Goal: Task Accomplishment & Management: Use online tool/utility

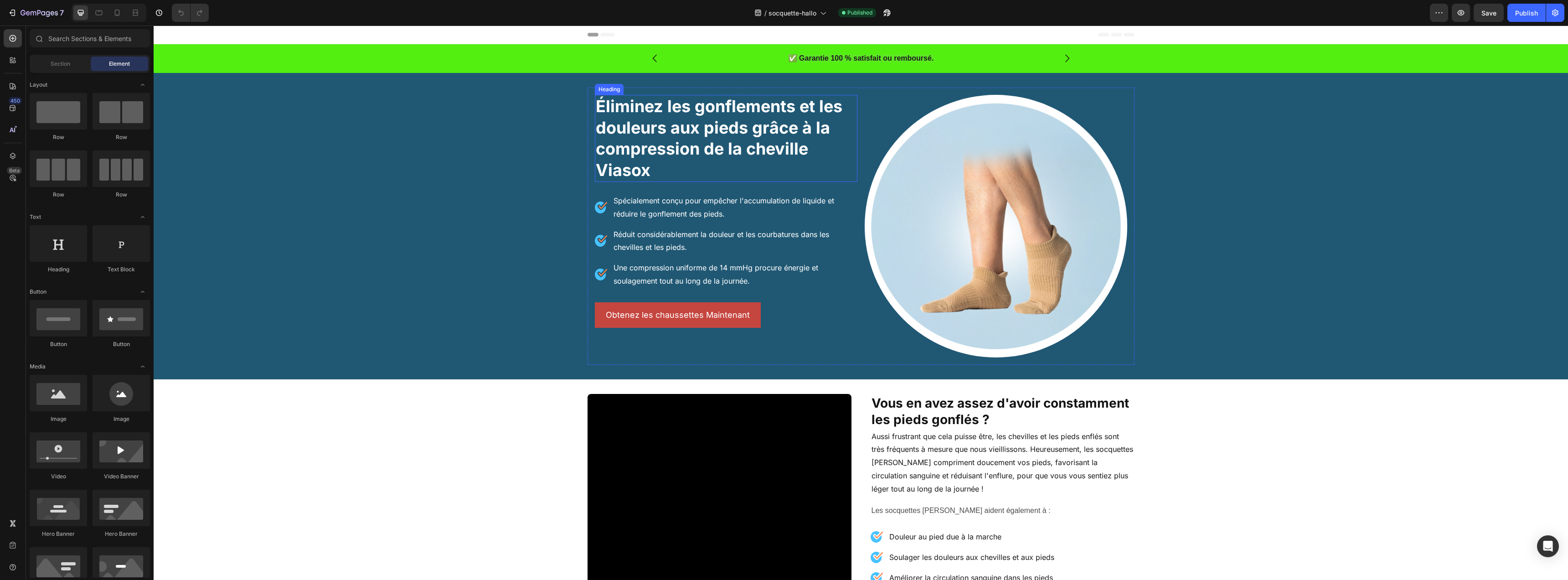
click at [738, 161] on h2 "Éliminez les gonflements et les douleurs aux pieds grâce à la compression de la…" at bounding box center [726, 138] width 263 height 87
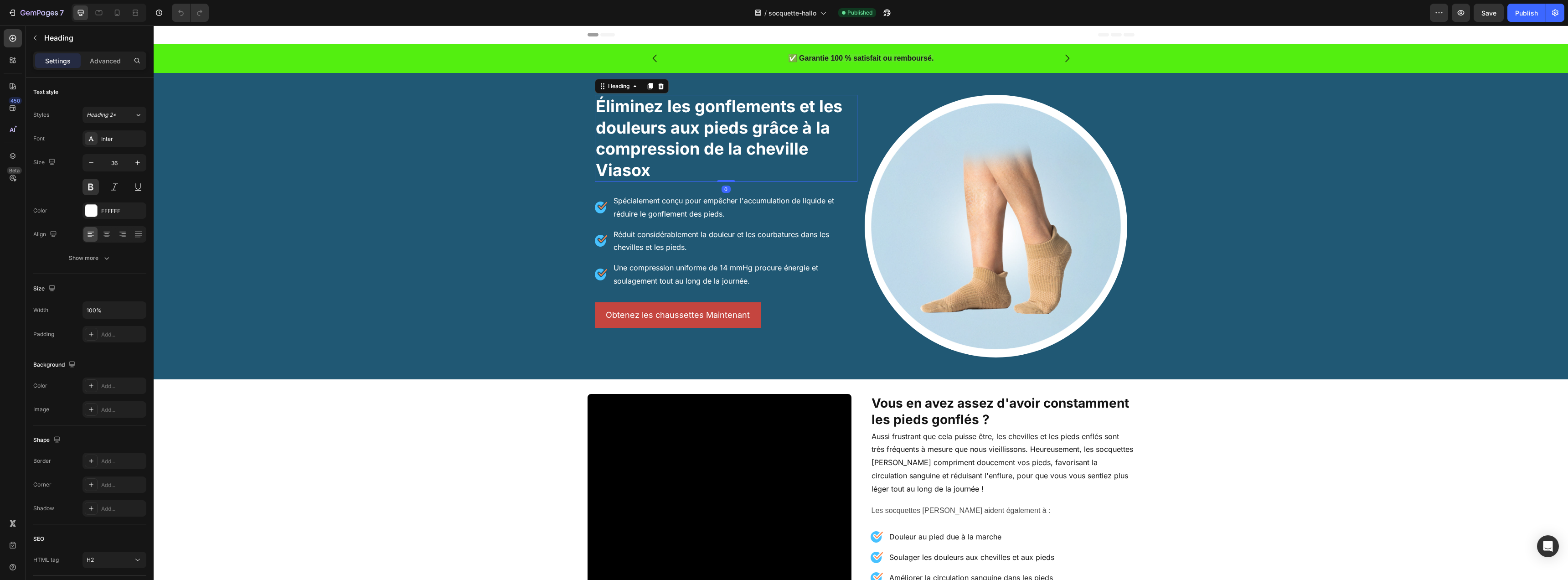
click at [638, 169] on h2 "Éliminez les gonflements et les douleurs aux pieds grâce à la compression de la…" at bounding box center [726, 138] width 263 height 87
click at [638, 169] on p "Éliminez les gonflements et les douleurs aux pieds grâce à la compression de la…" at bounding box center [726, 138] width 261 height 85
click at [270, 212] on div "Éliminez les gonflements et les douleurs aux pieds grâce à la compression de la…" at bounding box center [861, 226] width 1414 height 277
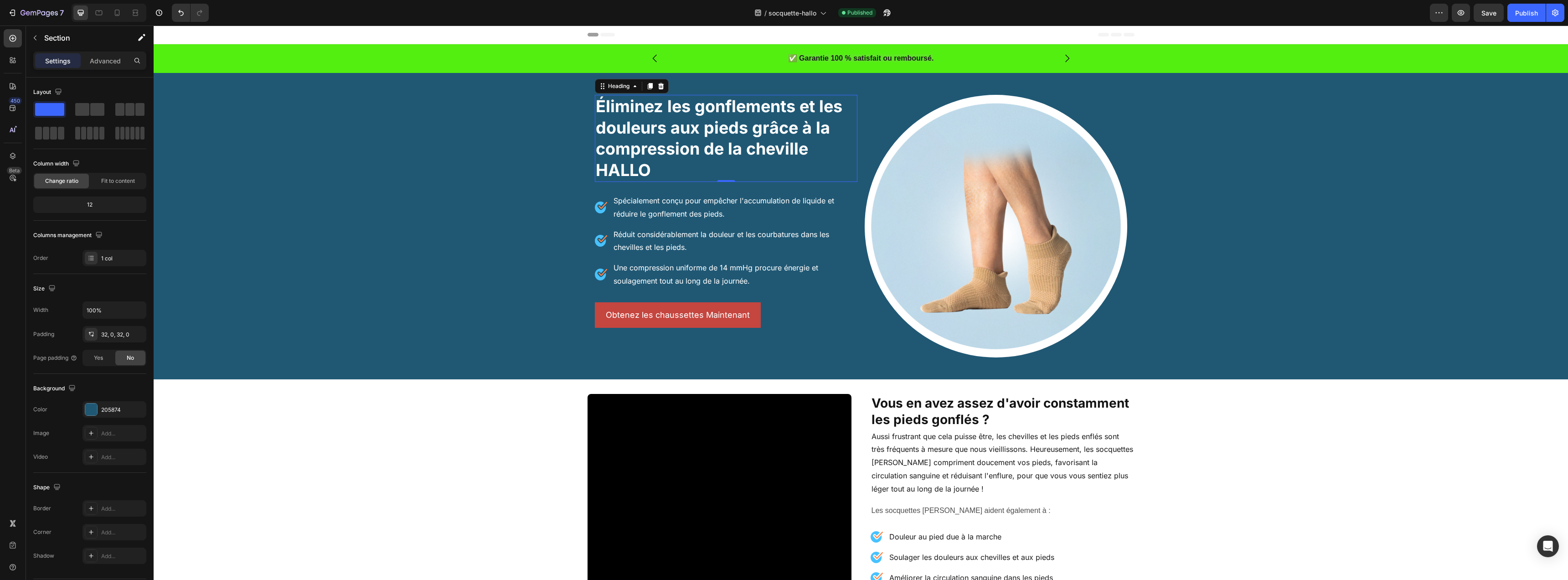
click at [652, 148] on p "Éliminez les gonflements et les douleurs aux pieds grâce à la compression de la…" at bounding box center [726, 138] width 261 height 85
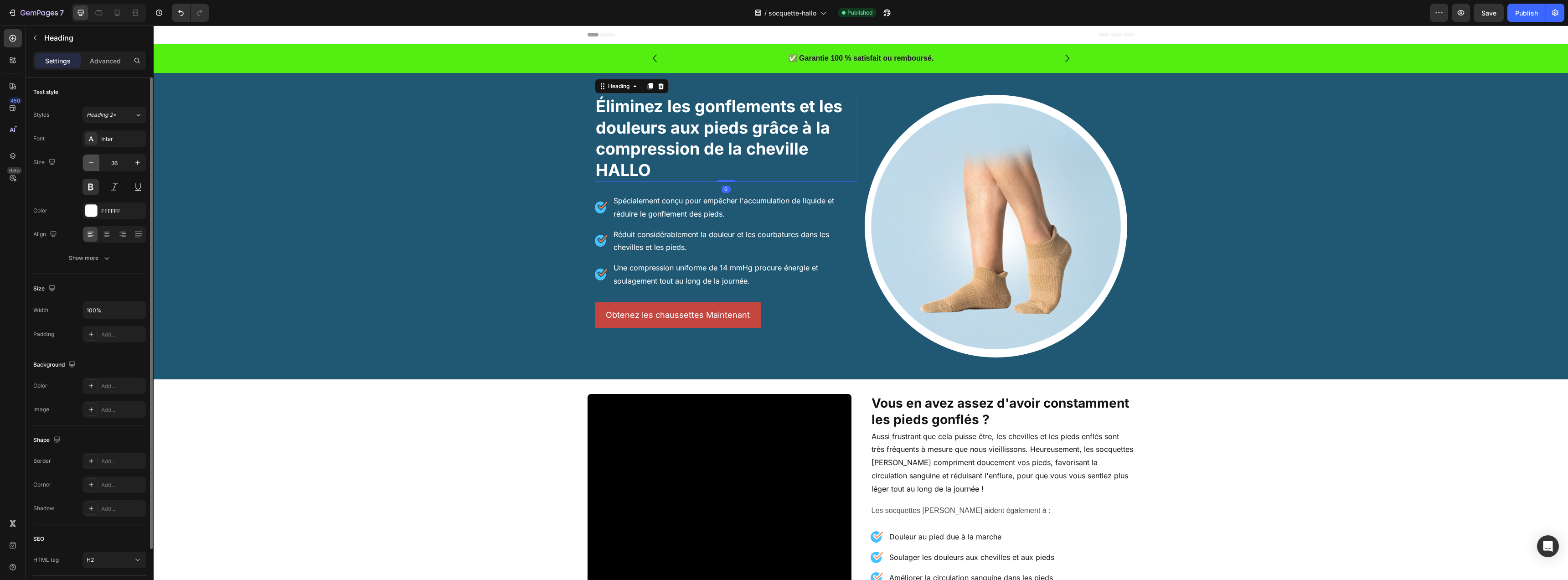
click at [83, 164] on button "button" at bounding box center [91, 163] width 16 height 16
click at [87, 163] on icon "button" at bounding box center [91, 163] width 9 height 9
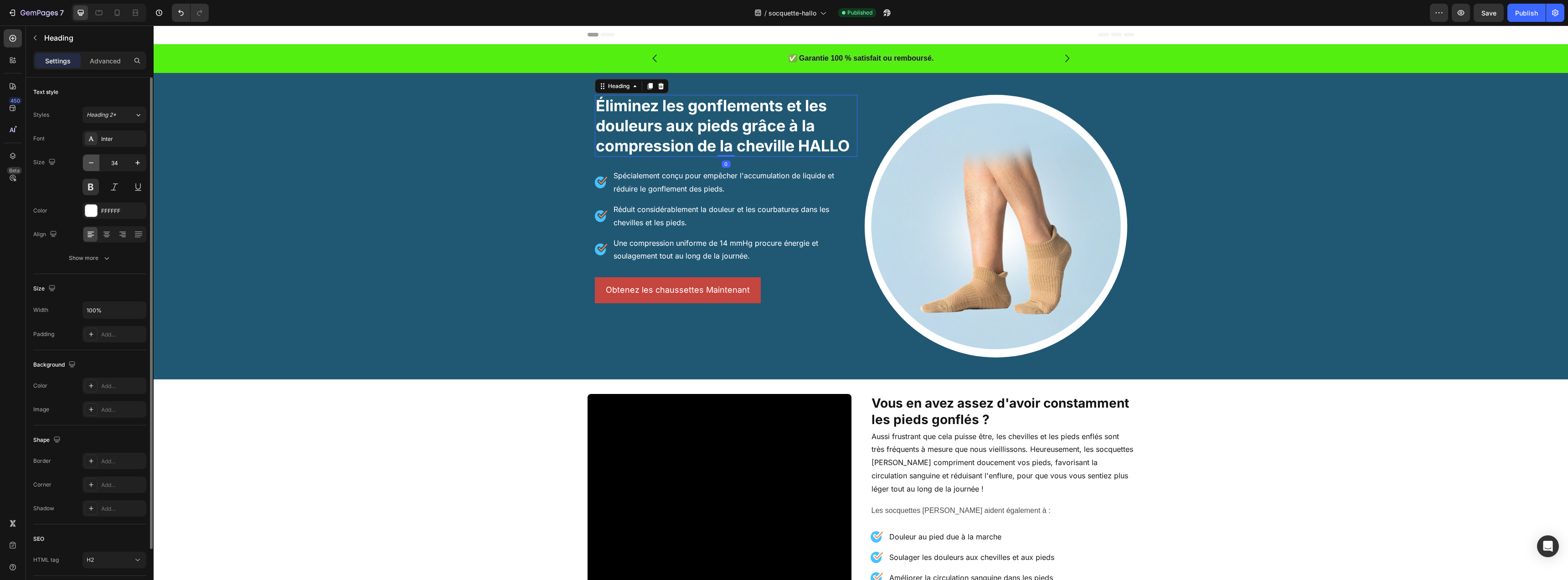
click at [87, 163] on icon "button" at bounding box center [91, 163] width 9 height 9
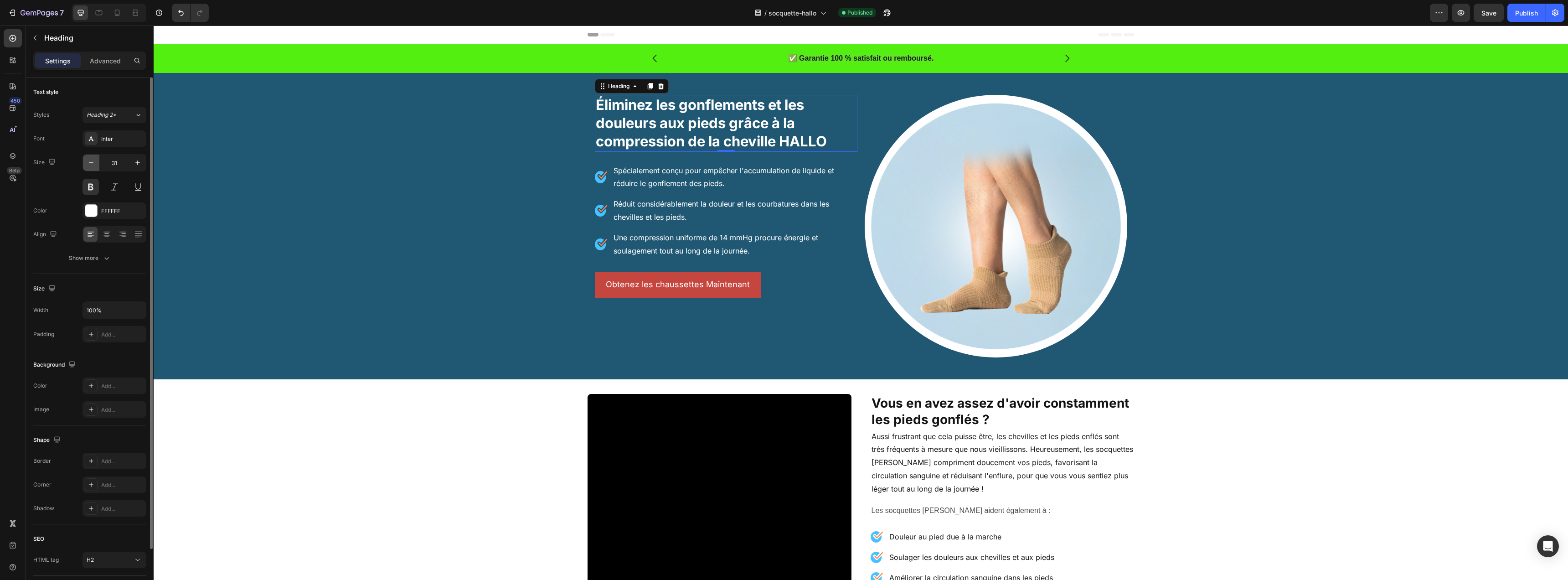
click at [87, 163] on icon "button" at bounding box center [91, 163] width 9 height 9
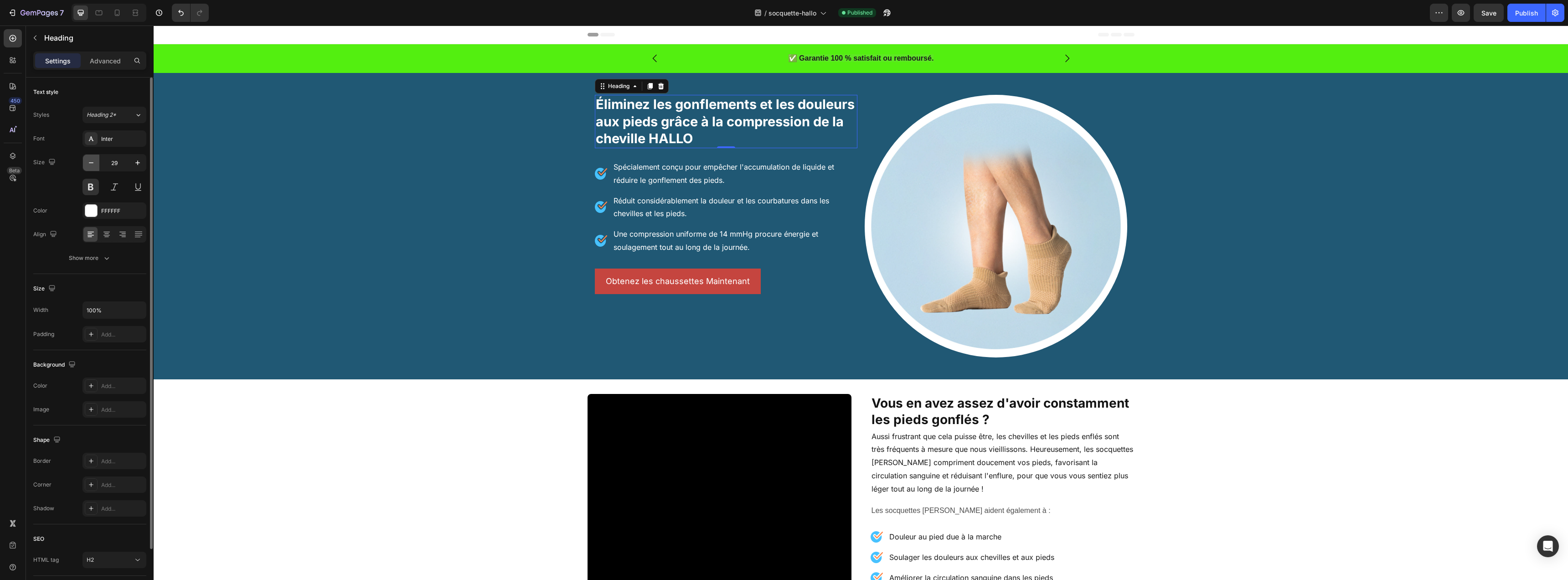
click at [87, 163] on icon "button" at bounding box center [91, 163] width 9 height 9
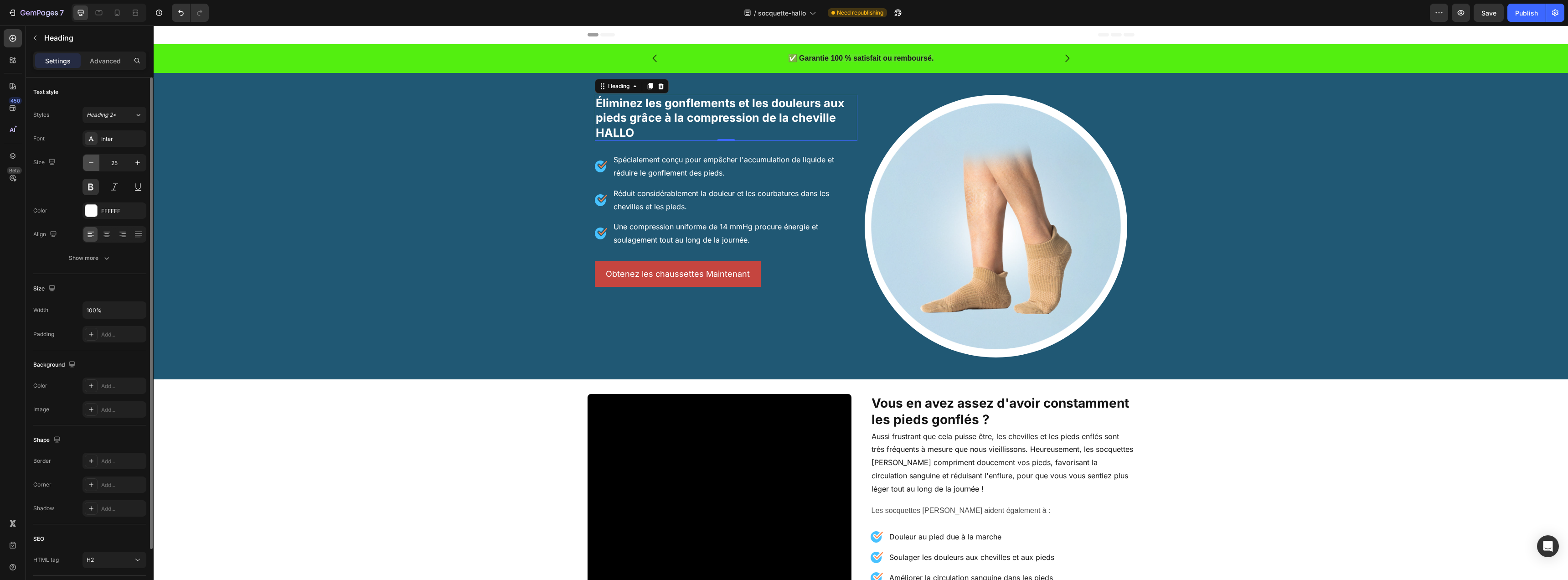
click at [91, 163] on icon "button" at bounding box center [91, 163] width 9 height 9
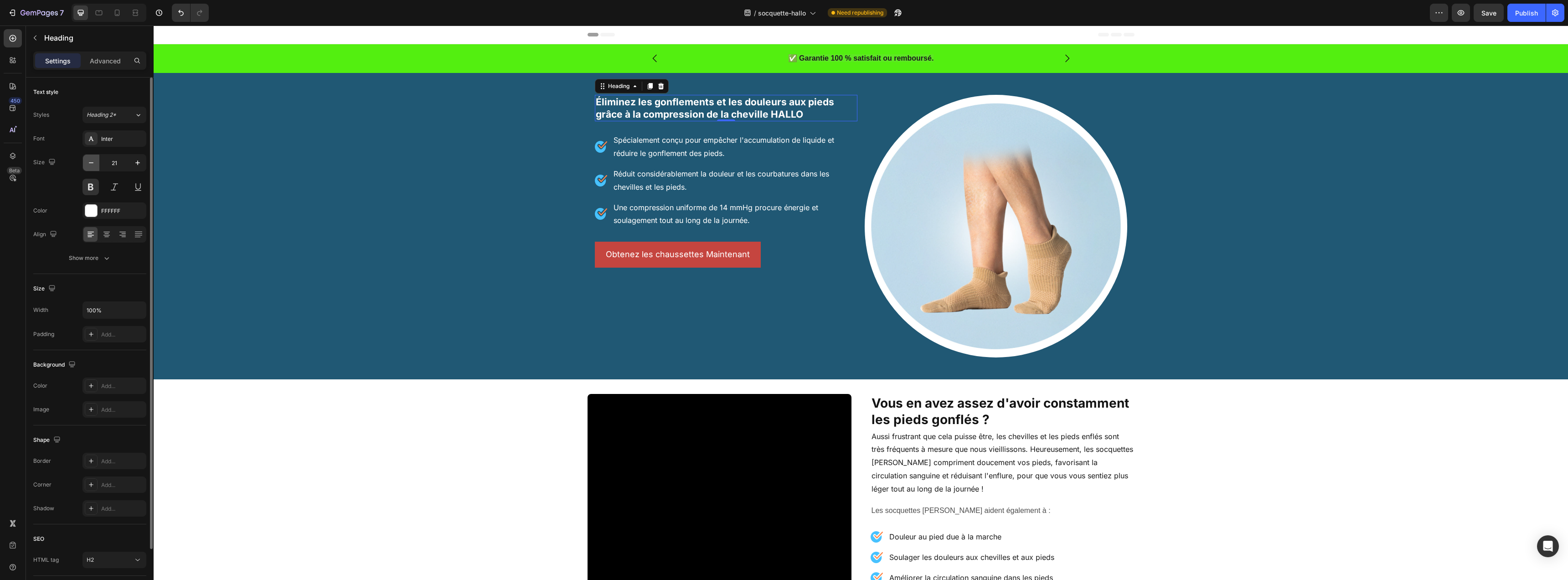
click at [91, 163] on icon "button" at bounding box center [91, 163] width 9 height 9
type input "20"
click at [101, 263] on button "Show more" at bounding box center [89, 258] width 113 height 16
click at [106, 335] on div "AA" at bounding box center [106, 331] width 14 height 15
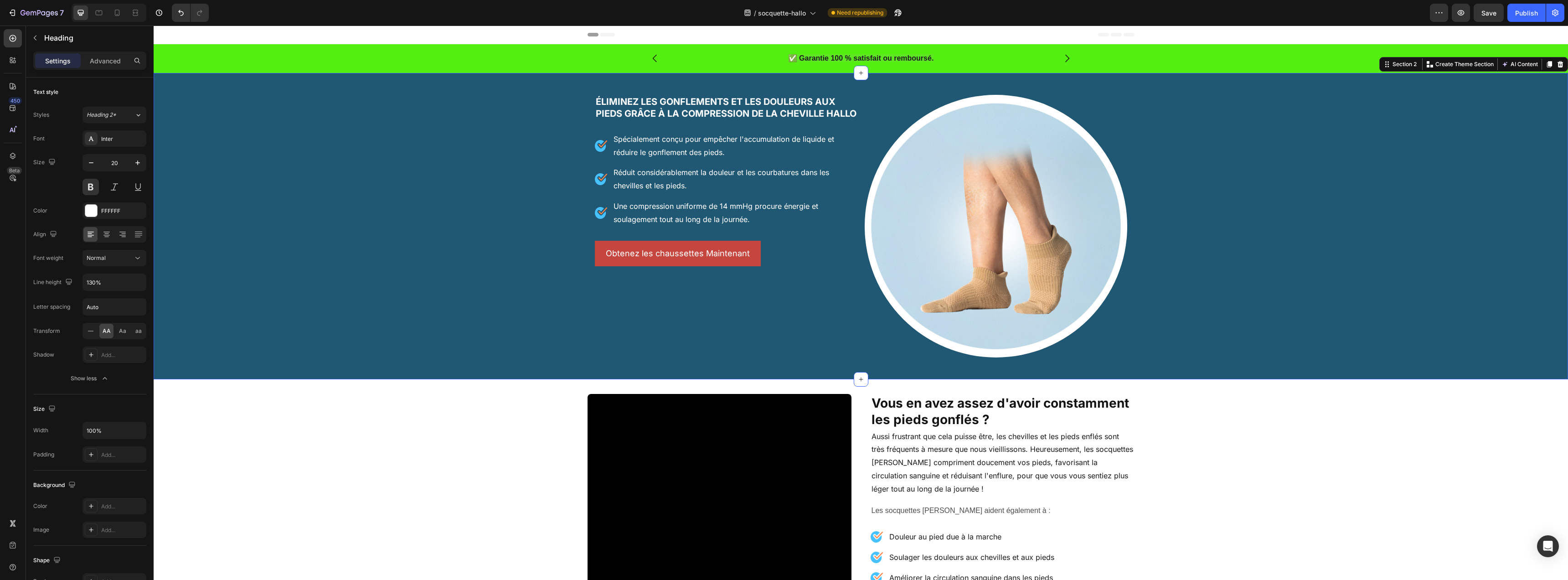
click at [470, 224] on div "Éliminez les gonflements et les douleurs aux pieds grâce à la compression de la…" at bounding box center [861, 226] width 1414 height 277
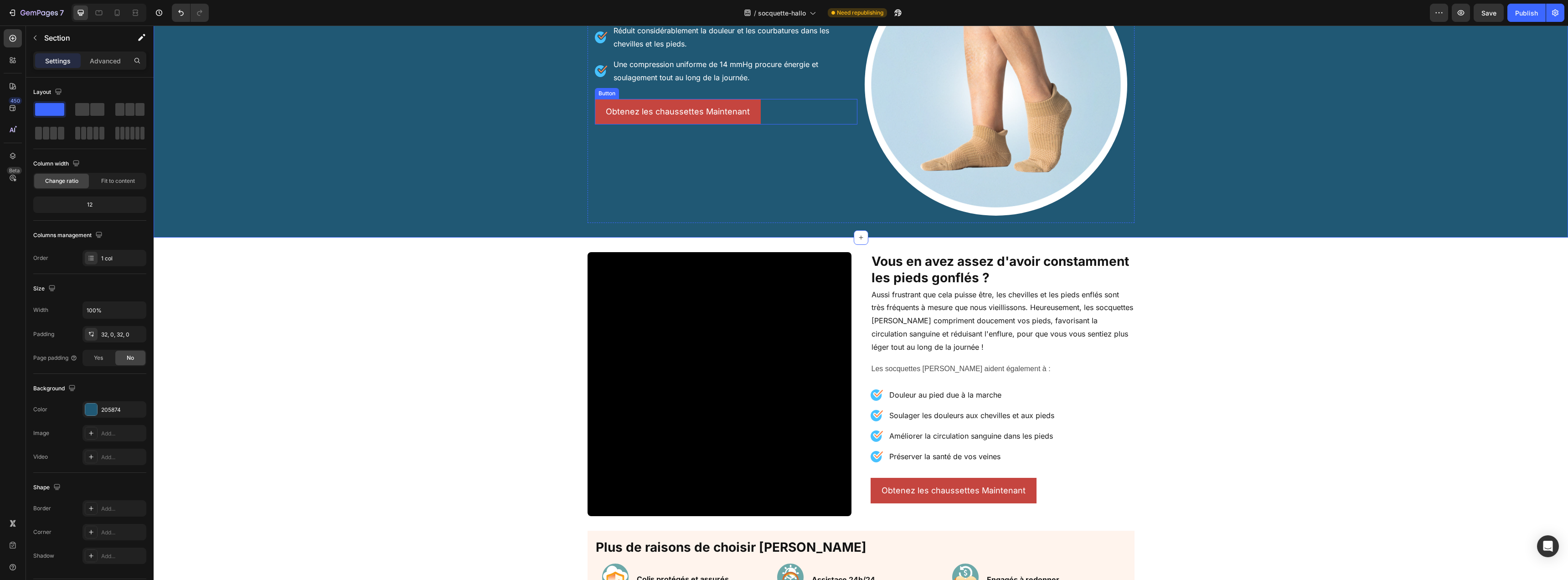
scroll to position [135, 0]
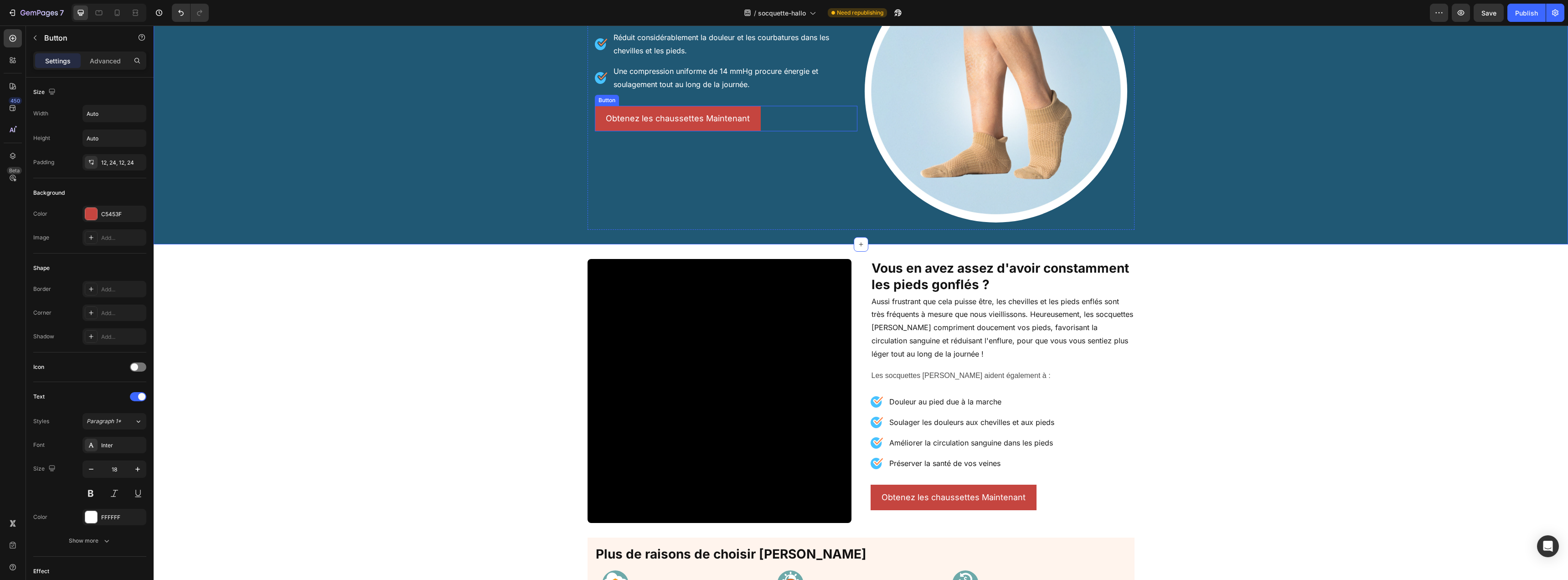
click at [762, 131] on div "Obtenez les chaussettes Maintenant [PERSON_NAME]" at bounding box center [726, 118] width 263 height 26
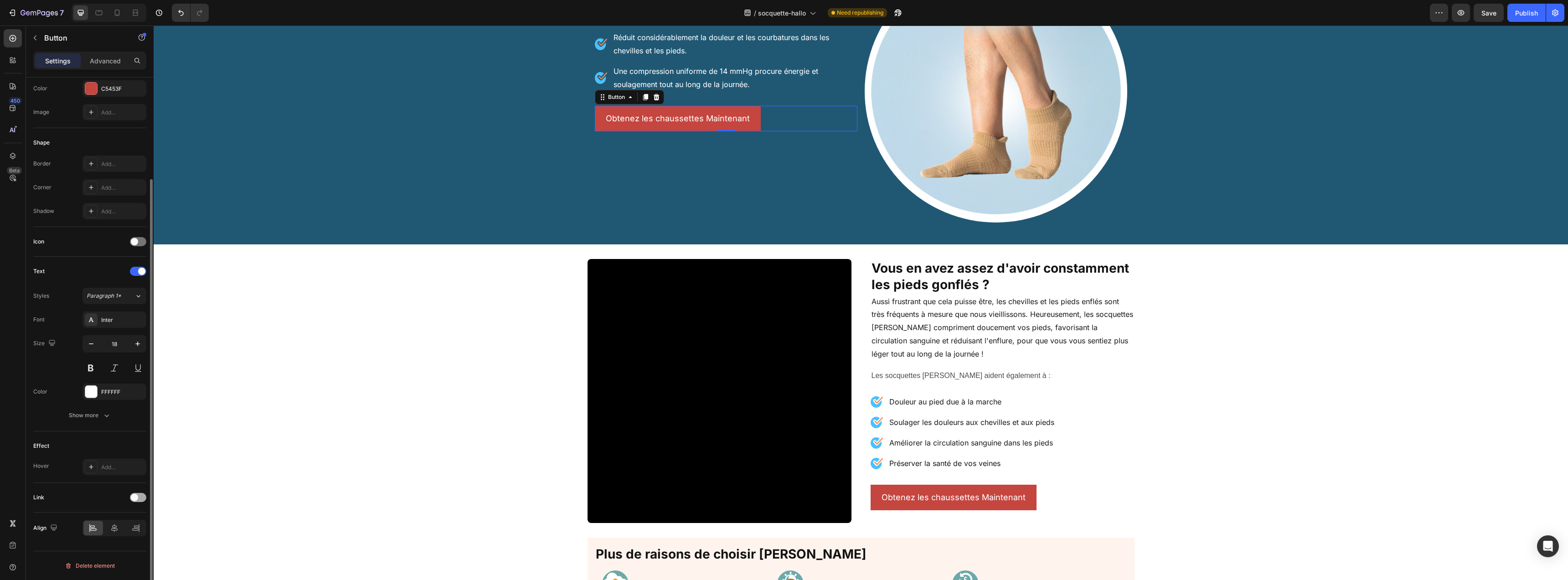
click at [141, 501] on div at bounding box center [138, 497] width 16 height 9
click at [125, 479] on button "Open page" at bounding box center [115, 473] width 64 height 16
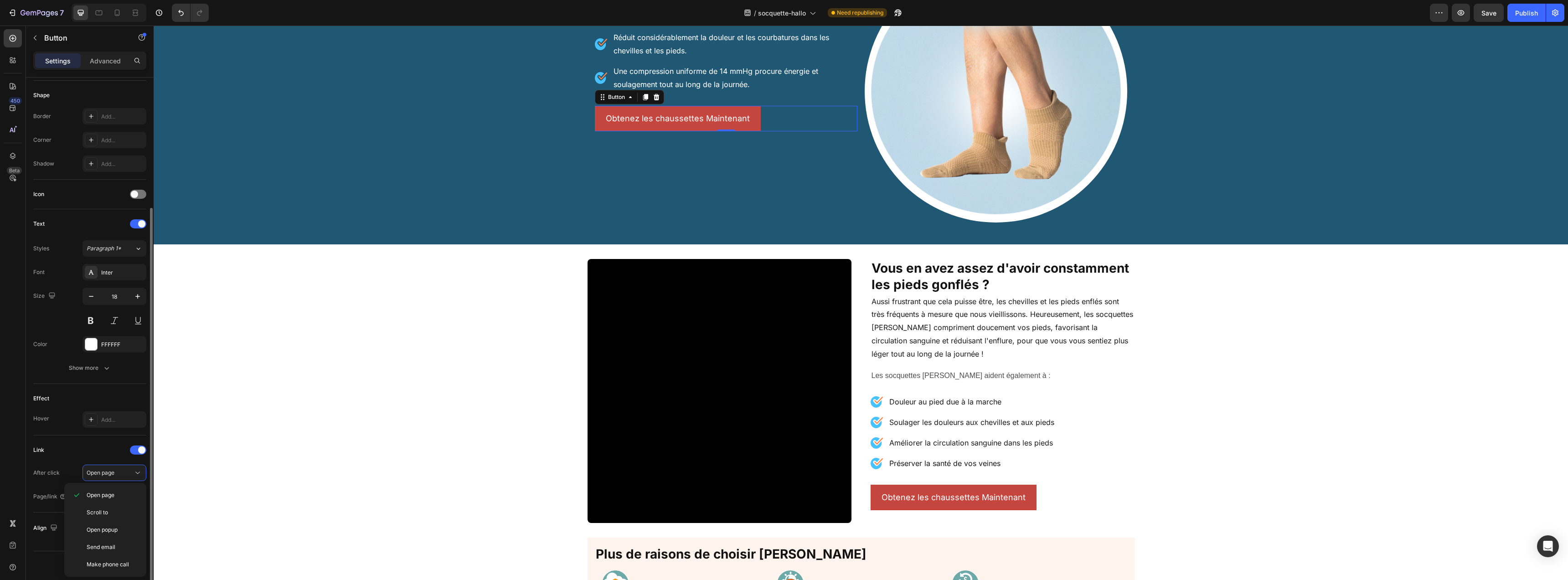
click at [73, 457] on div "Link After click Open page Page/link Add..." at bounding box center [89, 473] width 113 height 62
click at [105, 500] on div "Add..." at bounding box center [123, 496] width 43 height 8
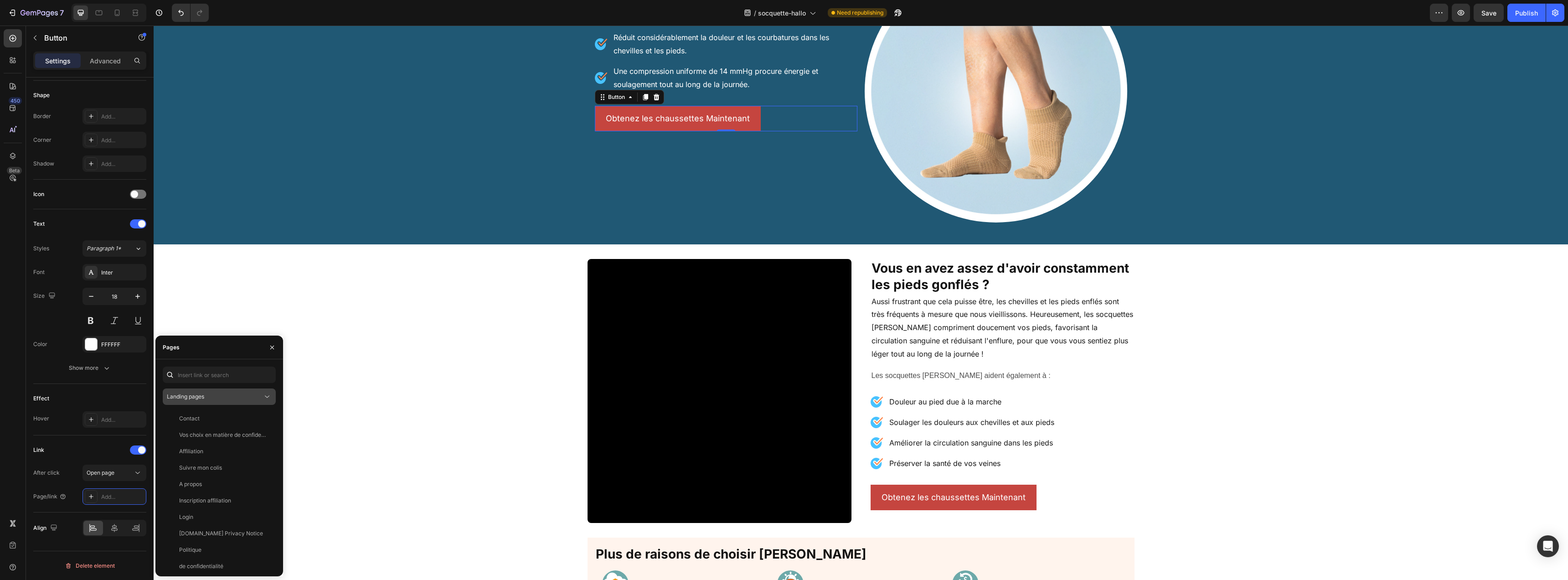
click at [211, 400] on div "Landing pages" at bounding box center [214, 397] width 95 height 8
click at [213, 457] on span "Product pages" at bounding box center [203, 453] width 38 height 8
click at [224, 497] on div "Socquette Hallo" at bounding box center [217, 500] width 102 height 8
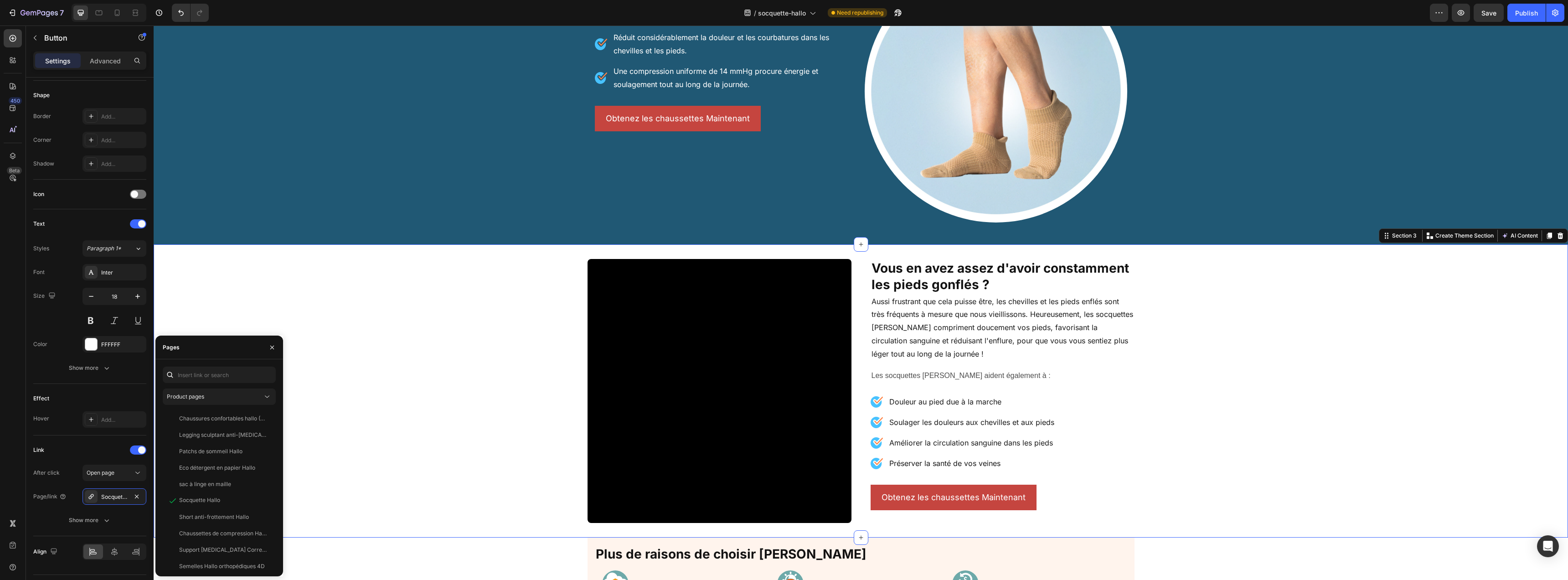
click at [559, 420] on div "Video Vous en avez assez d'avoir constamment les pieds gonflés ? Heading Aussi …" at bounding box center [861, 391] width 1414 height 264
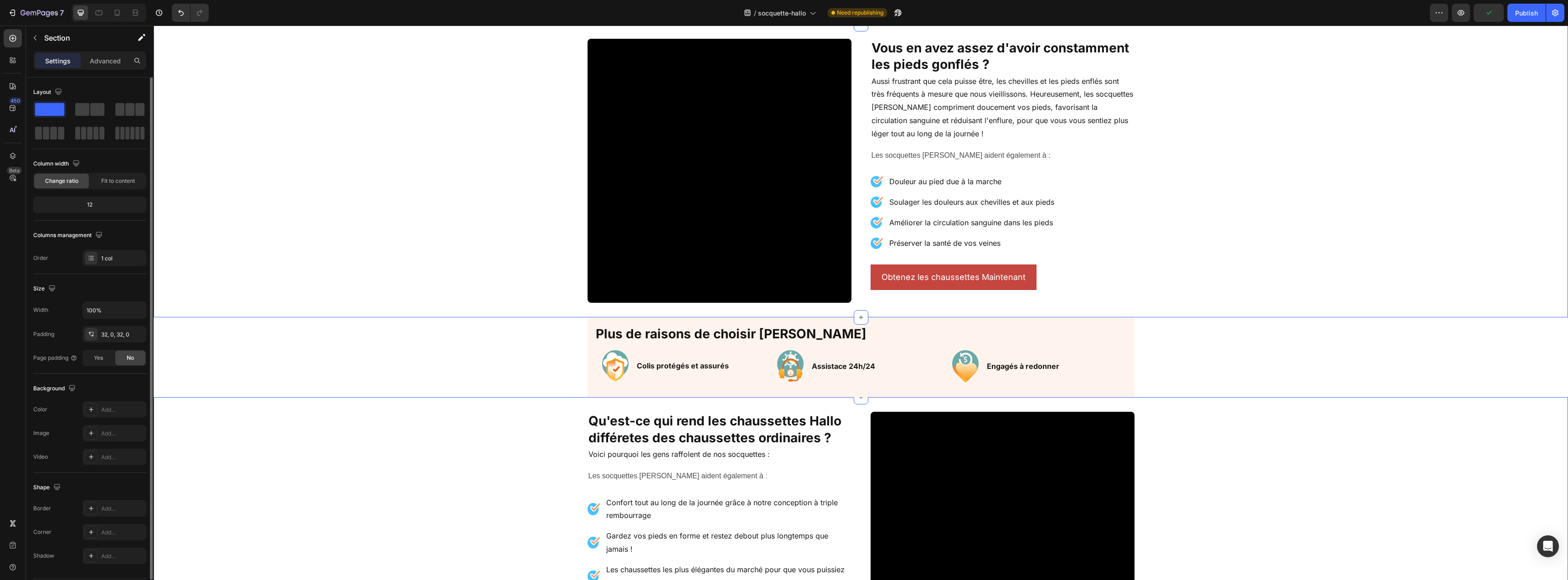
scroll to position [440, 0]
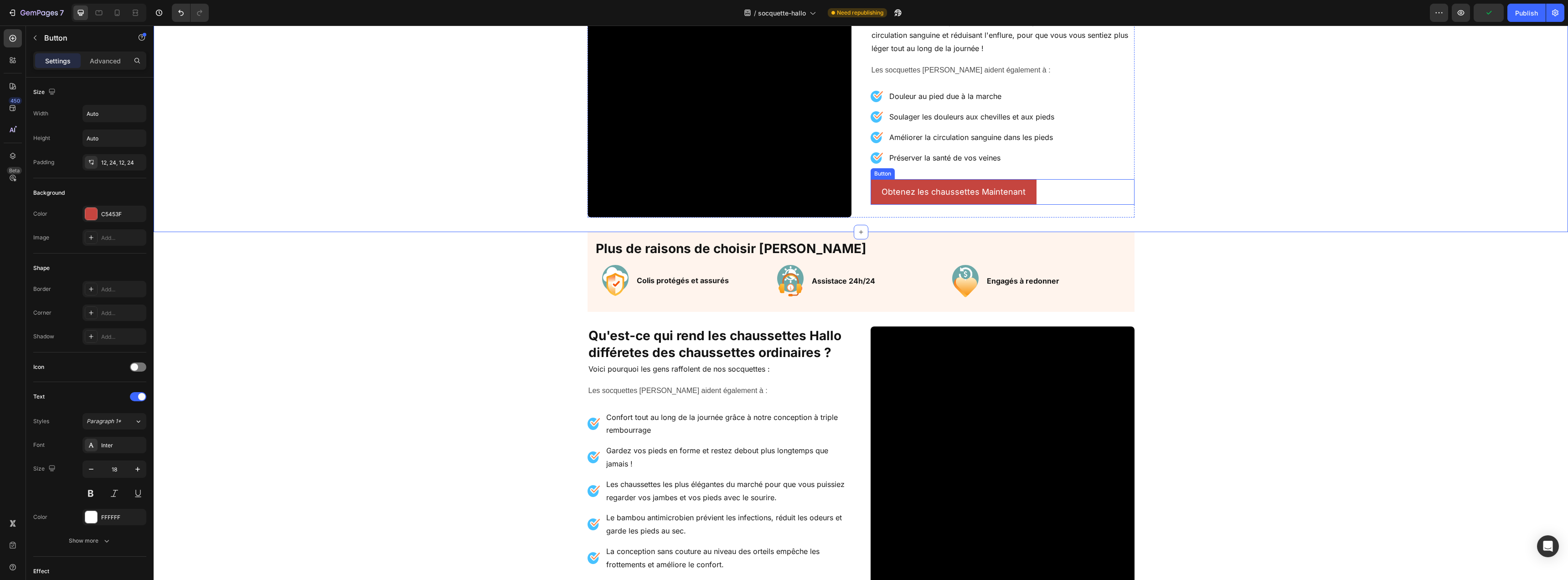
click at [1055, 195] on div "Obtenez les chaussettes Maintenant [PERSON_NAME]" at bounding box center [1002, 192] width 264 height 26
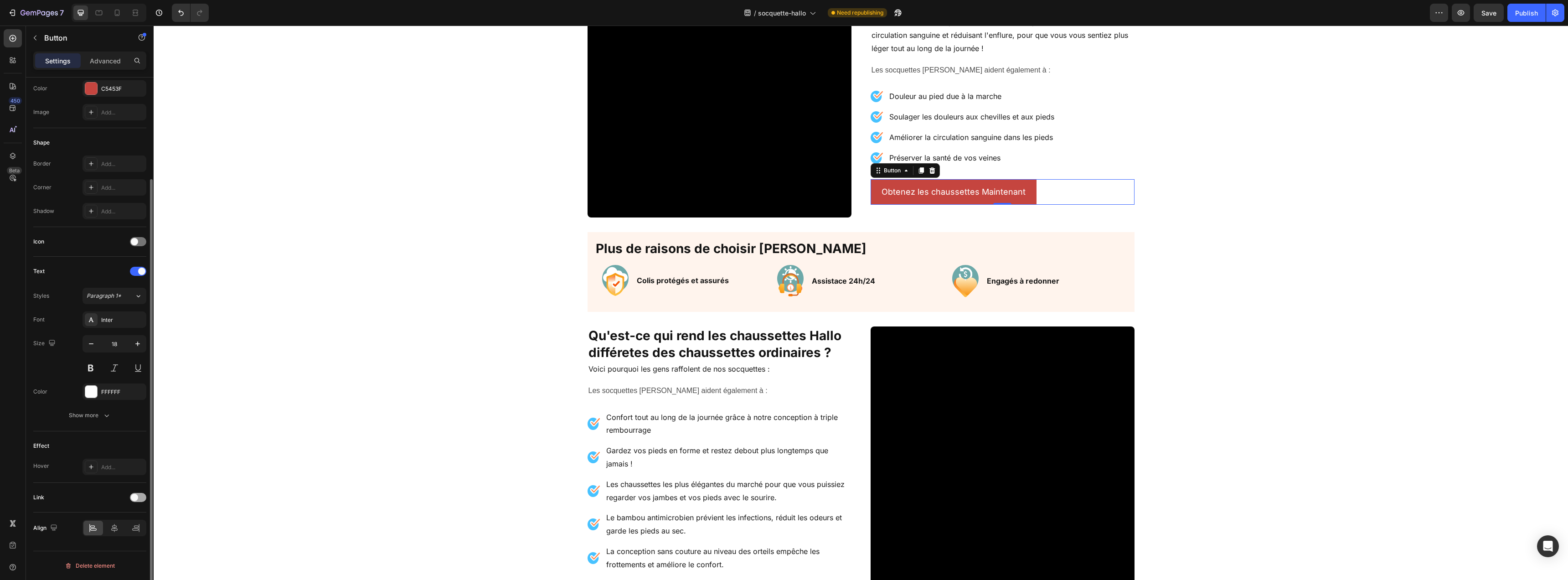
click at [135, 499] on span at bounding box center [135, 497] width 7 height 7
click at [115, 493] on div "Add..." at bounding box center [123, 496] width 43 height 8
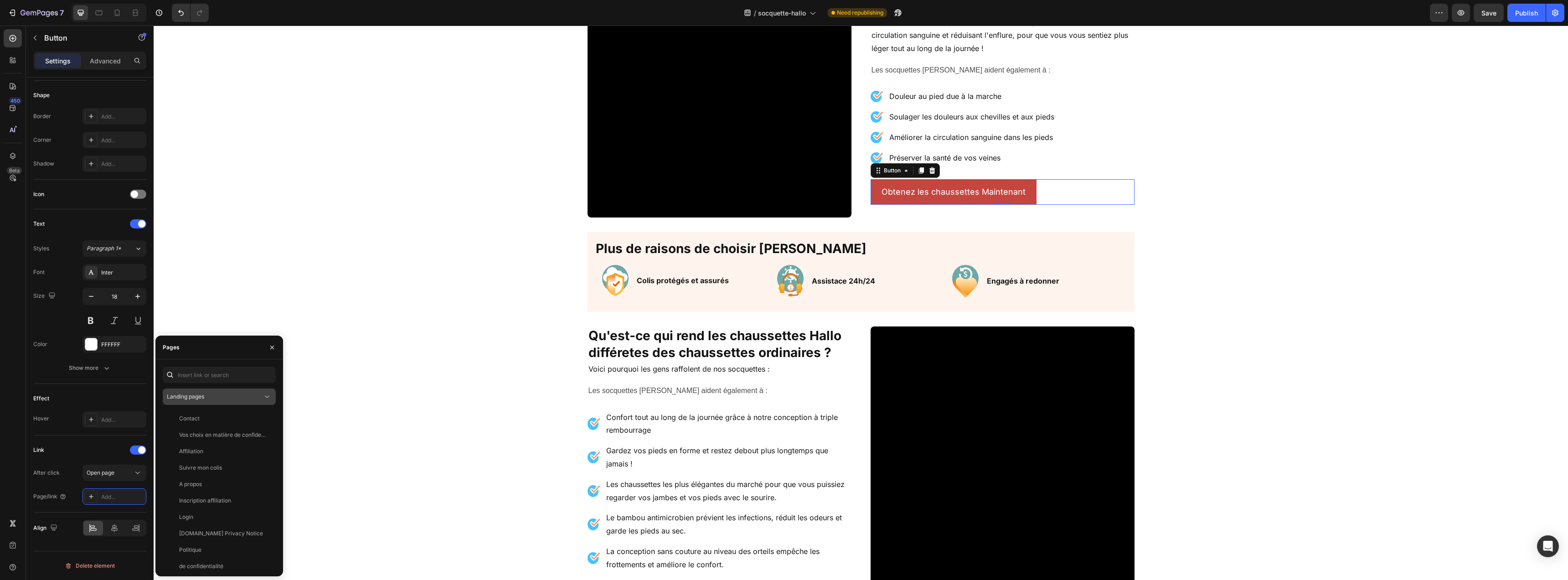
click at [217, 397] on div "Landing pages" at bounding box center [214, 397] width 95 height 8
click at [213, 451] on span "Product pages" at bounding box center [203, 453] width 38 height 8
click at [221, 500] on div "Socquette Hallo" at bounding box center [217, 500] width 102 height 8
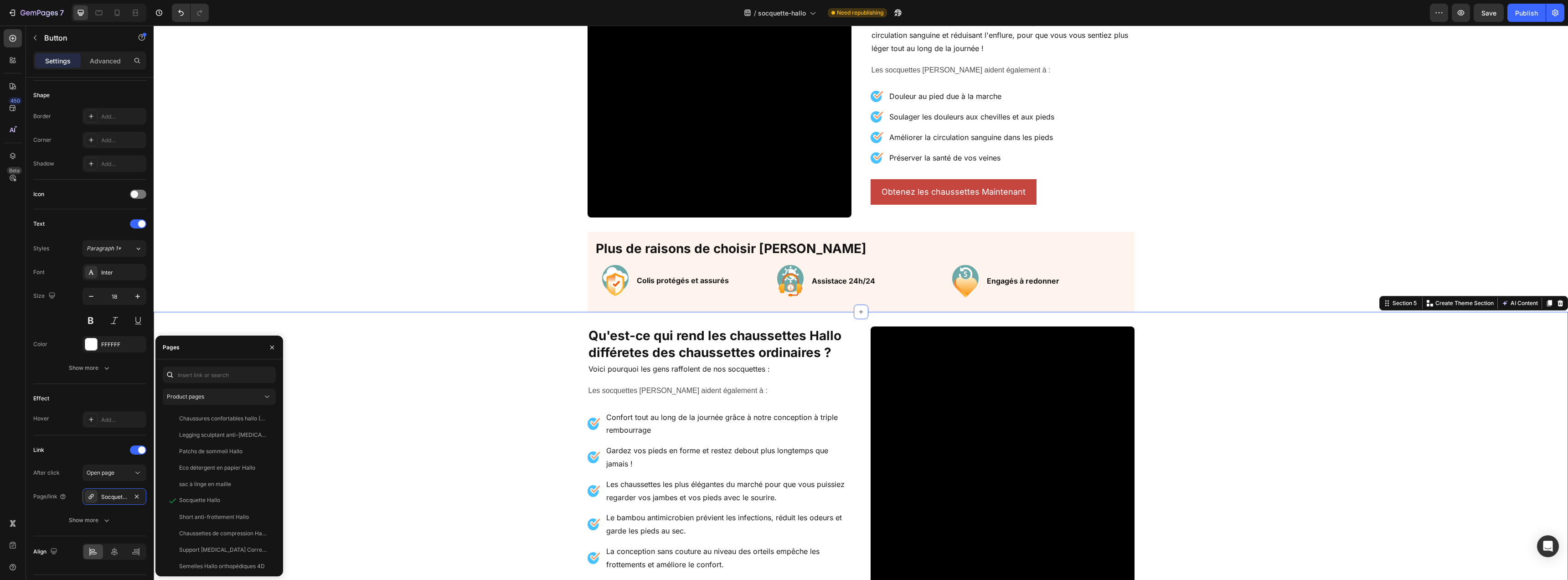
click at [840, 313] on div "Video Qu'est-ce qui rend les chaussettes Hallo différetes des chaussettes ordin…" at bounding box center [861, 469] width 1414 height 314
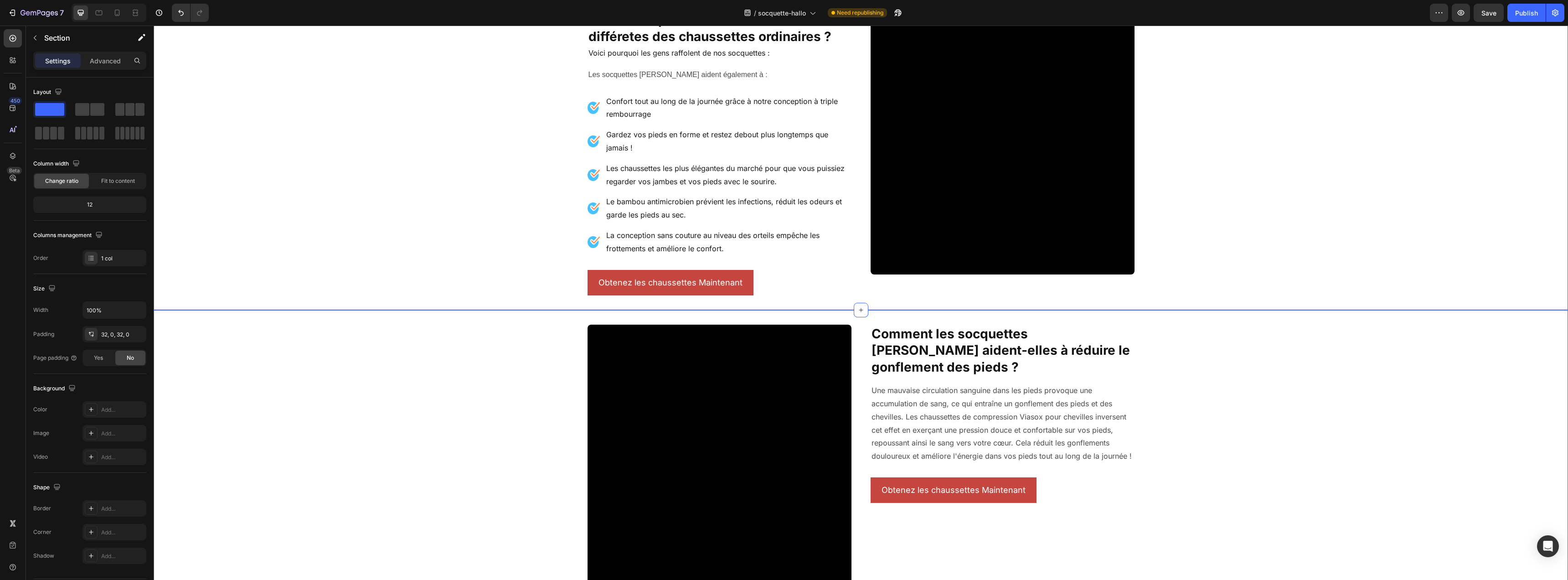
scroll to position [757, 0]
click at [771, 287] on div "Obtenez les chaussettes Maintenant [PERSON_NAME]" at bounding box center [719, 282] width 264 height 26
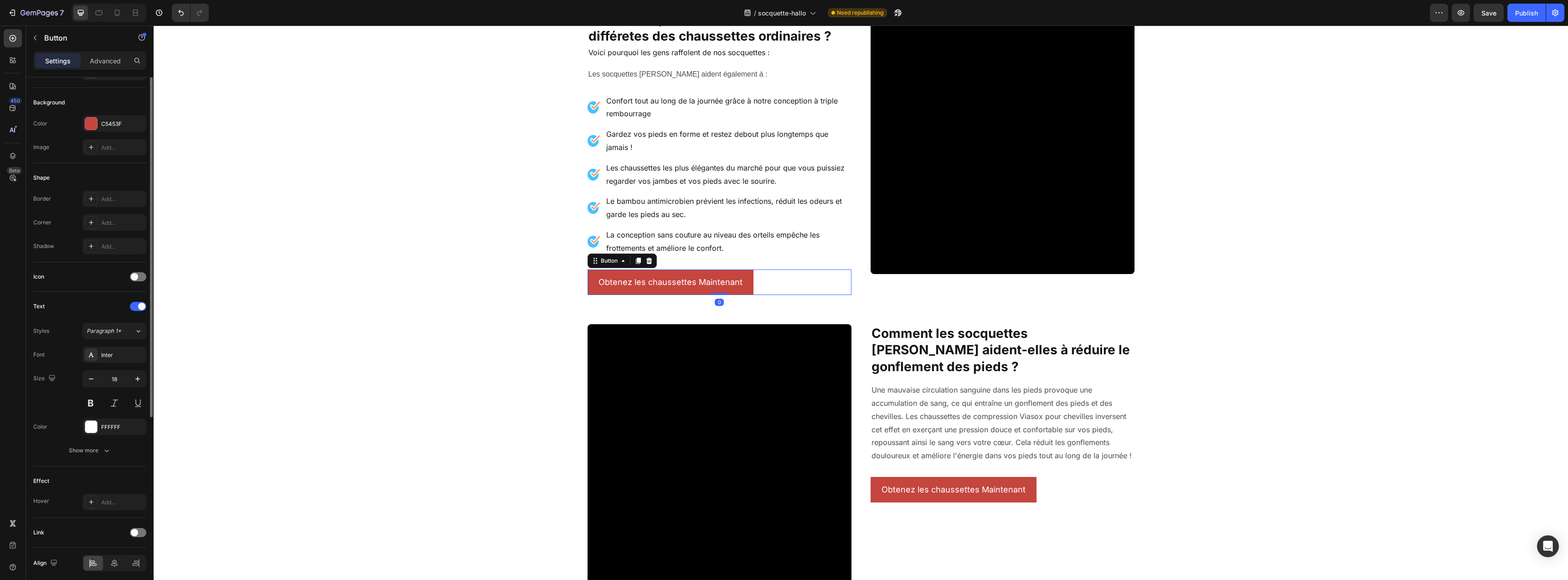
scroll to position [125, 0]
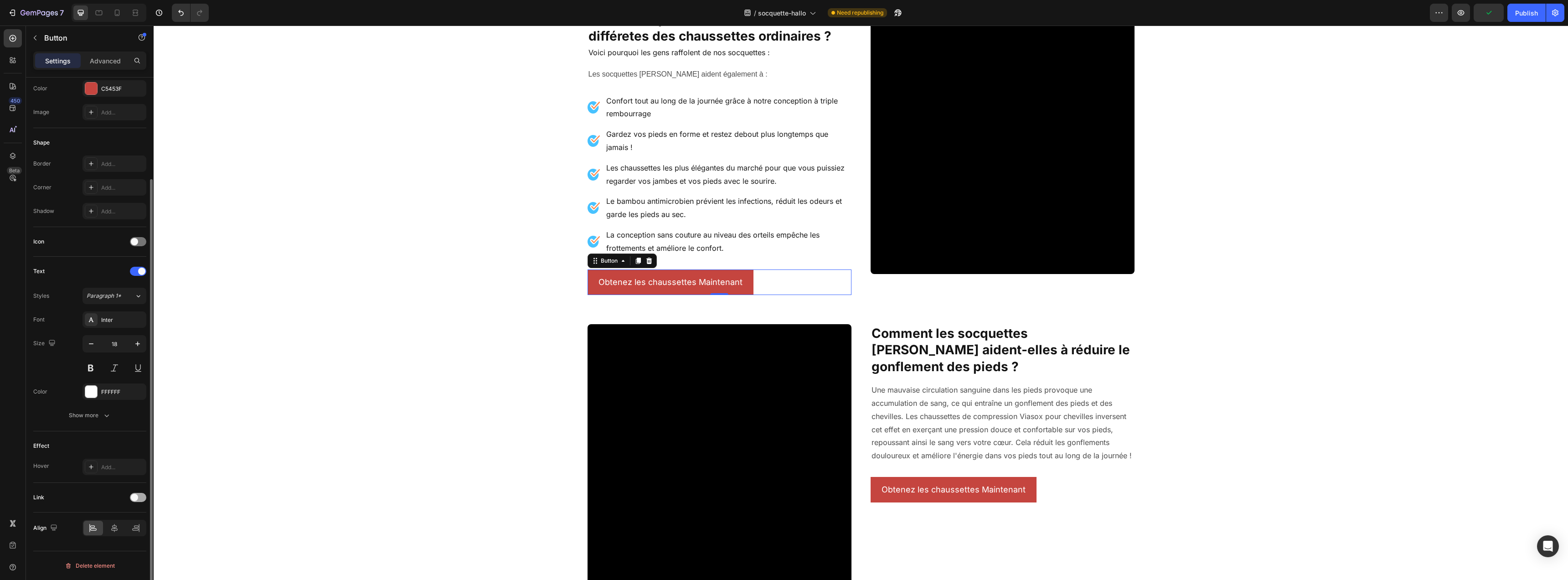
click at [141, 495] on div at bounding box center [138, 497] width 16 height 9
click at [118, 538] on div "Add..." at bounding box center [115, 544] width 64 height 16
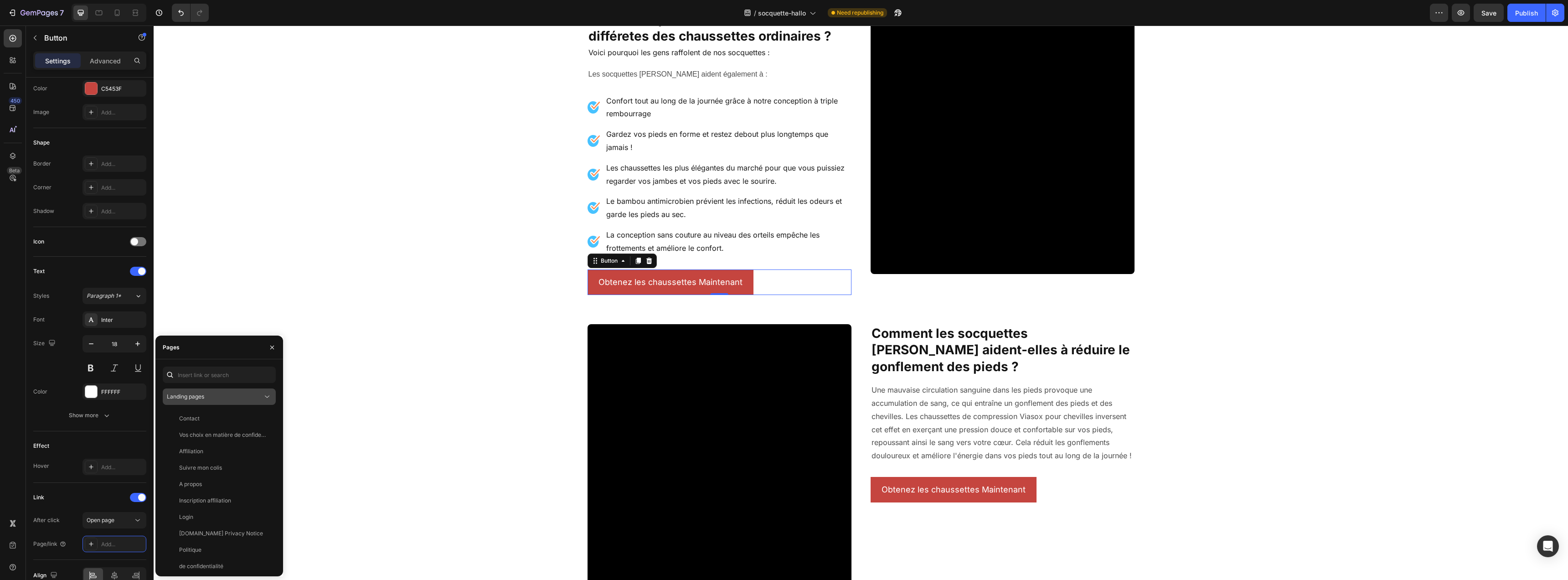
click at [217, 393] on div "Landing pages" at bounding box center [214, 397] width 95 height 8
click at [209, 451] on span "Product pages" at bounding box center [203, 453] width 38 height 8
click at [212, 483] on div "Socquette Hallo" at bounding box center [199, 483] width 41 height 8
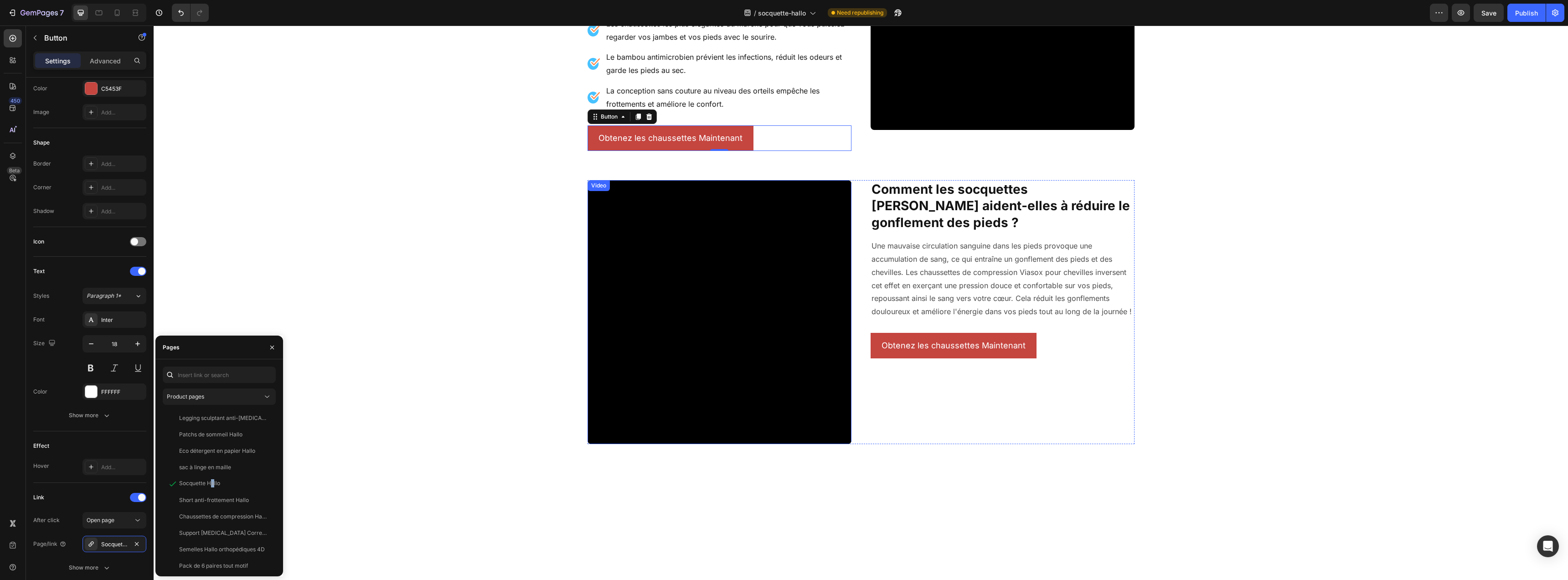
scroll to position [955, 0]
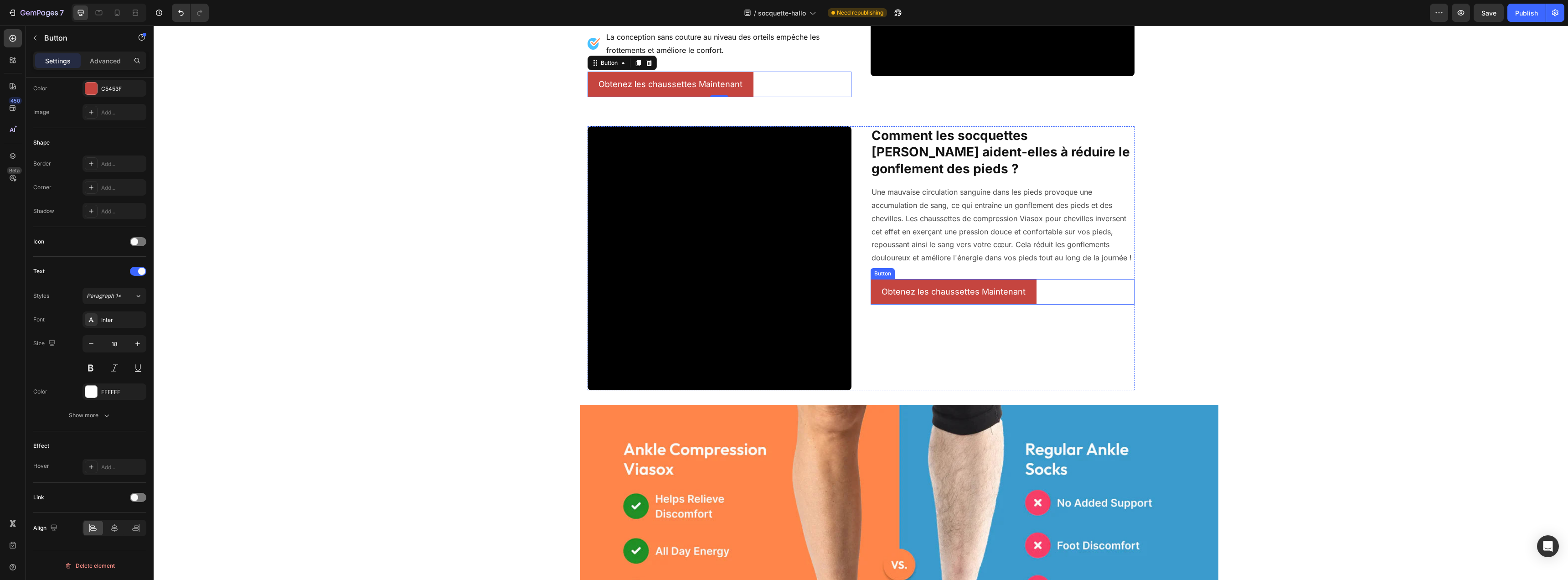
click at [1037, 283] on div "Obtenez les chaussettes Maintenant [PERSON_NAME]" at bounding box center [1002, 291] width 264 height 26
click at [133, 498] on span at bounding box center [135, 497] width 7 height 7
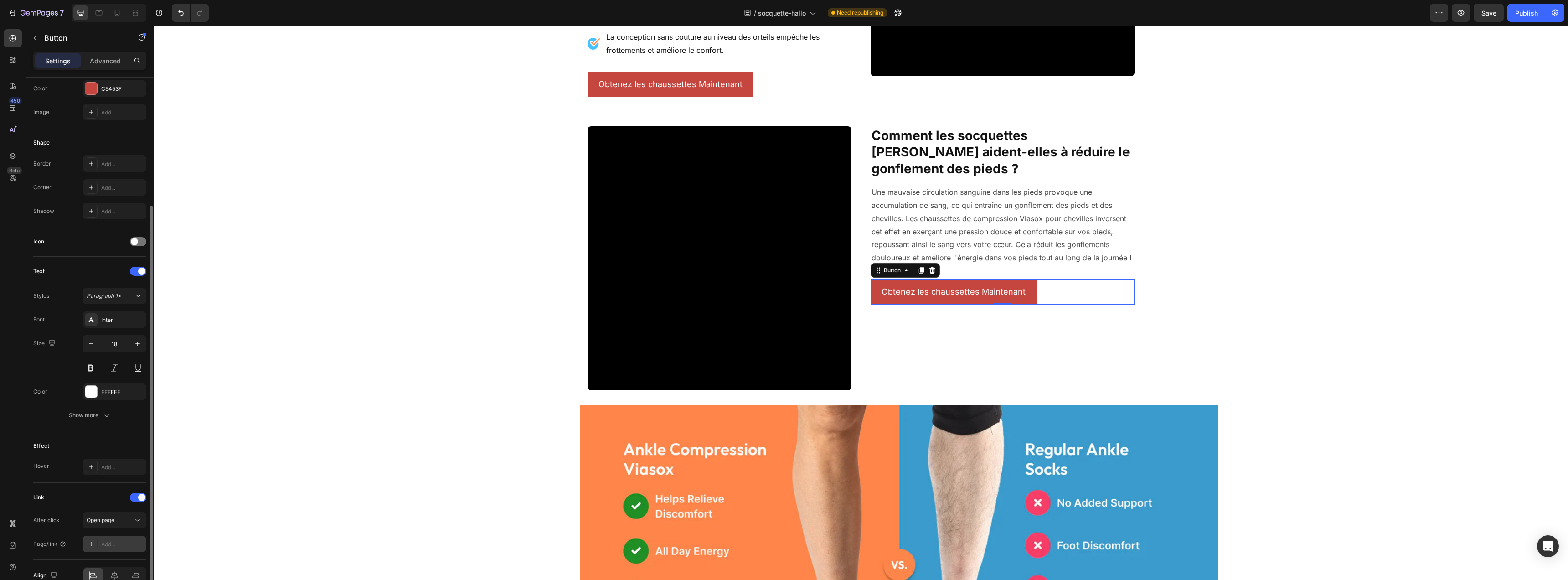
scroll to position [173, 0]
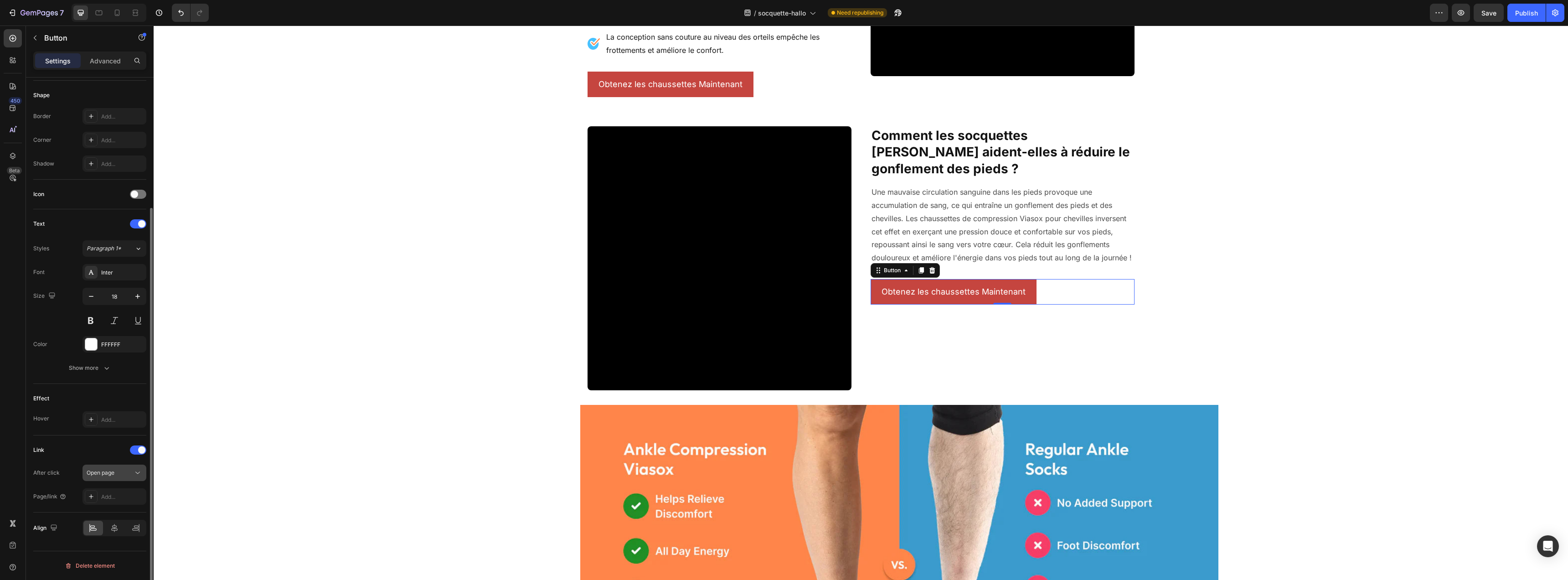
click at [118, 476] on div "Open page" at bounding box center [109, 473] width 47 height 8
click at [60, 465] on div "After click Open page" at bounding box center [89, 473] width 113 height 16
click at [112, 501] on div "Add..." at bounding box center [115, 496] width 64 height 16
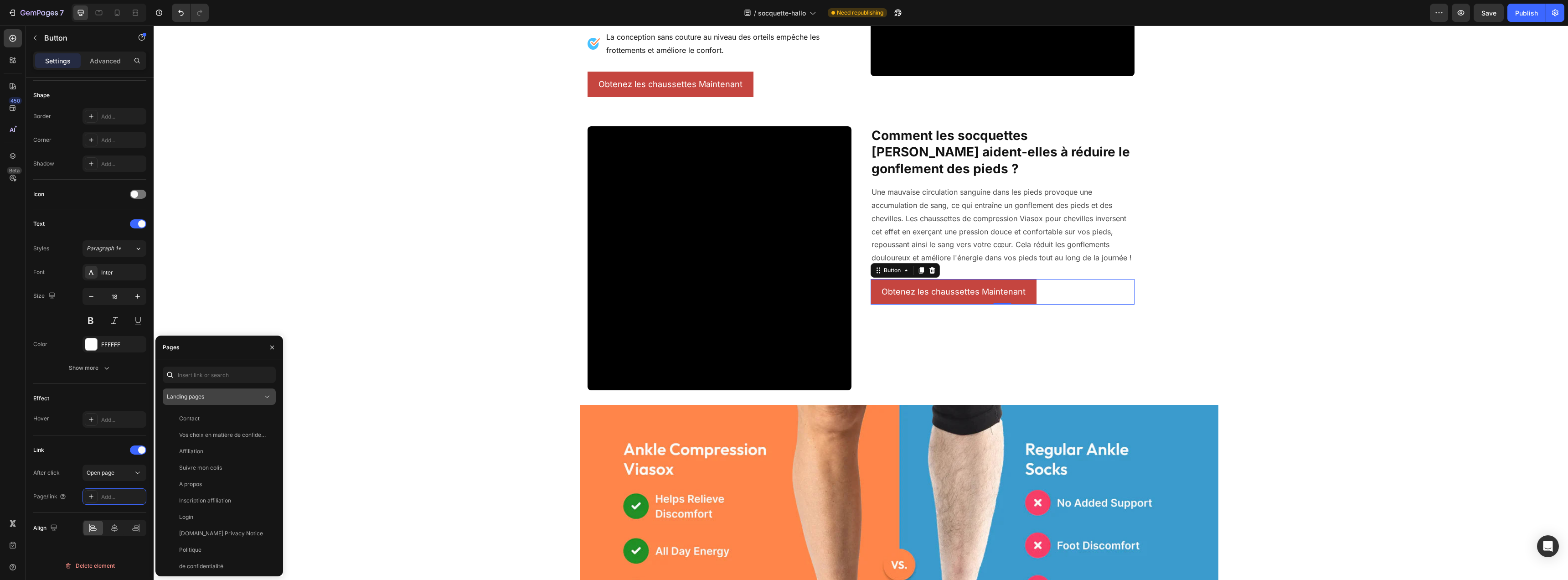
click at [212, 393] on div "Landing pages" at bounding box center [214, 397] width 95 height 8
click at [212, 454] on span "Product pages" at bounding box center [203, 453] width 38 height 8
click at [217, 502] on div "Socquette Hallo" at bounding box center [199, 500] width 41 height 8
click at [1039, 369] on div "Comment les socquettes Hallo aident-elles à réduire le gonflement des pieds ? H…" at bounding box center [1002, 258] width 264 height 264
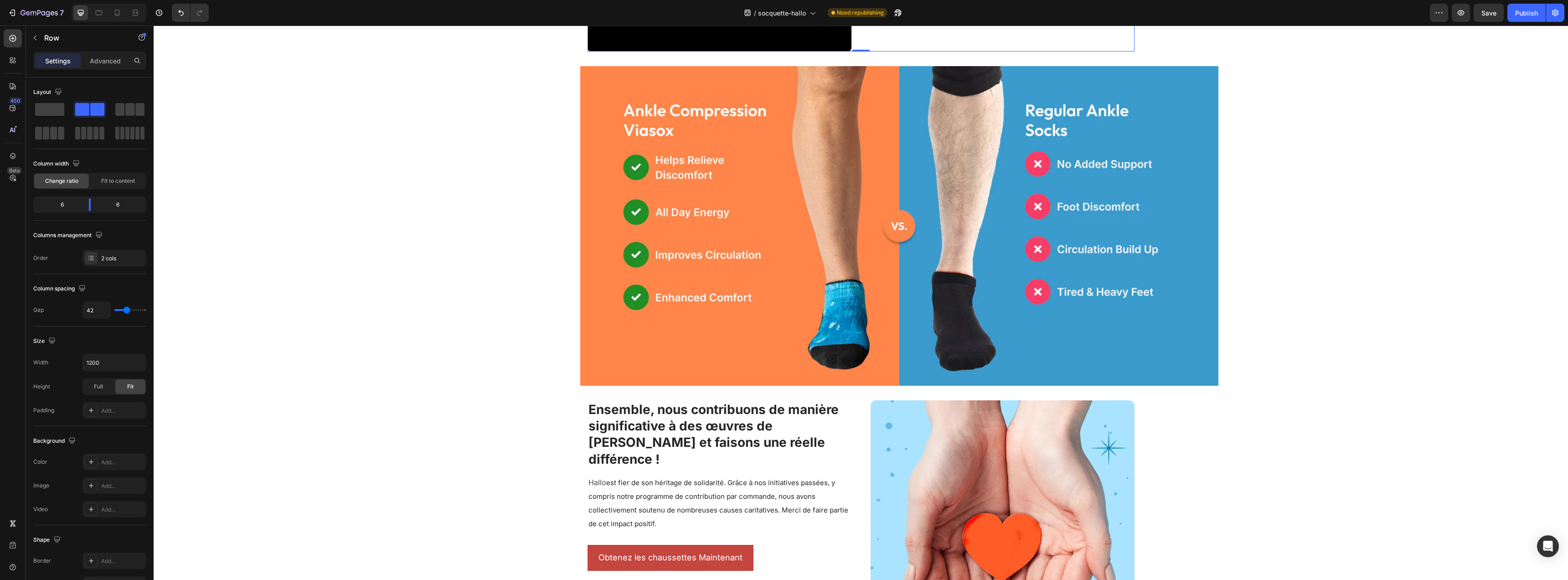
scroll to position [1146, 0]
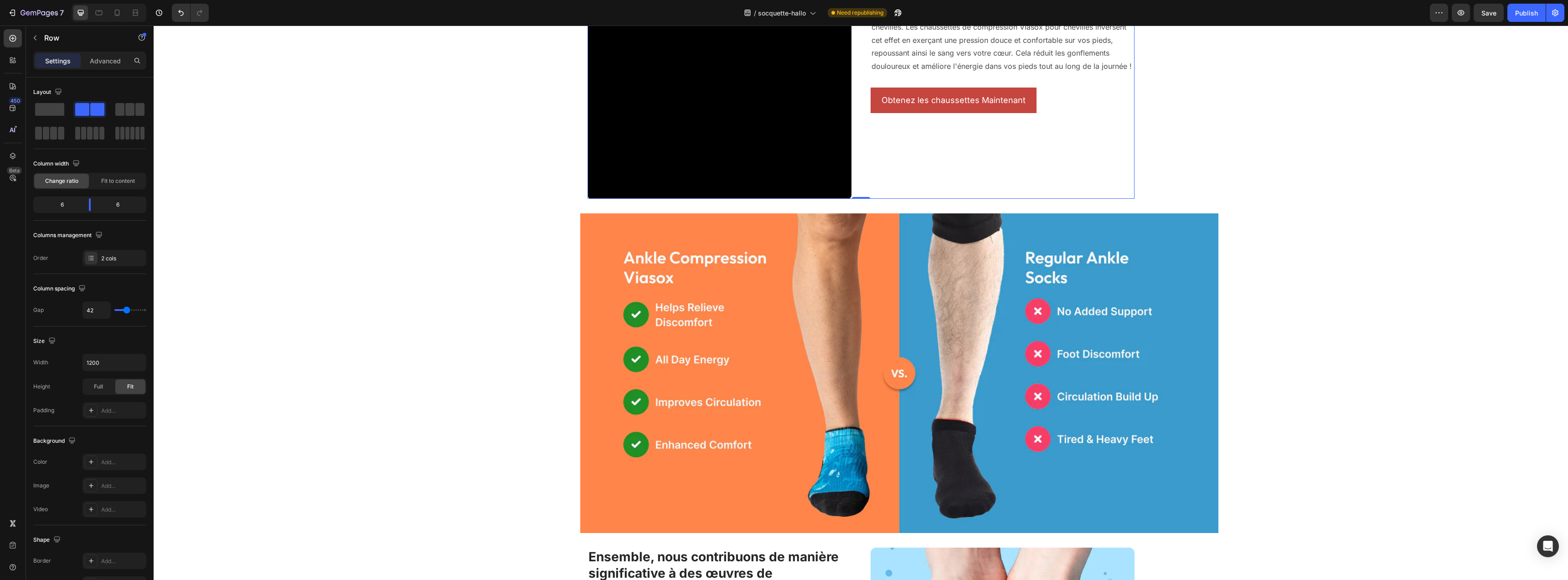
click at [1275, 284] on div "Video Comment les socquettes Hallo aident-elles à réduire le gonflement des pie…" at bounding box center [861, 119] width 1414 height 2444
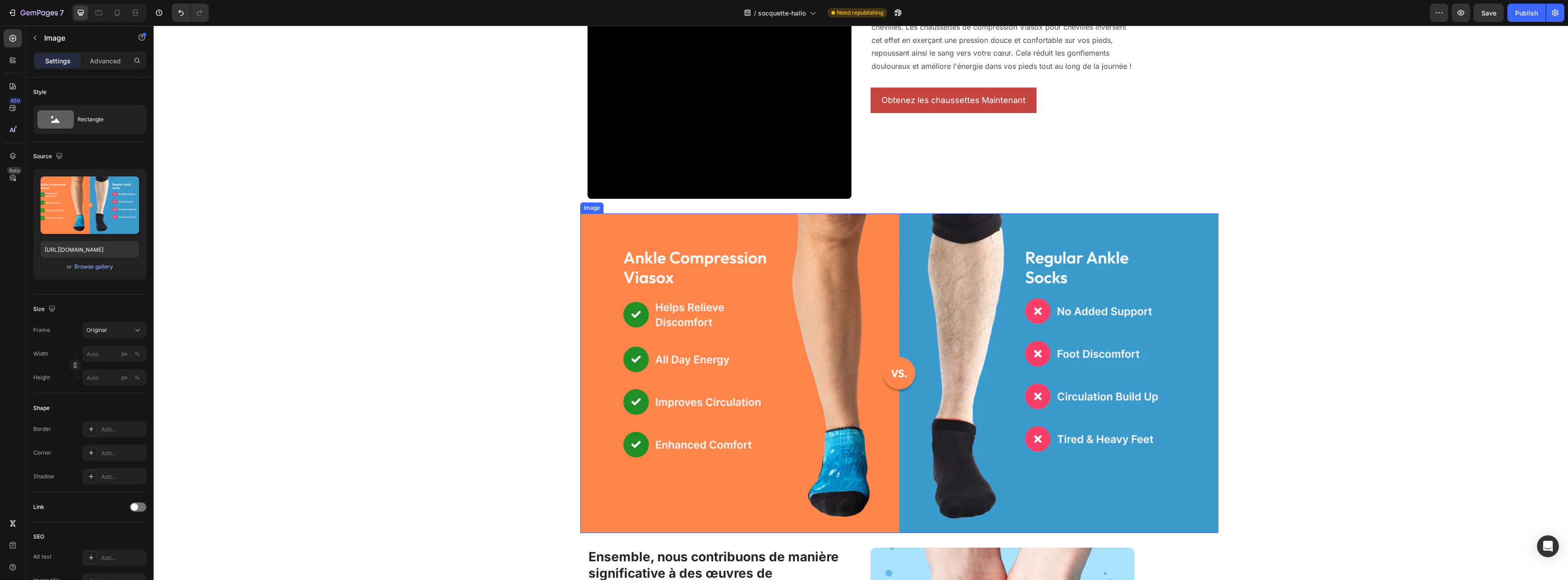
click at [1141, 276] on img at bounding box center [899, 373] width 638 height 320
click at [638, 203] on icon at bounding box center [641, 204] width 6 height 7
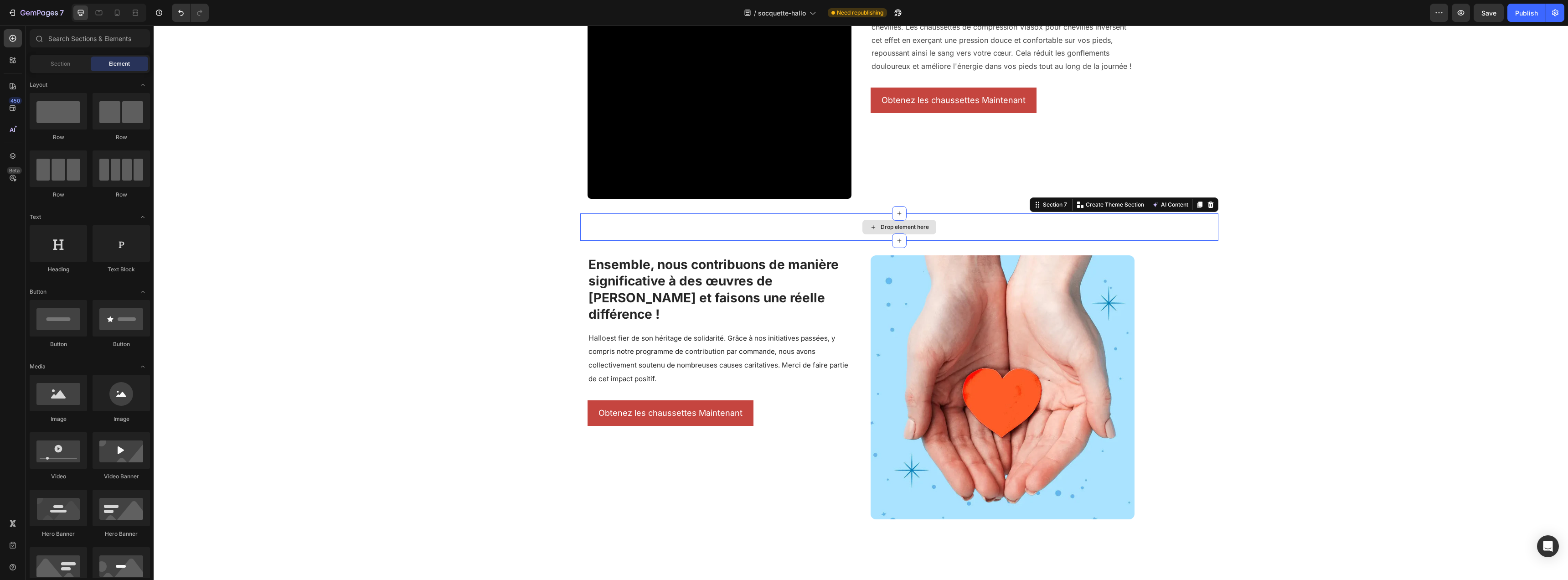
click at [1183, 228] on div "Drop element here" at bounding box center [899, 226] width 638 height 27
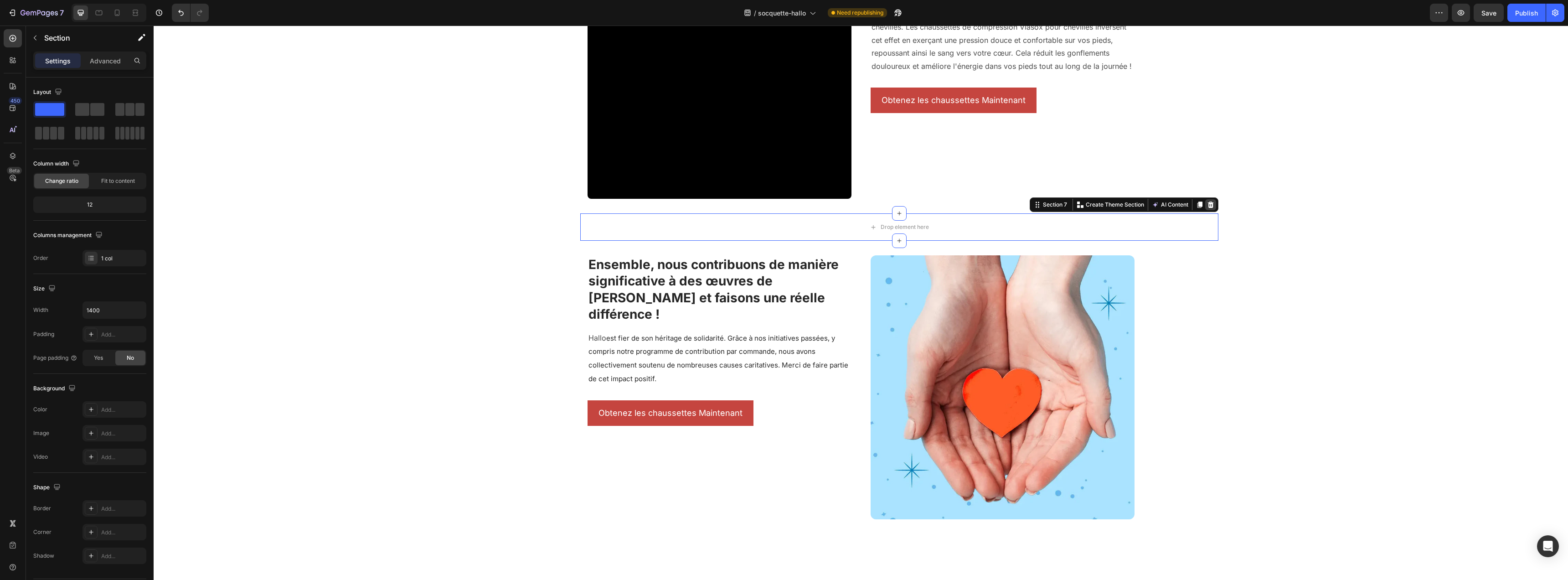
click at [1208, 203] on icon at bounding box center [1211, 204] width 6 height 7
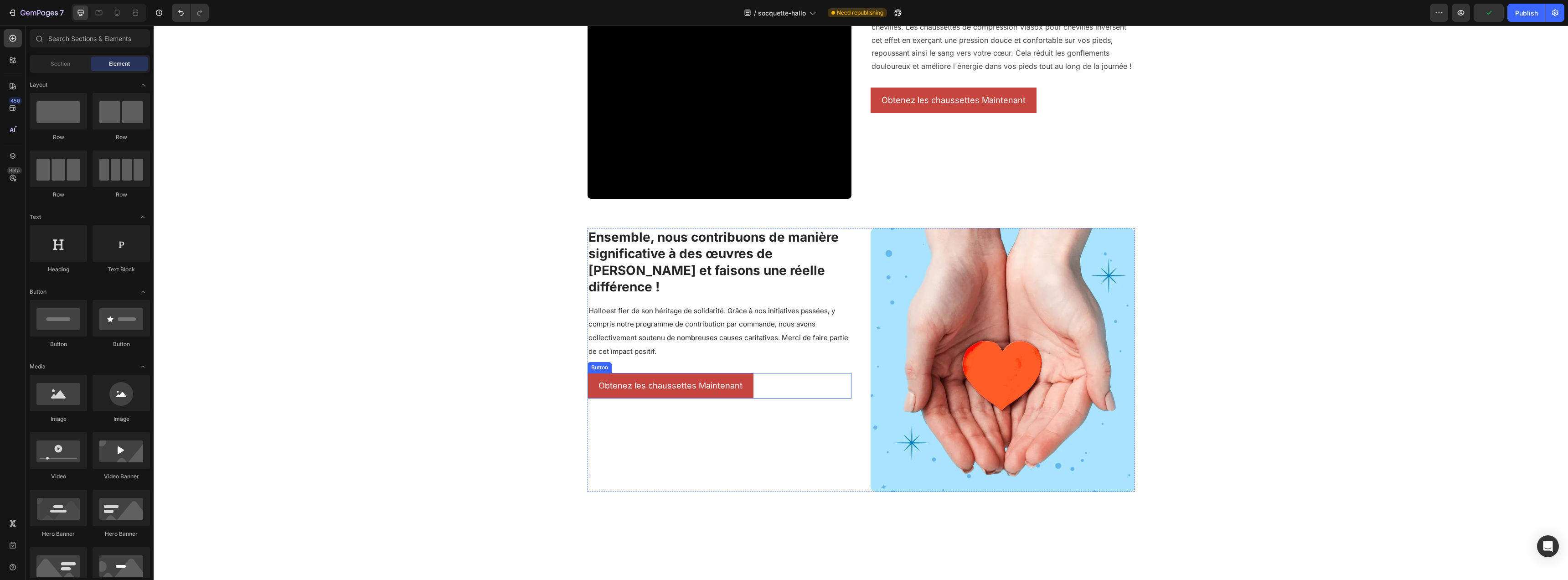
click at [756, 374] on div "Obtenez les chaussettes Maintenant [PERSON_NAME]" at bounding box center [719, 385] width 264 height 26
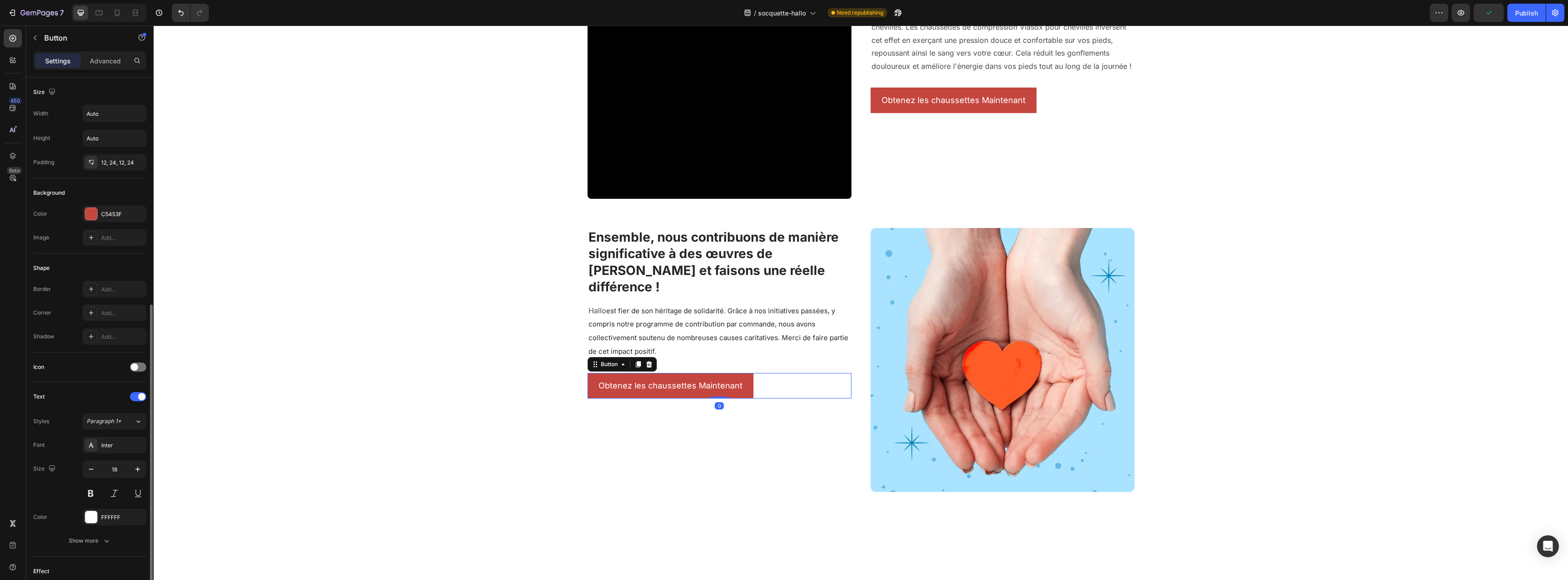
scroll to position [125, 0]
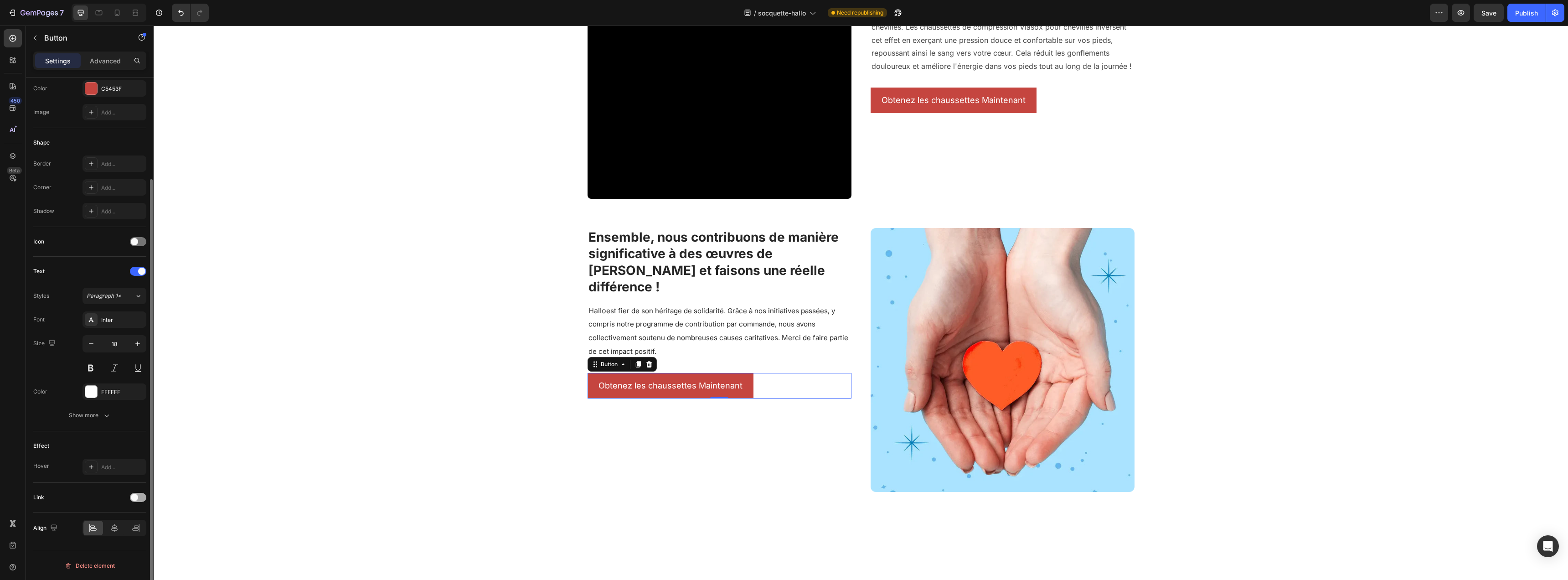
click at [138, 498] on div at bounding box center [138, 497] width 16 height 9
drag, startPoint x: 123, startPoint y: 544, endPoint x: 123, endPoint y: 539, distance: 5.0
click at [123, 542] on div "Add..." at bounding box center [123, 544] width 43 height 8
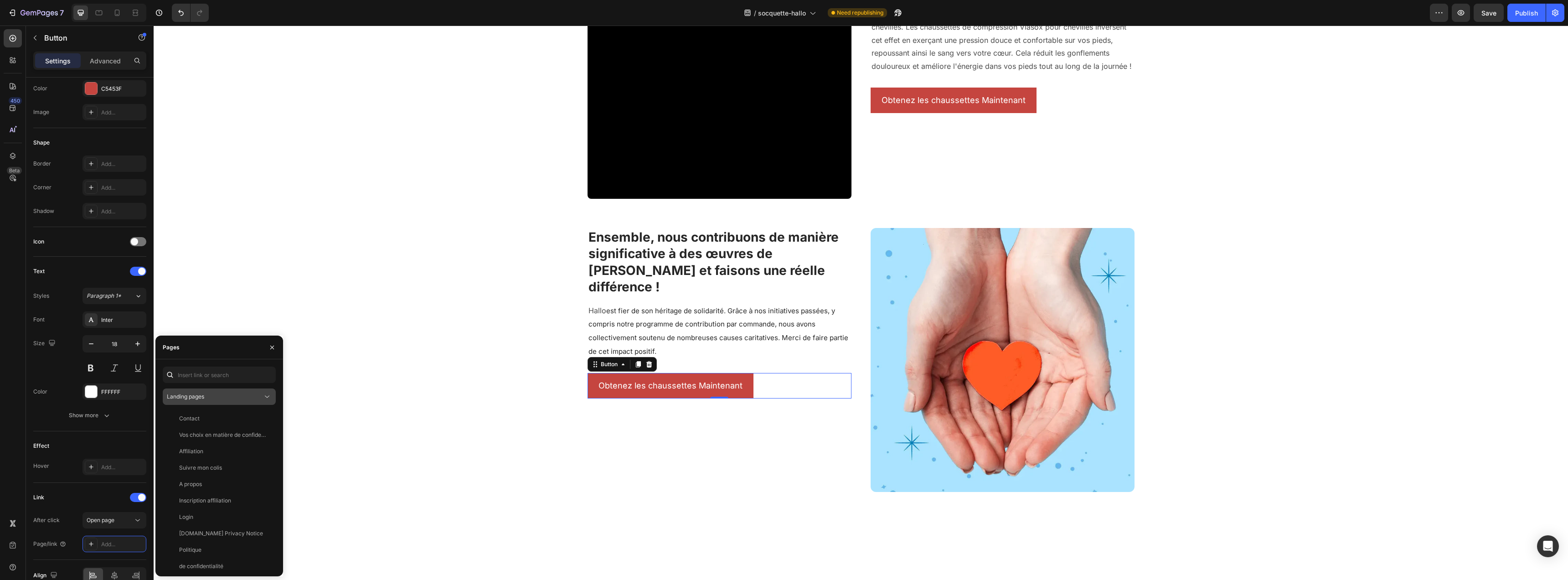
click at [217, 397] on div "Landing pages" at bounding box center [214, 397] width 95 height 8
click at [218, 453] on span "Product pages" at bounding box center [203, 453] width 38 height 8
click at [213, 500] on div "Socquette Hallo" at bounding box center [199, 500] width 41 height 8
click at [483, 456] on div "Image Ensemble, nous contribuons de manière significative à des œuvres de chari…" at bounding box center [861, 360] width 1414 height 264
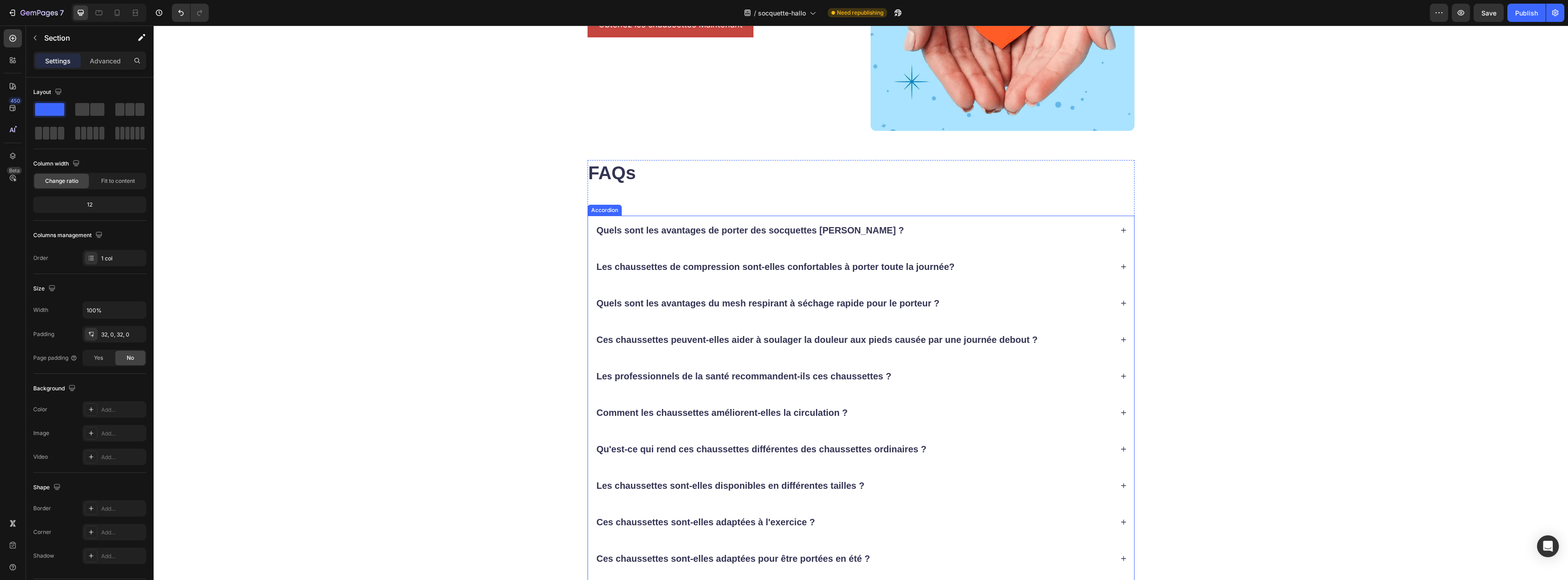
scroll to position [1459, 0]
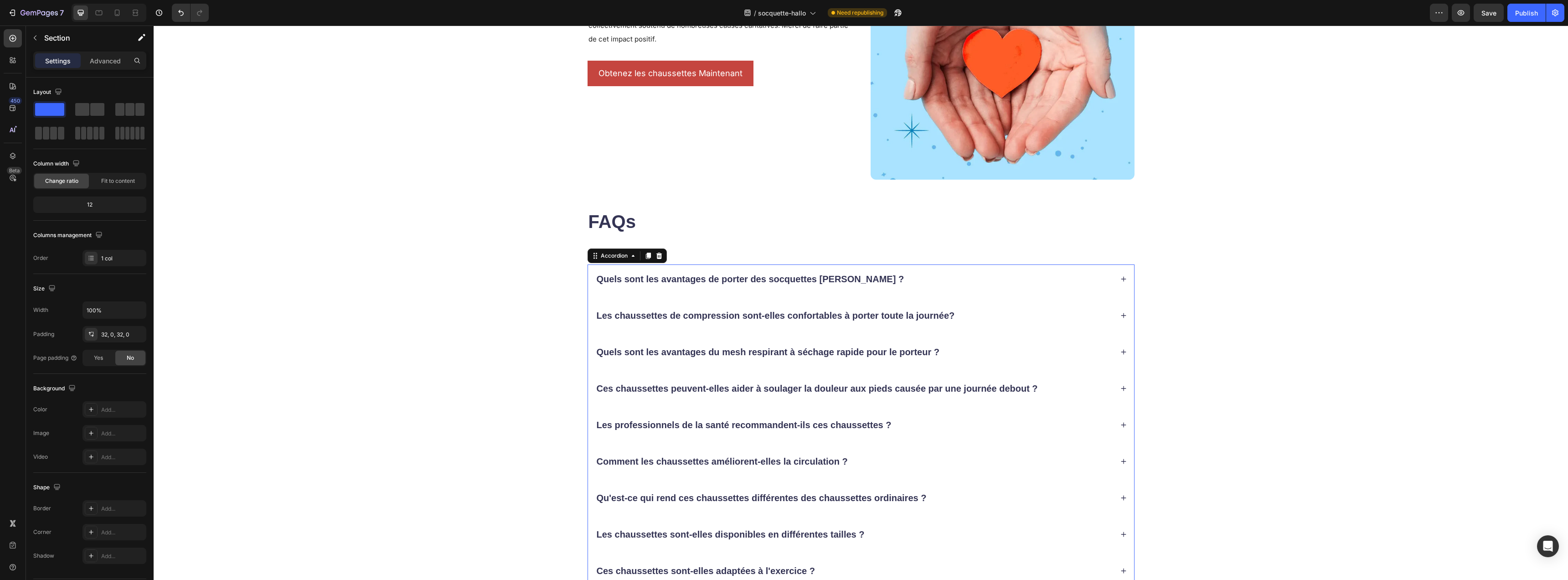
click at [1121, 281] on icon at bounding box center [1123, 279] width 7 height 7
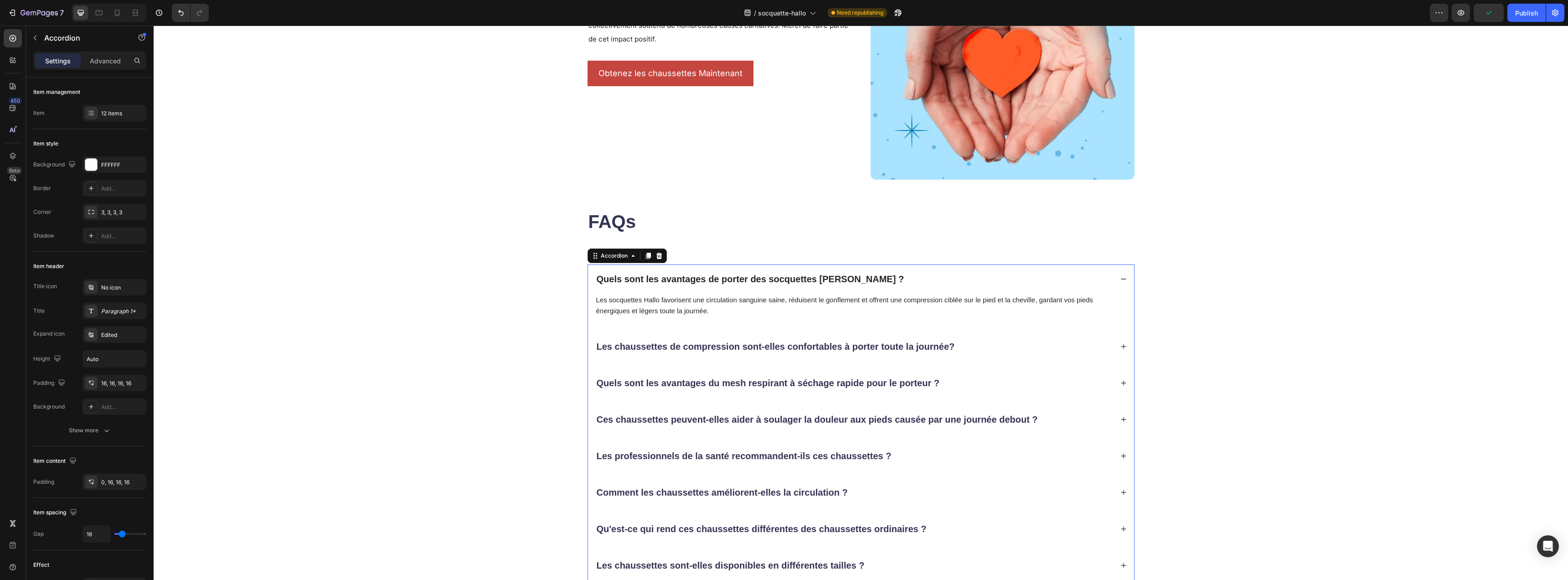
click at [1121, 344] on icon at bounding box center [1123, 346] width 7 height 7
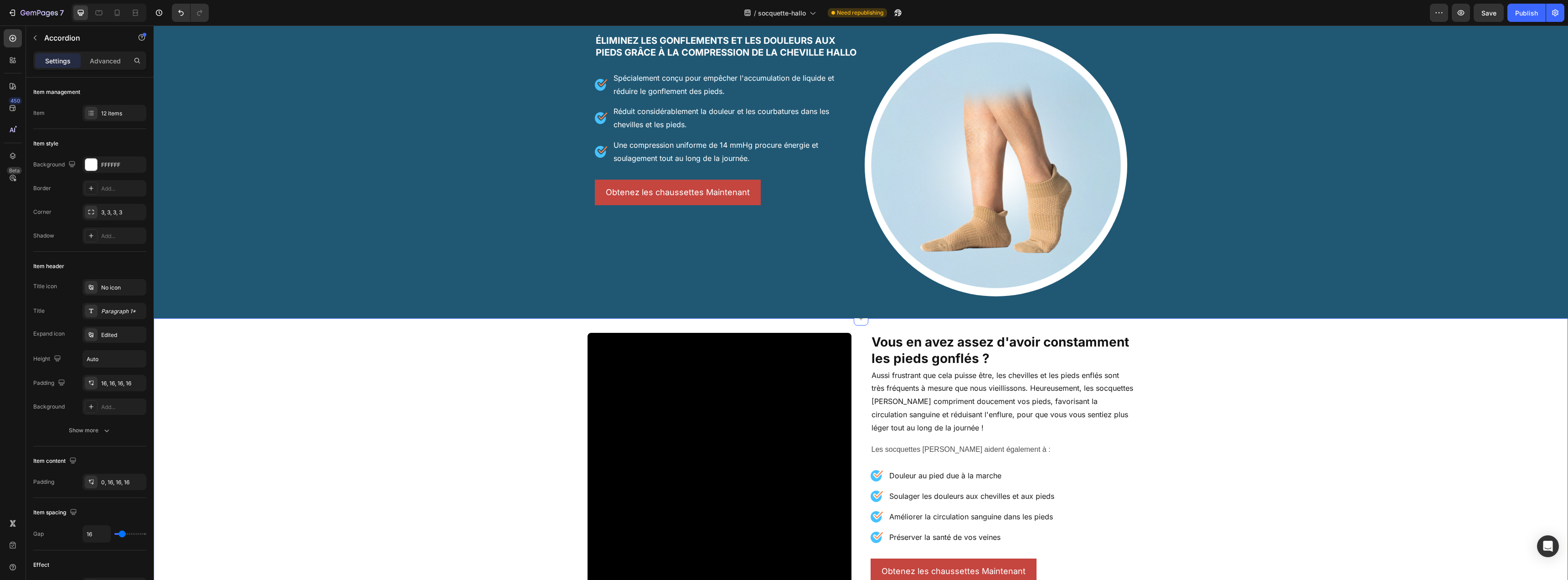
scroll to position [0, 0]
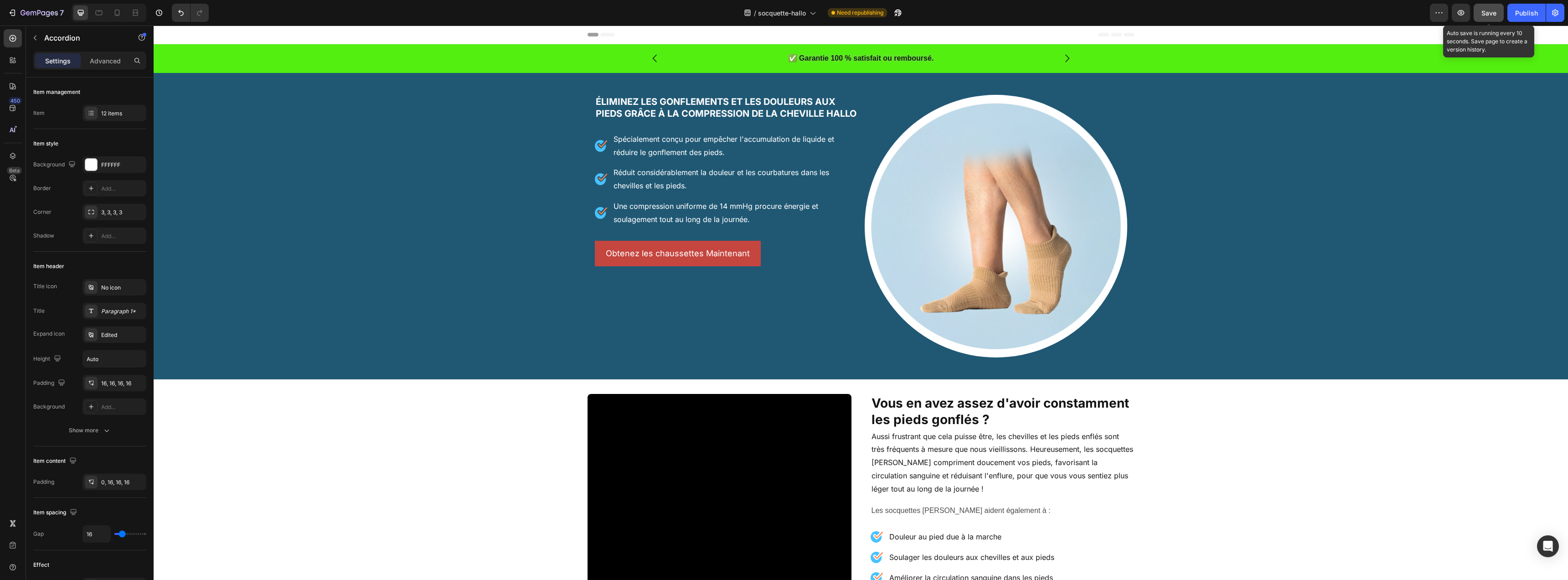
click at [1498, 13] on button "Save" at bounding box center [1489, 13] width 30 height 18
click at [1529, 16] on div "Publish" at bounding box center [1527, 13] width 23 height 10
click at [99, 14] on icon at bounding box center [99, 13] width 9 height 9
type input "14"
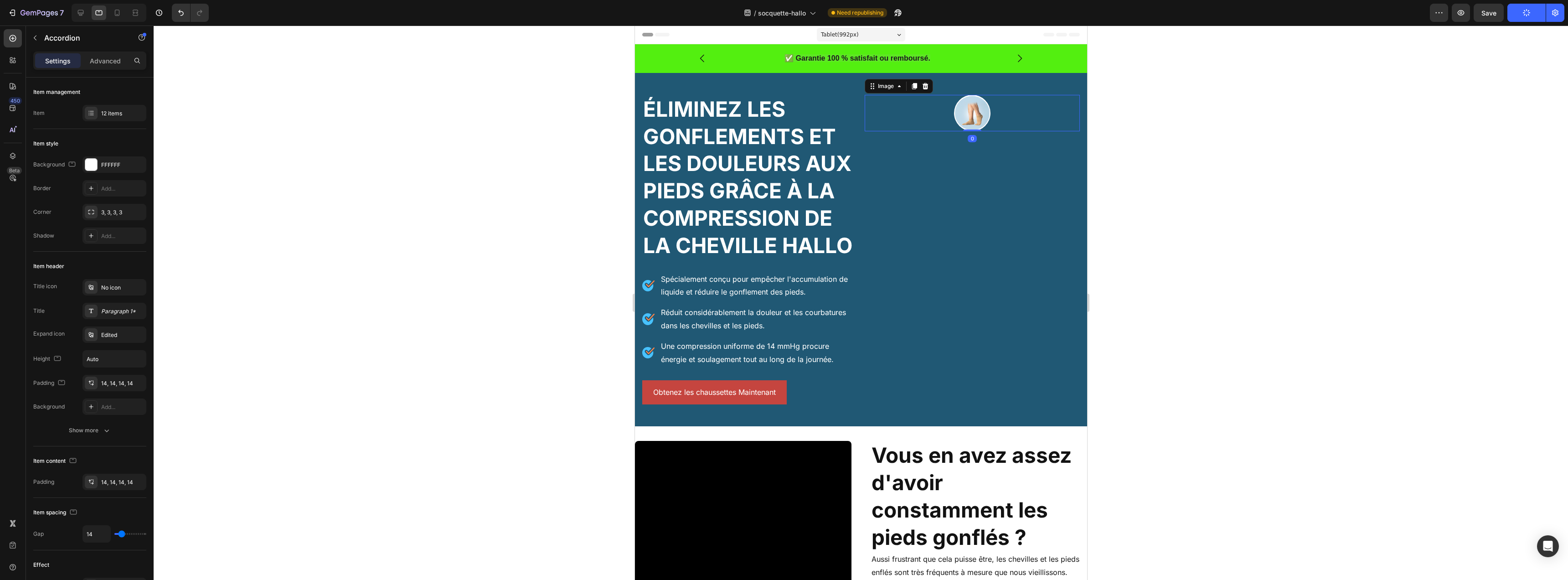
click at [966, 118] on img at bounding box center [971, 112] width 36 height 36
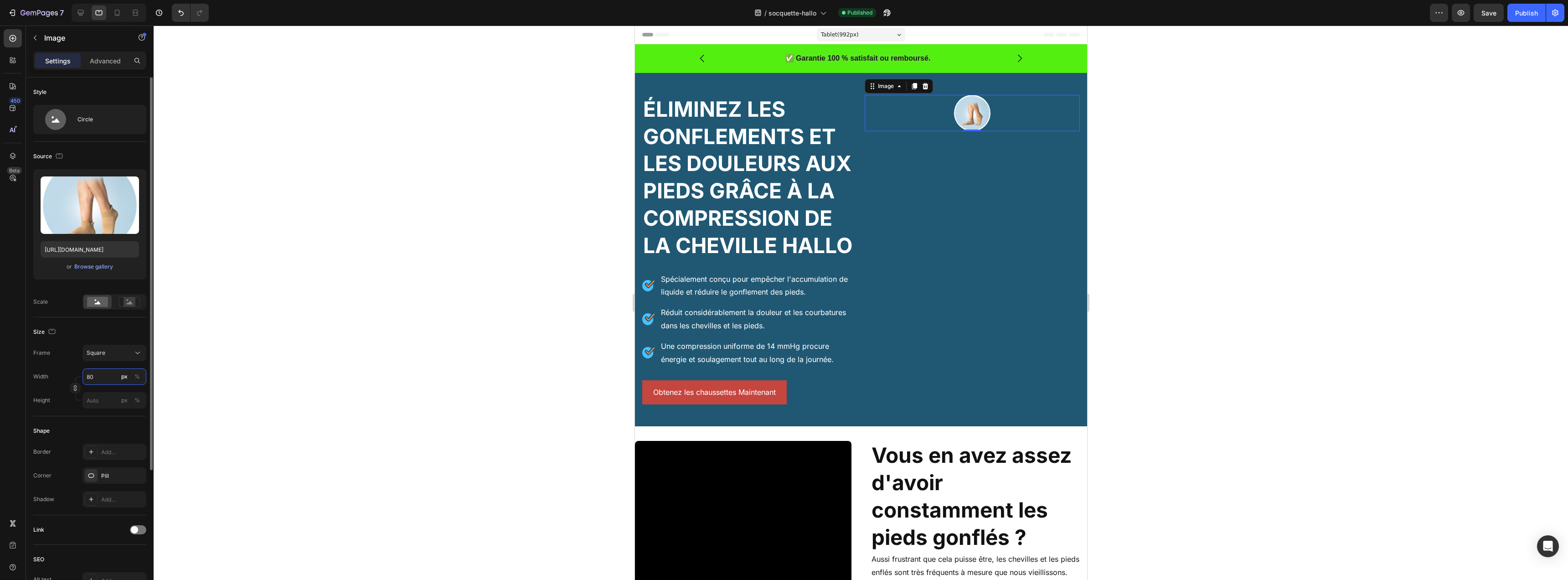
click at [106, 374] on input "80" at bounding box center [115, 377] width 64 height 16
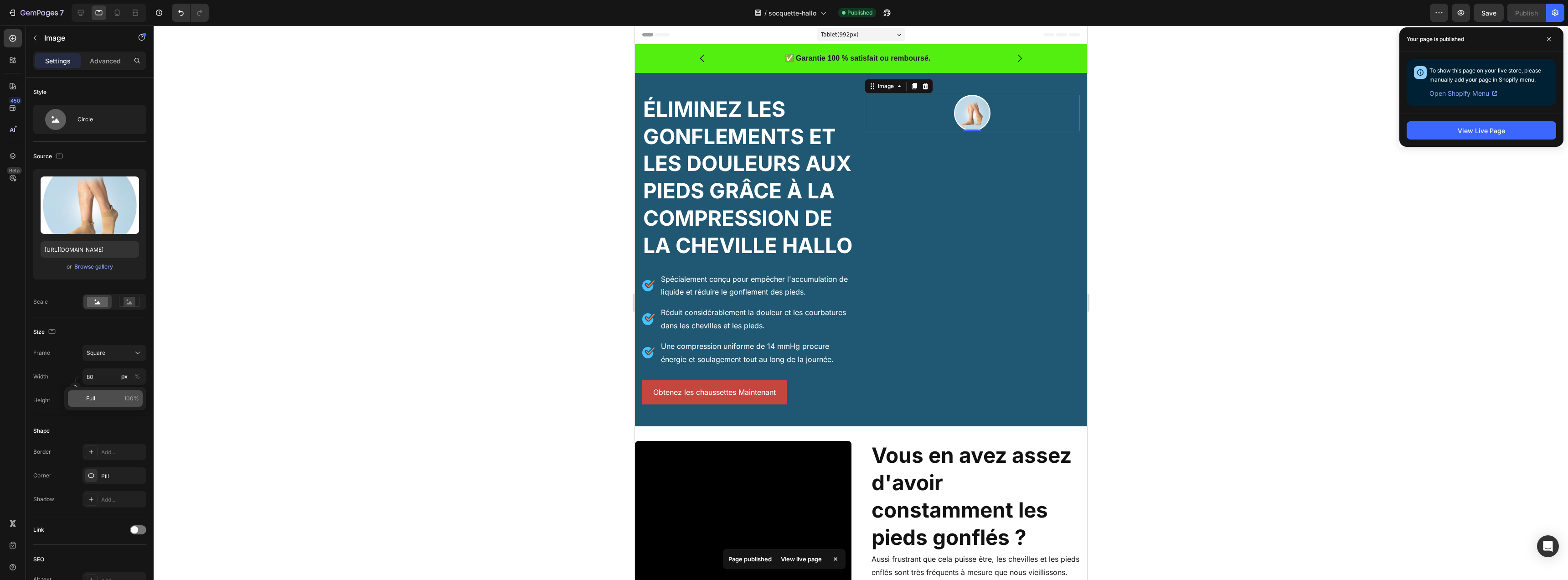
click at [107, 402] on p "Full 100%" at bounding box center [112, 398] width 53 height 8
type input "100"
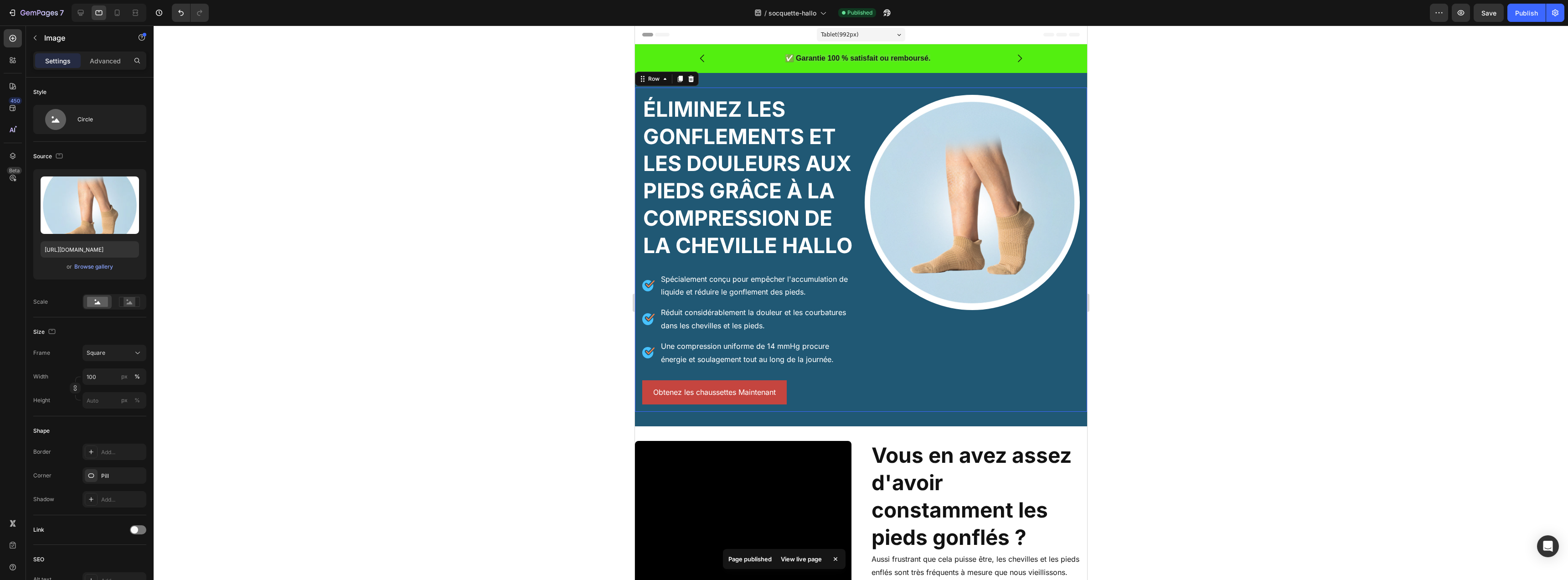
click at [826, 92] on div "Éliminez les gonflements et les douleurs aux pieds grâce à la compression de la…" at bounding box center [860, 249] width 452 height 324
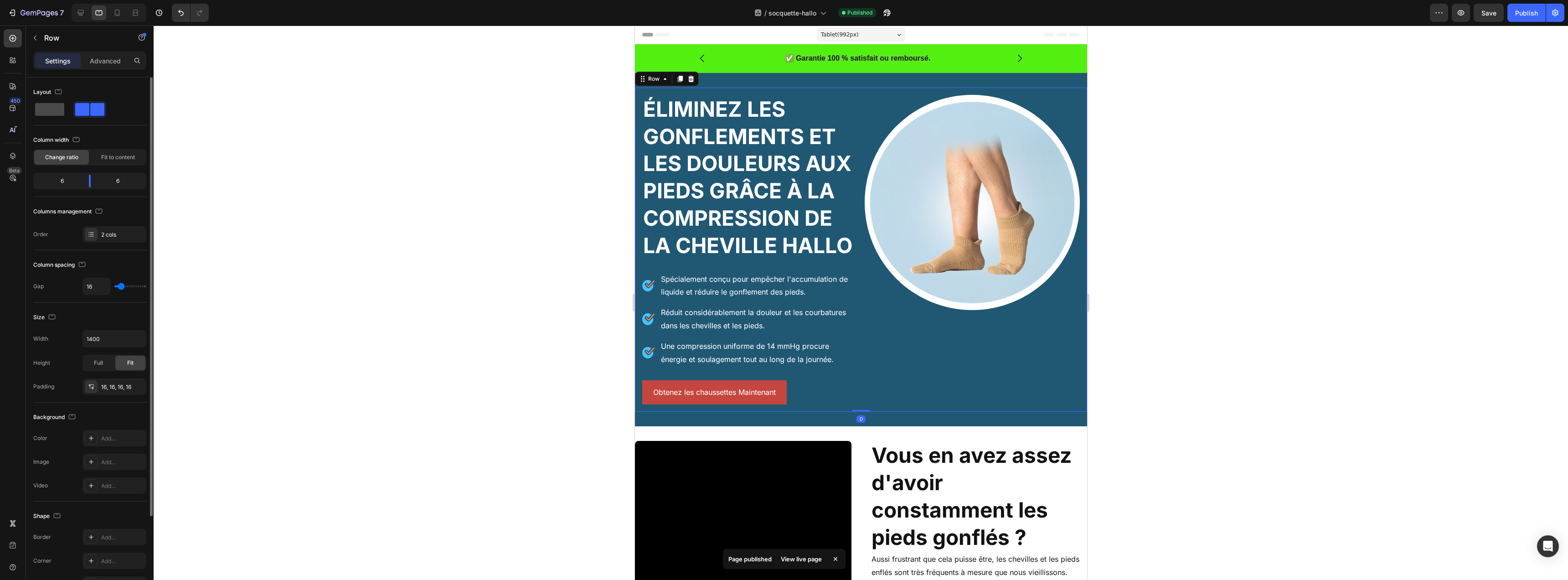
click at [53, 114] on span at bounding box center [49, 109] width 29 height 13
type input "0"
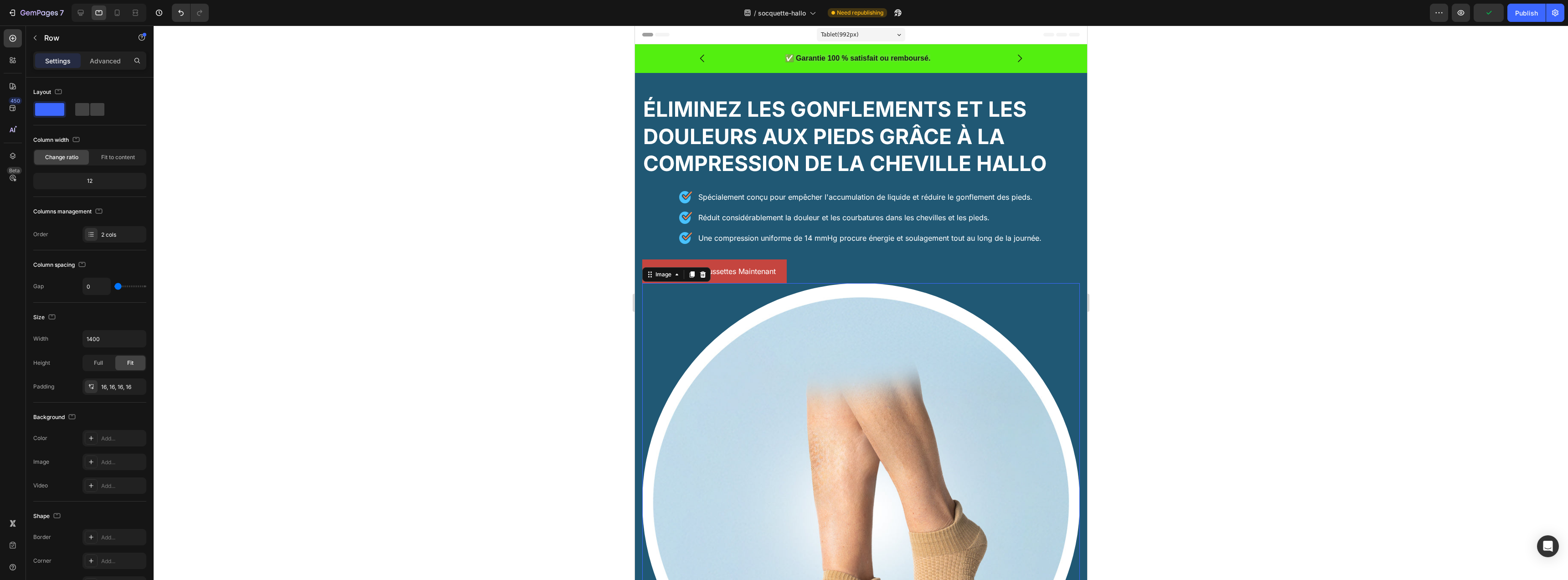
click at [832, 301] on img at bounding box center [861, 502] width 438 height 438
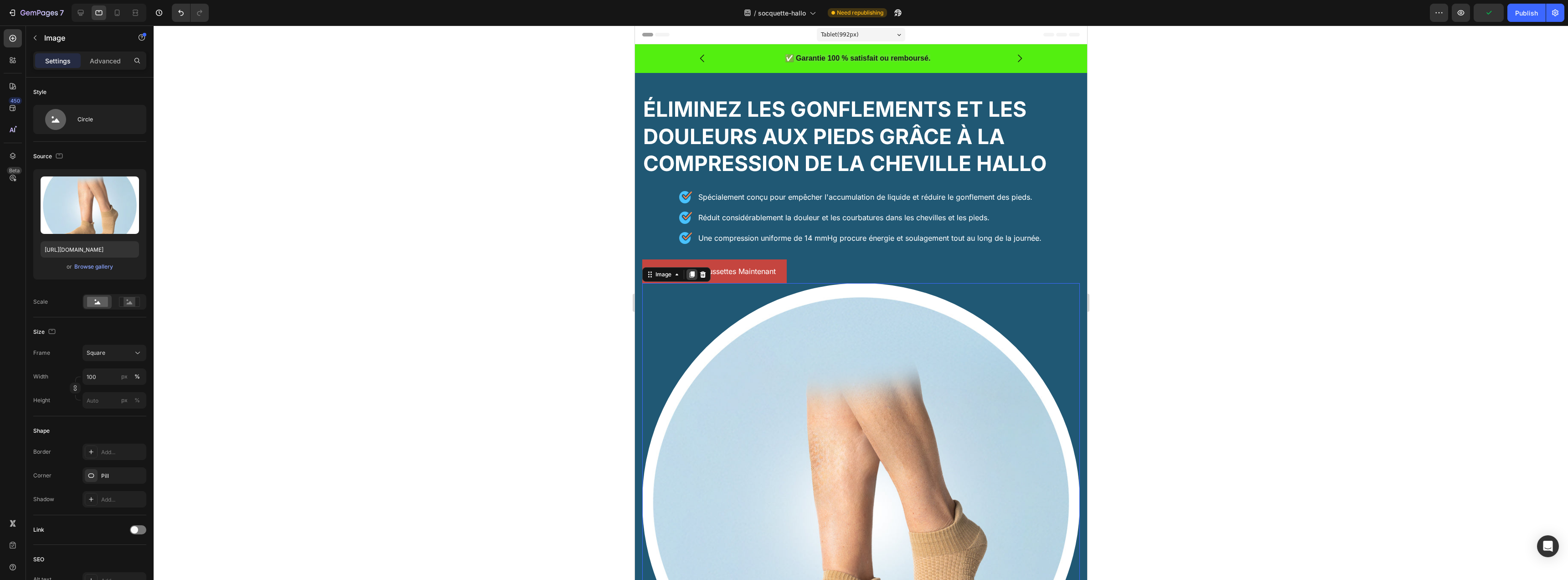
click at [692, 273] on icon at bounding box center [692, 274] width 5 height 7
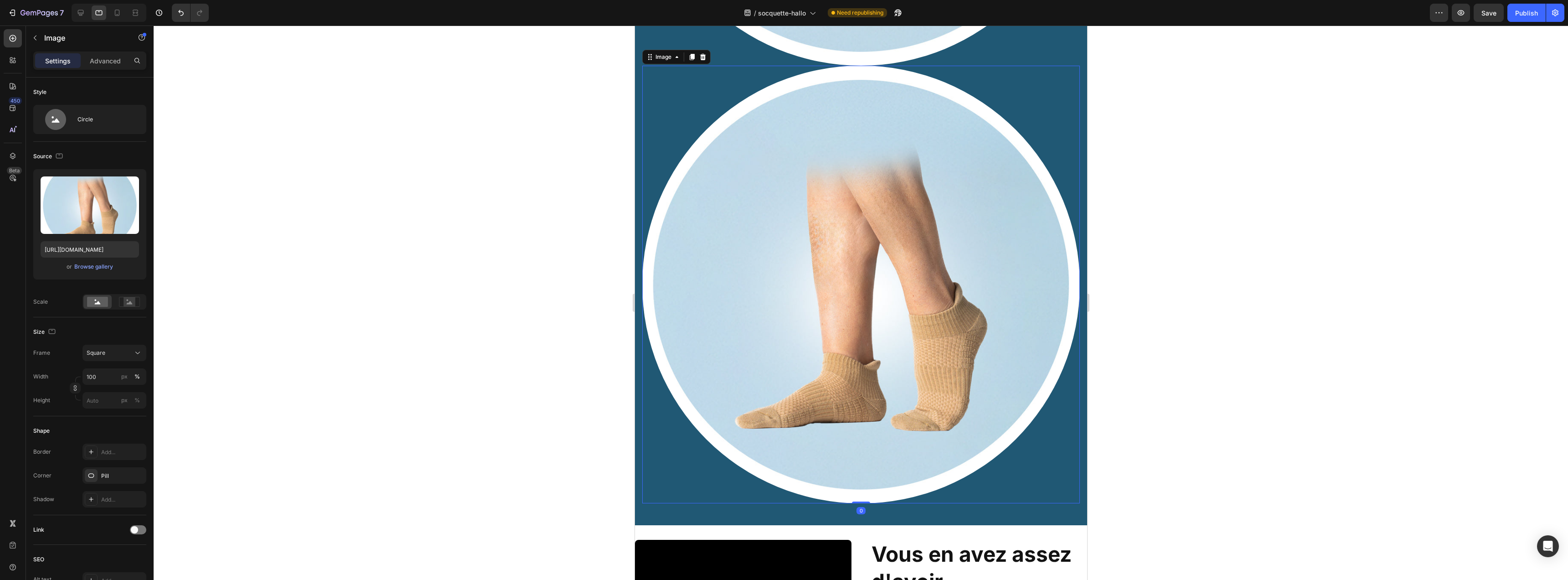
scroll to position [656, 0]
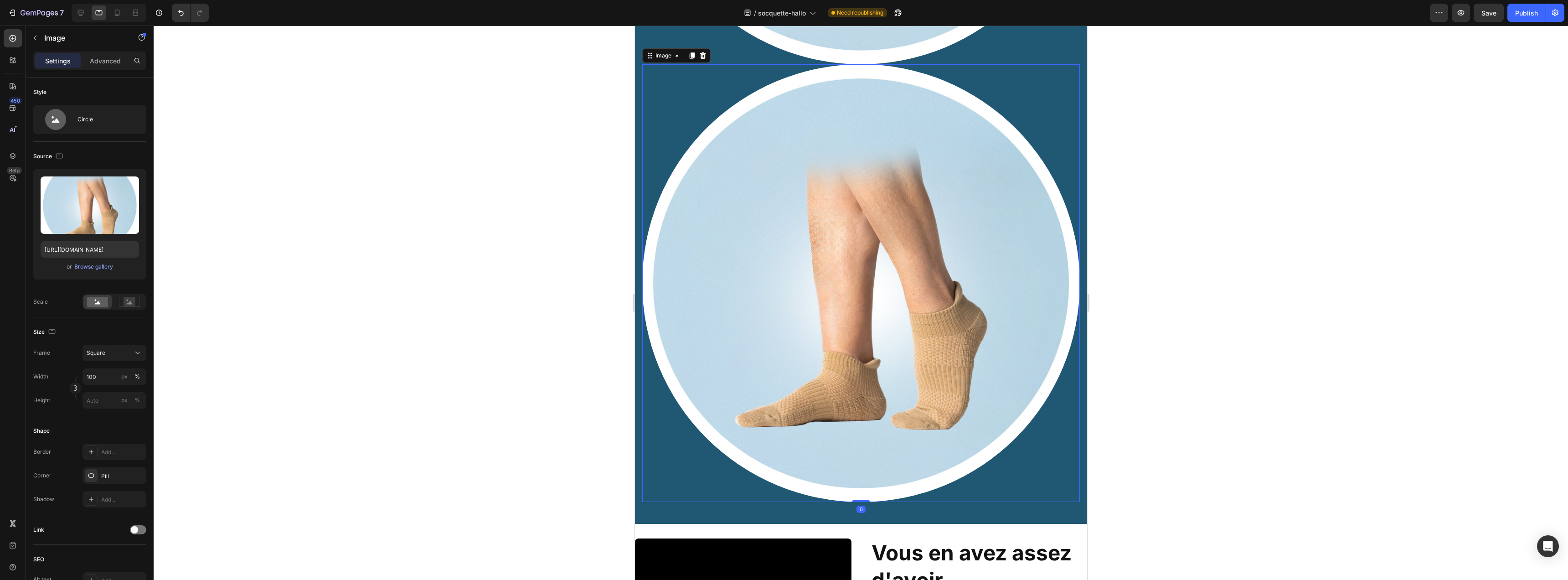
click at [773, 250] on img at bounding box center [861, 283] width 438 height 438
click at [89, 61] on div "Advanced" at bounding box center [106, 61] width 46 height 15
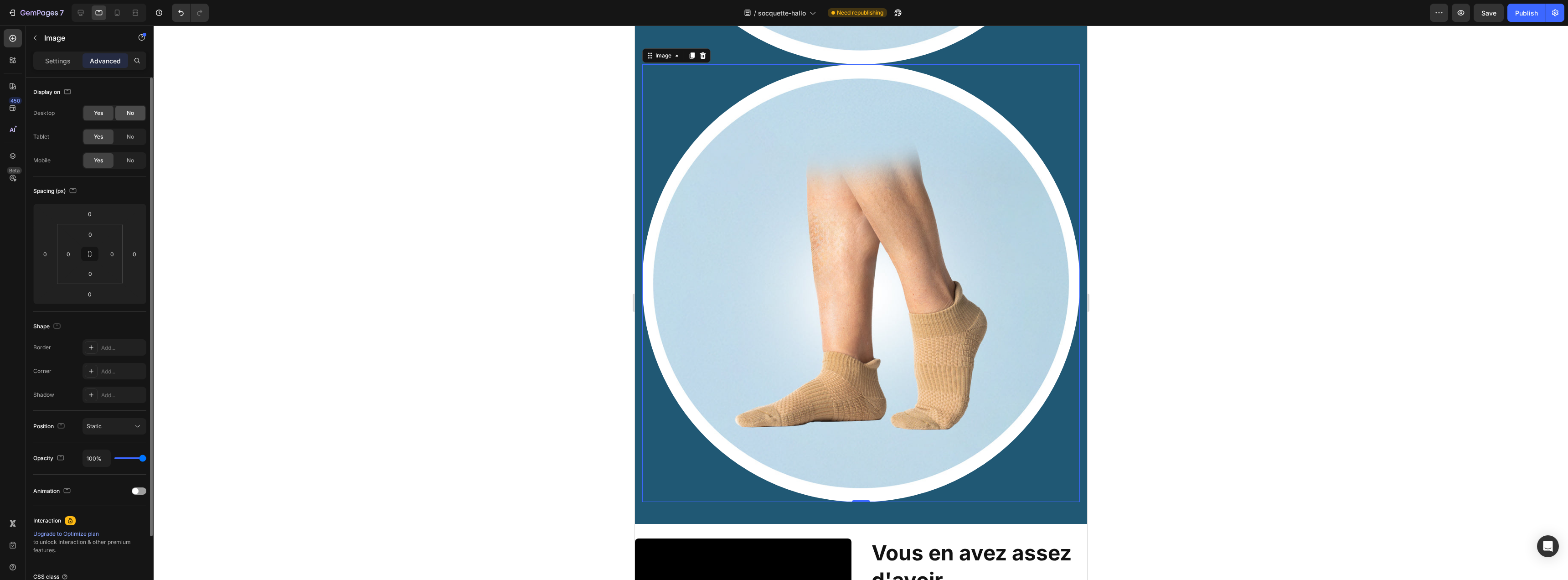
click at [123, 115] on div "No" at bounding box center [130, 113] width 30 height 15
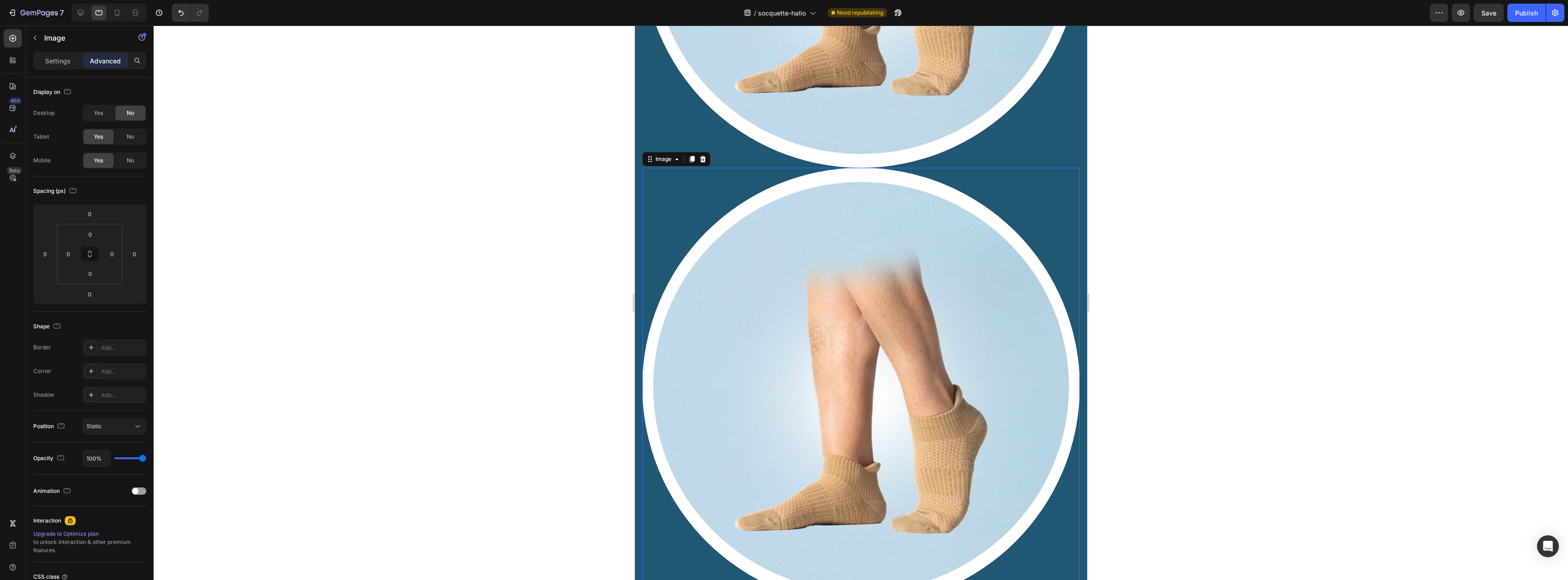
scroll to position [479, 0]
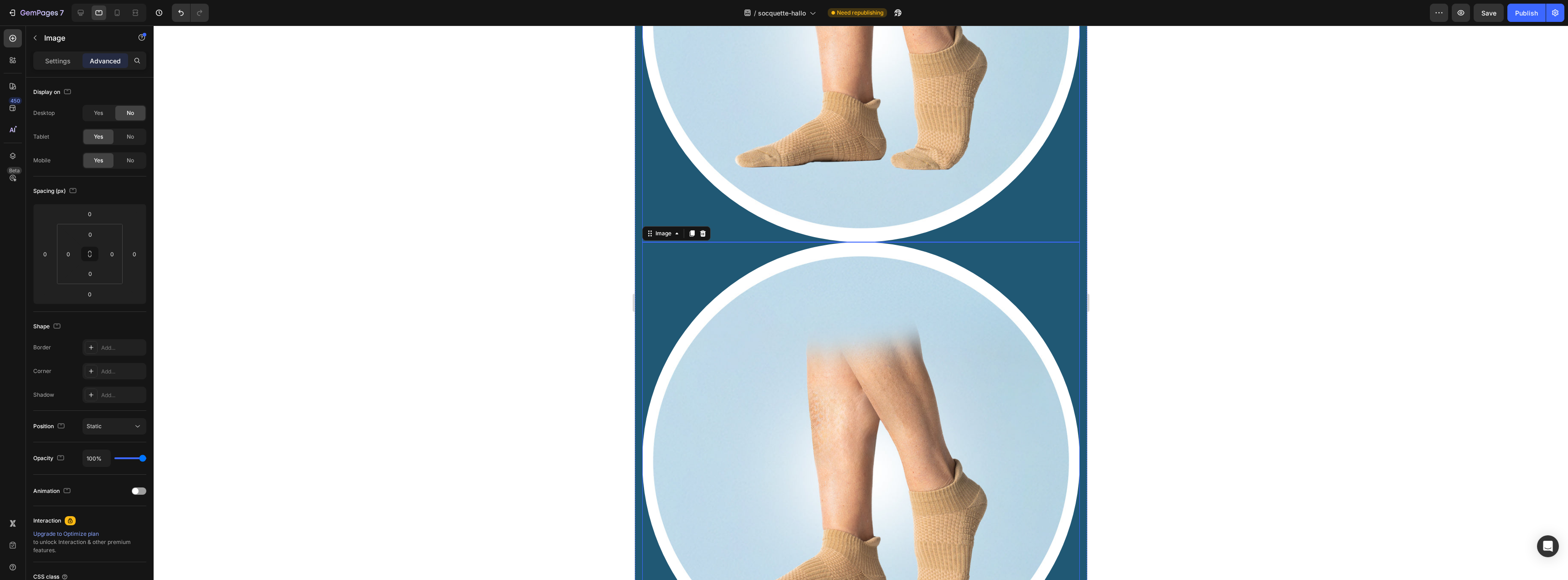
click at [982, 161] on img at bounding box center [861, 24] width 438 height 438
click at [129, 134] on span "No" at bounding box center [130, 136] width 7 height 8
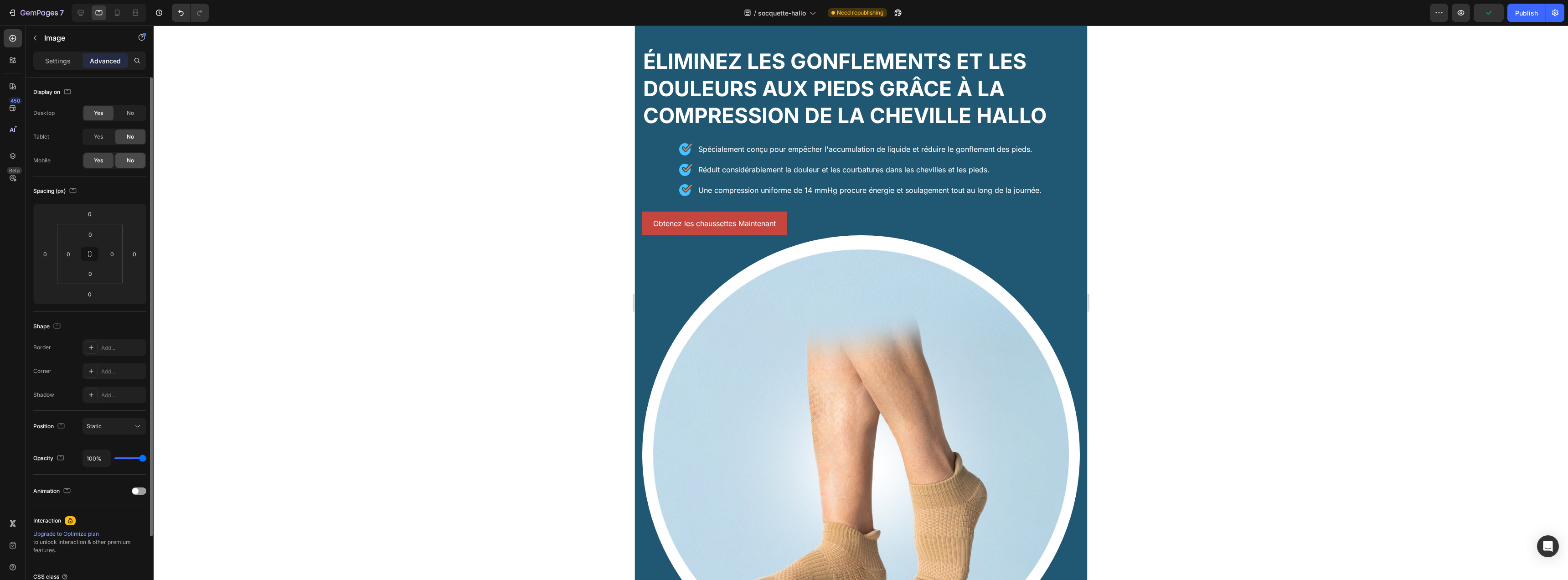
click at [131, 160] on span "No" at bounding box center [130, 160] width 7 height 8
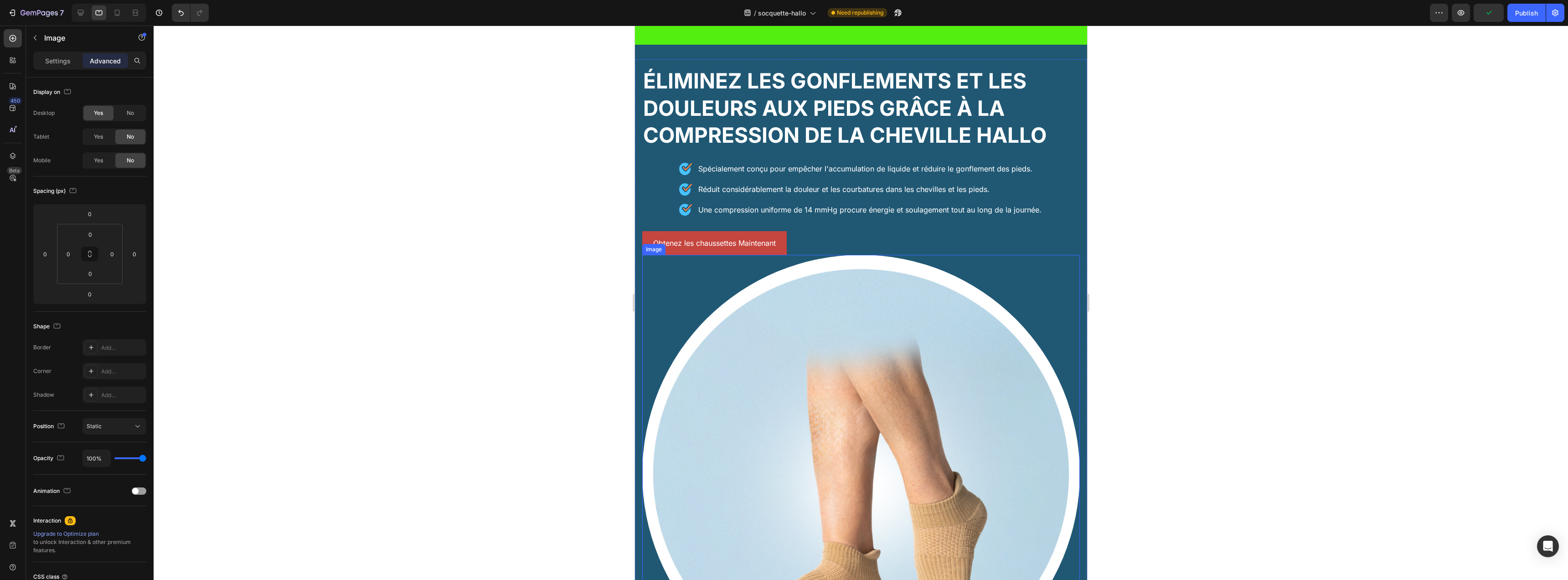
scroll to position [0, 0]
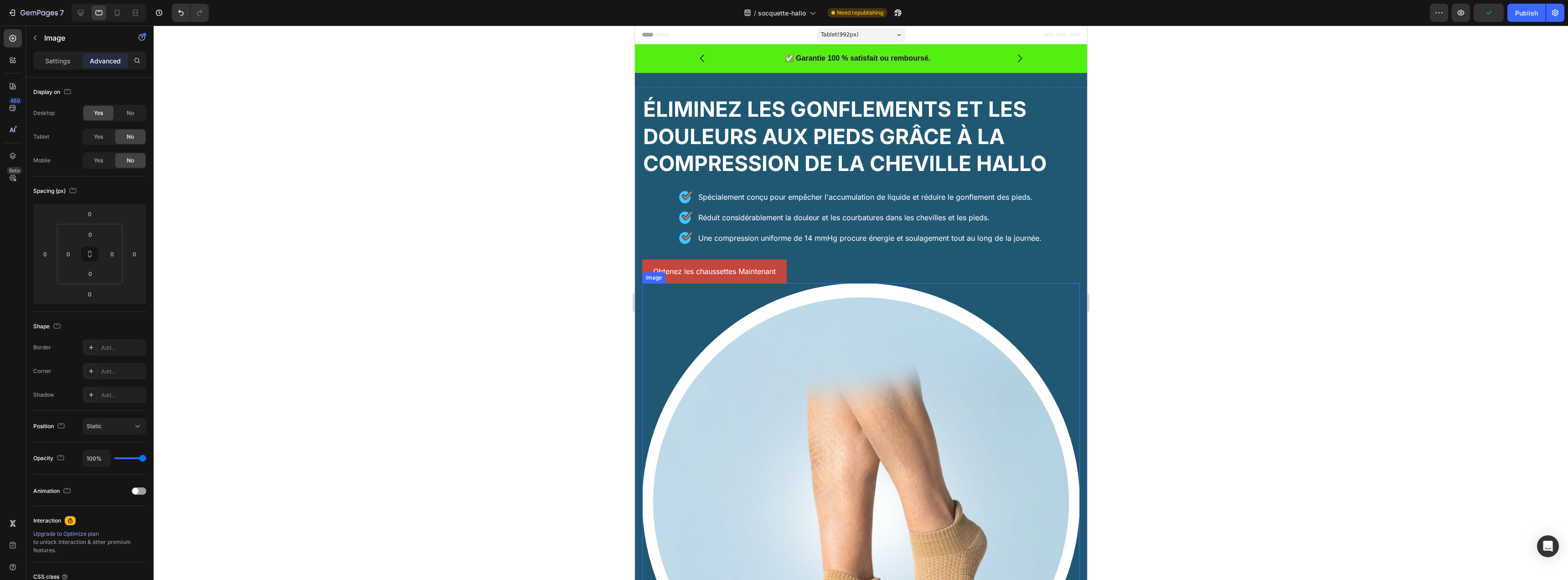
click at [680, 344] on div at bounding box center [861, 502] width 438 height 438
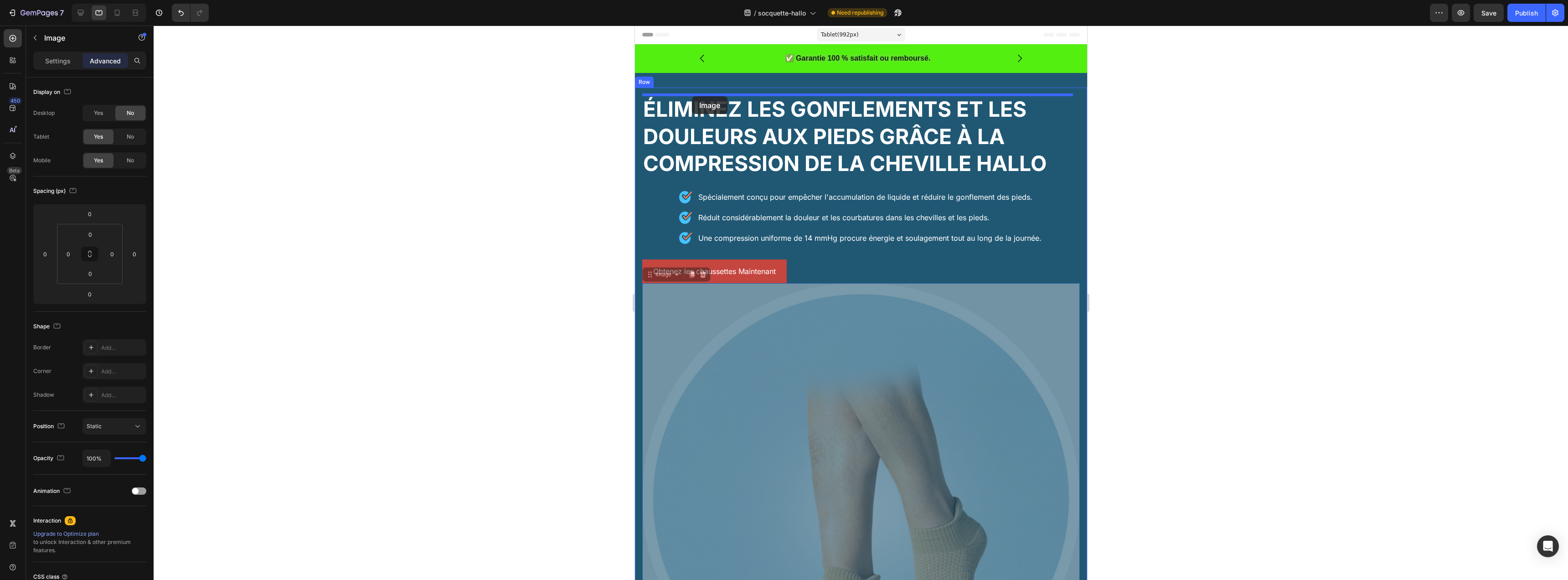
drag, startPoint x: 655, startPoint y: 276, endPoint x: 692, endPoint y: 96, distance: 183.8
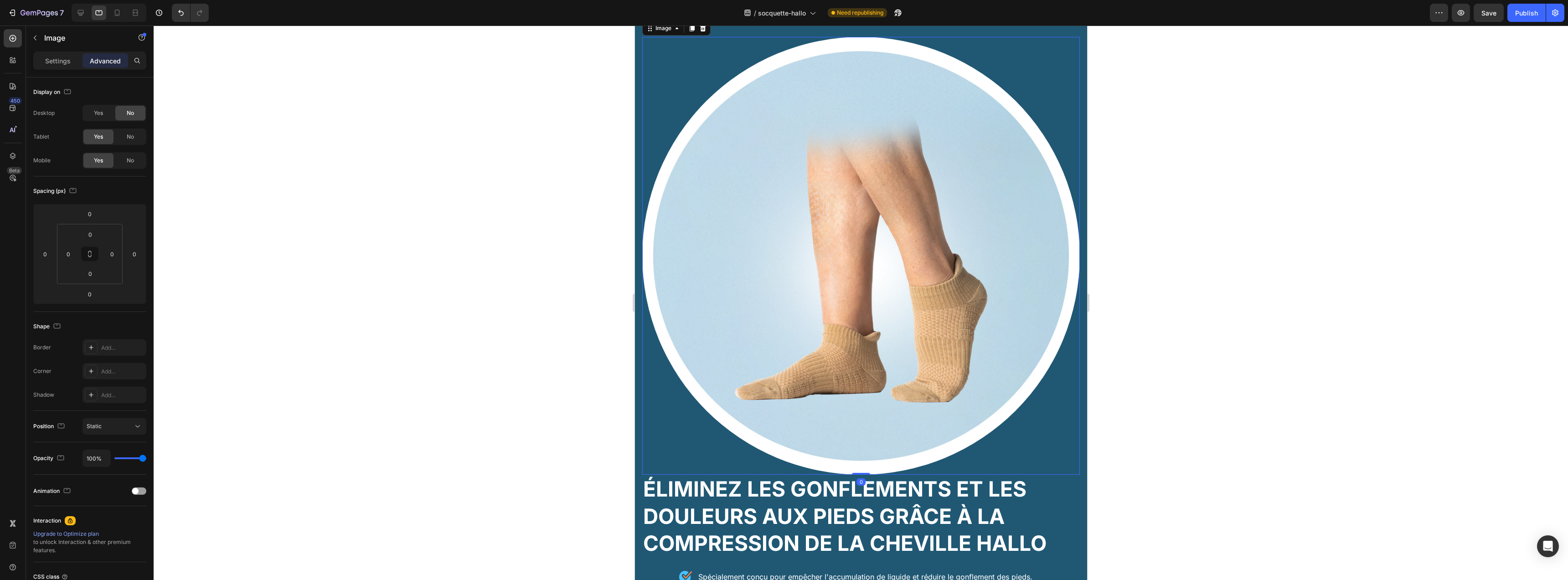
scroll to position [310, 0]
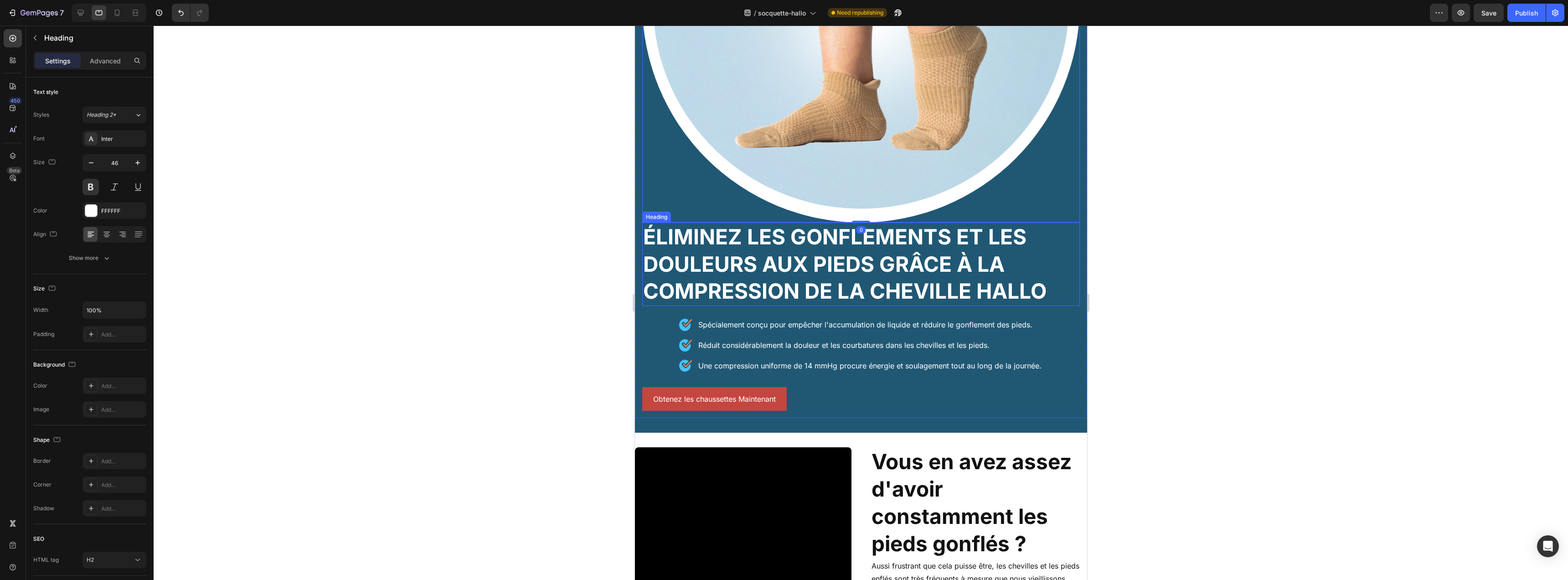
click at [726, 243] on h2 "Éliminez les gonflements et les douleurs aux pieds grâce à la compression de la…" at bounding box center [861, 264] width 438 height 84
click at [92, 161] on icon "button" at bounding box center [91, 163] width 9 height 9
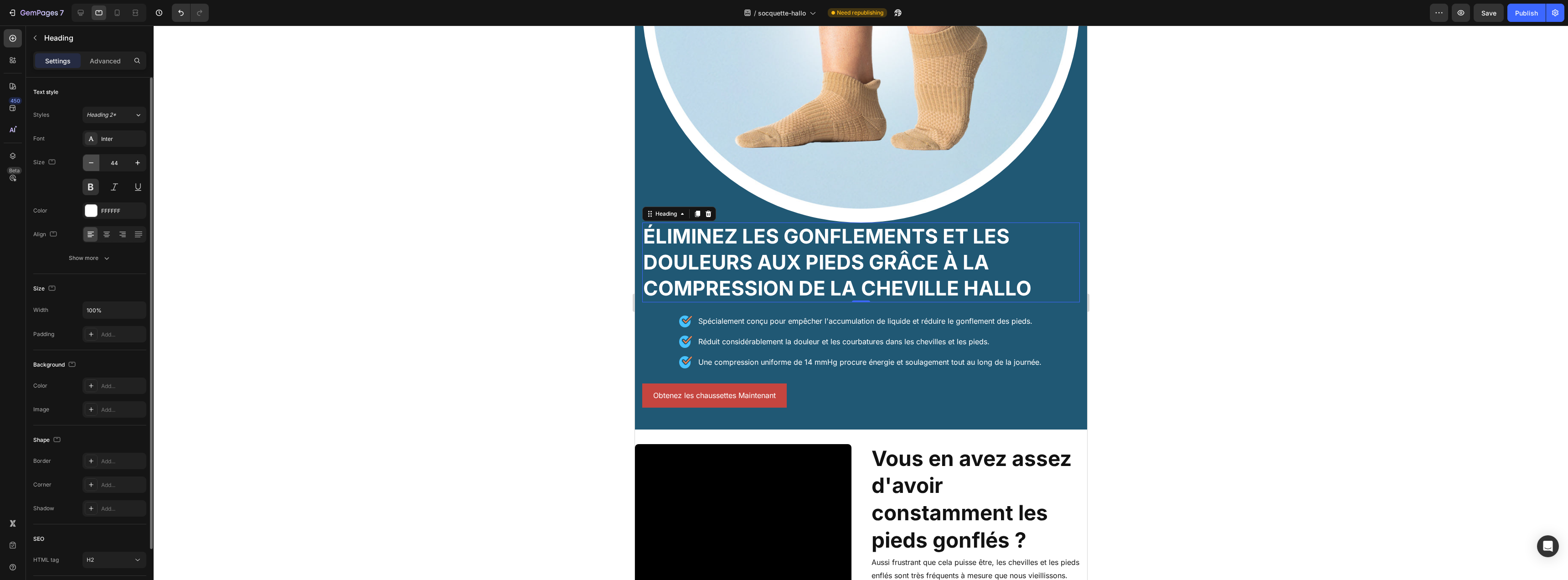
click at [92, 161] on icon "button" at bounding box center [91, 163] width 9 height 9
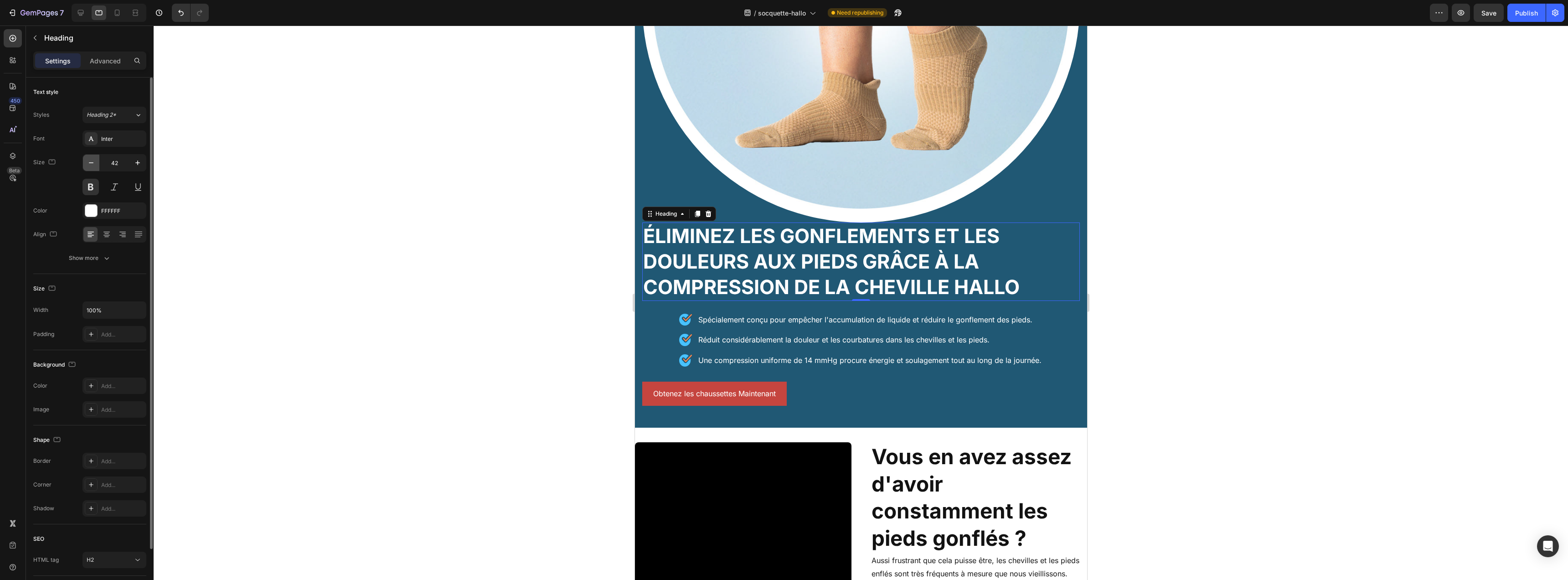
click at [92, 161] on icon "button" at bounding box center [91, 163] width 9 height 9
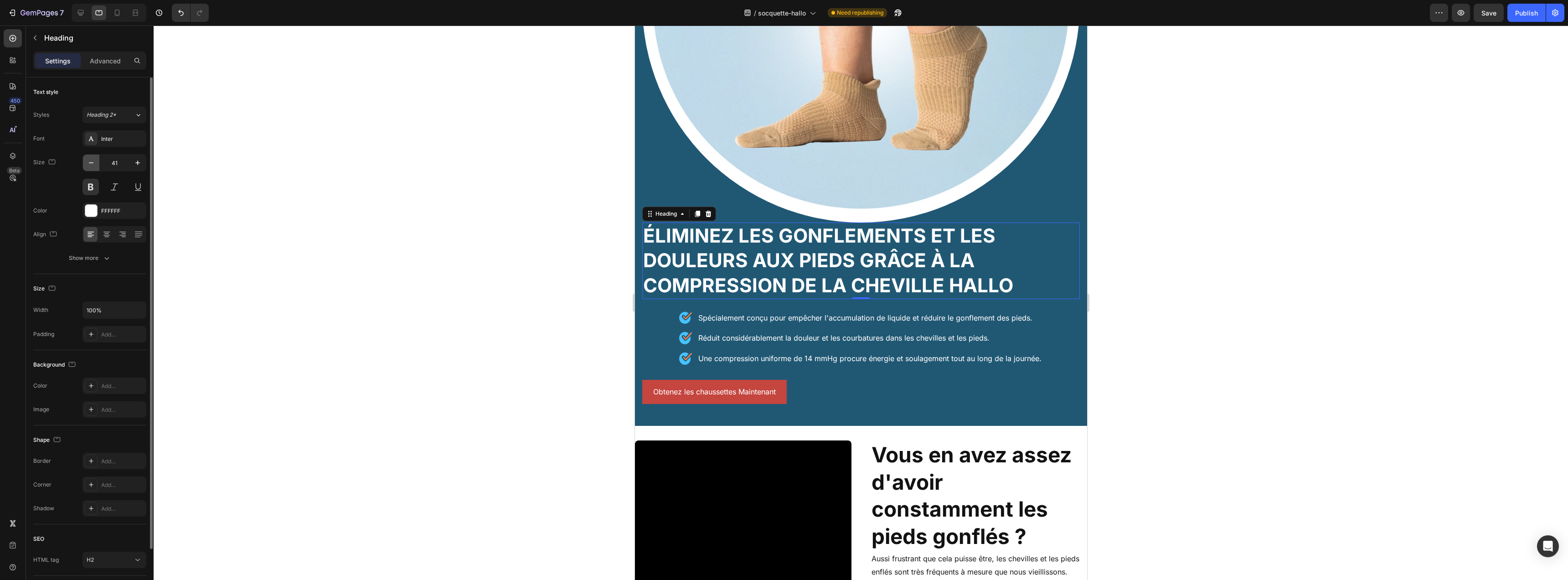
click at [92, 160] on icon "button" at bounding box center [91, 163] width 9 height 9
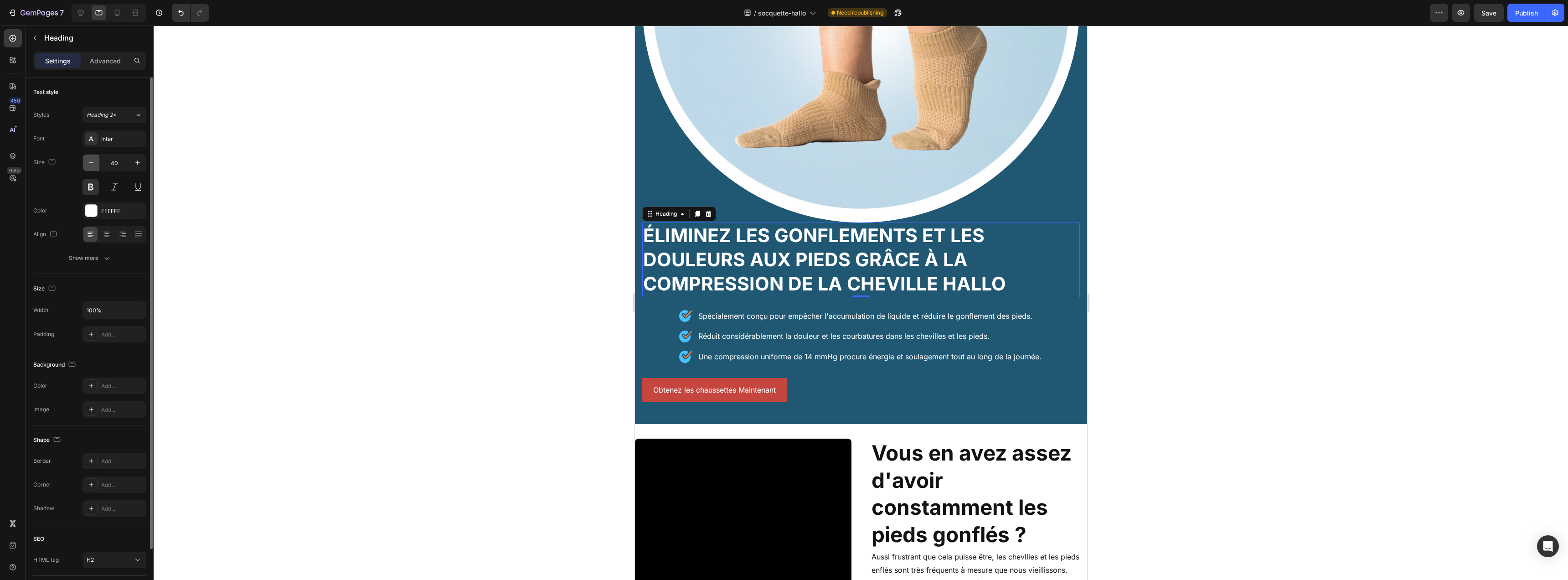
click at [93, 159] on icon "button" at bounding box center [91, 163] width 9 height 9
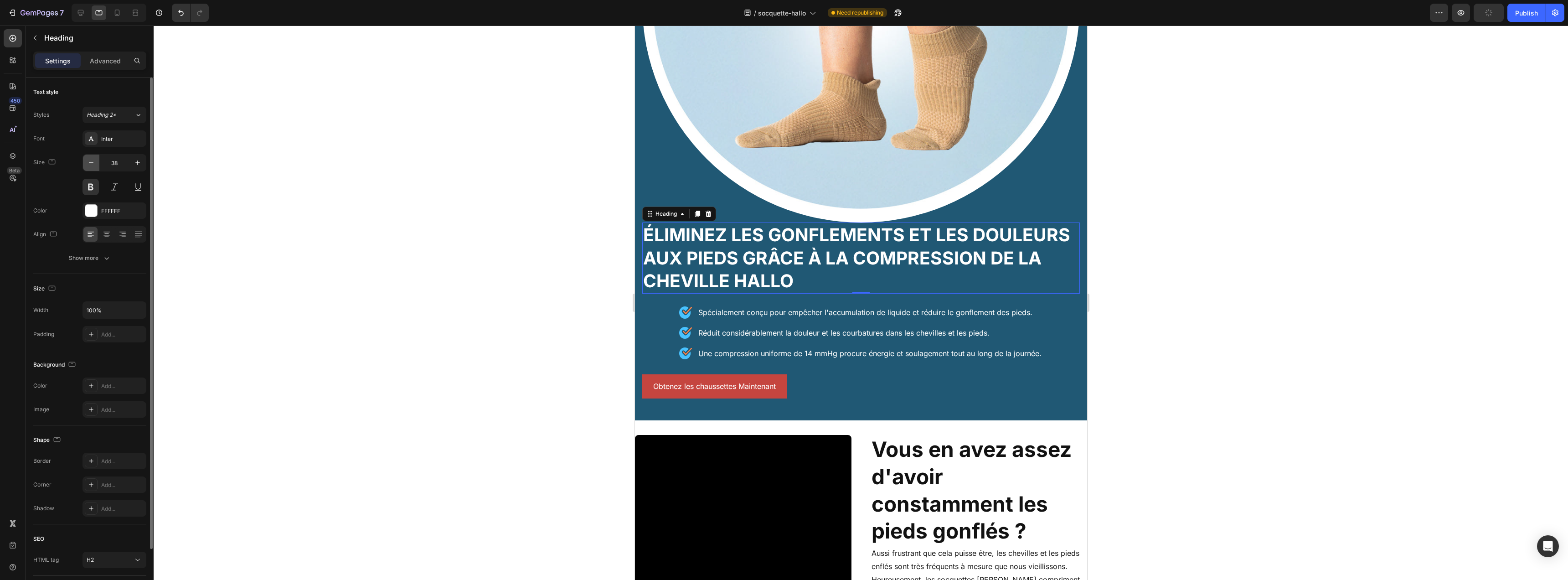
click at [93, 159] on icon "button" at bounding box center [91, 163] width 9 height 9
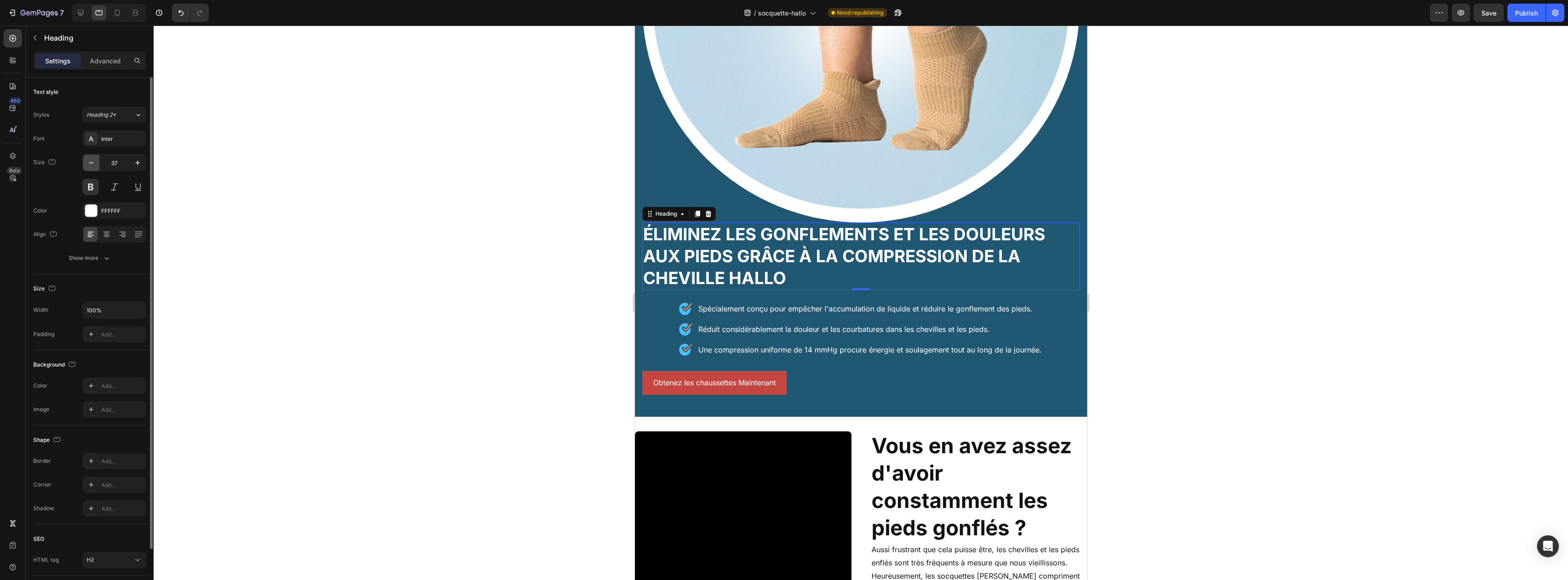
click at [93, 159] on icon "button" at bounding box center [91, 163] width 9 height 9
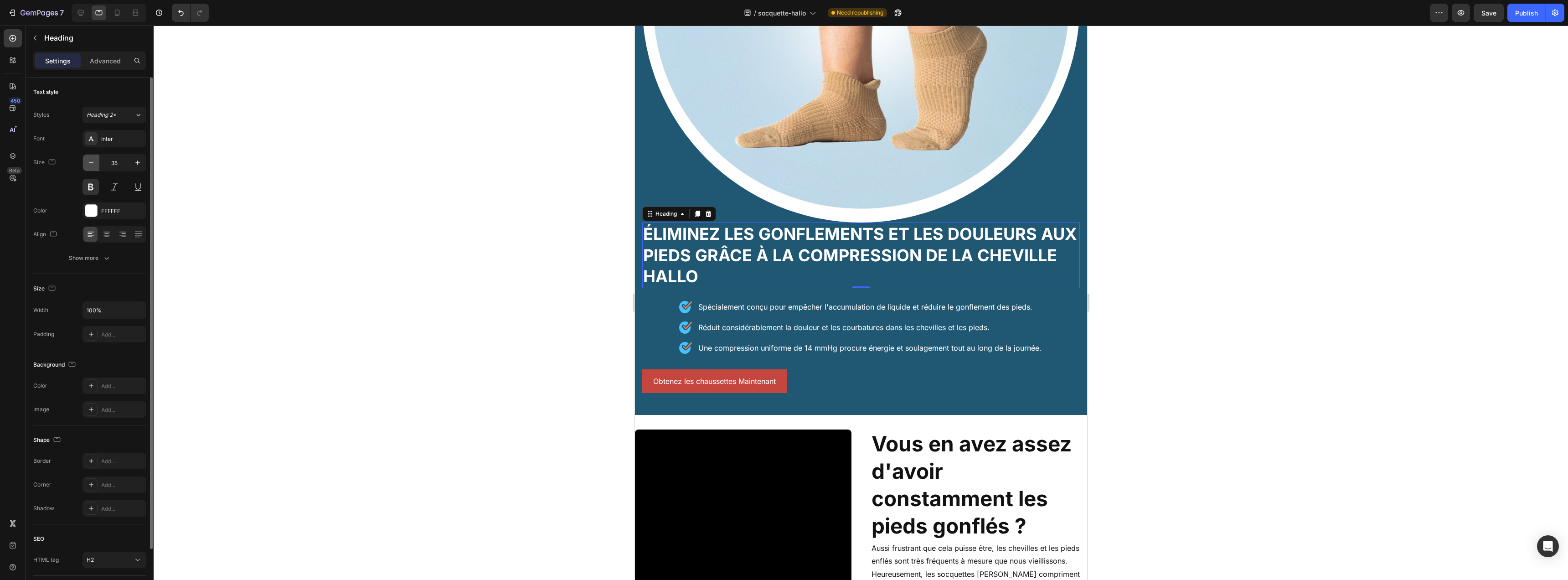
click at [93, 159] on icon "button" at bounding box center [91, 163] width 9 height 9
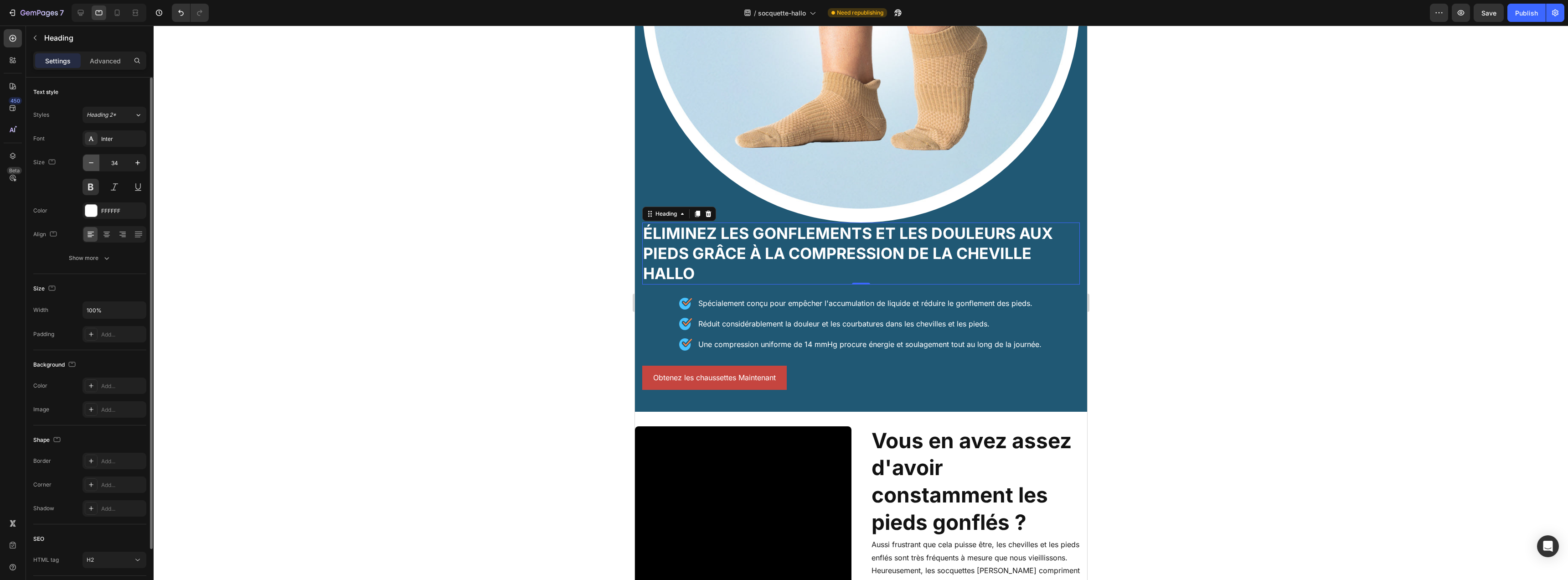
click at [93, 159] on icon "button" at bounding box center [91, 163] width 9 height 9
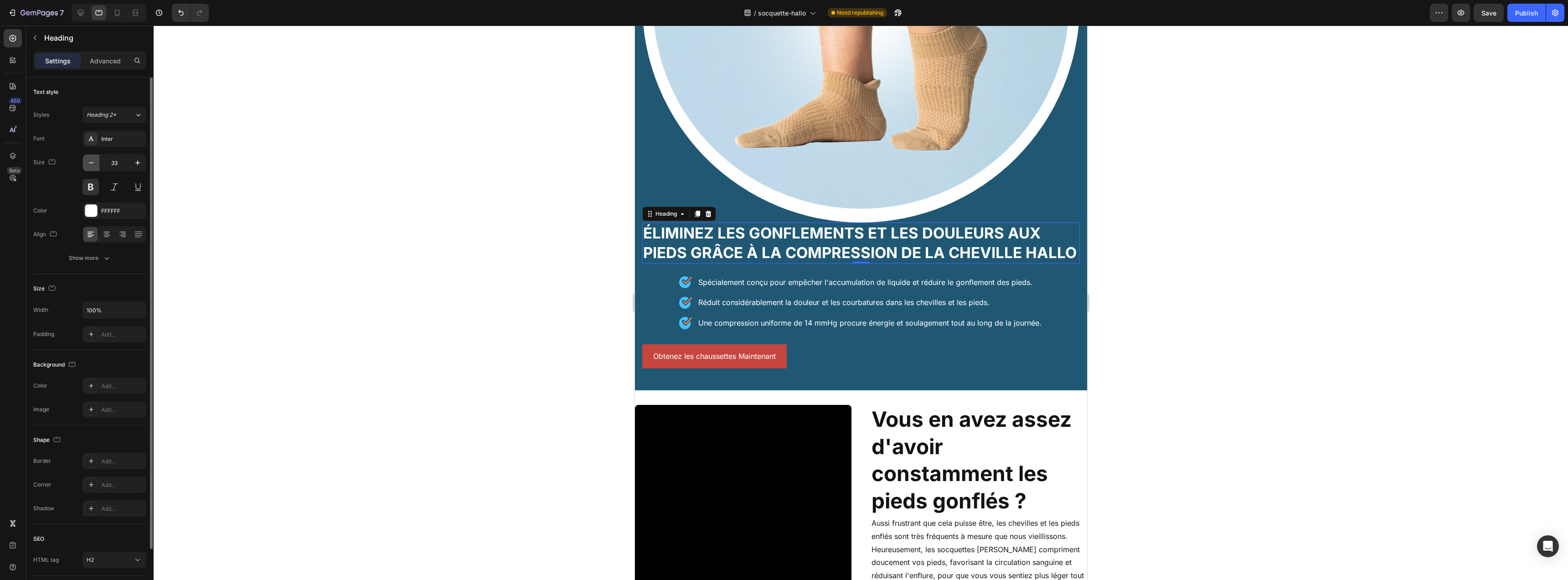
click at [93, 159] on icon "button" at bounding box center [91, 163] width 9 height 9
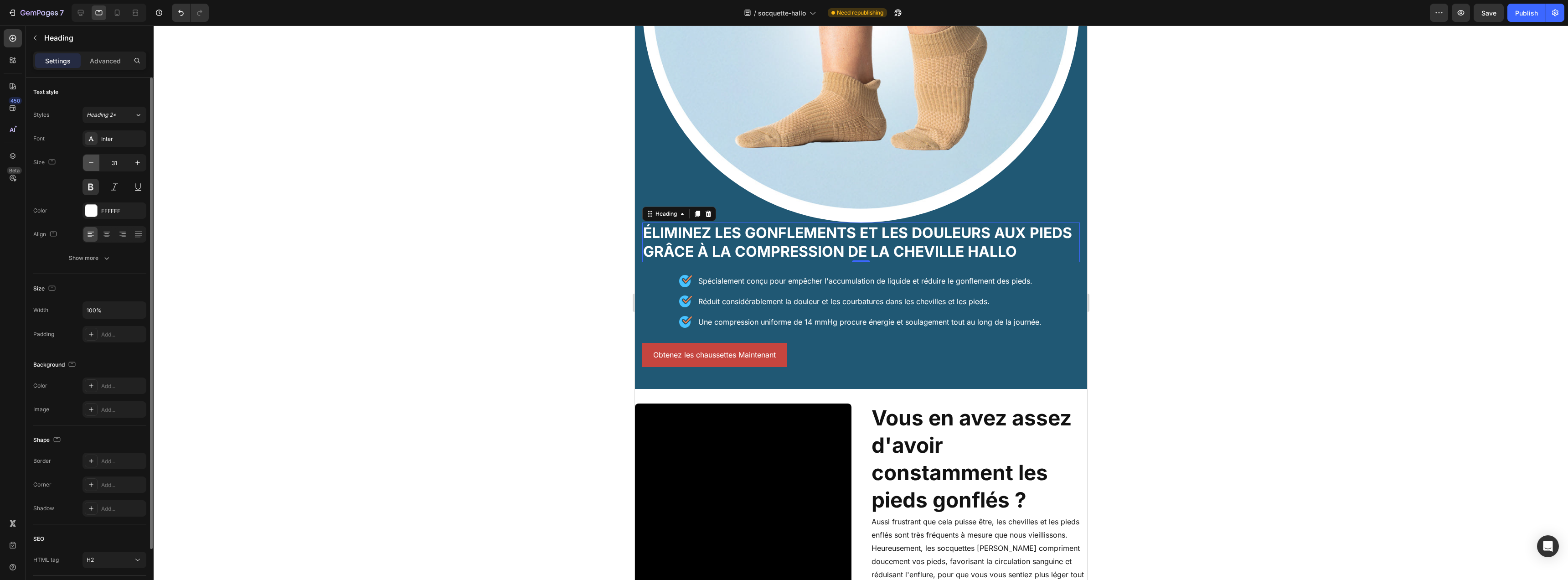
click at [93, 159] on icon "button" at bounding box center [91, 163] width 9 height 9
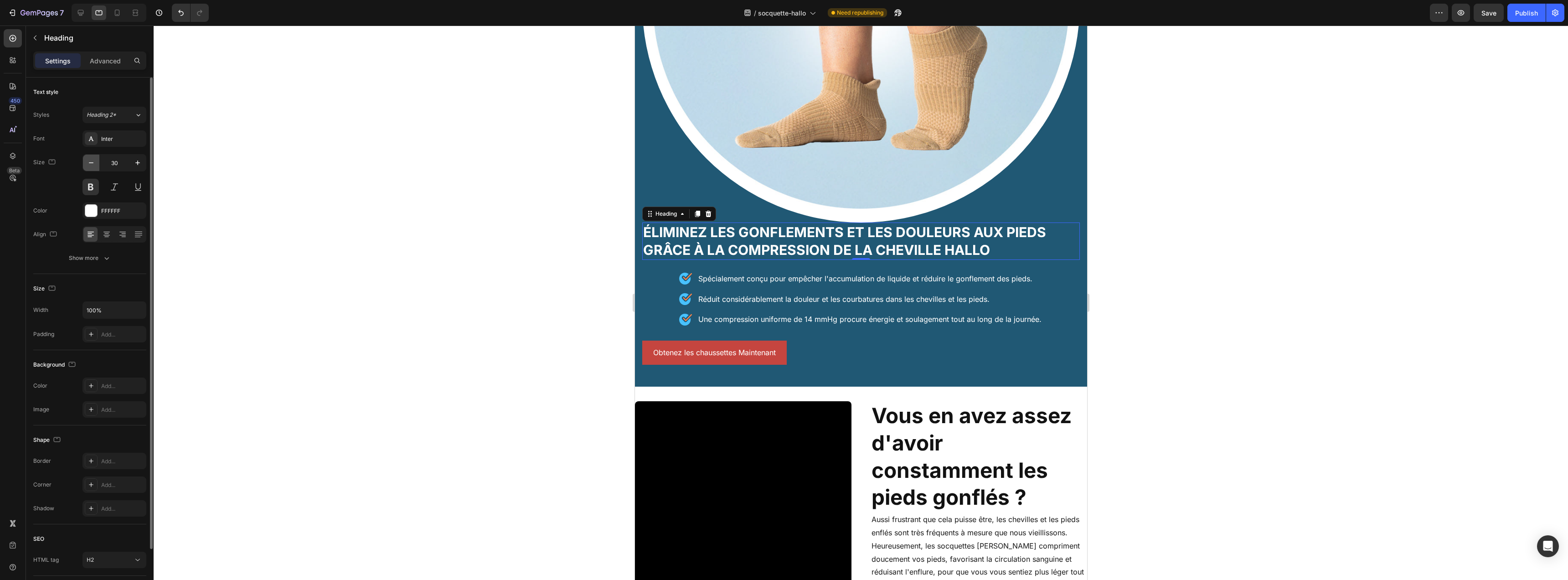
click at [93, 159] on icon "button" at bounding box center [91, 163] width 9 height 9
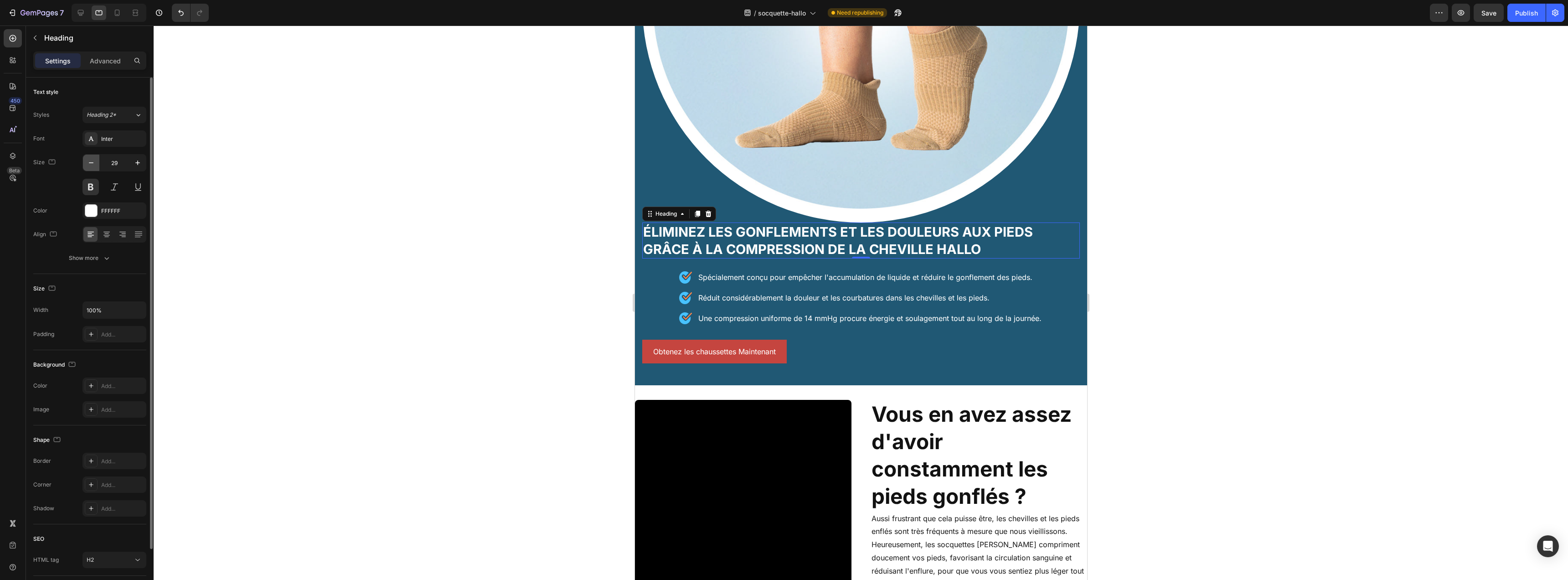
click at [93, 159] on icon "button" at bounding box center [91, 163] width 9 height 9
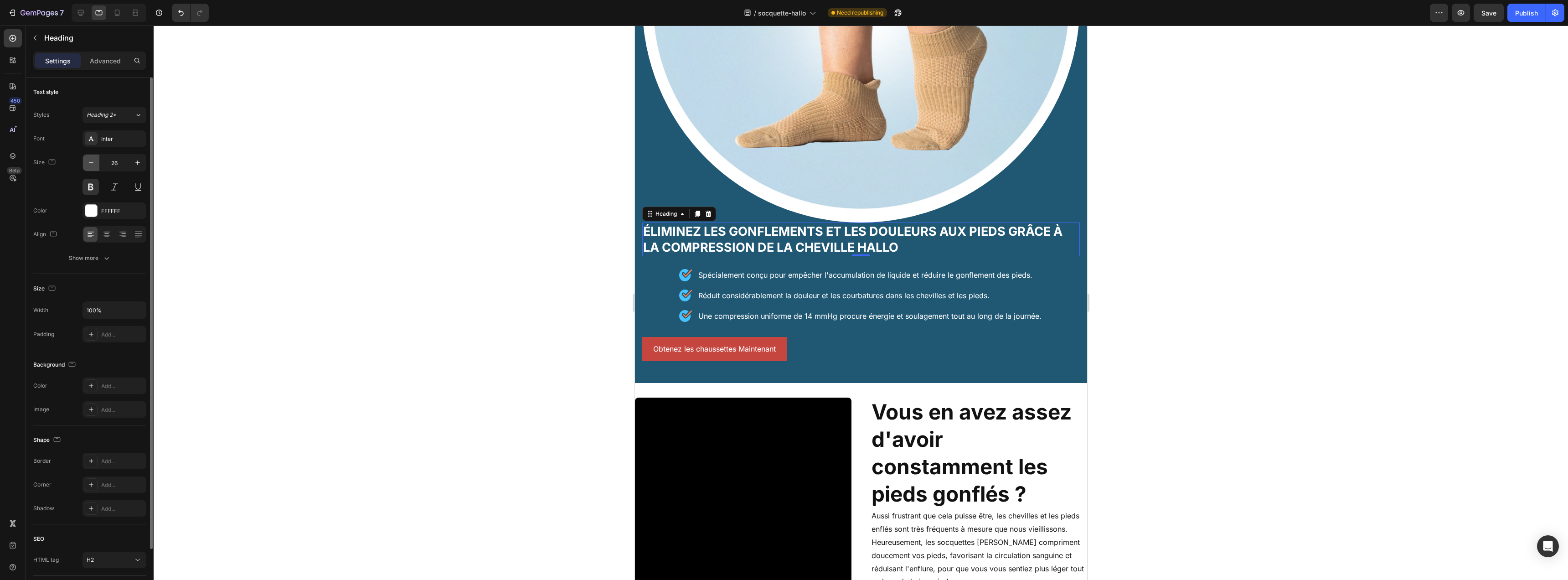
click at [93, 159] on icon "button" at bounding box center [91, 163] width 9 height 9
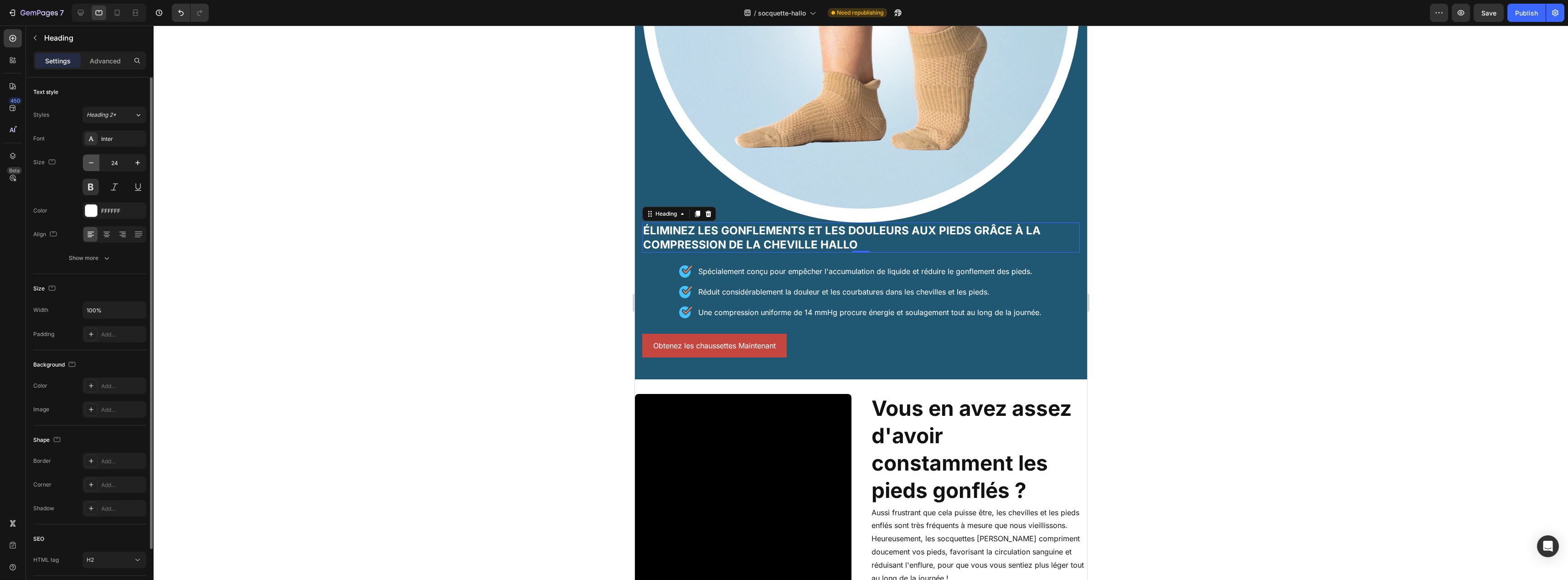
click at [93, 159] on icon "button" at bounding box center [91, 163] width 9 height 9
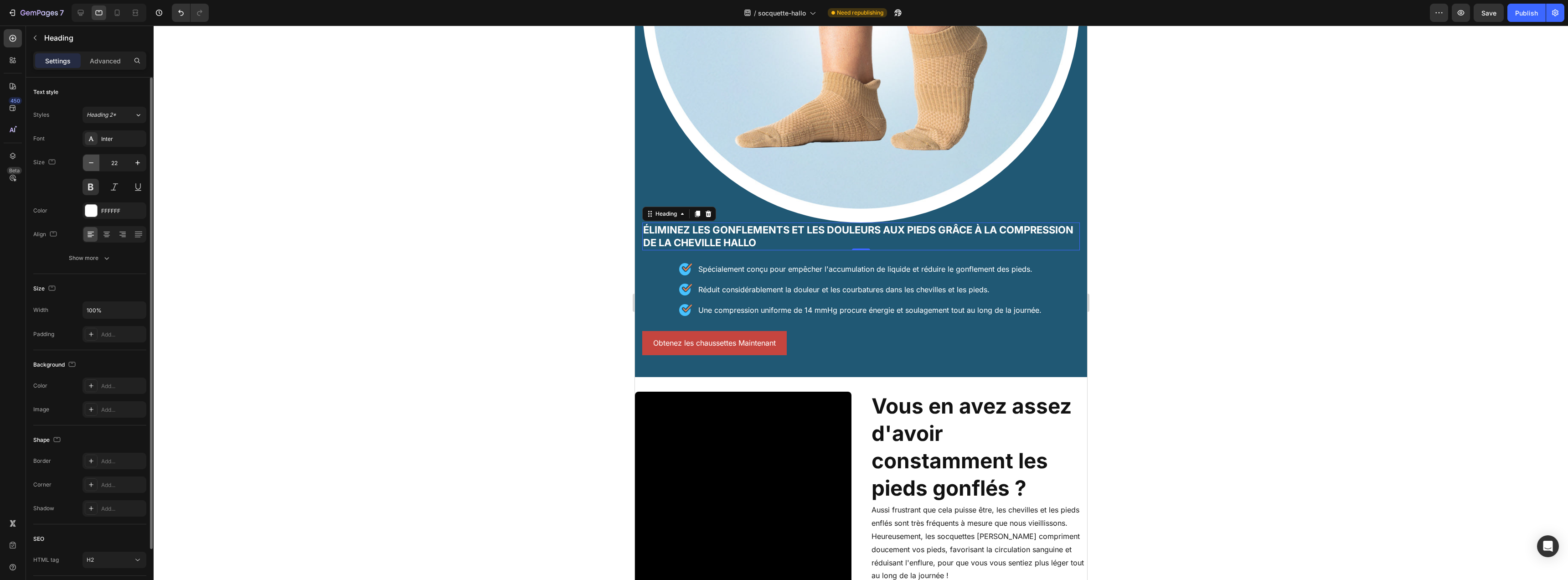
click at [93, 159] on icon "button" at bounding box center [91, 163] width 9 height 9
click at [138, 161] on icon "button" at bounding box center [138, 163] width 4 height 4
click at [136, 161] on icon "button" at bounding box center [138, 163] width 9 height 9
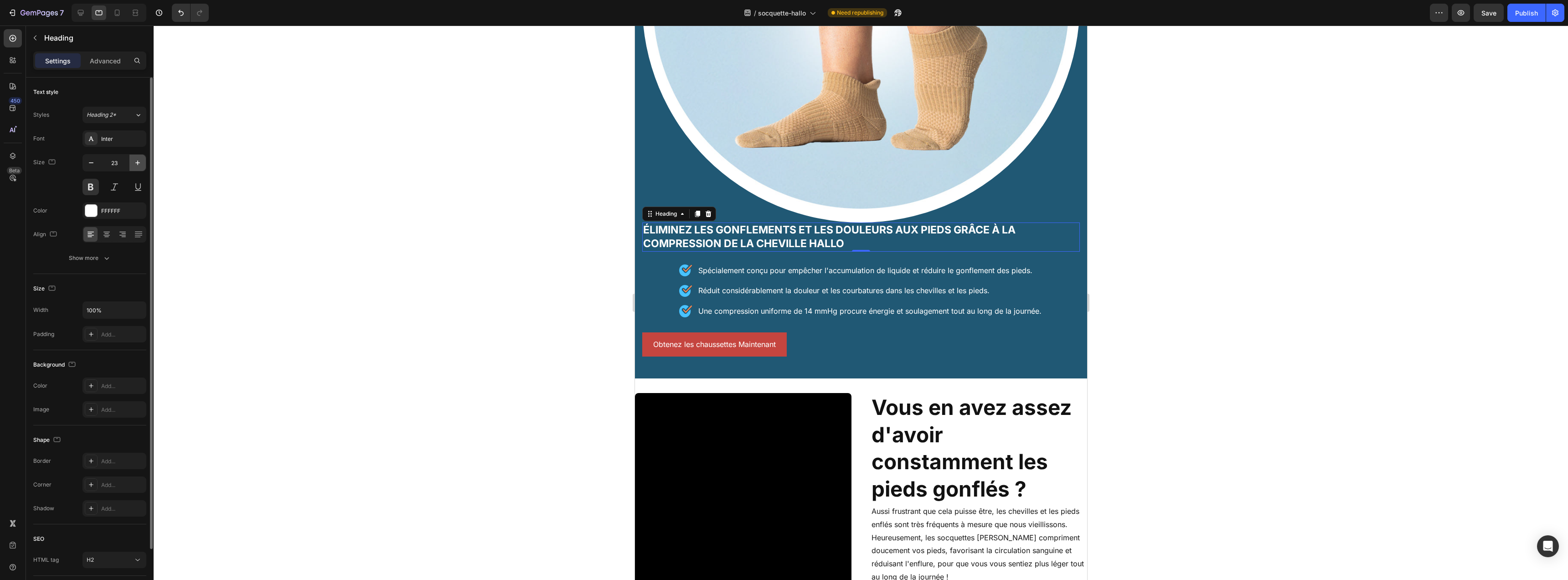
click at [136, 161] on icon "button" at bounding box center [138, 163] width 9 height 9
type input "24"
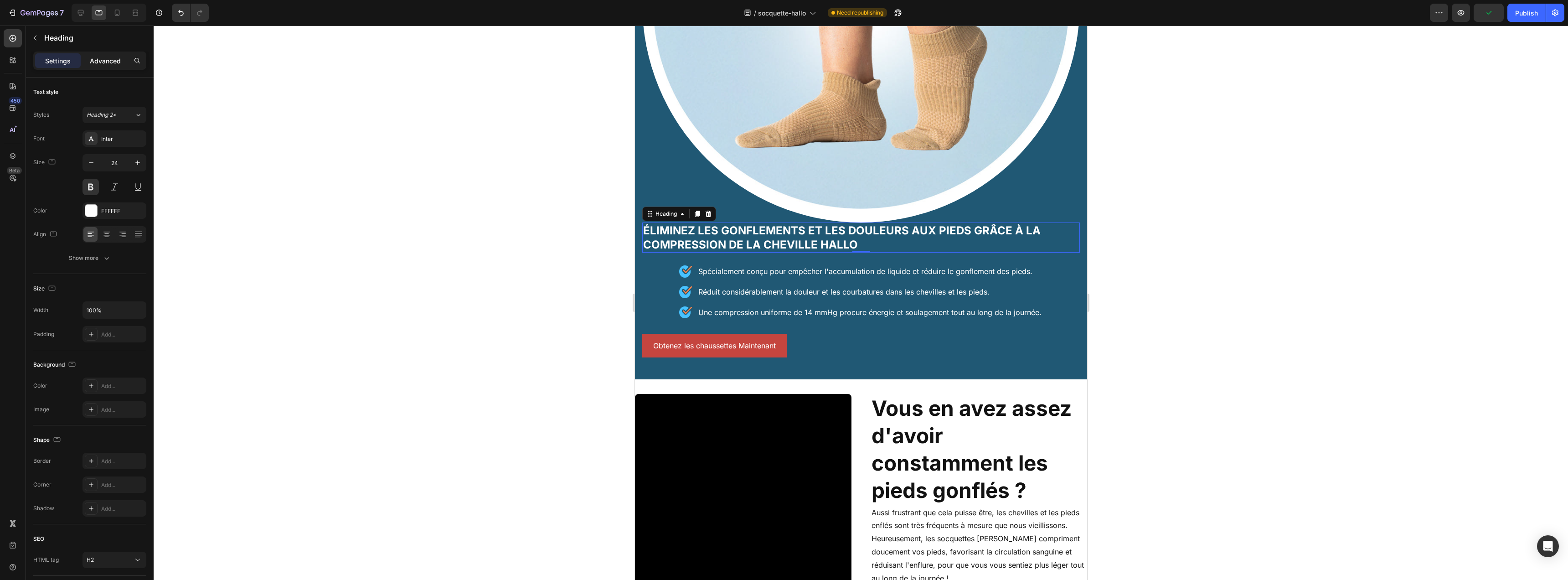
click at [95, 66] on div "Advanced" at bounding box center [106, 61] width 46 height 15
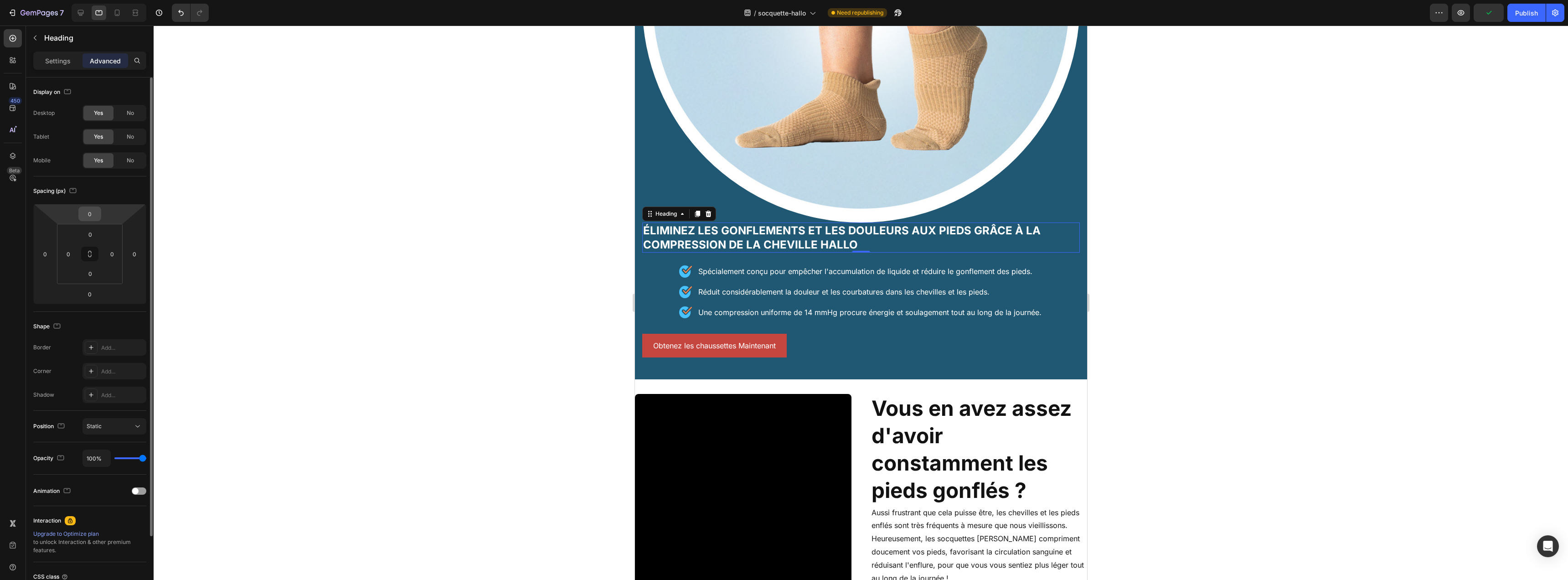
click at [98, 213] on input "0" at bounding box center [89, 214] width 18 height 13
type input "14"
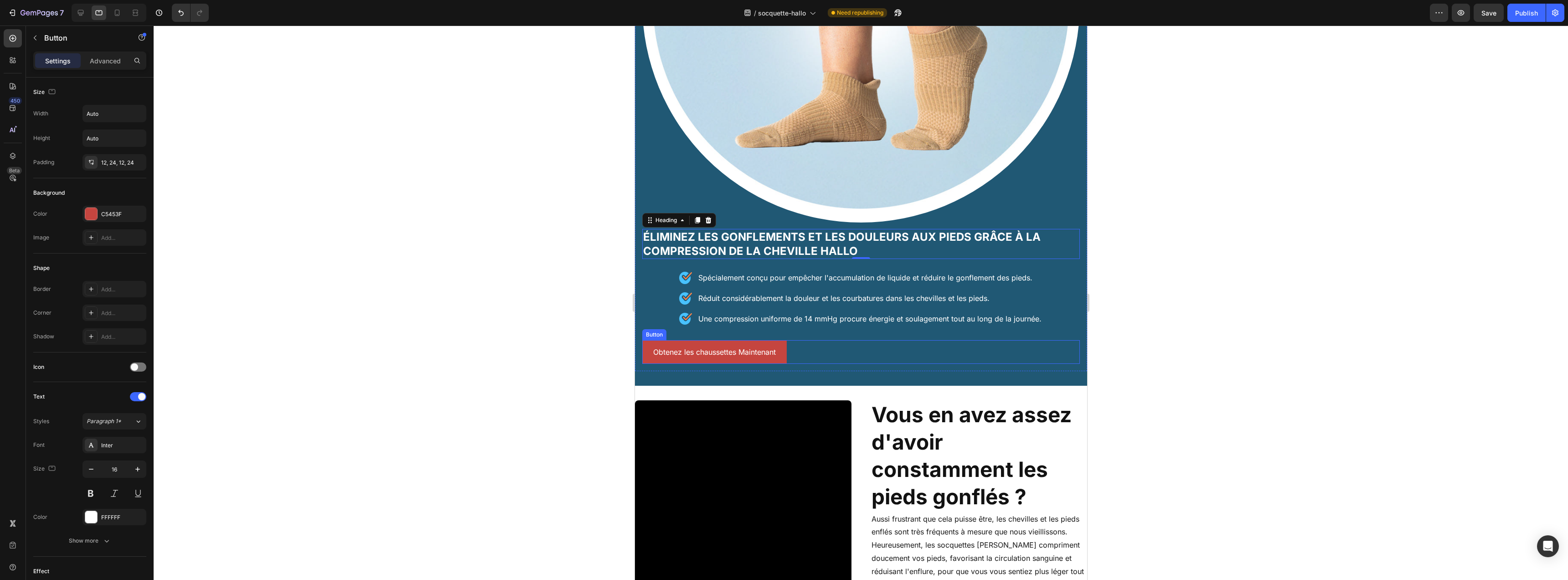
click at [823, 346] on div "Obtenez les chaussettes Maintenant [PERSON_NAME]" at bounding box center [861, 352] width 438 height 24
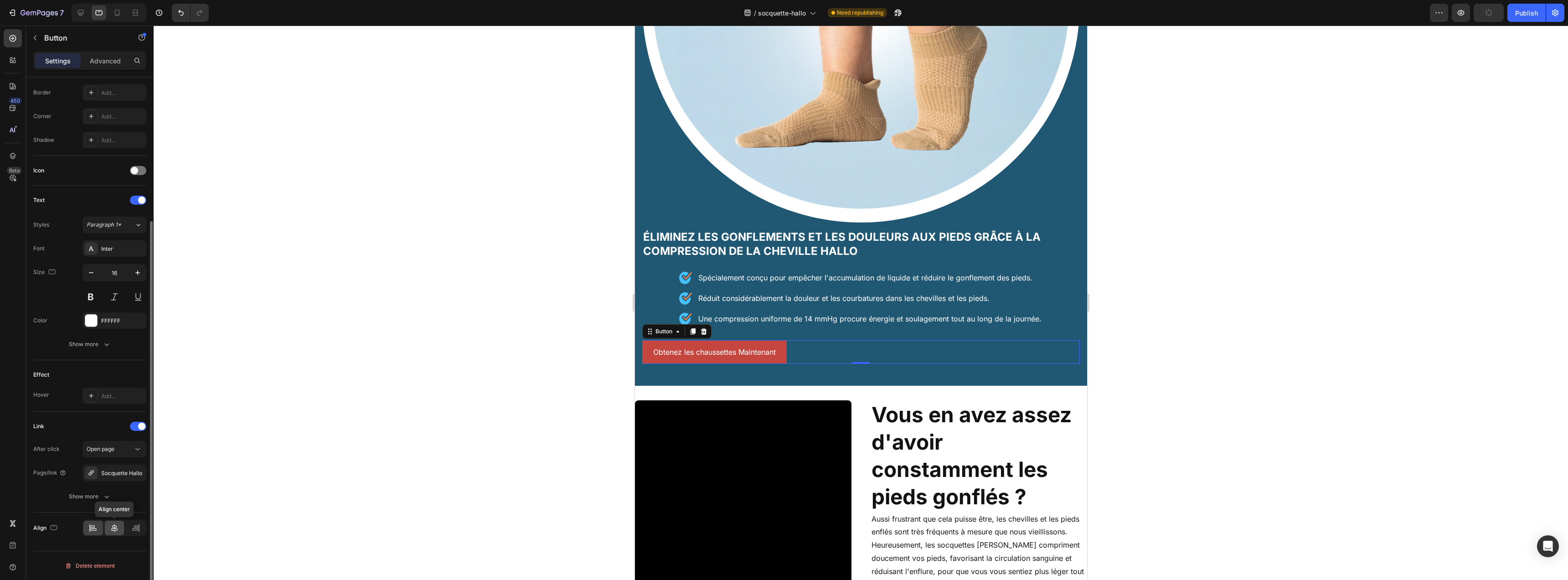
click at [114, 527] on icon at bounding box center [114, 527] width 7 height 8
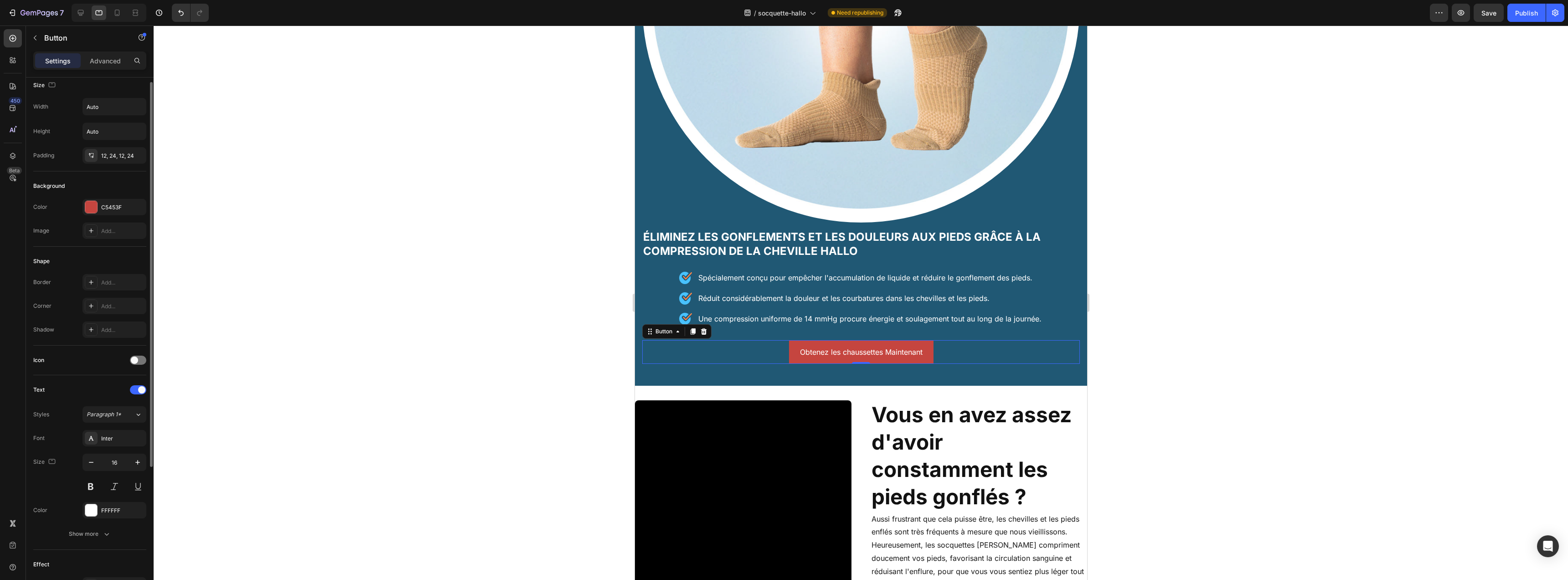
scroll to position [0, 0]
click at [109, 163] on div "12, 24, 12, 24" at bounding box center [115, 162] width 27 height 8
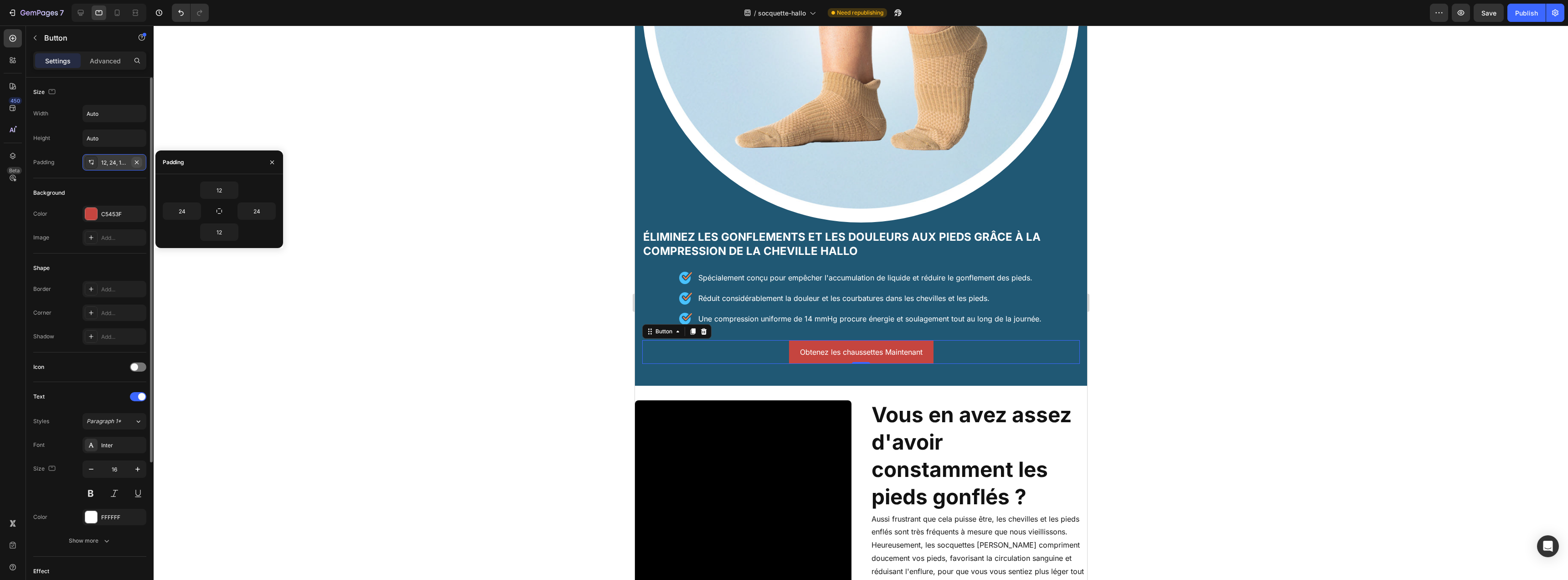
click at [136, 165] on icon "button" at bounding box center [137, 162] width 7 height 7
type input "0"
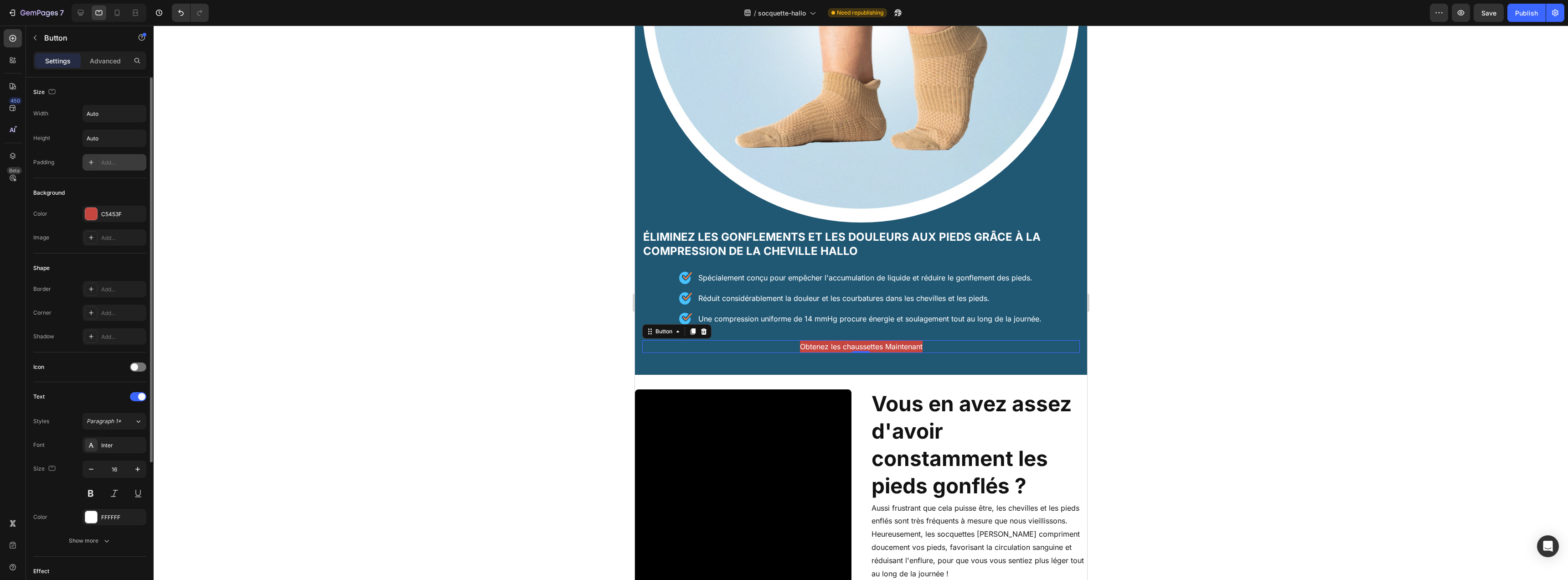
click at [116, 161] on div "Add..." at bounding box center [123, 162] width 43 height 8
type input "12"
type input "24"
type input "12"
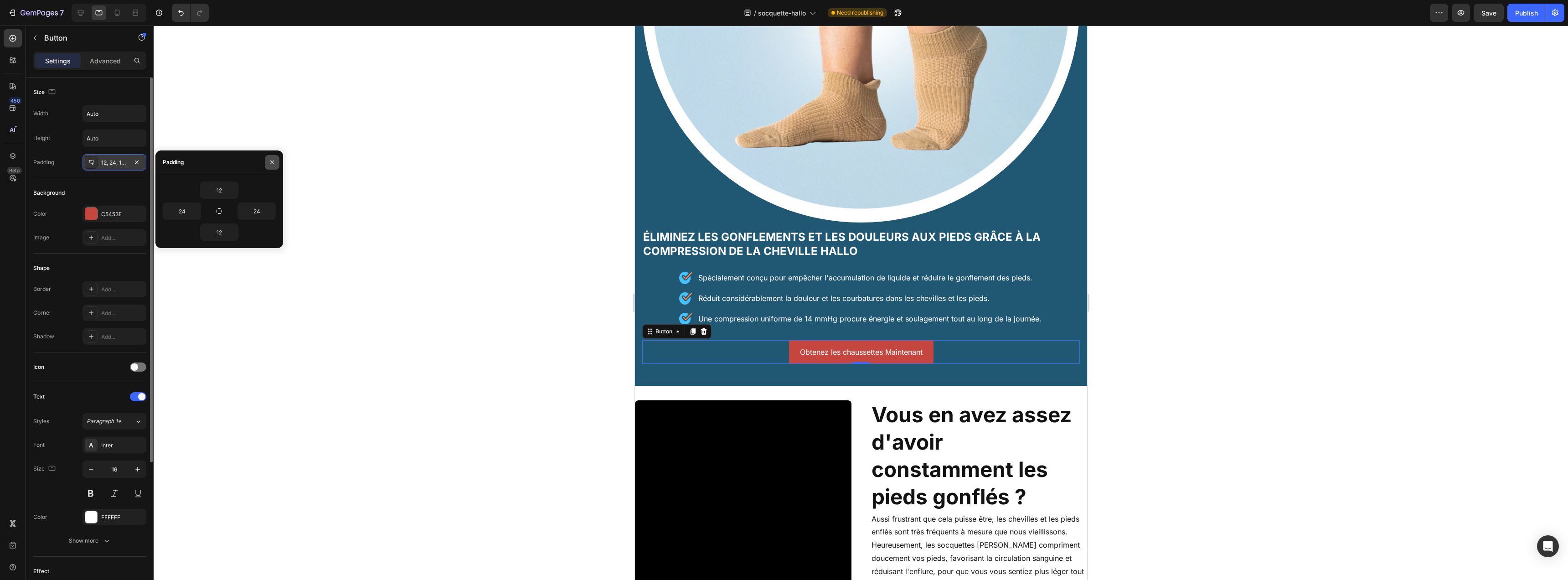
click at [268, 162] on icon "button" at bounding box center [272, 162] width 7 height 7
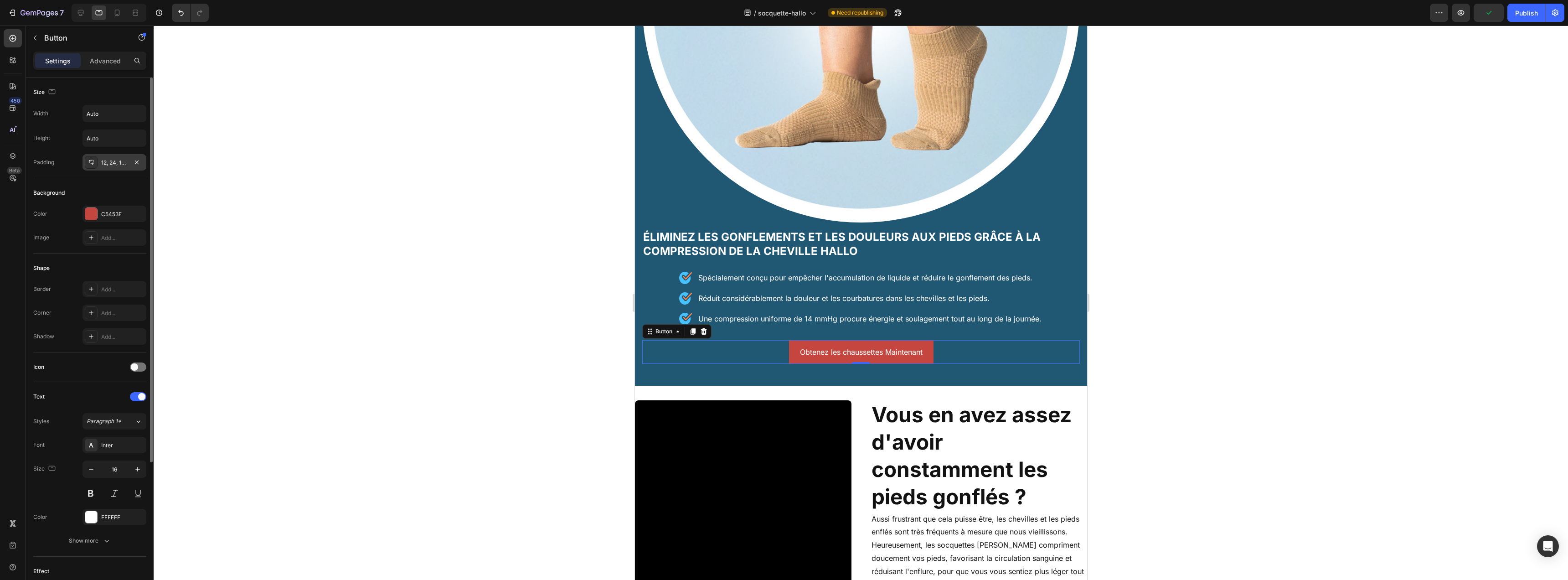
click at [93, 163] on icon at bounding box center [91, 162] width 7 height 7
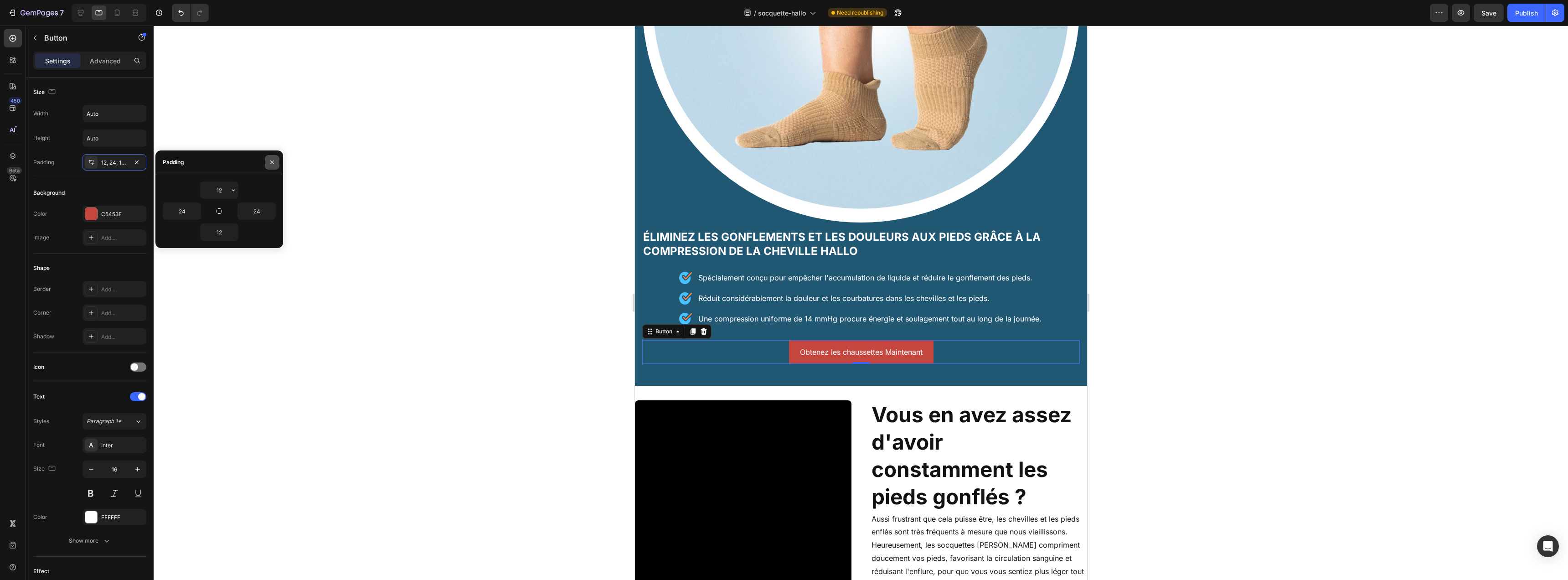
click at [277, 162] on button "button" at bounding box center [272, 163] width 15 height 15
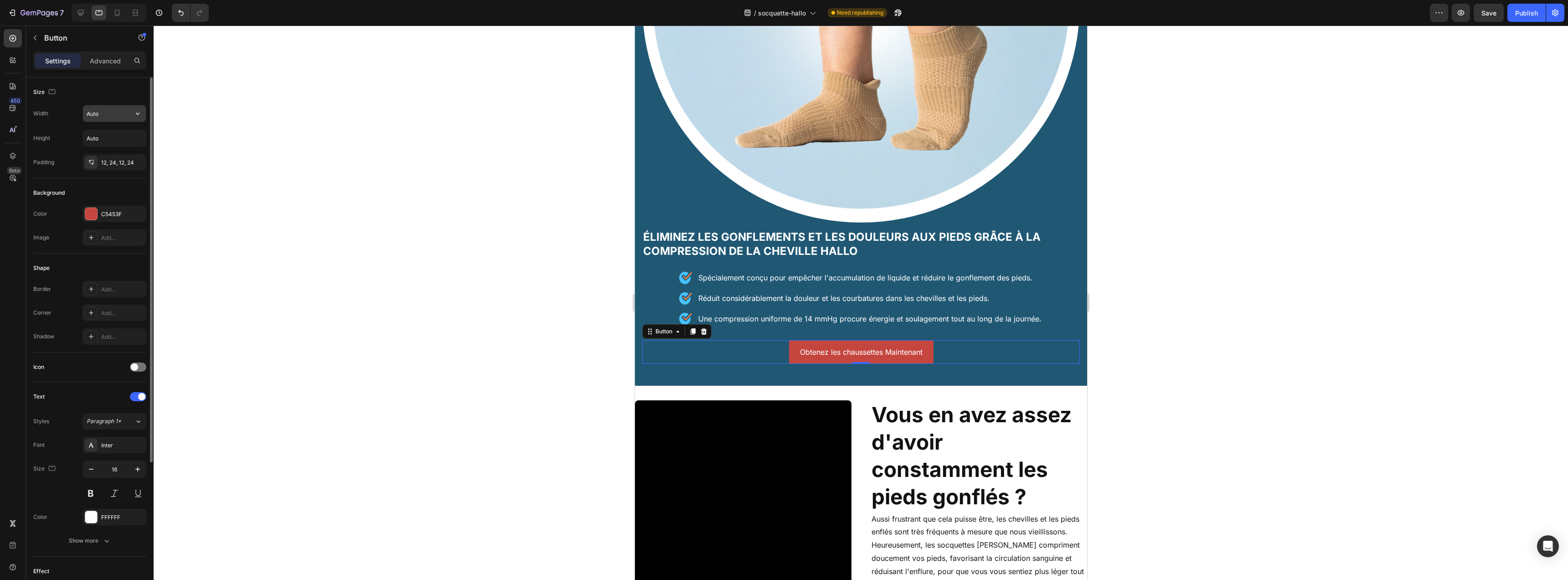
click at [109, 115] on input "Auto" at bounding box center [114, 113] width 63 height 16
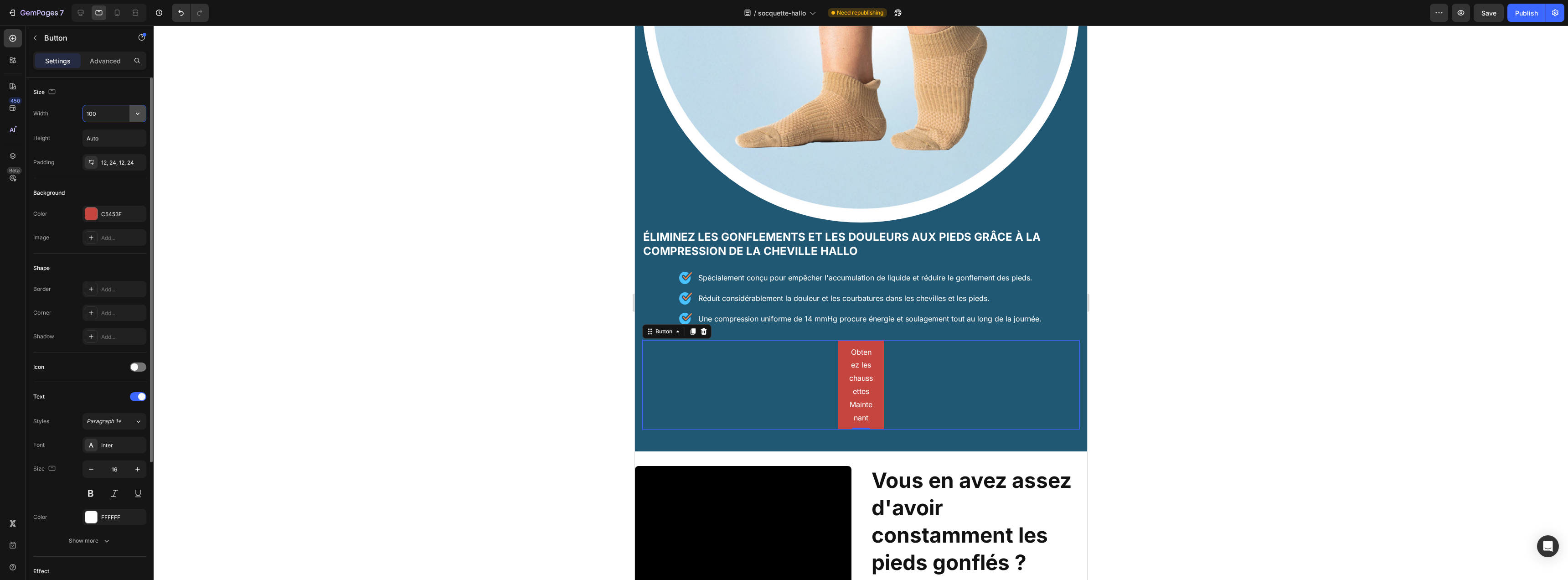
click at [138, 113] on icon "button" at bounding box center [138, 113] width 4 height 2
click at [115, 134] on p "Fit content Auto" at bounding box center [112, 136] width 52 height 8
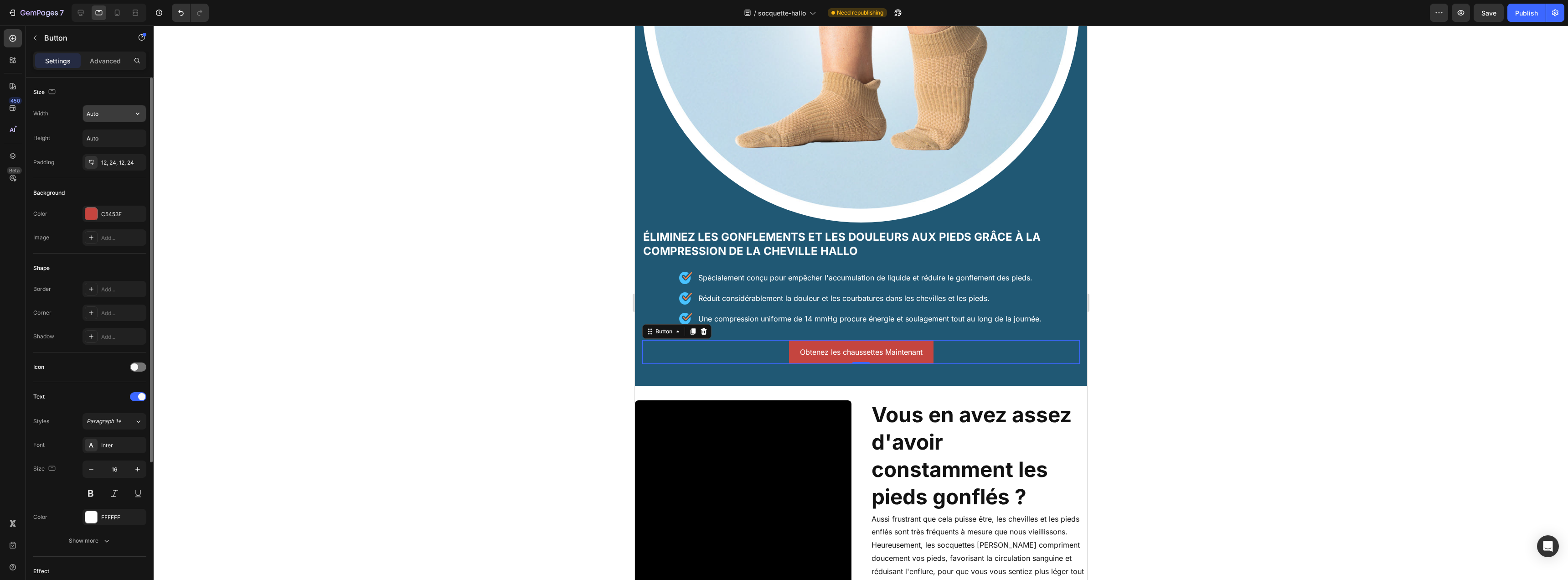
click at [126, 114] on input "Auto" at bounding box center [114, 113] width 63 height 16
click at [136, 114] on icon "button" at bounding box center [138, 113] width 9 height 9
click at [126, 154] on span "100%" at bounding box center [130, 154] width 15 height 8
type input "100%"
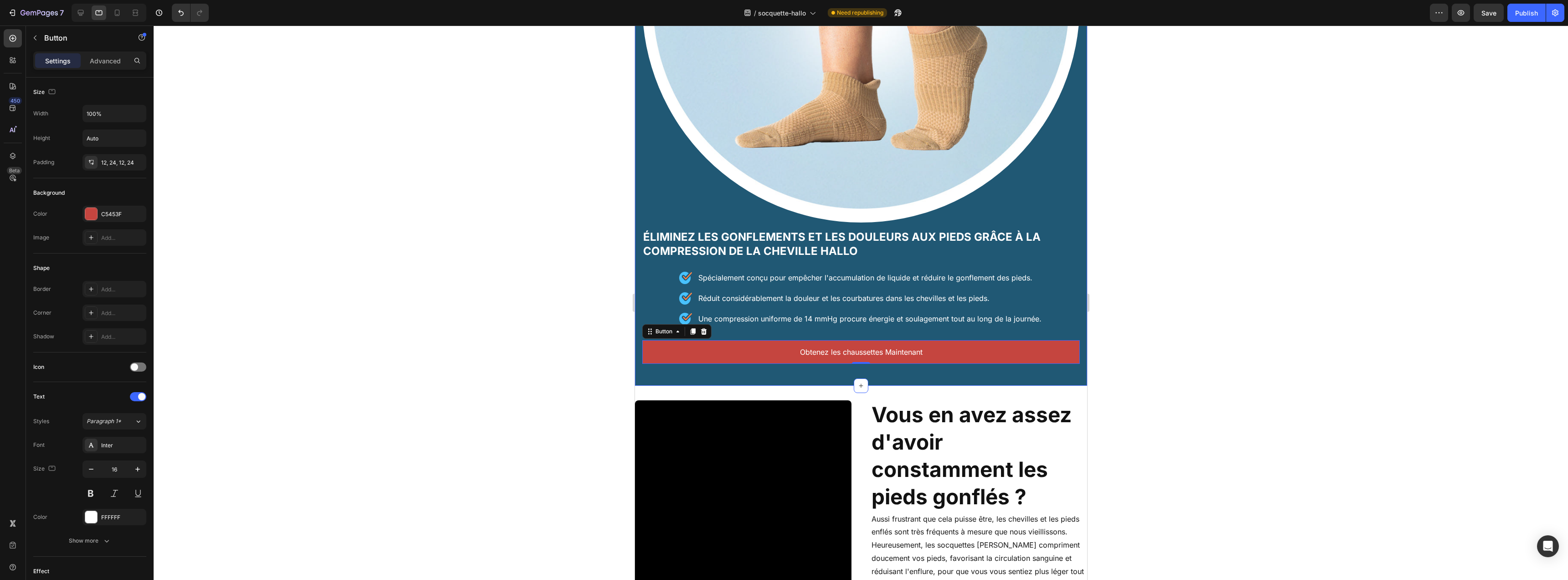
click at [754, 369] on div "Image Éliminez les gonflements et les douleurs aux pieds grâce à la compression…" at bounding box center [860, 75] width 452 height 624
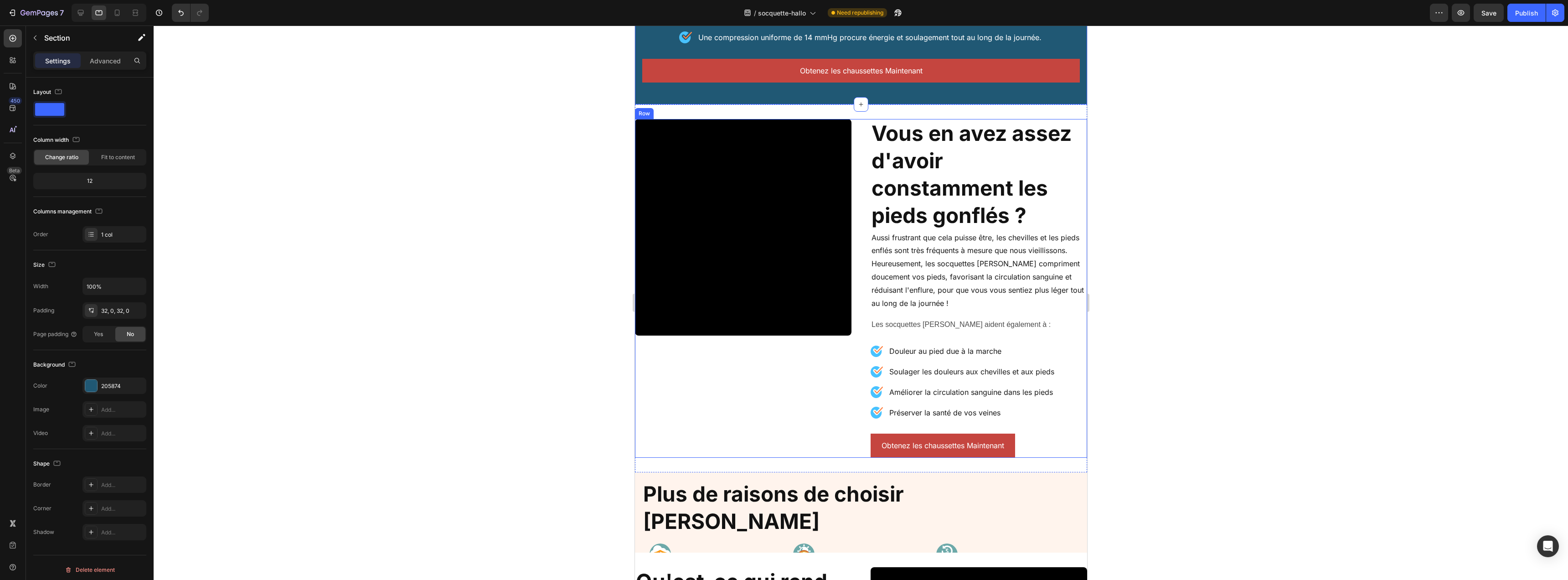
scroll to position [593, 0]
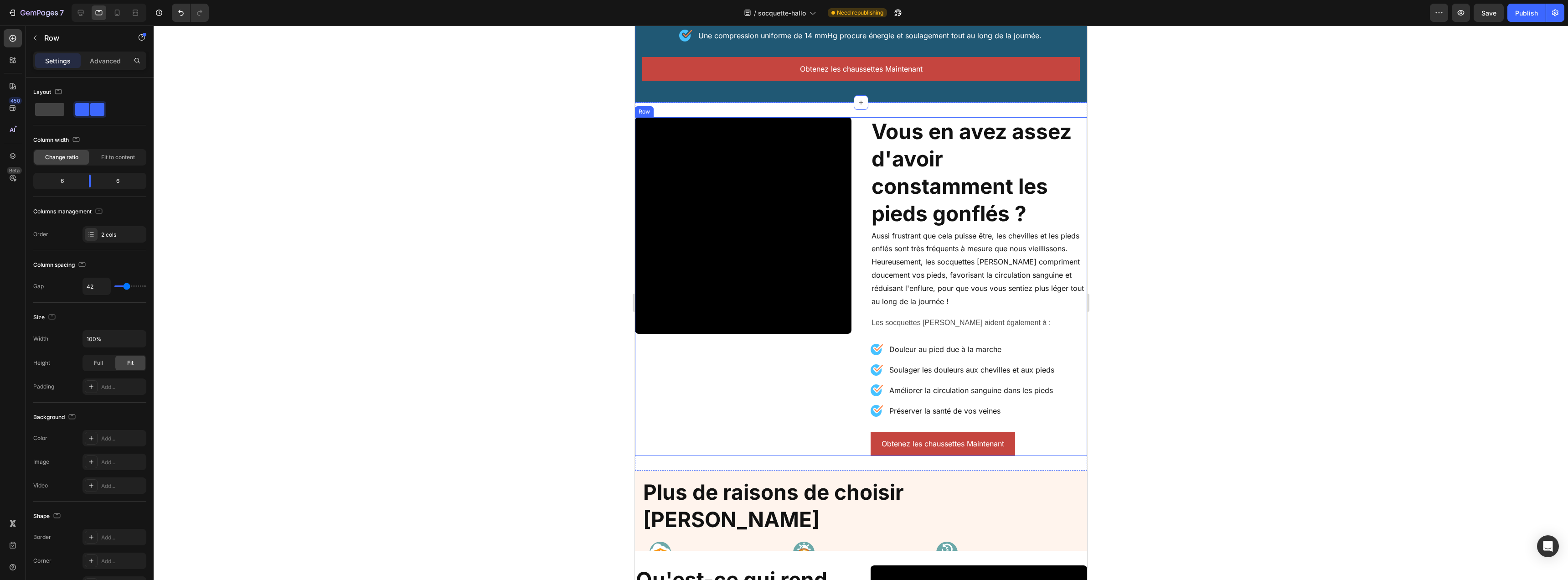
click at [837, 365] on div "Video" at bounding box center [743, 286] width 217 height 339
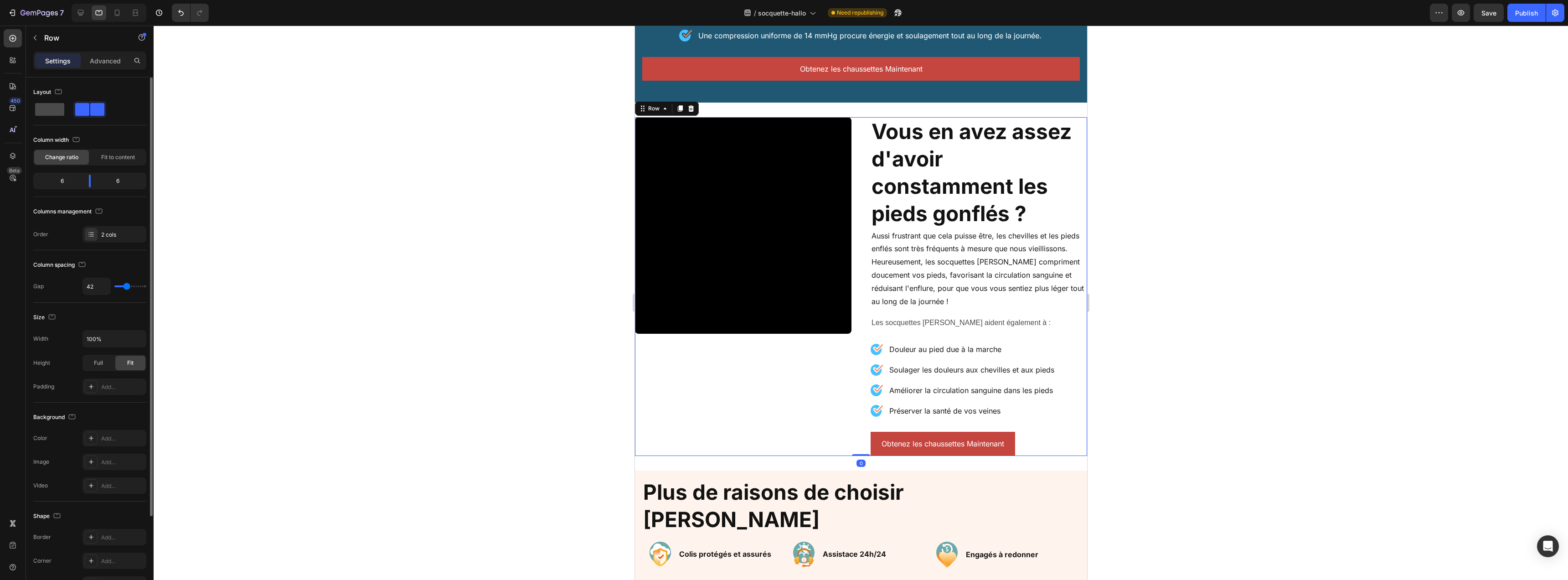
click at [60, 109] on span at bounding box center [49, 109] width 29 height 13
type input "16"
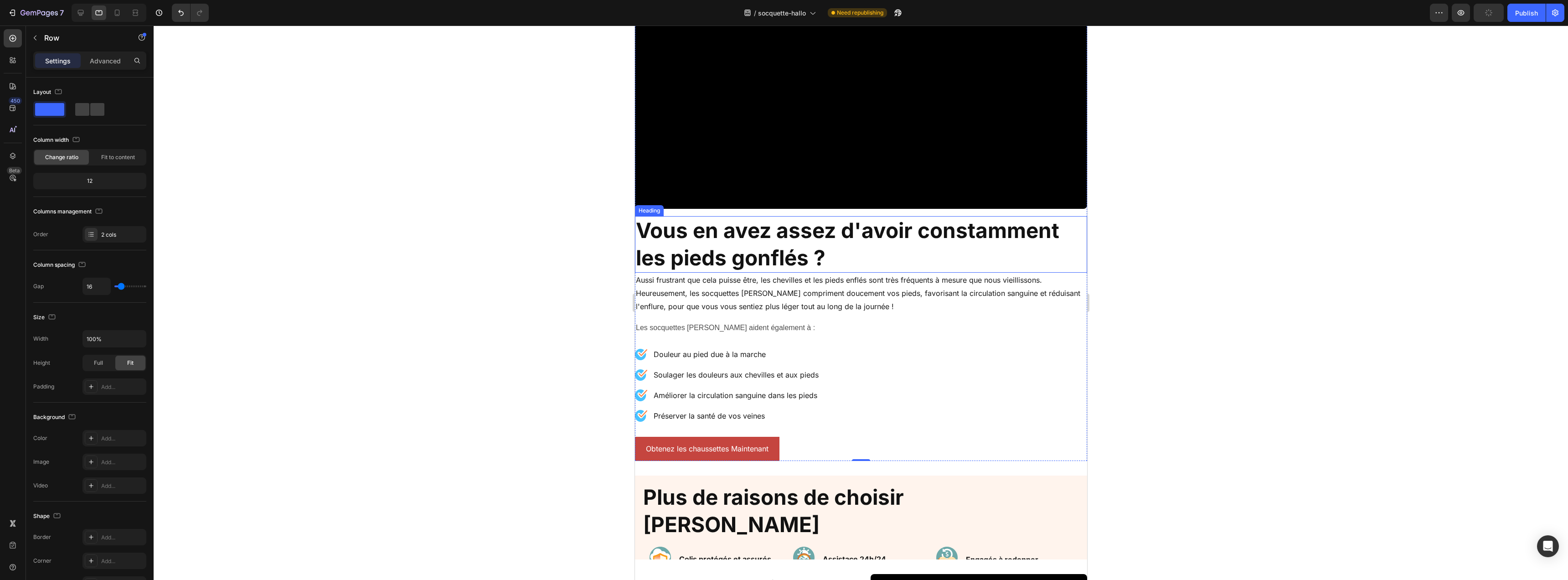
scroll to position [954, 0]
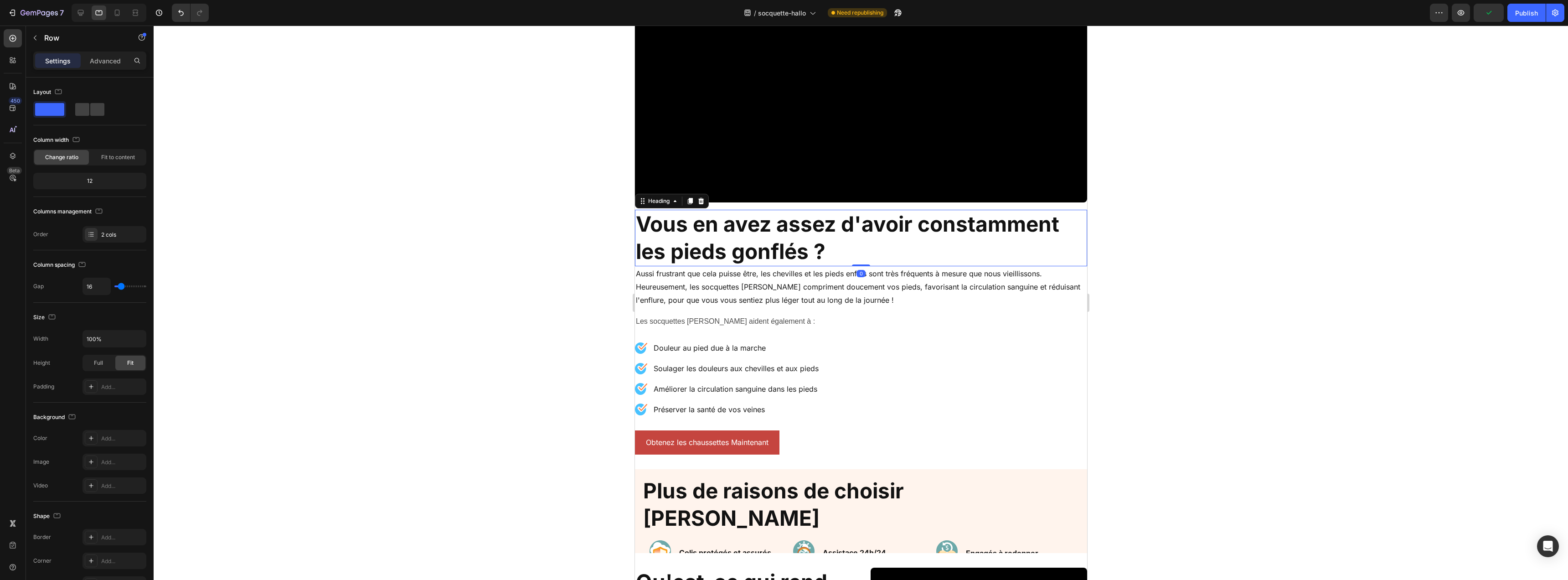
click at [831, 243] on h2 "Vous en avez assez d'avoir constamment les pieds gonflés ?" at bounding box center [860, 238] width 452 height 56
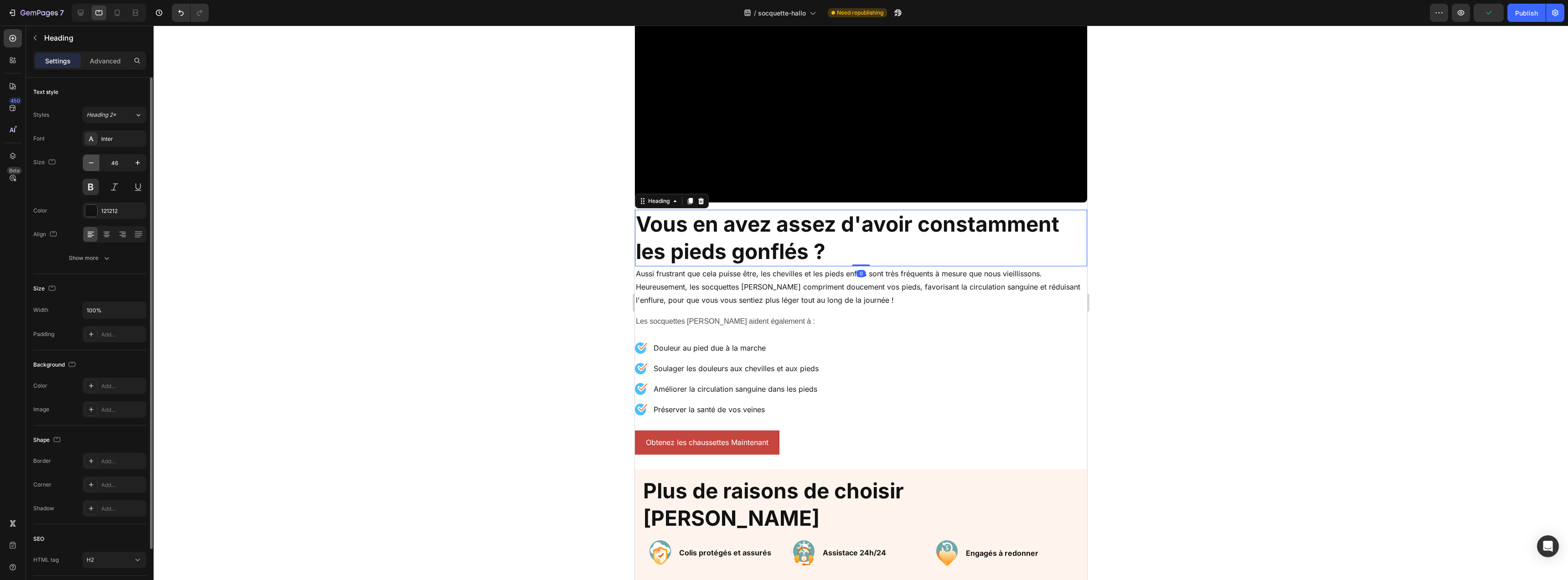
click at [92, 164] on icon "button" at bounding box center [91, 163] width 9 height 9
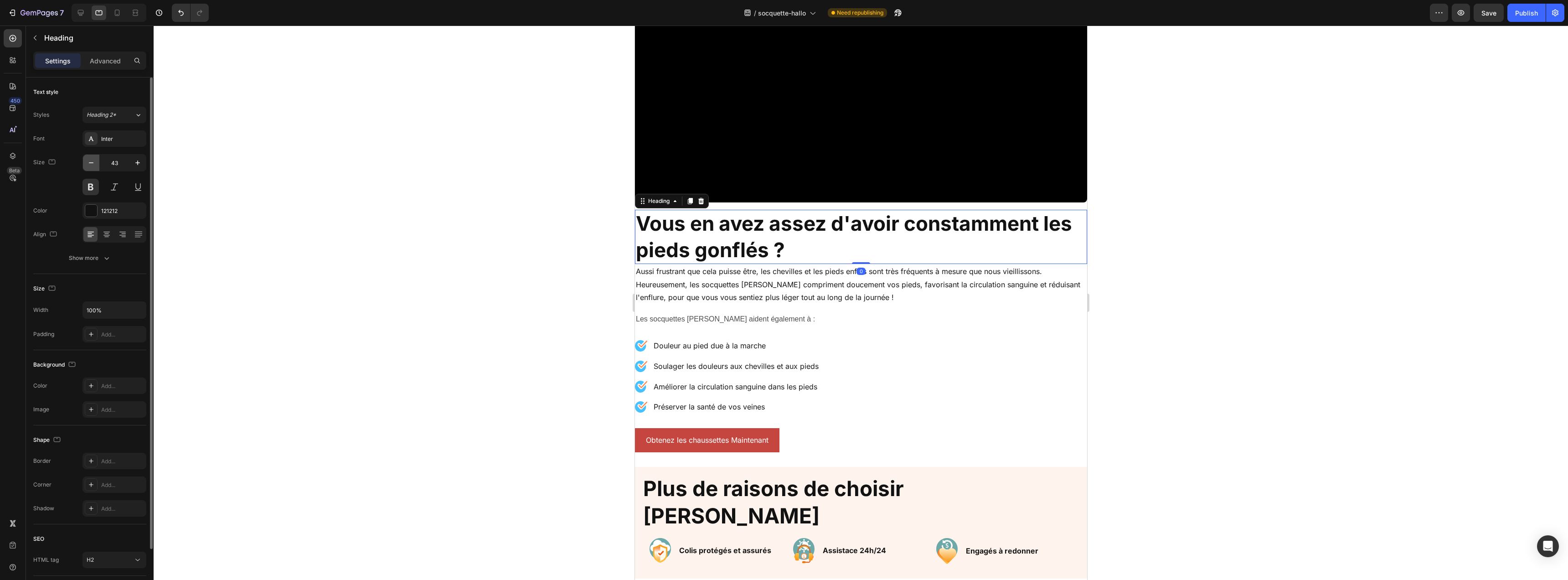
click at [92, 164] on icon "button" at bounding box center [91, 163] width 9 height 9
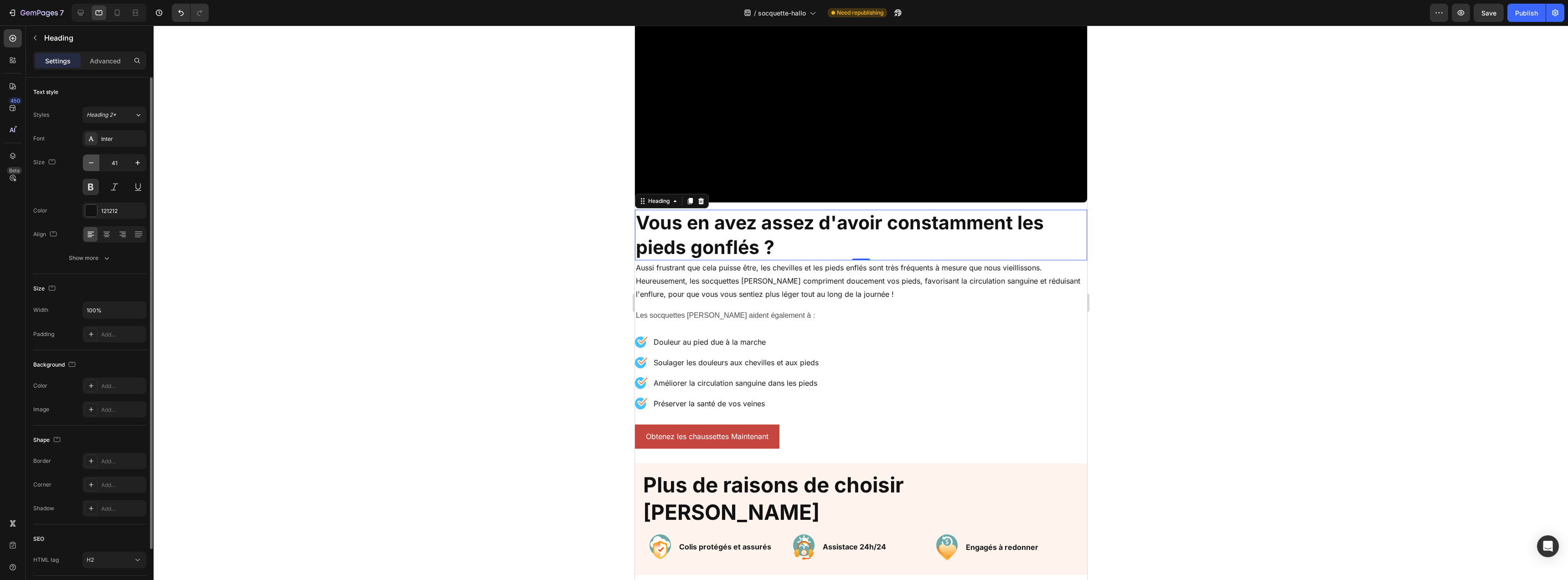
click at [92, 164] on icon "button" at bounding box center [91, 163] width 9 height 9
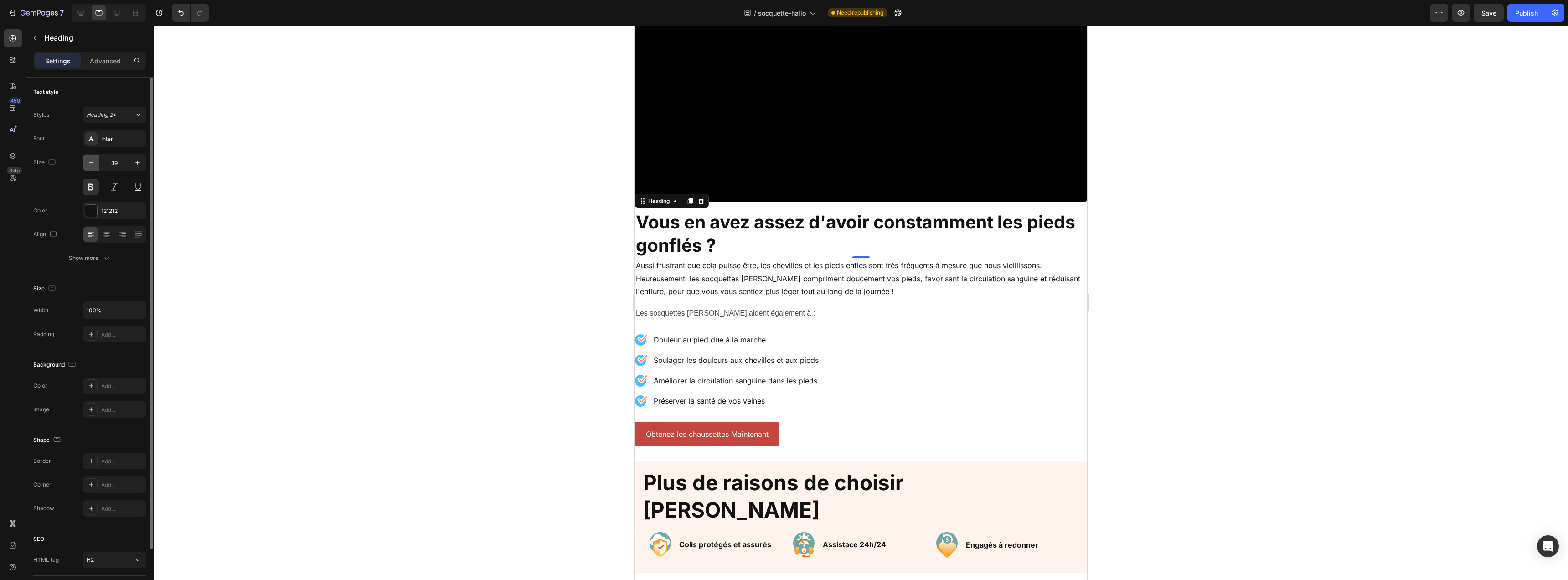
click at [92, 164] on icon "button" at bounding box center [91, 163] width 9 height 9
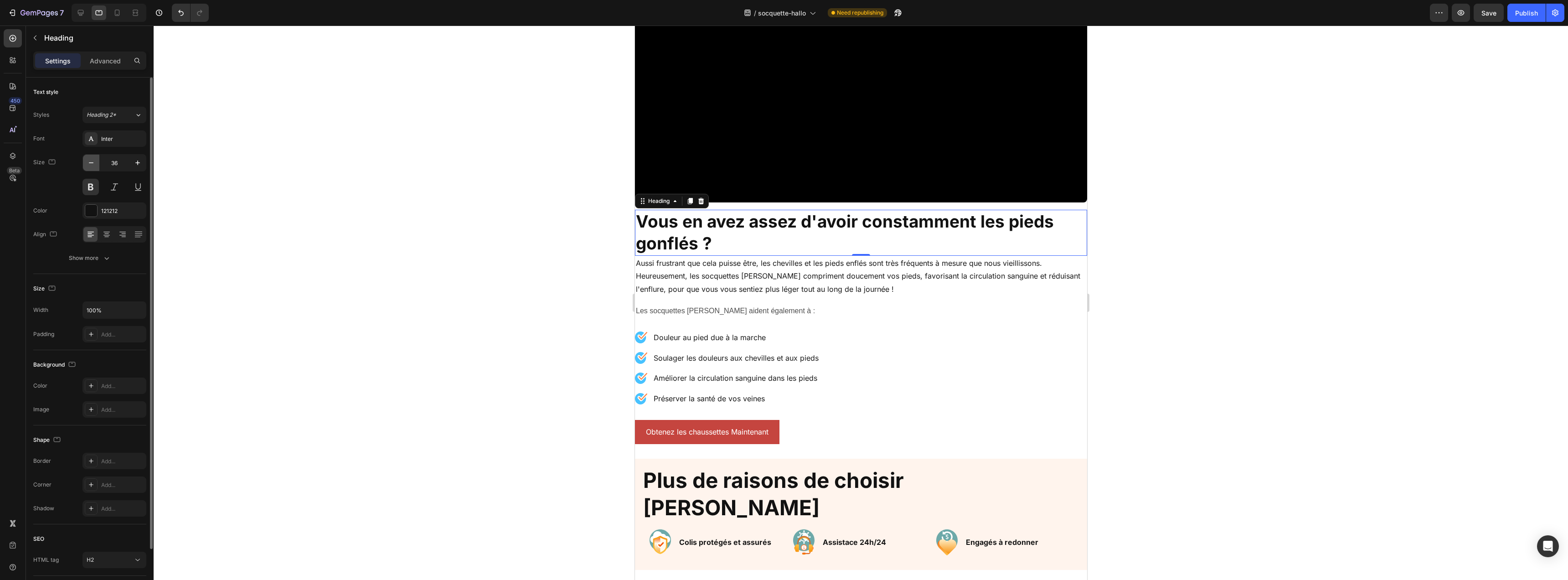
click at [92, 164] on icon "button" at bounding box center [91, 163] width 9 height 9
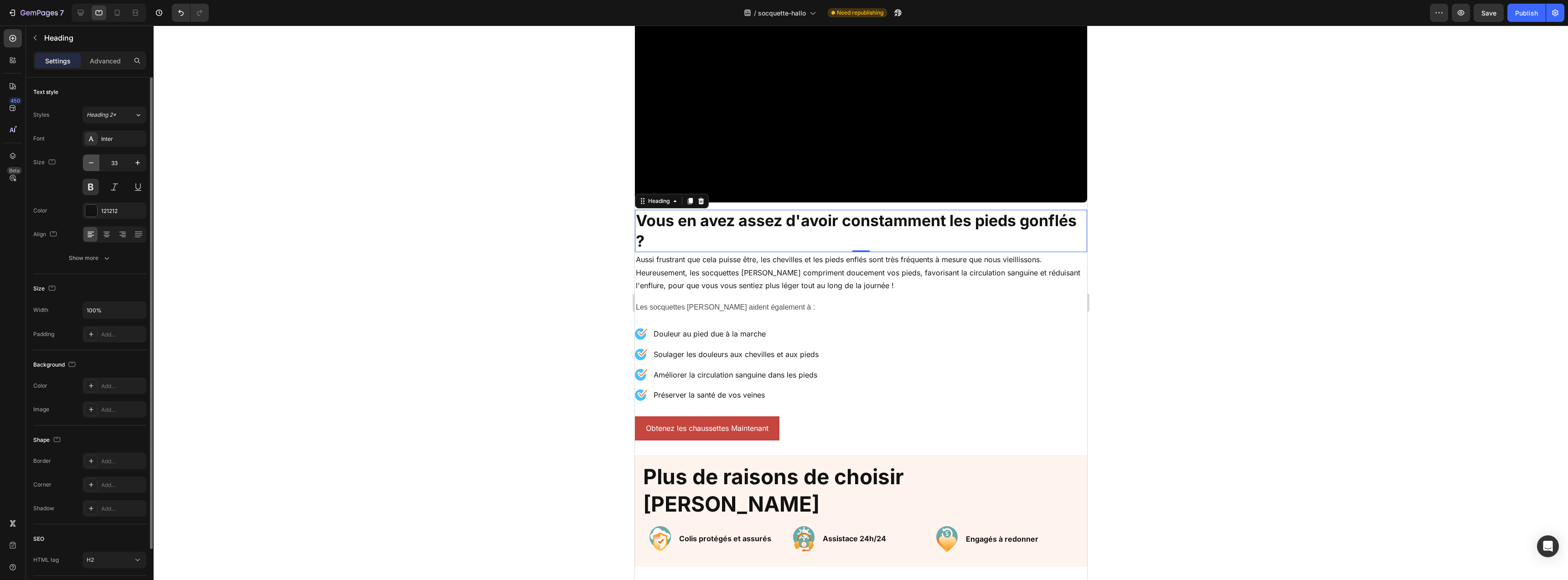
click at [92, 164] on icon "button" at bounding box center [91, 163] width 9 height 9
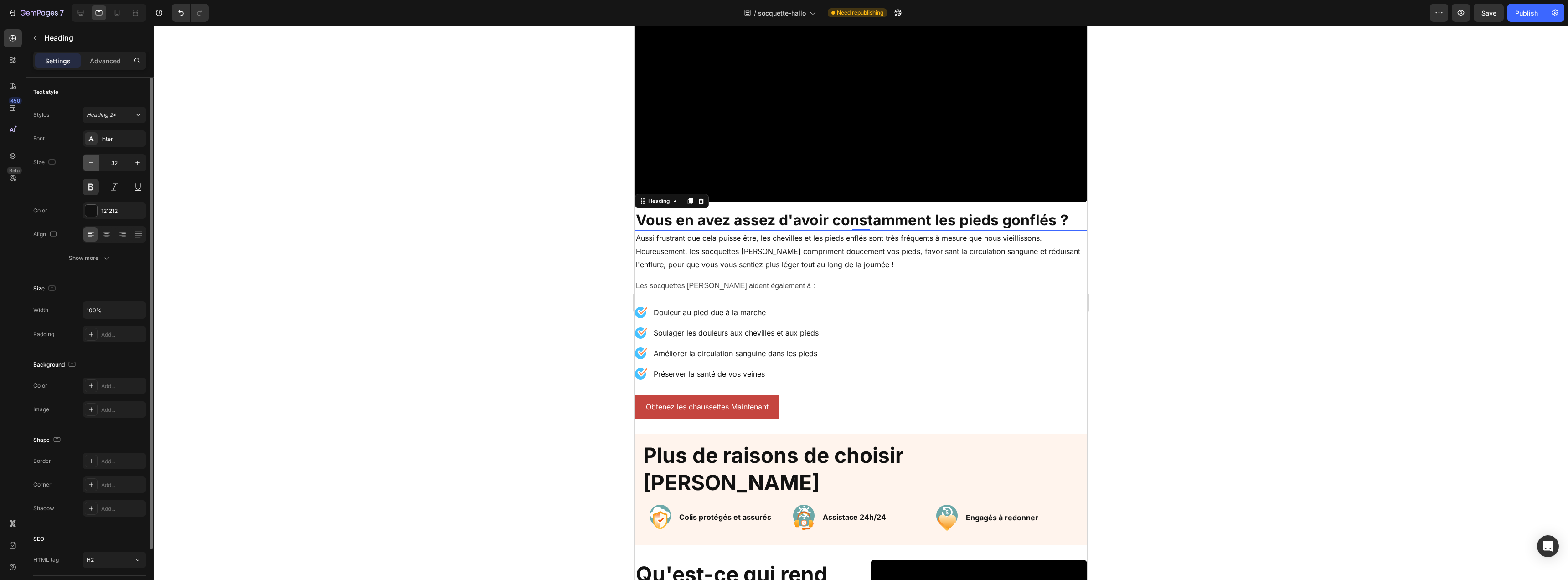
click at [92, 164] on icon "button" at bounding box center [91, 163] width 9 height 9
click at [91, 166] on icon "button" at bounding box center [91, 163] width 9 height 9
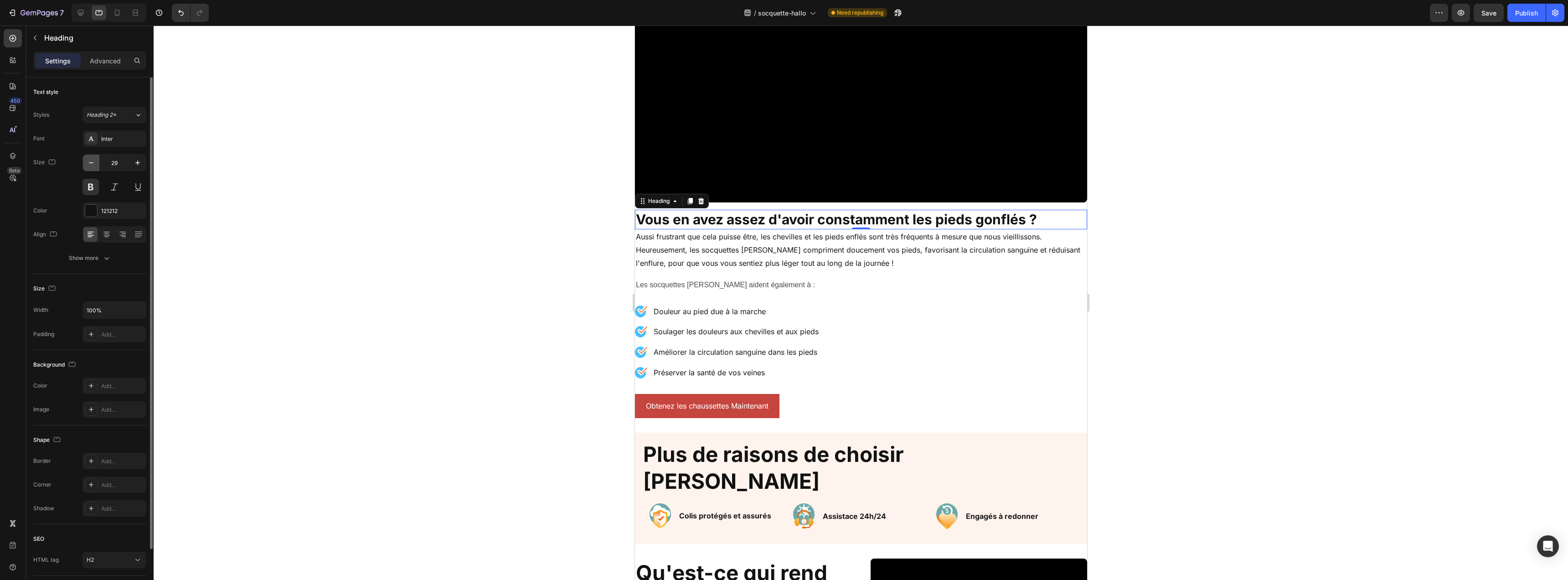
click at [91, 166] on icon "button" at bounding box center [91, 163] width 9 height 9
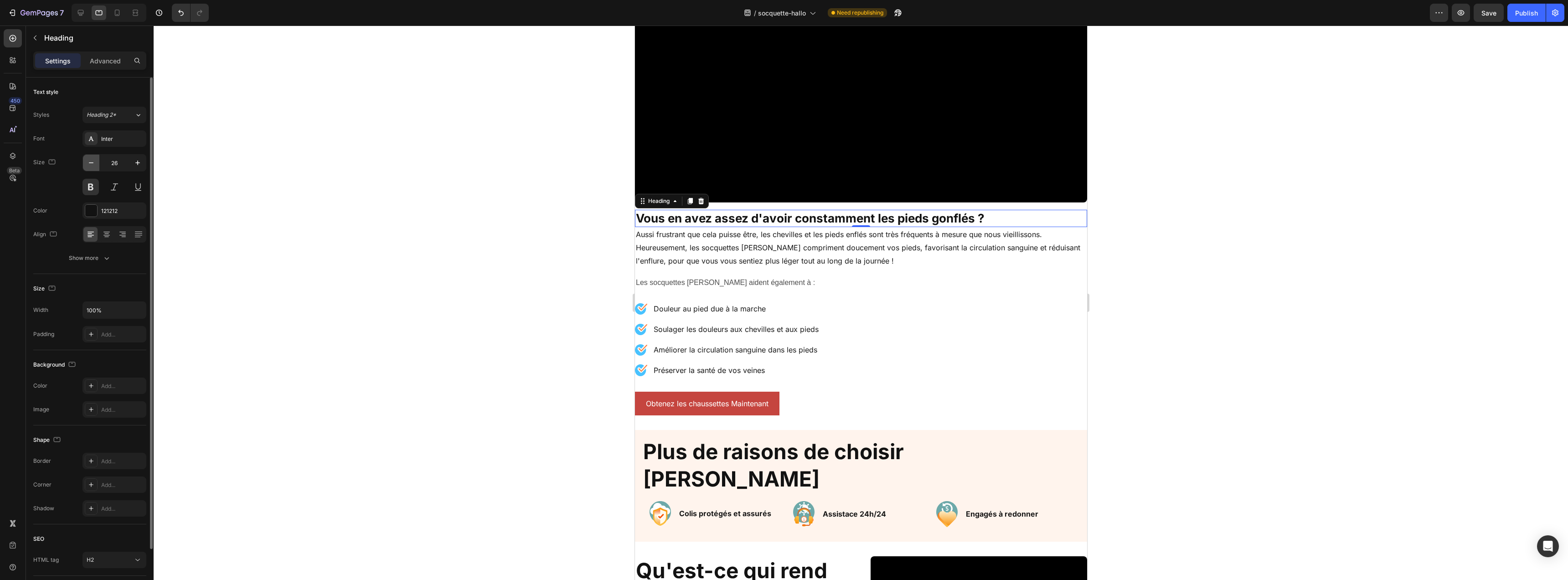
click at [91, 166] on icon "button" at bounding box center [91, 163] width 9 height 9
type input "24"
click at [99, 263] on button "Show more" at bounding box center [89, 258] width 113 height 16
click at [110, 333] on div "AA" at bounding box center [106, 331] width 14 height 15
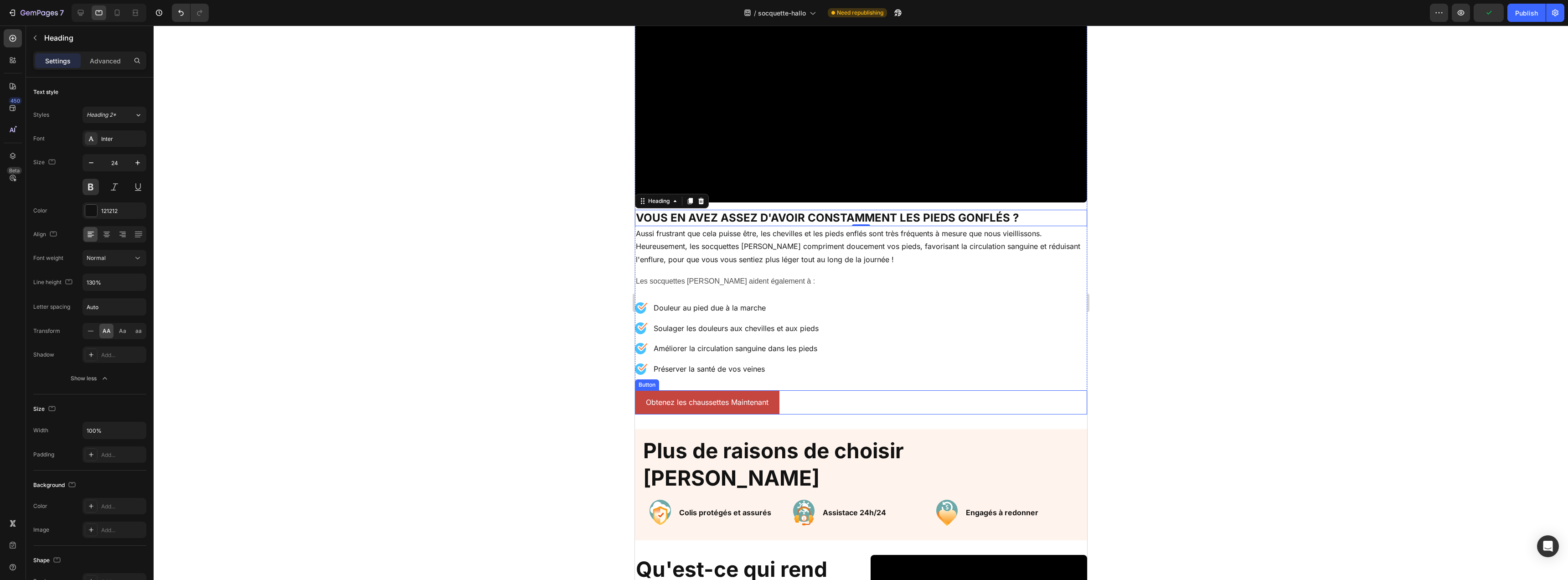
click at [836, 393] on div "Obtenez les chaussettes Maintenant [PERSON_NAME]" at bounding box center [860, 402] width 452 height 24
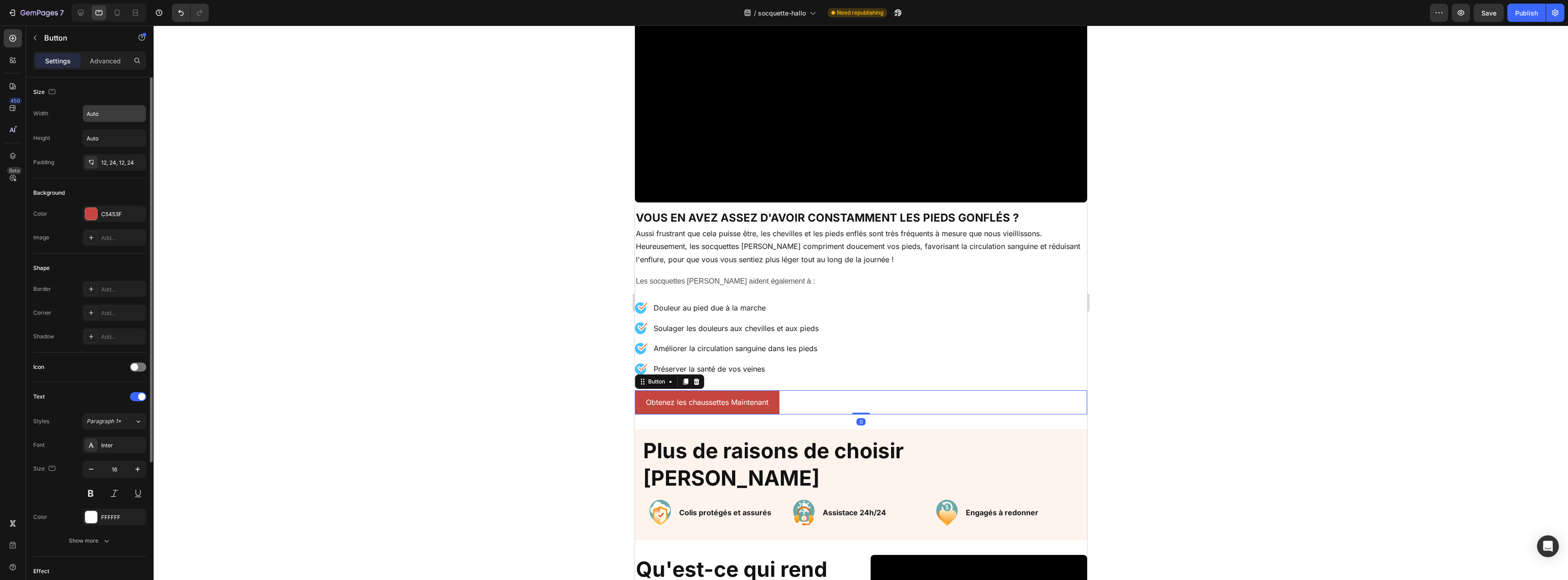
click at [111, 122] on div "Width Auto Height Auto Padding 12, 24, 12, 24" at bounding box center [89, 138] width 113 height 66
click at [114, 117] on input "Auto" at bounding box center [114, 113] width 63 height 16
click at [134, 115] on icon "button" at bounding box center [138, 113] width 9 height 9
click at [116, 158] on div "Full 100%" at bounding box center [104, 154] width 75 height 17
type input "100%"
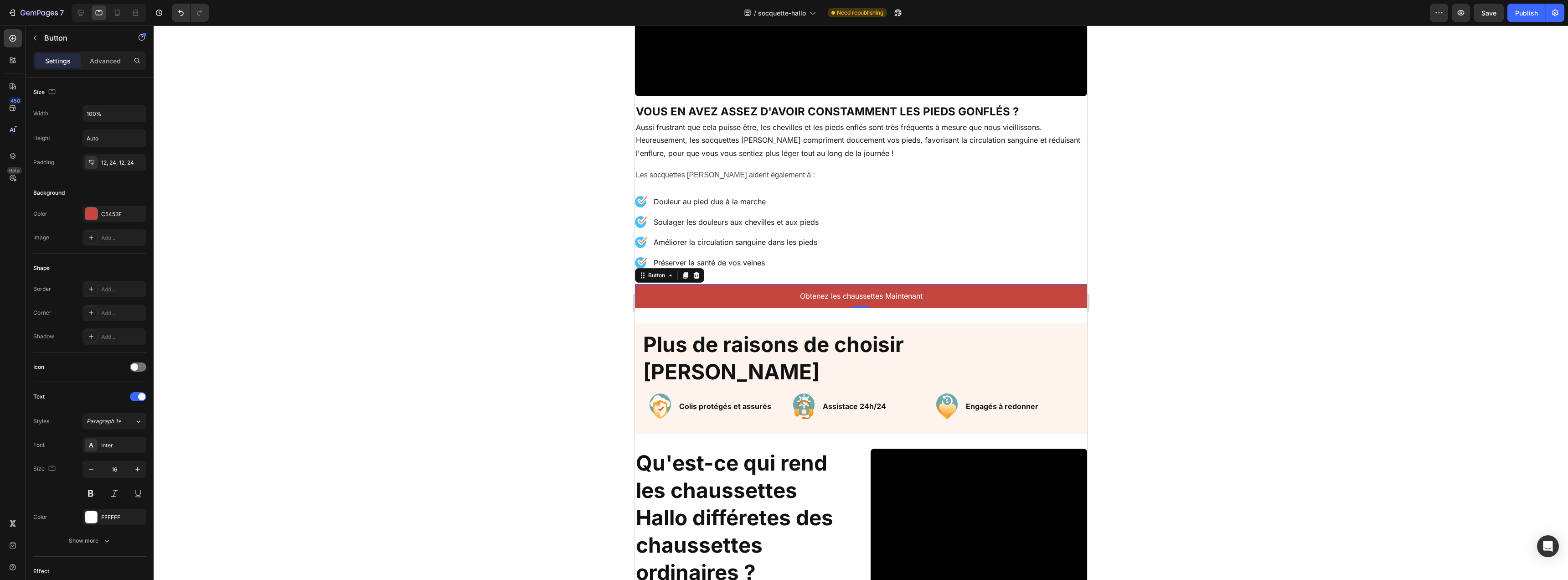
scroll to position [1147, 0]
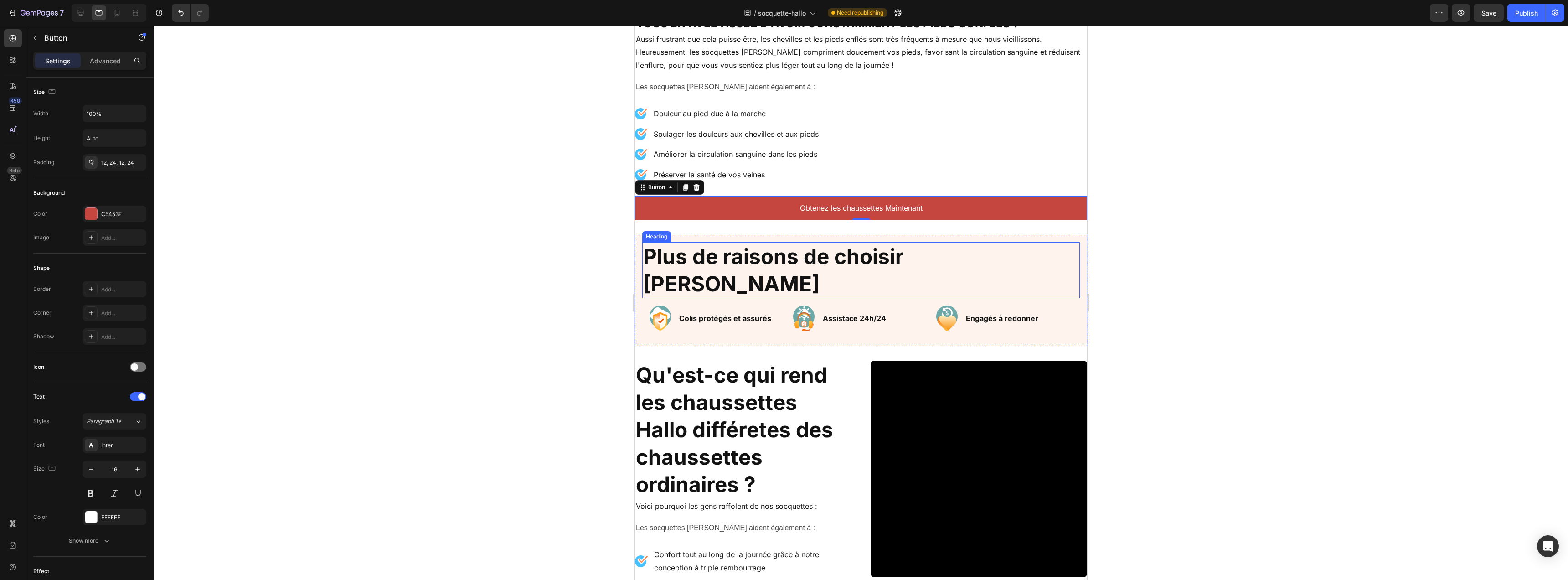
click at [811, 255] on h2 "Plus de raisons de choisir [PERSON_NAME]" at bounding box center [861, 270] width 438 height 56
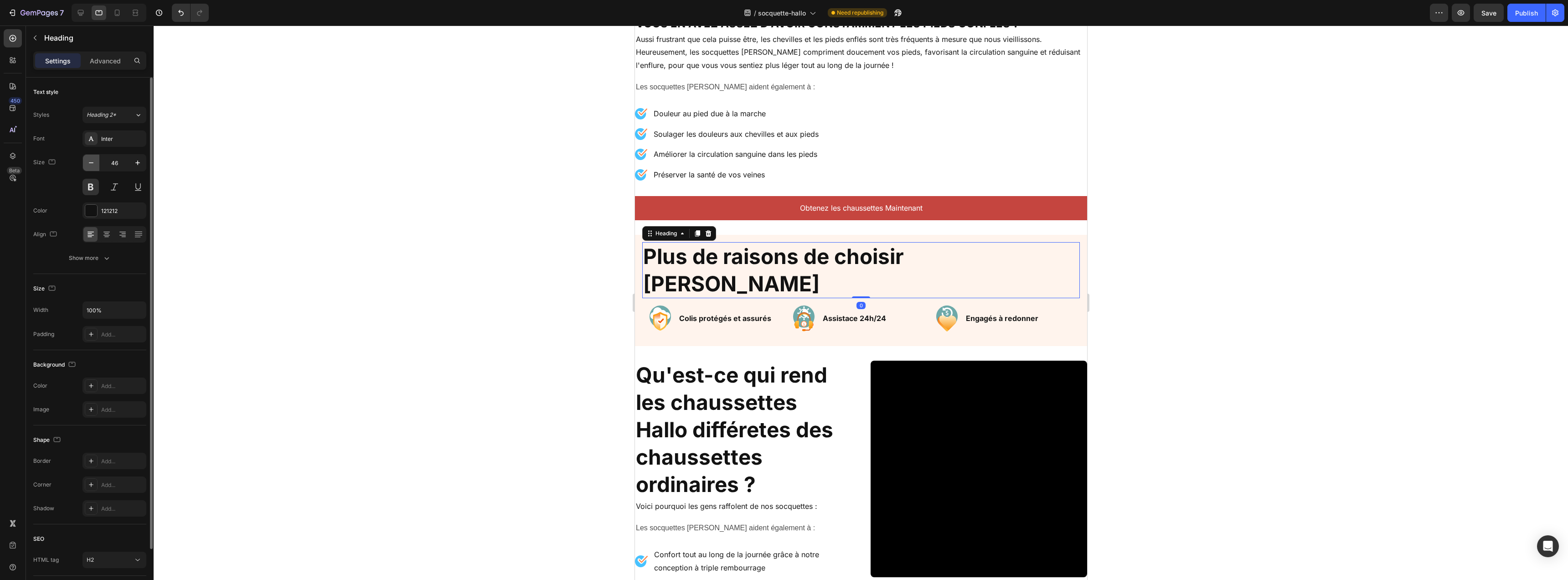
click at [91, 160] on icon "button" at bounding box center [91, 163] width 9 height 9
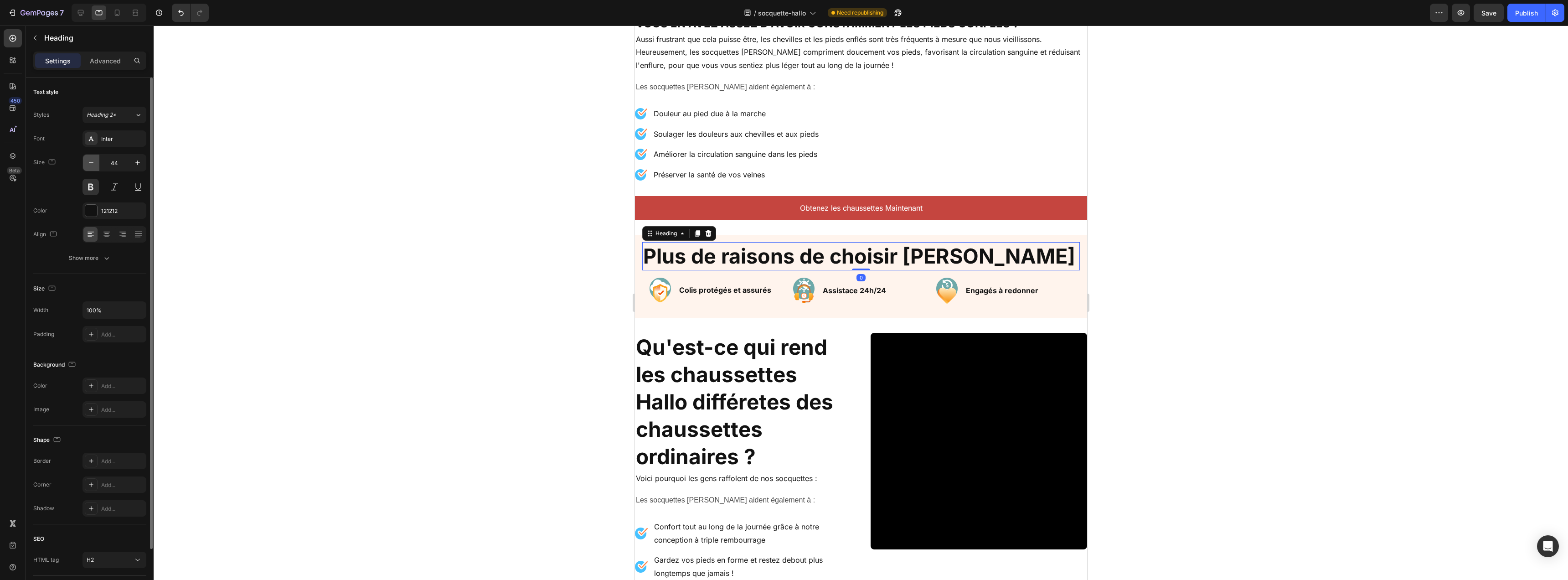
click at [91, 160] on icon "button" at bounding box center [91, 163] width 9 height 9
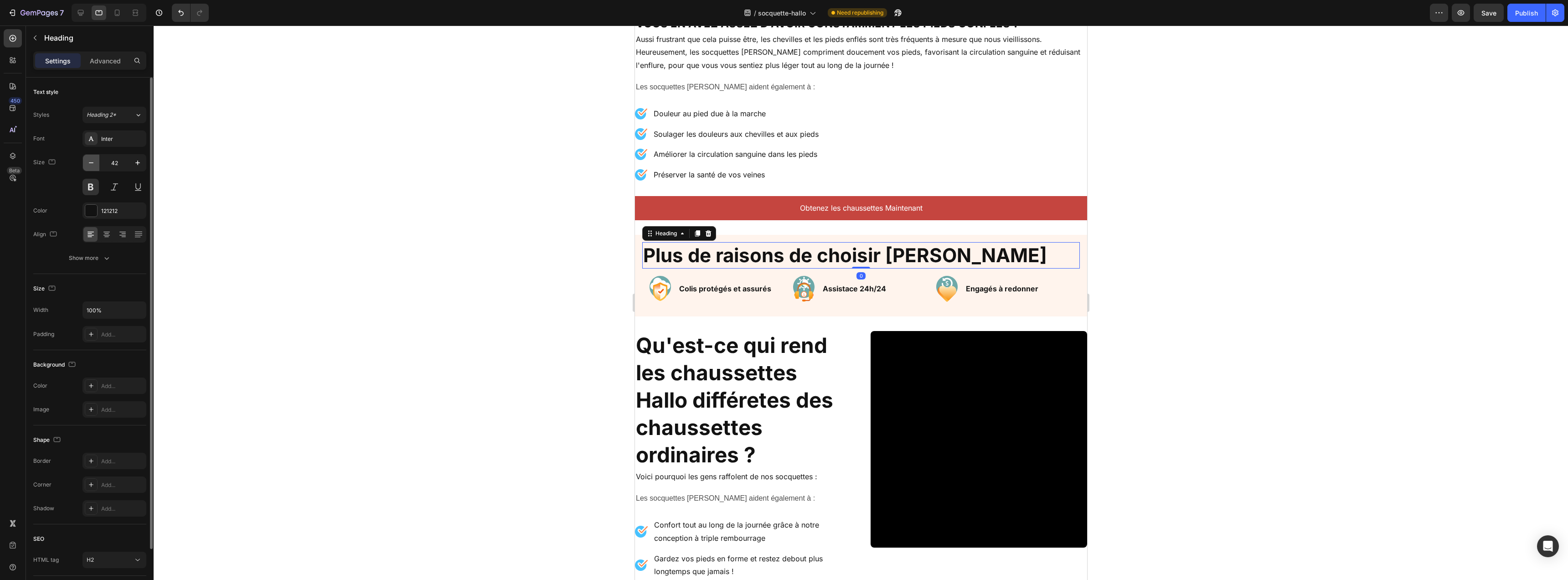
click at [91, 160] on icon "button" at bounding box center [91, 163] width 9 height 9
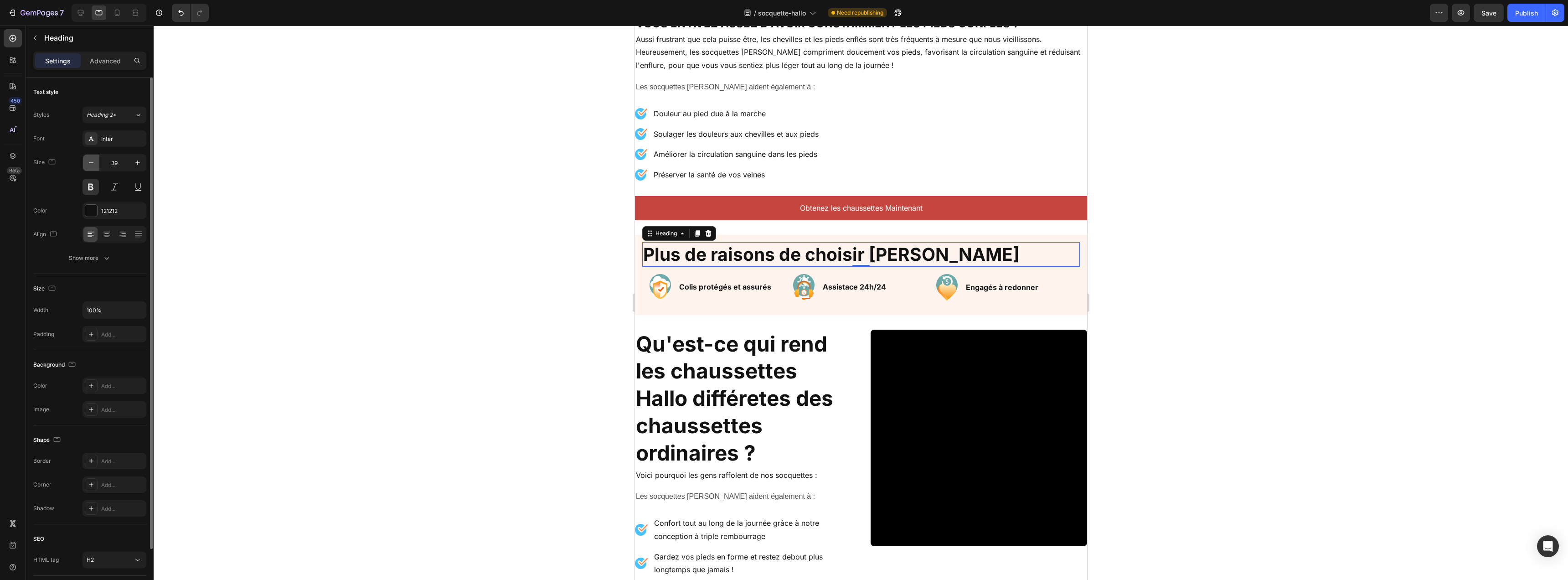
click at [91, 160] on icon "button" at bounding box center [91, 163] width 9 height 9
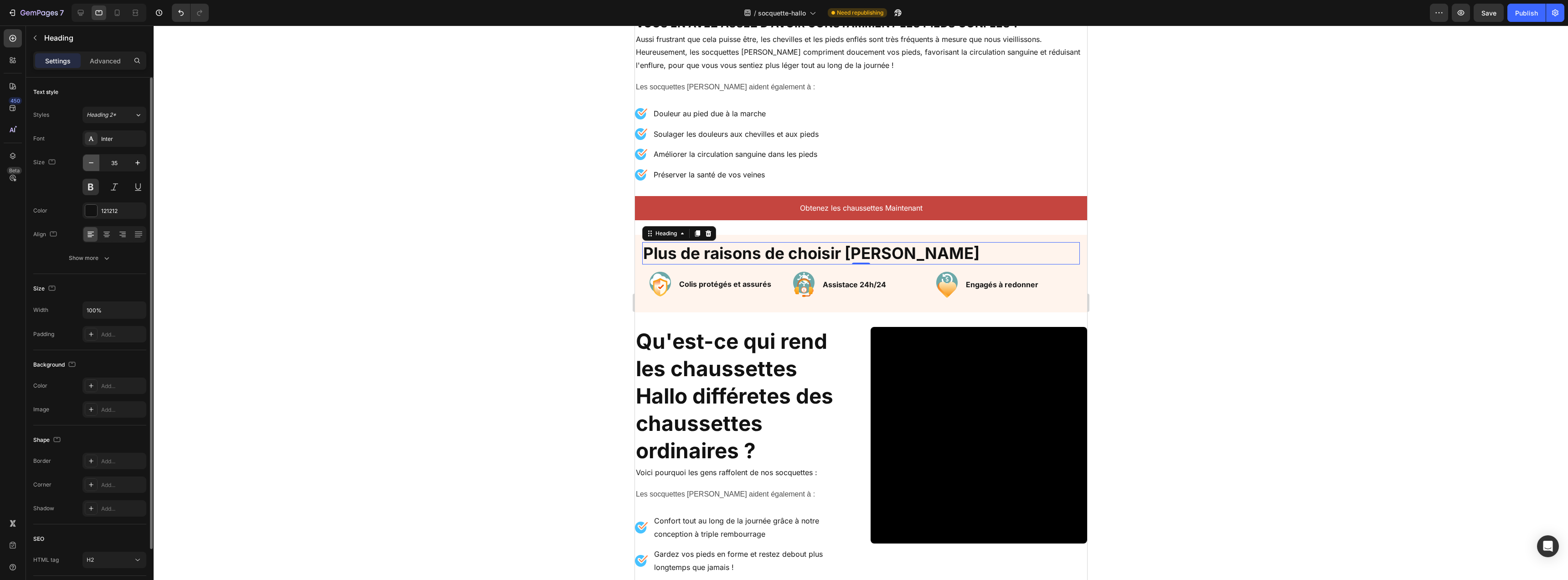
click at [91, 160] on icon "button" at bounding box center [91, 163] width 9 height 9
click at [90, 160] on icon "button" at bounding box center [91, 163] width 9 height 9
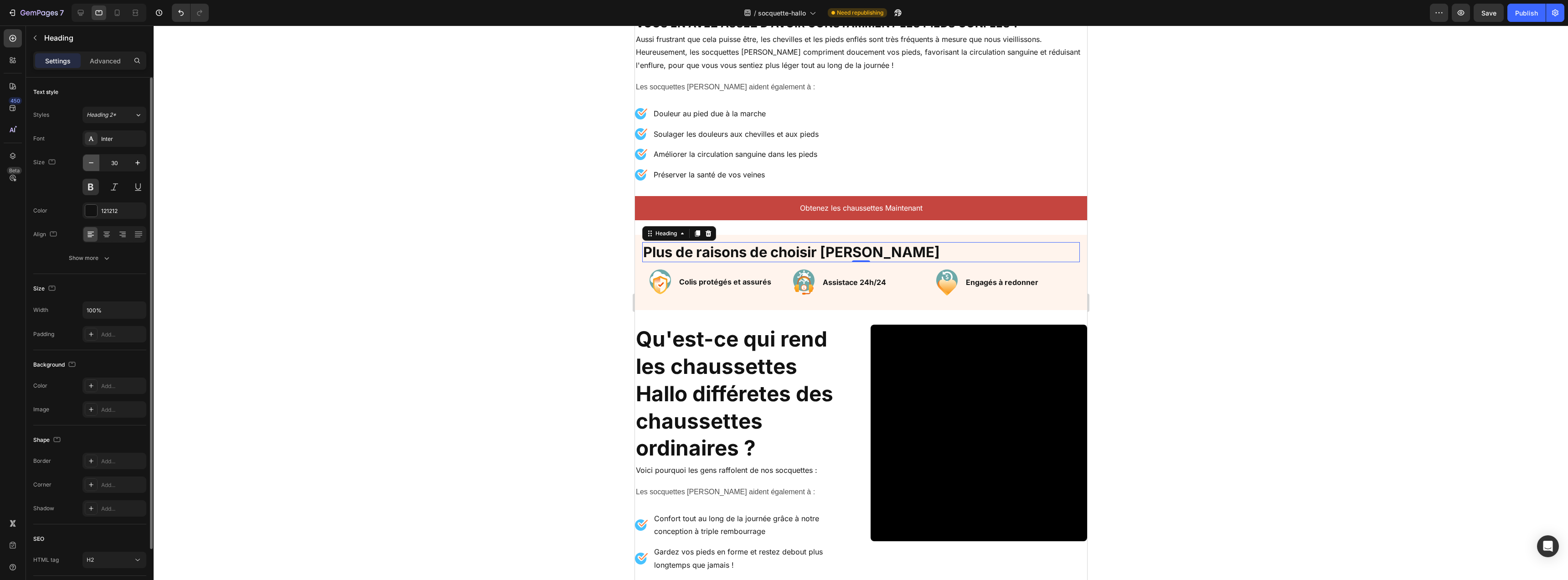
click at [90, 160] on icon "button" at bounding box center [91, 163] width 9 height 9
click at [88, 161] on icon "button" at bounding box center [91, 163] width 9 height 9
click at [87, 161] on icon "button" at bounding box center [91, 163] width 9 height 9
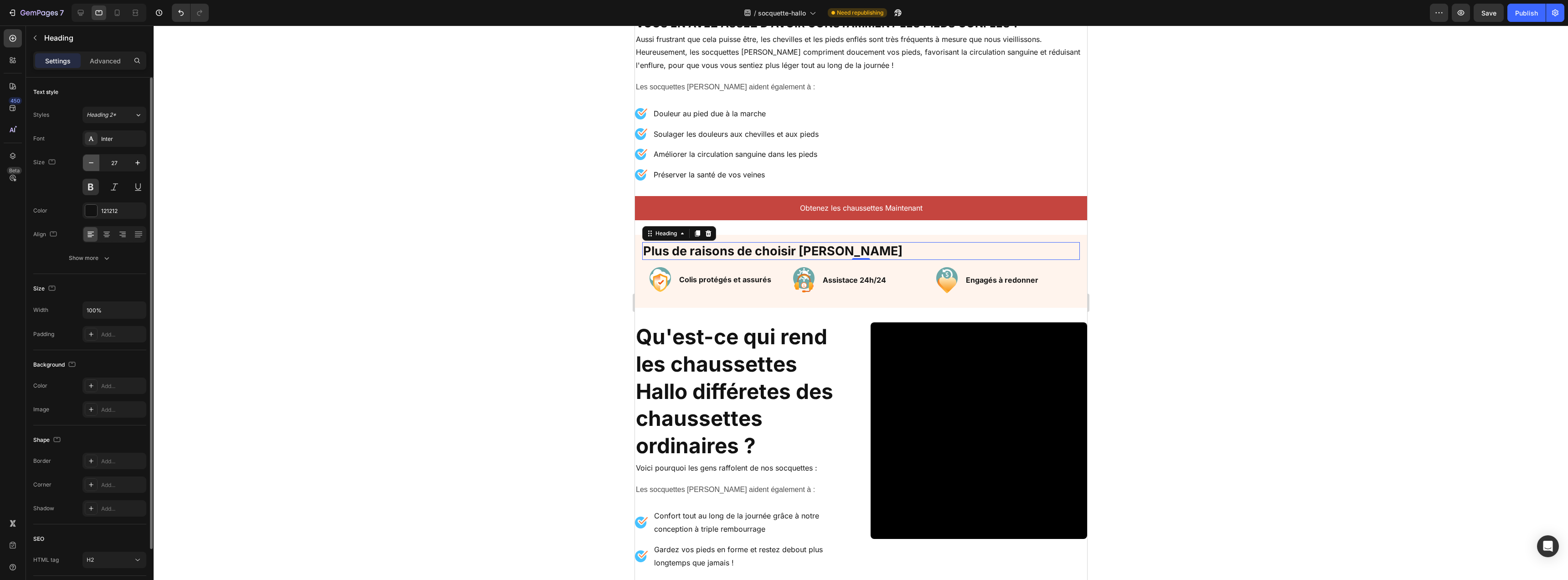
click at [87, 161] on icon "button" at bounding box center [91, 163] width 9 height 9
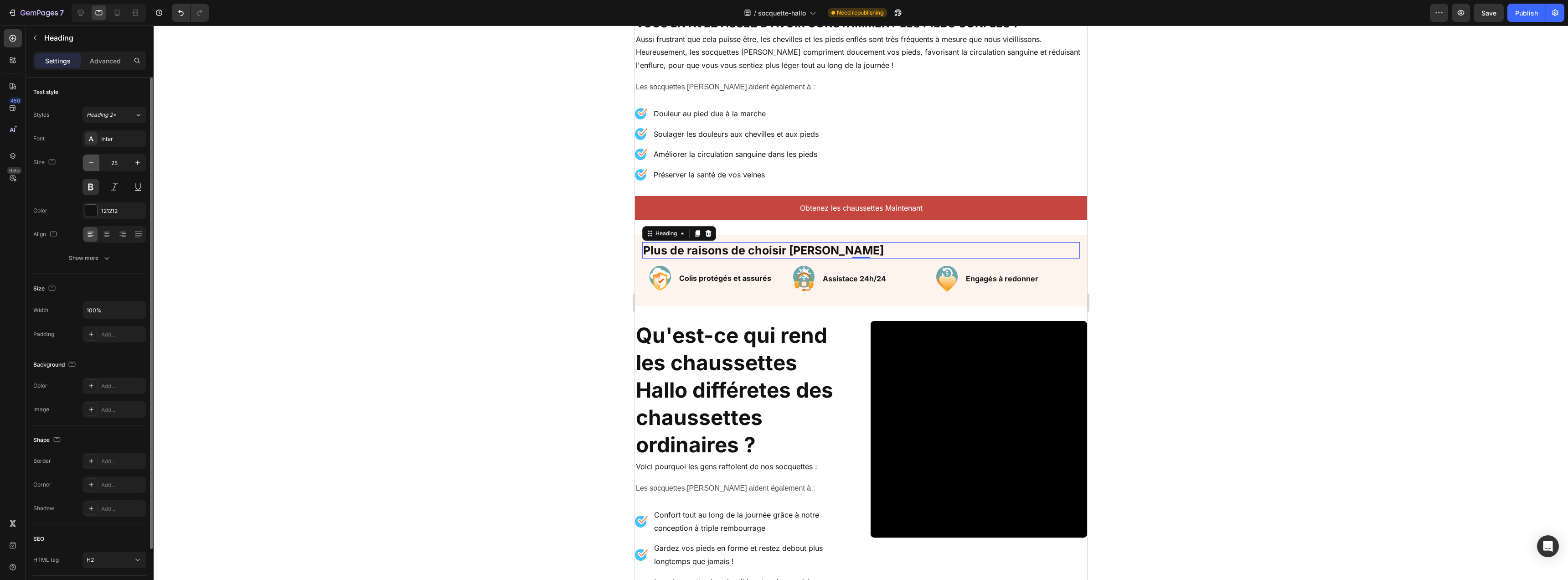
click at [87, 161] on icon "button" at bounding box center [91, 163] width 9 height 9
type input "23"
click at [558, 272] on div at bounding box center [861, 303] width 1414 height 554
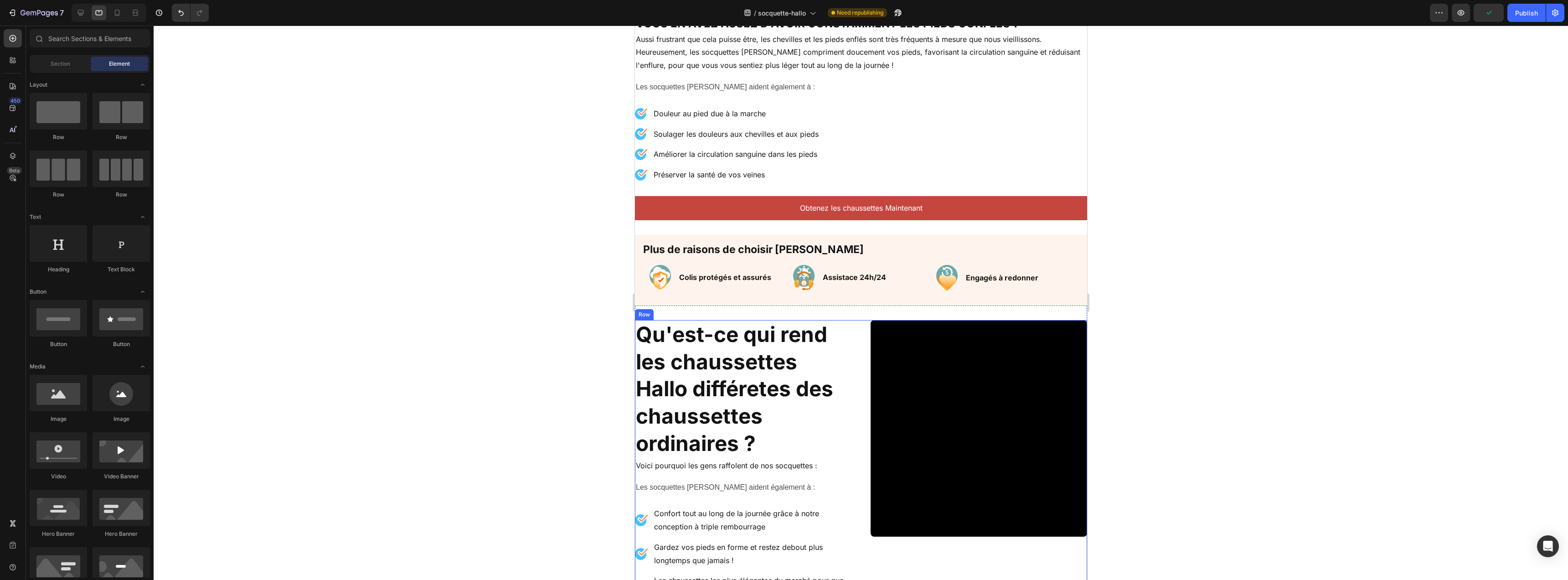
click at [858, 328] on div "Video Qu'est-ce qui rend les chaussettes Hallo différetes des chaussettes ordin…" at bounding box center [860, 520] width 452 height 399
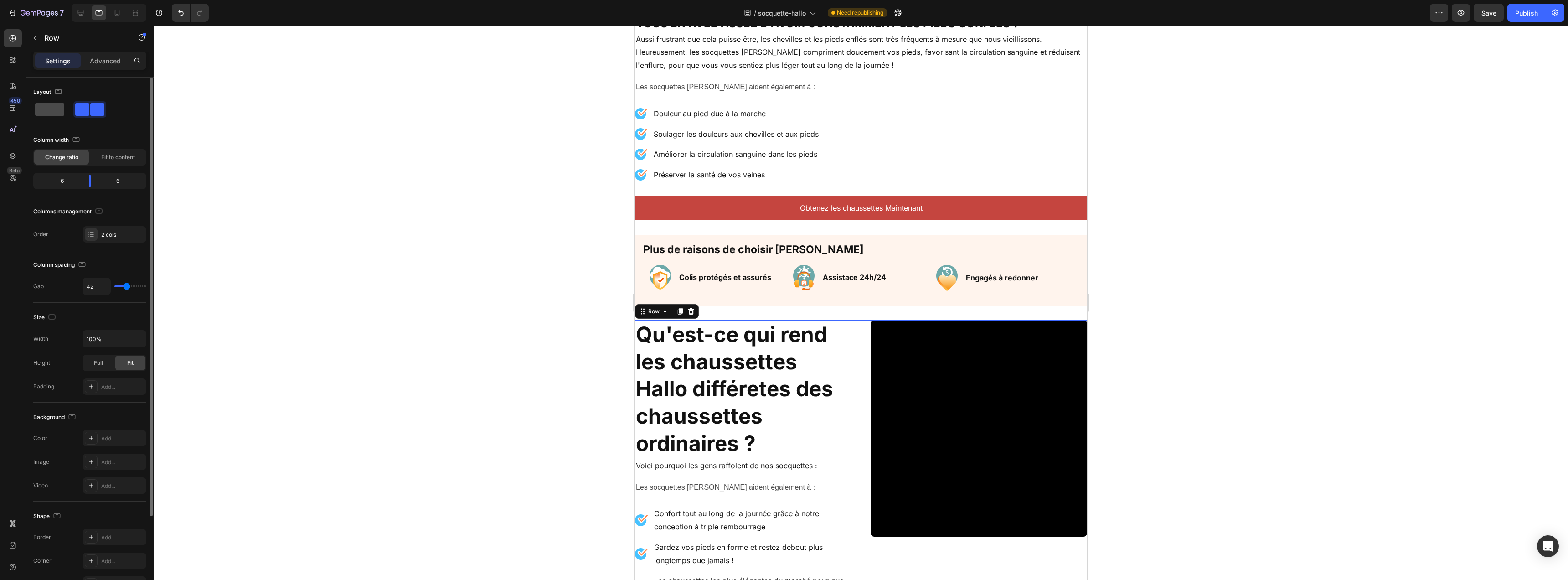
drag, startPoint x: 42, startPoint y: 112, endPoint x: 50, endPoint y: 113, distance: 8.1
click at [44, 112] on span at bounding box center [49, 109] width 29 height 13
type input "16"
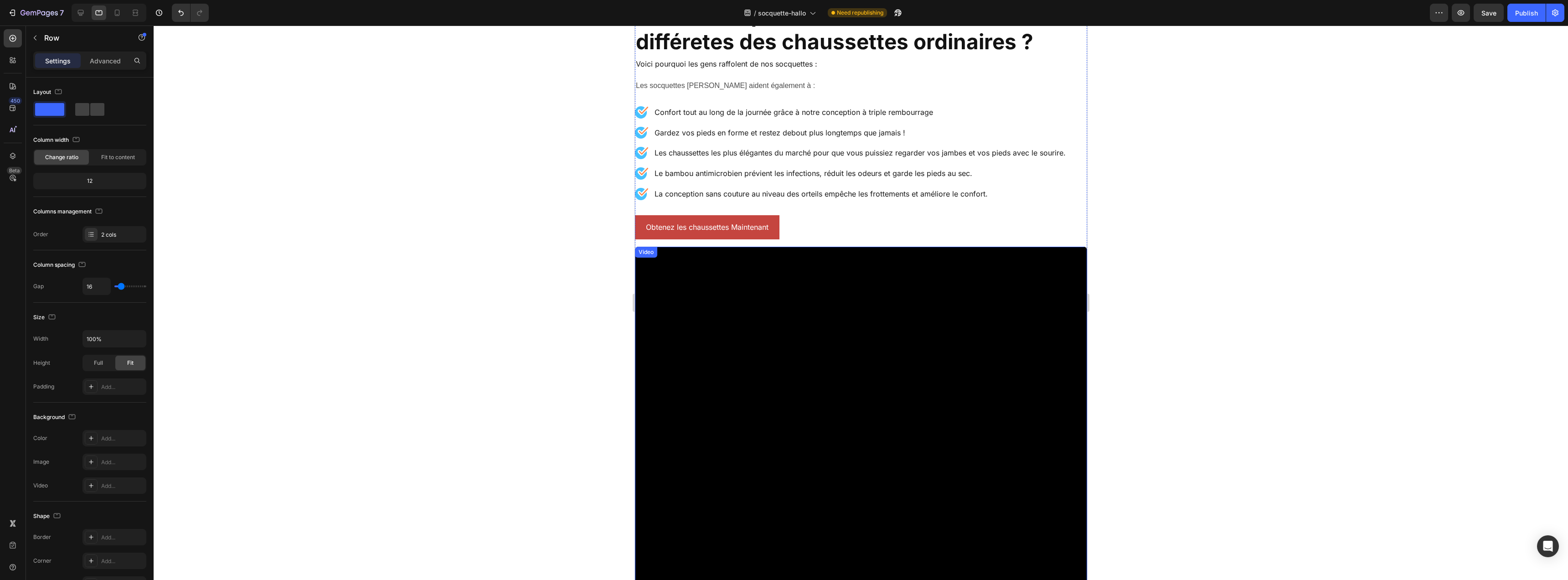
scroll to position [1461, 0]
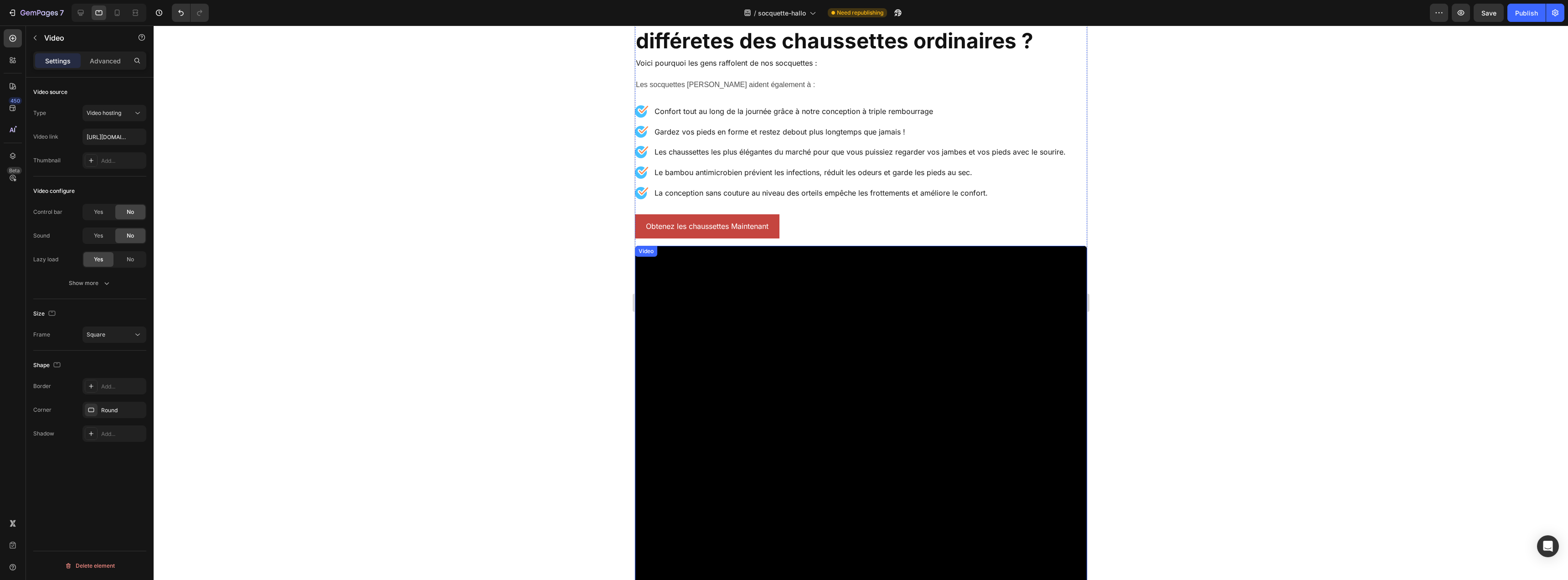
click at [791, 308] on video at bounding box center [860, 471] width 452 height 452
click at [683, 255] on icon at bounding box center [683, 254] width 5 height 7
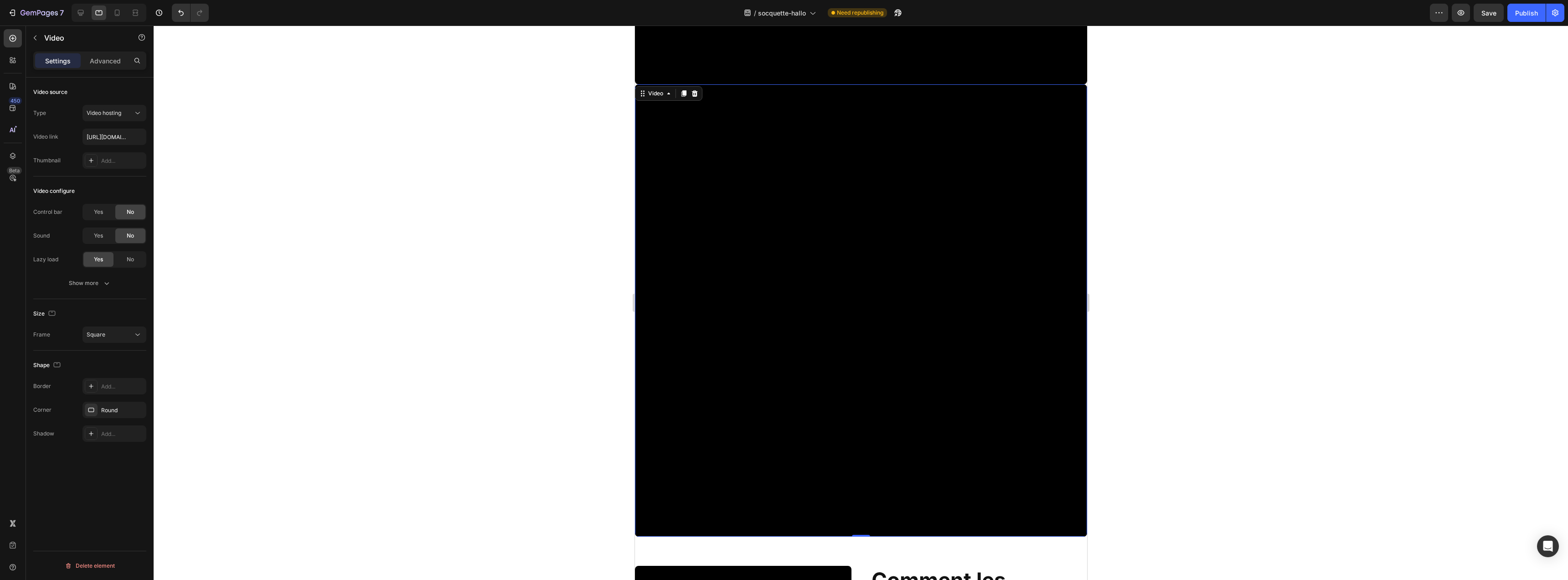
scroll to position [2094, 0]
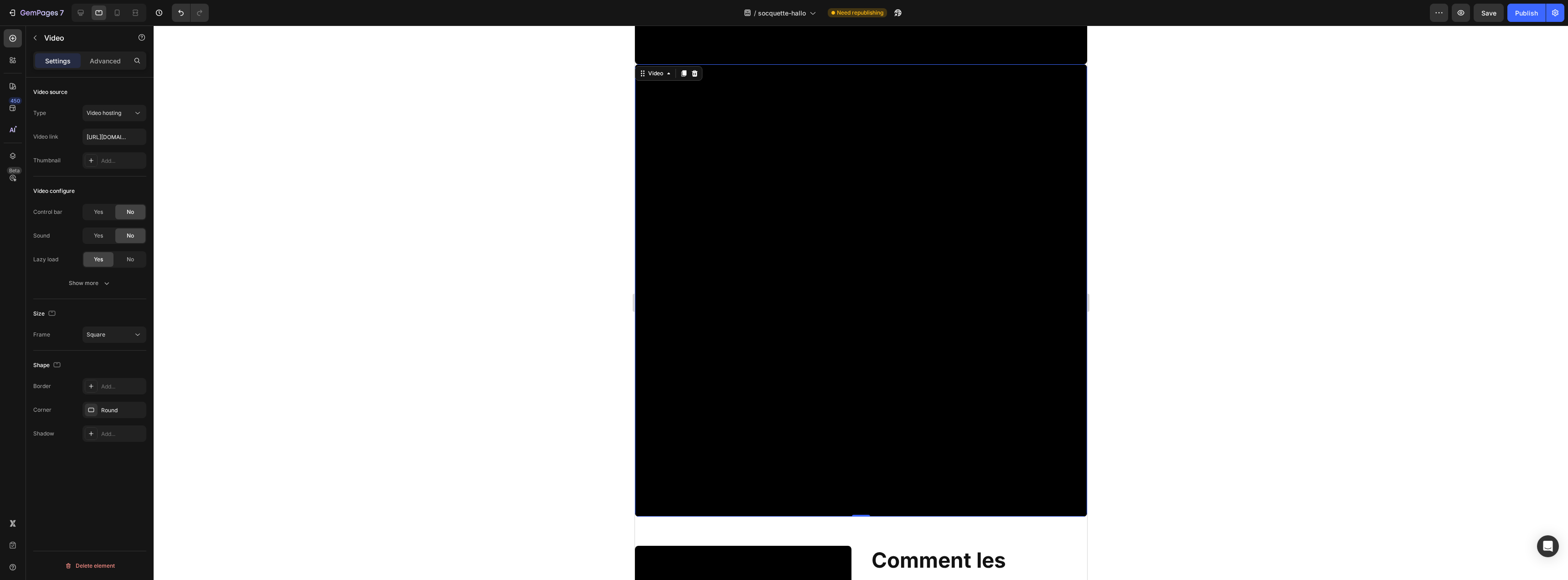
click at [729, 240] on video at bounding box center [860, 290] width 452 height 452
click at [107, 56] on p "Advanced" at bounding box center [105, 61] width 31 height 10
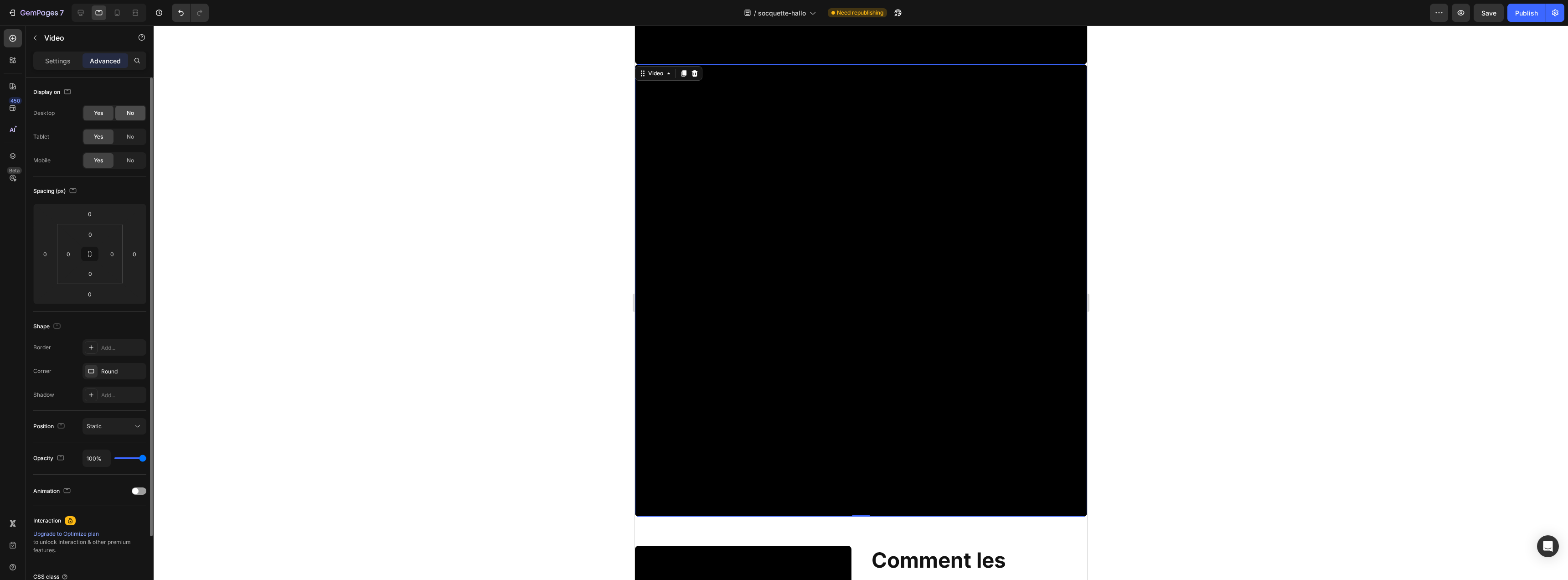
click at [122, 114] on div "No" at bounding box center [130, 113] width 30 height 15
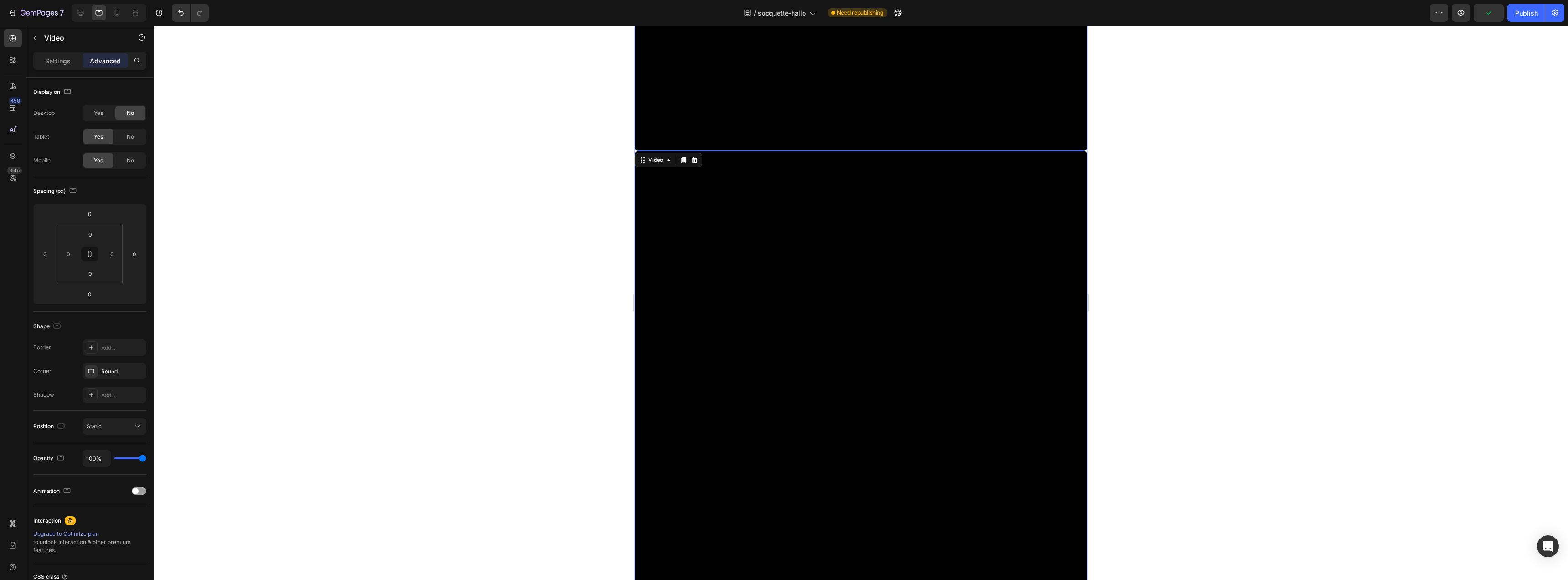
click at [135, 140] on div "No" at bounding box center [130, 137] width 30 height 15
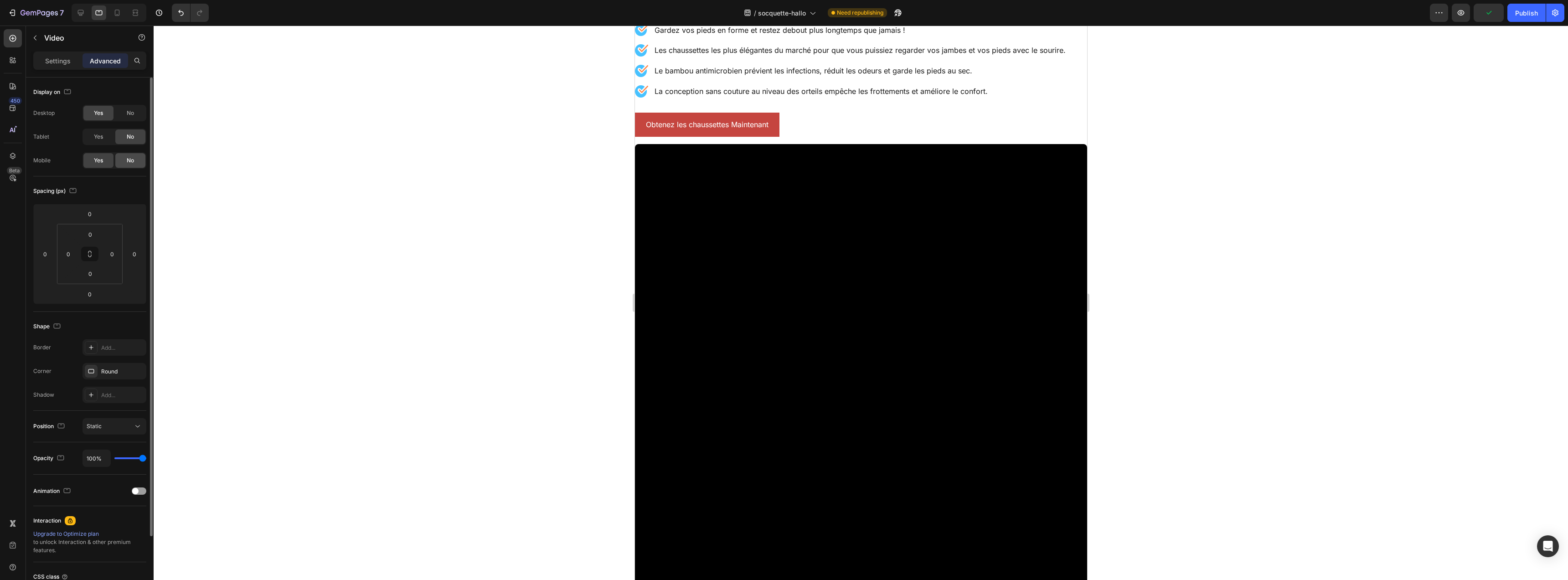
click at [135, 154] on div "No" at bounding box center [130, 161] width 30 height 15
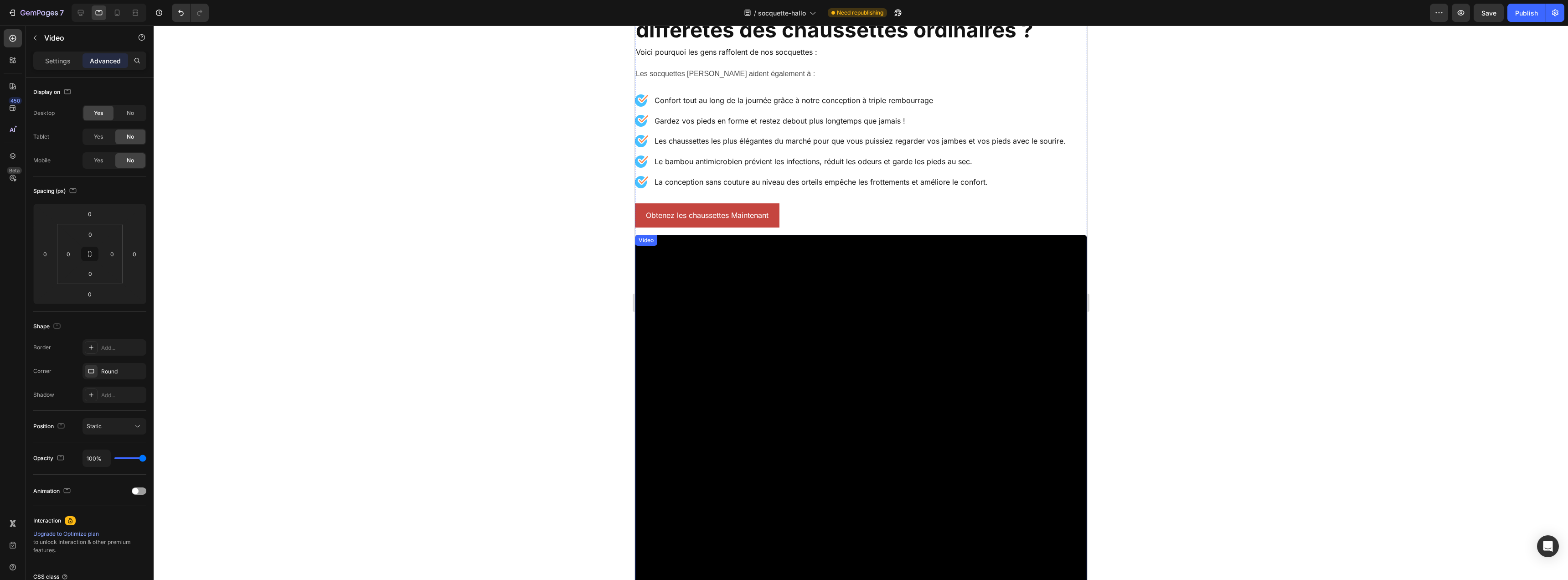
scroll to position [1372, 0]
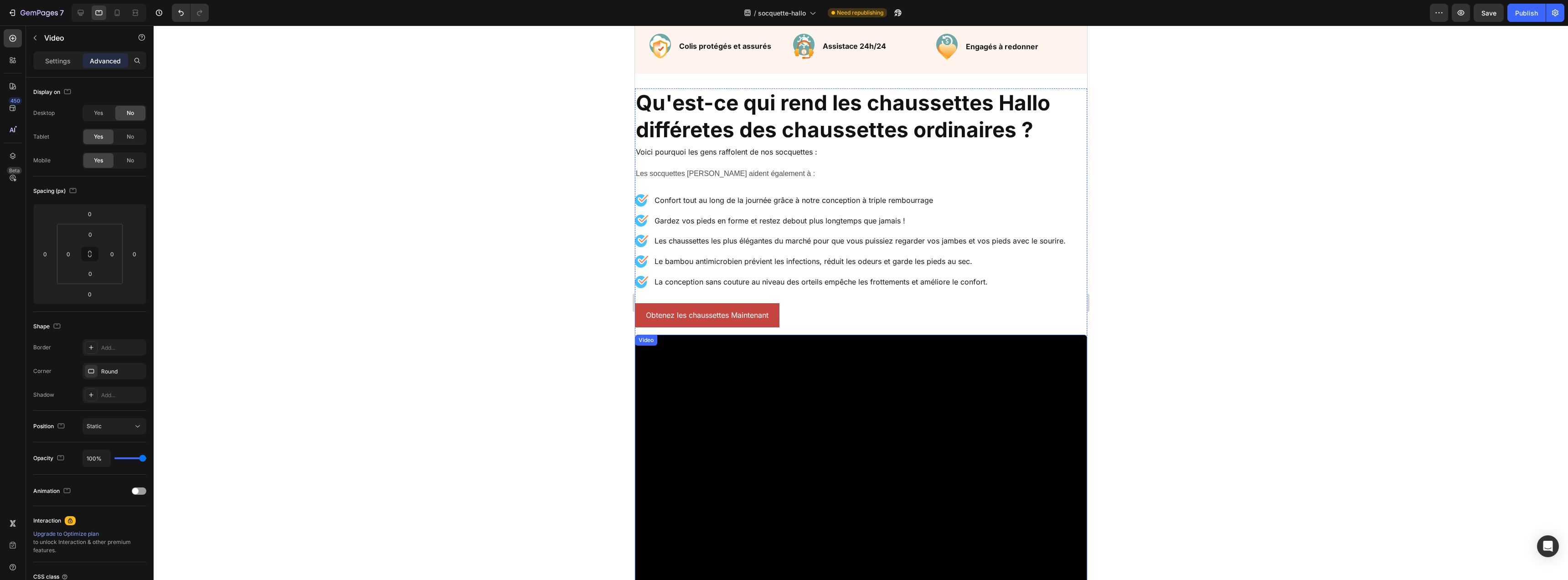
click at [671, 345] on div "Video" at bounding box center [860, 560] width 452 height 452
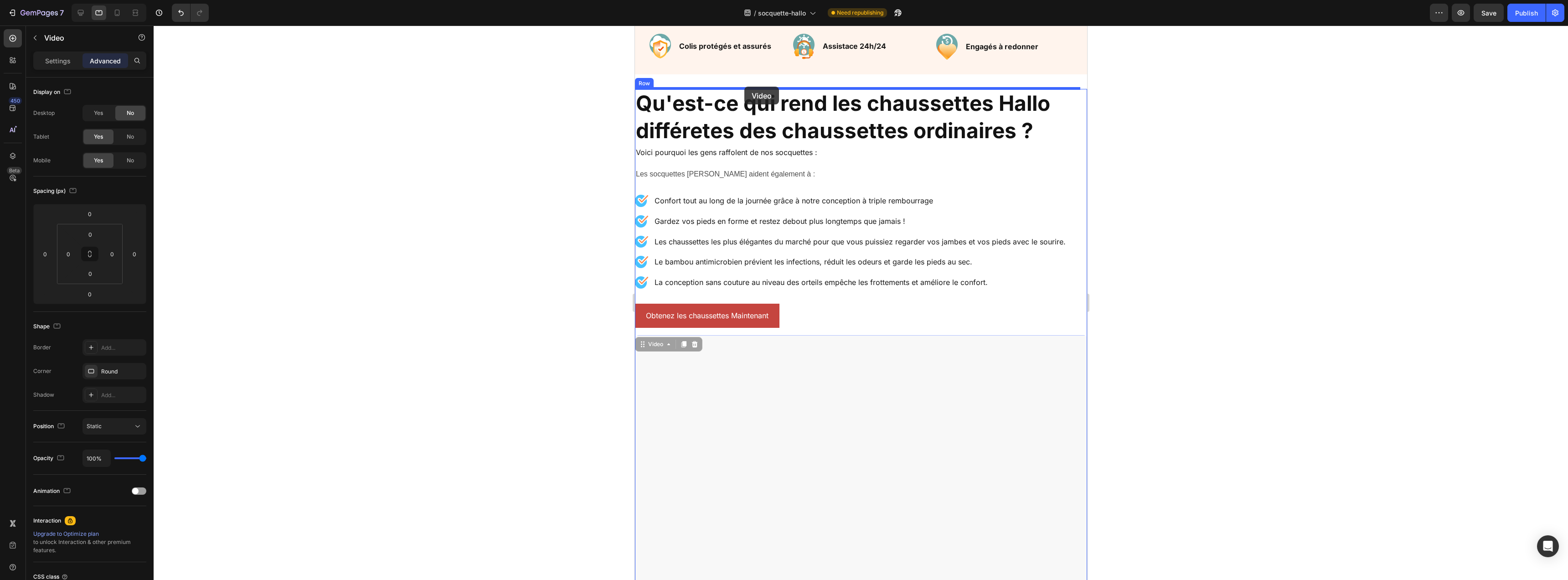
drag, startPoint x: 650, startPoint y: 345, endPoint x: 744, endPoint y: 86, distance: 275.5
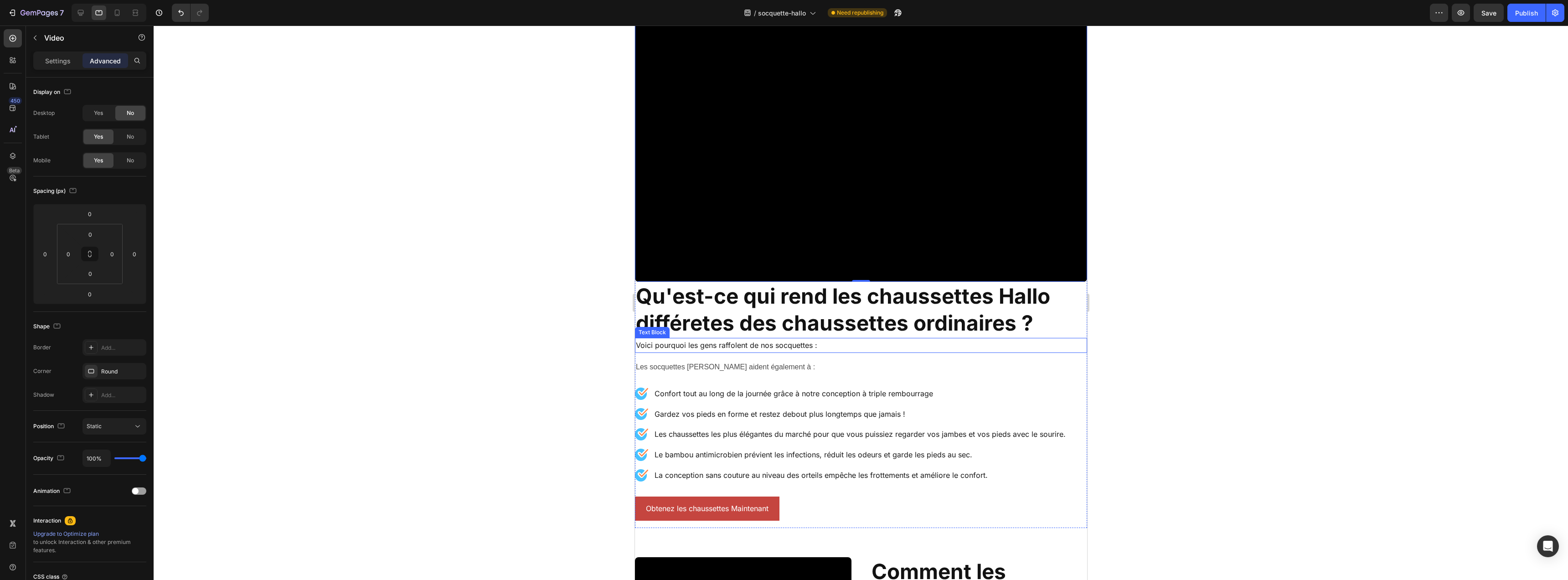
scroll to position [1688, 0]
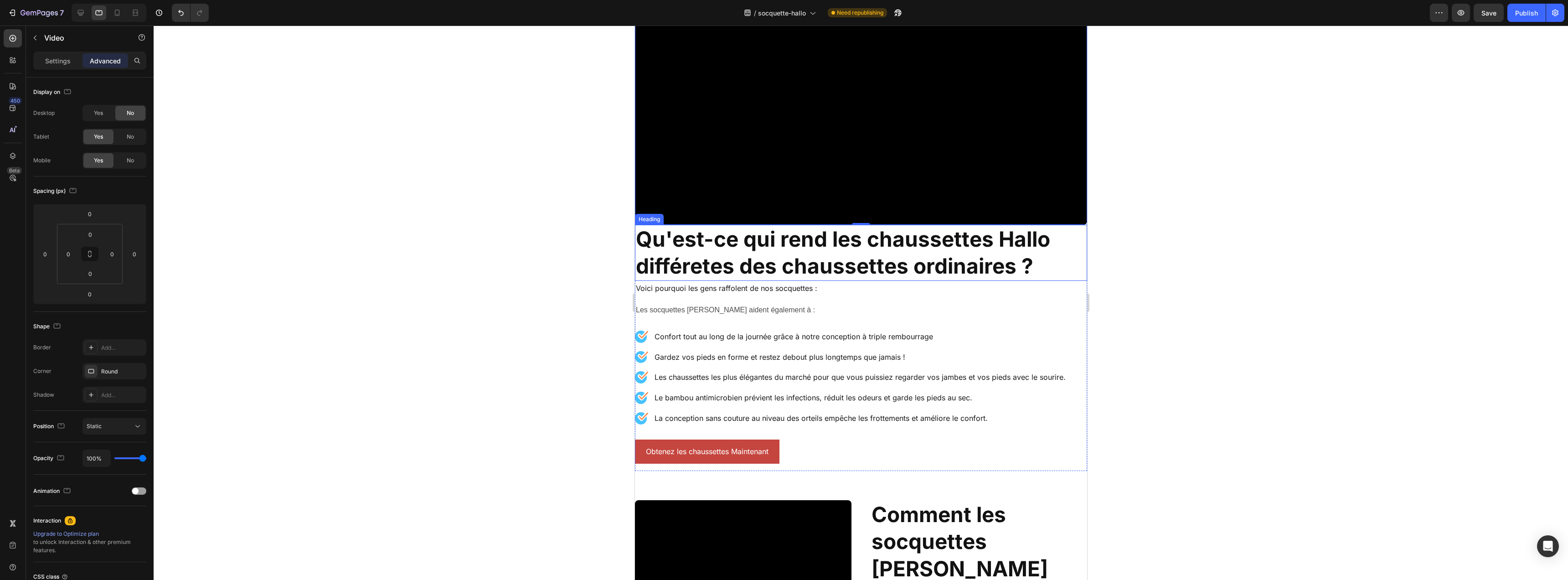
click at [783, 239] on h2 "Qu'est-ce qui rend les chaussettes Hallo différetes des chaussettes ordinaires ?" at bounding box center [860, 253] width 452 height 56
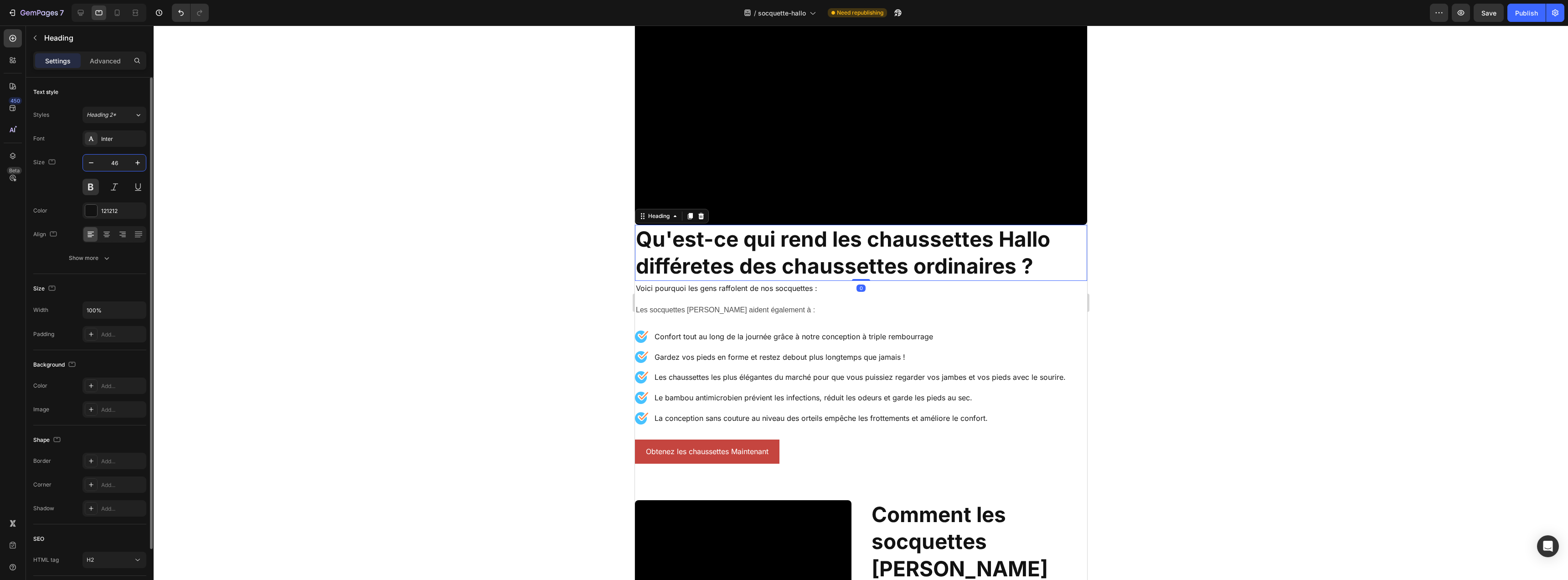
click at [126, 160] on input "46" at bounding box center [114, 163] width 30 height 16
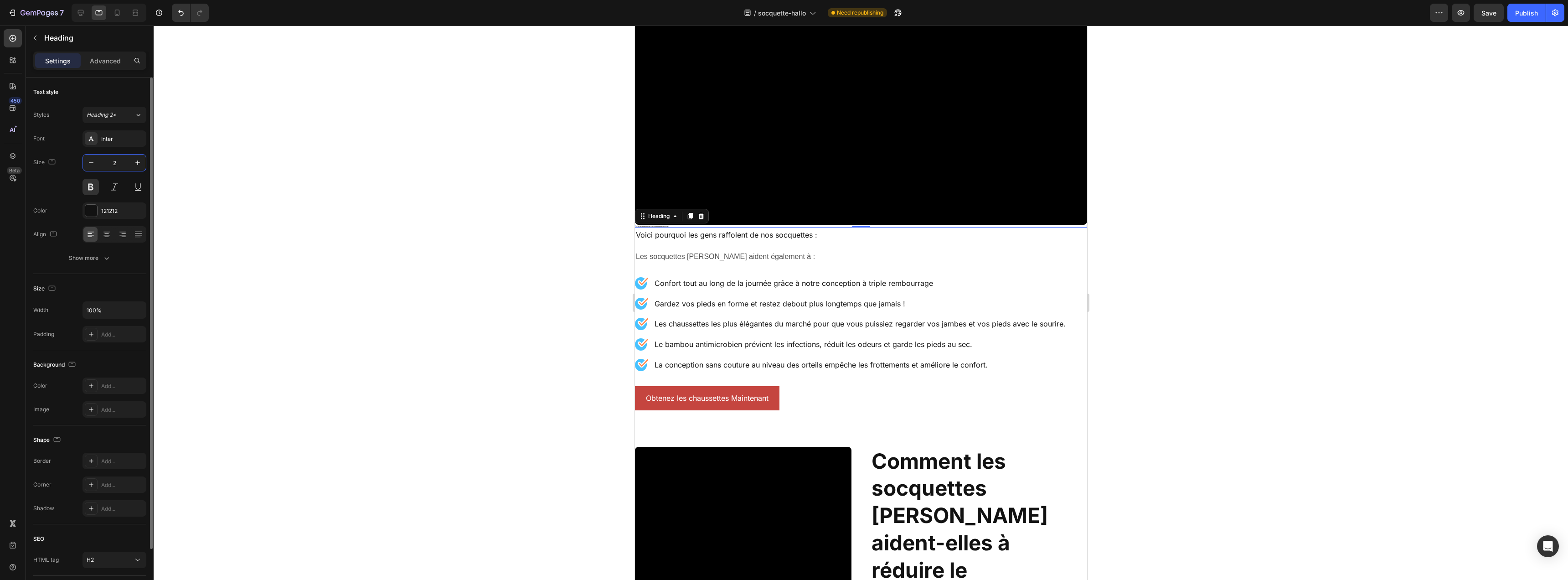
type input "24"
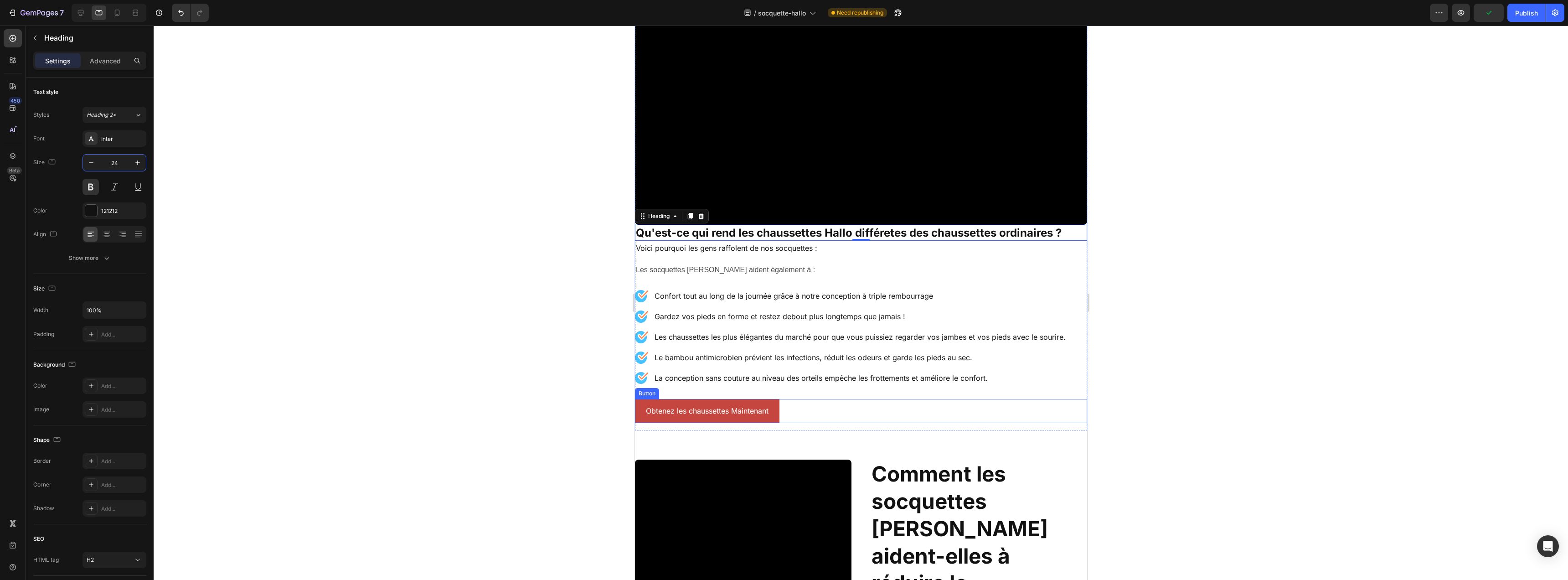
click at [823, 402] on div "Obtenez les chaussettes Maintenant [PERSON_NAME]" at bounding box center [860, 411] width 452 height 24
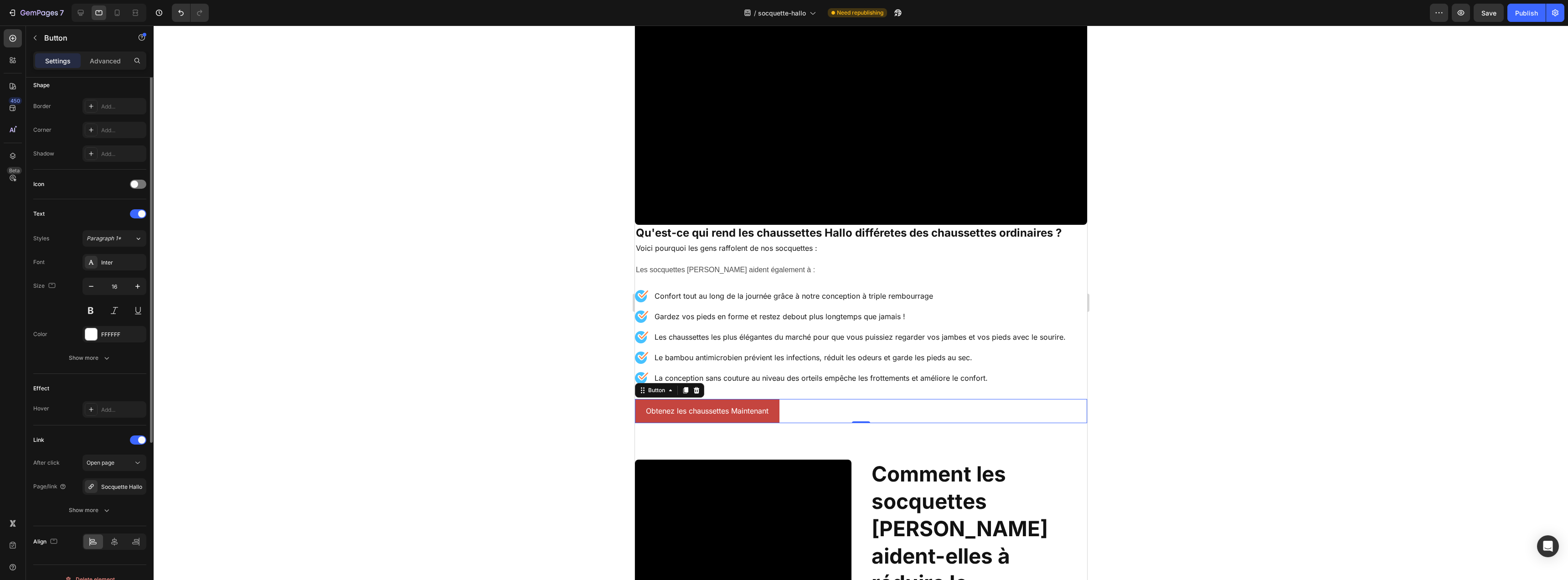
scroll to position [0, 0]
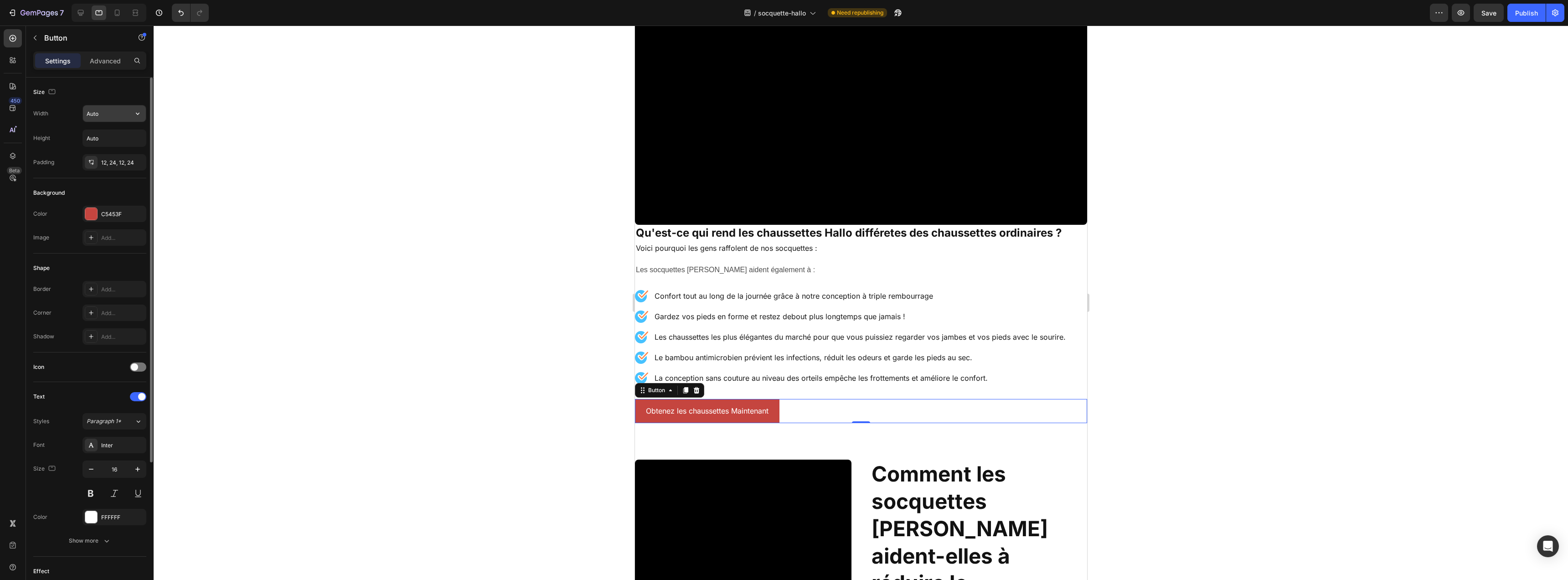
click at [107, 113] on input "Auto" at bounding box center [114, 113] width 63 height 16
click at [138, 113] on icon "button" at bounding box center [138, 113] width 4 height 2
click at [110, 149] on div "Full 100%" at bounding box center [104, 154] width 75 height 17
type input "100%"
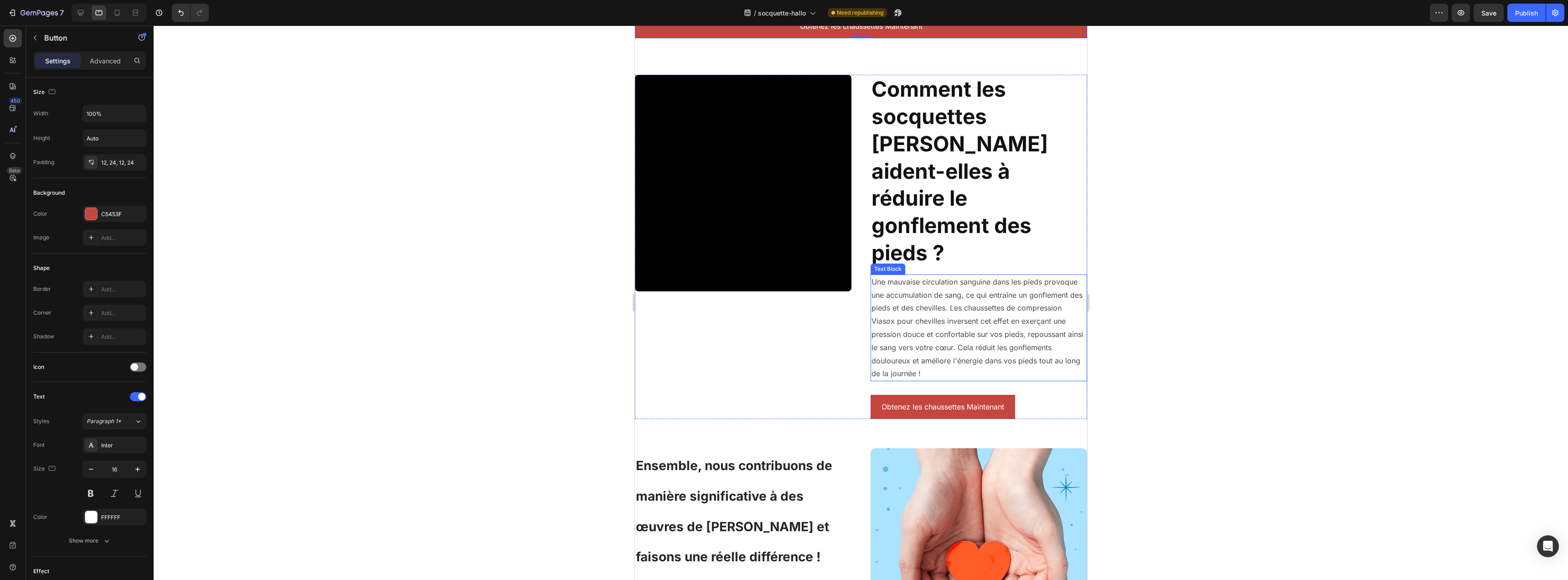
scroll to position [2074, 0]
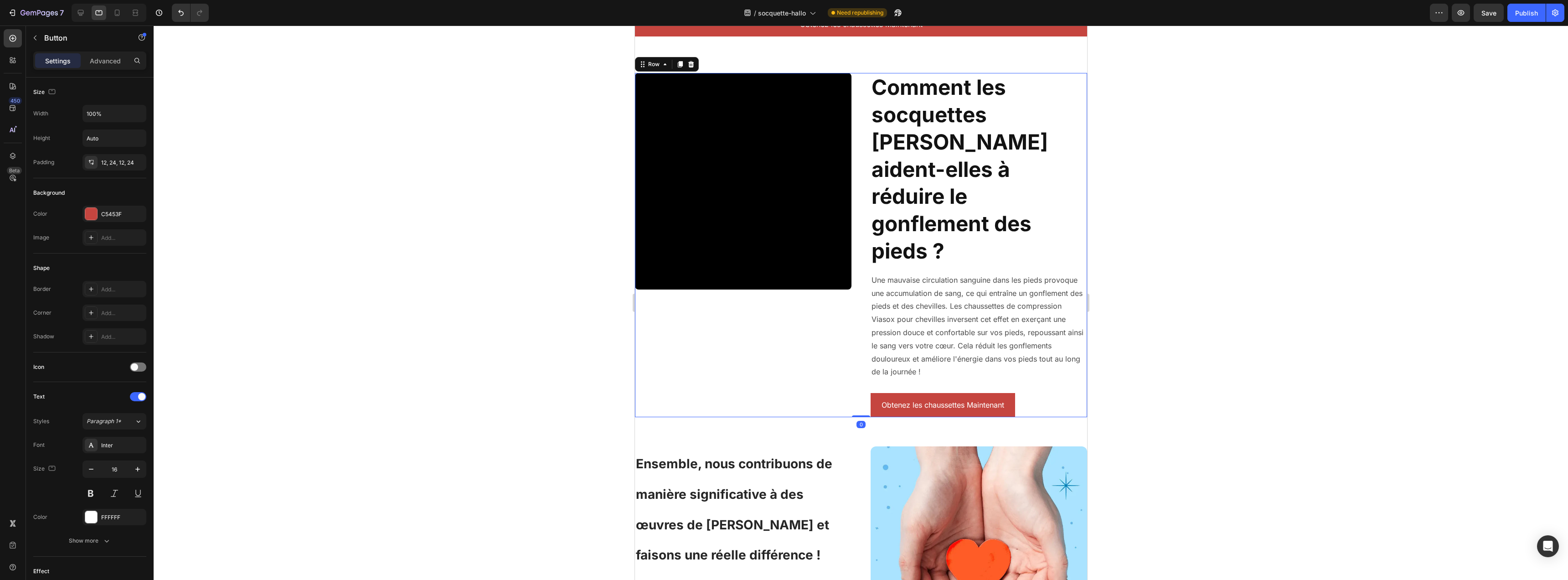
click at [850, 300] on div "Video Comment les socquettes Hallo aident-elles à réduire le gonflement des pie…" at bounding box center [860, 245] width 452 height 344
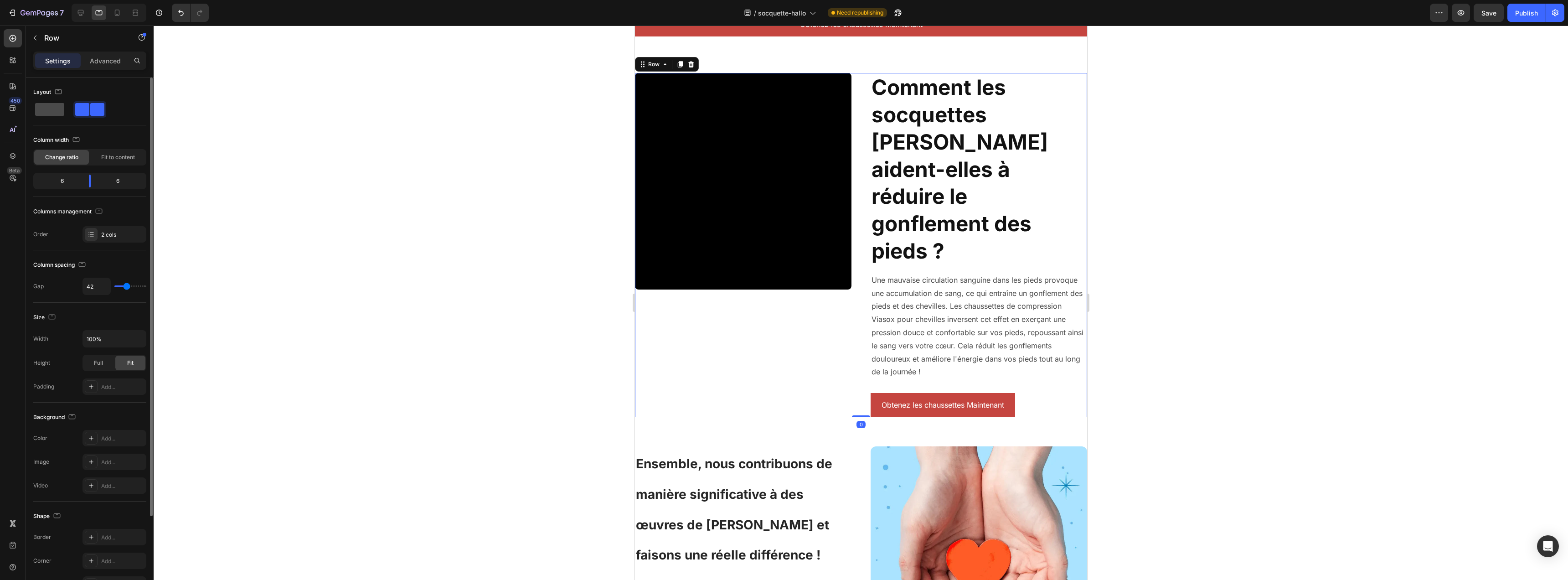
click at [50, 112] on span at bounding box center [49, 109] width 29 height 13
type input "16"
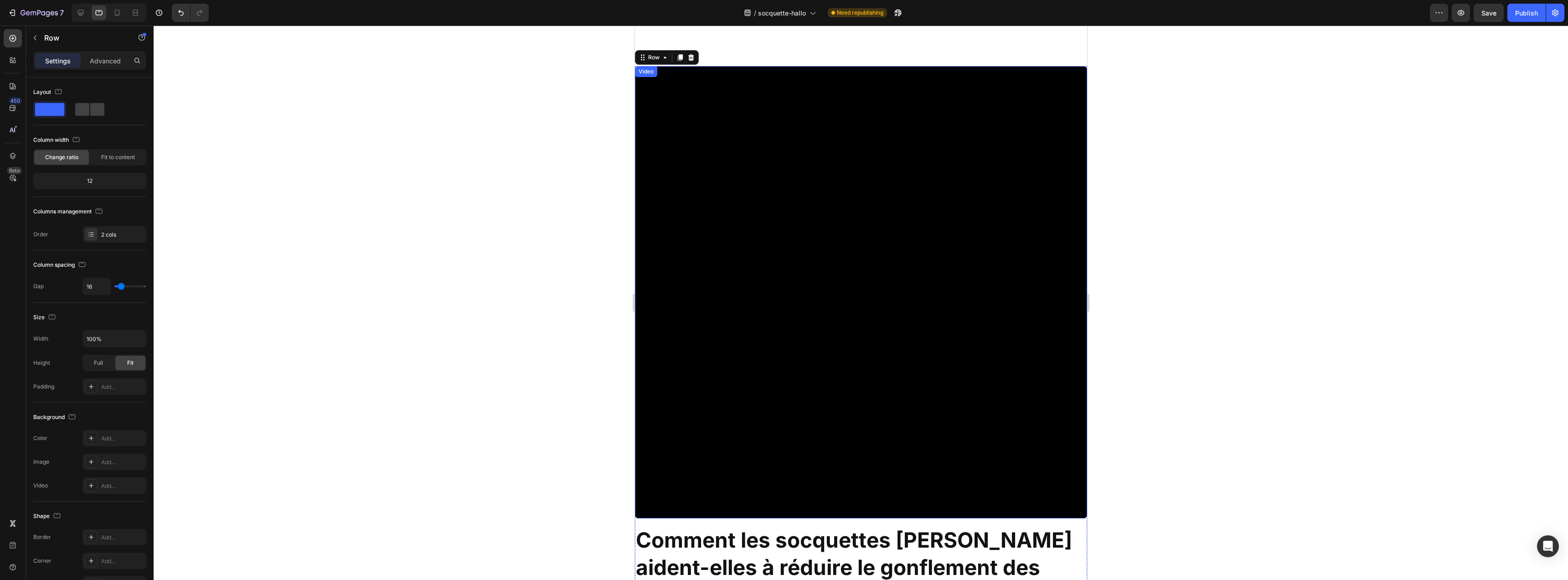
scroll to position [2392, 0]
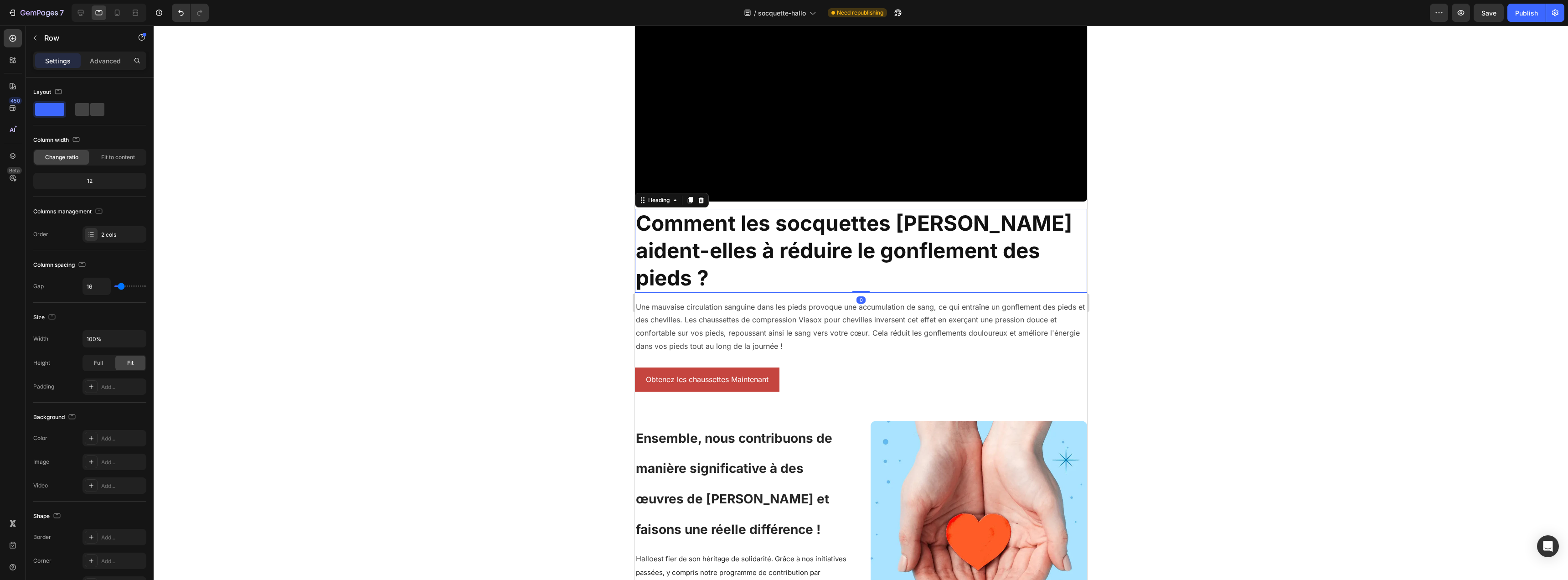
click at [775, 252] on h2 "Comment les socquettes [PERSON_NAME] aident-elles à réduire le gonflement des p…" at bounding box center [860, 250] width 452 height 84
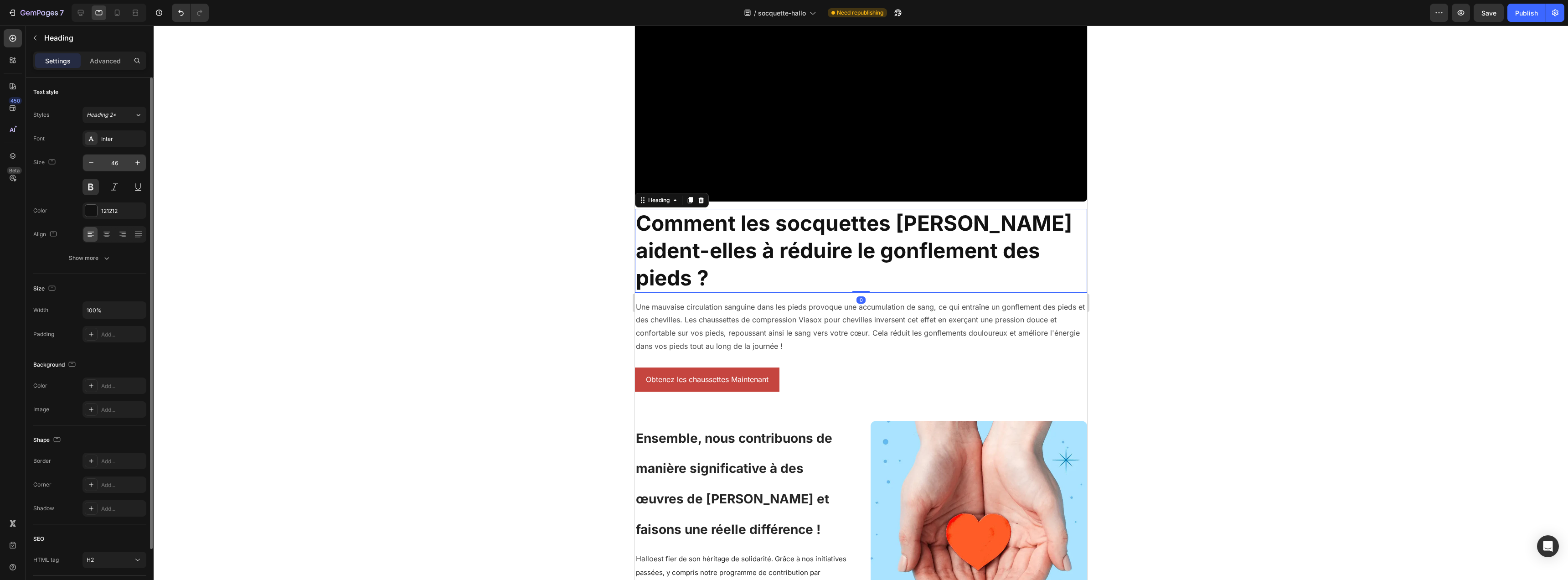
click at [118, 163] on input "46" at bounding box center [114, 163] width 30 height 16
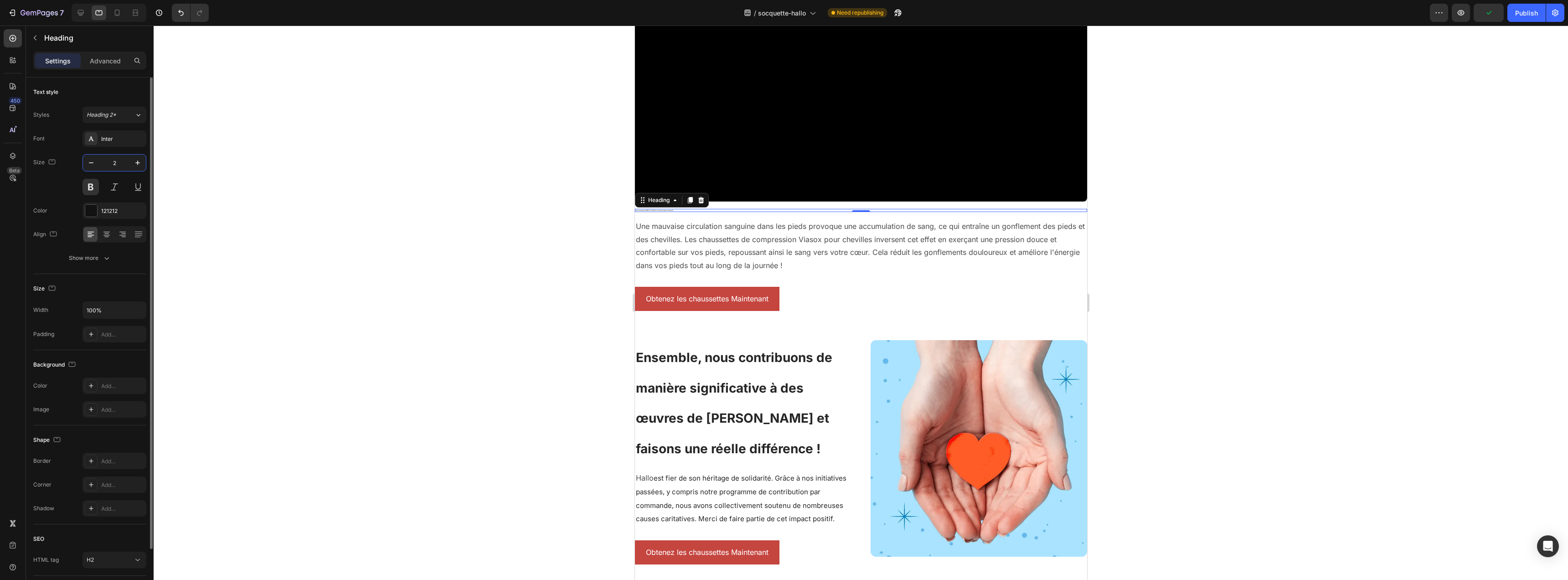
type input "24"
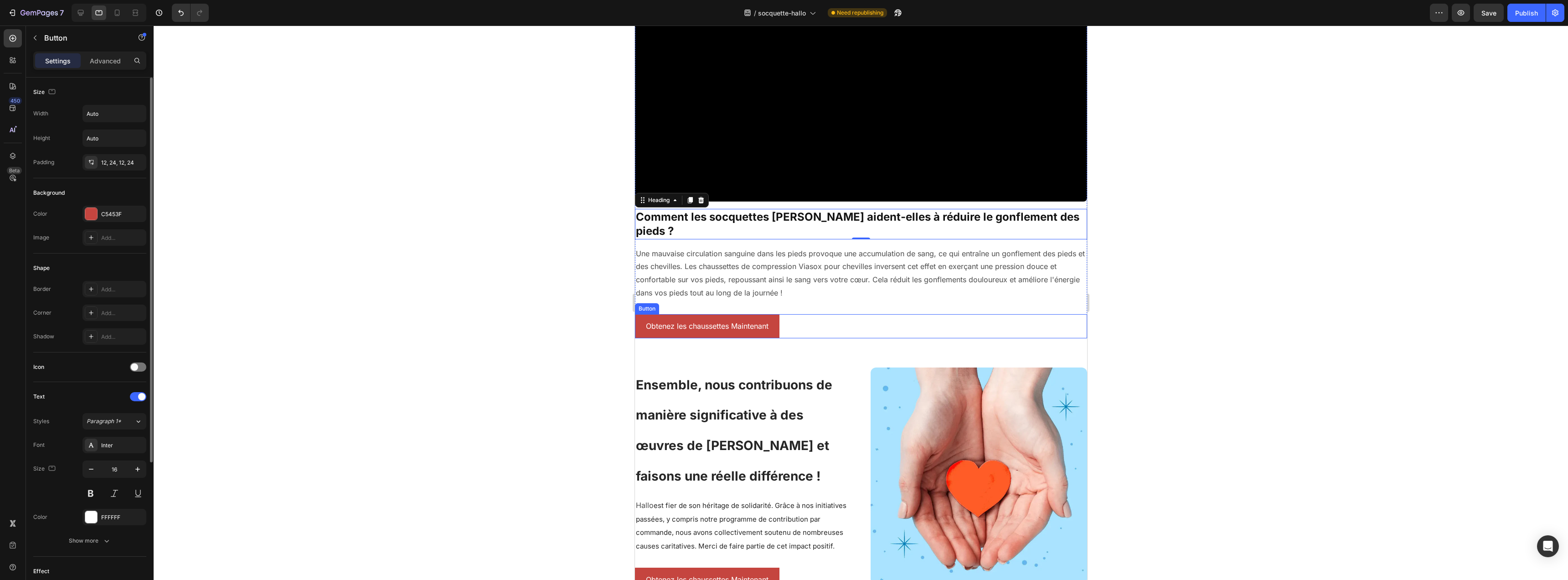
click at [839, 314] on div "Obtenez les chaussettes Maintenant [PERSON_NAME]" at bounding box center [860, 326] width 452 height 24
click at [110, 111] on input "Auto" at bounding box center [114, 113] width 63 height 16
click at [135, 116] on icon "button" at bounding box center [138, 113] width 9 height 9
drag, startPoint x: 107, startPoint y: 151, endPoint x: 112, endPoint y: 151, distance: 5.0
click at [107, 150] on p "Full 100%" at bounding box center [112, 154] width 52 height 8
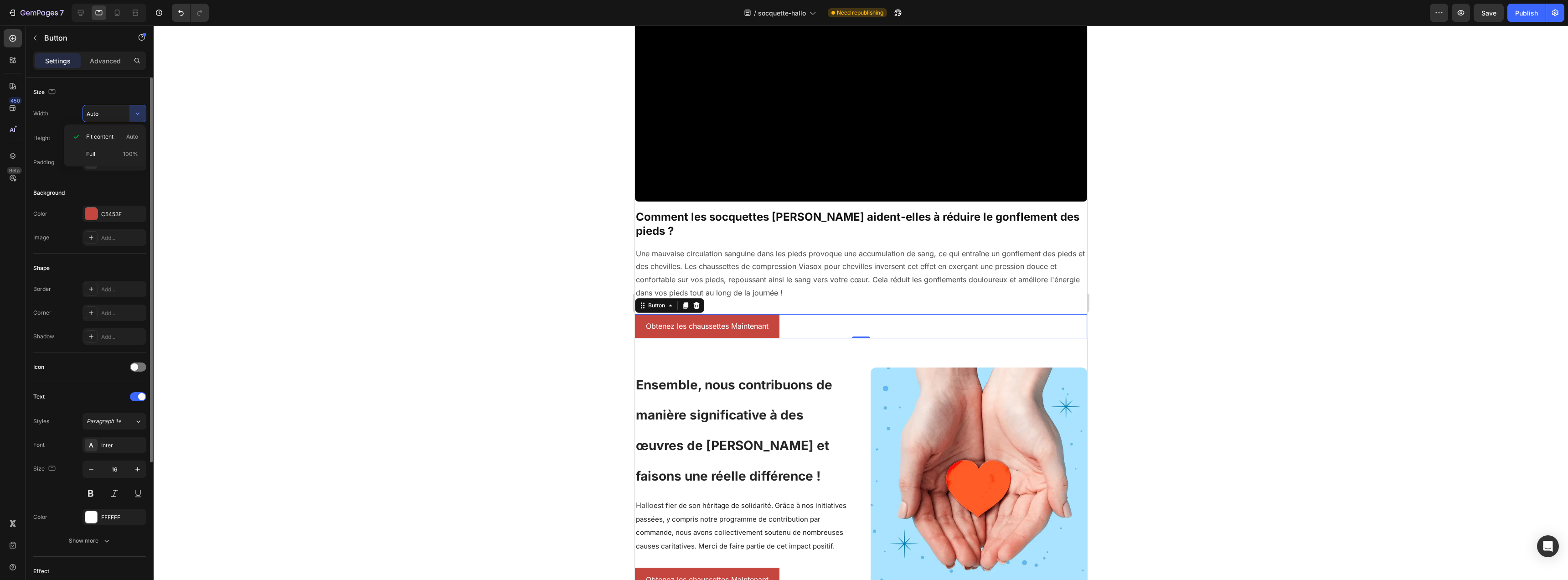
type input "100%"
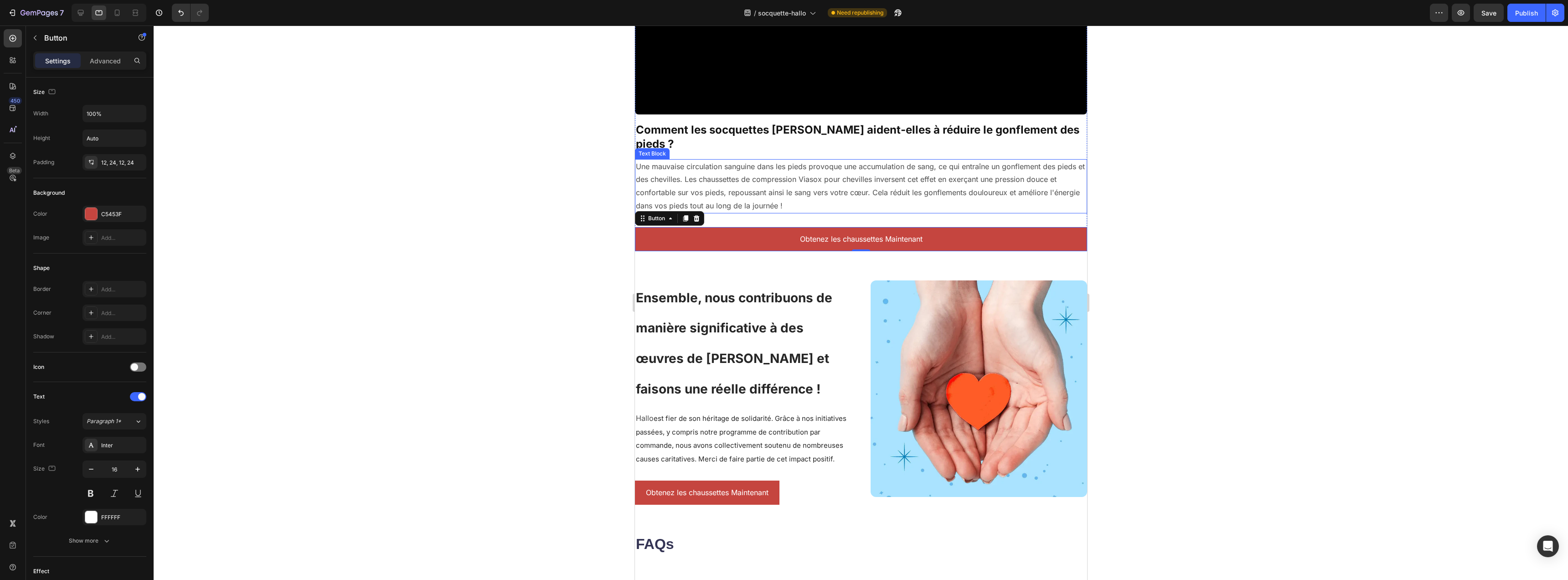
scroll to position [2556, 0]
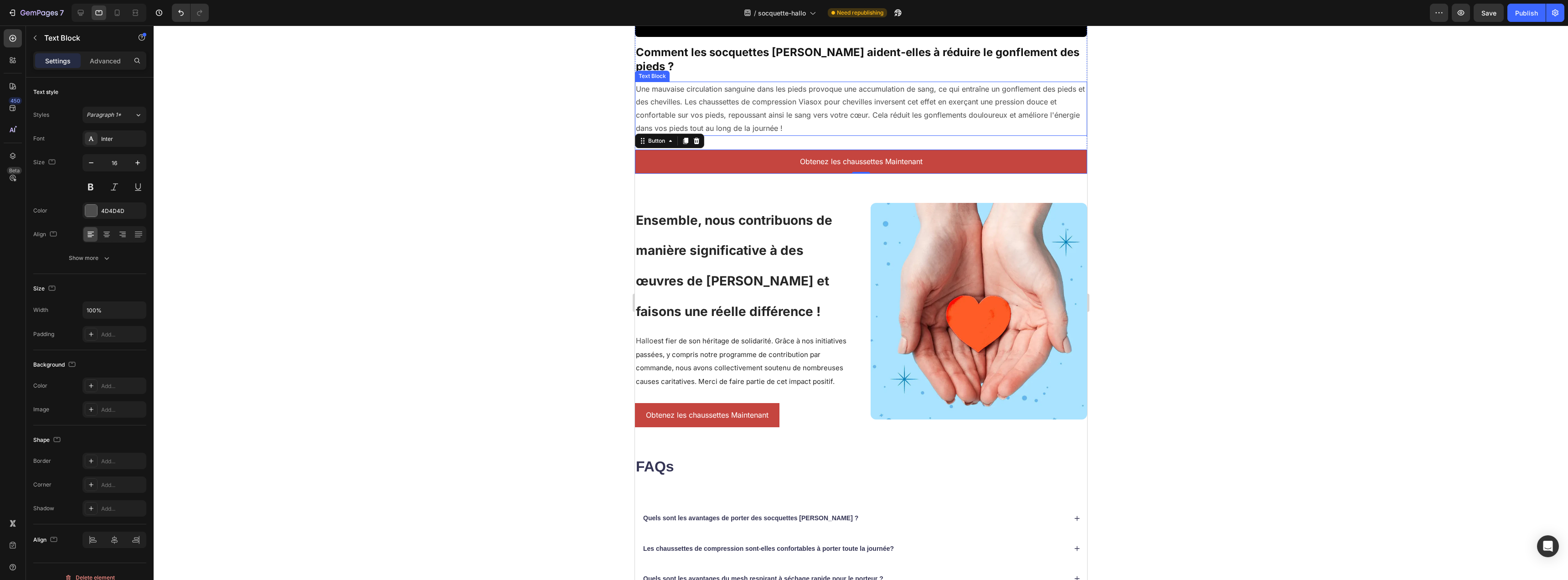
click at [836, 94] on p "Une mauvaise circulation sanguine dans les pieds provoque une accumulation de s…" at bounding box center [860, 109] width 450 height 53
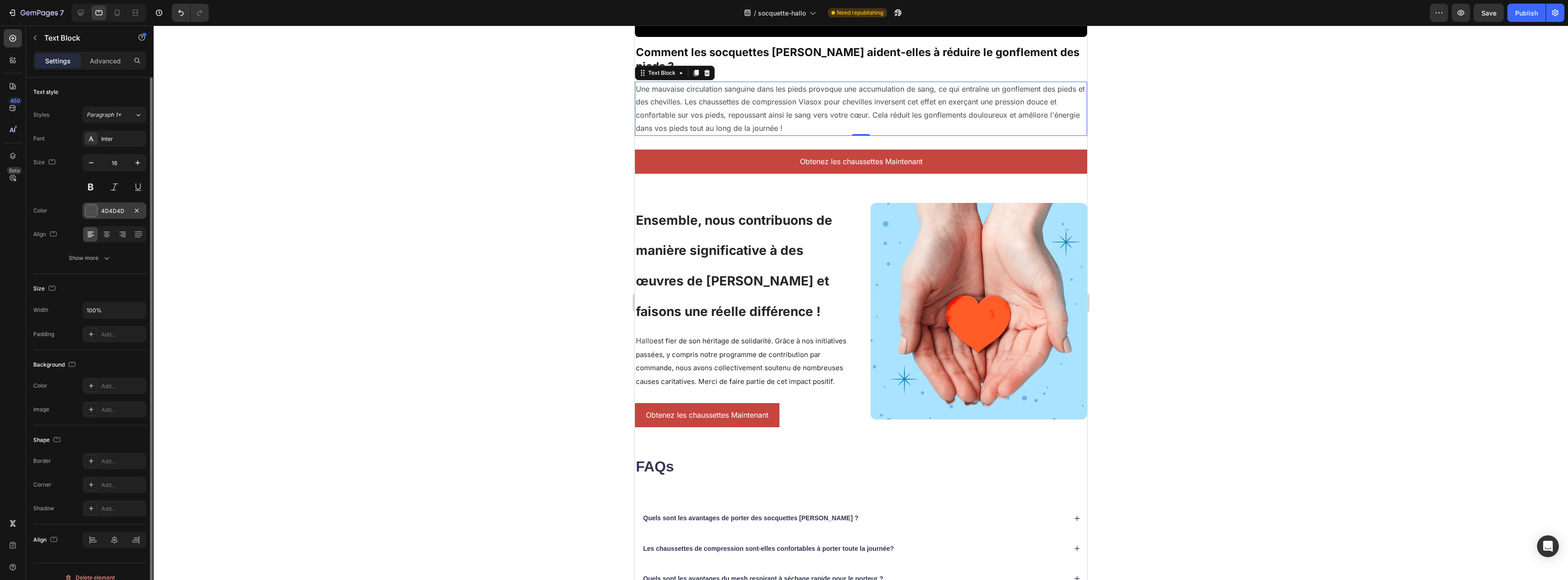
click at [92, 211] on div at bounding box center [91, 211] width 12 height 12
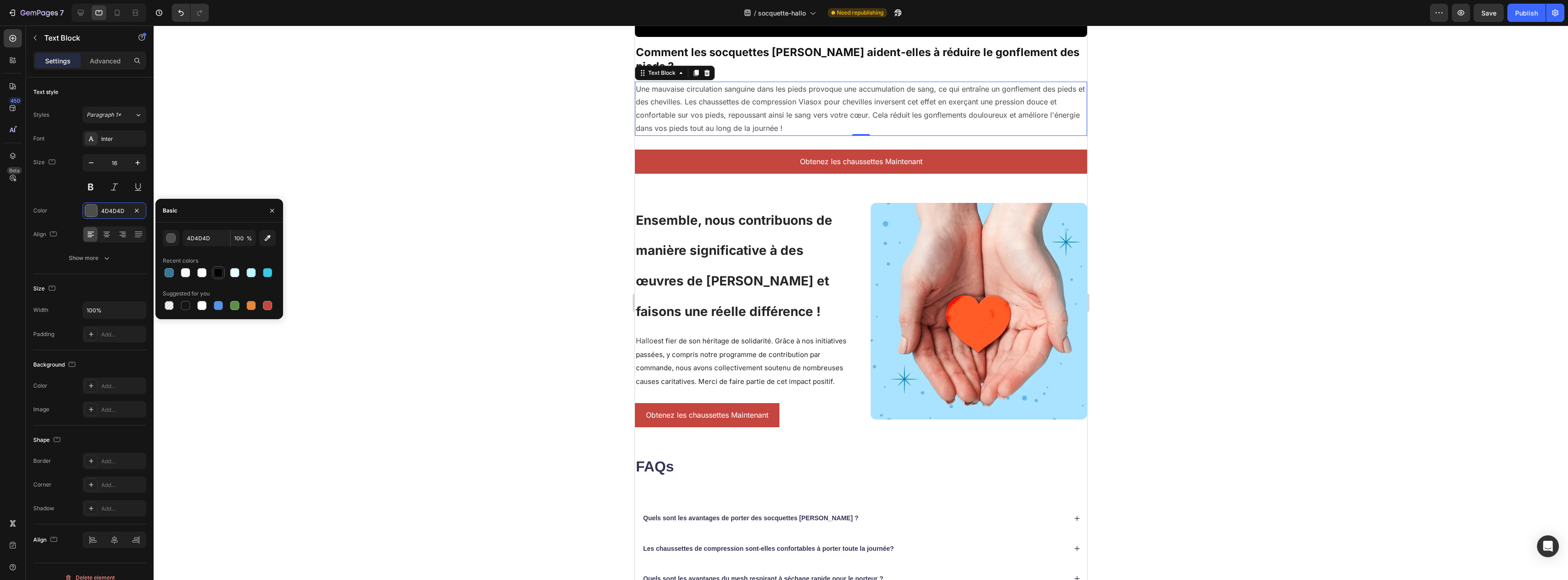
click at [218, 272] on div at bounding box center [218, 272] width 9 height 9
type input "000000"
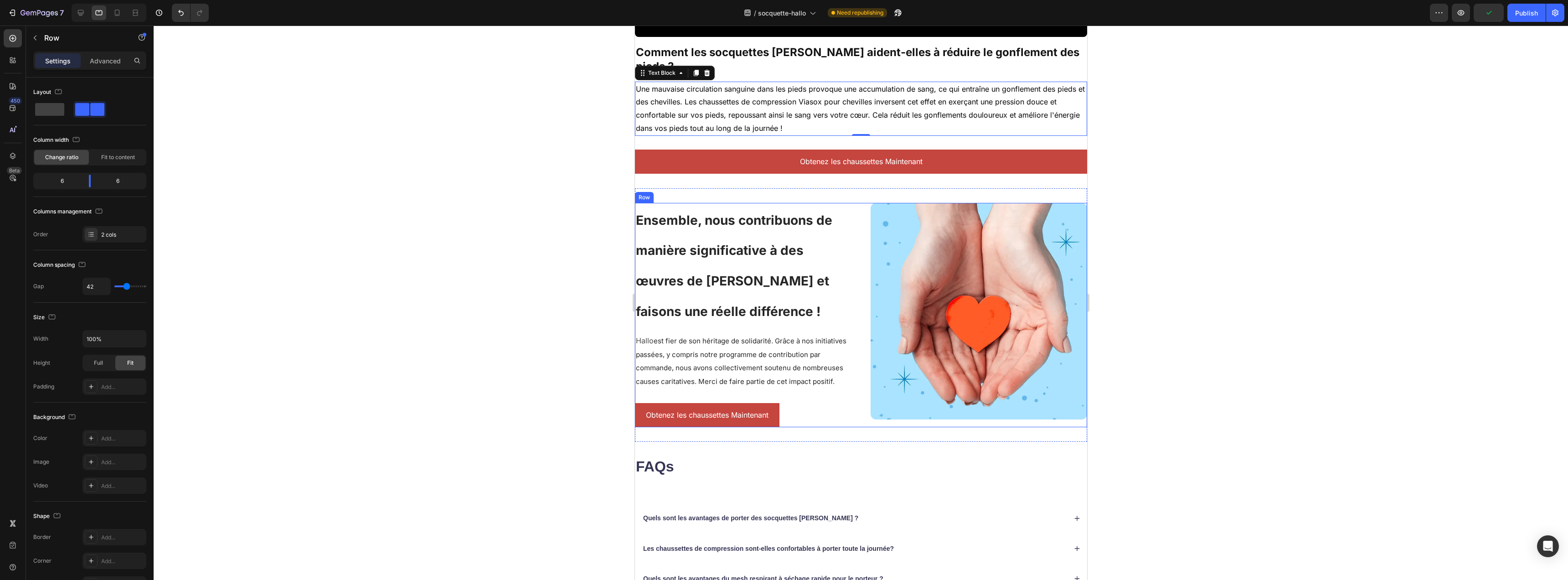
click at [857, 254] on div "Image Ensemble, nous contribuons de manière significative à des œuvres de chari…" at bounding box center [860, 314] width 452 height 224
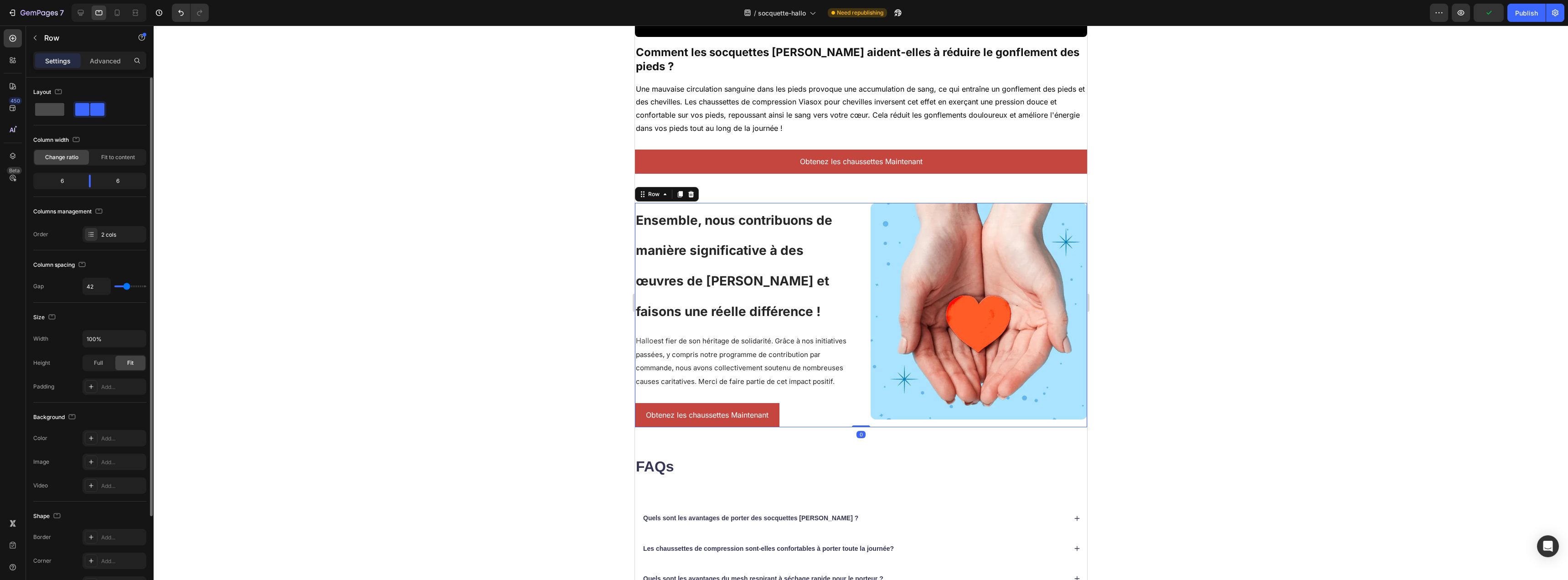
drag, startPoint x: 52, startPoint y: 107, endPoint x: 138, endPoint y: 113, distance: 86.2
click at [52, 107] on span at bounding box center [49, 109] width 29 height 13
type input "16"
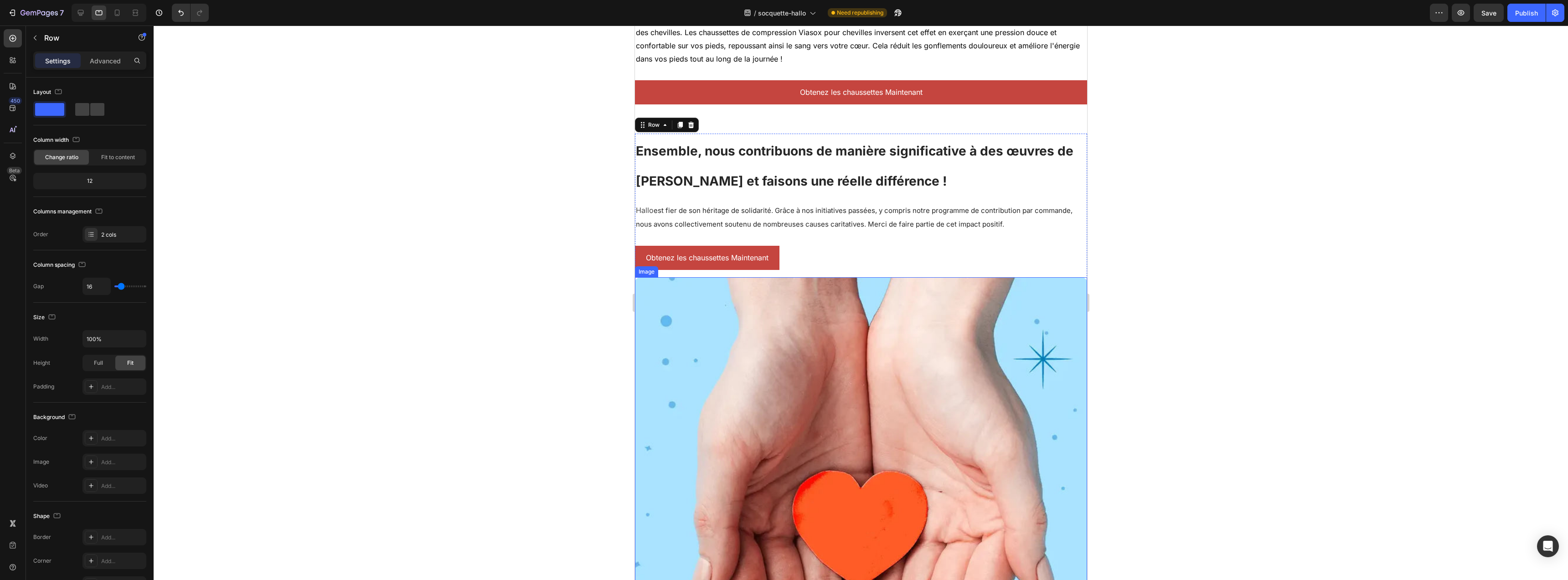
scroll to position [2628, 0]
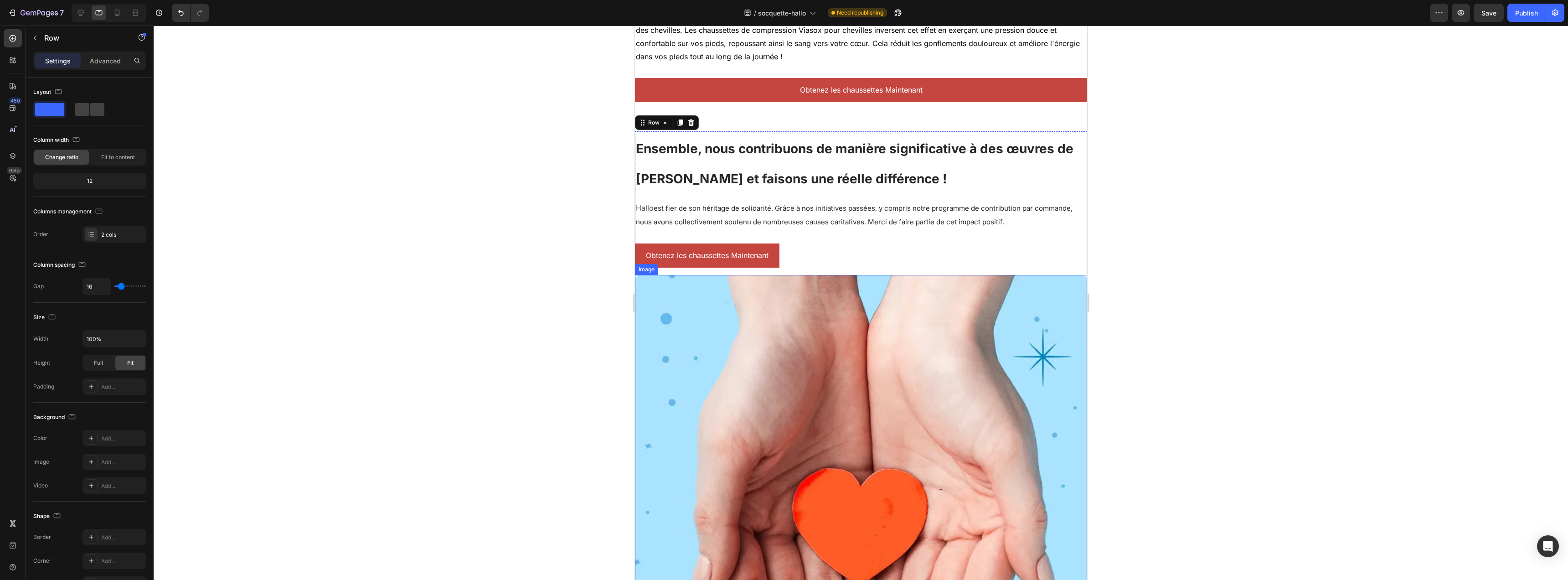
click at [772, 294] on img at bounding box center [860, 501] width 452 height 452
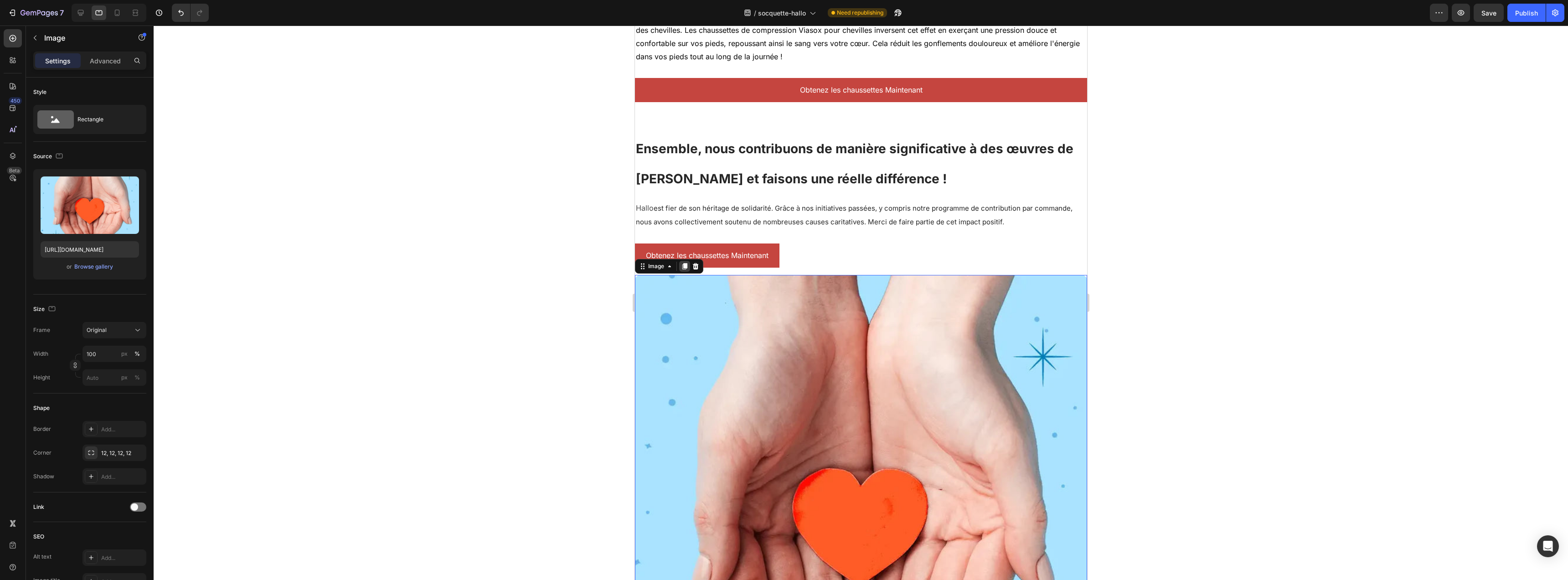
click at [685, 263] on icon at bounding box center [684, 266] width 5 height 7
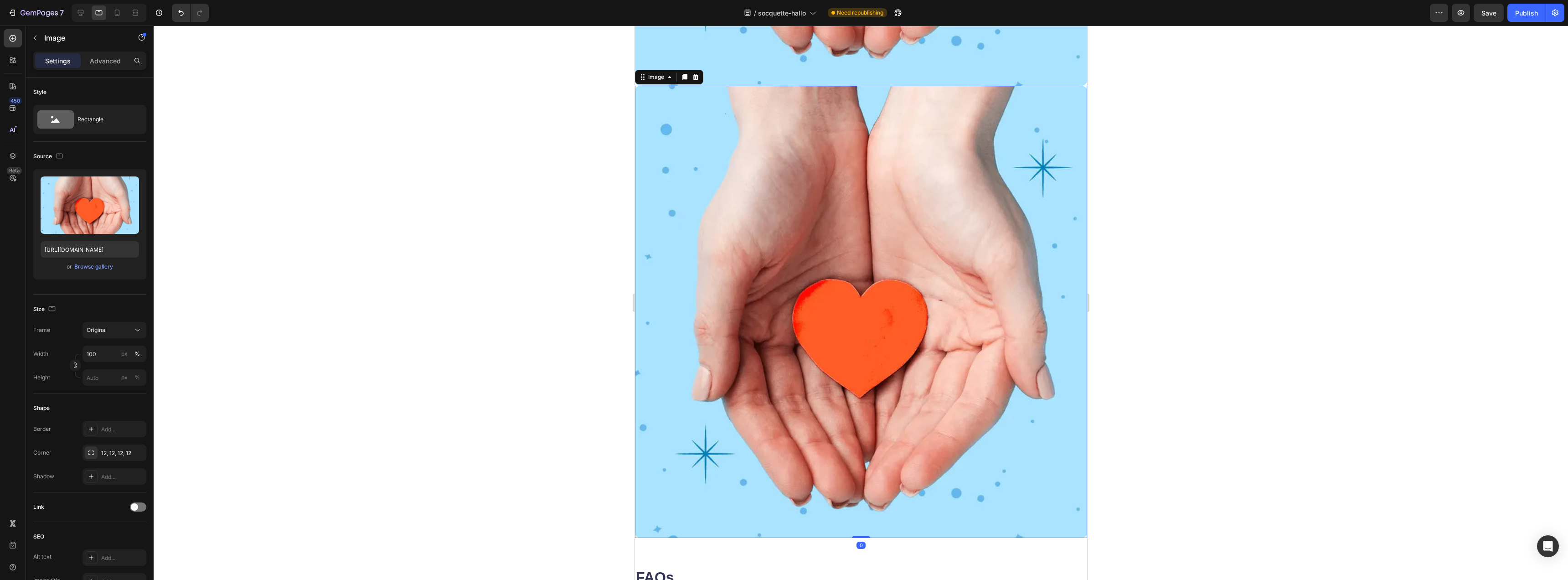
scroll to position [3269, 0]
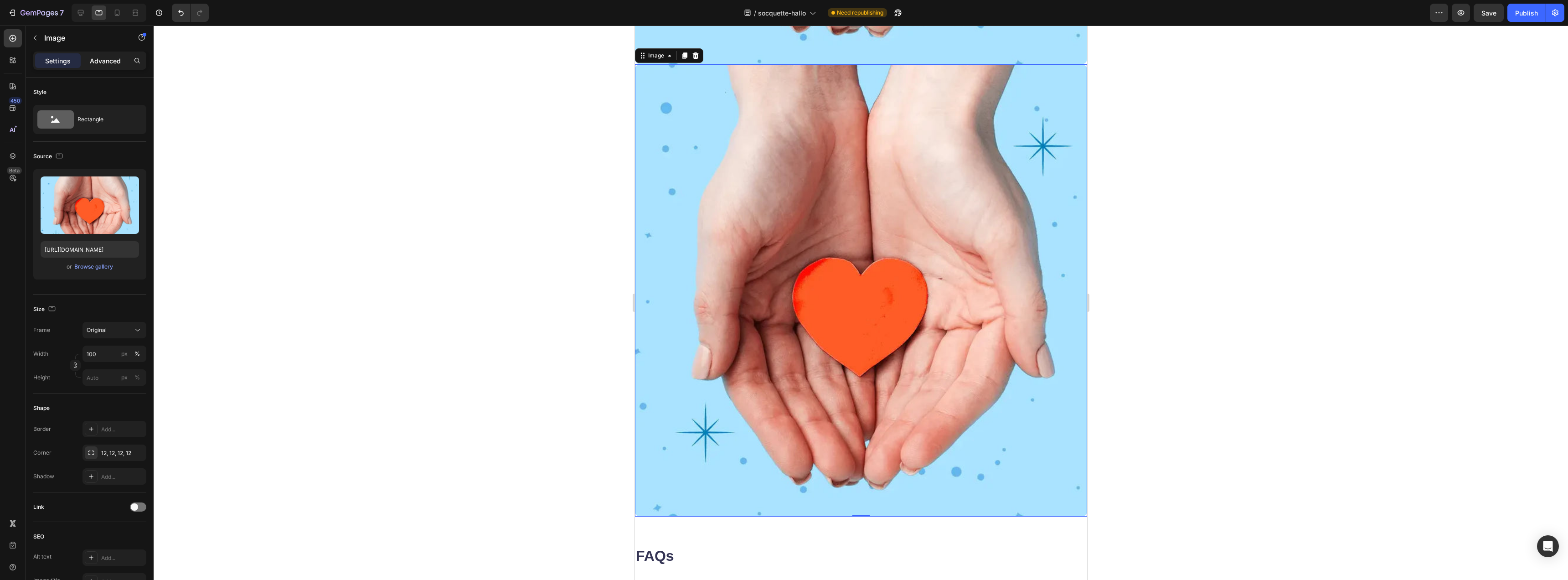
click at [102, 62] on p "Advanced" at bounding box center [105, 61] width 31 height 10
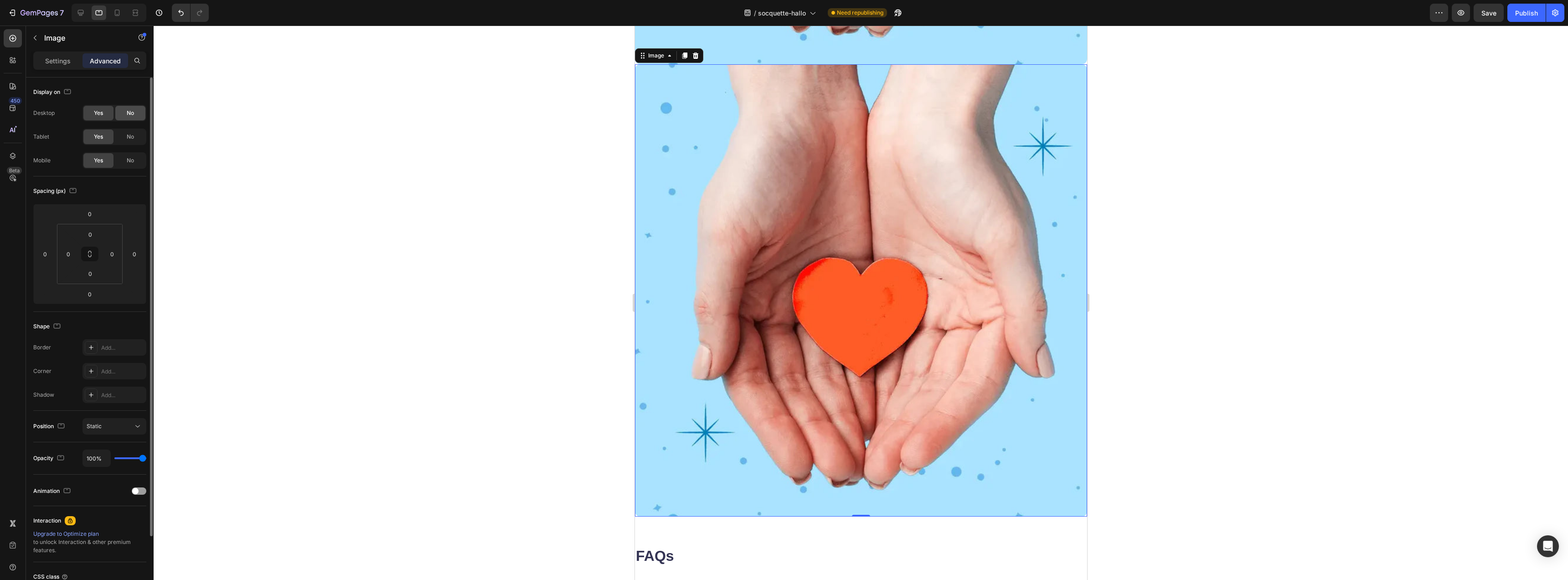
click at [122, 113] on div "No" at bounding box center [130, 113] width 30 height 15
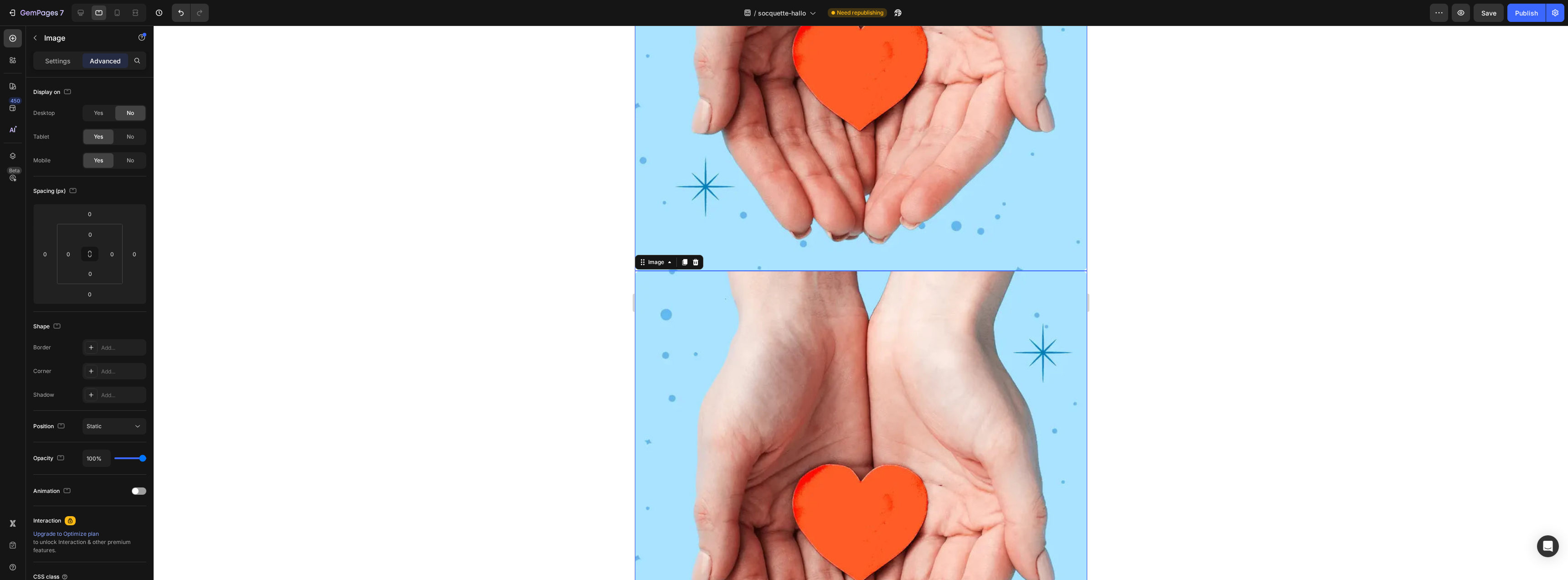
scroll to position [2964, 0]
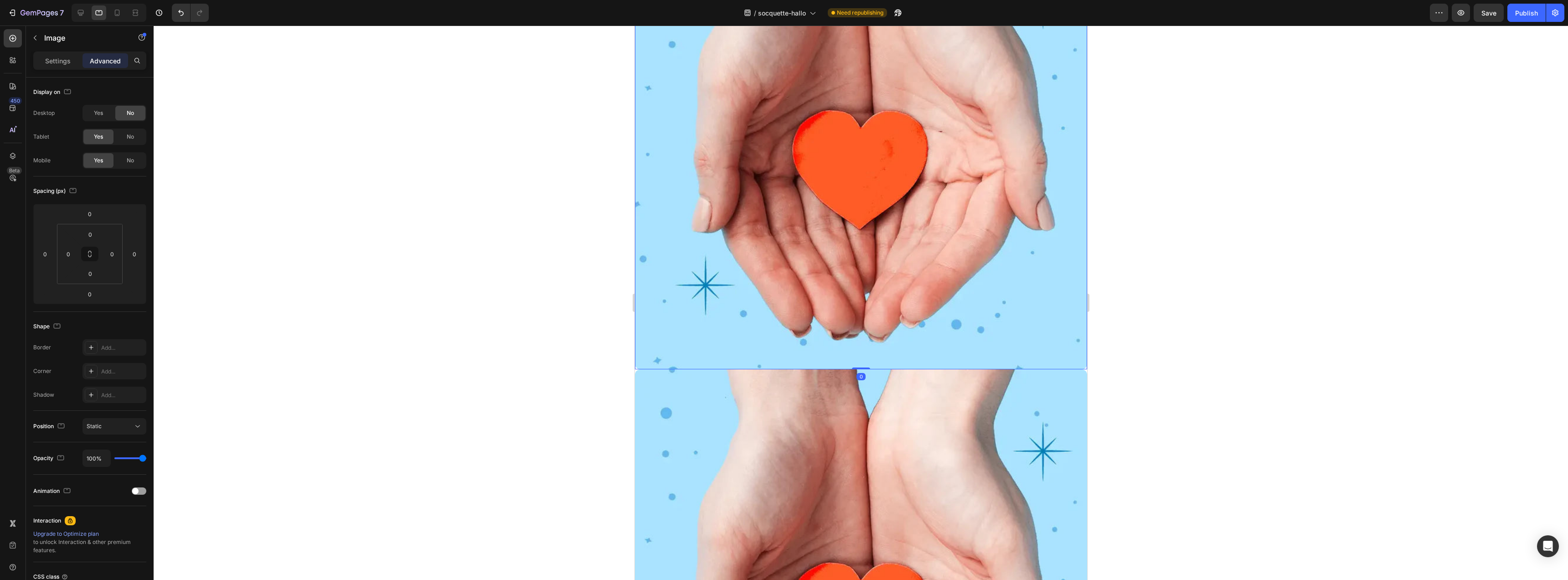
click at [813, 130] on img at bounding box center [860, 143] width 452 height 452
click at [123, 140] on div "No" at bounding box center [130, 137] width 30 height 15
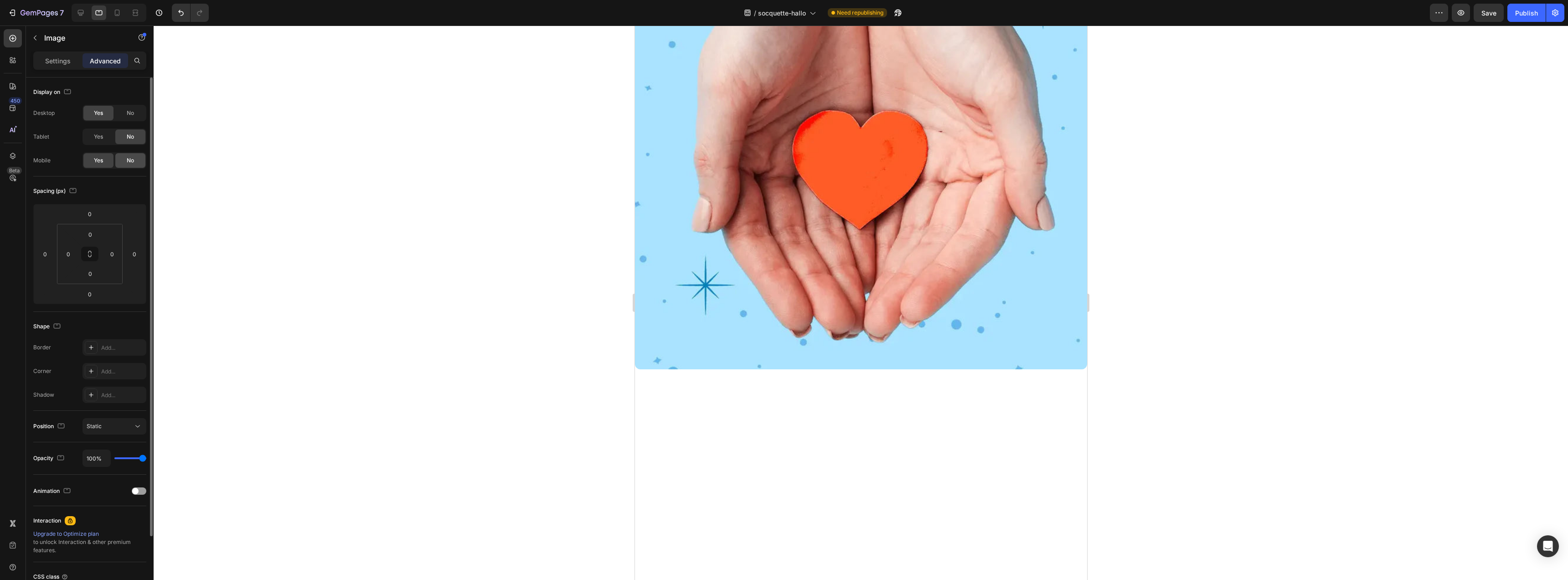
scroll to position [2519, 0]
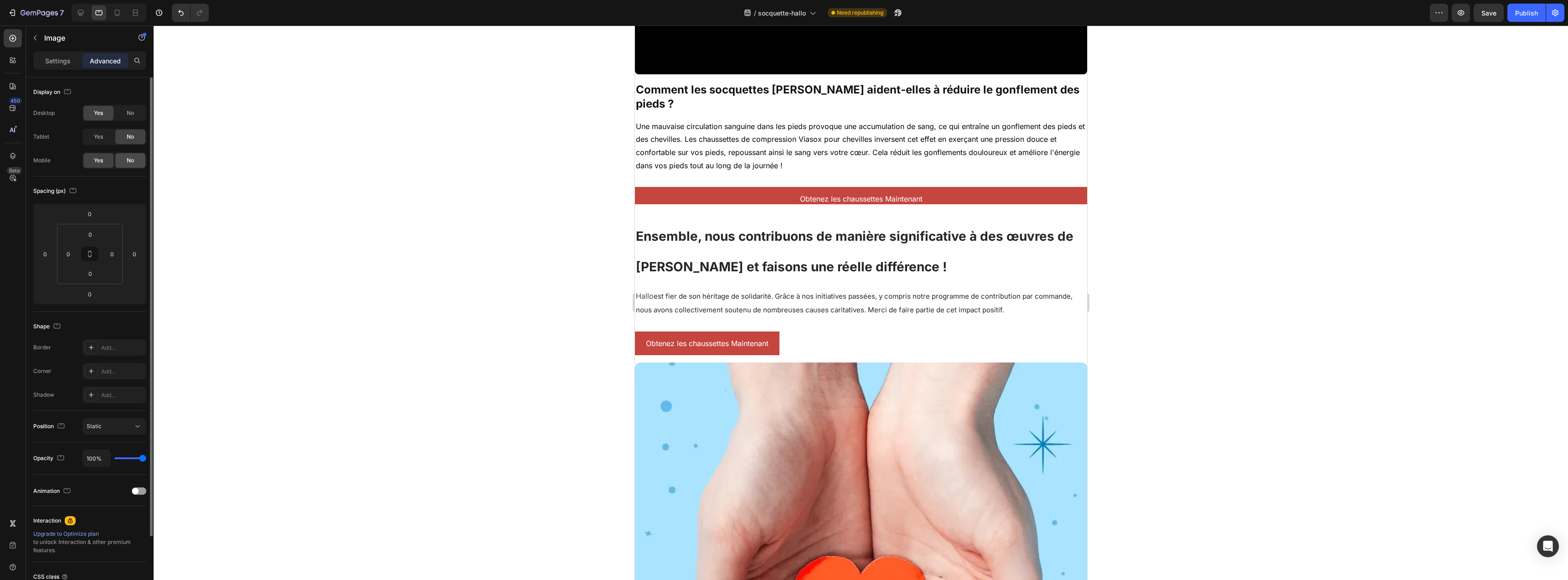
click at [126, 158] on div "No" at bounding box center [130, 161] width 30 height 15
click at [768, 395] on img at bounding box center [860, 588] width 452 height 452
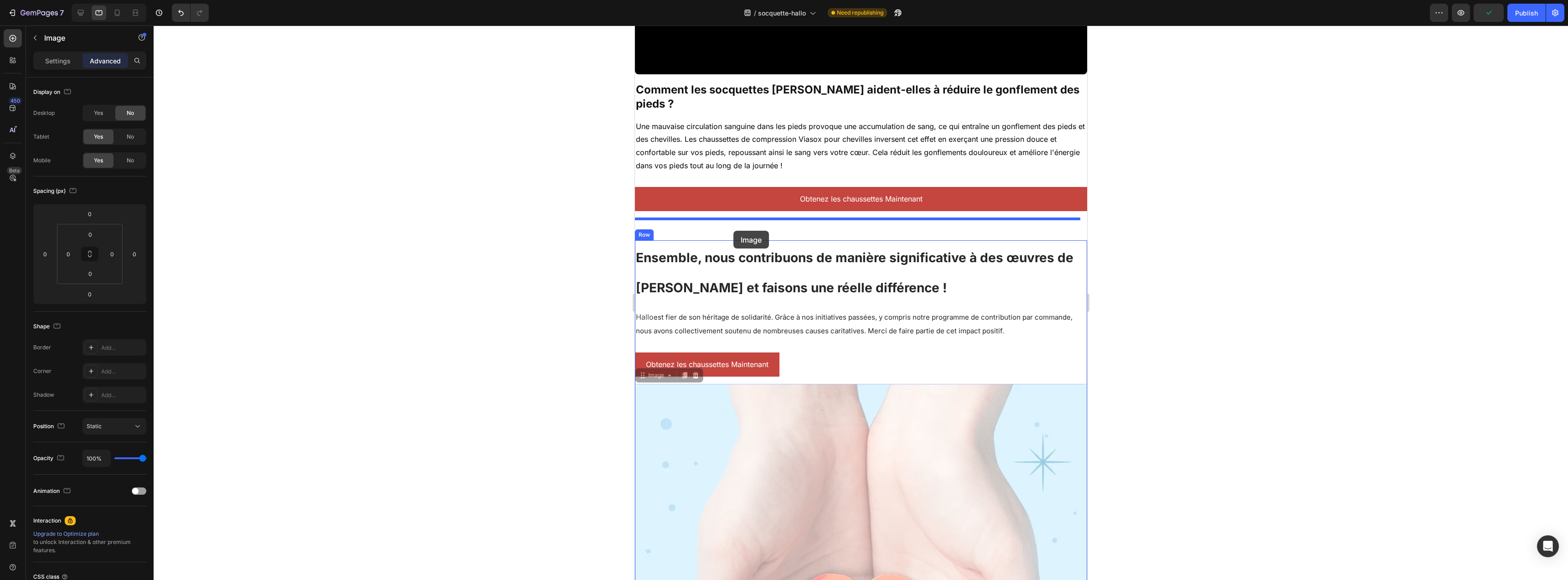
drag, startPoint x: 659, startPoint y: 357, endPoint x: 733, endPoint y: 231, distance: 146.1
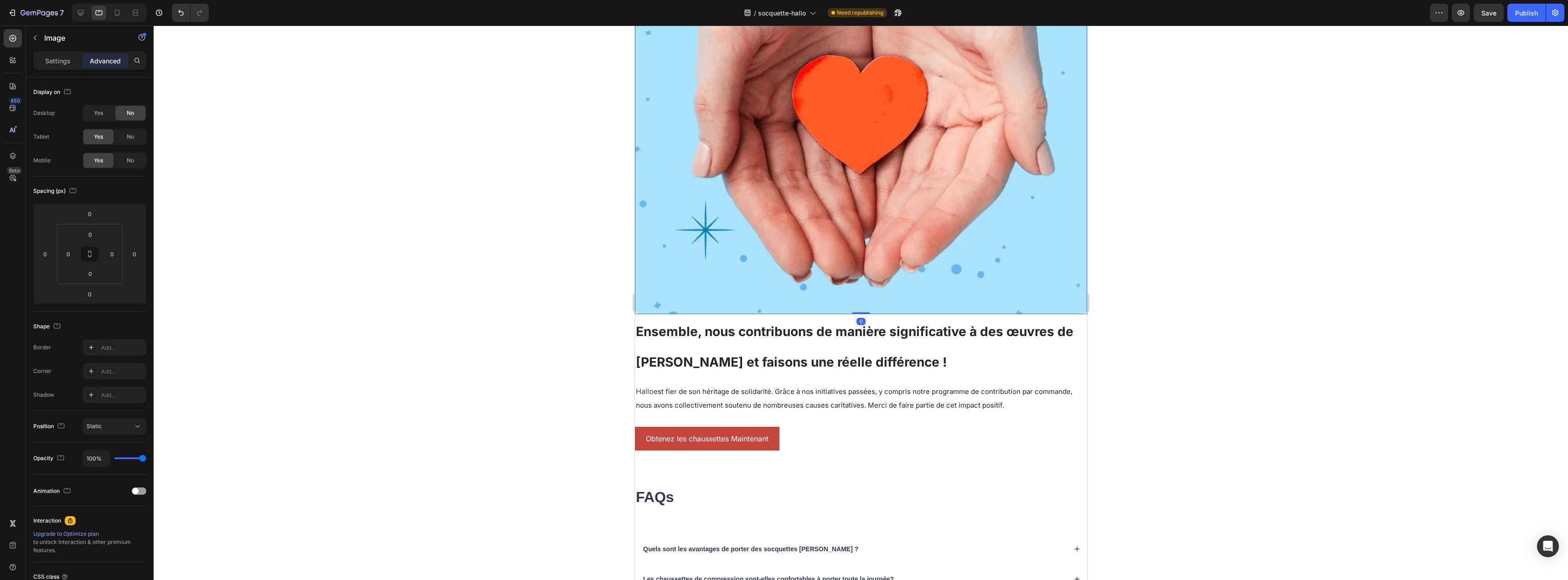
scroll to position [2988, 0]
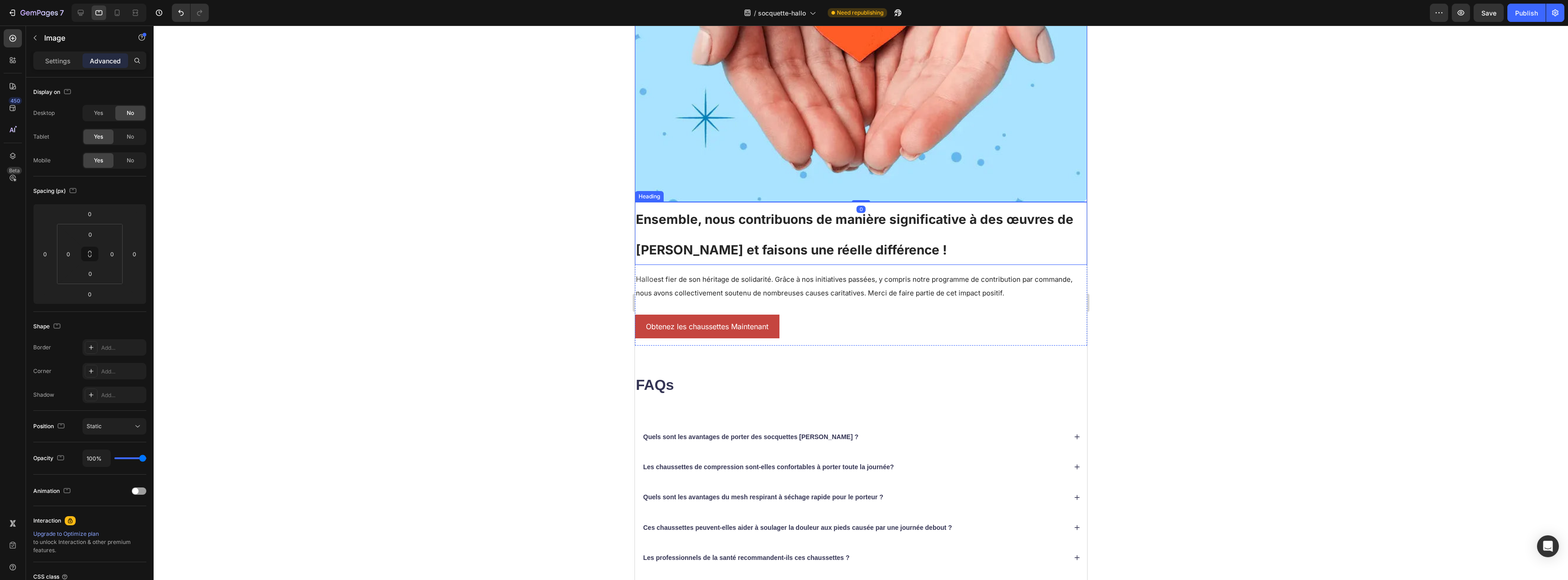
click at [785, 218] on span "Ensemble, nous contribuons de manière significative à des œuvres de [PERSON_NAM…" at bounding box center [854, 235] width 438 height 46
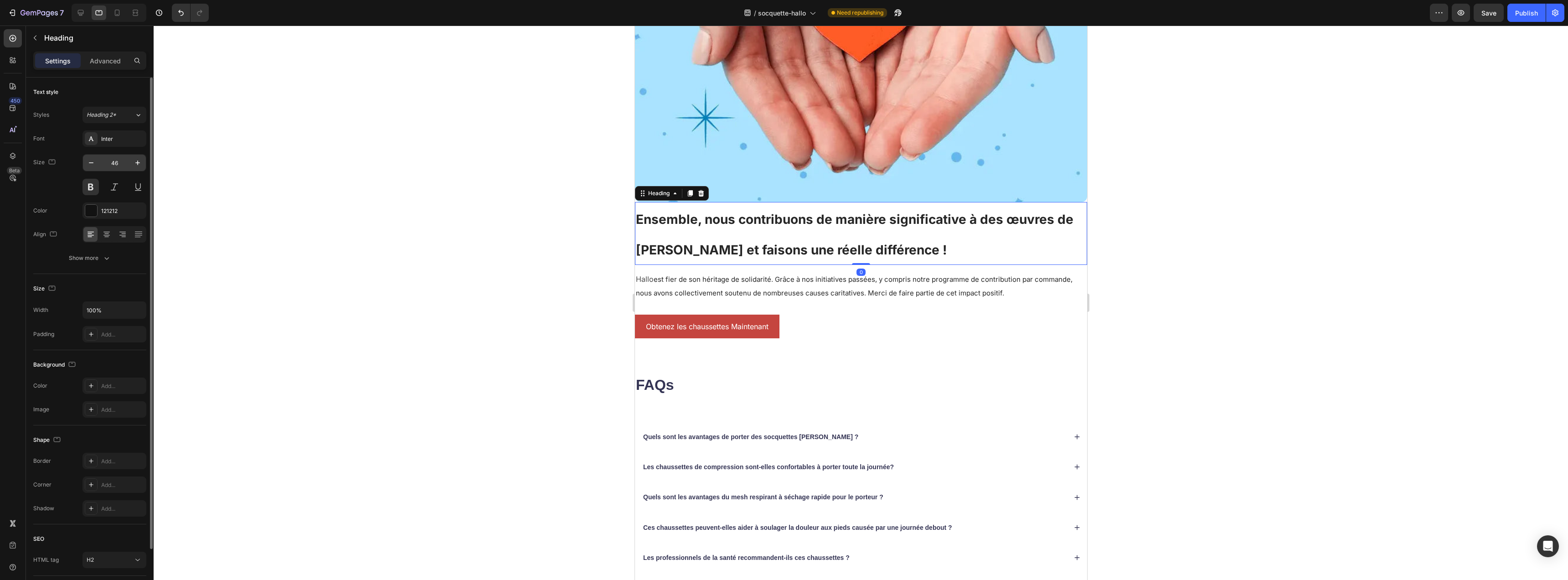
click at [118, 161] on input "46" at bounding box center [114, 163] width 30 height 16
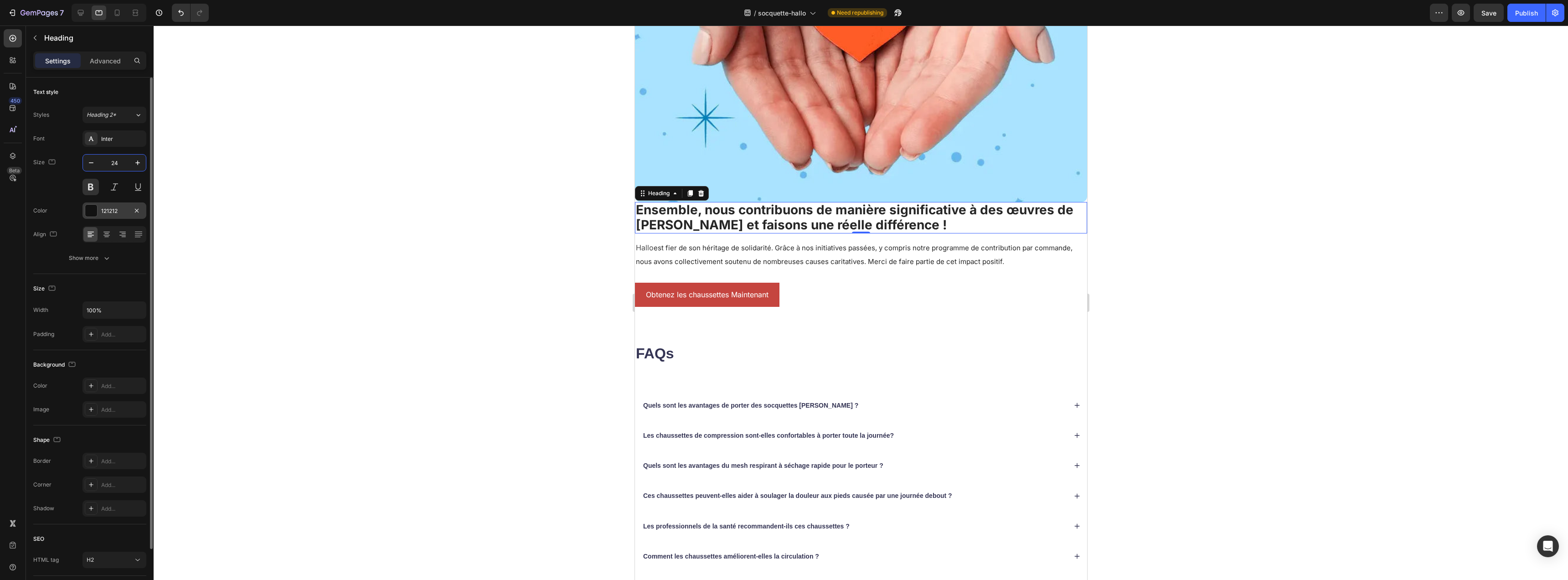
type input "24"
click at [98, 206] on div "121212" at bounding box center [115, 211] width 64 height 16
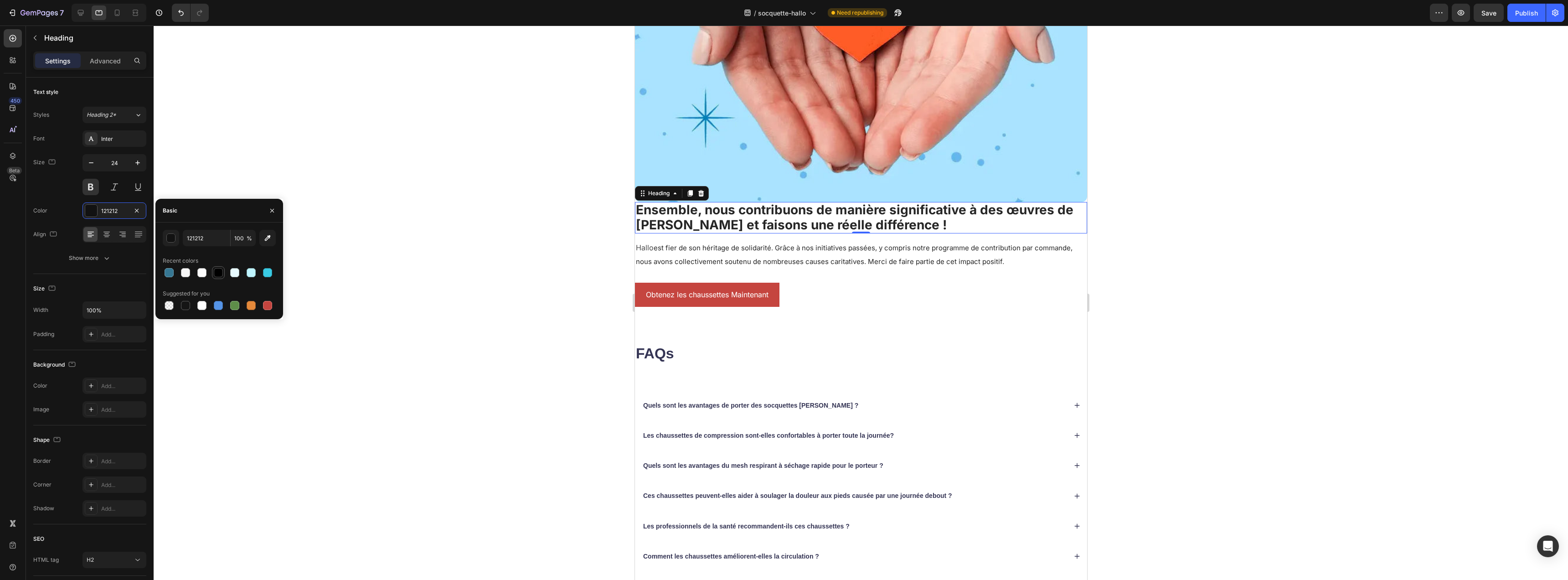
click at [215, 274] on div at bounding box center [218, 272] width 9 height 9
type input "000000"
click at [886, 291] on div "Obtenez les chaussettes Maintenant [PERSON_NAME]" at bounding box center [860, 294] width 452 height 24
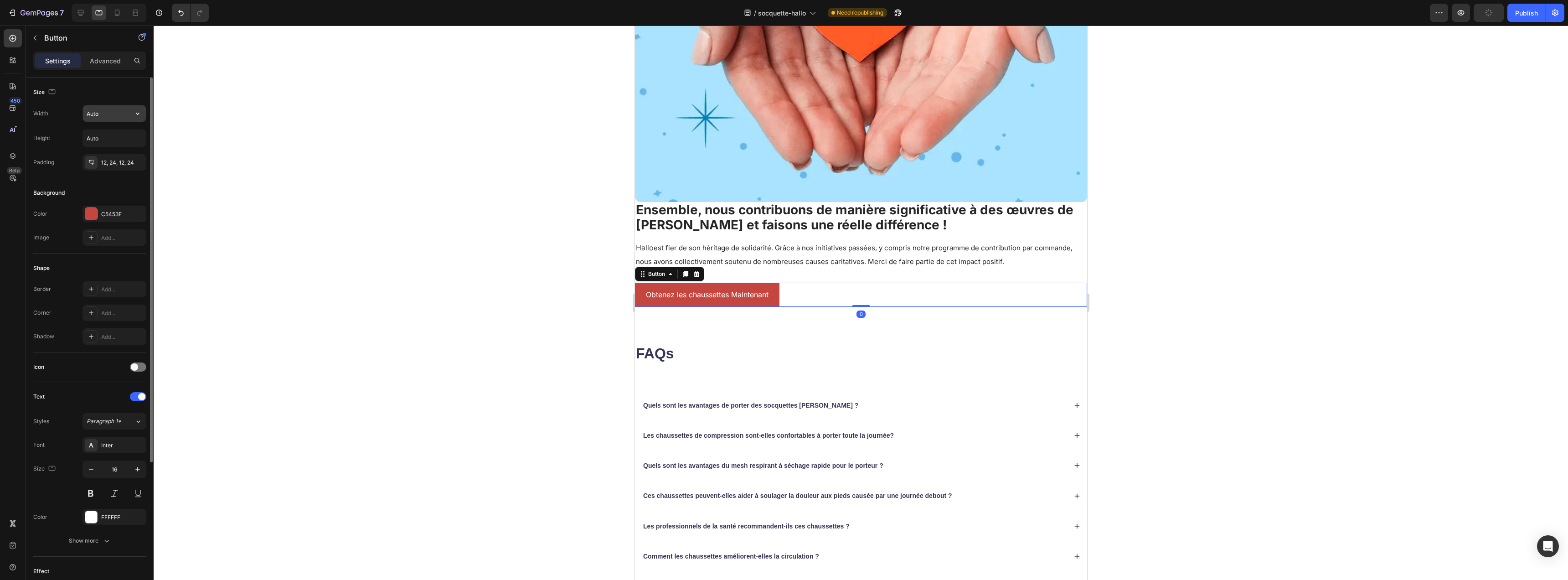
click at [122, 115] on input "Auto" at bounding box center [114, 113] width 63 height 16
drag, startPoint x: 136, startPoint y: 115, endPoint x: 140, endPoint y: 121, distance: 7.2
click at [136, 115] on icon "button" at bounding box center [138, 113] width 9 height 9
click at [115, 152] on p "Full 100%" at bounding box center [112, 154] width 52 height 8
type input "100%"
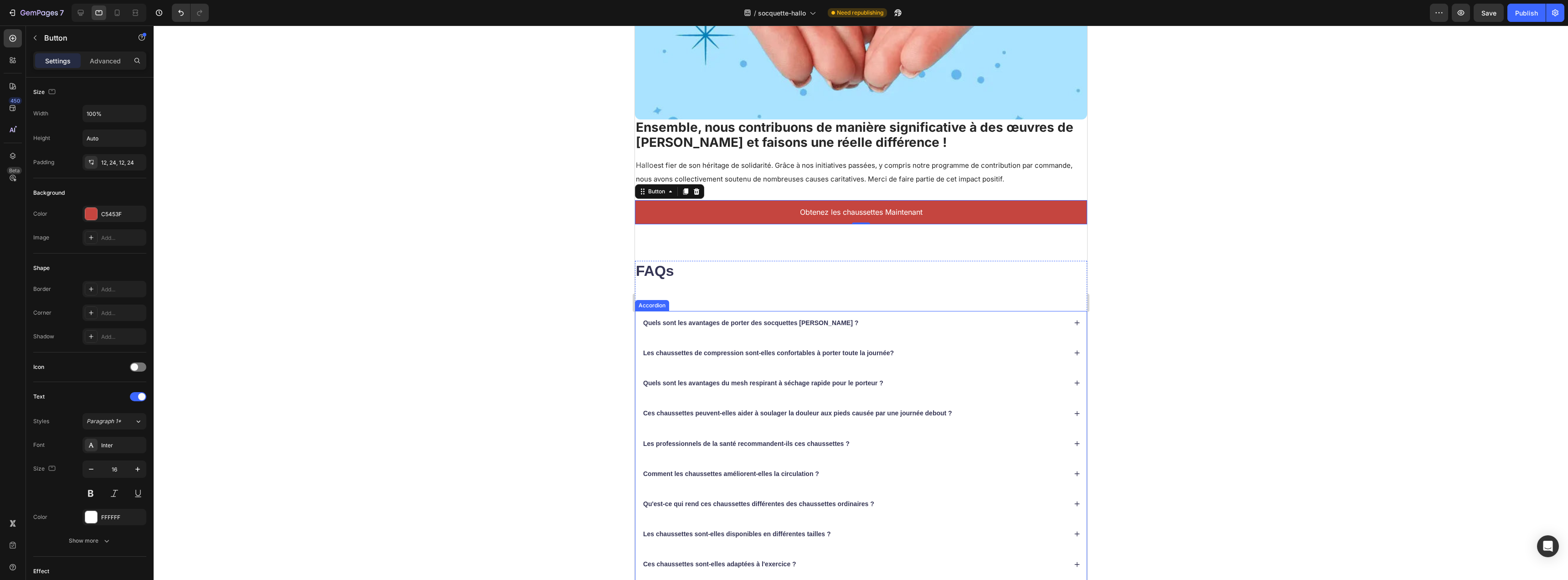
scroll to position [3174, 0]
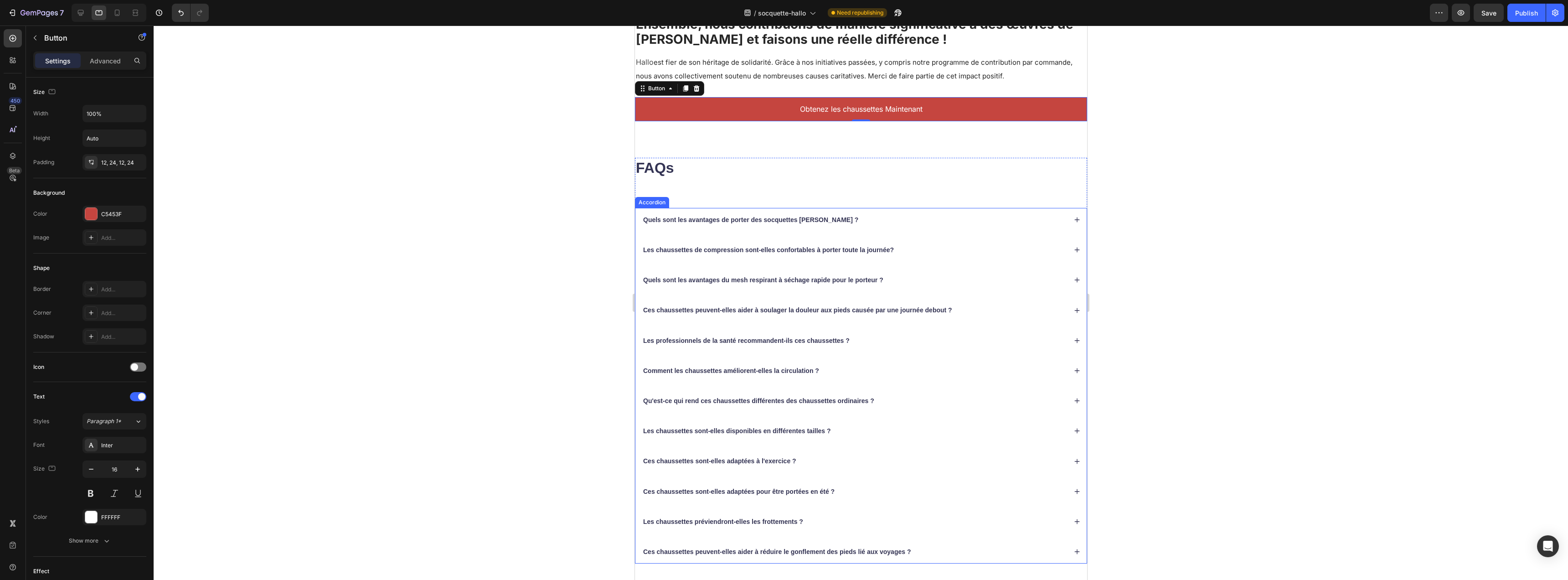
click at [724, 208] on div "Quels sont les avantages de porter des socquettes [PERSON_NAME] ?" at bounding box center [861, 220] width 451 height 24
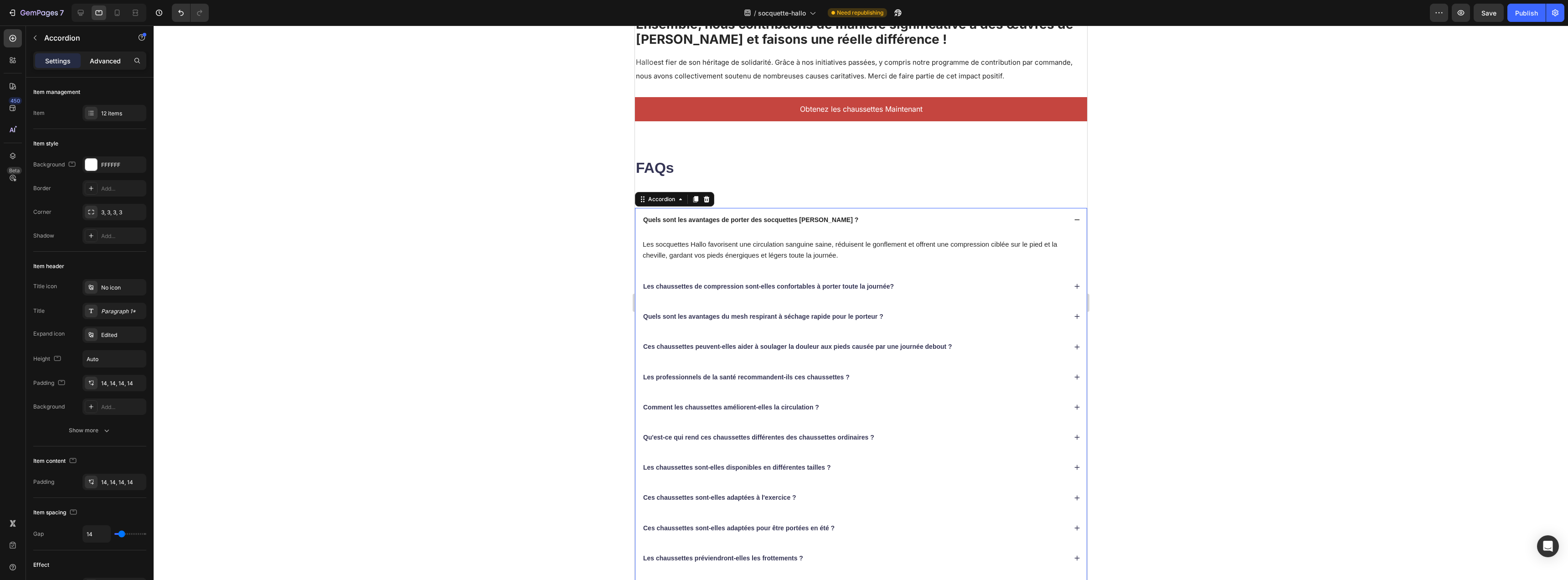
click at [99, 61] on p "Advanced" at bounding box center [105, 61] width 31 height 10
type input "100%"
type input "100"
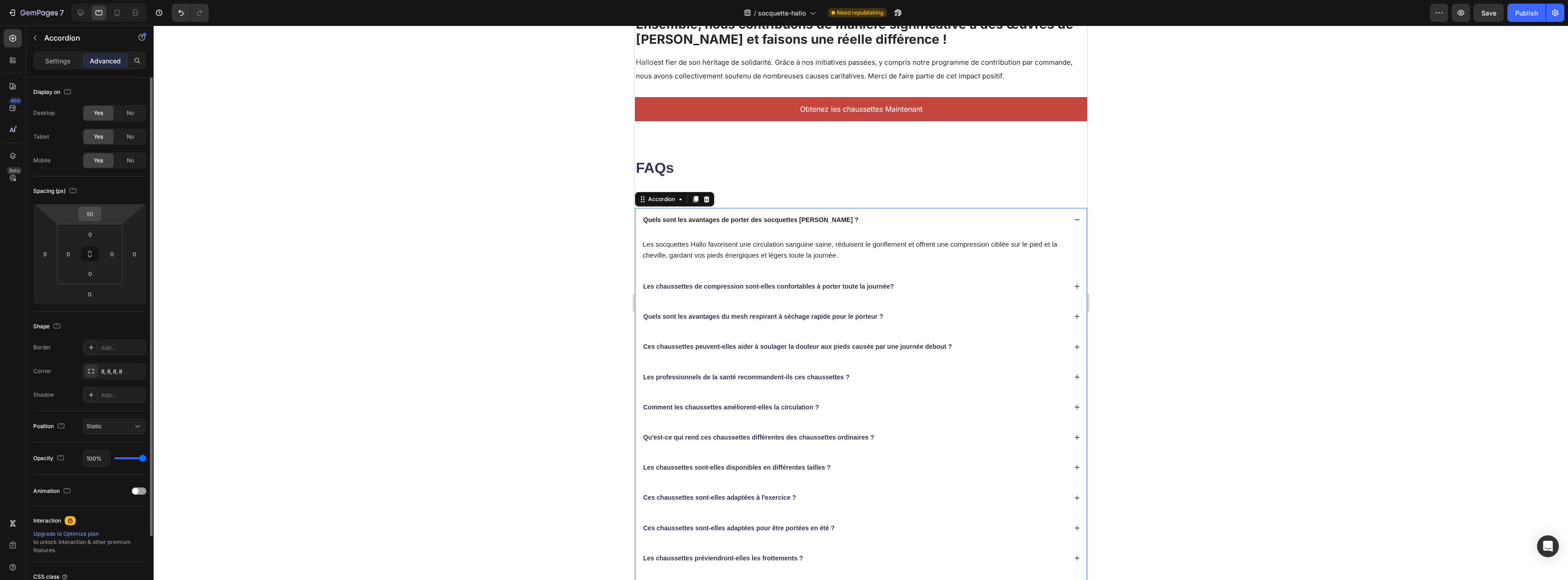
click at [91, 212] on input "50" at bounding box center [89, 214] width 18 height 13
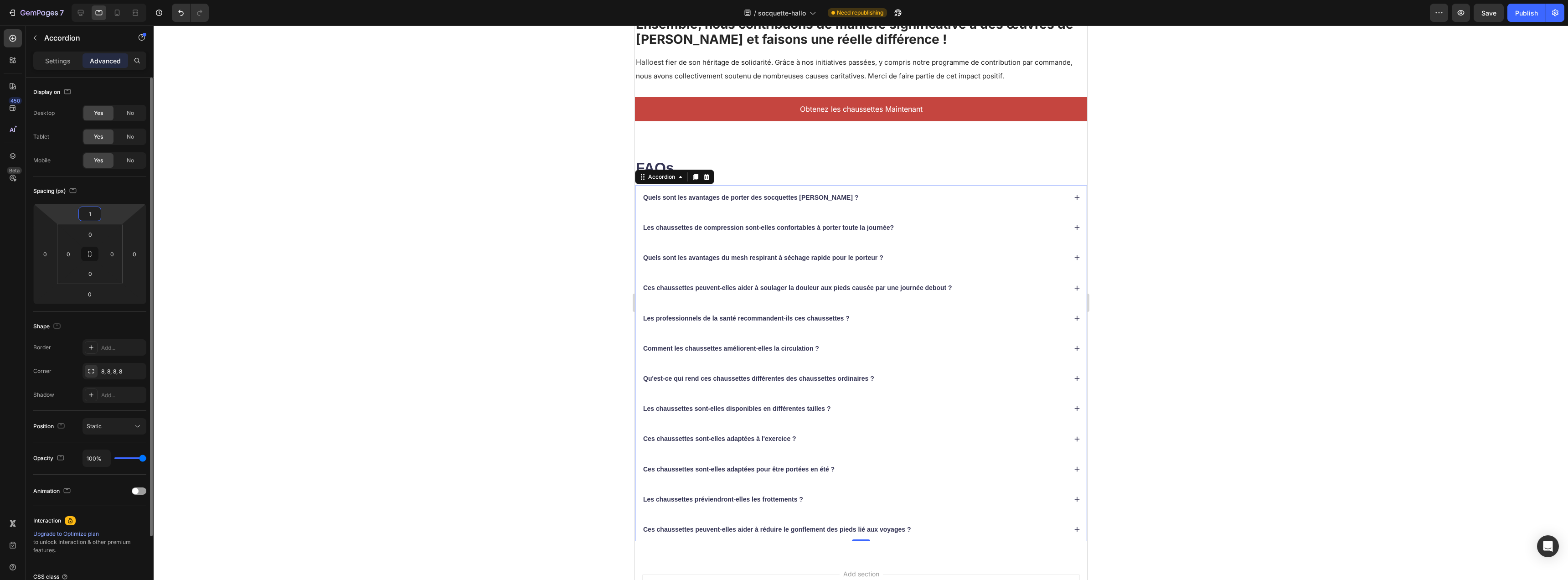
type input "10"
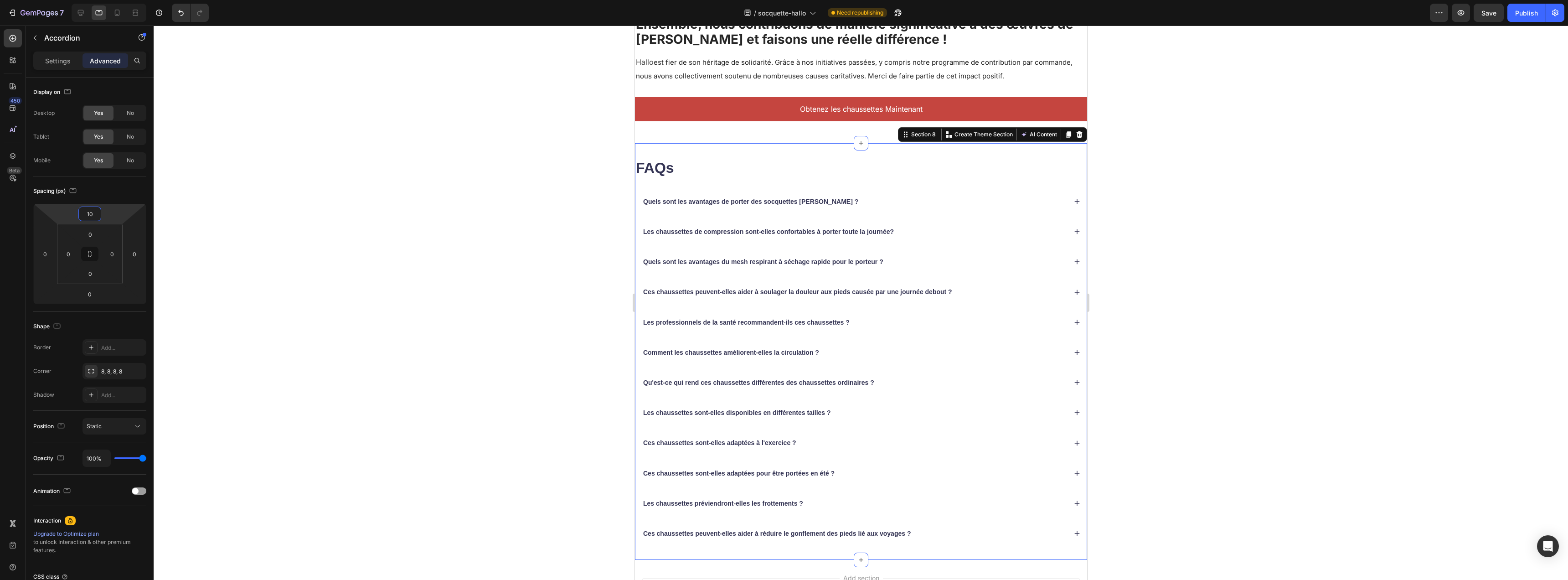
click at [790, 148] on div "FAQs Heading Quels sont les avantages de porter des socquettes Hallo ? Les chau…" at bounding box center [860, 351] width 452 height 417
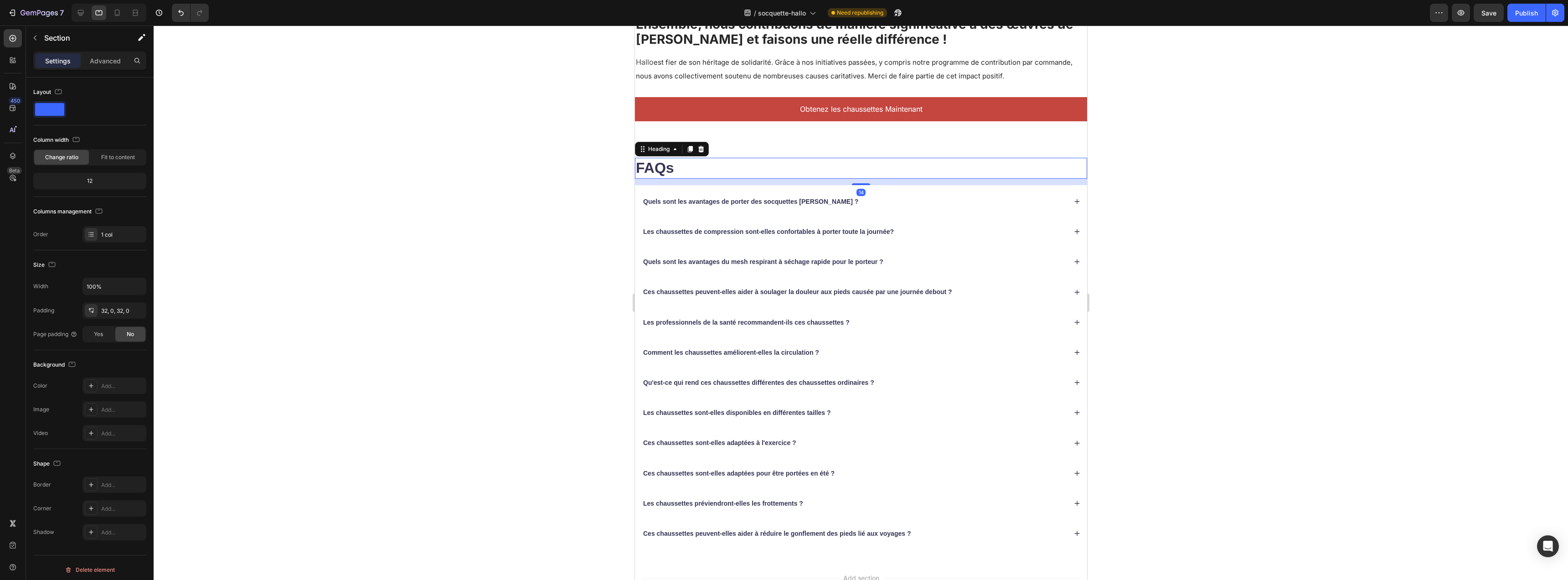
click at [825, 158] on h2 "FAQs" at bounding box center [860, 168] width 452 height 21
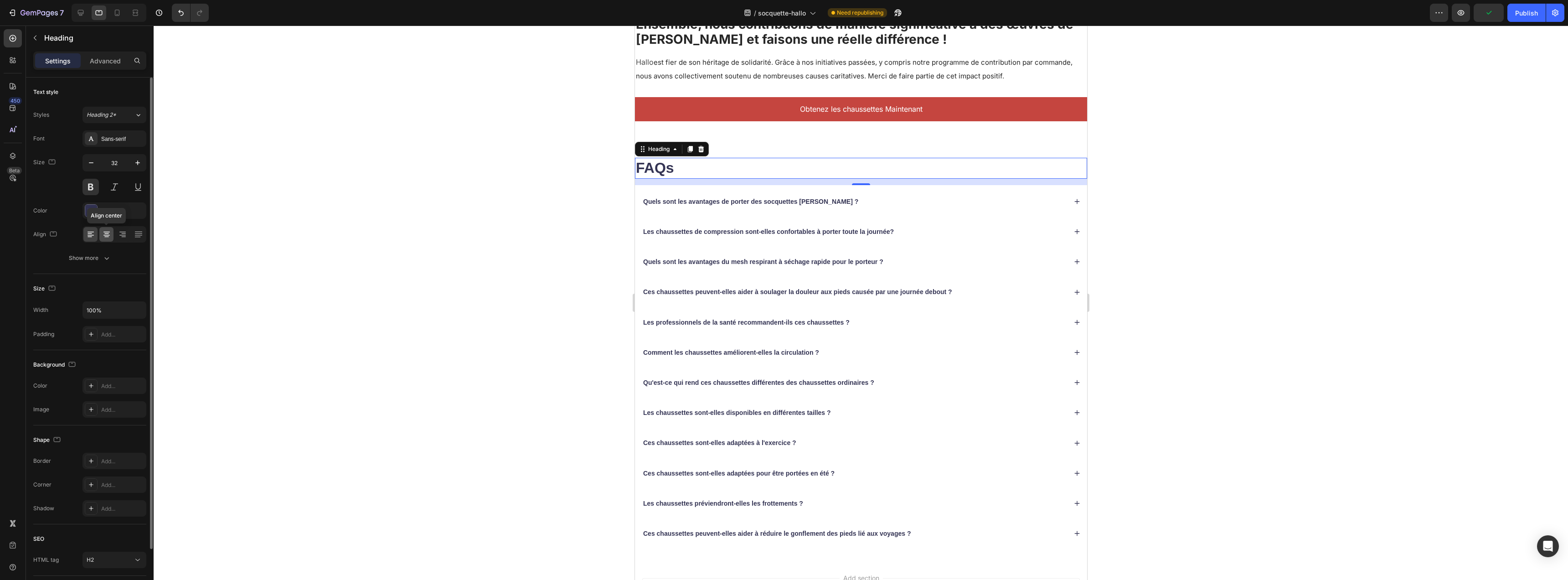
click at [110, 236] on icon at bounding box center [107, 235] width 9 height 9
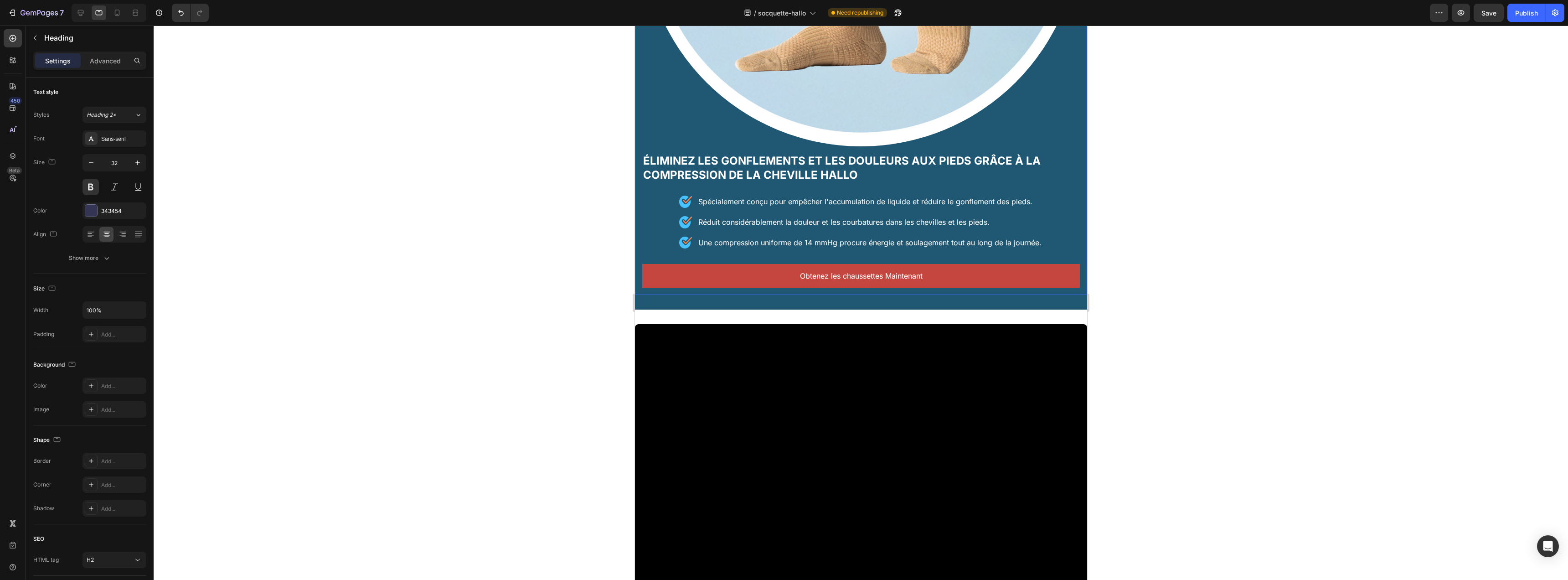
scroll to position [515, 0]
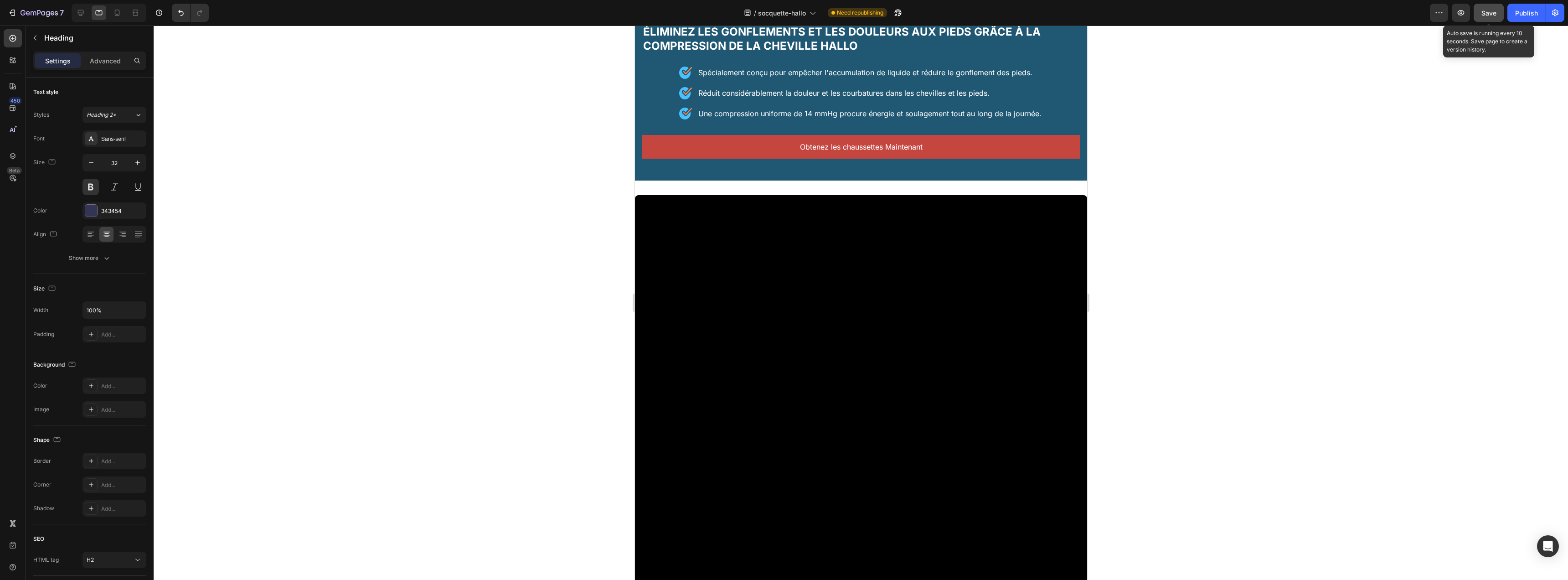
click at [1492, 18] on button "Save" at bounding box center [1489, 13] width 30 height 18
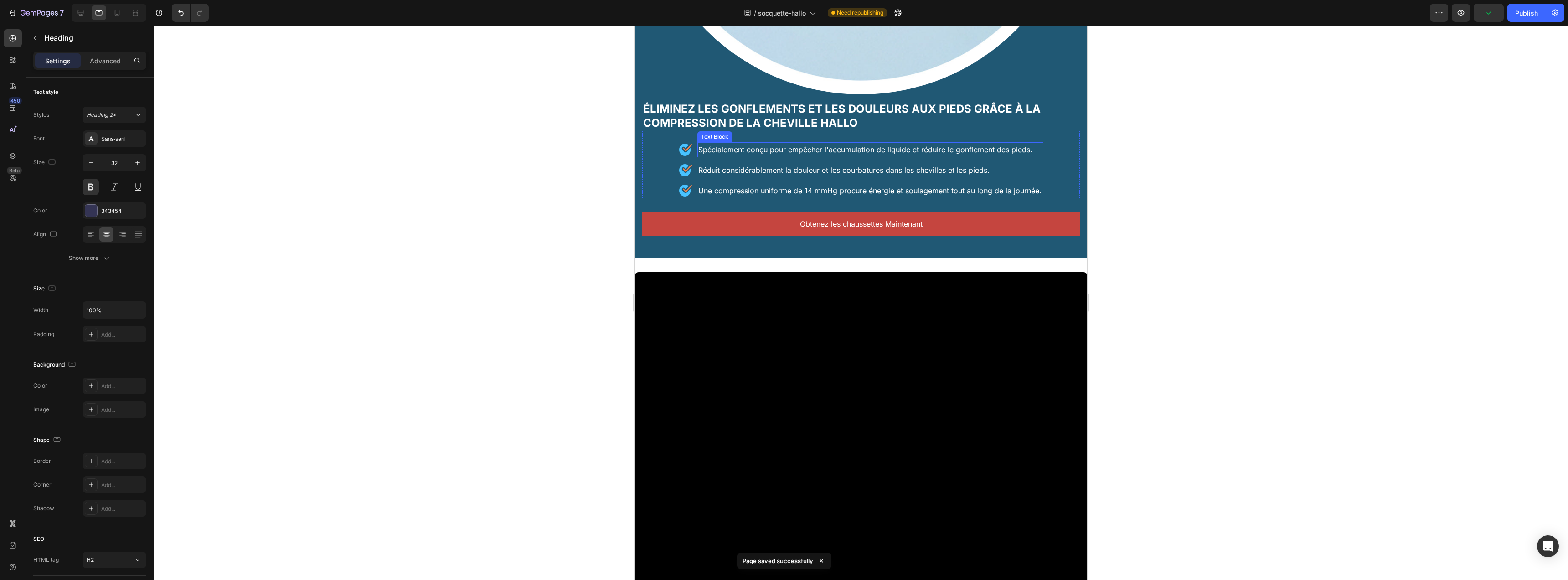
scroll to position [326, 0]
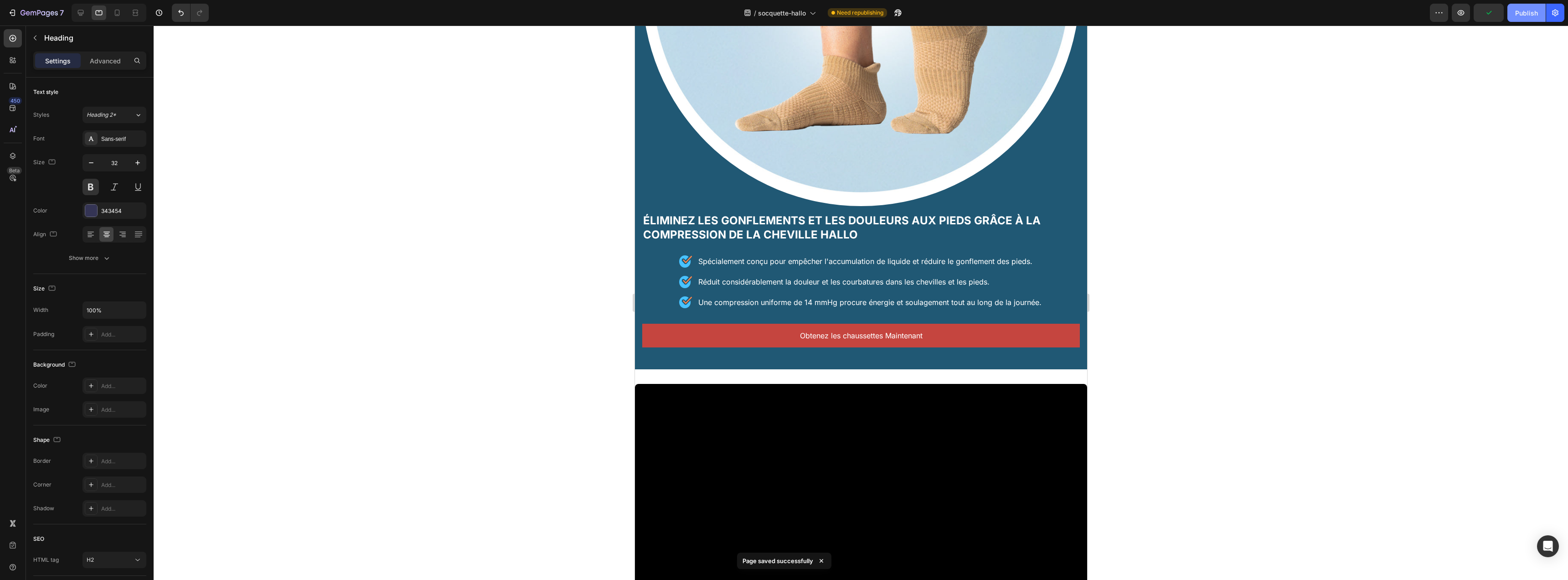
click at [1529, 16] on div "Publish" at bounding box center [1527, 13] width 23 height 10
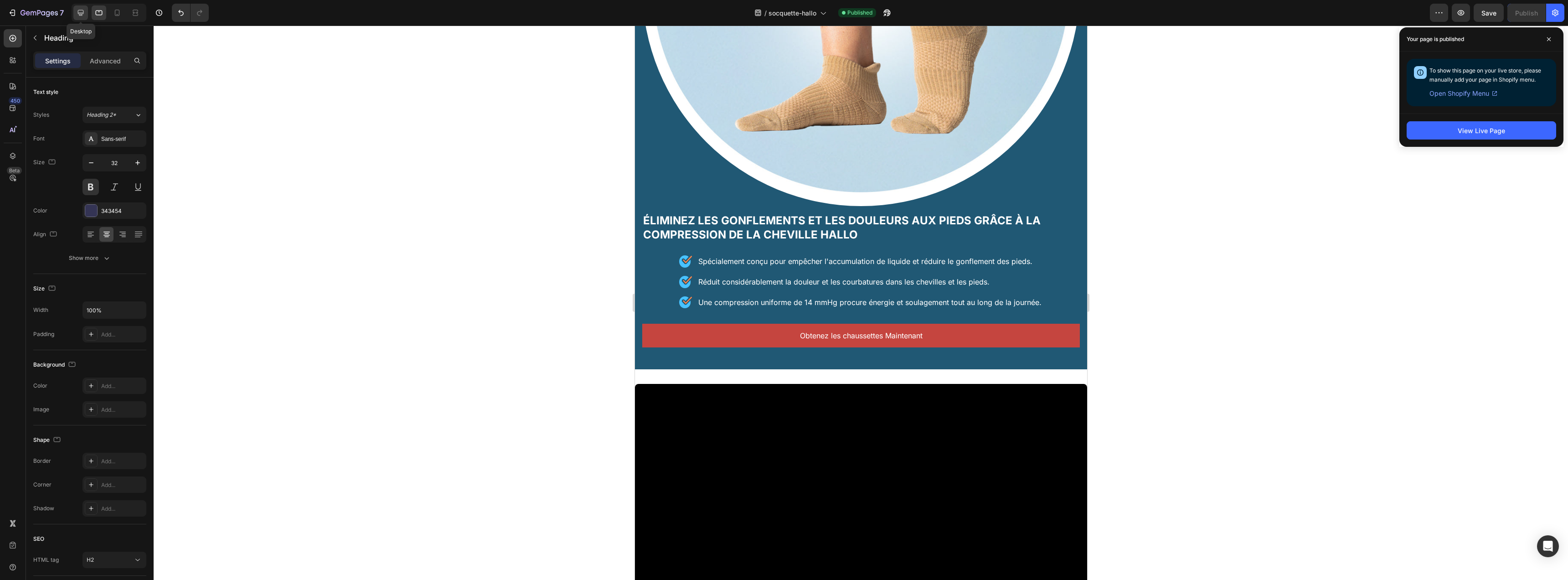
click at [79, 13] on icon at bounding box center [81, 13] width 9 height 9
type input "40"
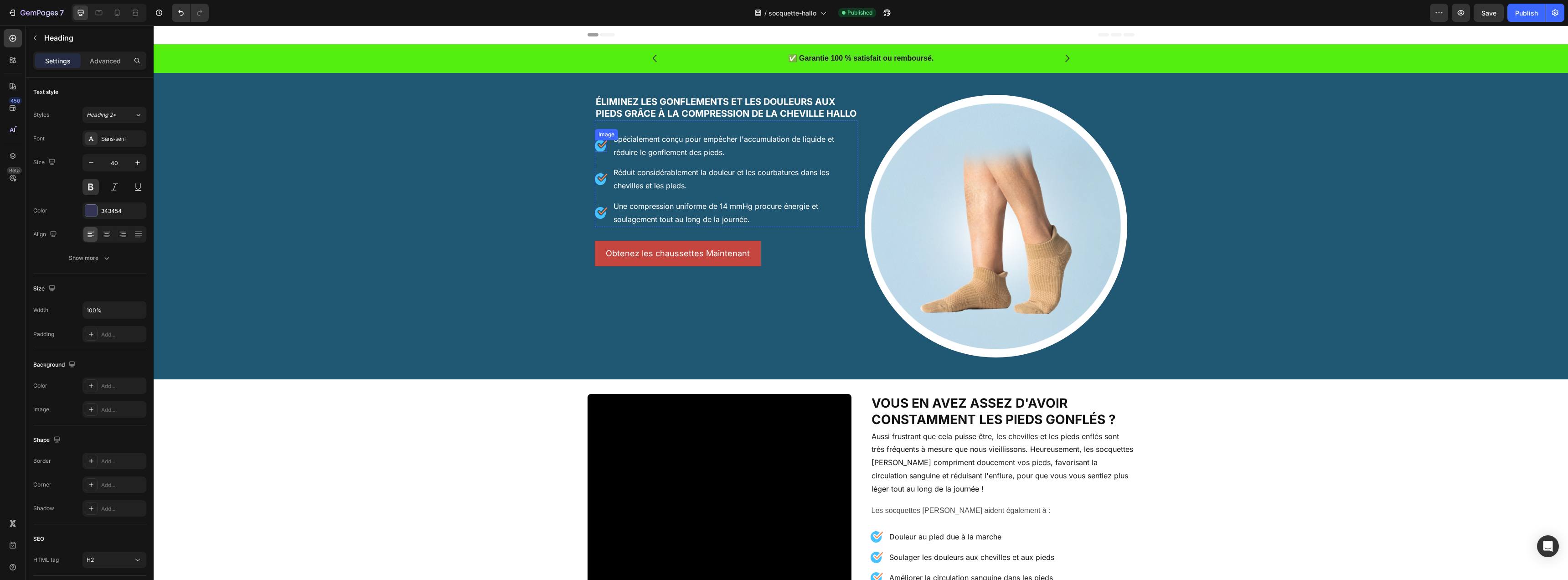
click at [595, 152] on div "Image" at bounding box center [601, 146] width 13 height 12
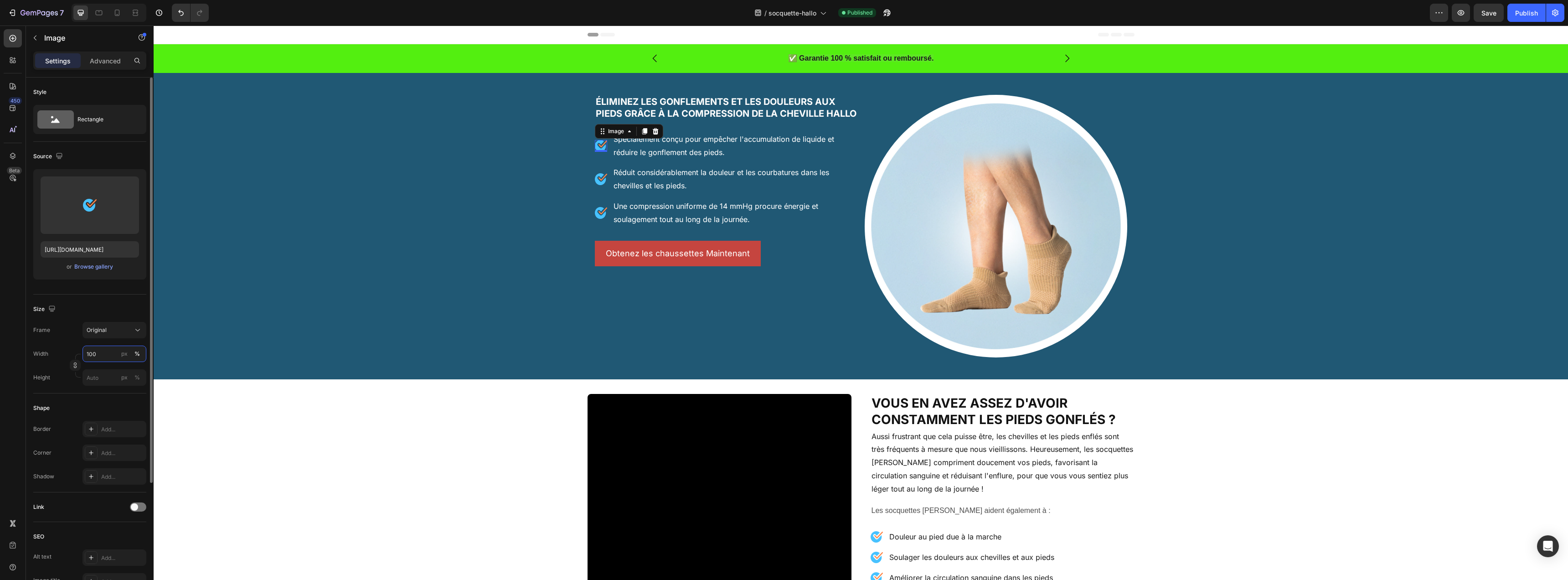
click at [104, 354] on input "100" at bounding box center [115, 354] width 64 height 16
click at [92, 333] on span "Original" at bounding box center [96, 330] width 20 height 8
click at [93, 331] on span "Original" at bounding box center [96, 330] width 20 height 8
click at [101, 354] on input "50" at bounding box center [115, 354] width 64 height 16
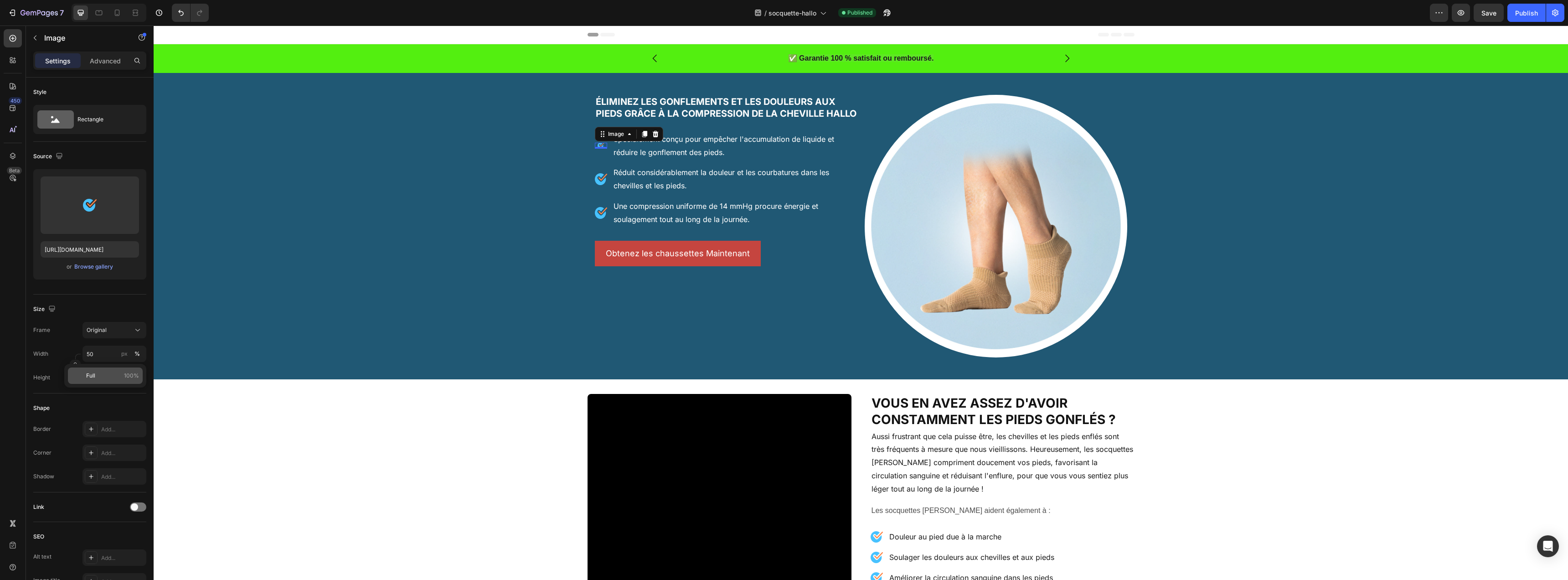
click at [101, 375] on p "Full 100%" at bounding box center [112, 375] width 53 height 8
type input "100"
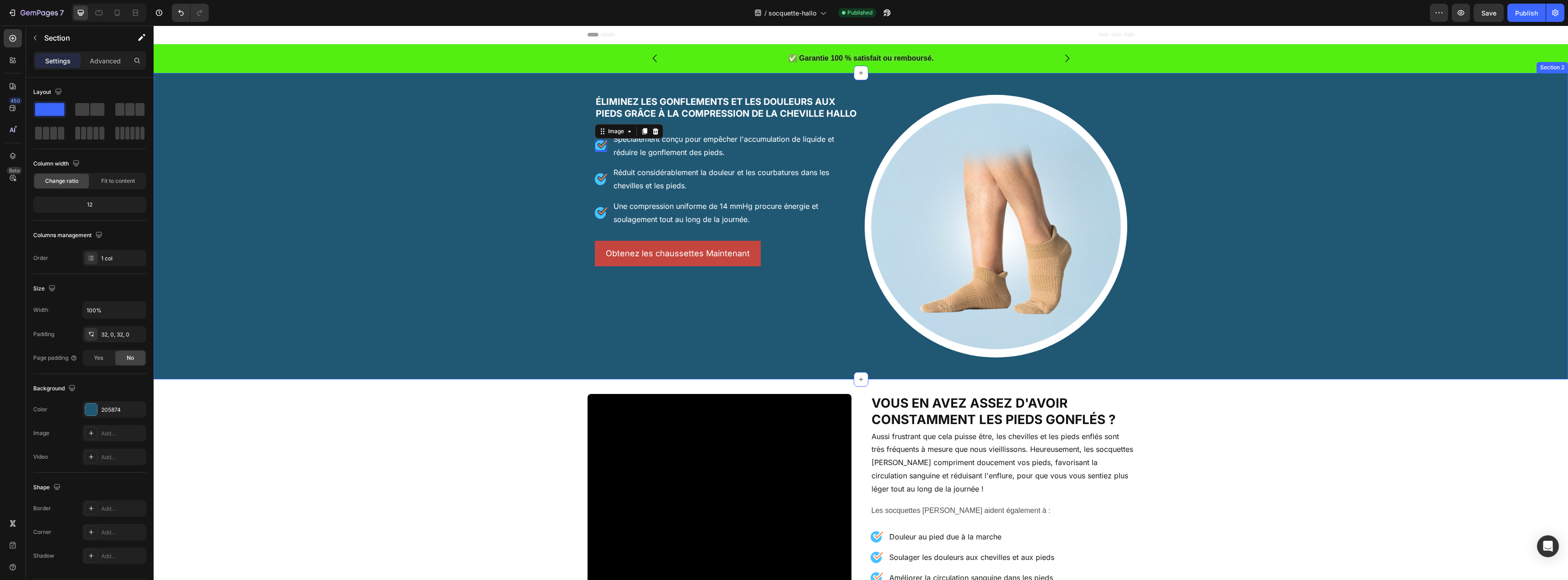
click at [442, 254] on div "Image Éliminez les gonflements et les douleurs aux pieds grâce à la compression…" at bounding box center [861, 226] width 1414 height 277
click at [805, 291] on div "Image Éliminez les gonflements et les douleurs aux pieds grâce à la compression…" at bounding box center [726, 226] width 263 height 263
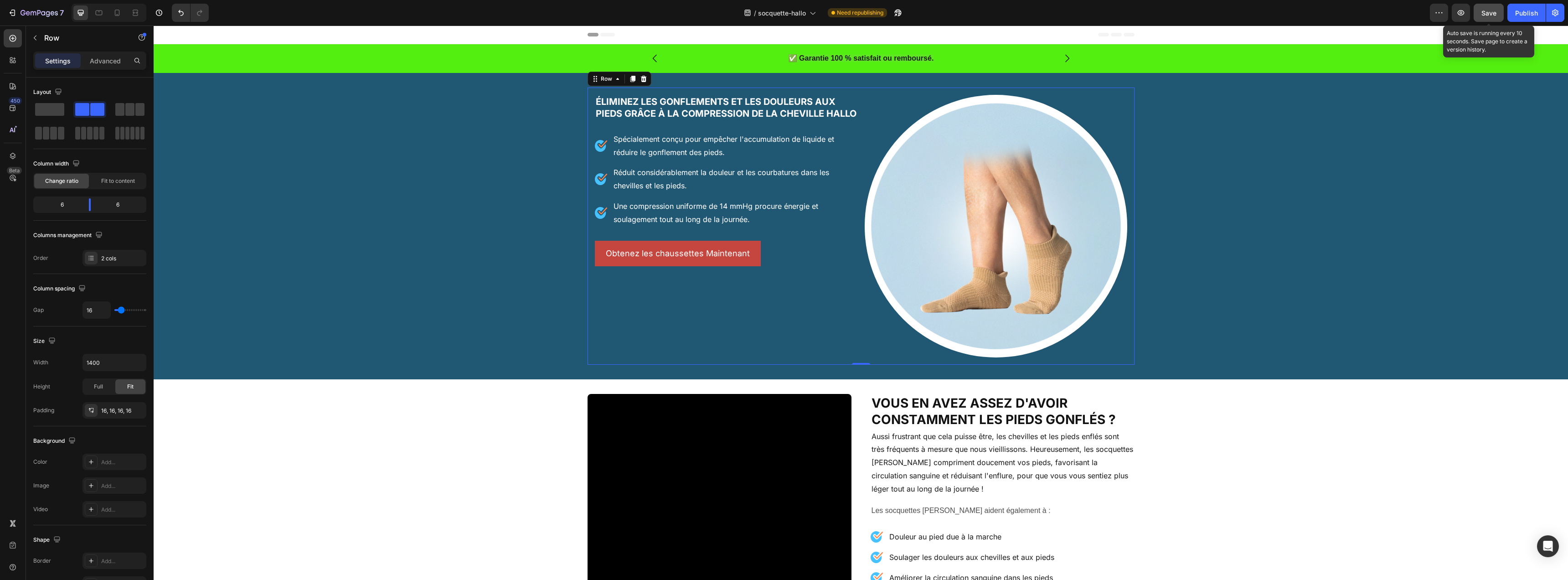
click at [1492, 15] on span "Save" at bounding box center [1489, 13] width 15 height 7
click at [761, 265] on div "Obtenez les chaussettes Maintenant [PERSON_NAME]" at bounding box center [726, 253] width 263 height 26
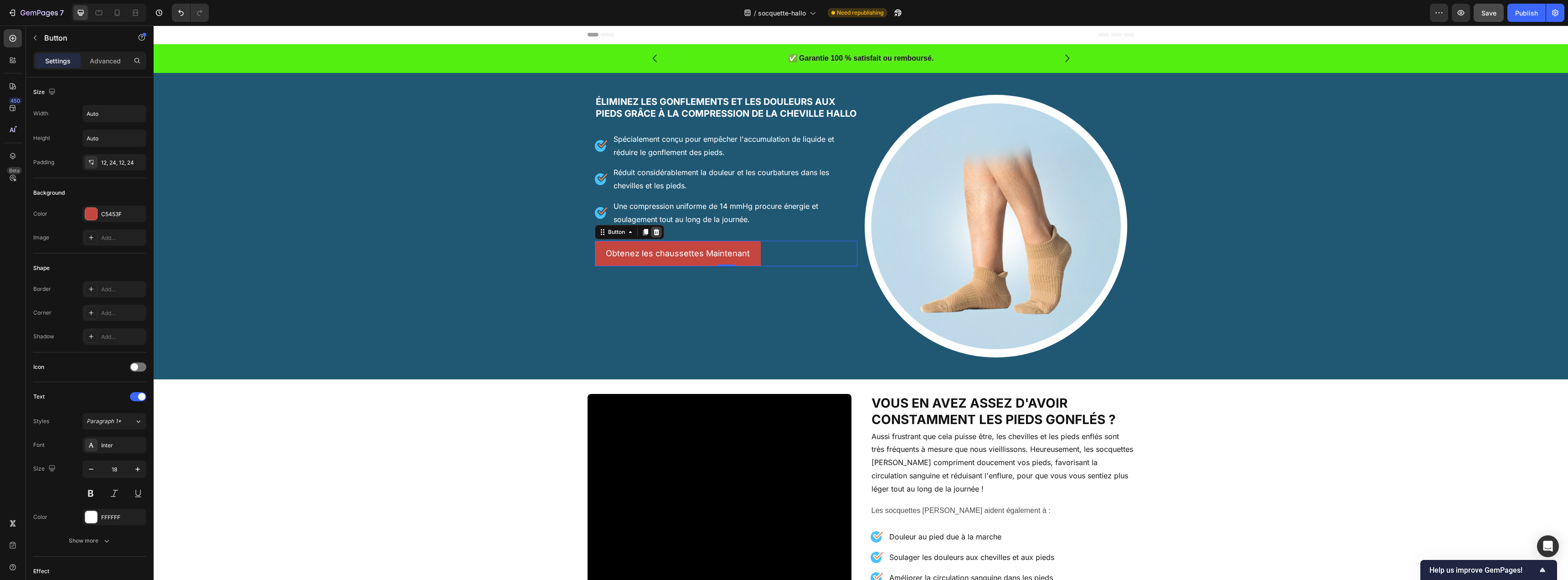
click at [653, 235] on icon at bounding box center [656, 232] width 6 height 7
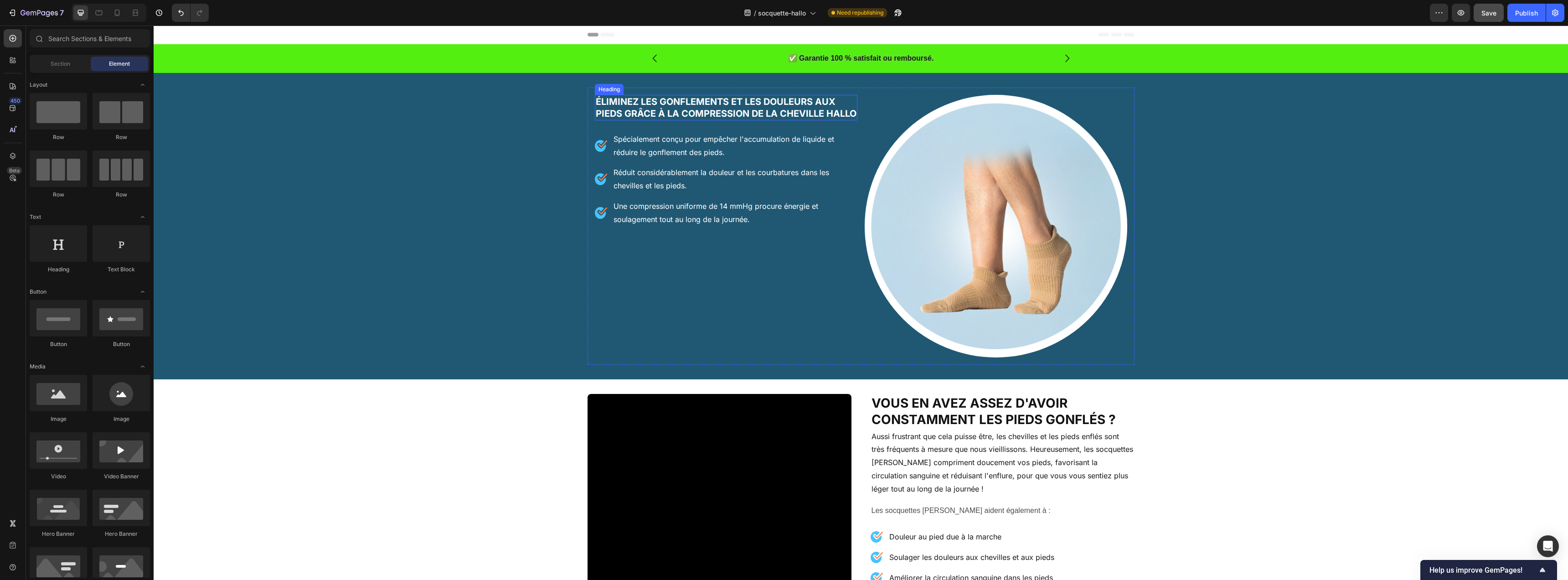
click at [658, 116] on h2 "Éliminez les gonflements et les douleurs aux pieds grâce à la compression de la…" at bounding box center [726, 107] width 263 height 26
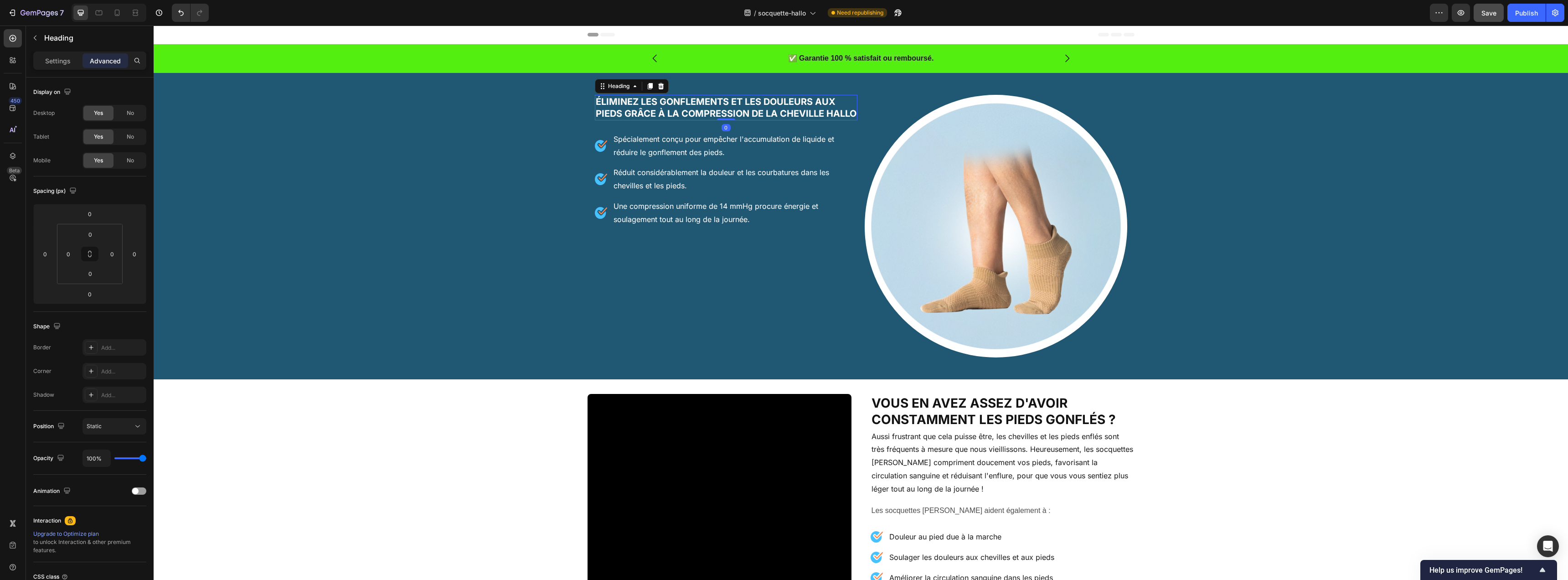
click at [655, 114] on h2 "Éliminez les gonflements et les douleurs aux pieds grâce à la compression de la…" at bounding box center [726, 107] width 263 height 26
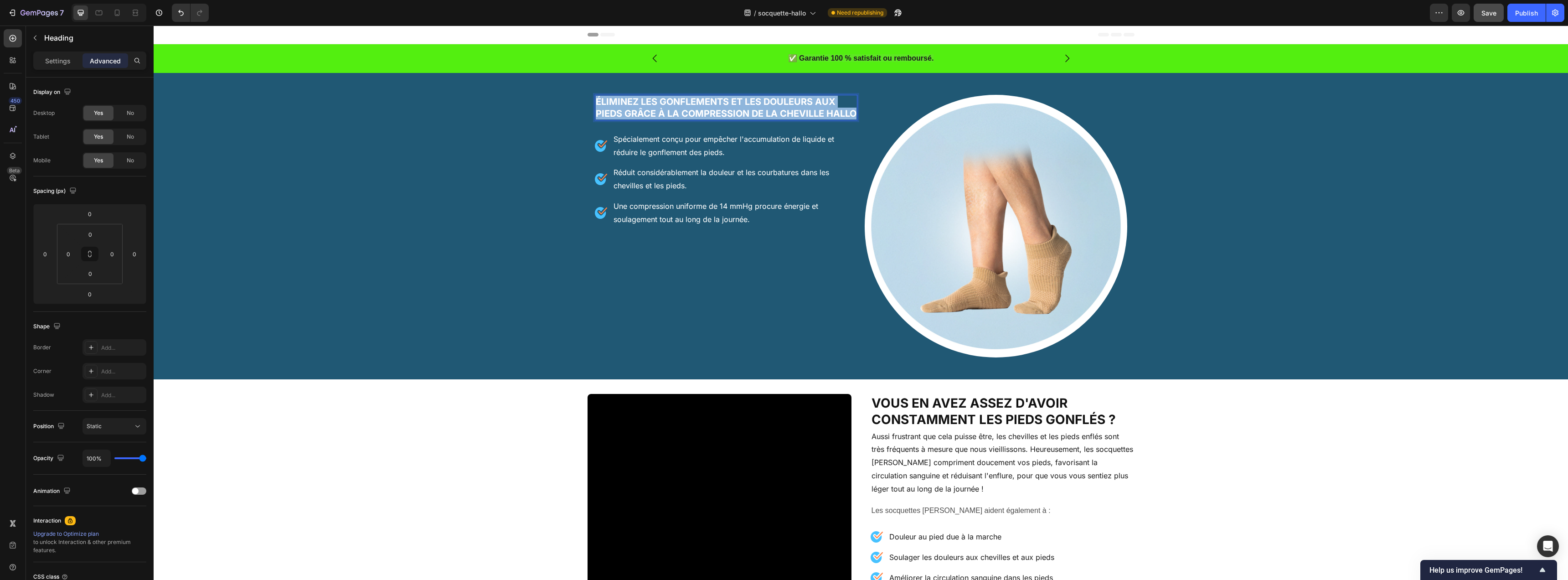
click at [655, 114] on p "Éliminez les gonflements et les douleurs aux pieds grâce à la compression de la…" at bounding box center [726, 107] width 261 height 24
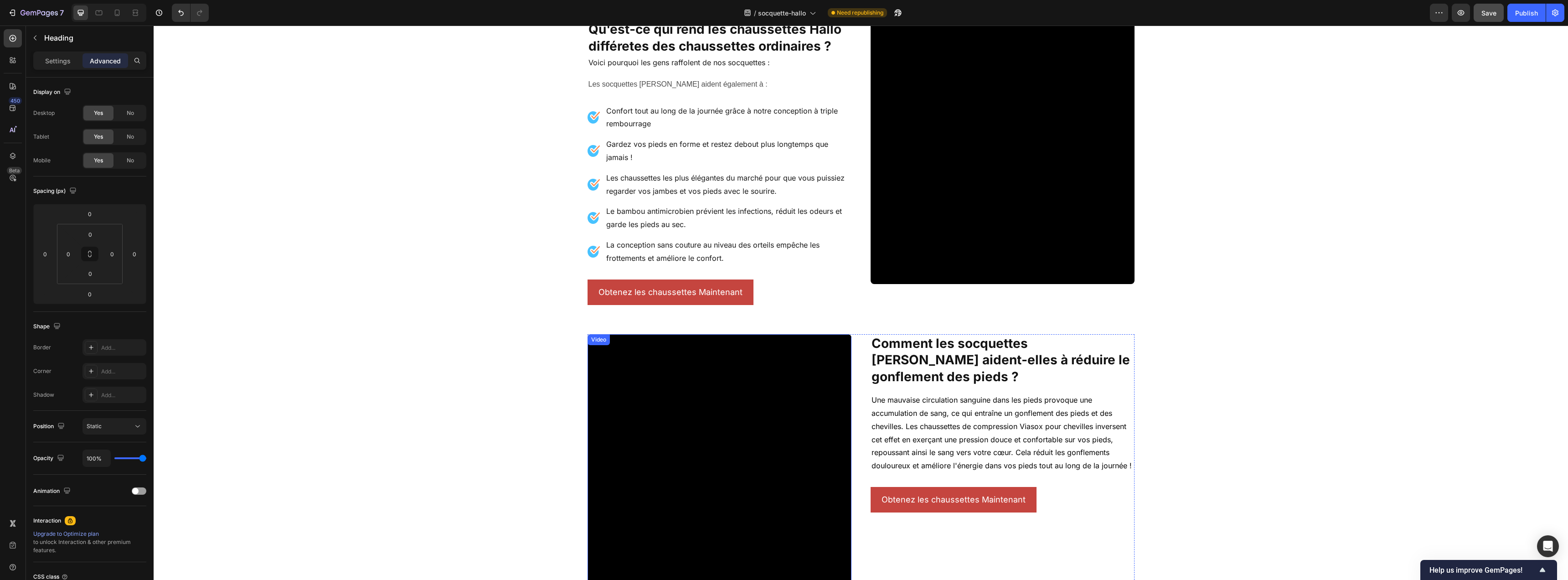
scroll to position [856, 0]
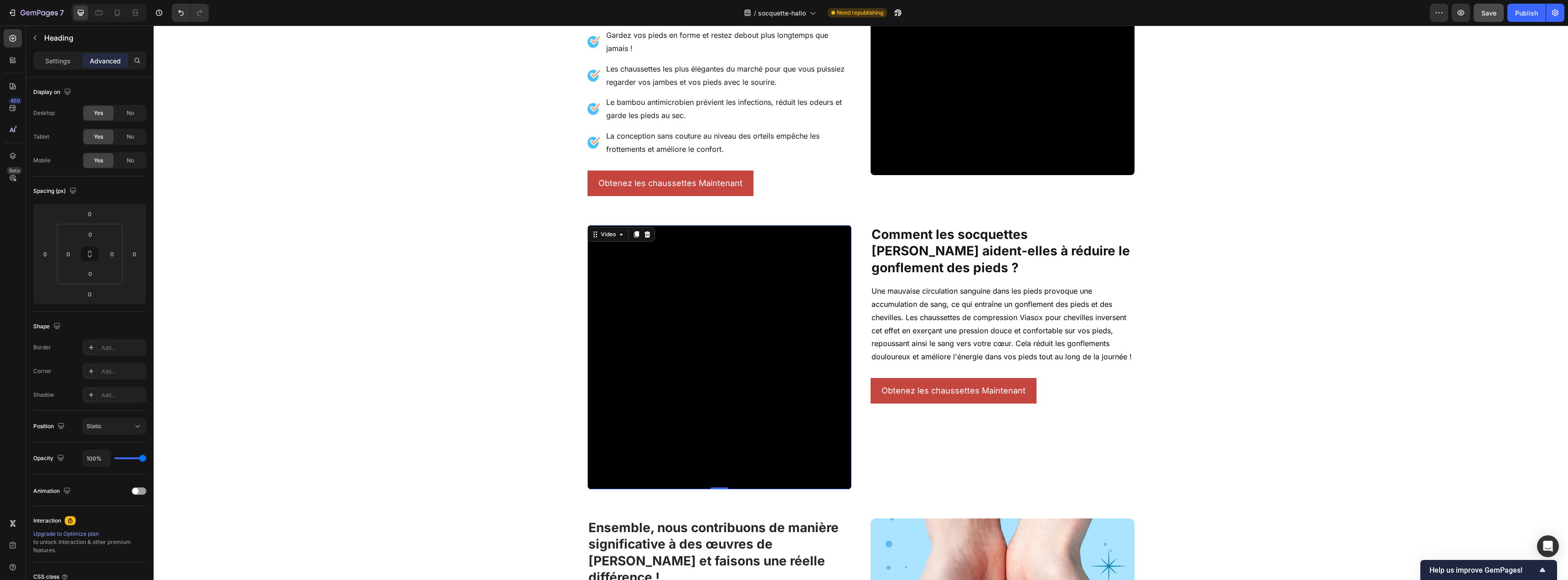
click at [771, 320] on video at bounding box center [719, 357] width 264 height 264
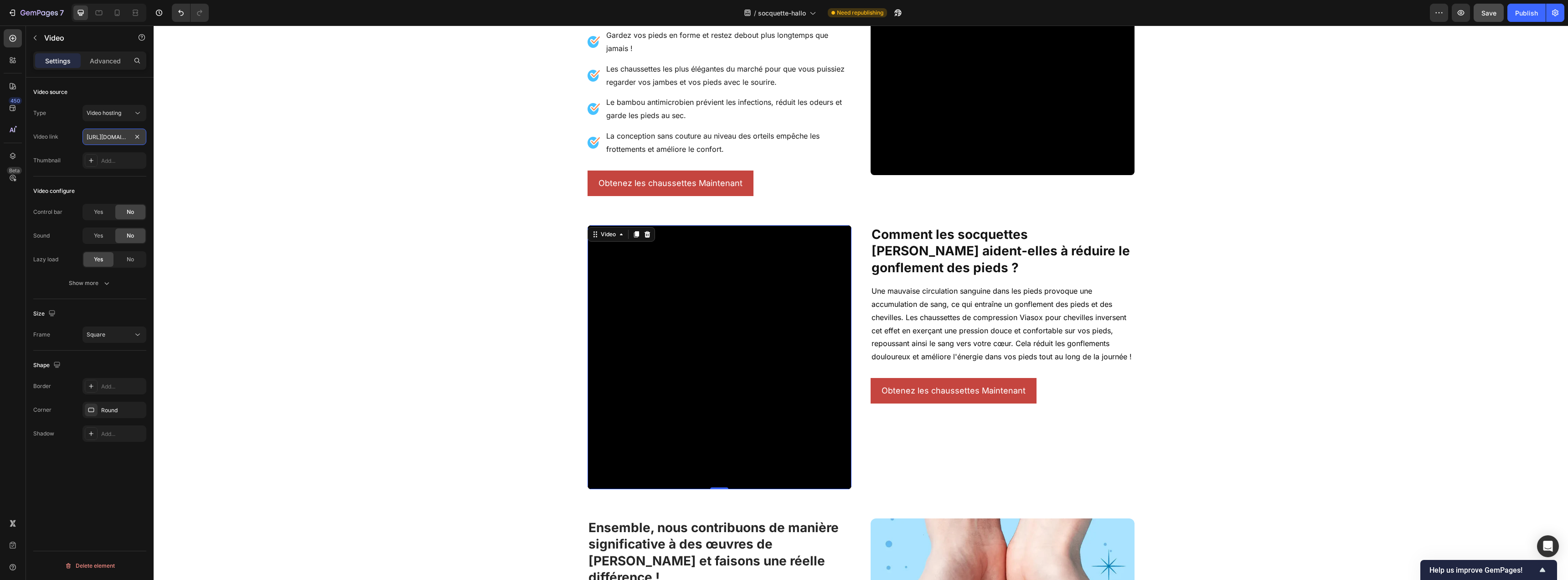
click at [113, 136] on input "https://cdn.shopify.com/videos/c/o/v/c4fe288901ee43bcb3ad24186693a151.mp4" at bounding box center [115, 137] width 64 height 16
paste input "23098708fc4c43b0b1a57a498c407ff4"
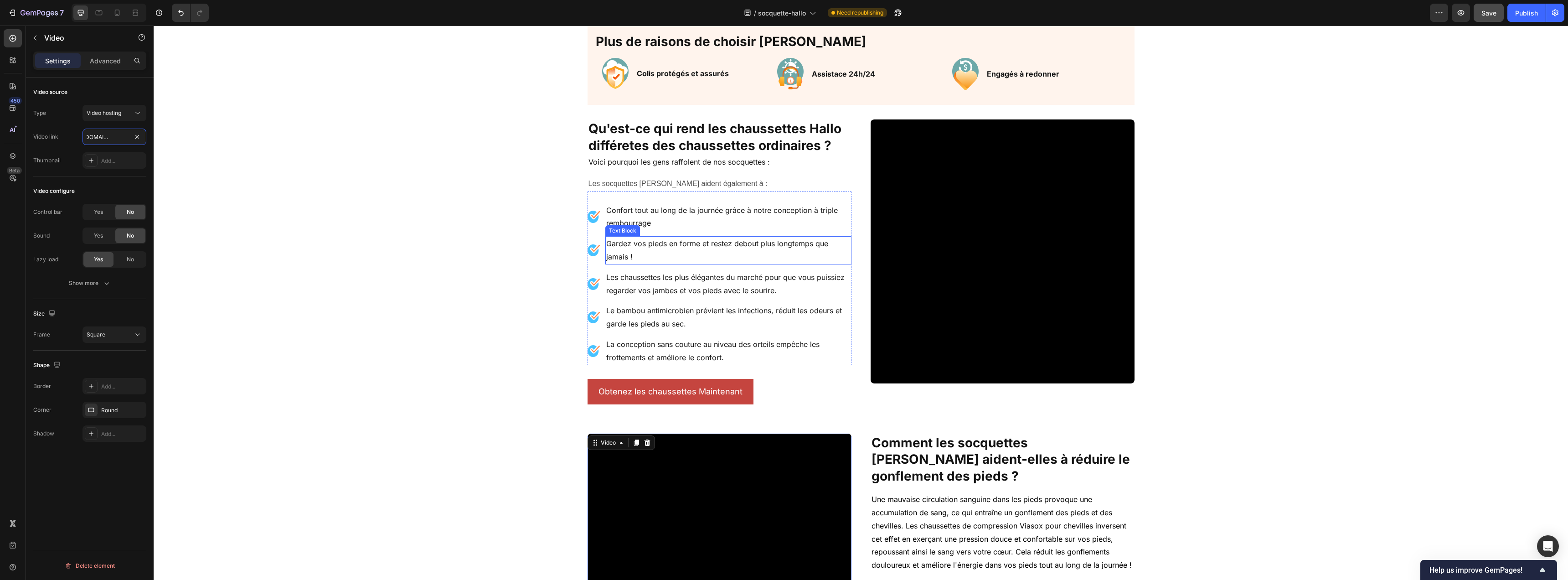
scroll to position [638, 0]
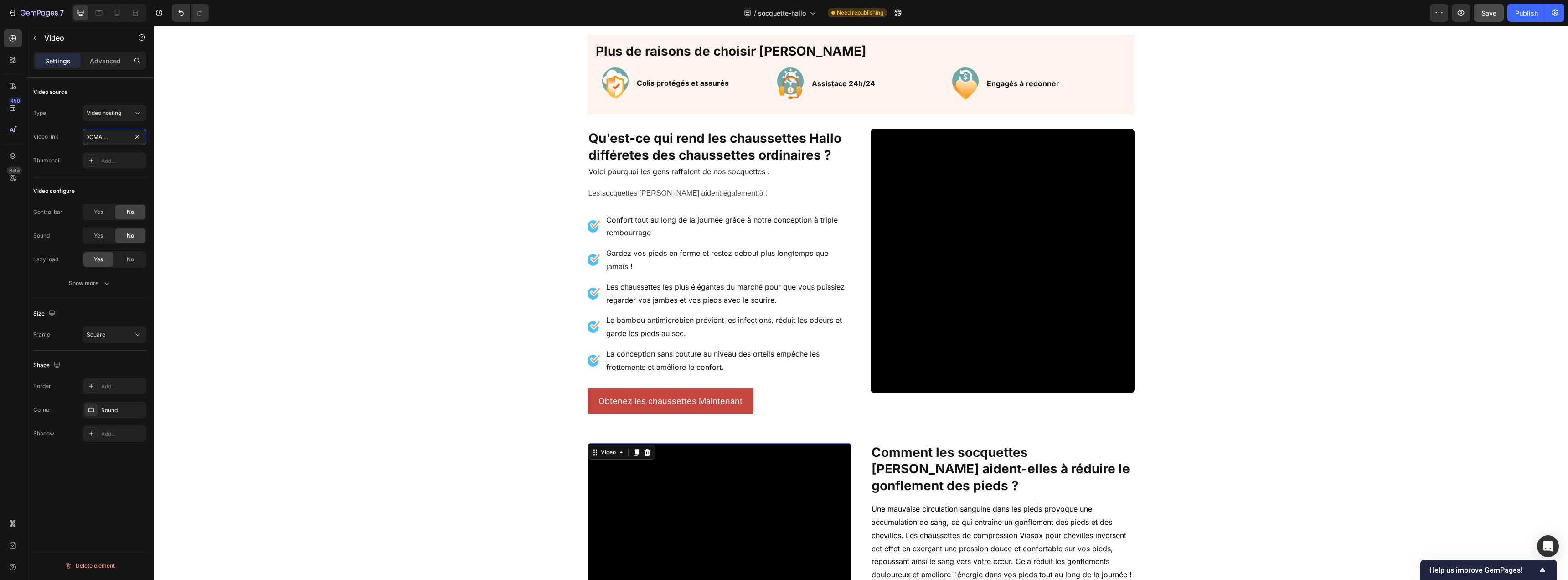
type input "https://cdn.shopify.com/videos/c/o/v/23098708fc4c43b0b1a57a498c407ff4.mp4"
click at [964, 242] on video at bounding box center [1002, 260] width 264 height 264
click at [96, 140] on input "https://cdn.shopify.com/videos/c/o/v/ed98e7bb0bf94c59a3a0601633fb8896.mp4" at bounding box center [115, 137] width 64 height 16
paste input "672b3fd31510420d882183a739a64901"
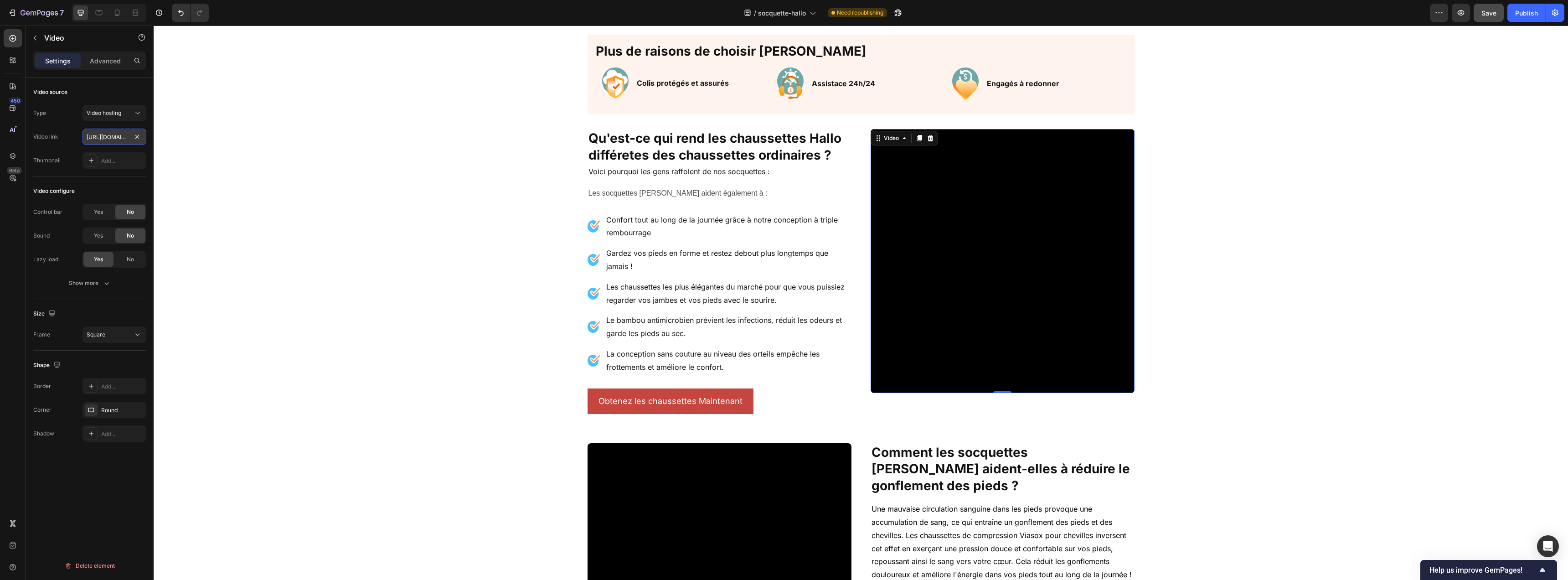
scroll to position [0, 171]
type input "https://cdn.shopify.com/videos/c/o/v/672b3fd31510420d882183a739a64901.mp4"
click at [101, 17] on div at bounding box center [99, 13] width 15 height 15
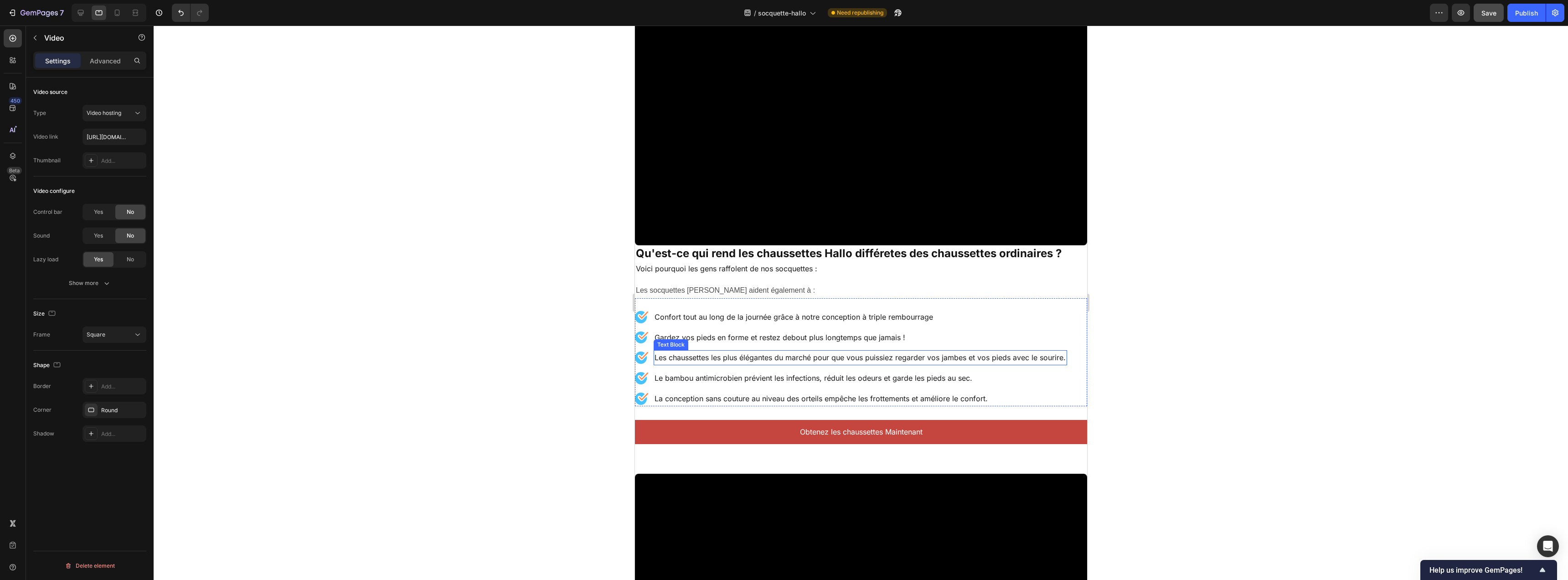
scroll to position [800, 0]
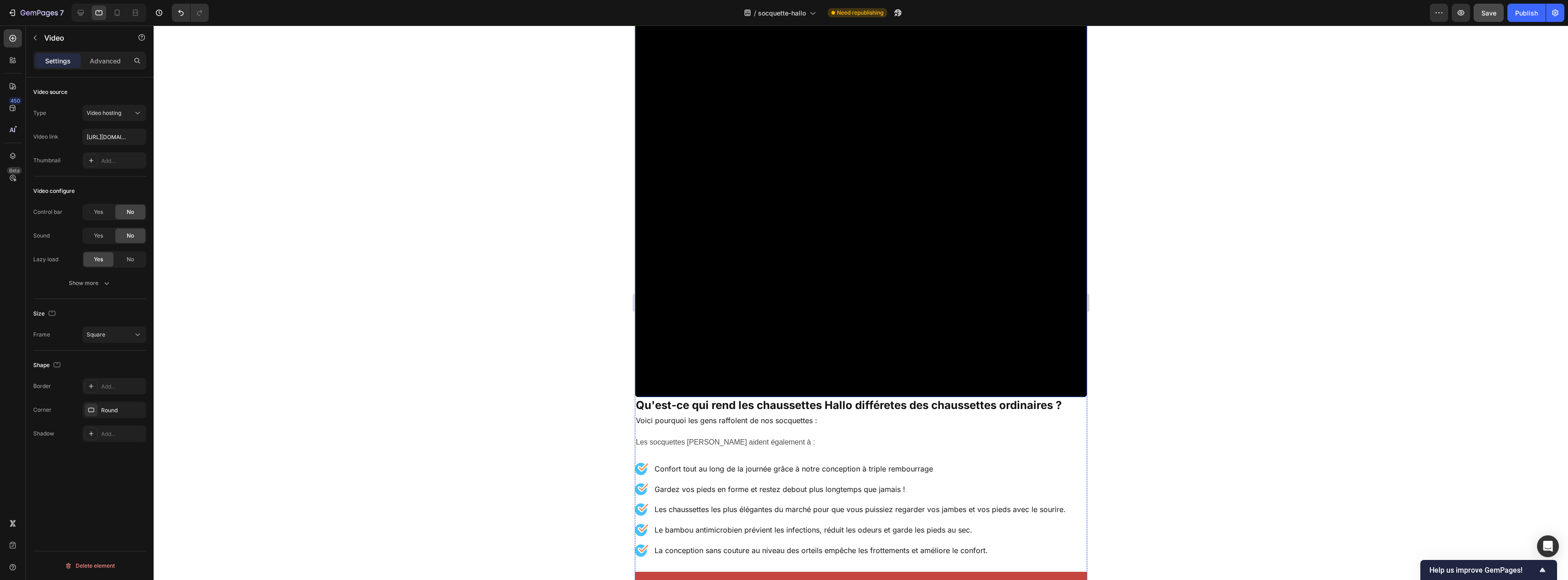
click at [797, 237] on video at bounding box center [860, 170] width 452 height 452
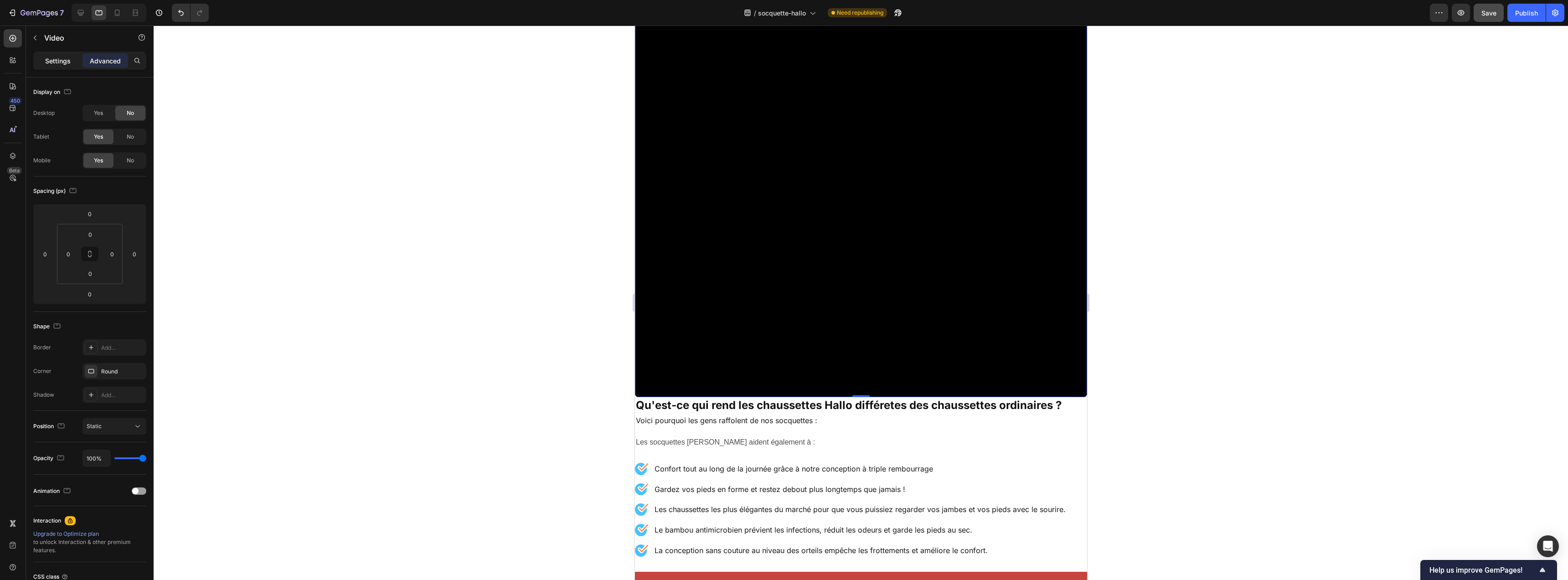
click at [52, 64] on p "Settings" at bounding box center [58, 61] width 26 height 10
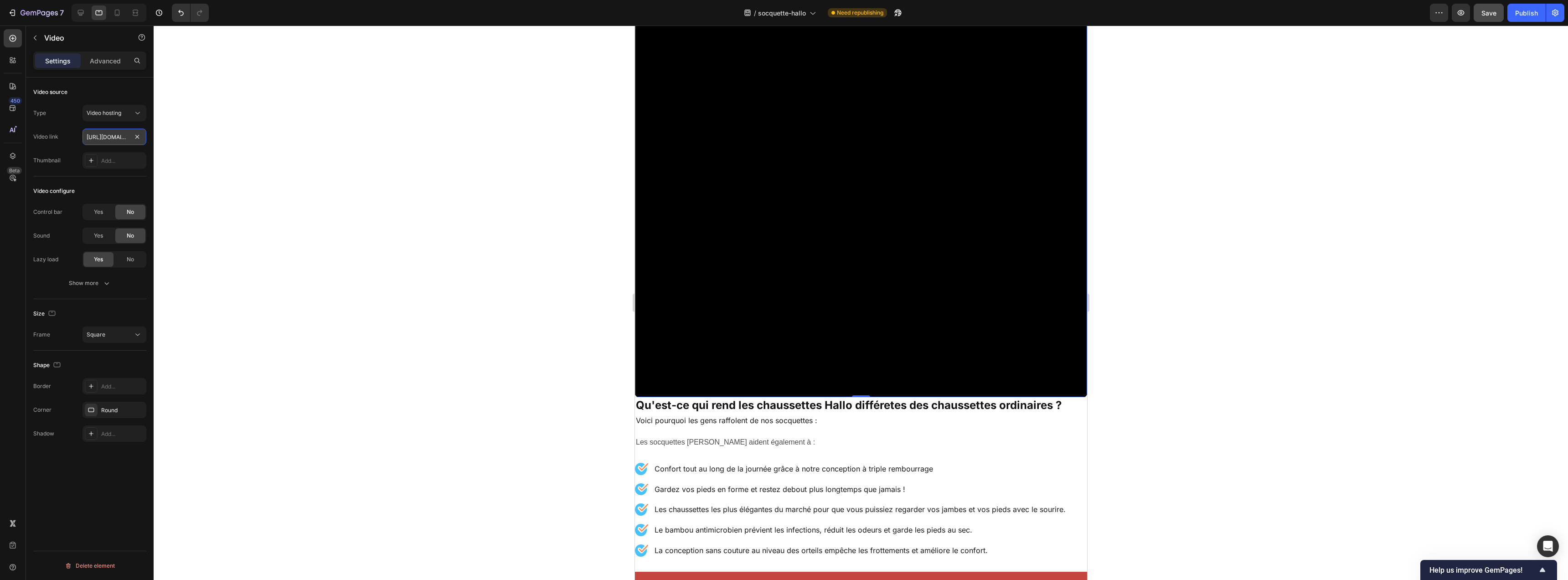
click at [98, 138] on input "https://cdn.shopify.com/videos/c/o/v/ed98e7bb0bf94c59a3a0601633fb8896.mp4" at bounding box center [115, 137] width 64 height 16
click at [98, 138] on input "https://cdn.shopify.com/videos/c/o/v/ed98e7bb0bf94c59a3a0601633fb8896.mp4" at bounding box center [115, 137] width 64 height 16
paste input "672b3fd31510420d882183a739a64901"
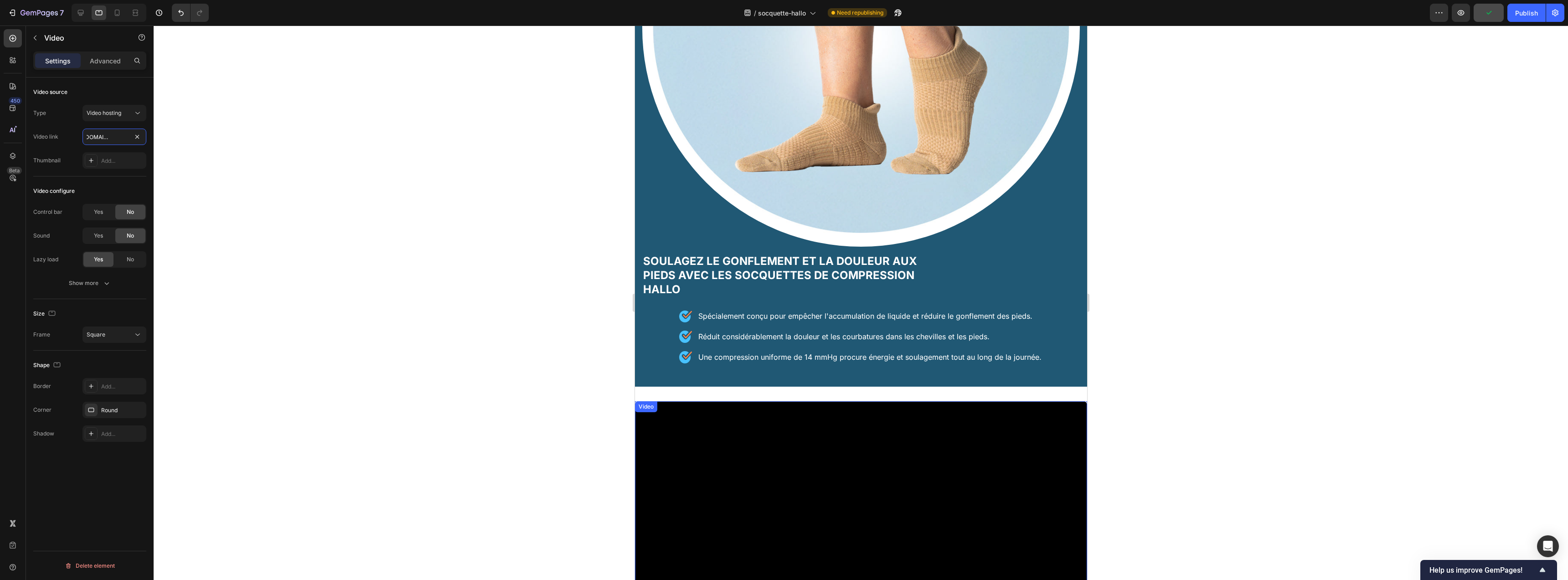
scroll to position [244, 0]
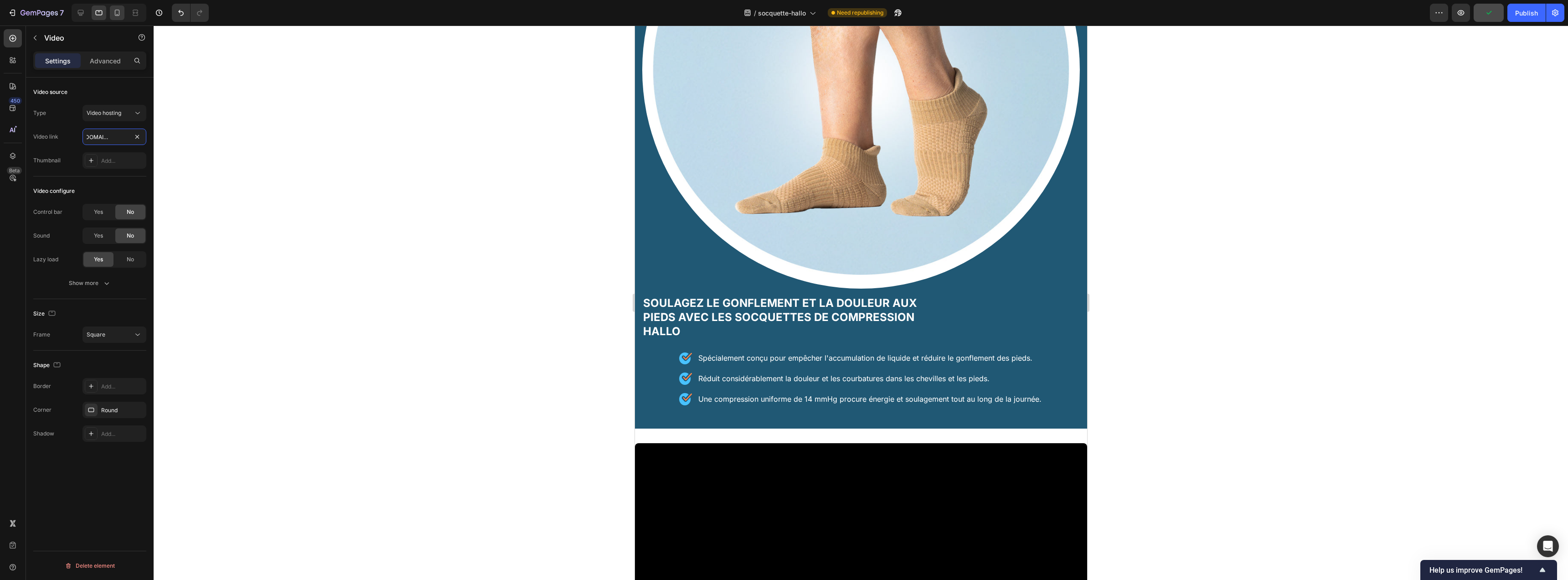
type input "https://cdn.shopify.com/videos/c/o/v/672b3fd31510420d882183a739a64901.mp4"
click at [119, 13] on icon at bounding box center [117, 13] width 9 height 9
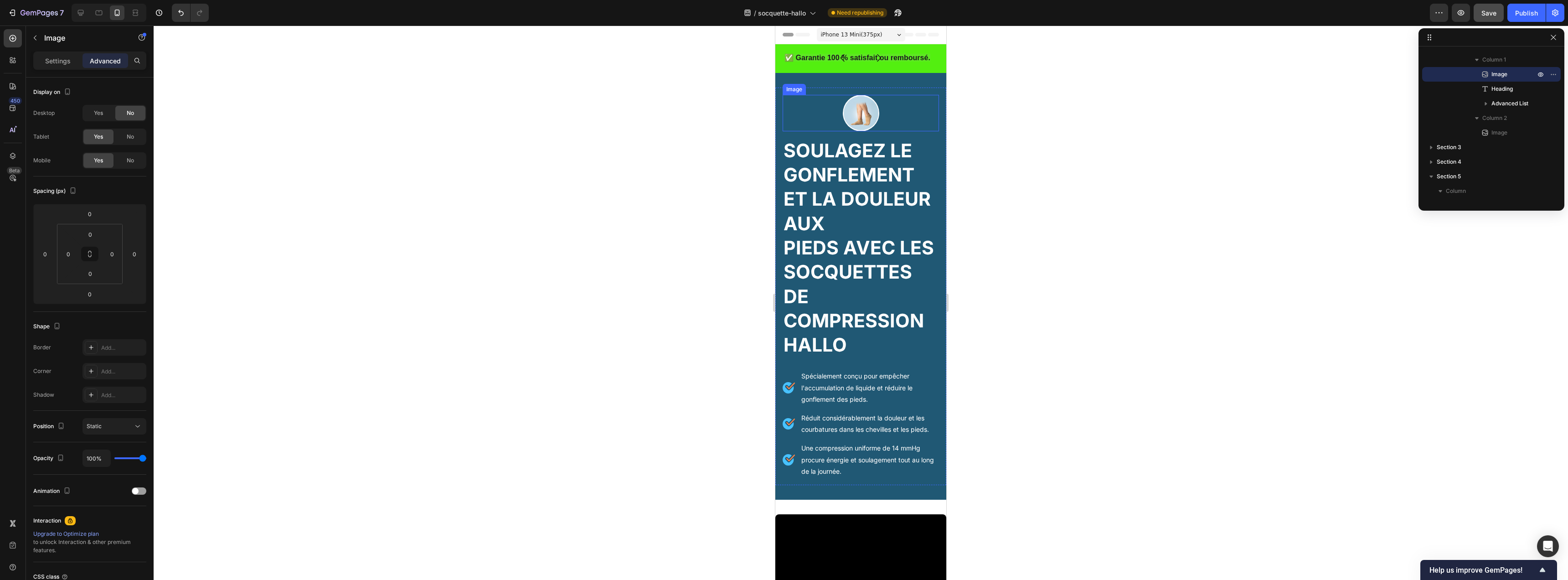
click at [871, 112] on img at bounding box center [861, 112] width 36 height 36
click at [64, 58] on p "Settings" at bounding box center [58, 61] width 26 height 10
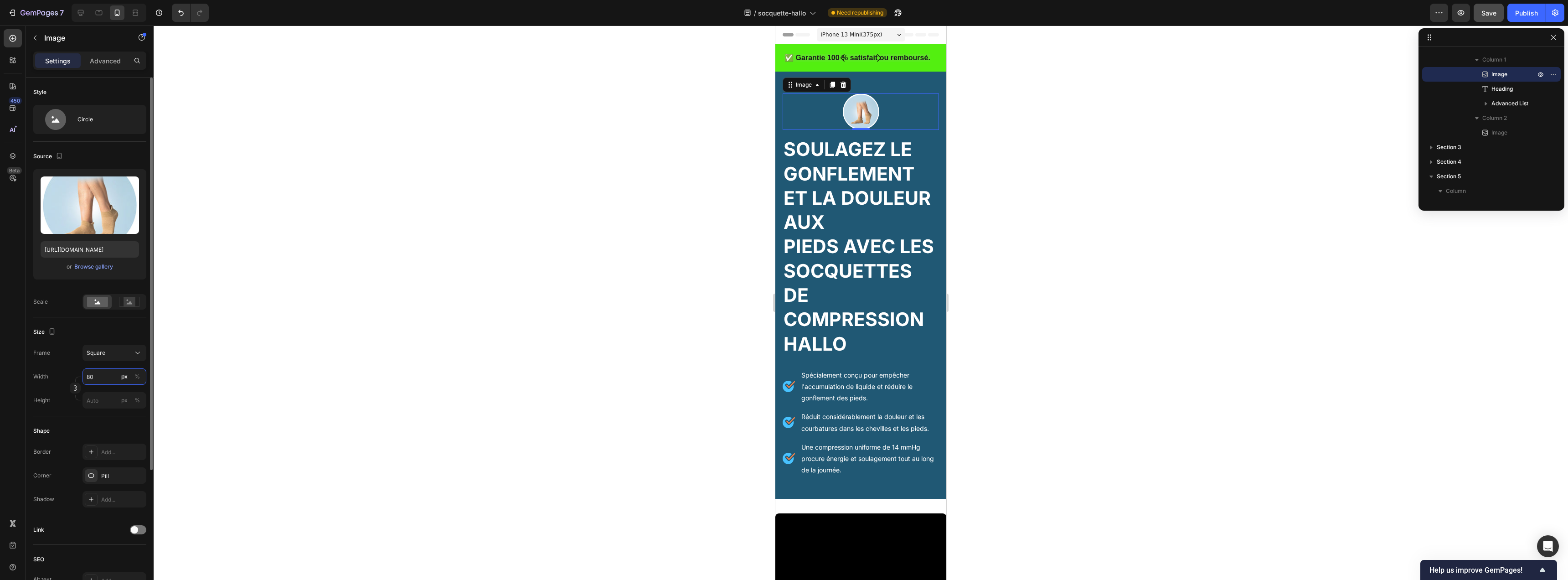
click at [105, 380] on input "80" at bounding box center [115, 377] width 64 height 16
click at [115, 396] on p "Full 100%" at bounding box center [112, 398] width 53 height 8
type input "100"
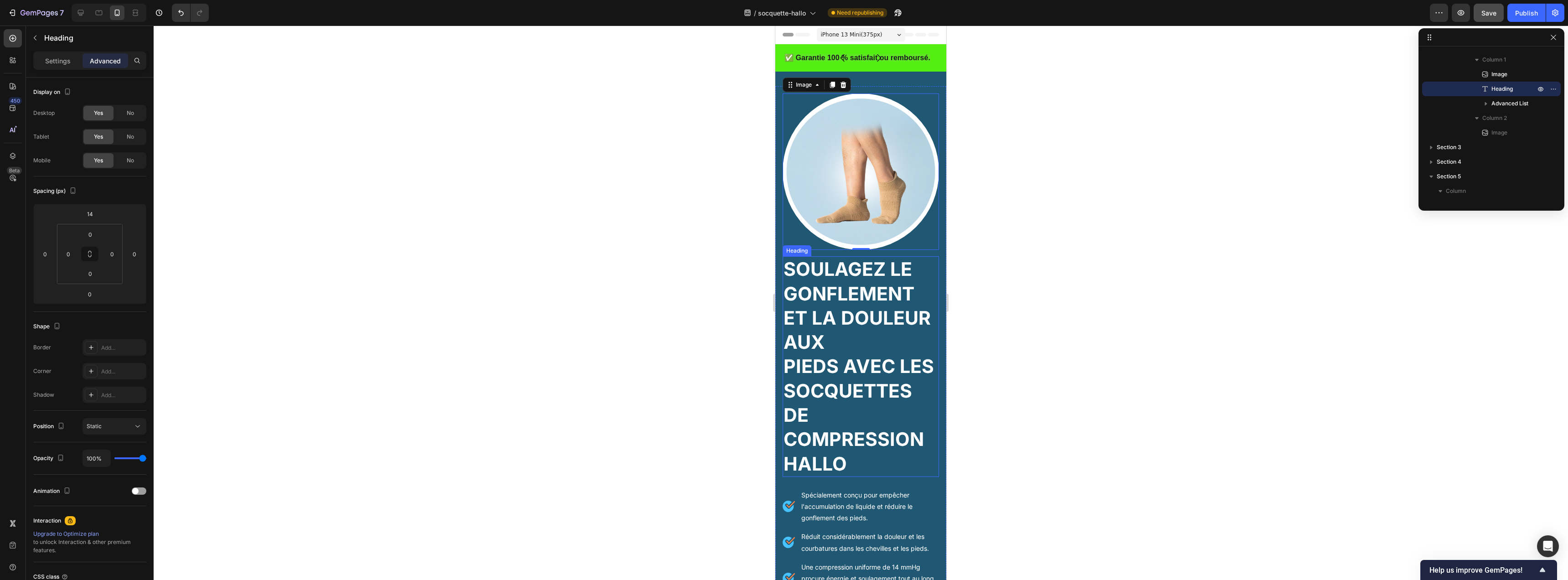
click at [889, 273] on h2 "Soulagez le Gonflement et la Douleur aux Pieds avec les socquettes de Compressi…" at bounding box center [860, 366] width 156 height 220
click at [65, 56] on p "Settings" at bounding box center [58, 61] width 26 height 10
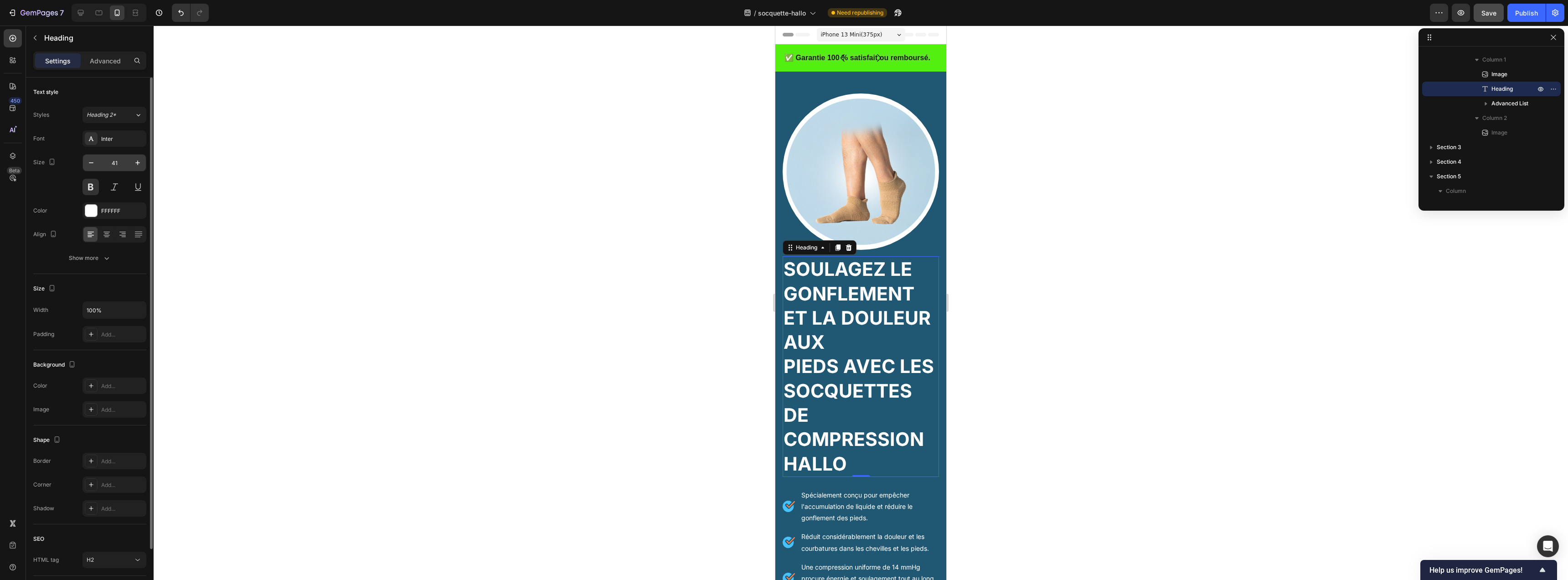
click at [126, 163] on input "41" at bounding box center [114, 163] width 30 height 16
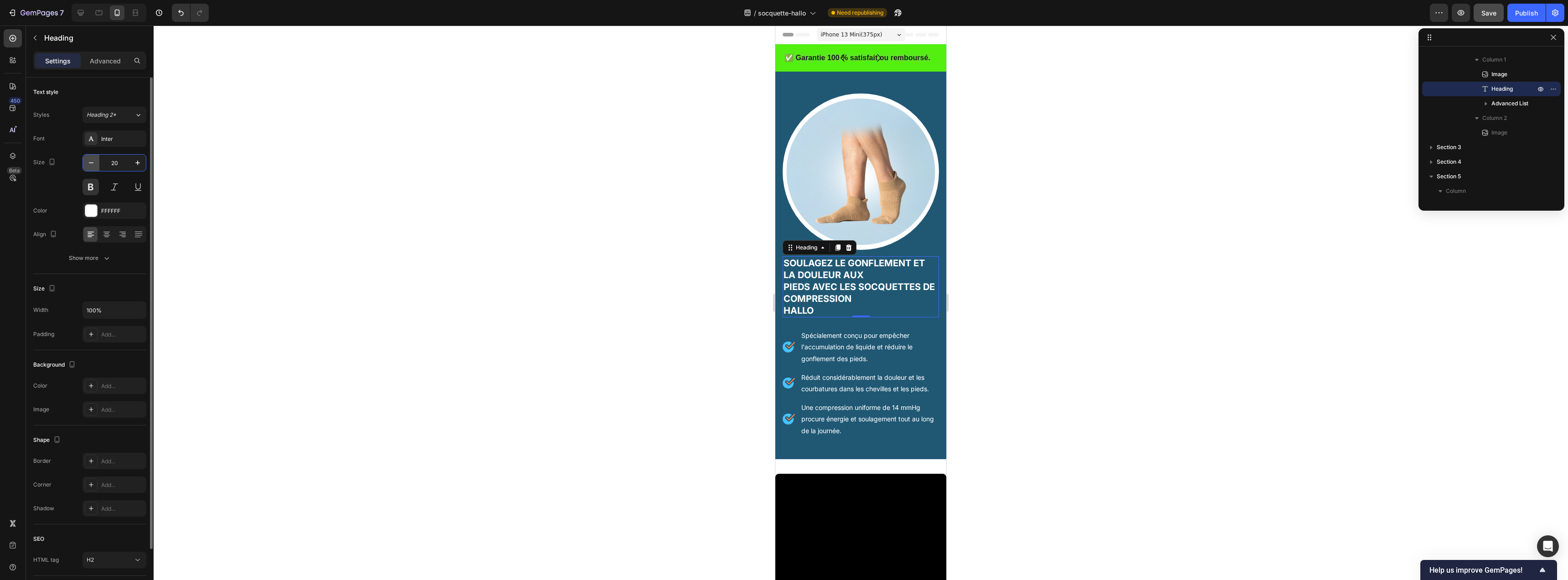
click at [92, 163] on icon "button" at bounding box center [91, 163] width 9 height 9
type input "19"
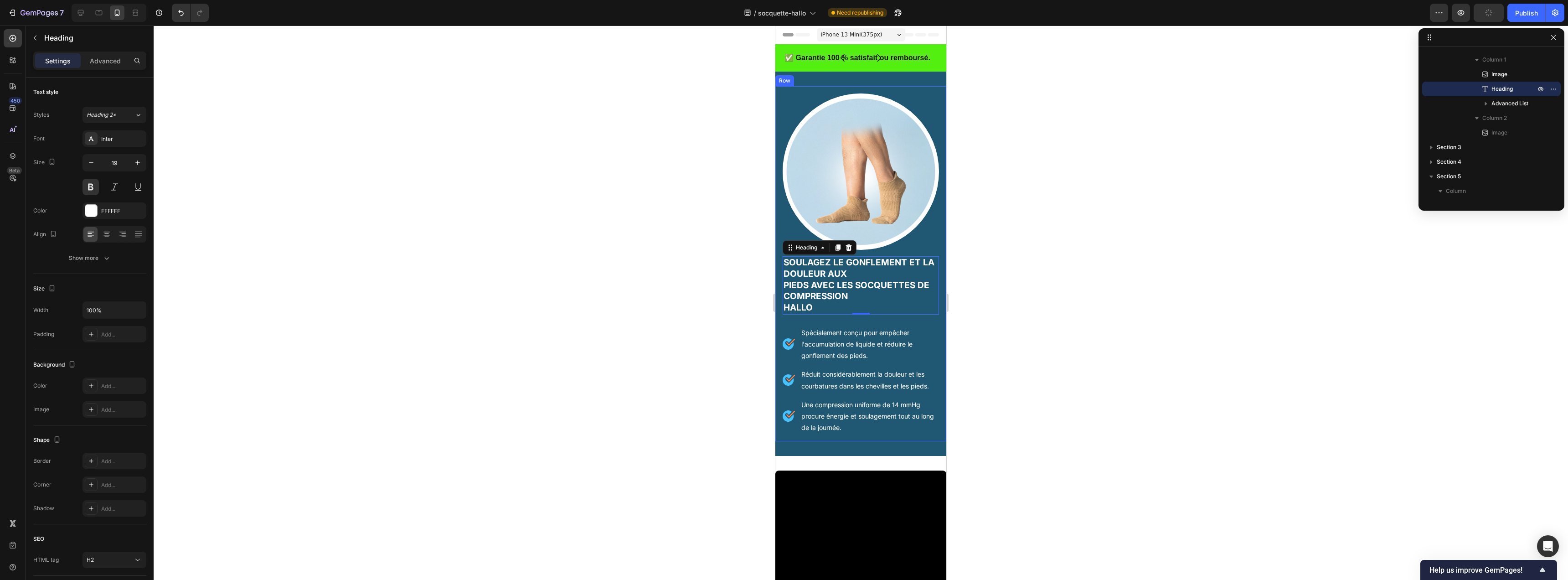
click at [780, 287] on div "Image Soulagez le Gonflement et la Douleur aux Pieds avec les socquettes de Com…" at bounding box center [860, 263] width 171 height 355
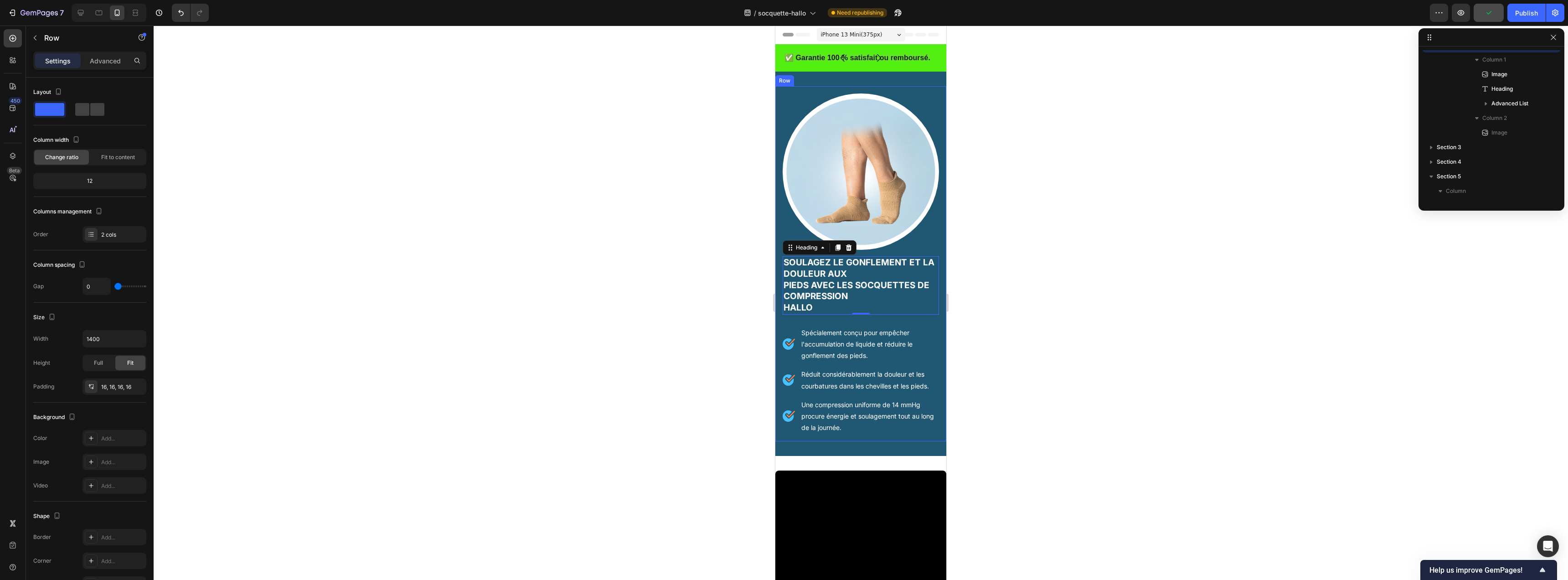
scroll to position [13, 0]
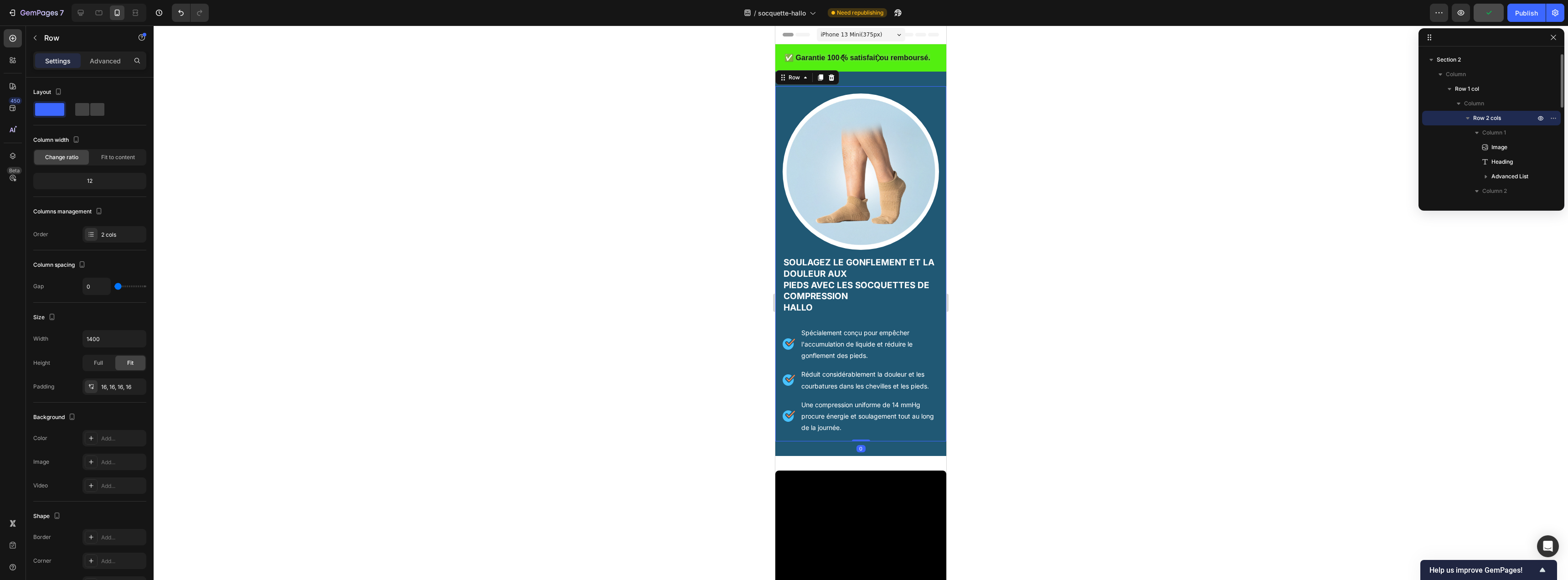
click at [779, 289] on div "Image Soulagez le Gonflement et la Douleur aux Pieds avec les socquettes de Com…" at bounding box center [860, 263] width 171 height 355
click at [99, 61] on p "Advanced" at bounding box center [105, 61] width 31 height 10
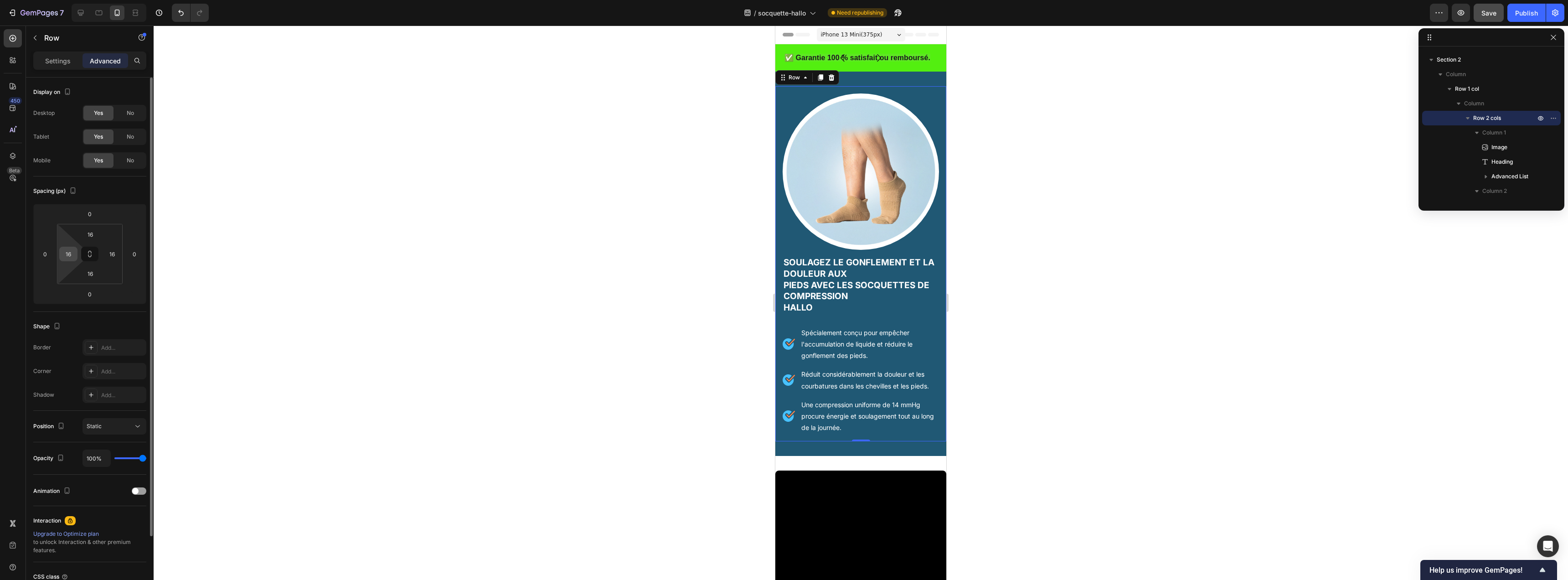
click at [72, 254] on input "16" at bounding box center [68, 254] width 13 height 13
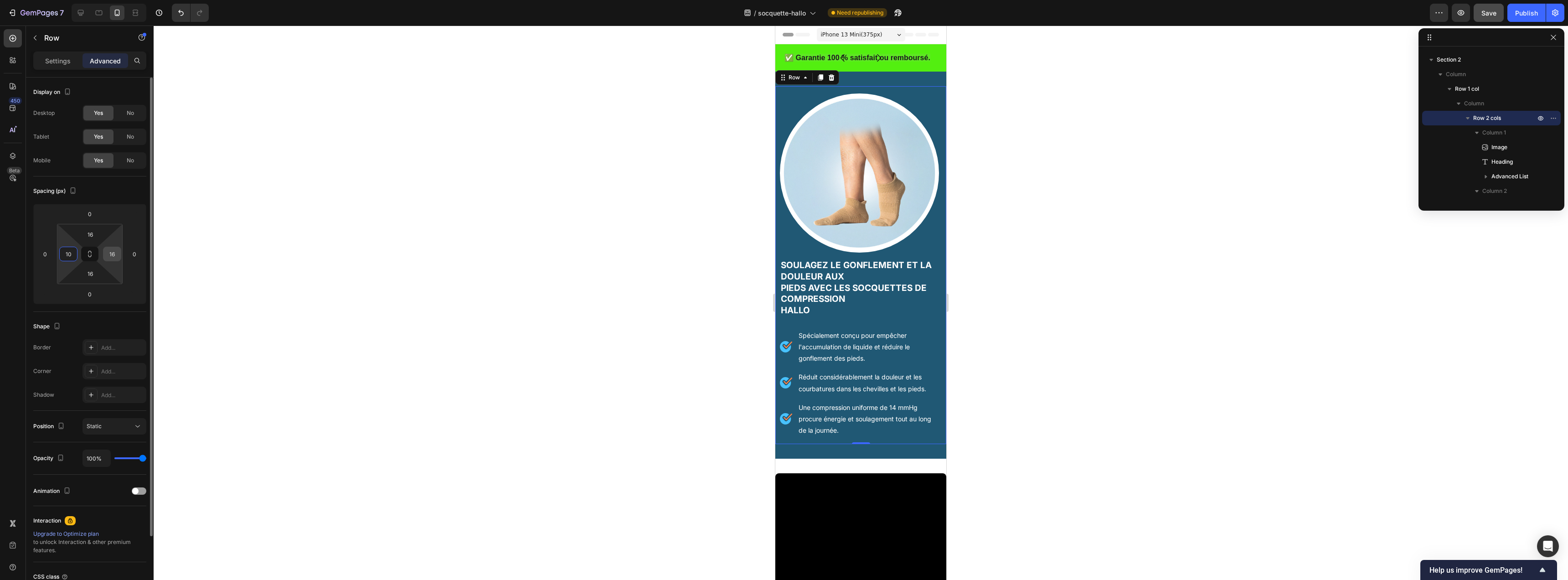
type input "10"
click at [112, 255] on input "16" at bounding box center [112, 254] width 13 height 13
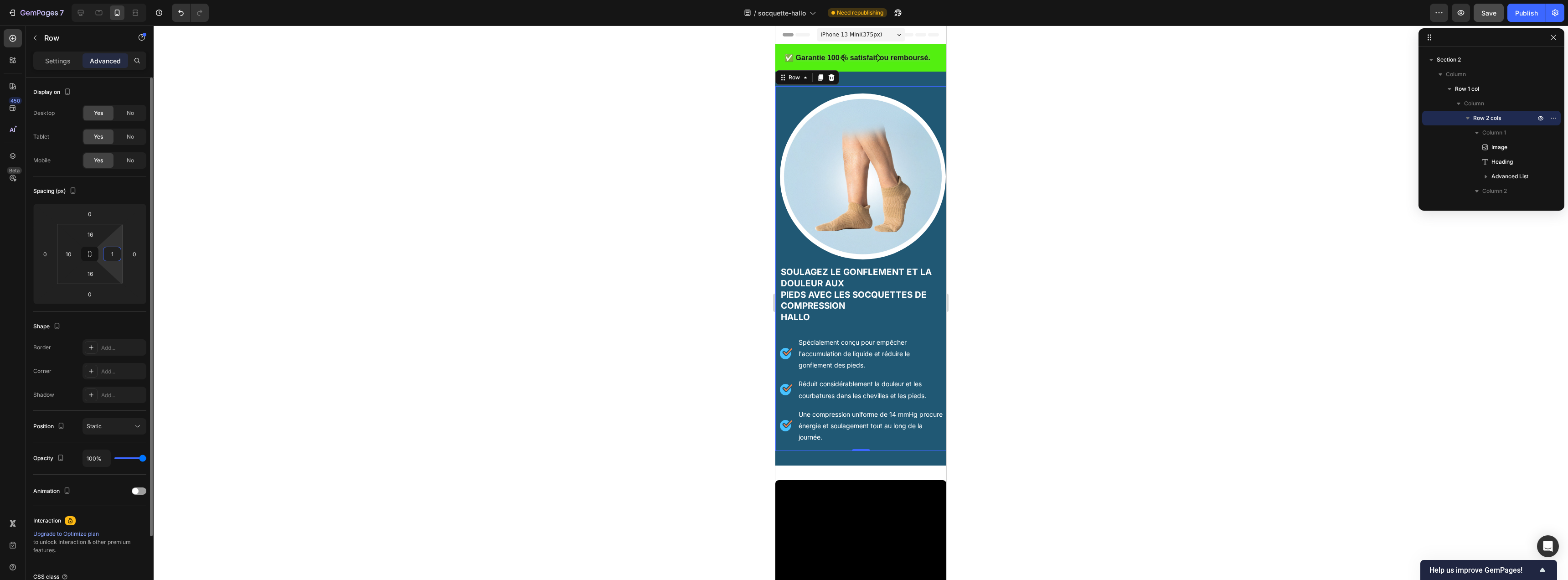
type input "10"
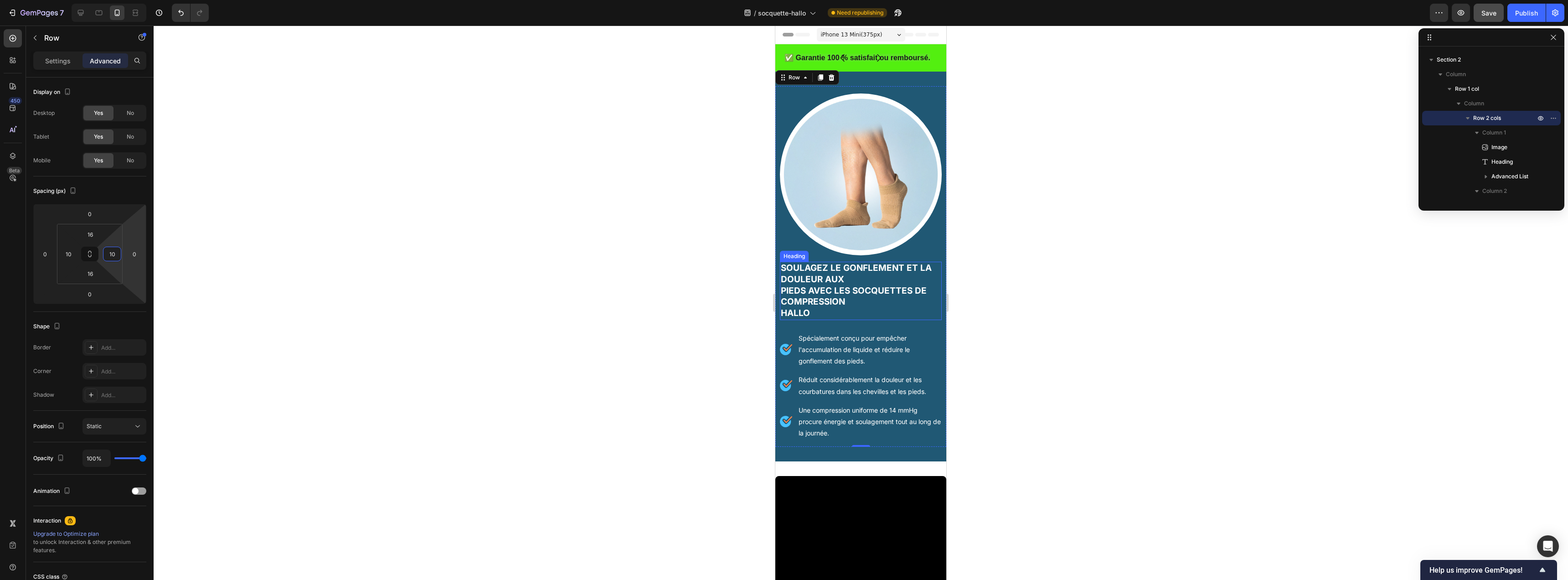
click at [873, 297] on h2 "Soulagez le Gonflement et la Douleur aux Pieds avec les socquettes de Compressi…" at bounding box center [861, 291] width 162 height 58
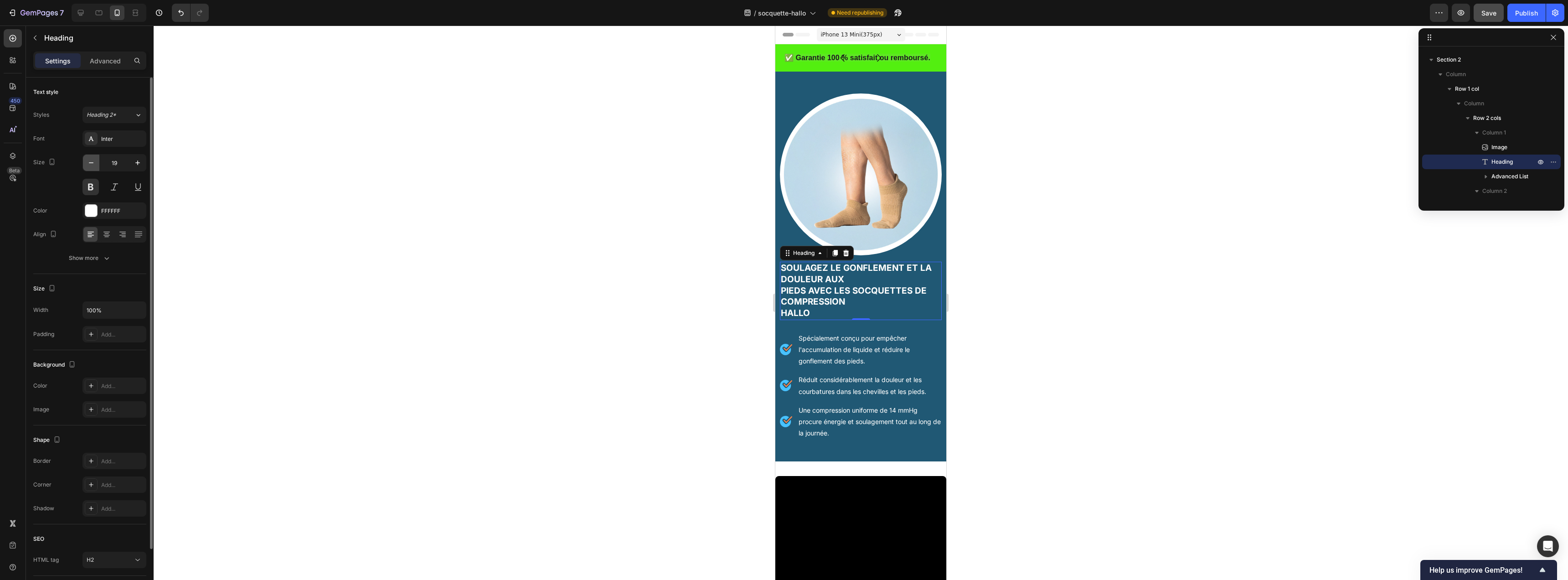
click at [93, 162] on icon "button" at bounding box center [91, 163] width 9 height 9
type input "17"
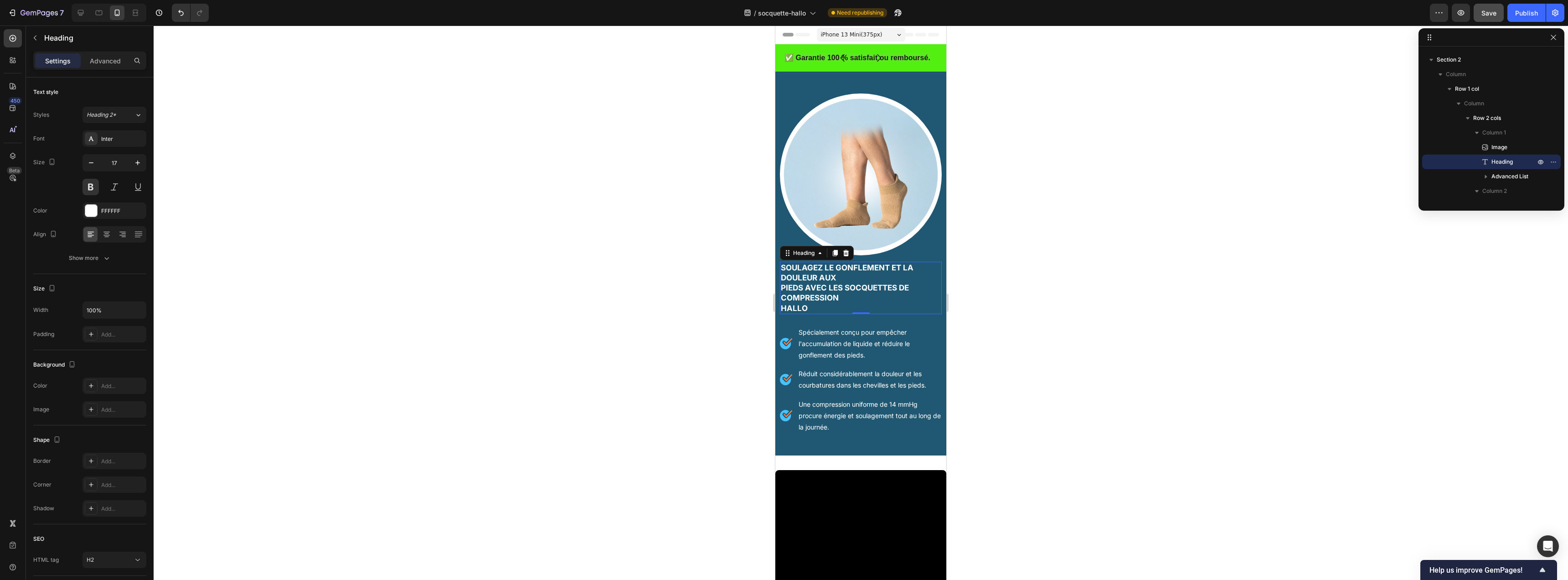
click at [811, 282] on h2 "Soulagez le Gonflement et la Douleur aux Pieds avec les socquettes de Compressi…" at bounding box center [861, 288] width 162 height 52
click at [783, 282] on p "Soulagez le Gonflement et la Douleur aux Pieds avec les socquettes de Compressi…" at bounding box center [861, 288] width 160 height 50
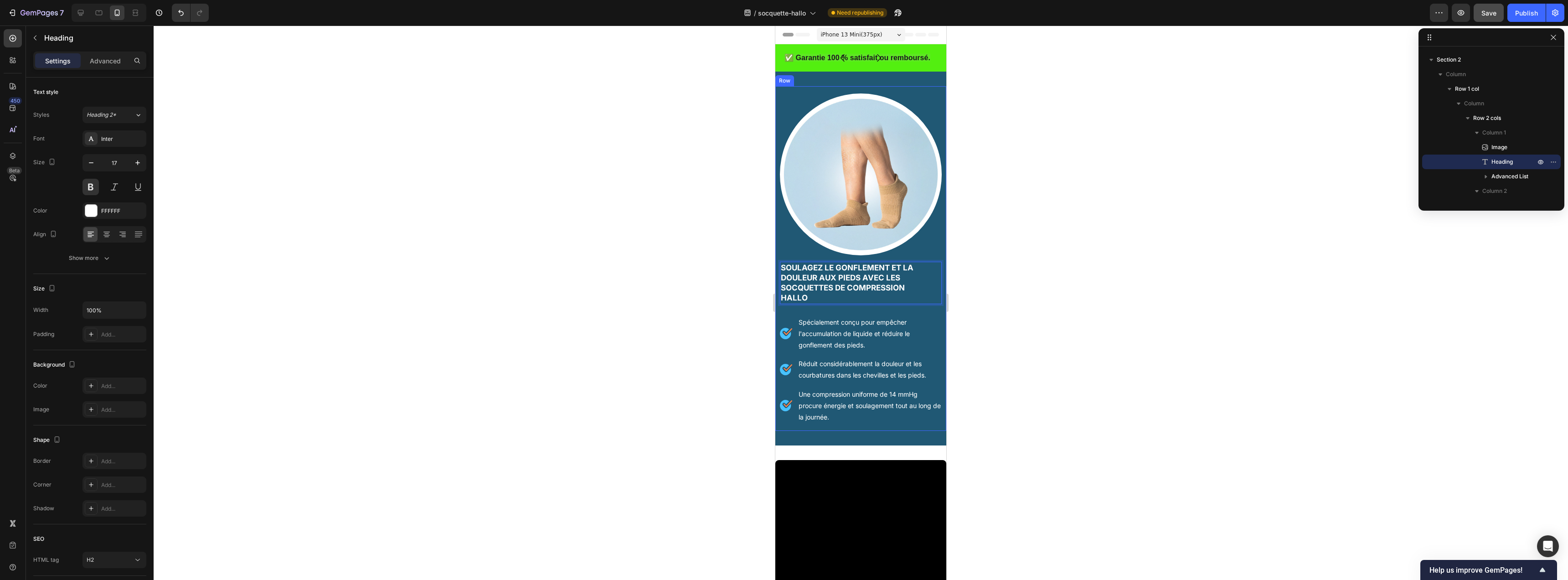
drag, startPoint x: 640, startPoint y: 328, endPoint x: 667, endPoint y: 332, distance: 27.3
click at [640, 328] on div at bounding box center [861, 303] width 1414 height 554
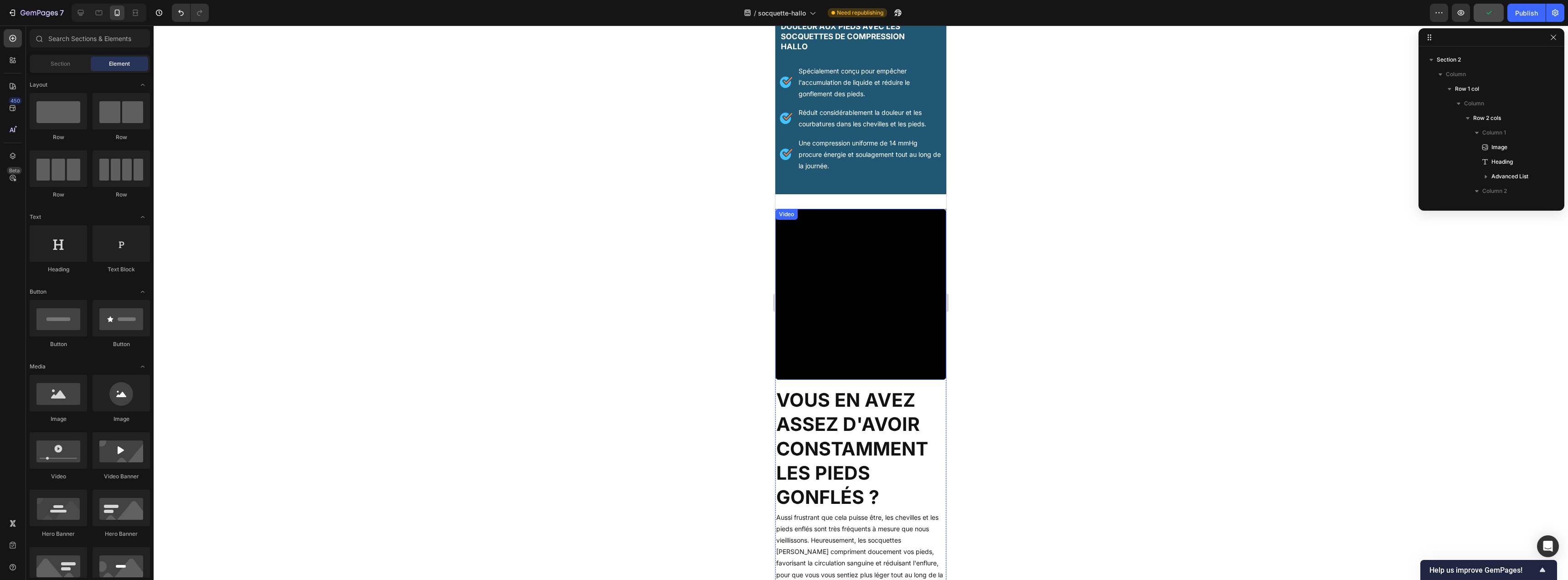
scroll to position [349, 0]
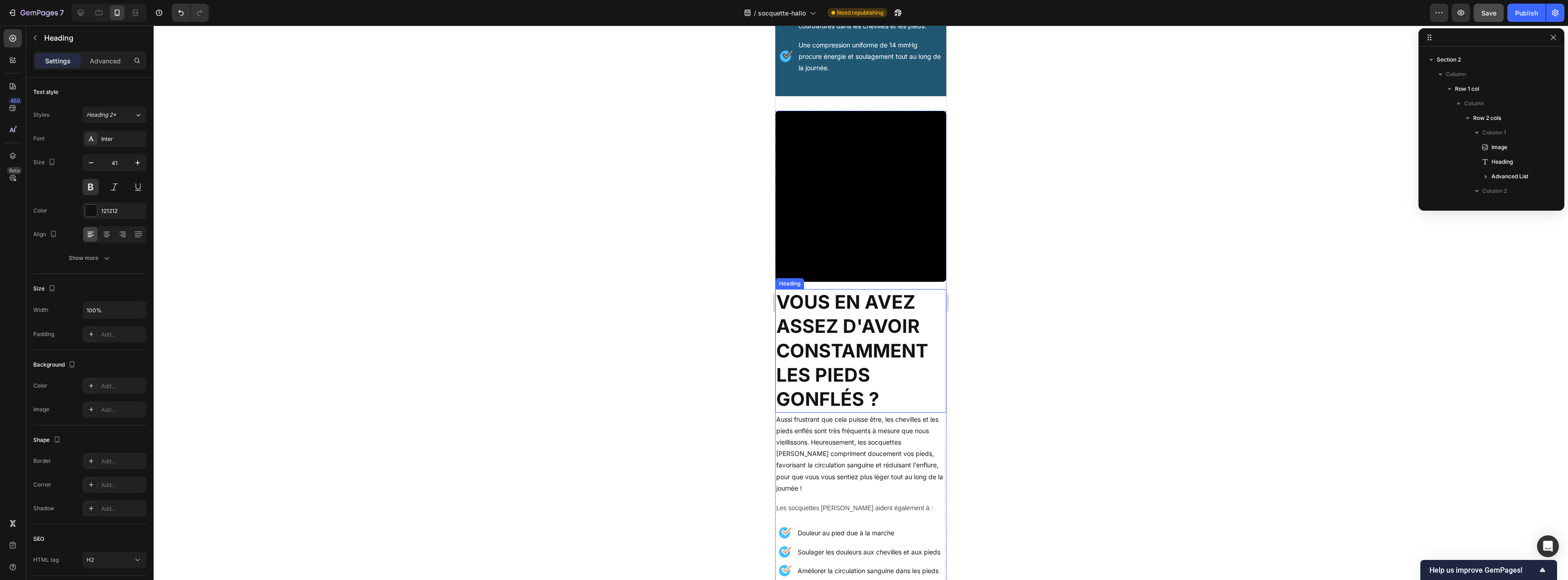
click at [865, 329] on h2 "Vous en avez assez d'avoir constamment les pieds gonflés ?" at bounding box center [860, 351] width 171 height 123
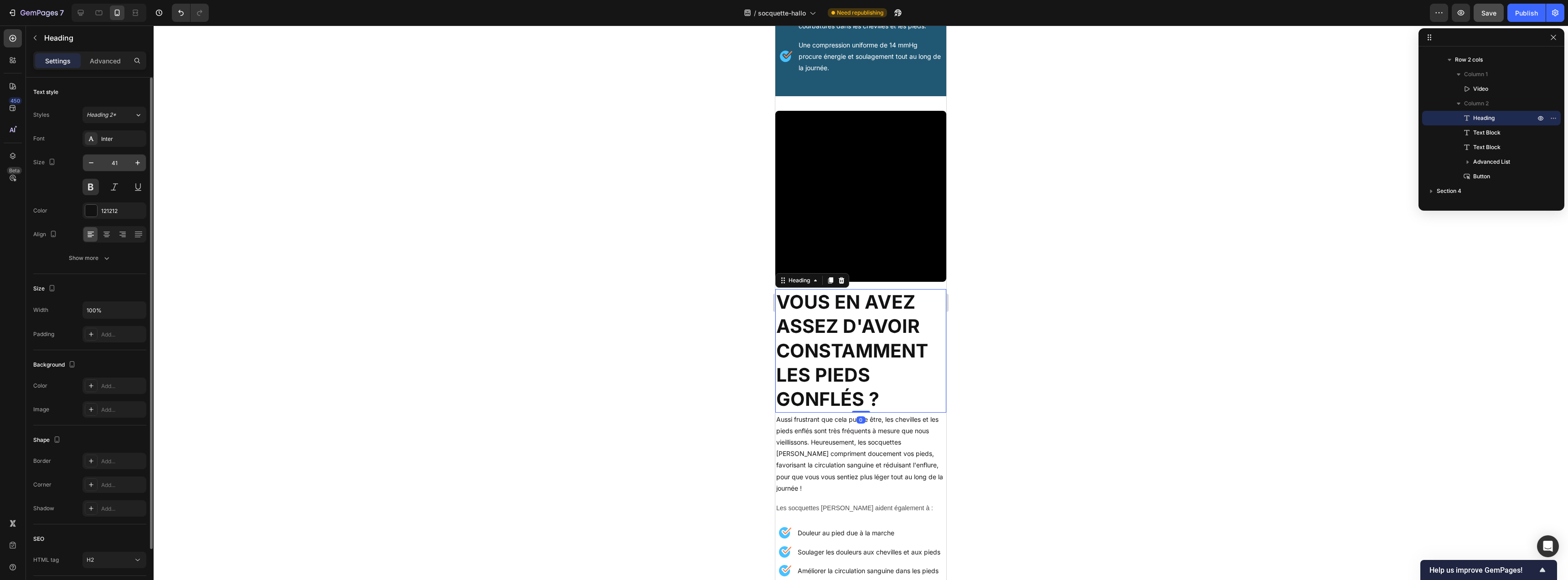
click at [122, 163] on input "41" at bounding box center [114, 163] width 30 height 16
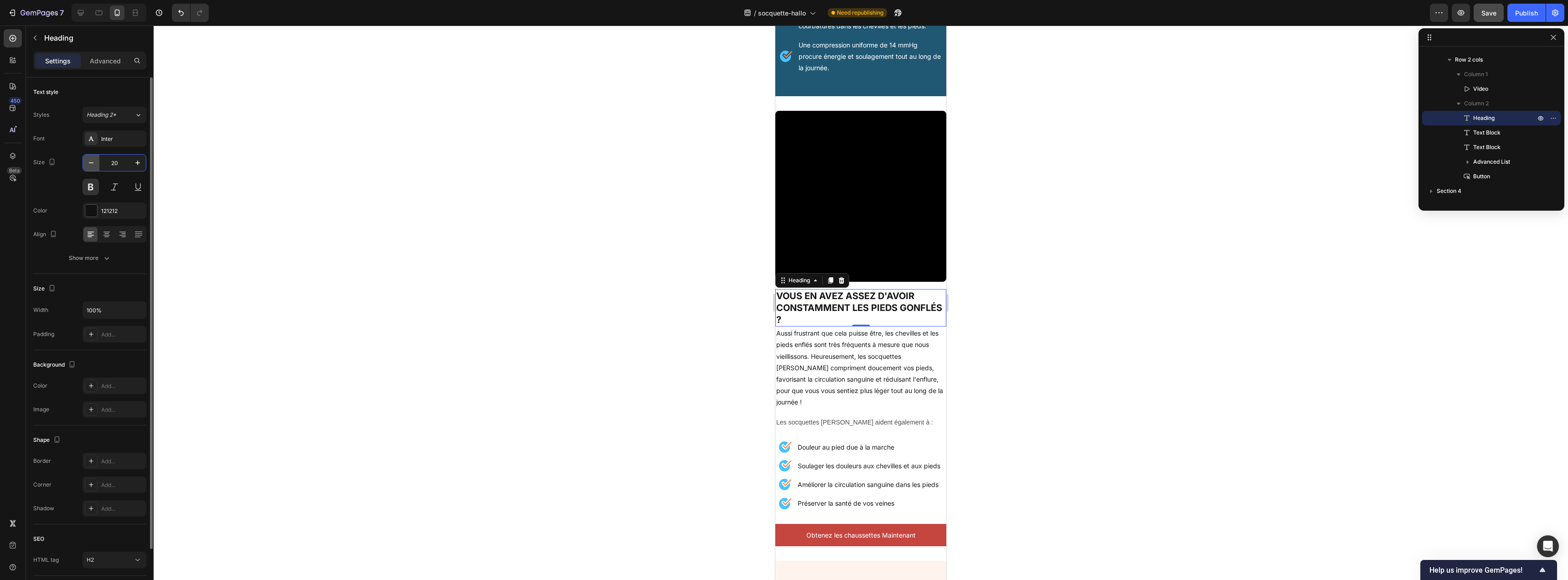
click at [92, 163] on icon "button" at bounding box center [91, 162] width 4 height 1
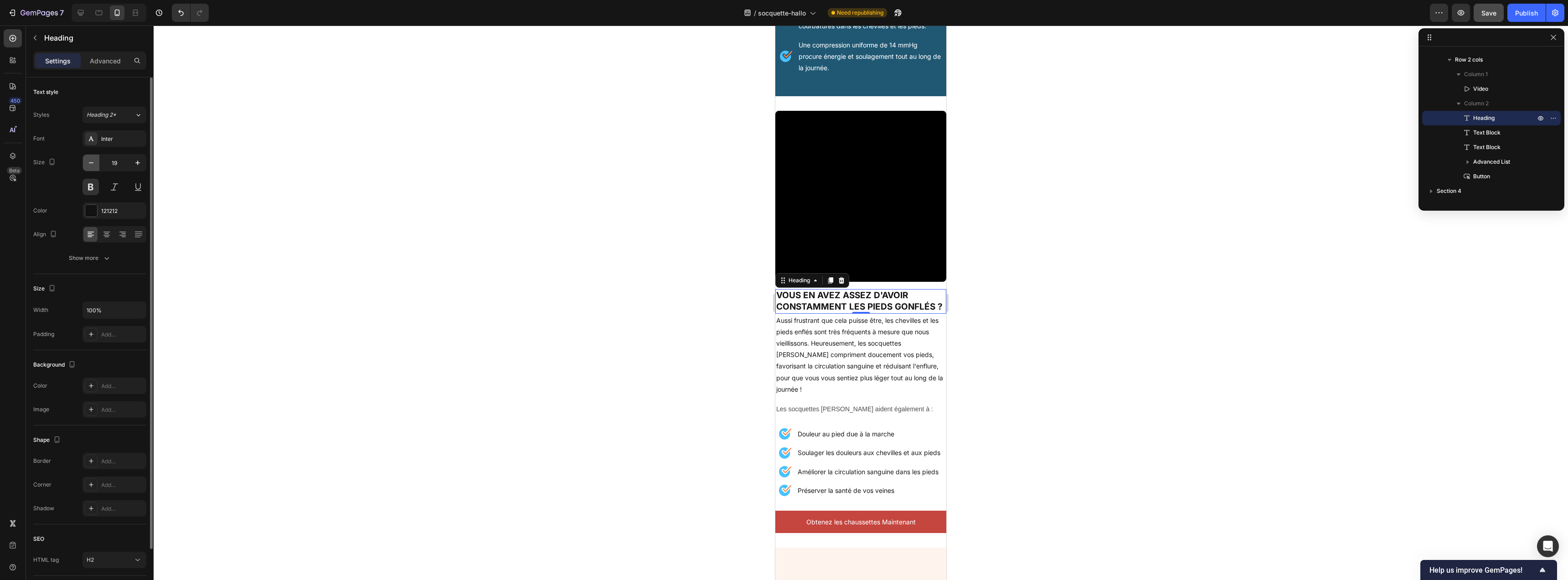
click at [92, 162] on icon "button" at bounding box center [91, 162] width 4 height 1
type input "18"
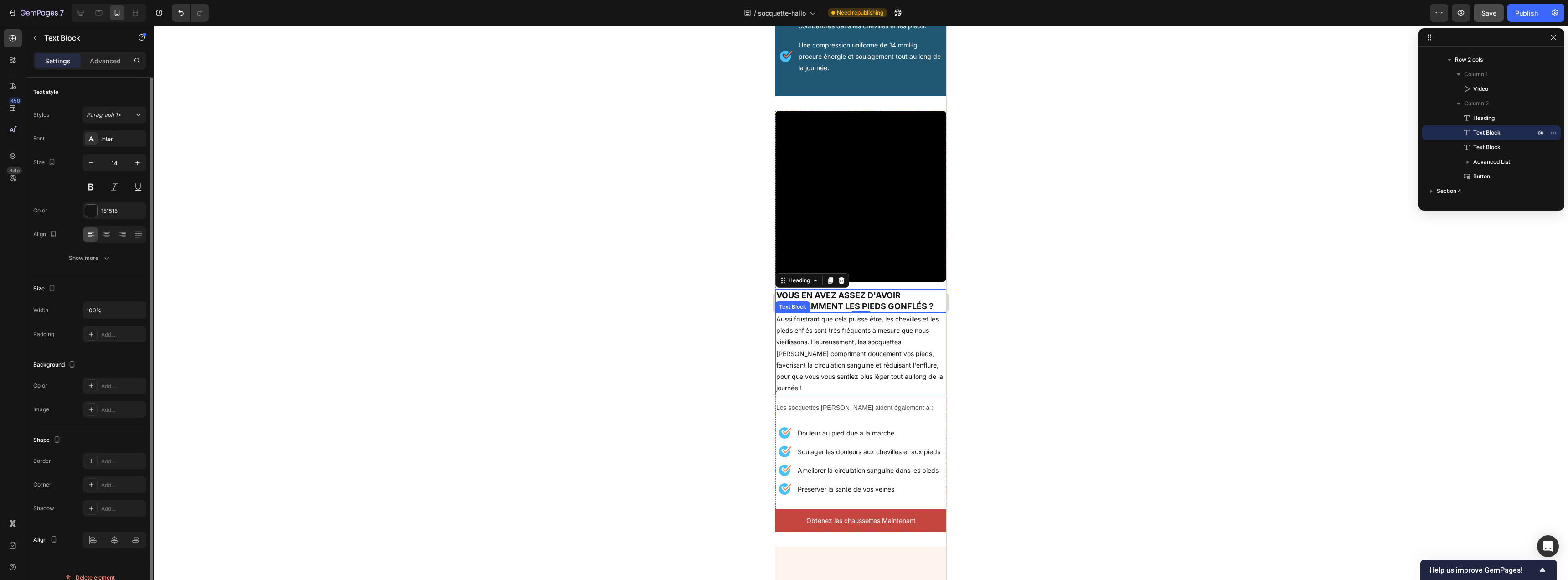
click at [864, 348] on p "Aussi frustrant que cela puisse être, les chevilles et les pieds enflés sont tr…" at bounding box center [861, 353] width 169 height 80
drag, startPoint x: 88, startPoint y: 211, endPoint x: 126, endPoint y: 233, distance: 43.9
click at [88, 211] on div at bounding box center [91, 211] width 12 height 12
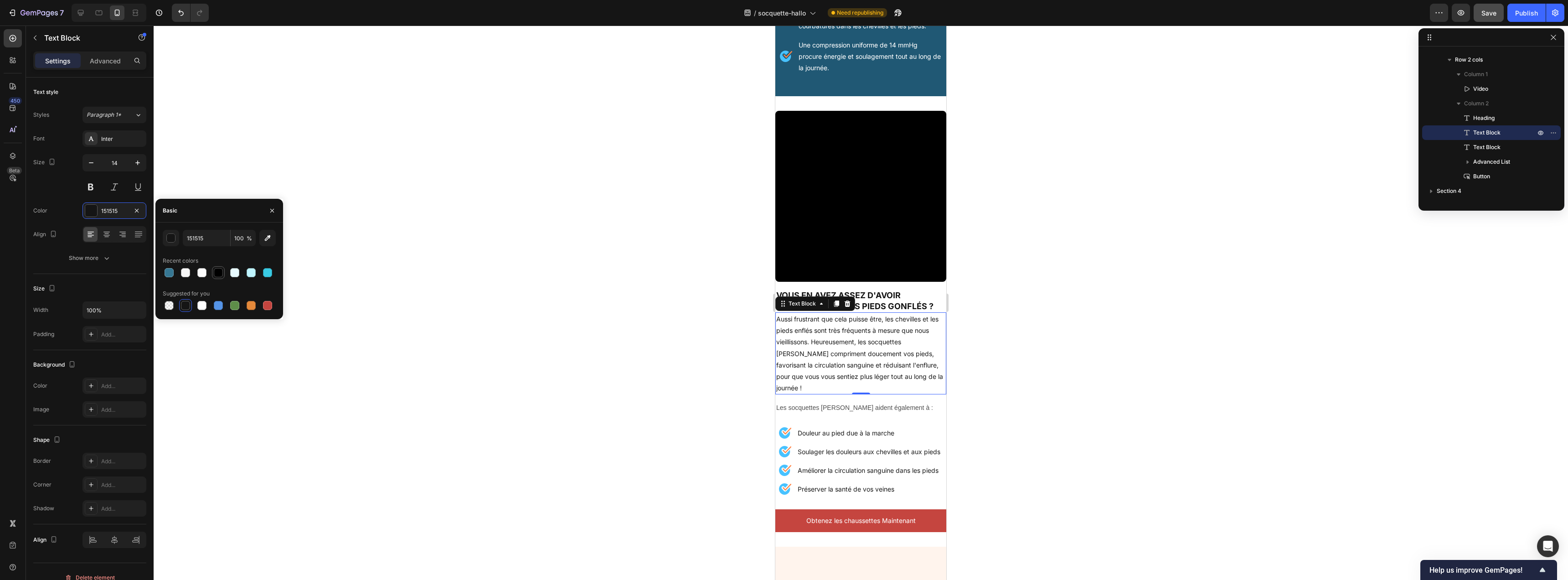
click at [218, 273] on div at bounding box center [218, 272] width 9 height 9
type input "000000"
click at [841, 402] on p "Les socquettes [PERSON_NAME] aident également à :" at bounding box center [861, 408] width 169 height 11
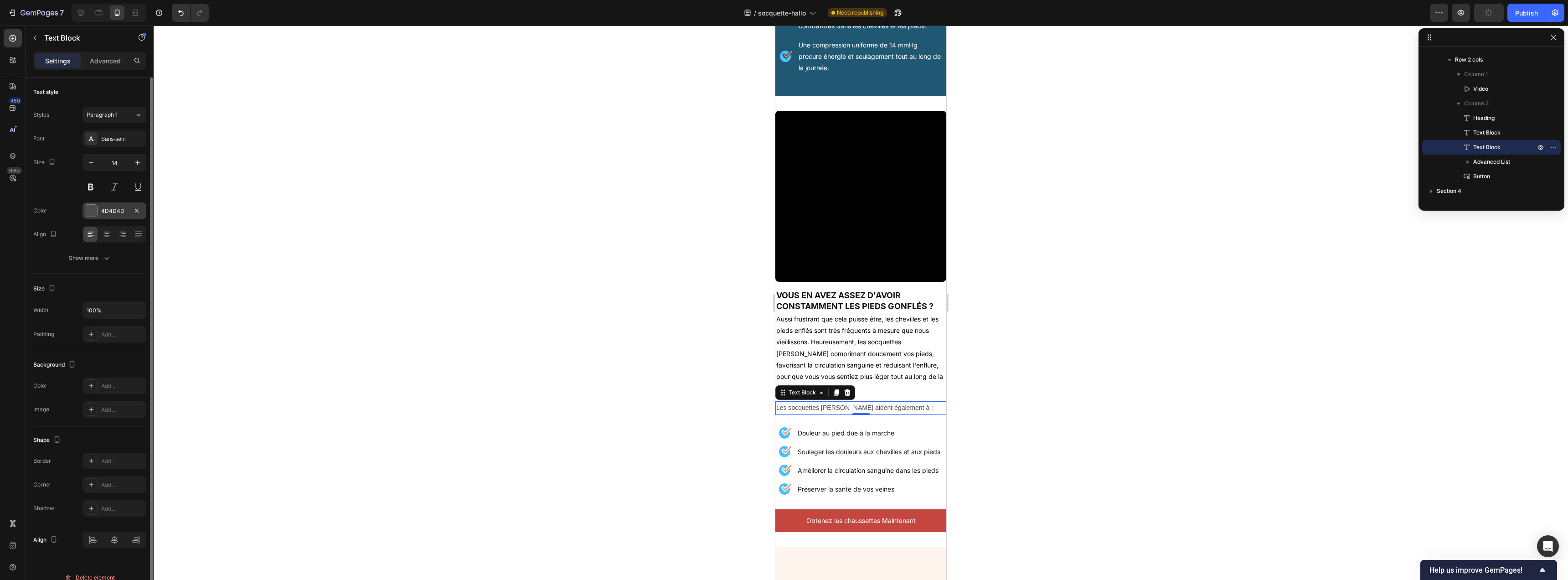
click at [93, 210] on div at bounding box center [91, 211] width 12 height 12
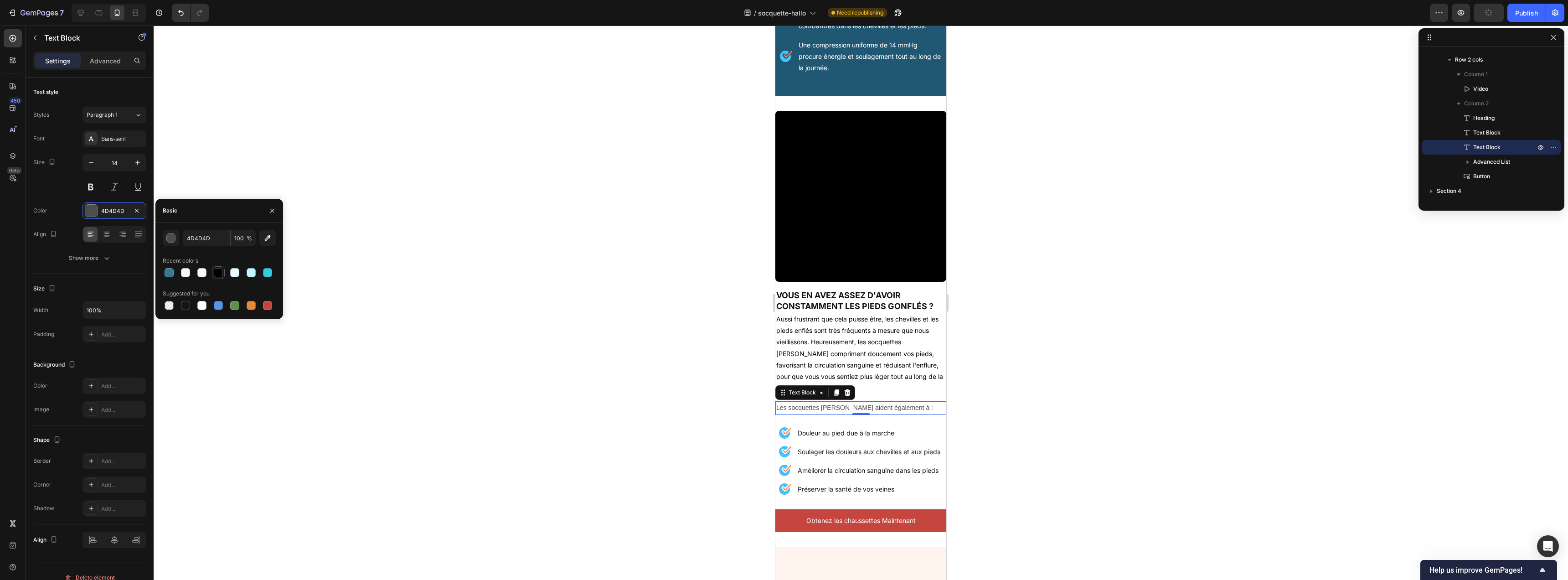
click at [219, 274] on div at bounding box center [218, 272] width 9 height 9
type input "000000"
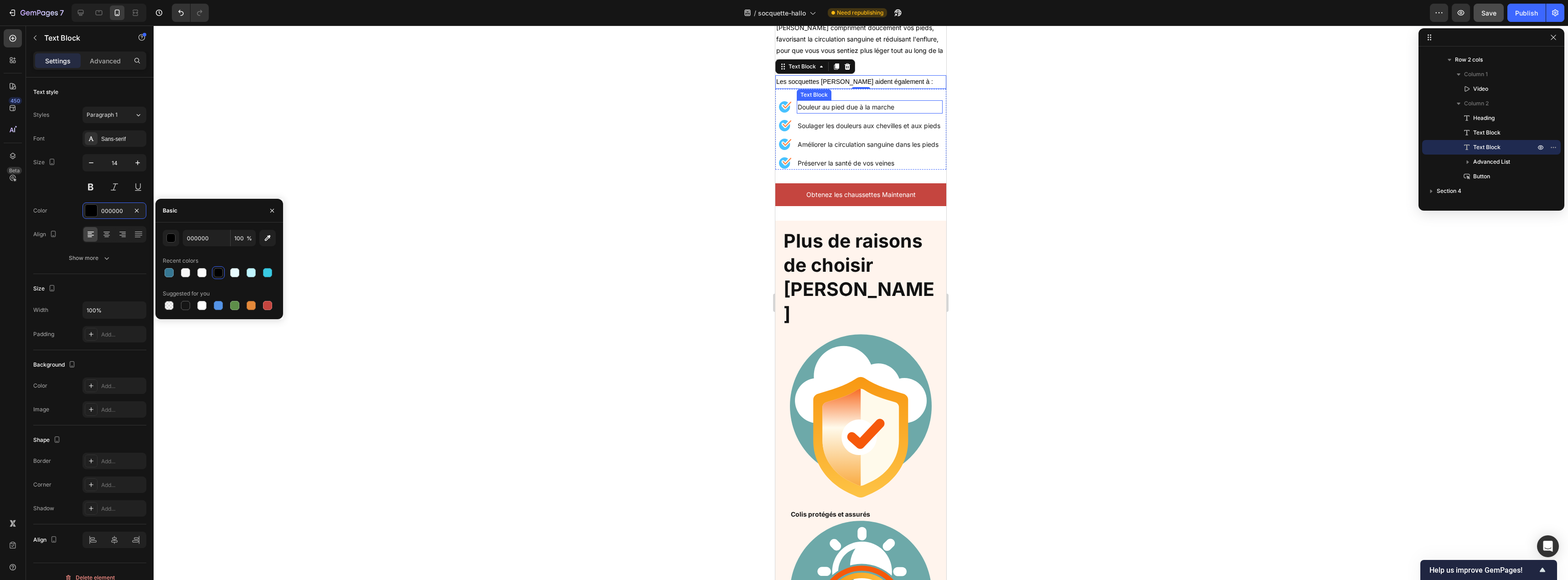
scroll to position [589, 0]
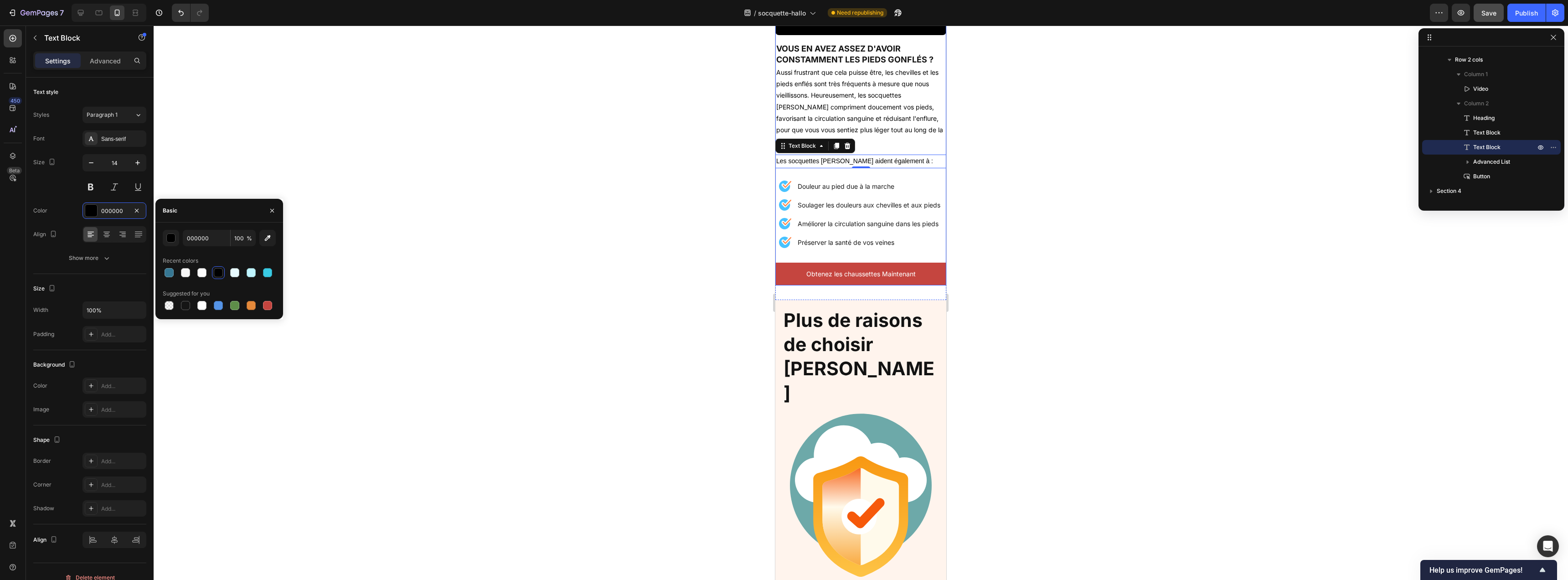
click at [938, 144] on div "Vous en avez assez d'avoir constamment les pieds gonflés ? Heading Aussi frustr…" at bounding box center [860, 163] width 171 height 243
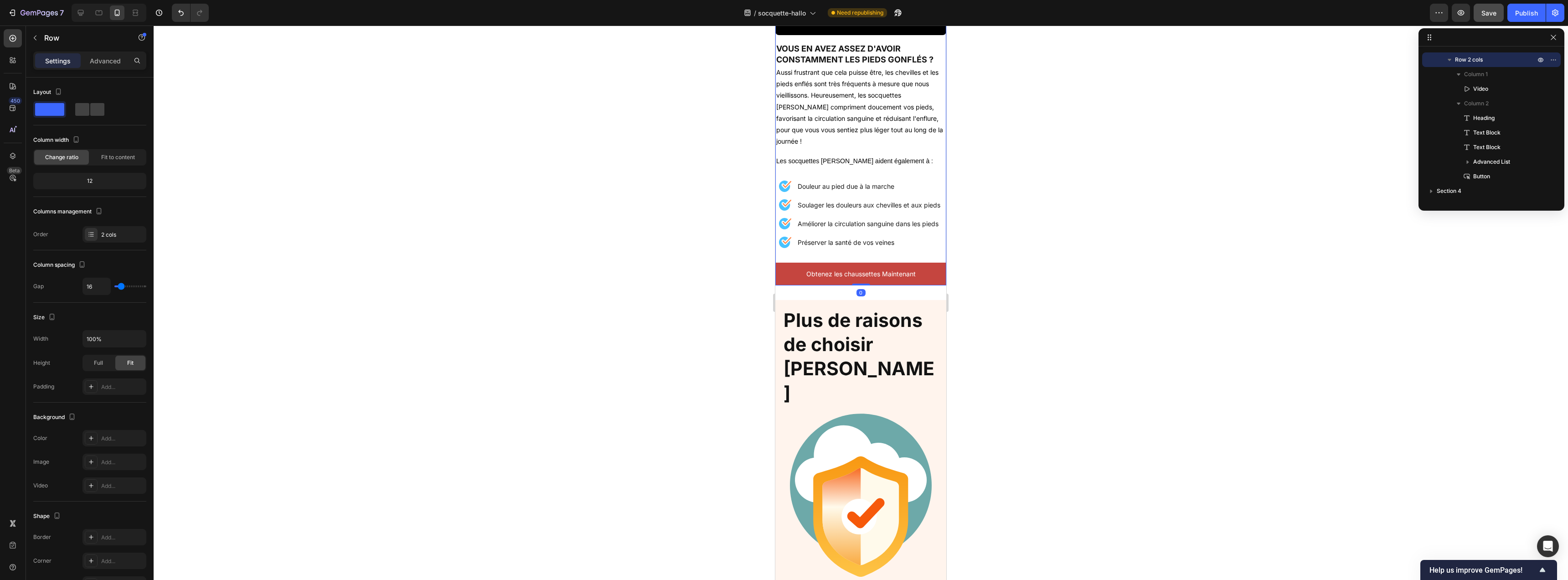
click at [107, 70] on div "Settings Advanced" at bounding box center [89, 64] width 128 height 26
click at [108, 67] on div "Advanced" at bounding box center [106, 61] width 46 height 15
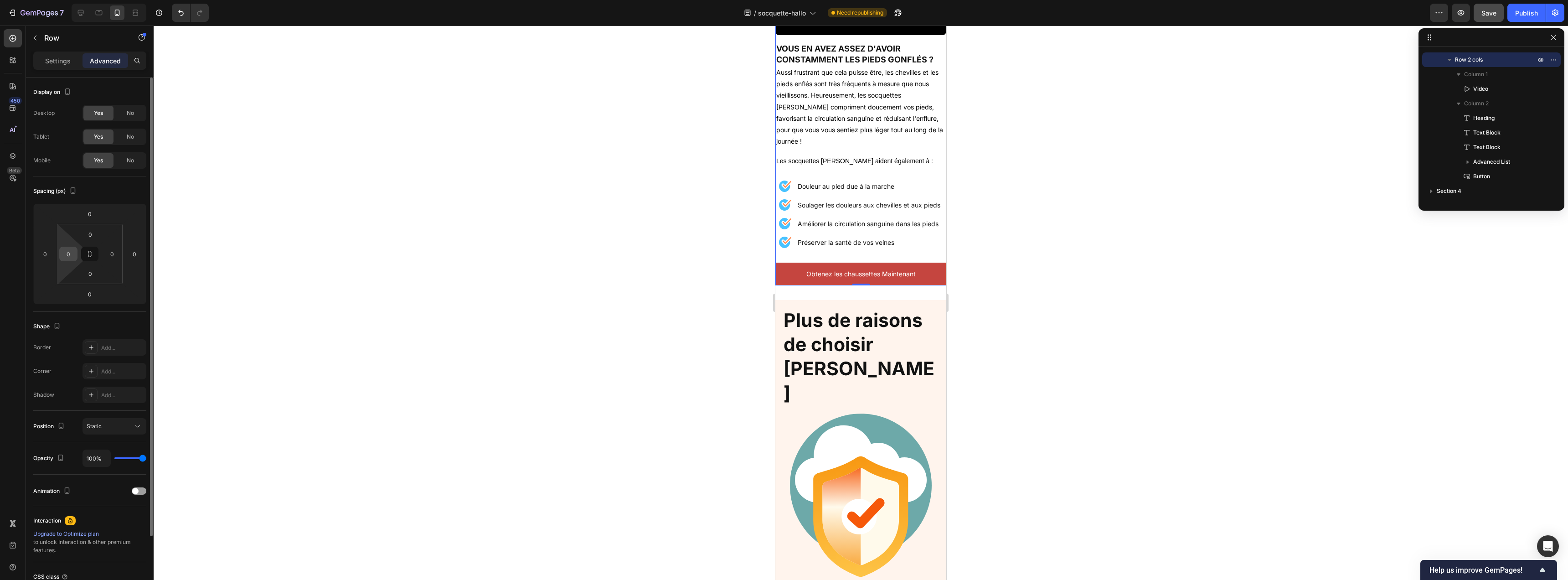
drag, startPoint x: 70, startPoint y: 254, endPoint x: 80, endPoint y: 258, distance: 10.8
click at [70, 254] on input "0" at bounding box center [68, 254] width 13 height 13
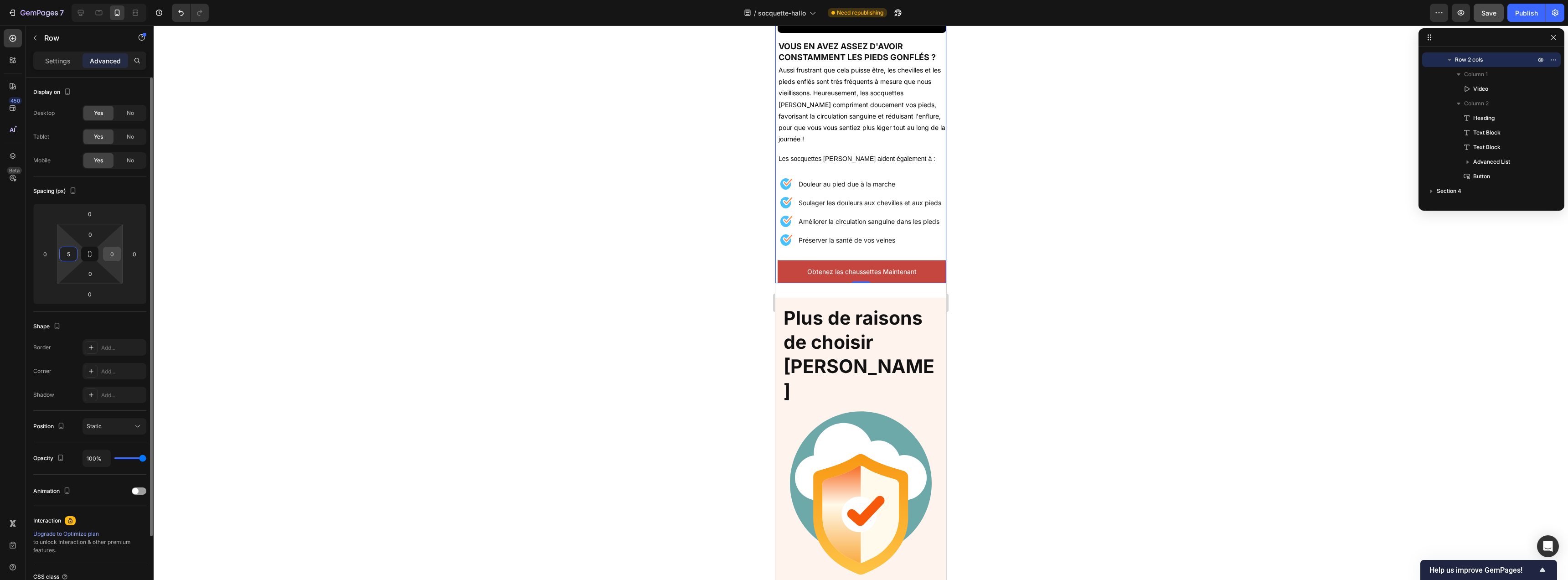
type input "5"
click at [117, 255] on input "0" at bounding box center [112, 254] width 13 height 13
type input "5"
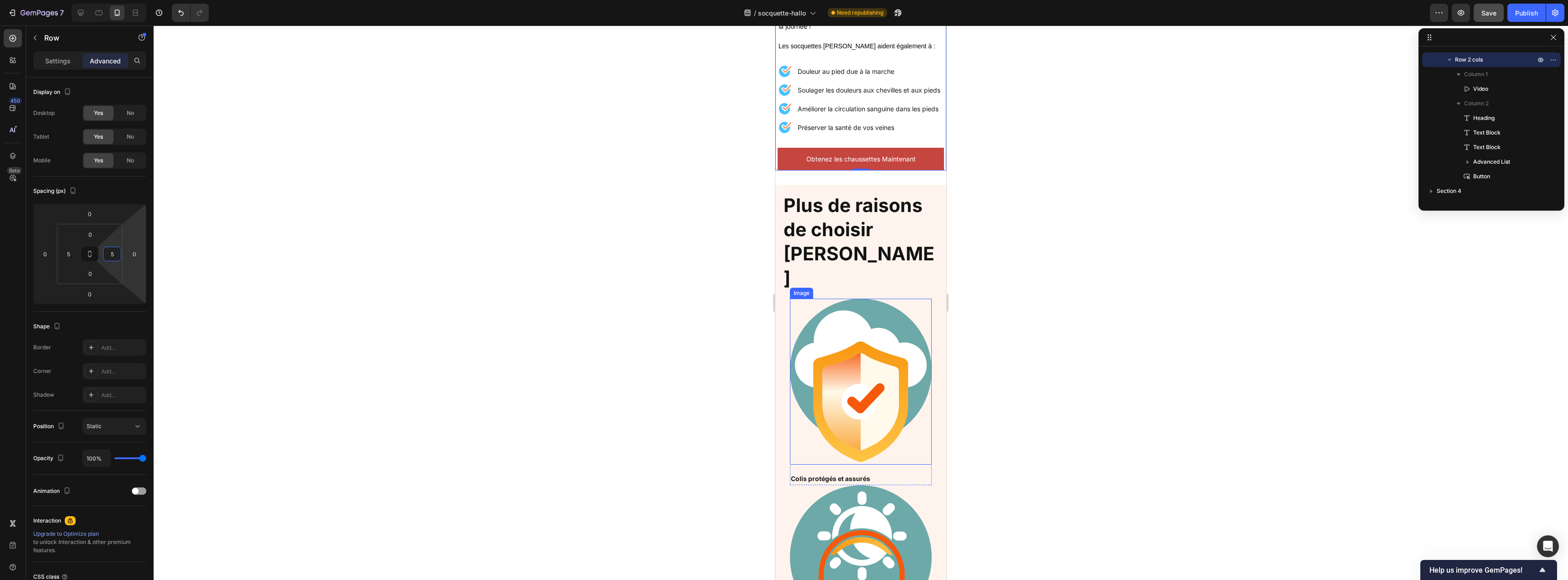
scroll to position [771, 0]
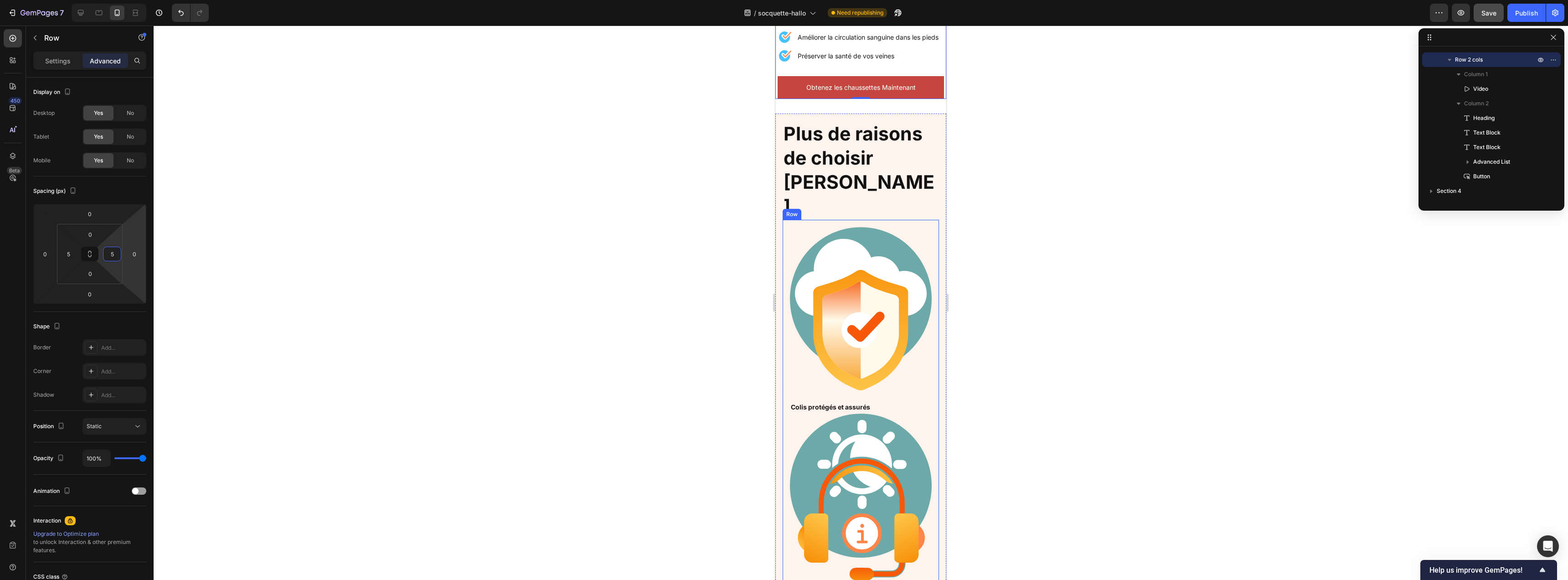
click at [929, 220] on div "Image Colis protégés et assurés Text Block Row Image Assistace 24h/24 Text Bloc…" at bounding box center [860, 511] width 156 height 583
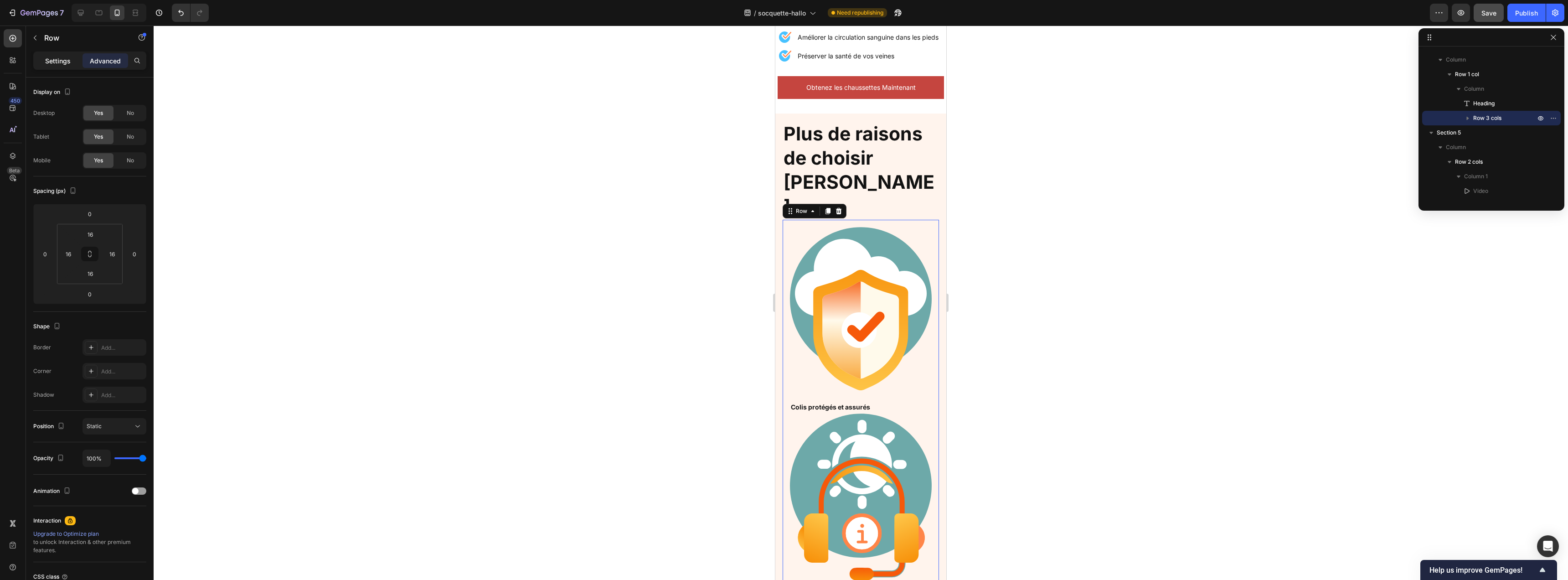
click at [61, 61] on p "Settings" at bounding box center [58, 61] width 26 height 10
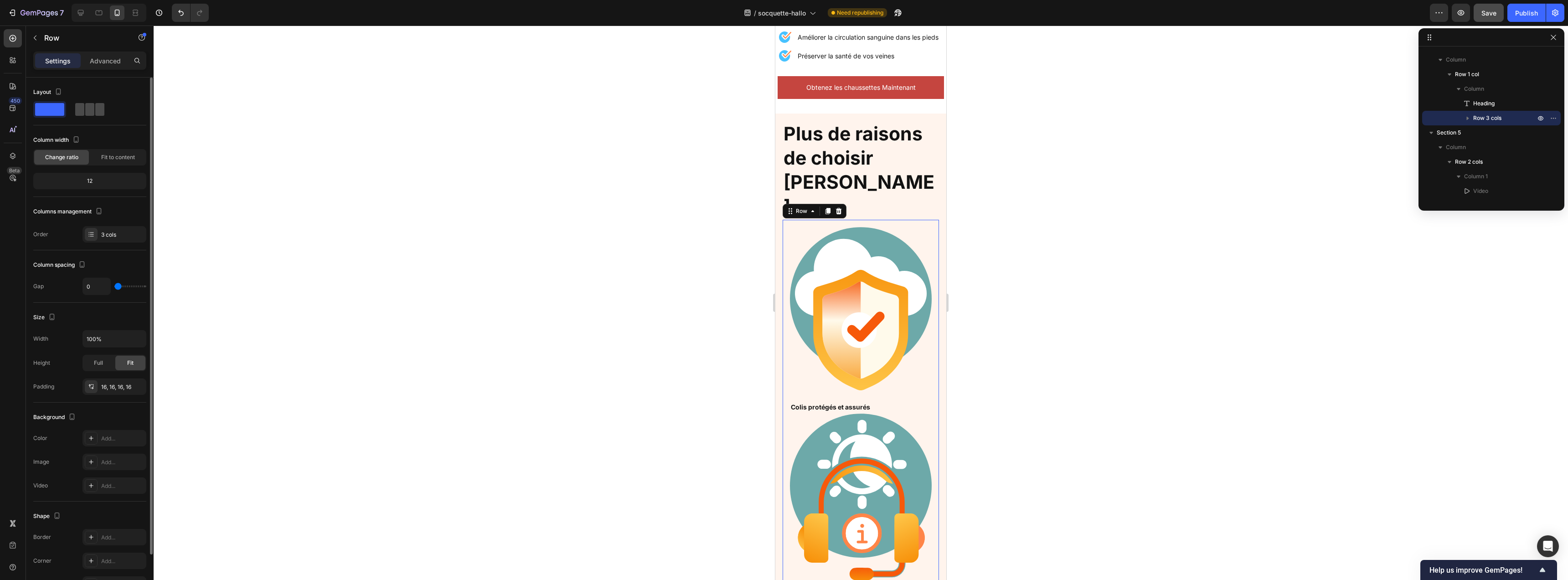
click at [88, 113] on span at bounding box center [89, 109] width 9 height 13
type input "16"
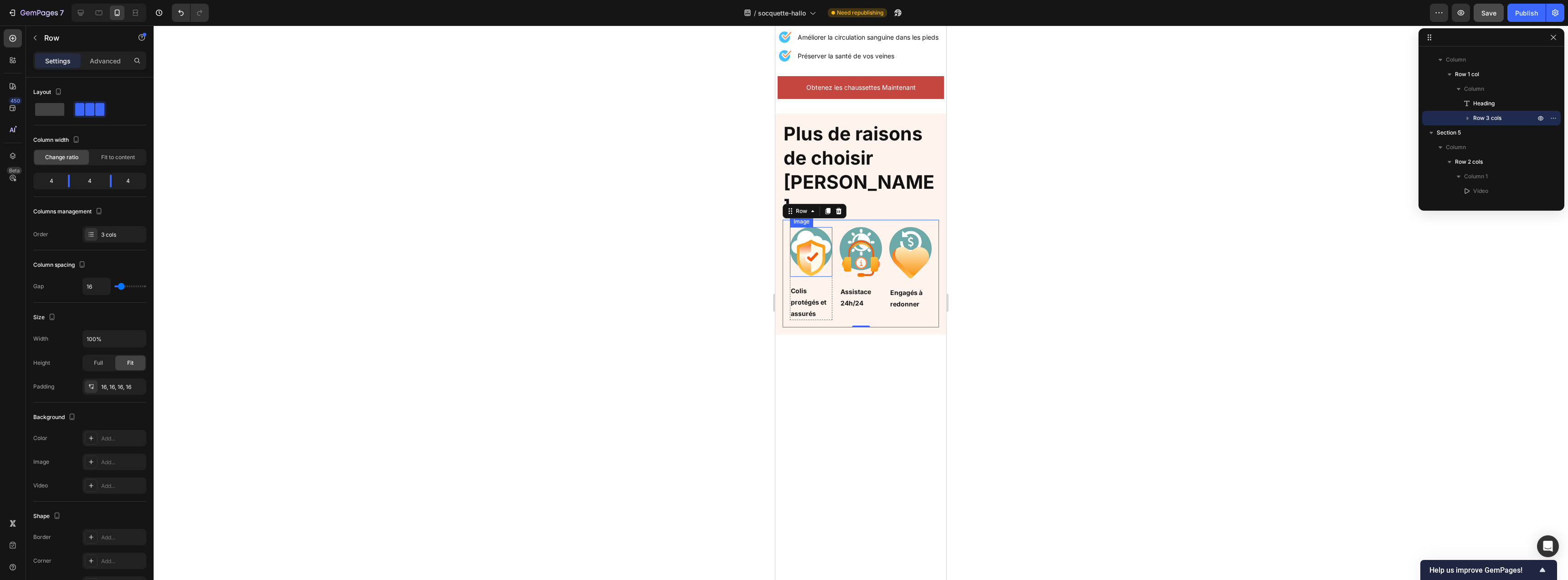
click at [815, 230] on img at bounding box center [811, 252] width 42 height 50
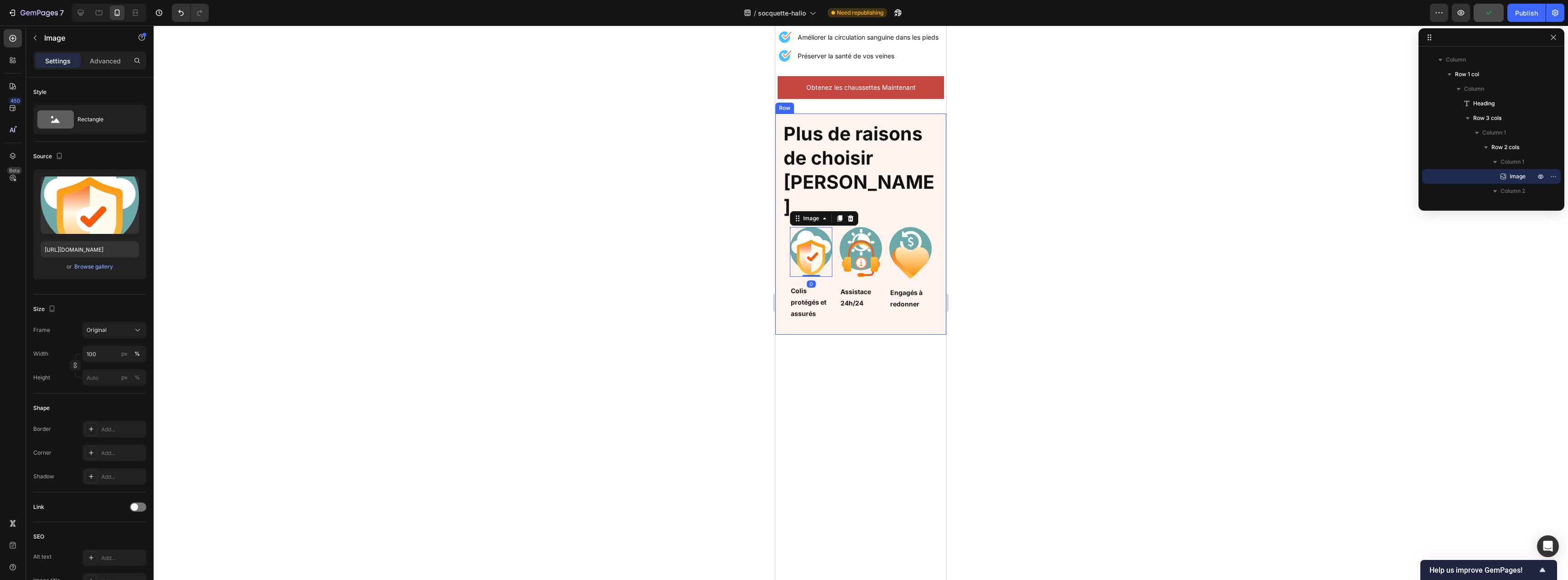
click at [781, 237] on div "Plus de raisons de choisir Hallo Heading Image 0 Colis protégés et assurés Text…" at bounding box center [860, 224] width 171 height 222
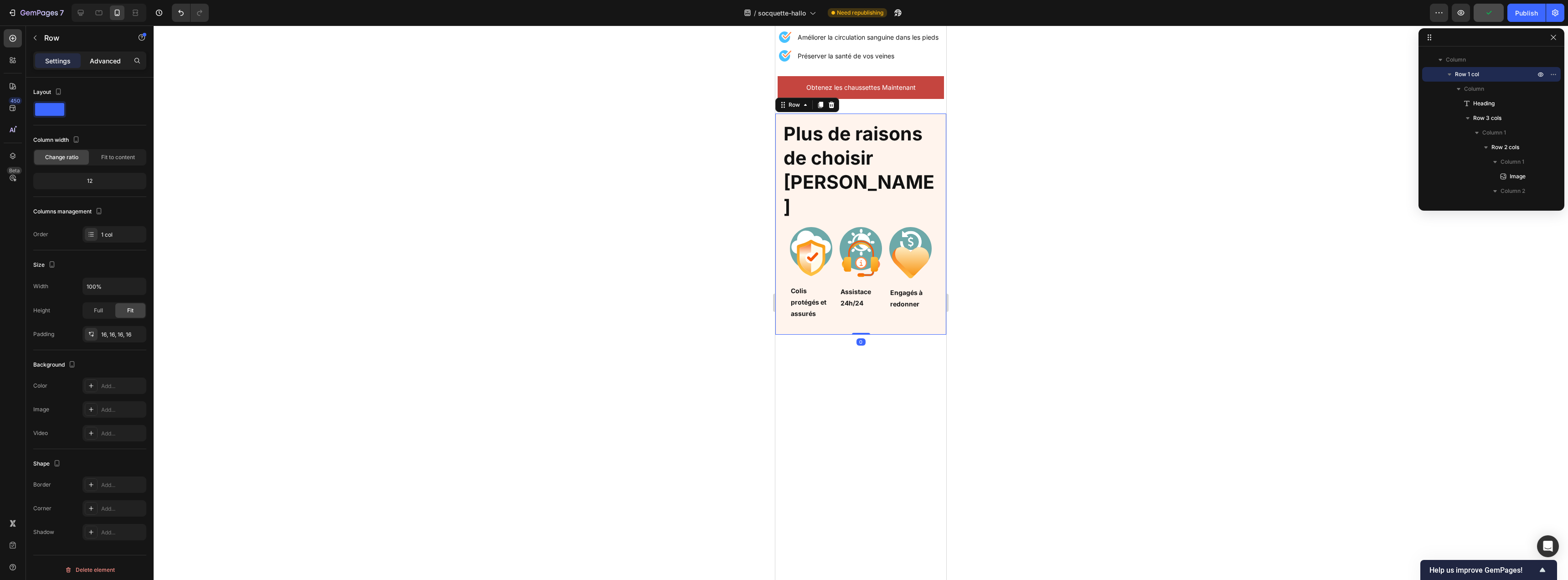
click at [99, 66] on div "Advanced" at bounding box center [106, 61] width 46 height 15
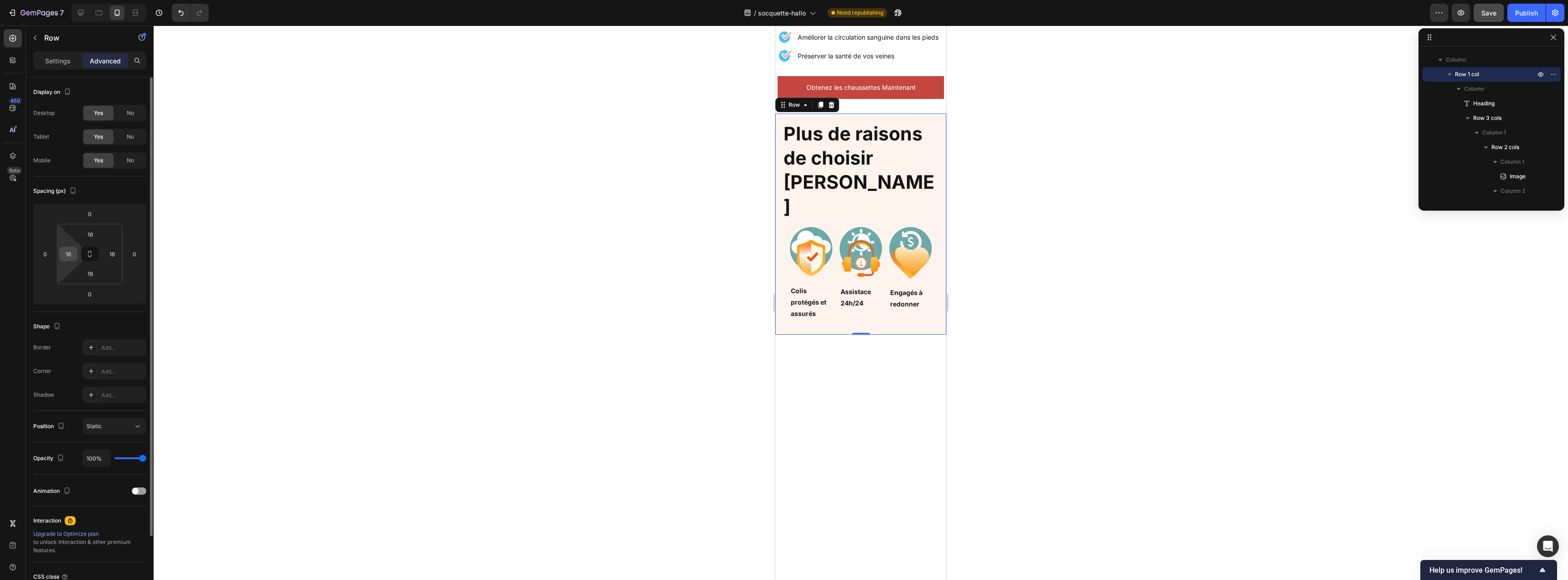
click at [74, 253] on input "16" at bounding box center [68, 254] width 13 height 13
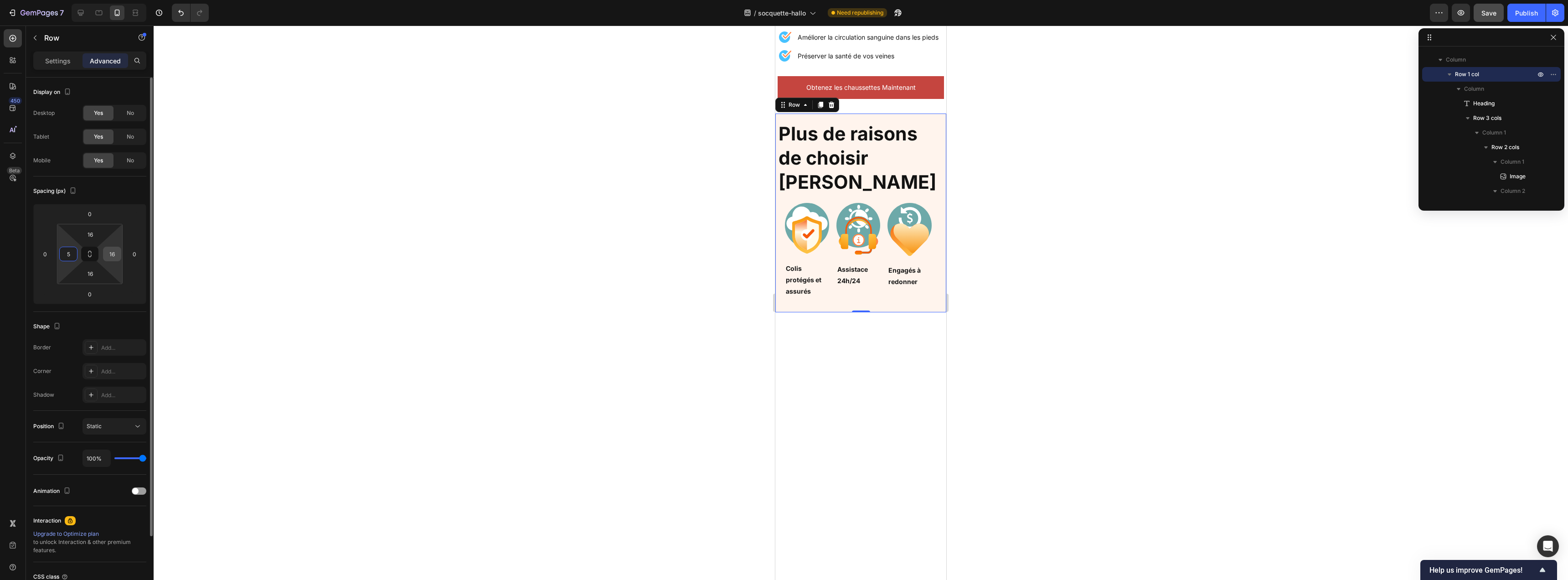
type input "5"
click at [113, 251] on input "16" at bounding box center [112, 254] width 13 height 13
type input "5"
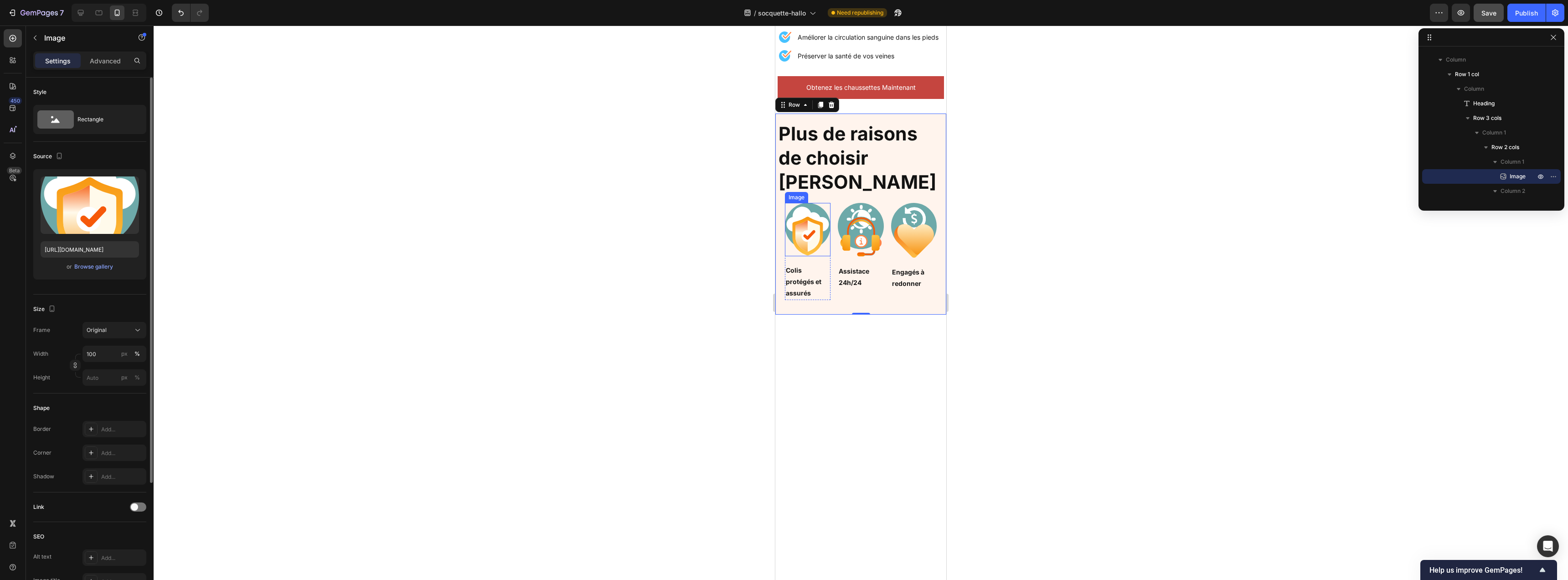
click at [800, 233] on img at bounding box center [808, 229] width 46 height 53
click at [831, 271] on div "Image 0 Colis protégés et assurés Text Block Row Image Assistace 24h/24 Text Bl…" at bounding box center [860, 251] width 166 height 112
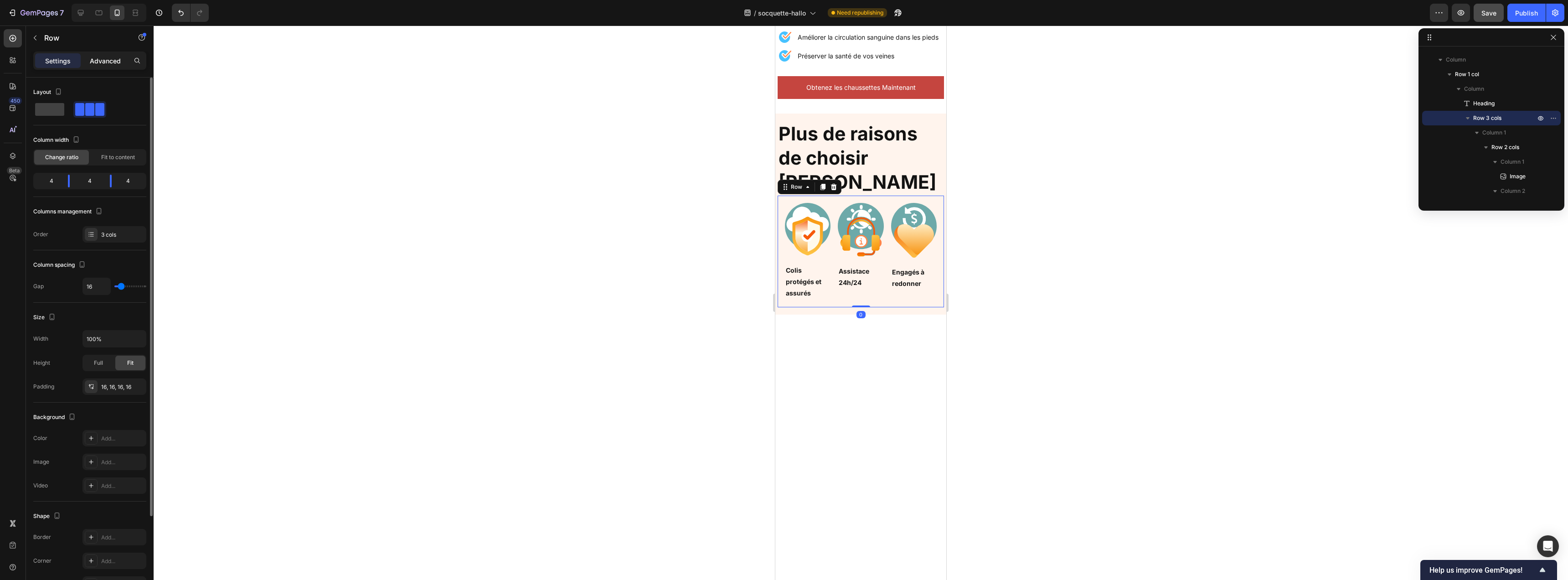
click at [98, 64] on p "Advanced" at bounding box center [105, 61] width 31 height 10
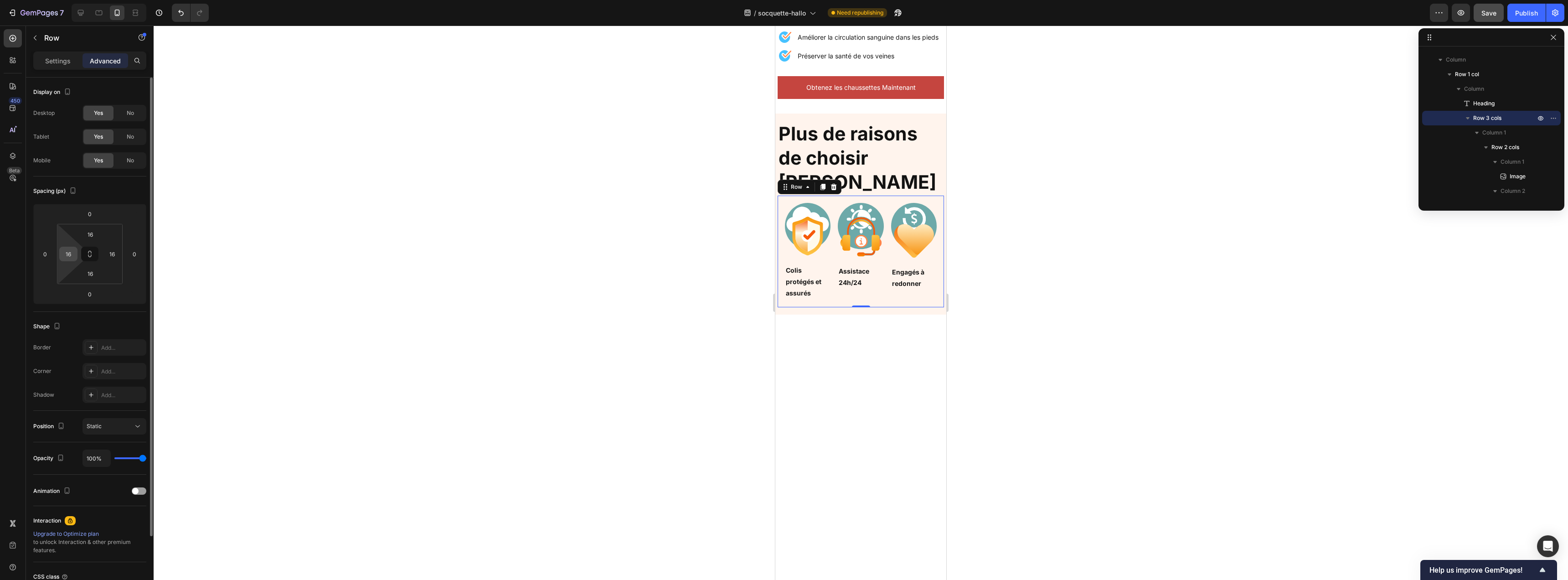
click at [74, 252] on input "16" at bounding box center [68, 254] width 13 height 13
type input "5"
click at [118, 253] on input "16" at bounding box center [112, 254] width 13 height 13
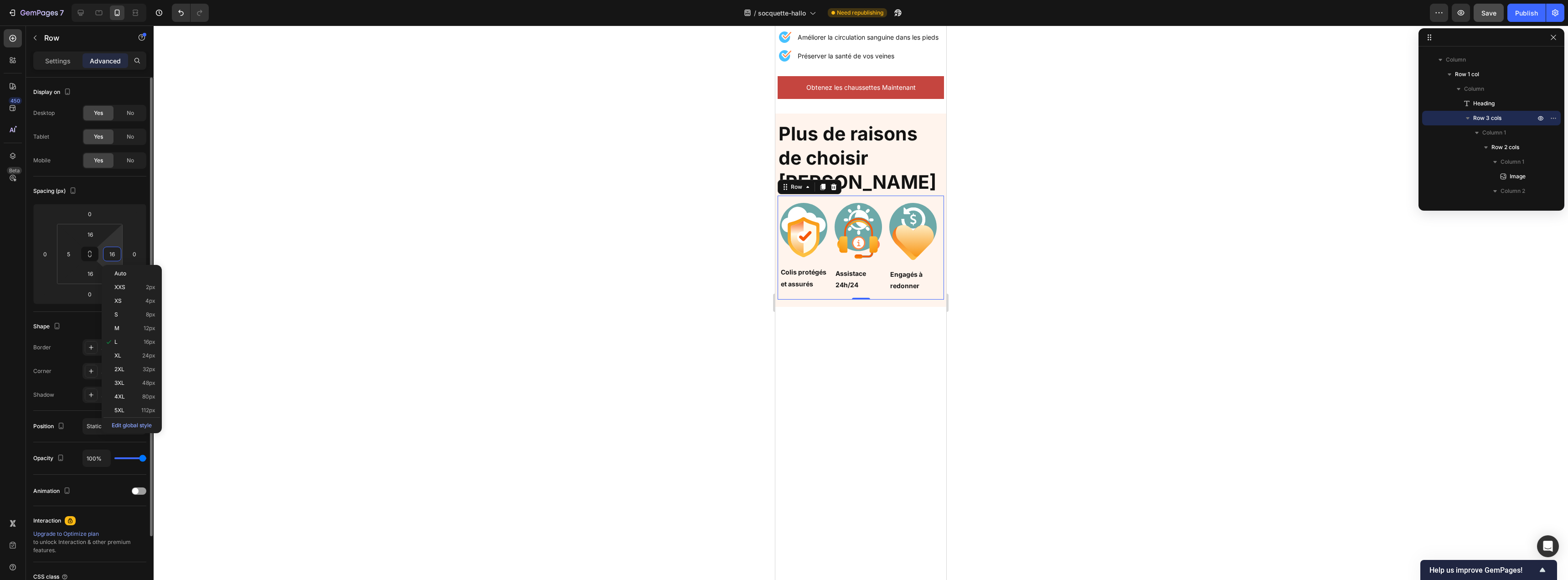
type input "5"
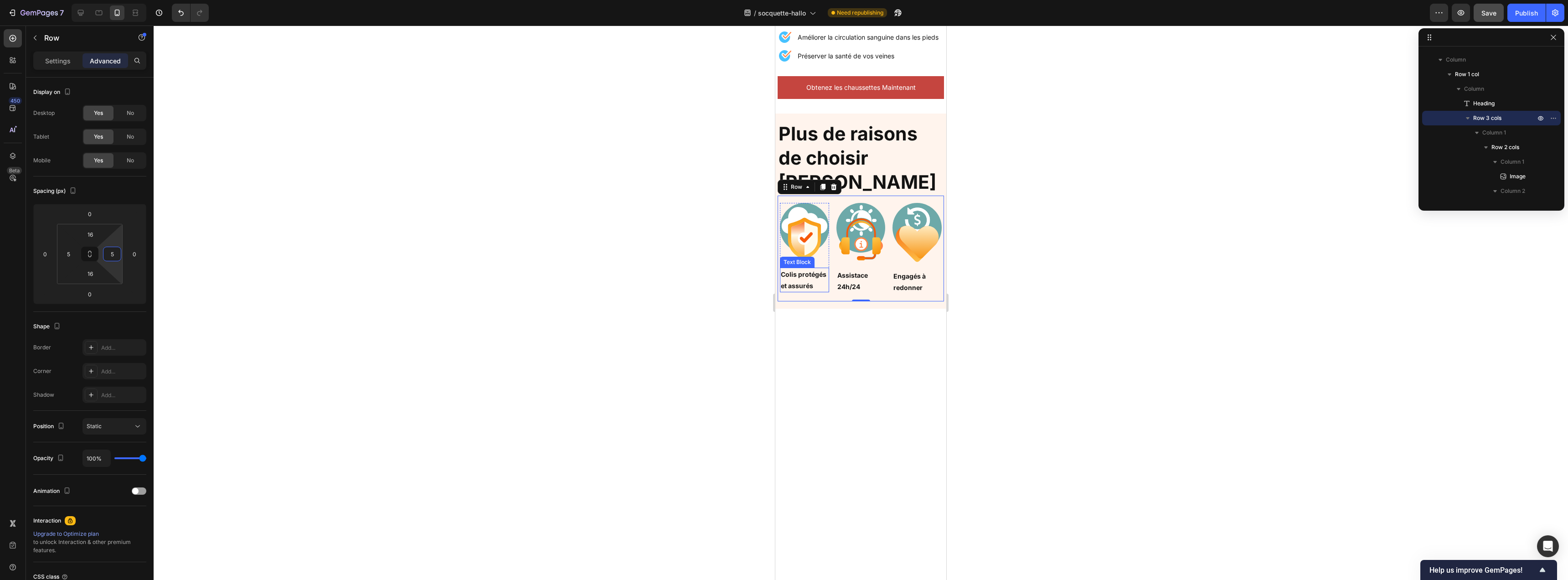
click at [815, 269] on p "Colis protégés et assurés" at bounding box center [805, 280] width 47 height 23
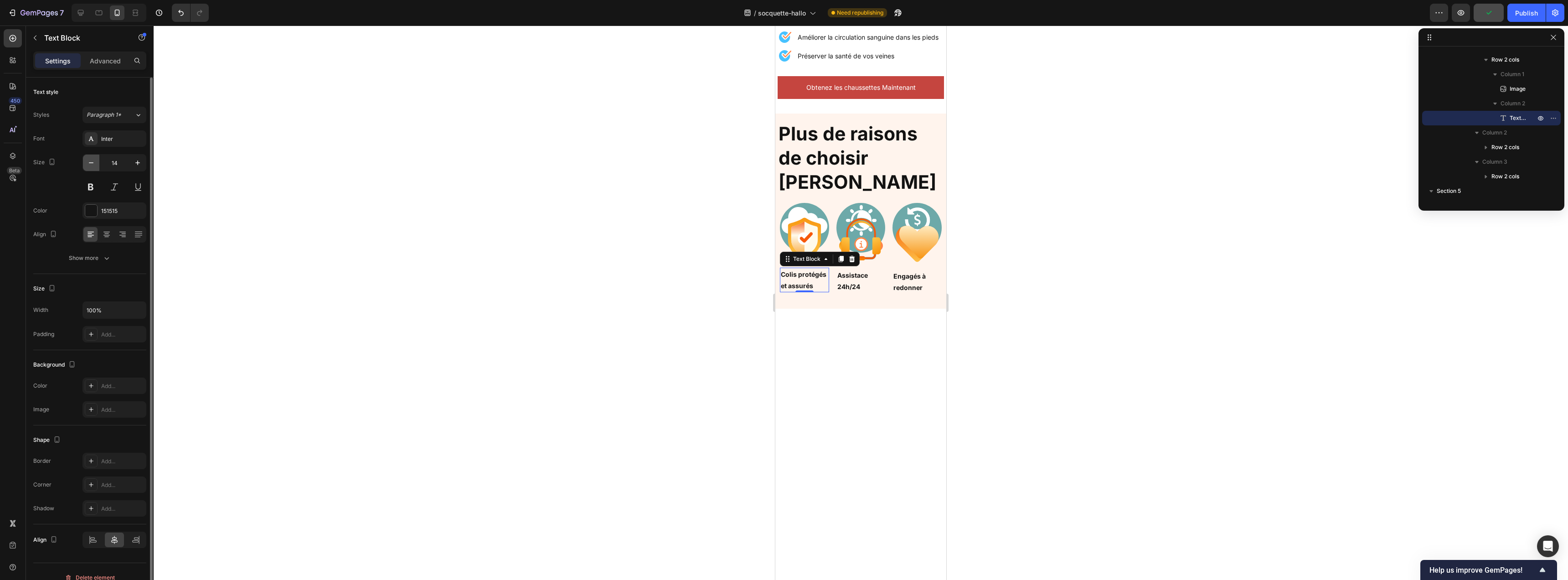
click at [95, 162] on button "button" at bounding box center [91, 163] width 16 height 16
type input "12"
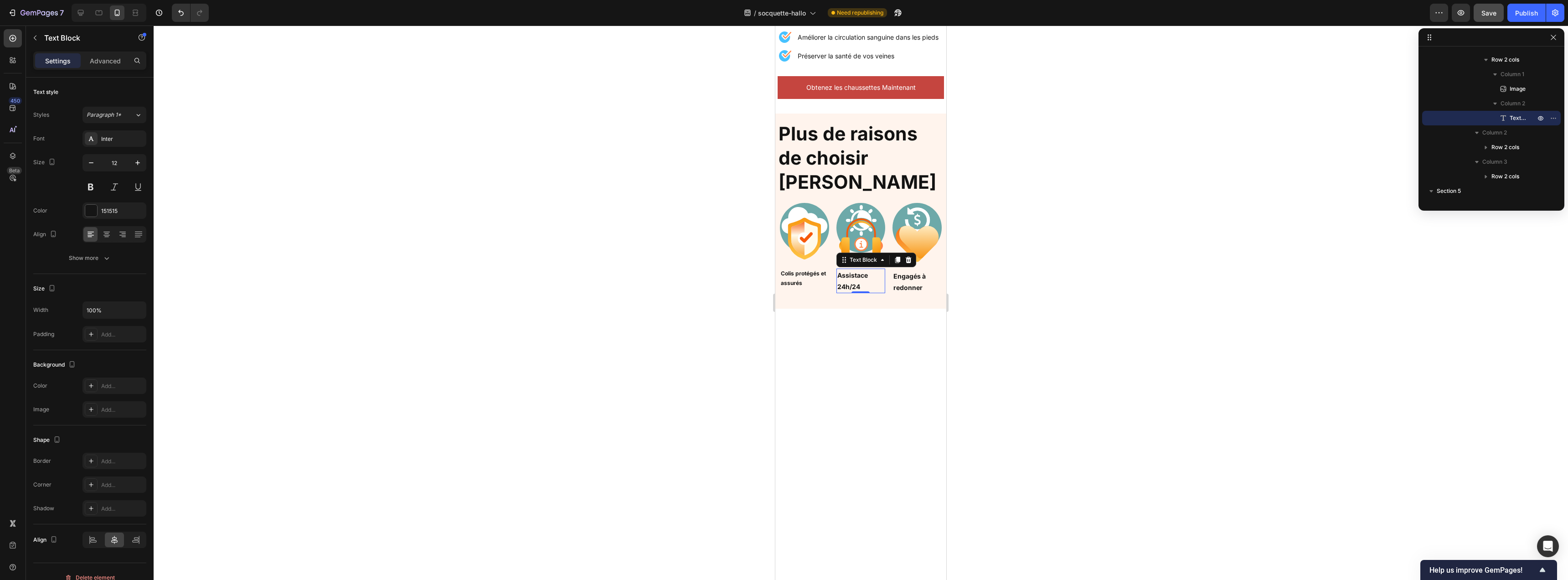
click at [844, 269] on p "Assistace 24h/24" at bounding box center [861, 280] width 47 height 23
click at [89, 163] on icon "button" at bounding box center [91, 163] width 9 height 9
type input "12"
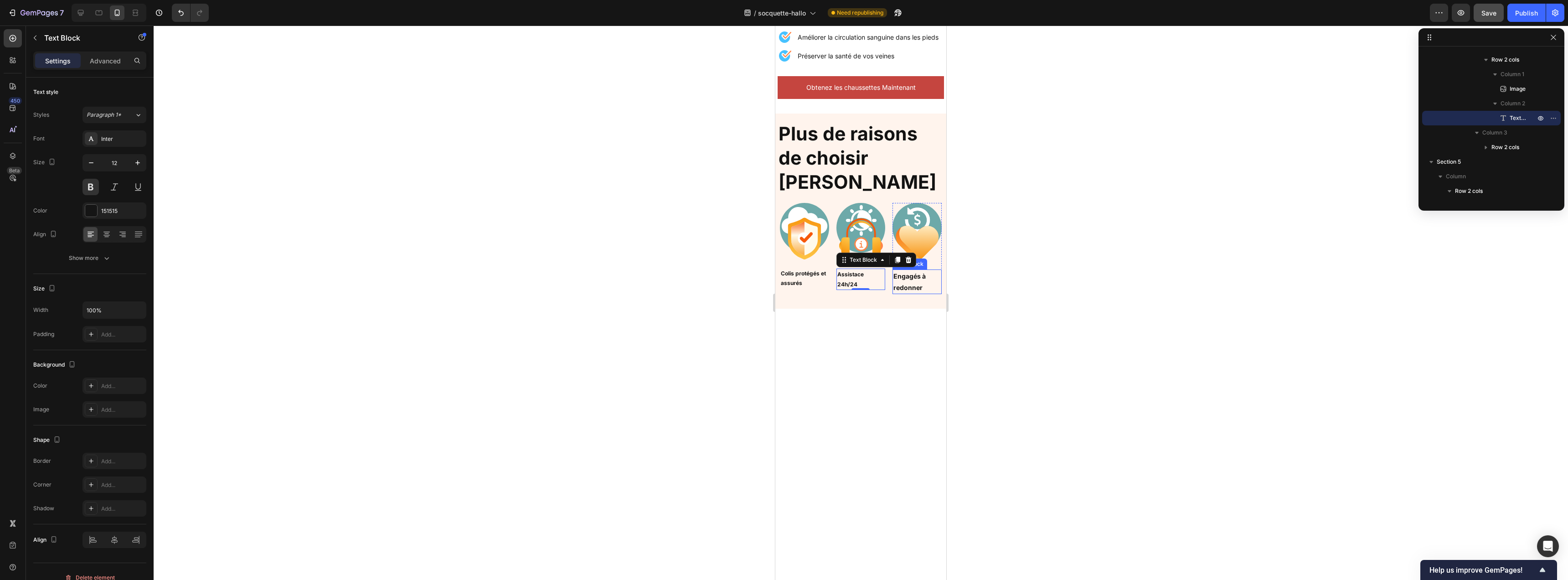
click at [905, 270] on p "Engagés à redonner" at bounding box center [917, 281] width 47 height 23
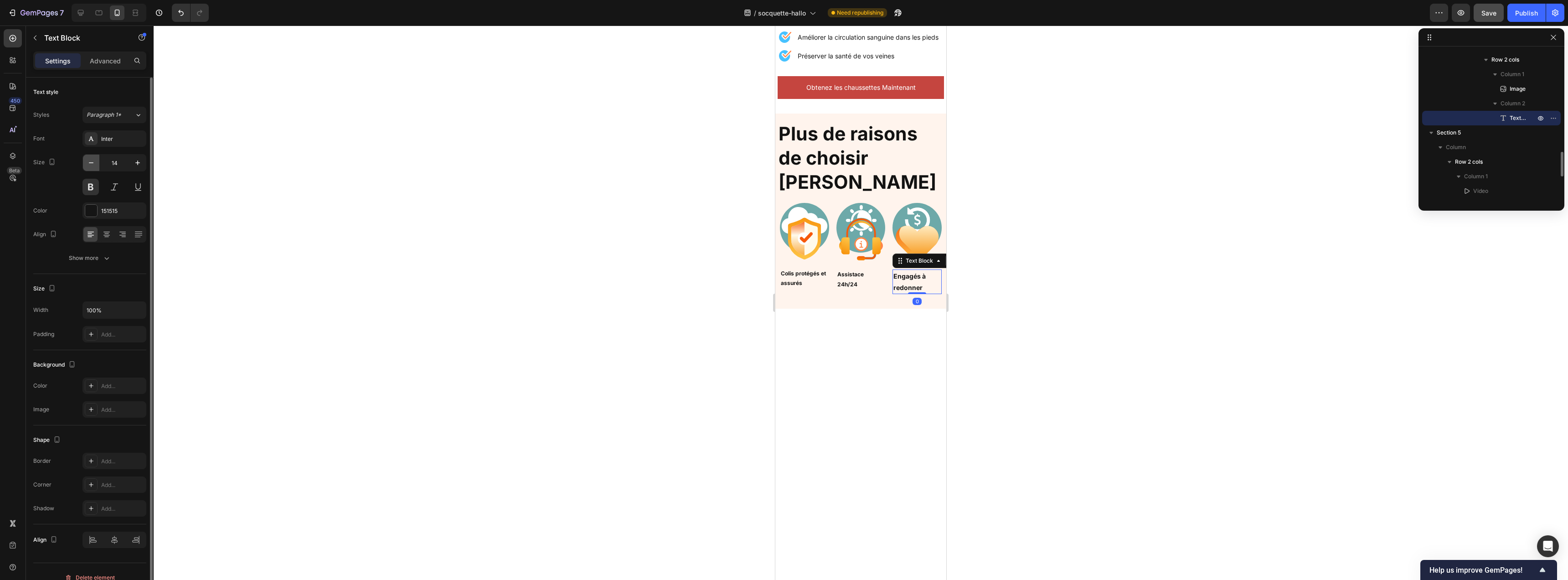
click at [91, 161] on icon "button" at bounding box center [91, 163] width 9 height 9
type input "12"
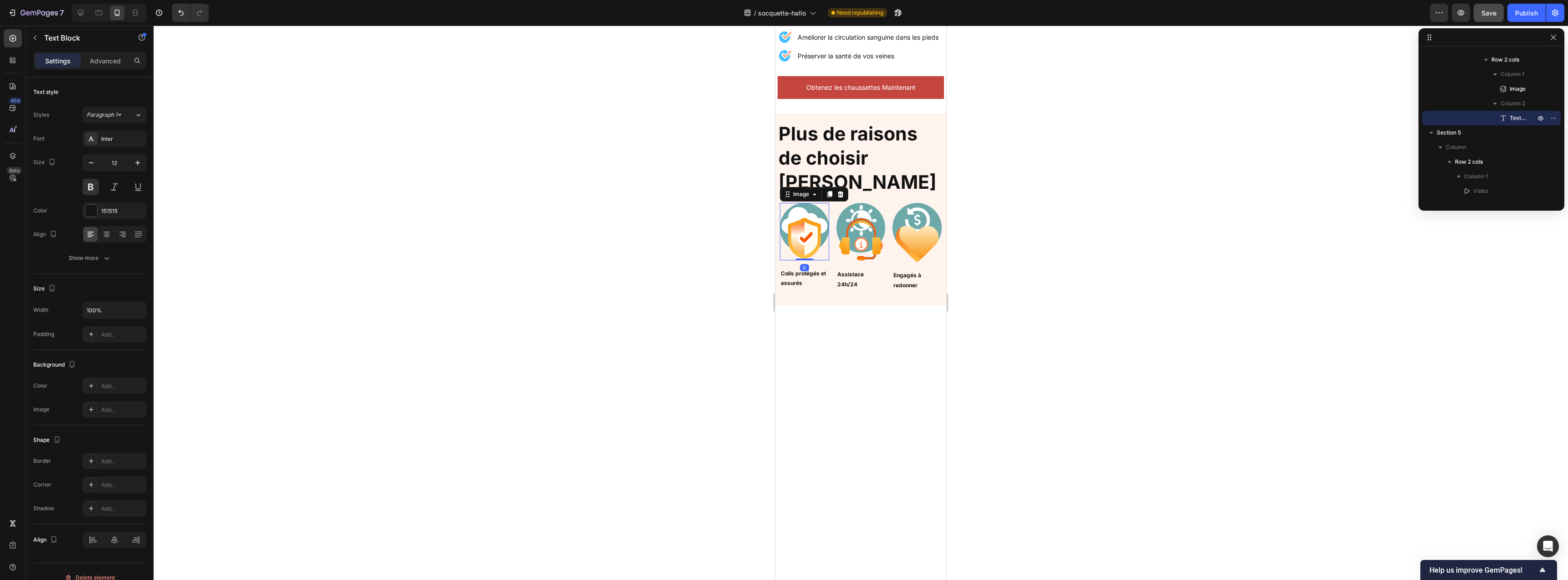
drag, startPoint x: 799, startPoint y: 216, endPoint x: 1465, endPoint y: 249, distance: 666.8
click at [799, 216] on img at bounding box center [805, 232] width 50 height 58
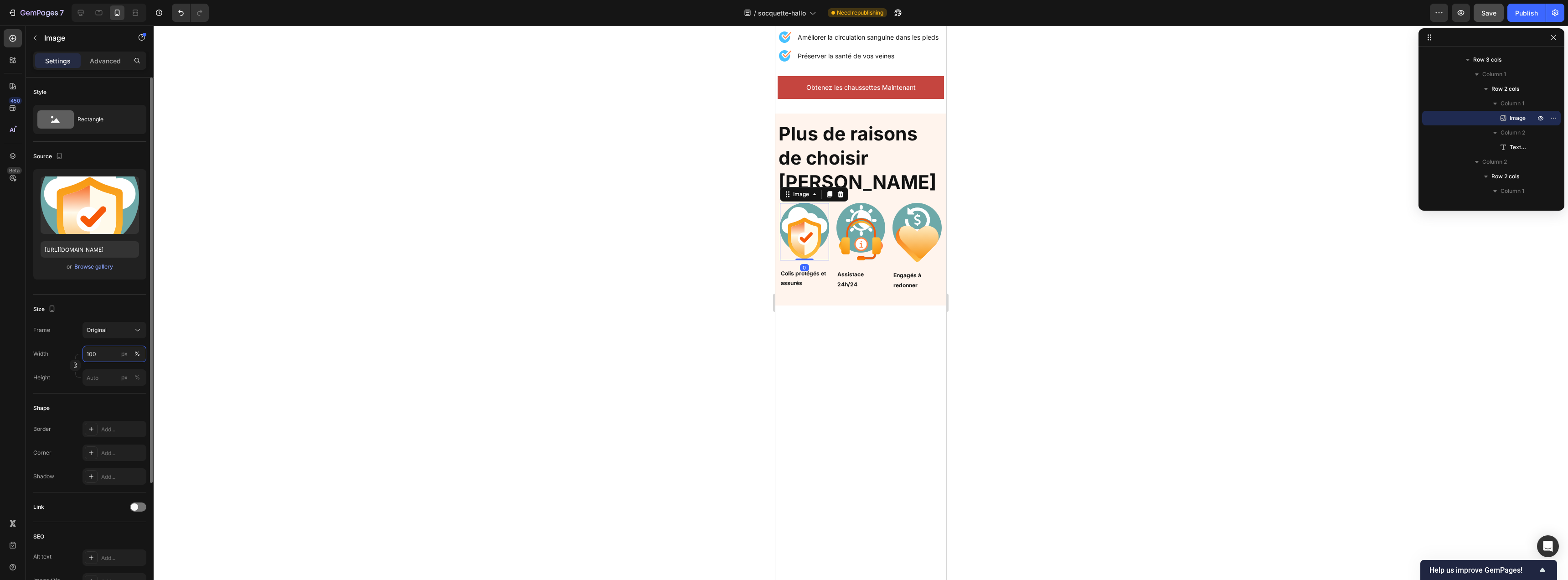
click at [107, 354] on input "100" at bounding box center [115, 354] width 64 height 16
type input "65"
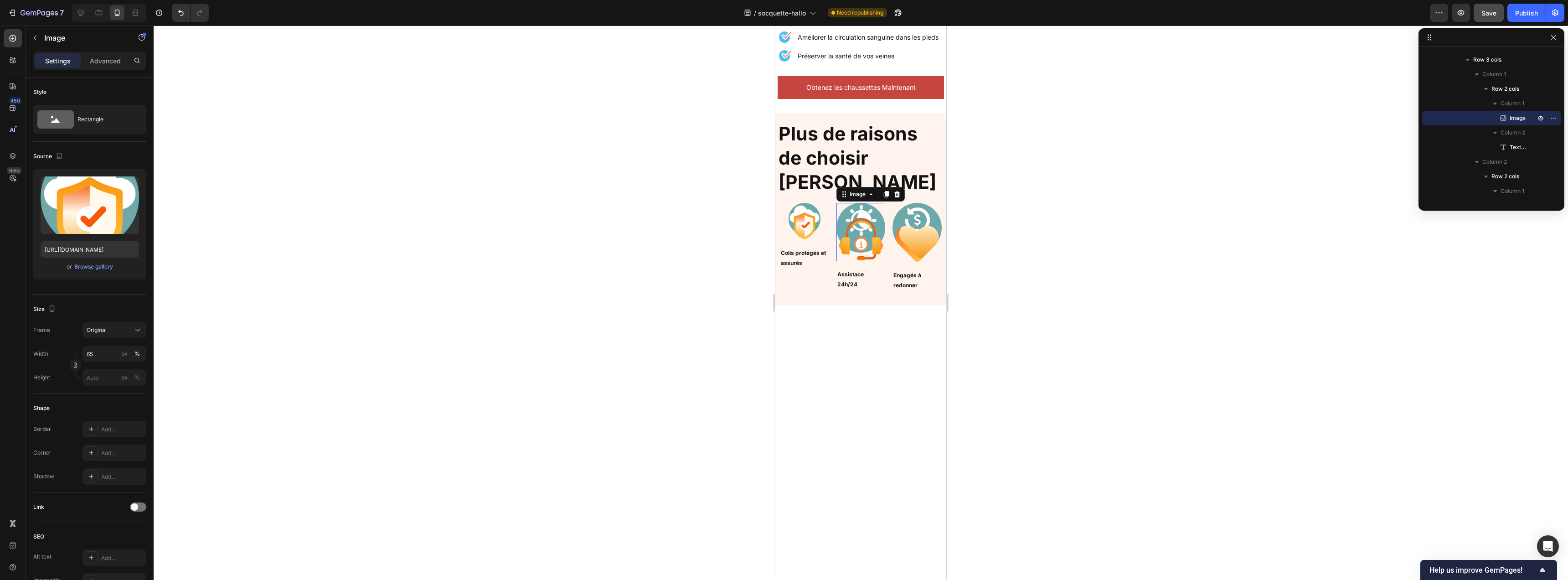
click at [871, 237] on img at bounding box center [861, 232] width 50 height 58
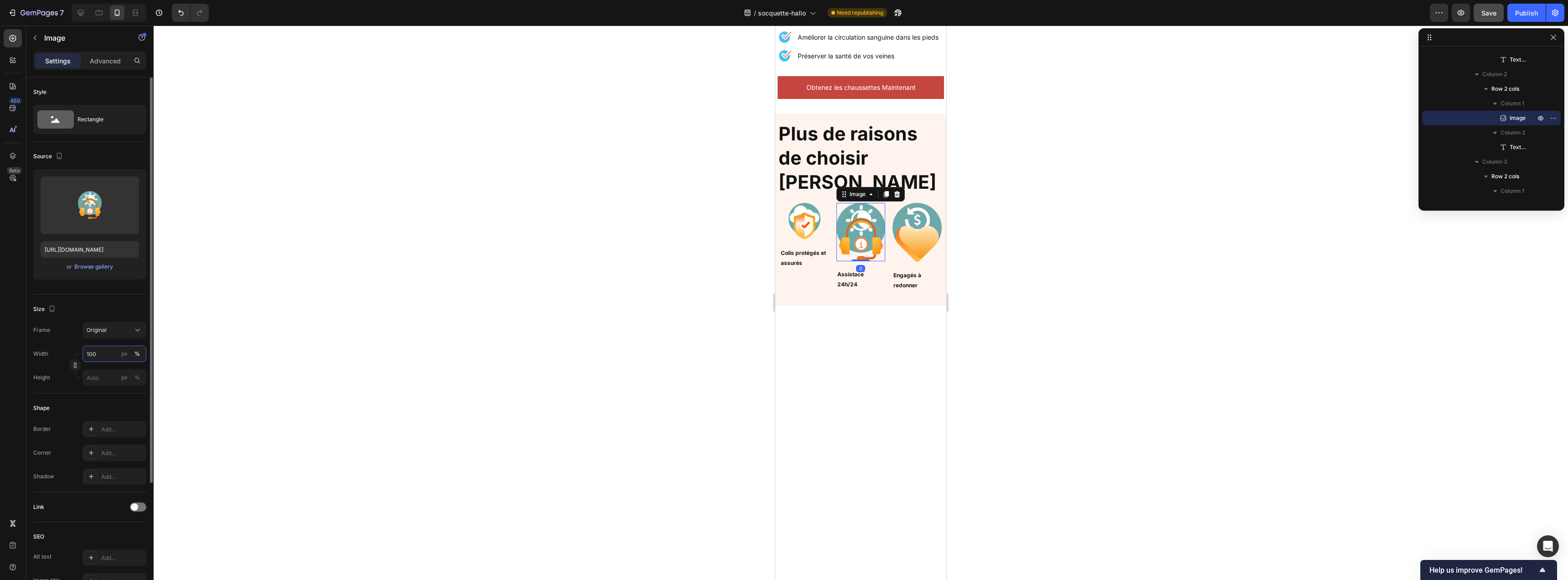
click at [101, 350] on input "100" at bounding box center [115, 354] width 64 height 16
type input "65"
click at [921, 234] on img at bounding box center [917, 232] width 50 height 59
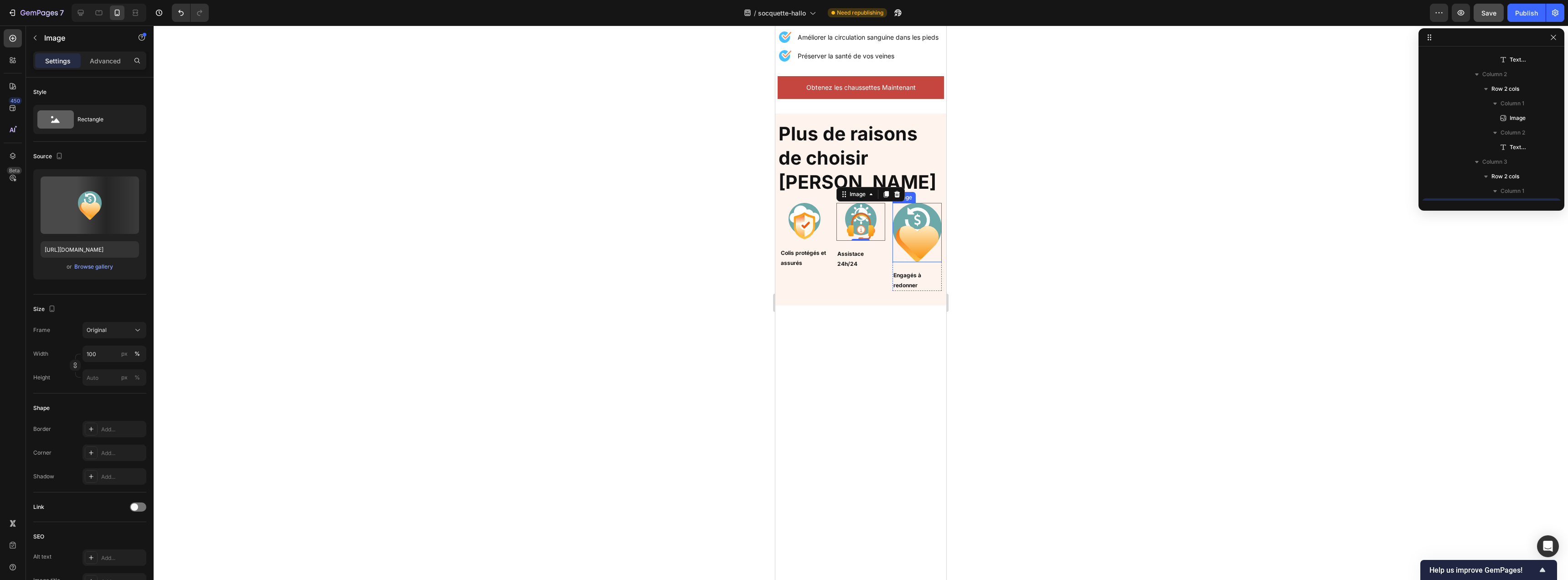
scroll to position [581, 0]
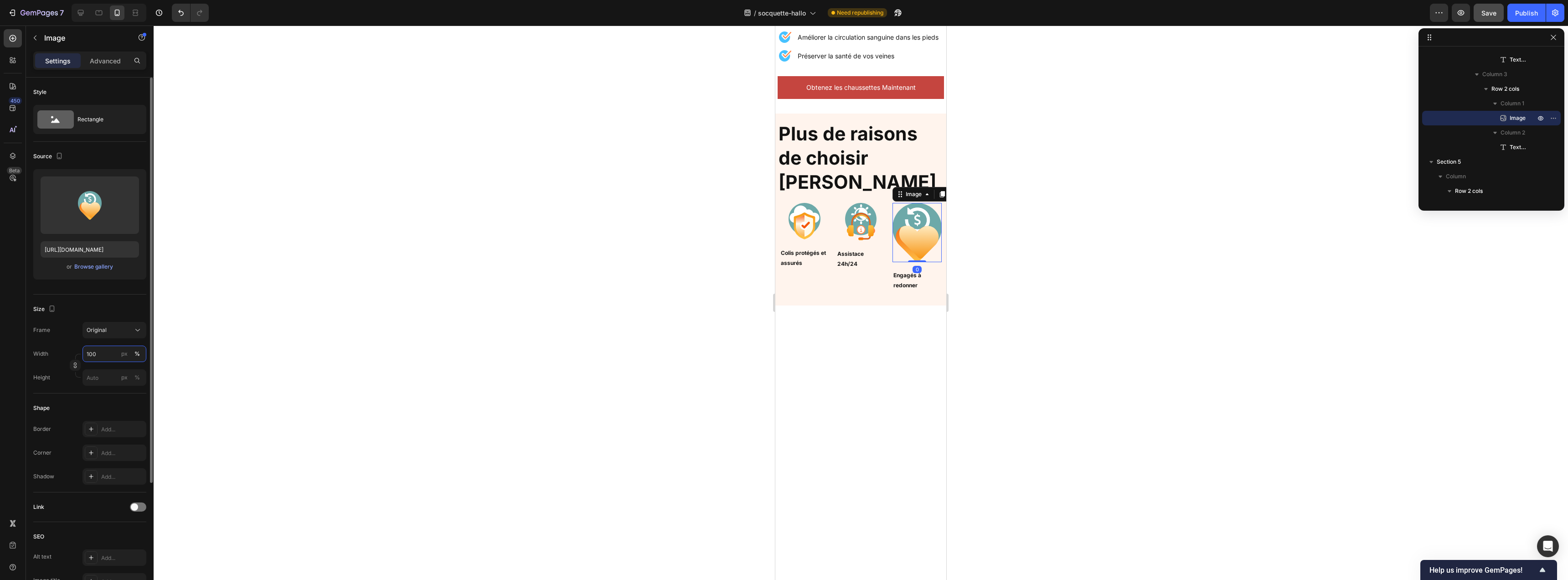
click at [105, 350] on input "100" at bounding box center [115, 354] width 64 height 16
type input "65"
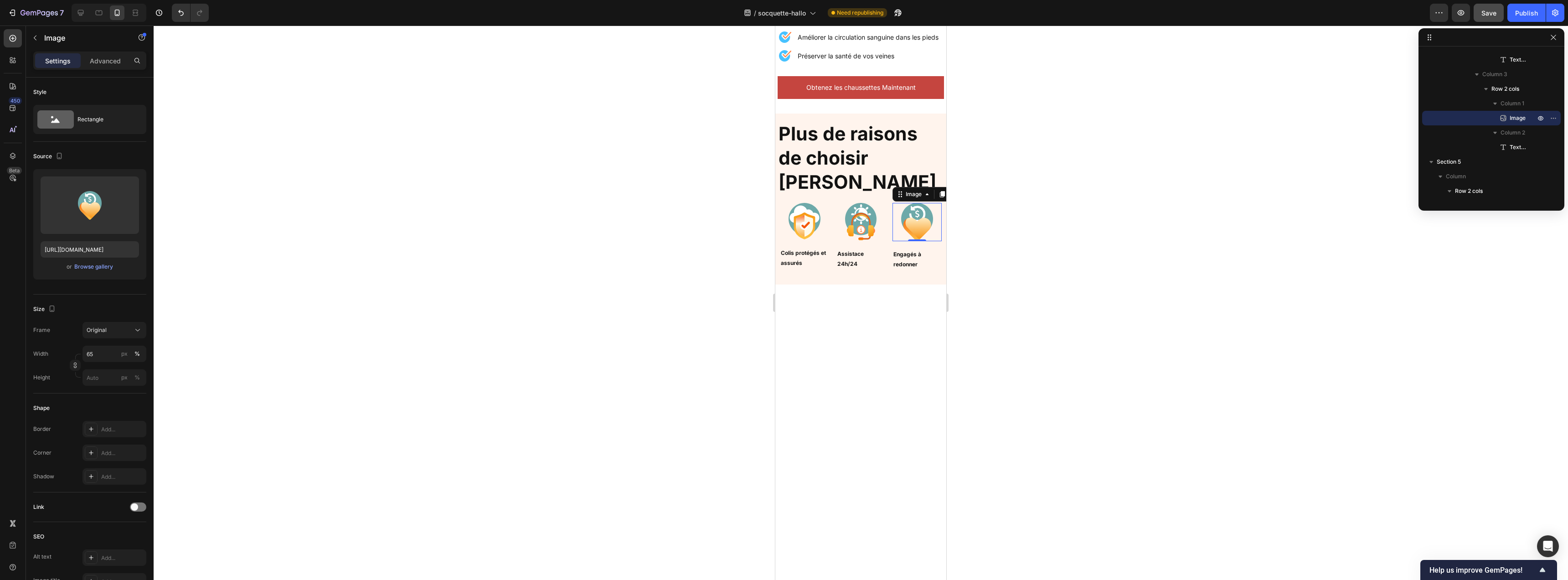
click at [683, 363] on div at bounding box center [861, 303] width 1414 height 554
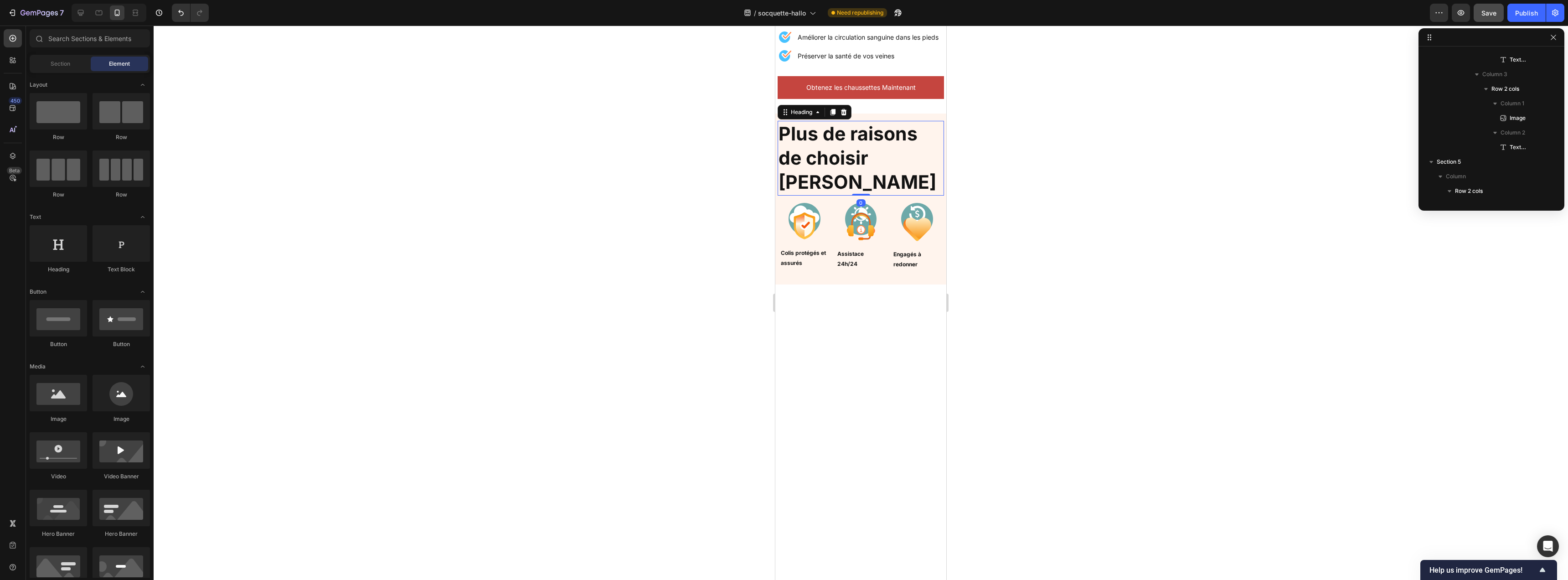
drag, startPoint x: 851, startPoint y: 161, endPoint x: 1299, endPoint y: 206, distance: 450.3
click at [851, 161] on h2 "Plus de raisons de choisir [PERSON_NAME]" at bounding box center [860, 158] width 166 height 75
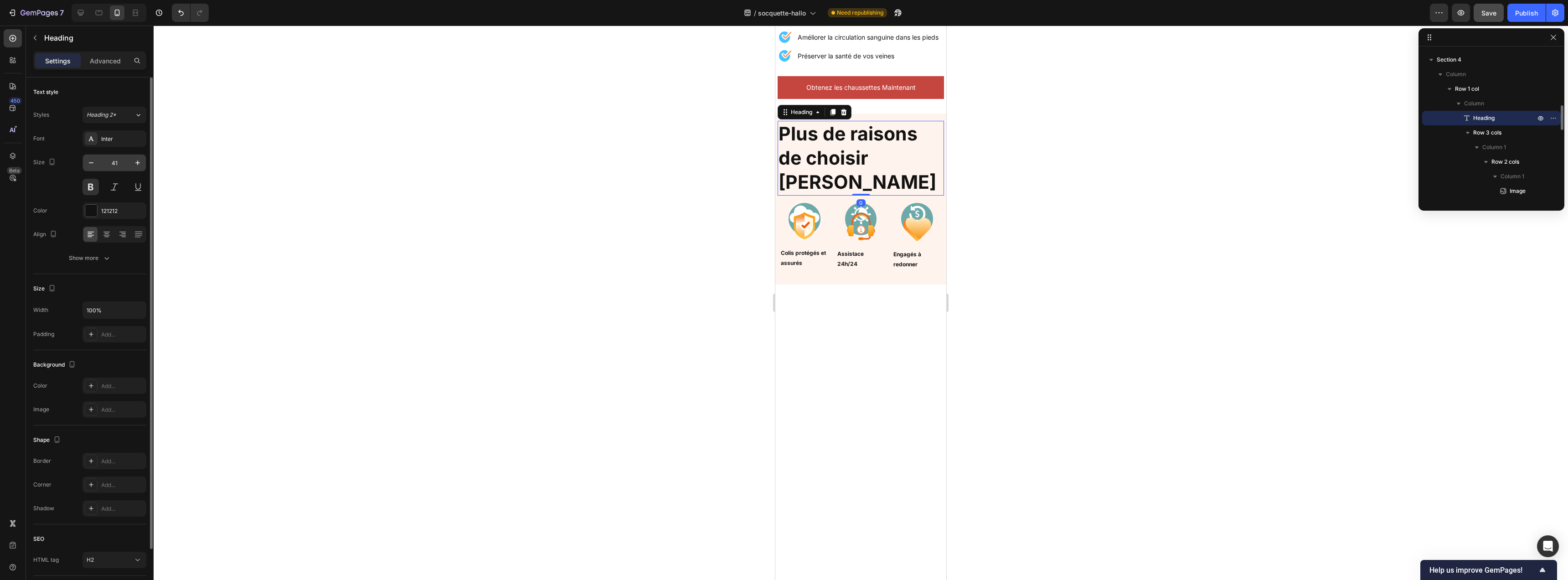
click at [117, 166] on input "41" at bounding box center [114, 163] width 30 height 16
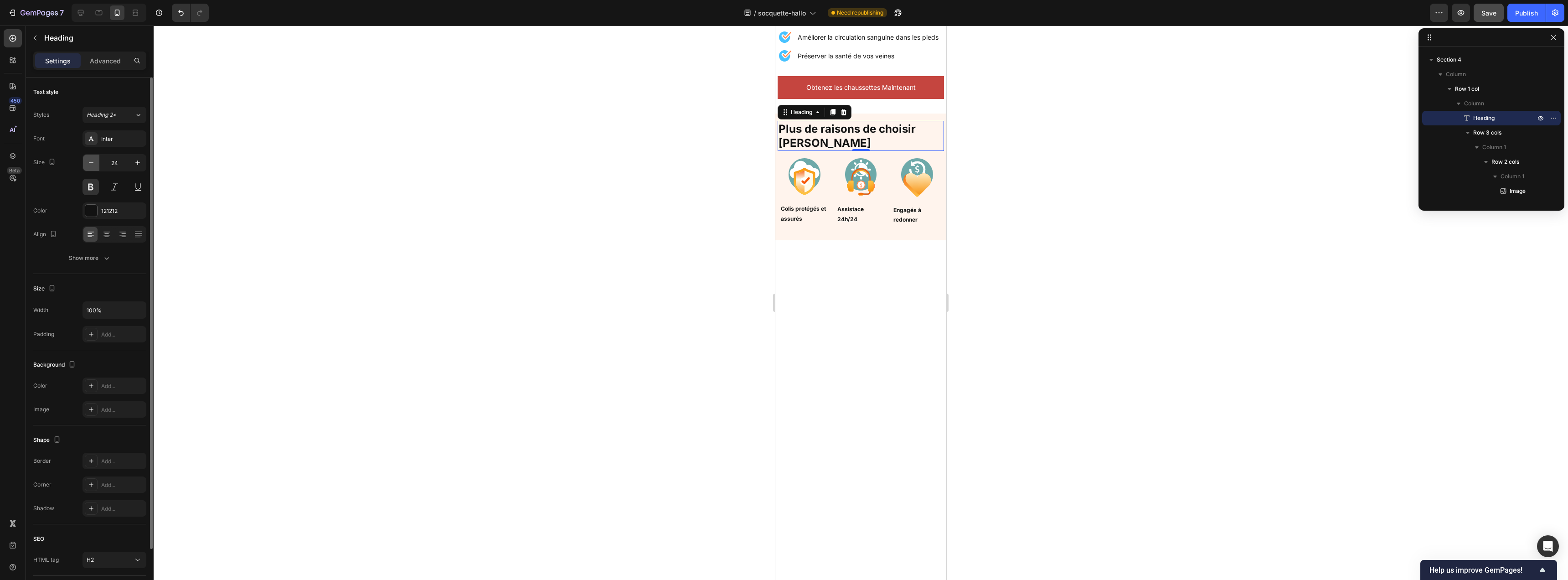
click at [95, 160] on icon "button" at bounding box center [91, 163] width 9 height 9
type input "21"
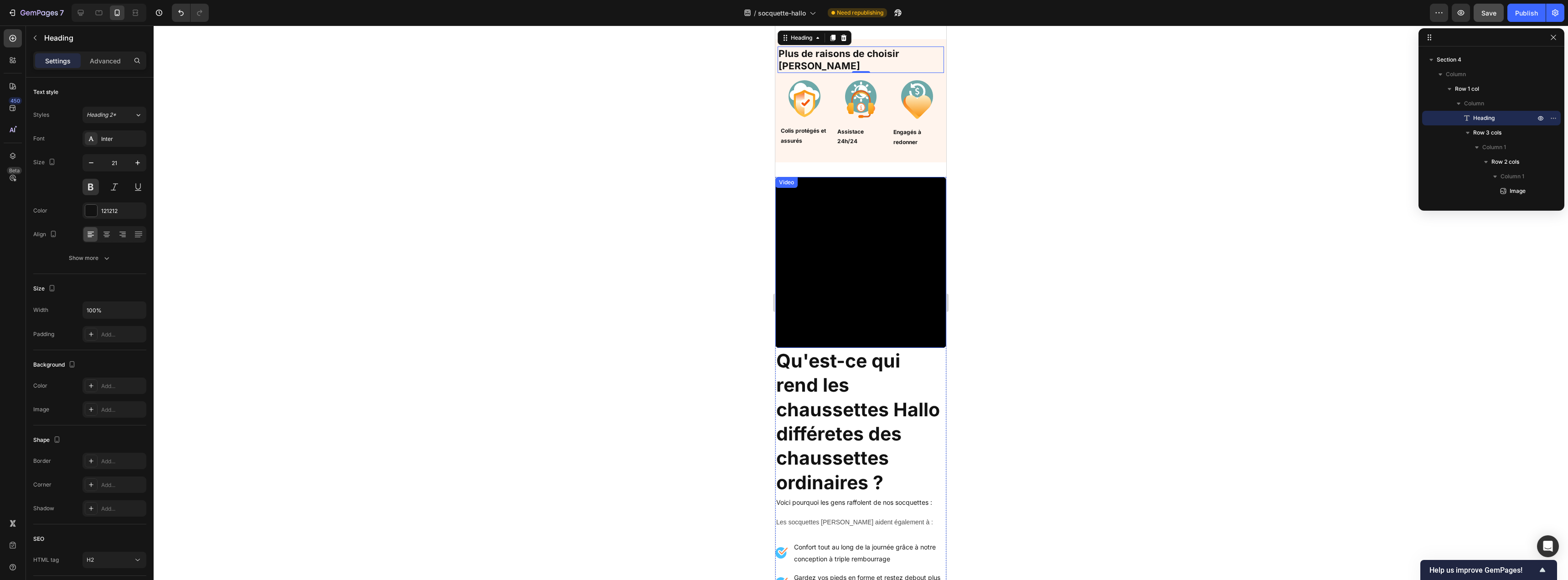
scroll to position [852, 0]
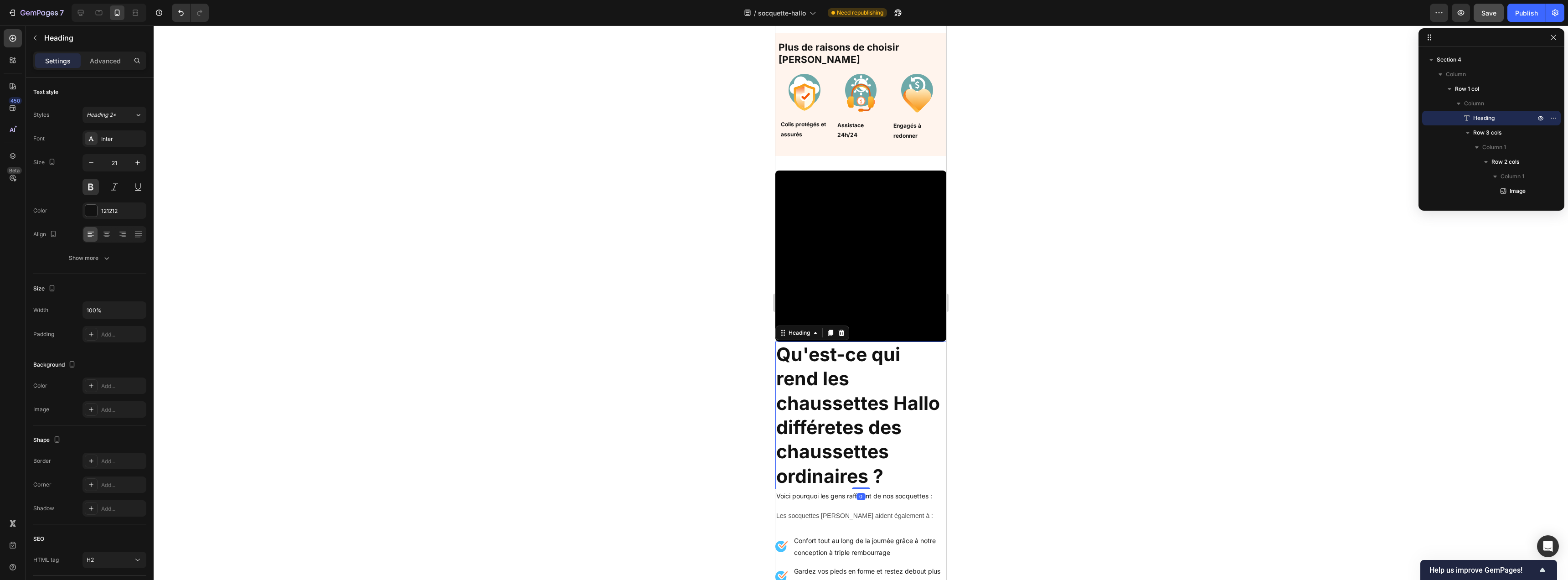
click at [859, 374] on h2 "Qu'est-ce qui rend les chaussettes Hallo différetes des chaussettes ordinaires ?" at bounding box center [860, 416] width 171 height 148
click at [122, 163] on input "41" at bounding box center [114, 163] width 30 height 16
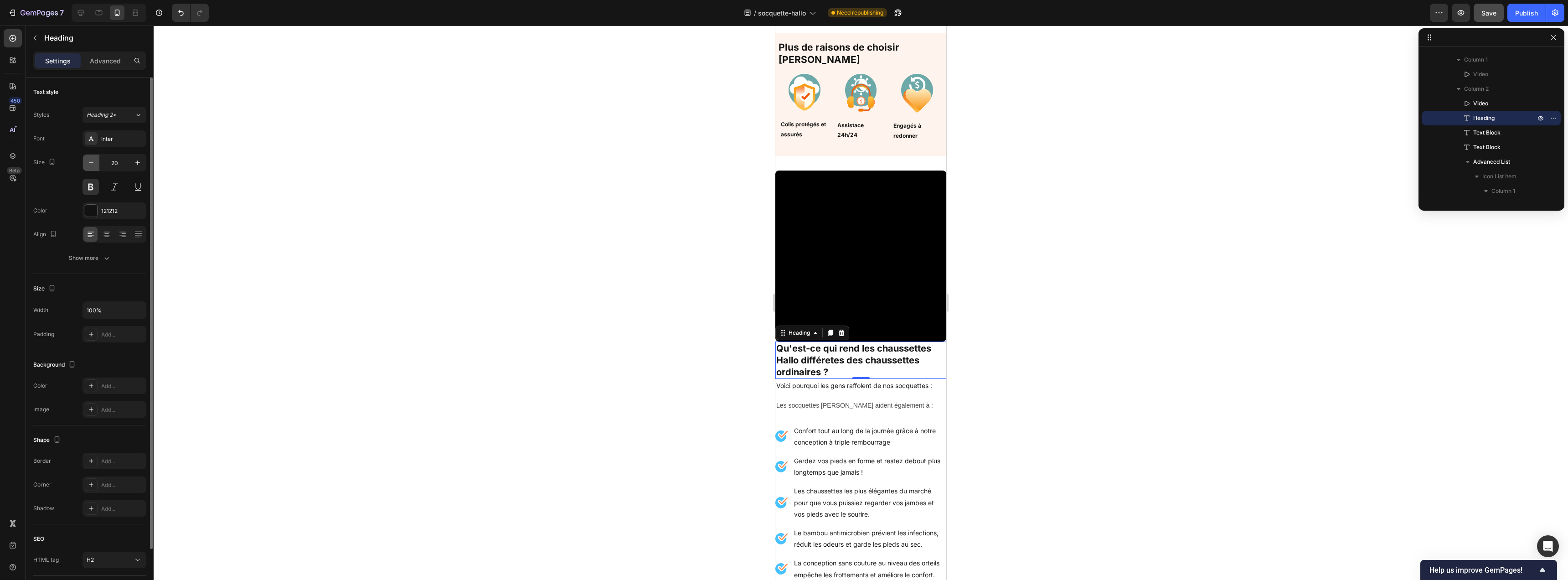
click at [91, 161] on icon "button" at bounding box center [91, 163] width 9 height 9
type input "18"
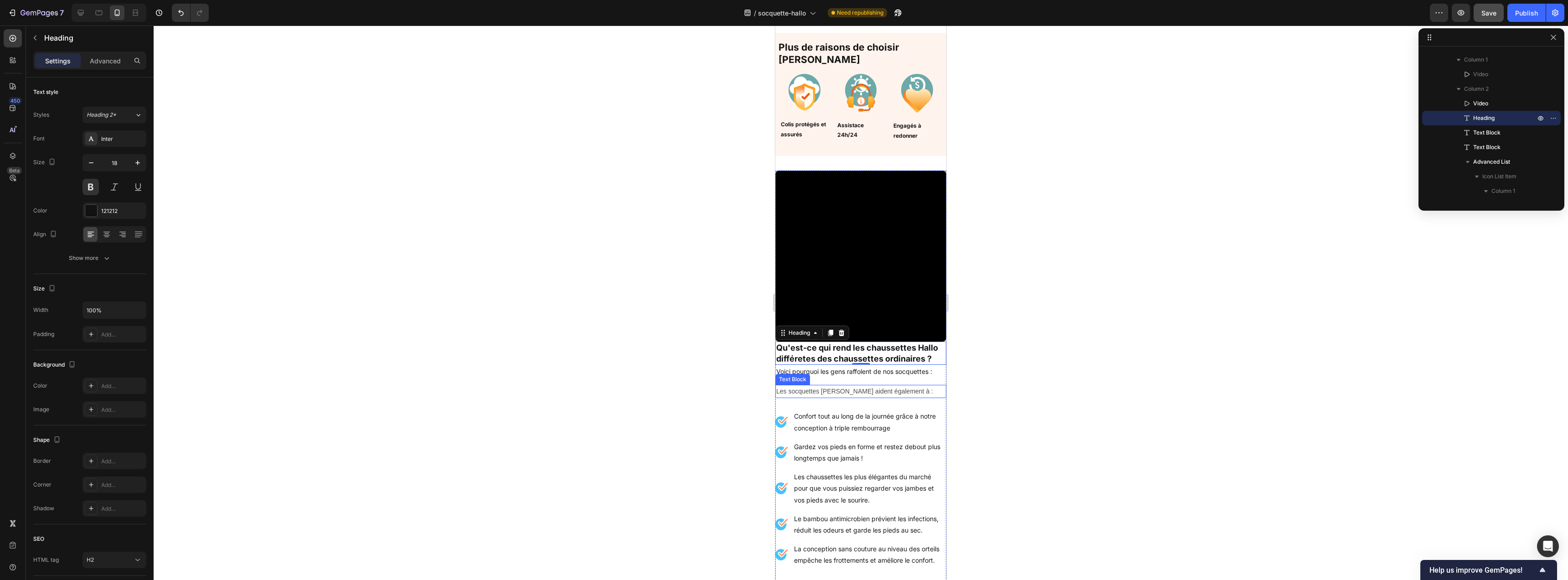
scroll to position [854, 0]
click at [897, 369] on p "Voici pourquoi les gens raffolent de nos socquettes :" at bounding box center [861, 369] width 169 height 11
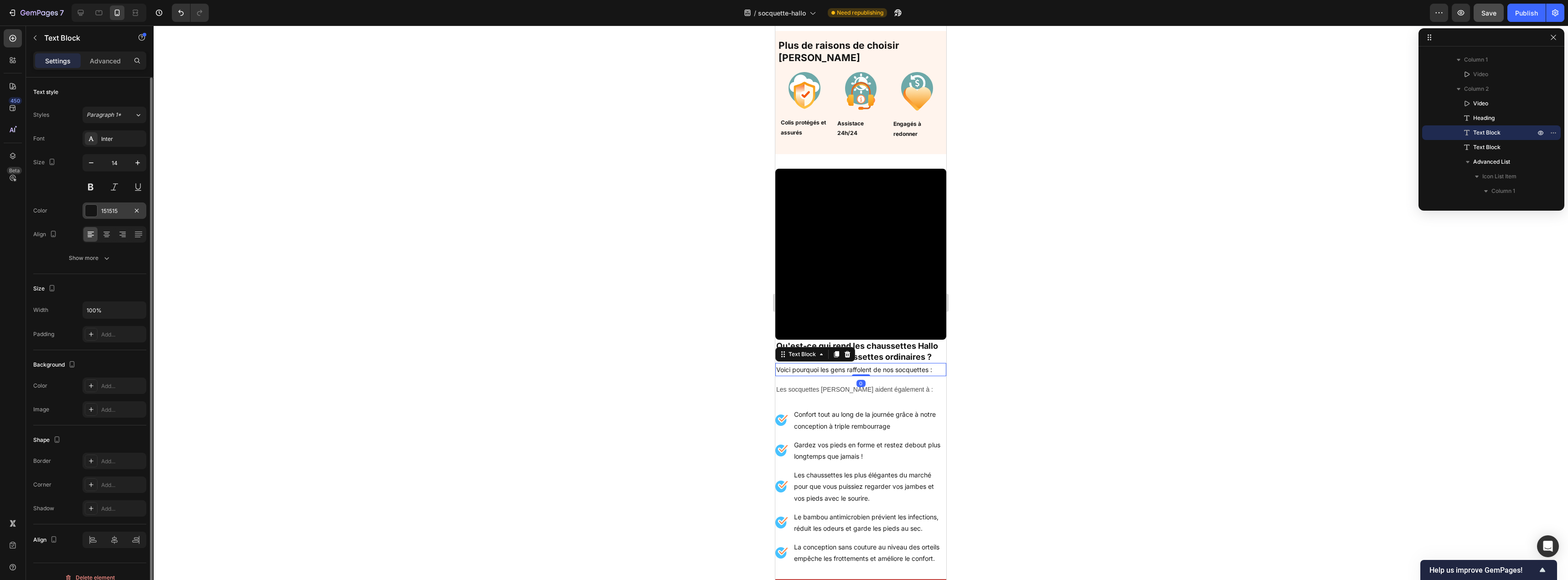
click at [89, 209] on div at bounding box center [91, 211] width 12 height 12
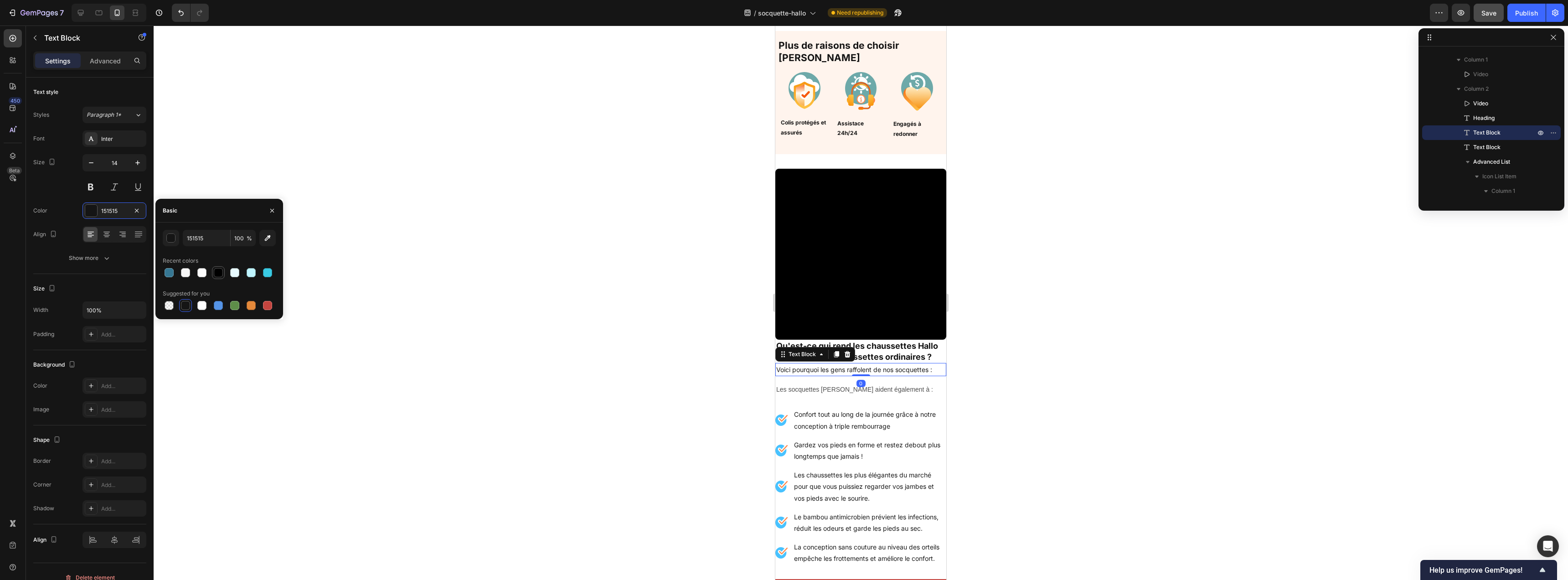
click at [217, 272] on div at bounding box center [218, 272] width 9 height 9
type input "000000"
click at [865, 387] on p "Les socquettes [PERSON_NAME] aident également à :" at bounding box center [861, 389] width 169 height 11
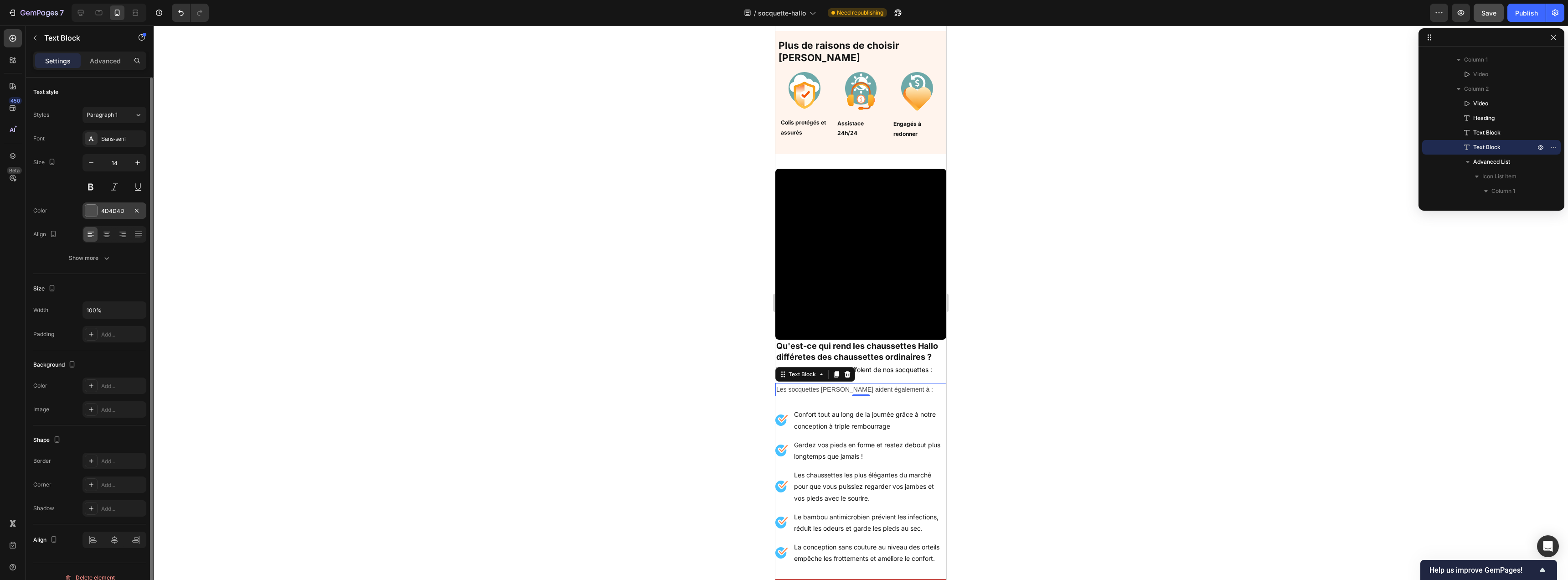
click at [91, 213] on div at bounding box center [91, 211] width 12 height 12
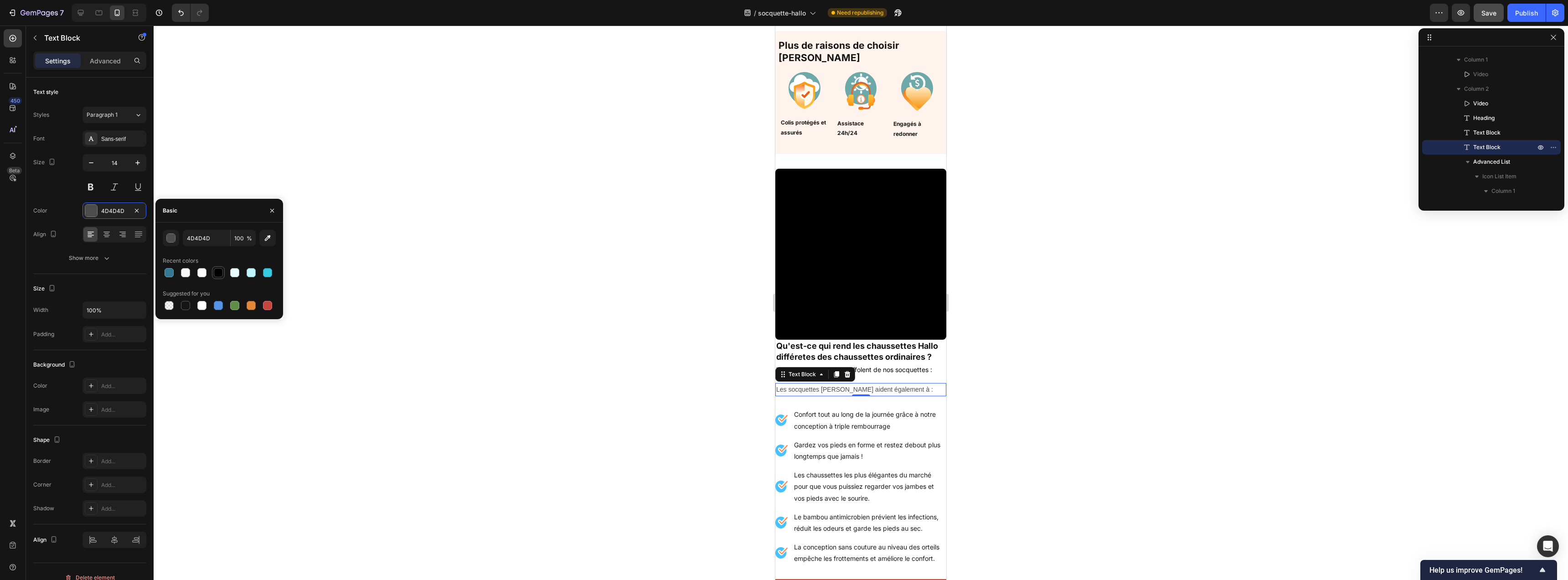
drag, startPoint x: 222, startPoint y: 274, endPoint x: 382, endPoint y: 322, distance: 167.0
click at [222, 274] on div at bounding box center [218, 272] width 9 height 9
type input "000000"
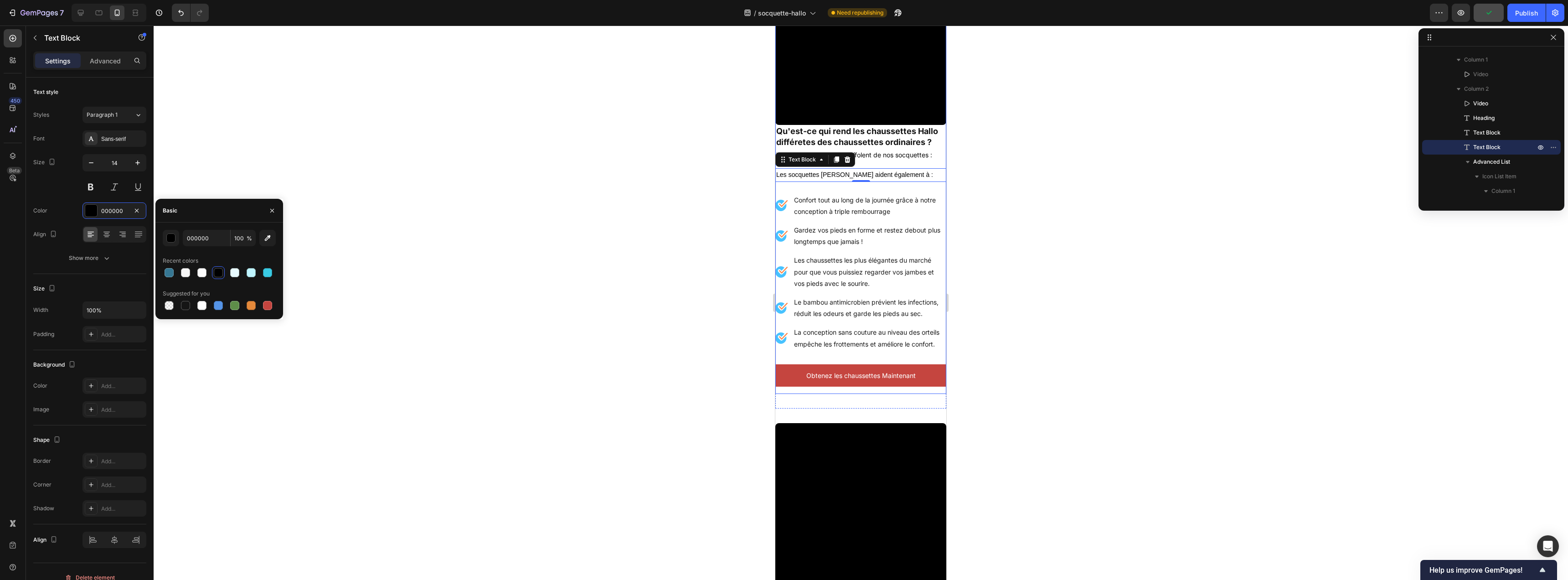
scroll to position [1130, 0]
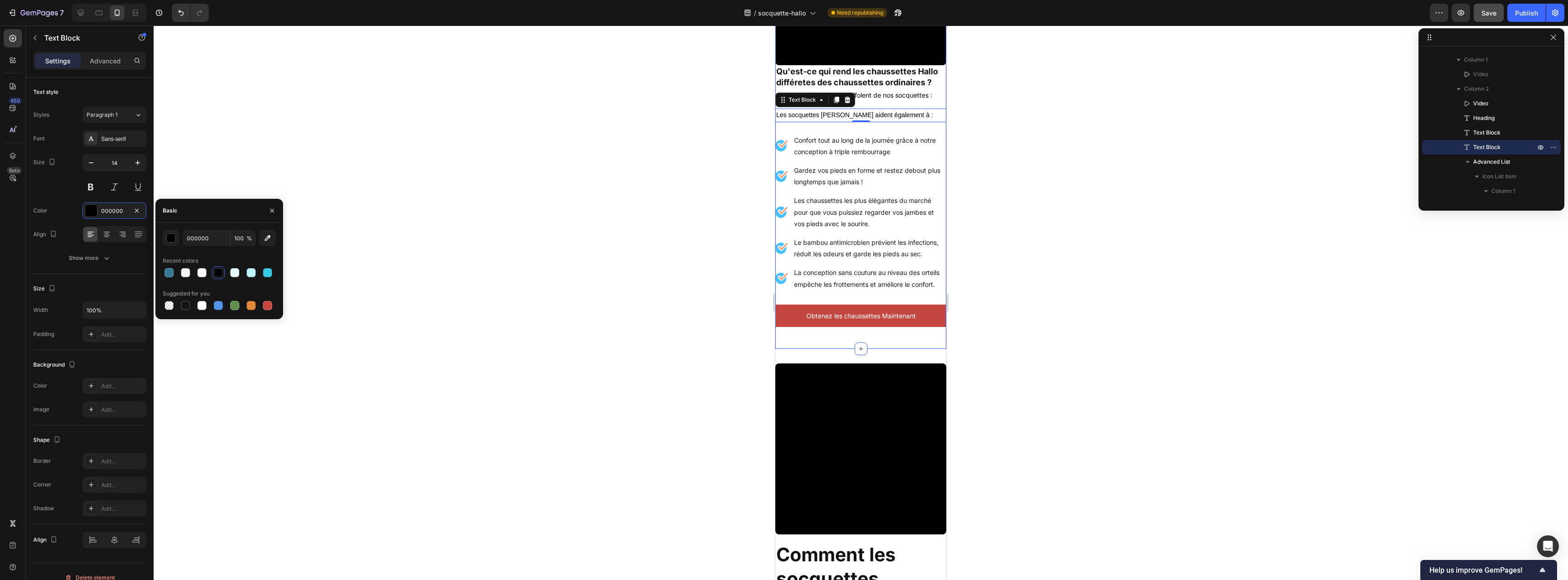
click at [859, 348] on div "Video Video Qu'est-ce qui rend les chaussettes Hallo différetes des chaussettes…" at bounding box center [860, 114] width 171 height 469
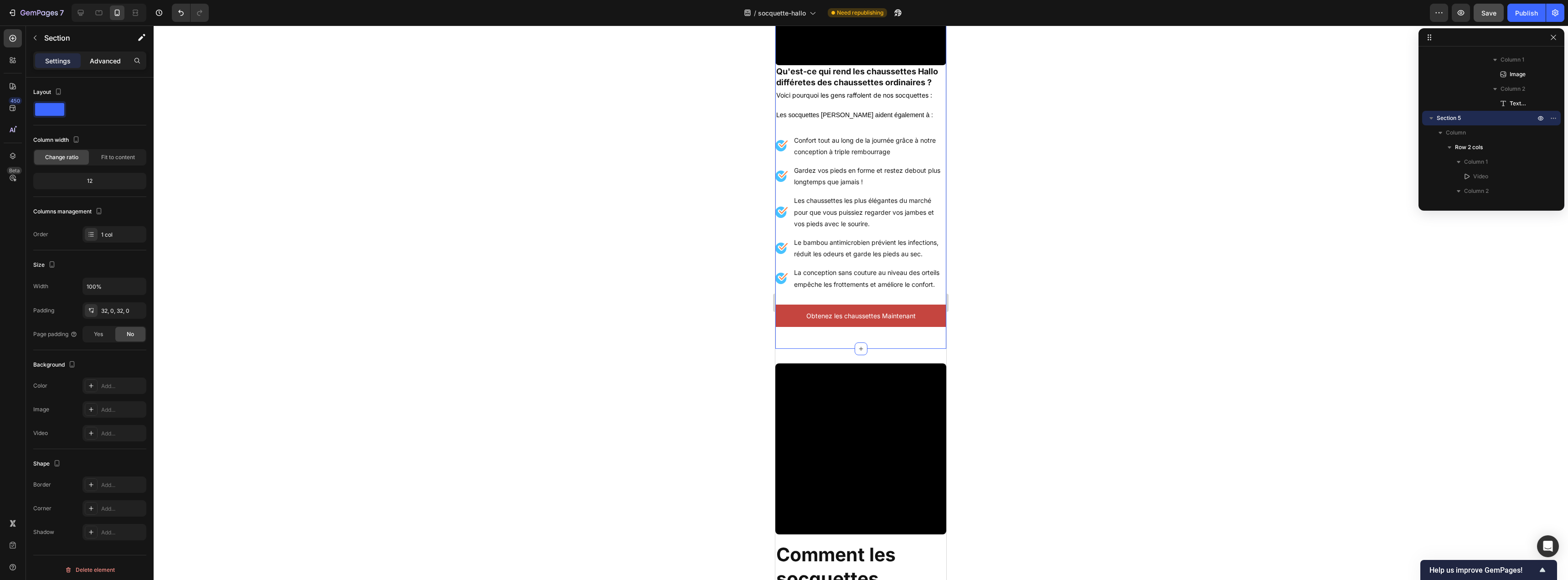
click at [110, 65] on div "Advanced" at bounding box center [106, 61] width 46 height 15
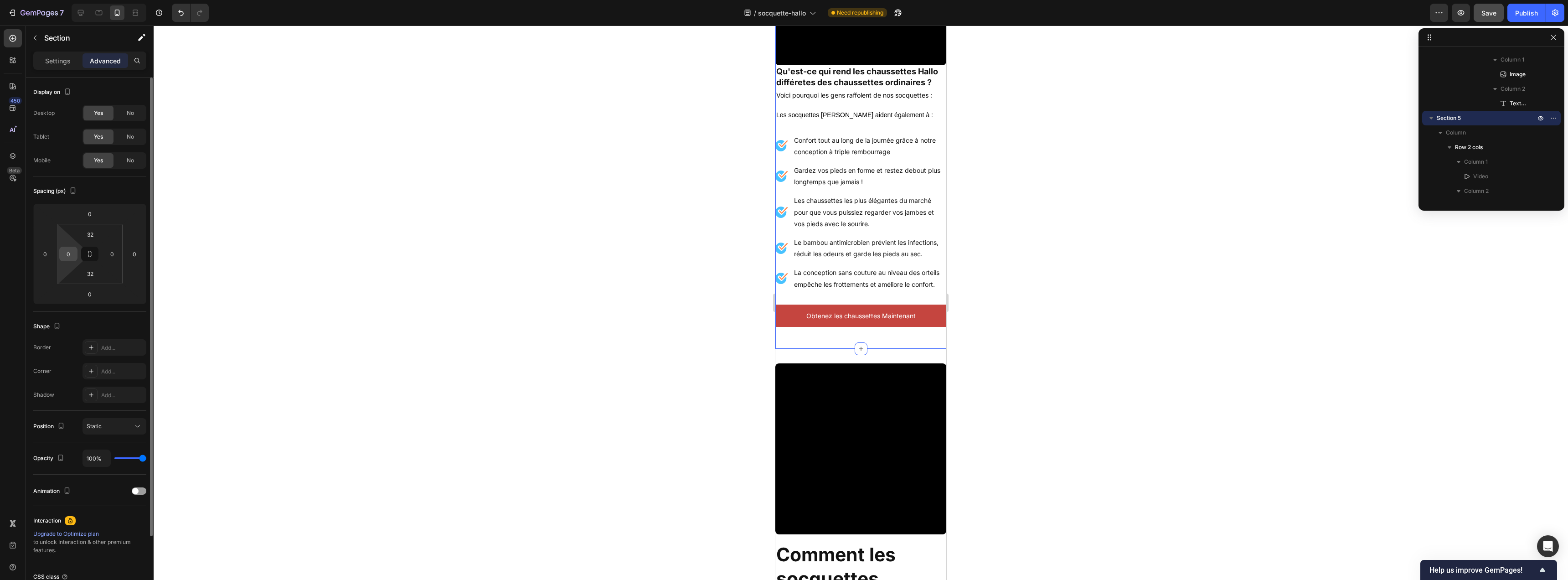
click at [77, 252] on div "0" at bounding box center [68, 254] width 18 height 15
click at [73, 254] on input "0" at bounding box center [68, 254] width 13 height 13
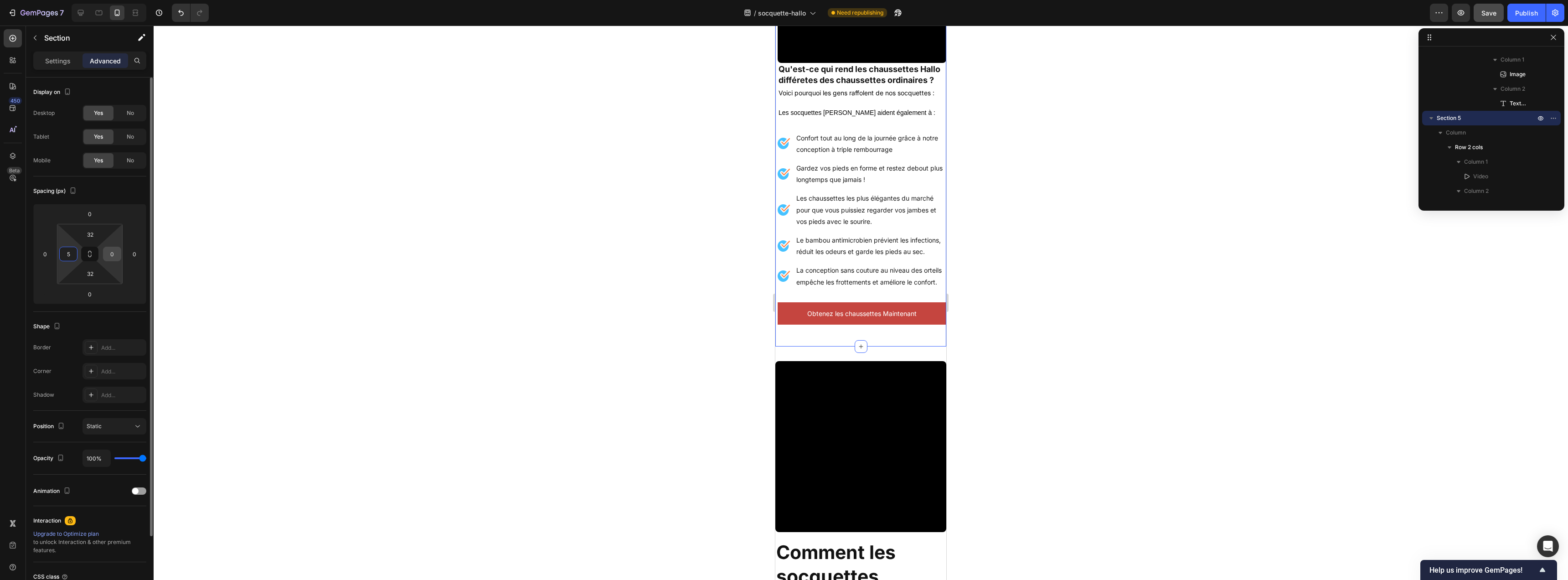
type input "5"
click at [119, 256] on div "0" at bounding box center [112, 254] width 18 height 15
click at [116, 252] on input "0" at bounding box center [112, 254] width 13 height 13
type input "5"
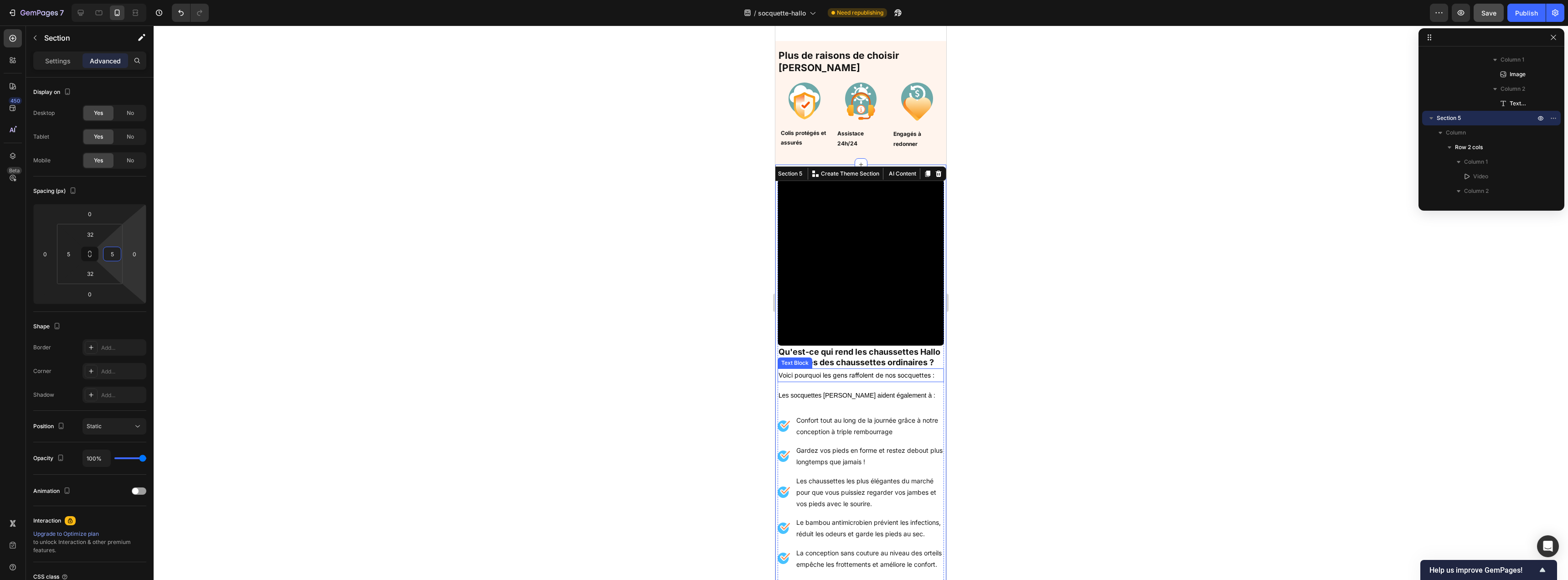
scroll to position [857, 0]
click at [692, 261] on div at bounding box center [861, 303] width 1414 height 554
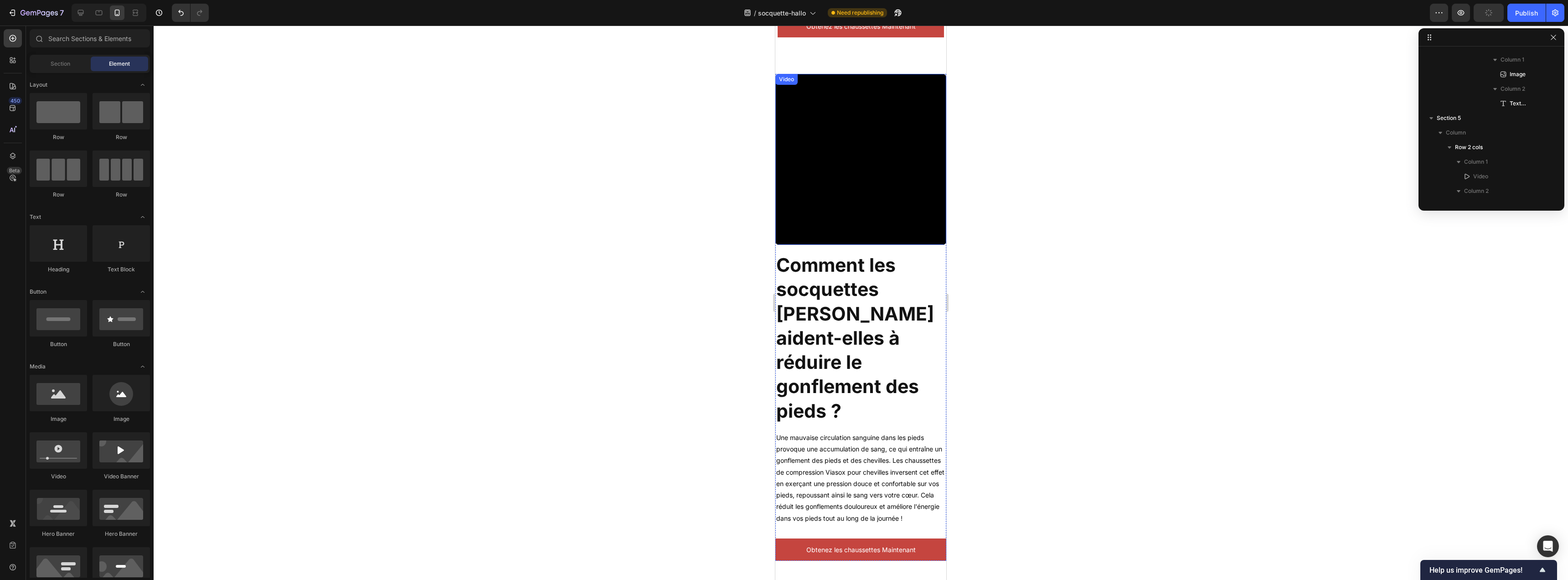
scroll to position [1511, 0]
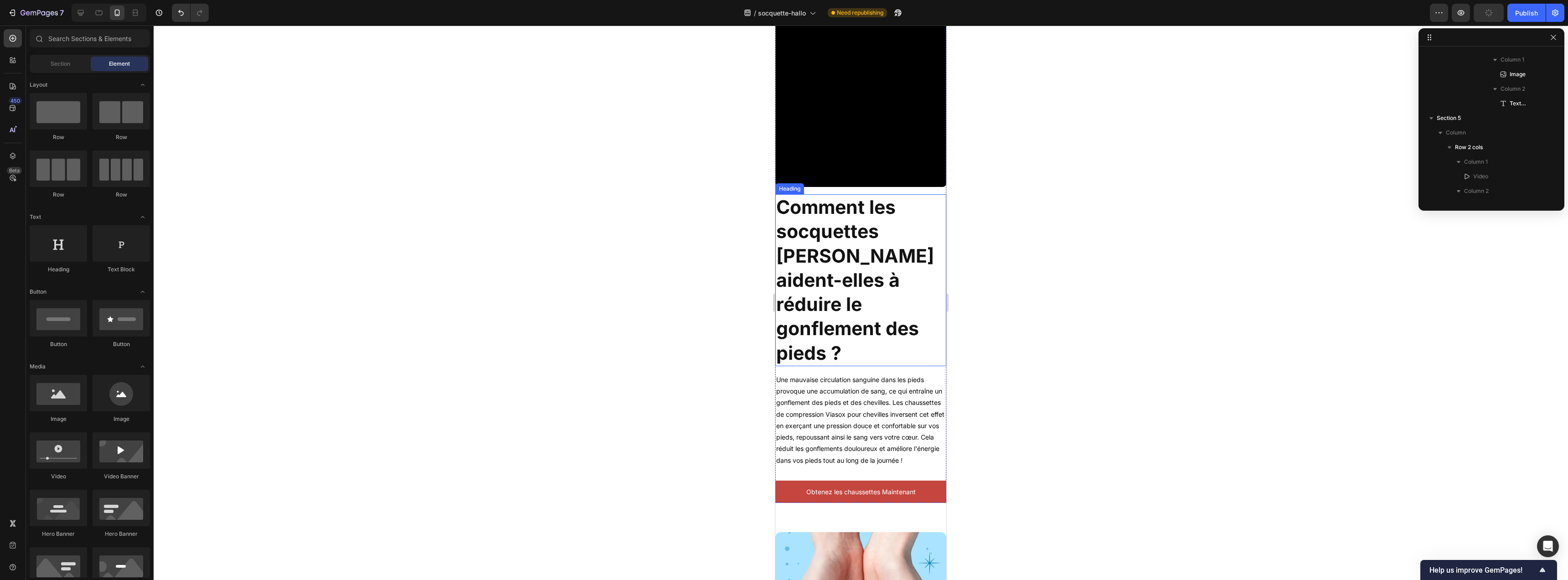
click at [869, 294] on h2 "Comment les socquettes [PERSON_NAME] aident-elles à réduire le gonflement des p…" at bounding box center [860, 280] width 171 height 172
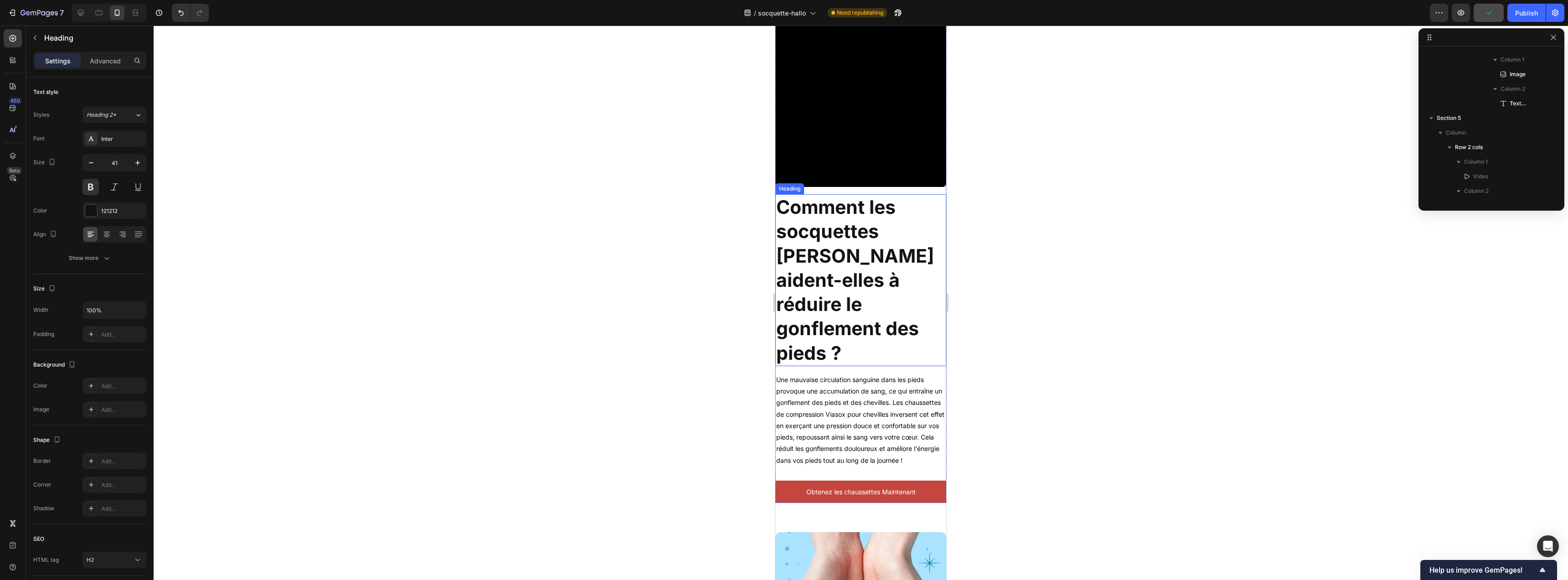
scroll to position [1235, 0]
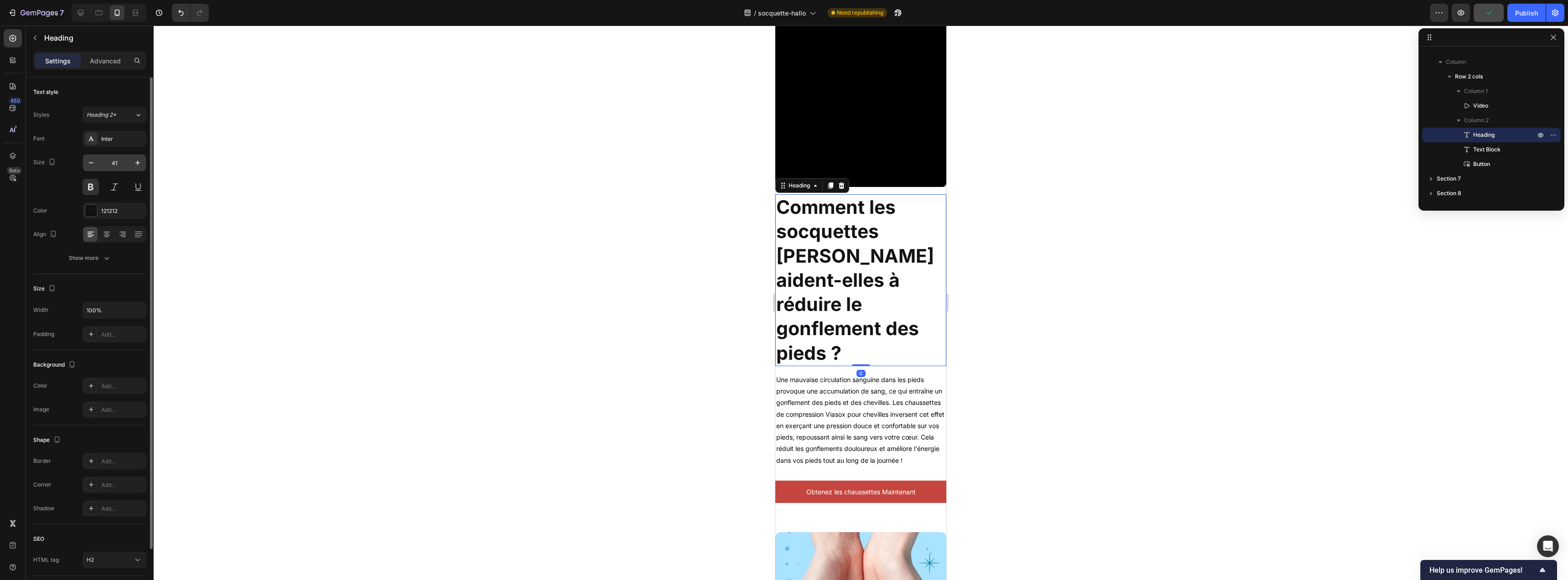
click at [122, 164] on input "41" at bounding box center [114, 163] width 30 height 16
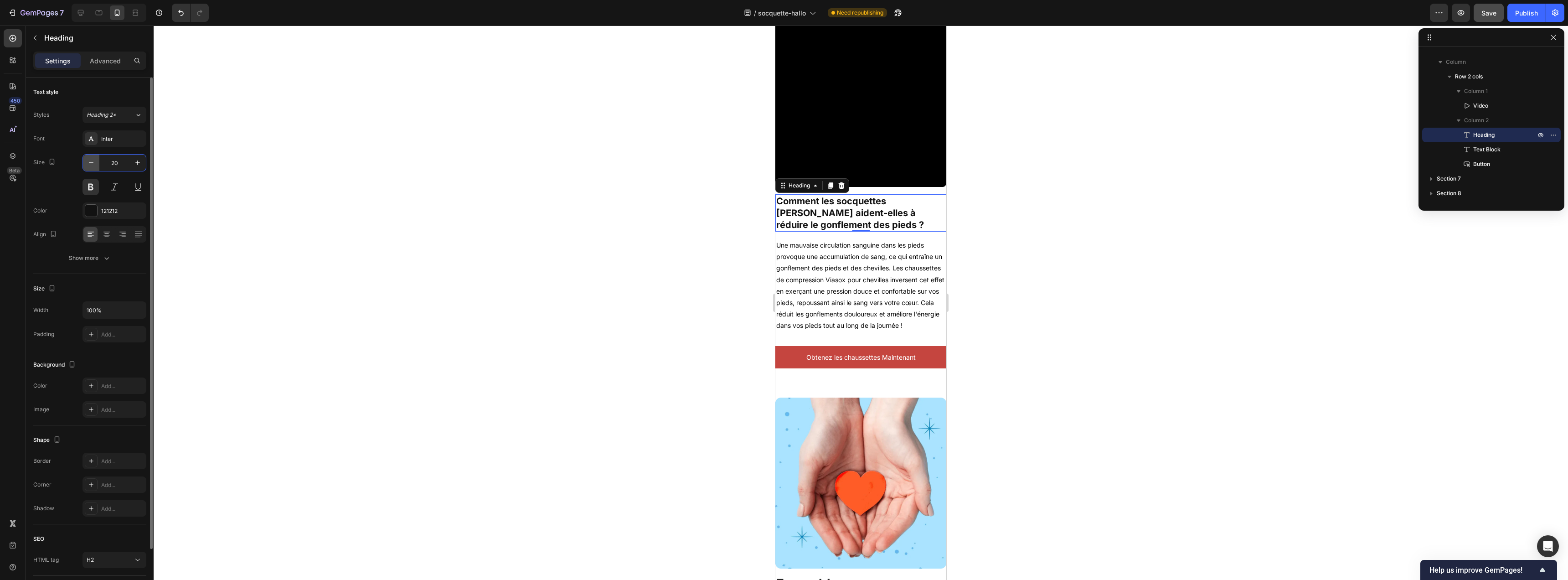
click at [91, 168] on button "button" at bounding box center [91, 163] width 16 height 16
type input "18"
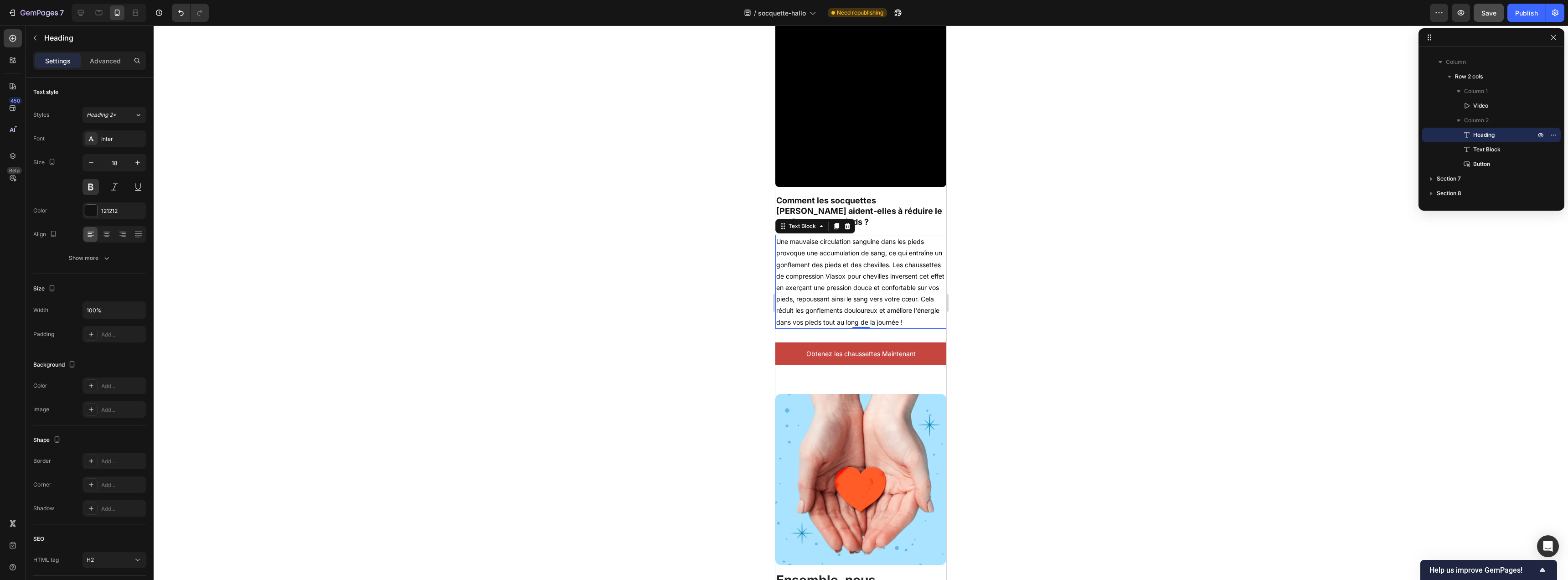
click at [877, 257] on p "Une mauvaise circulation sanguine dans les pieds provoque une accumulation de s…" at bounding box center [861, 282] width 169 height 92
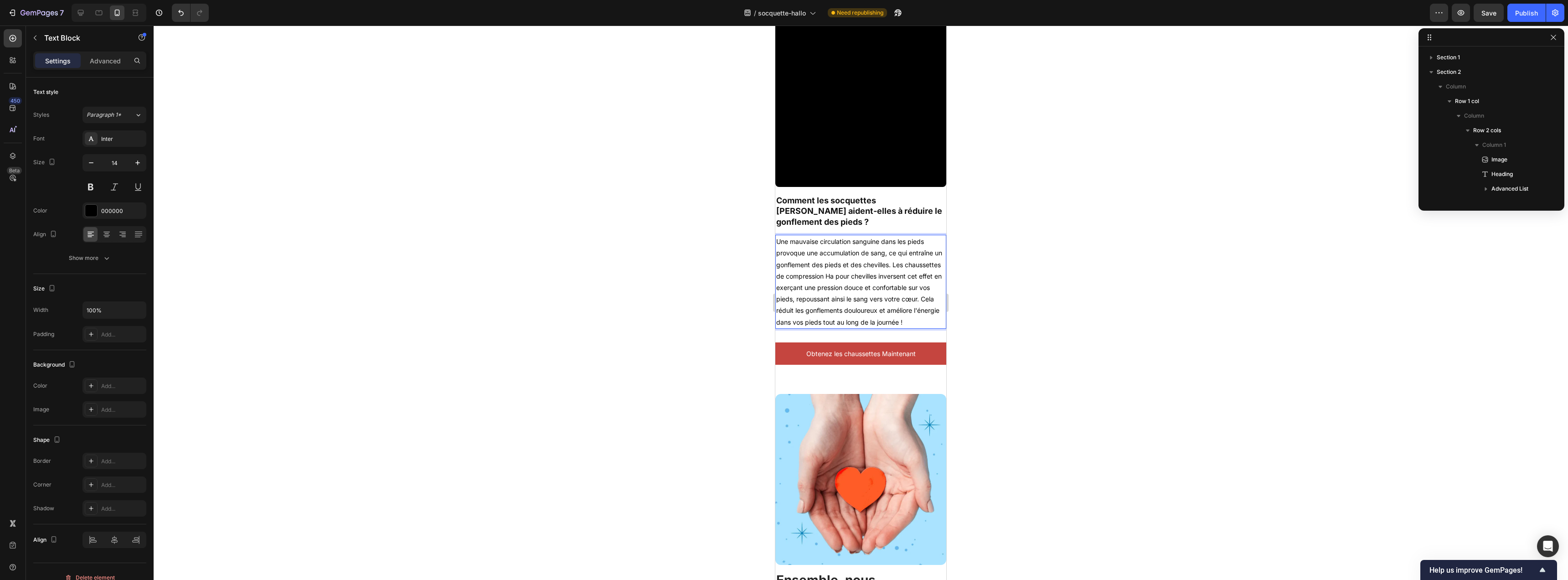
scroll to position [1235, 0]
click at [902, 248] on p "Une mauvaise circulation sanguine dans les pieds provoque une accumulation de s…" at bounding box center [861, 282] width 169 height 92
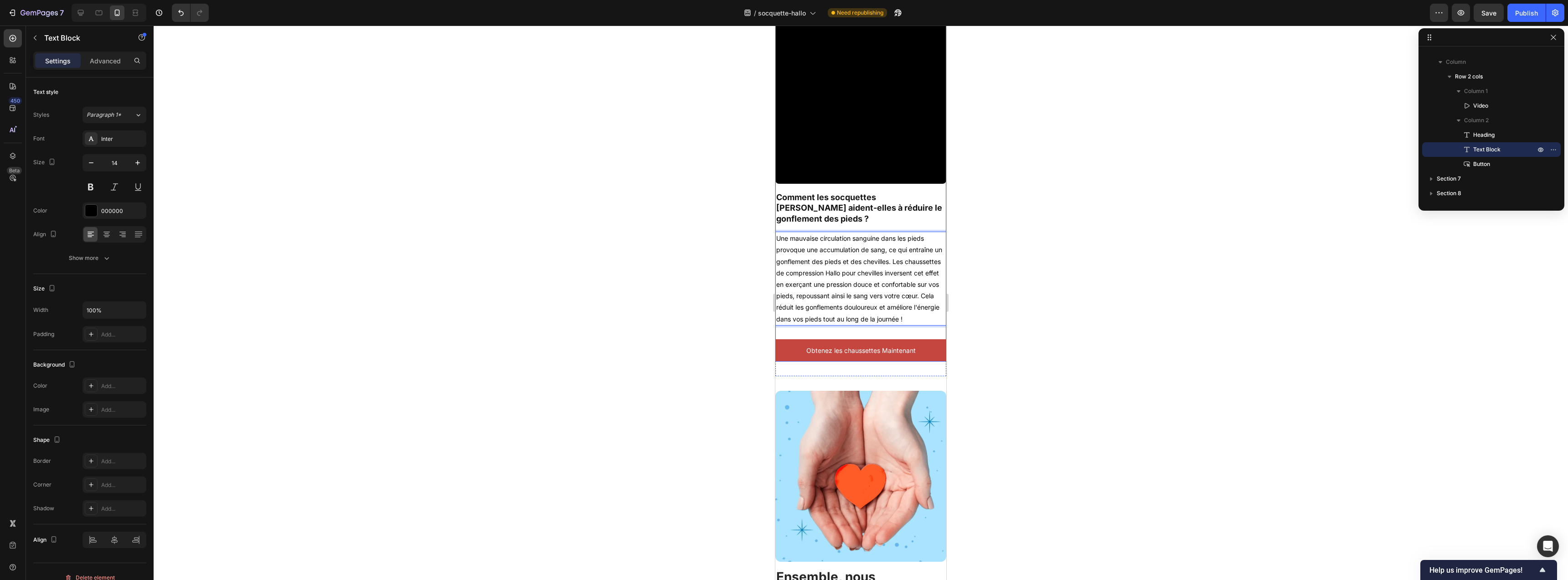
scroll to position [1514, 0]
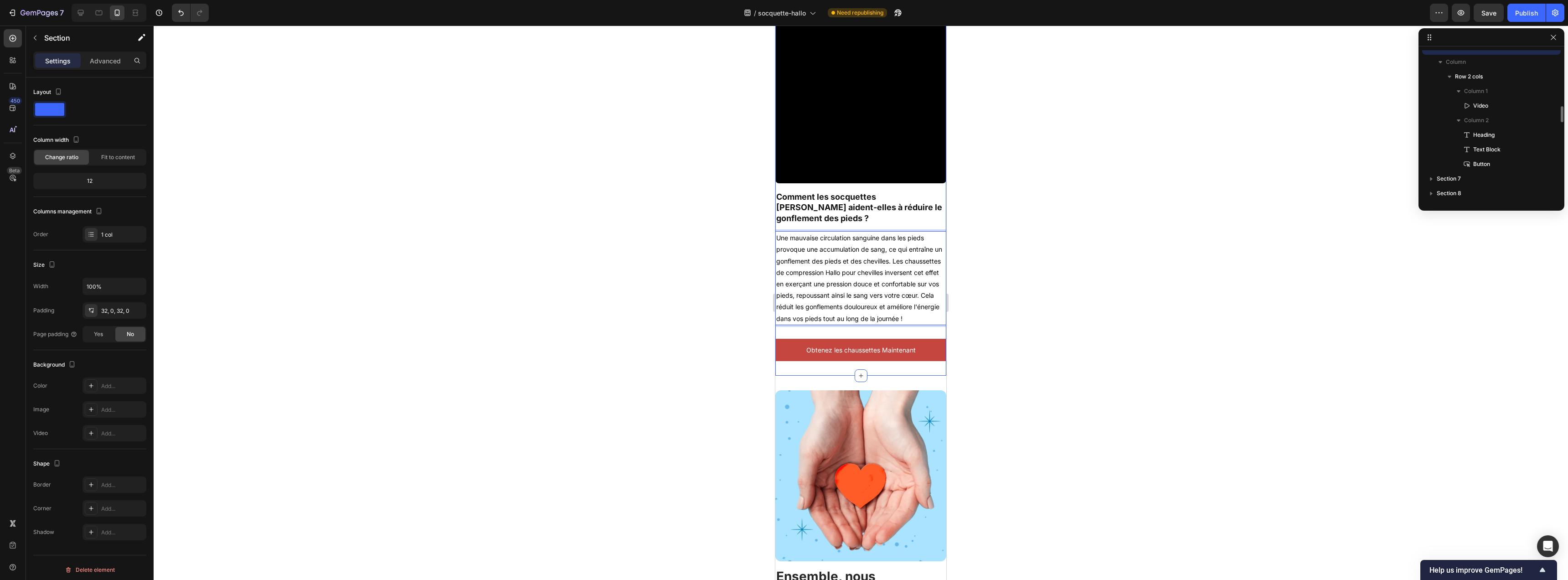
click at [889, 361] on div "Video Comment les socquettes [PERSON_NAME] aident-elles à réduire le gonflement…" at bounding box center [860, 186] width 171 height 378
click at [94, 64] on p "Advanced" at bounding box center [105, 61] width 31 height 10
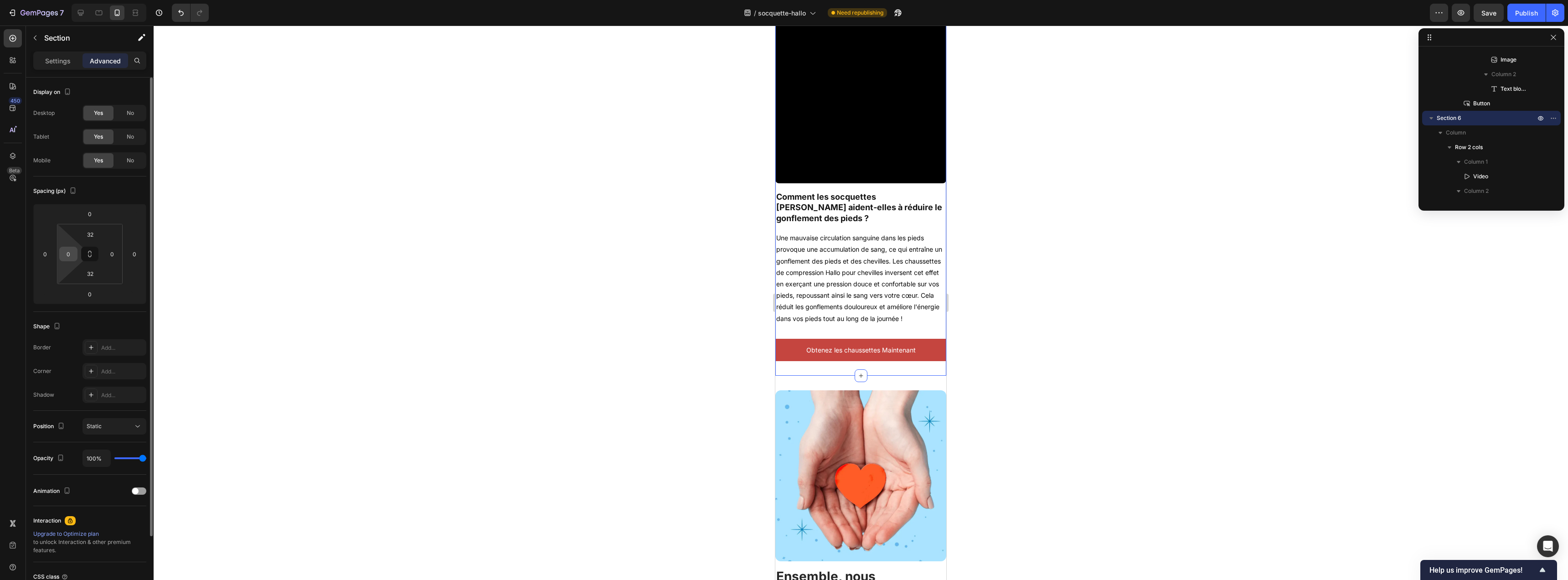
click at [68, 255] on input "0" at bounding box center [68, 254] width 13 height 13
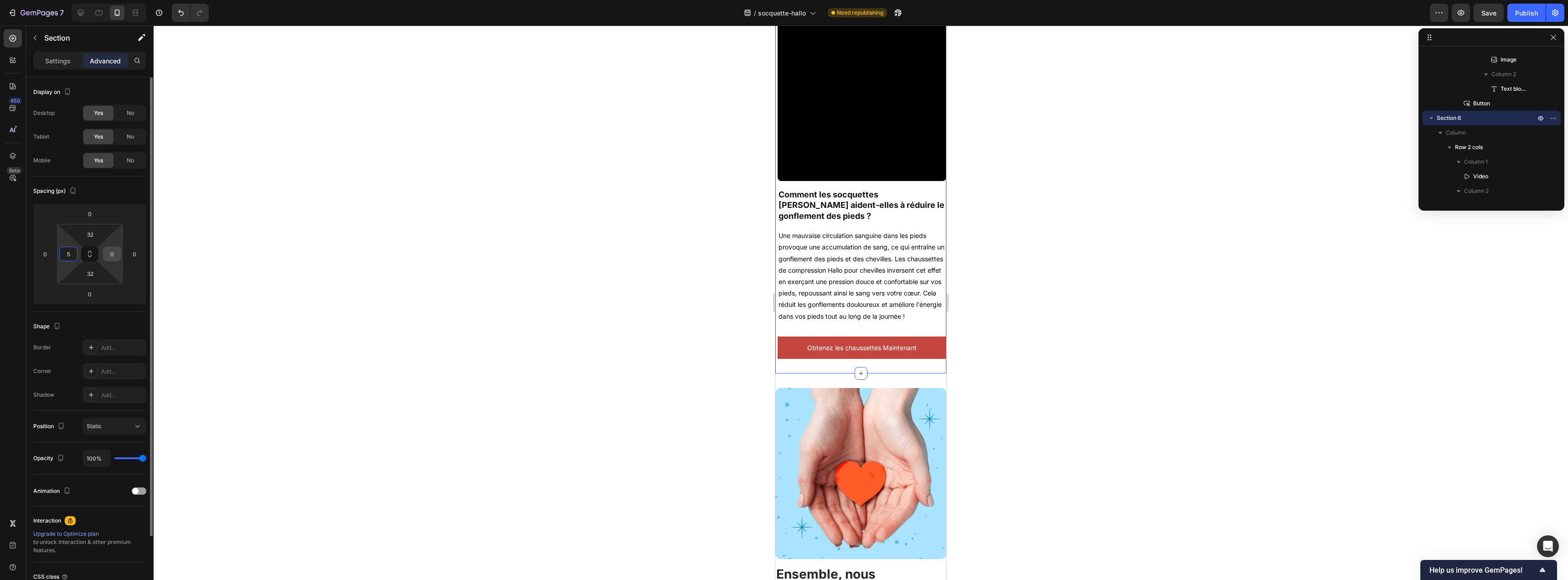
type input "5"
click at [112, 251] on input "0" at bounding box center [112, 254] width 13 height 13
type input "5"
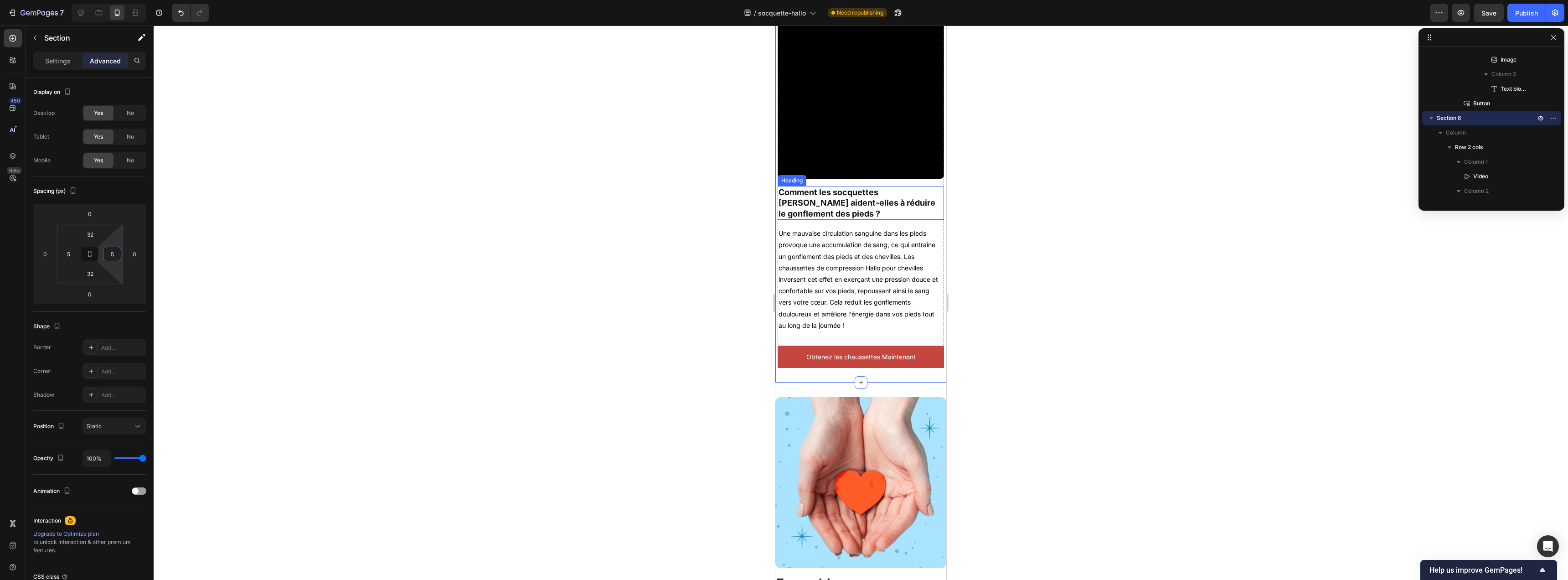
click at [873, 187] on h2 "Comment les socquettes [PERSON_NAME] aident-elles à réduire le gonflement des p…" at bounding box center [860, 203] width 166 height 34
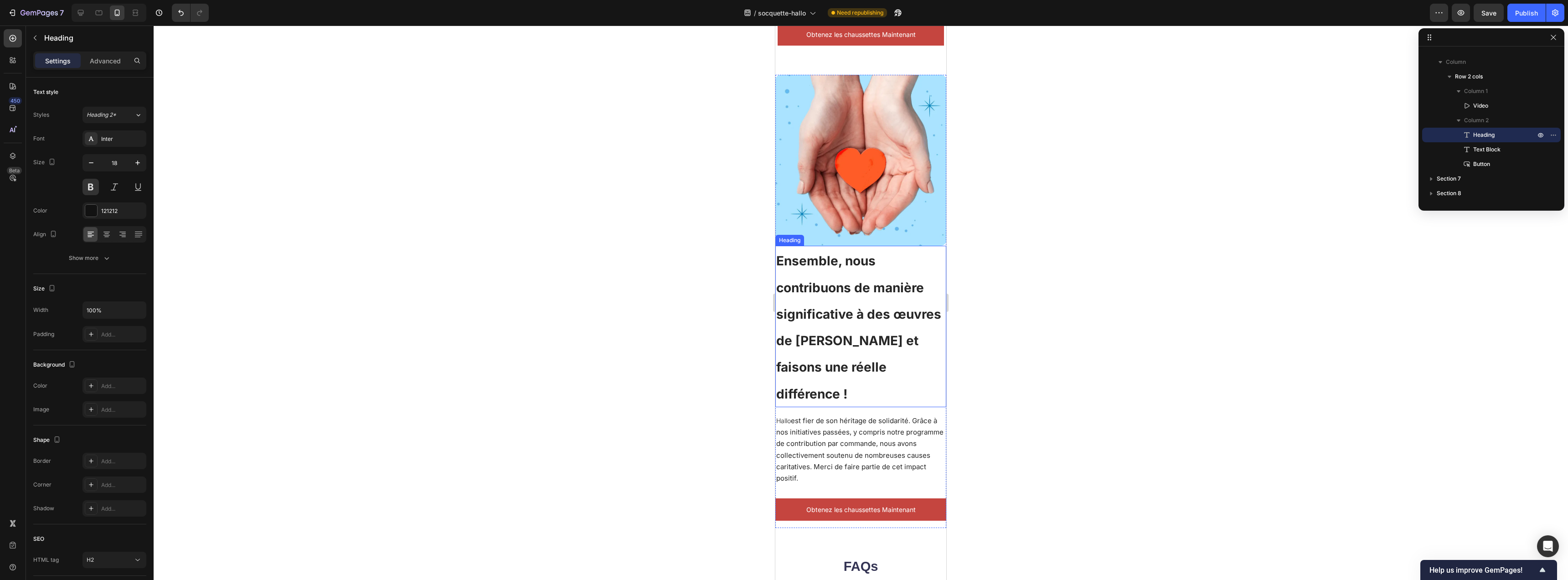
scroll to position [1838, 0]
click at [865, 286] on h2 "Ensemble, nous contribuons de manière significative à des œuvres de [PERSON_NAM…" at bounding box center [860, 326] width 171 height 161
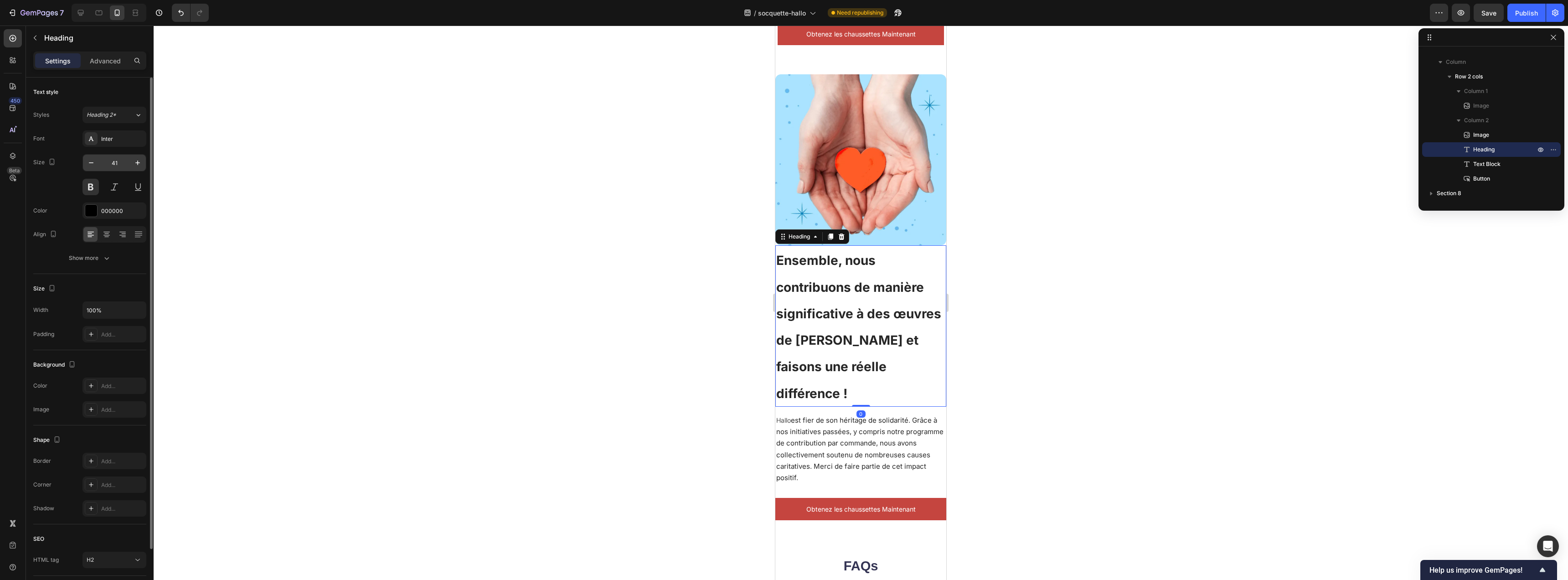
click at [118, 158] on input "41" at bounding box center [114, 163] width 30 height 16
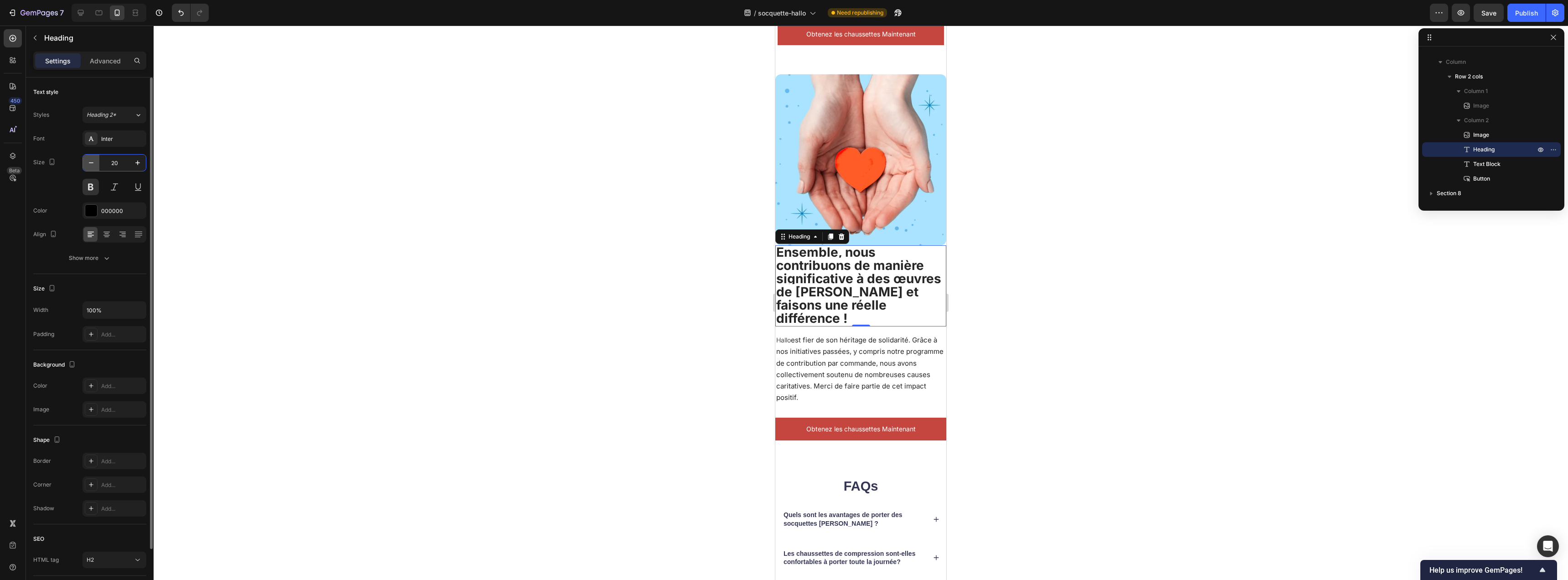
click at [83, 163] on button "button" at bounding box center [91, 163] width 16 height 16
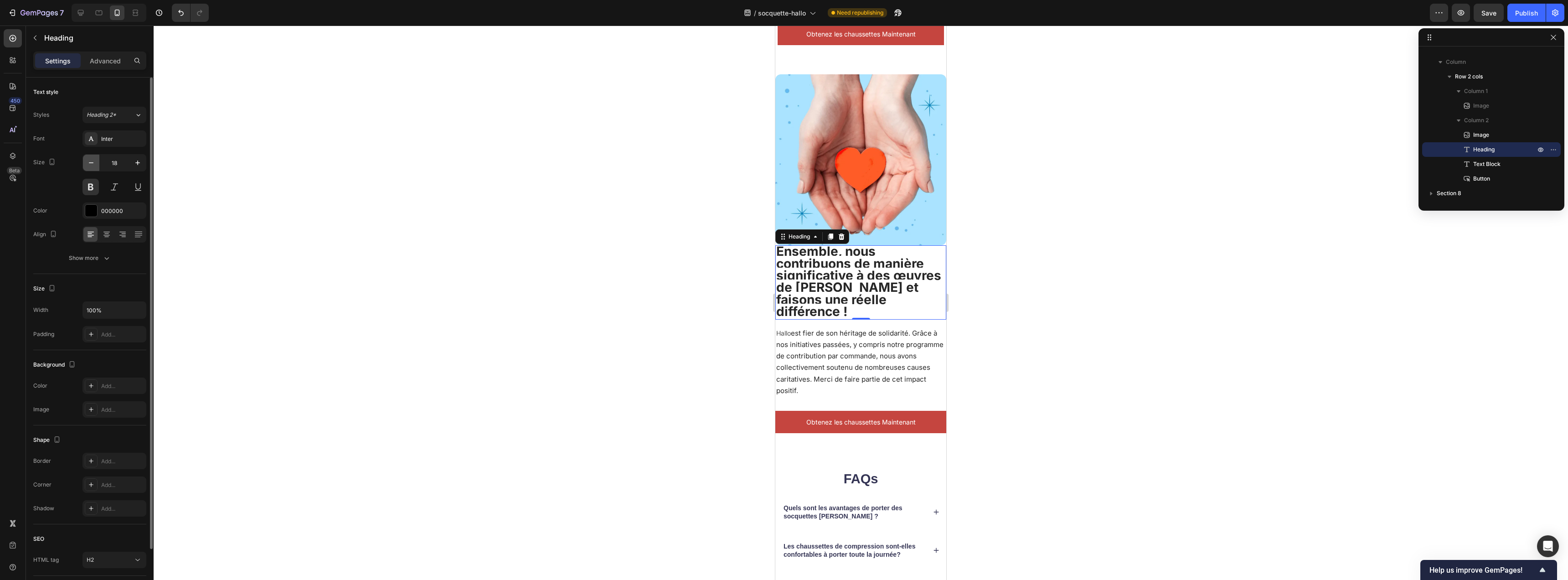
click at [83, 163] on button "button" at bounding box center [91, 163] width 16 height 16
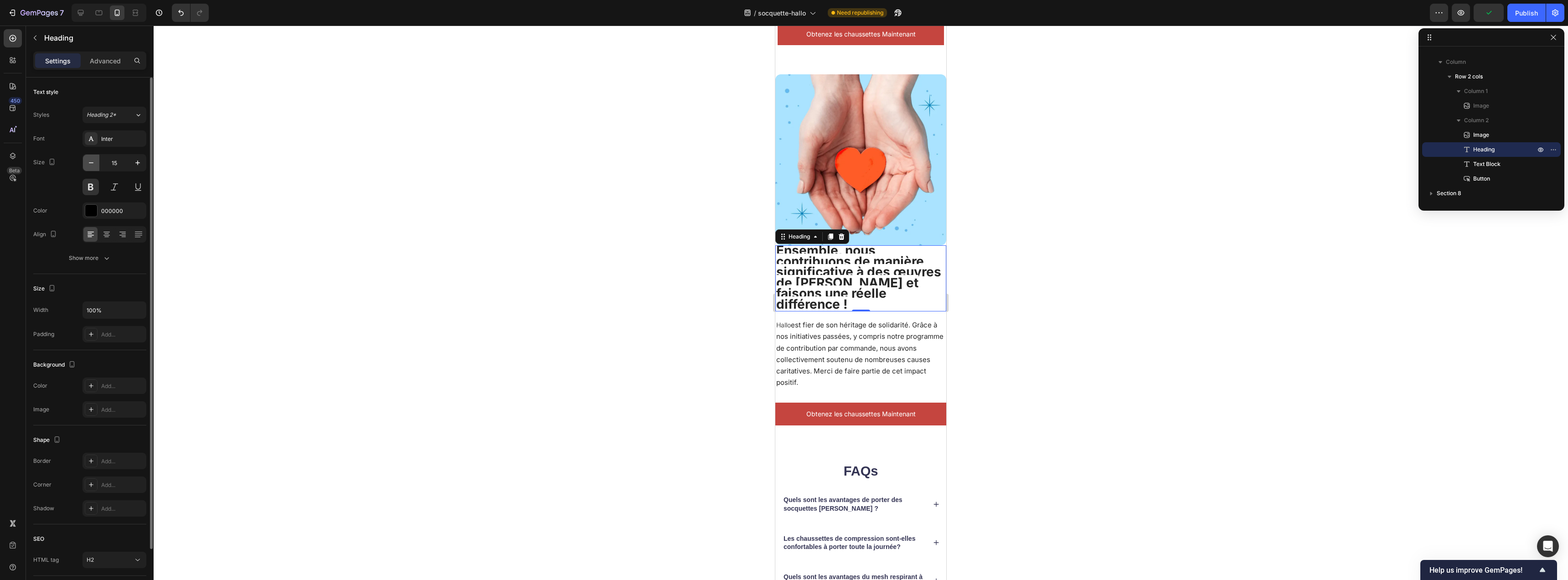
click at [92, 164] on icon "button" at bounding box center [91, 163] width 9 height 9
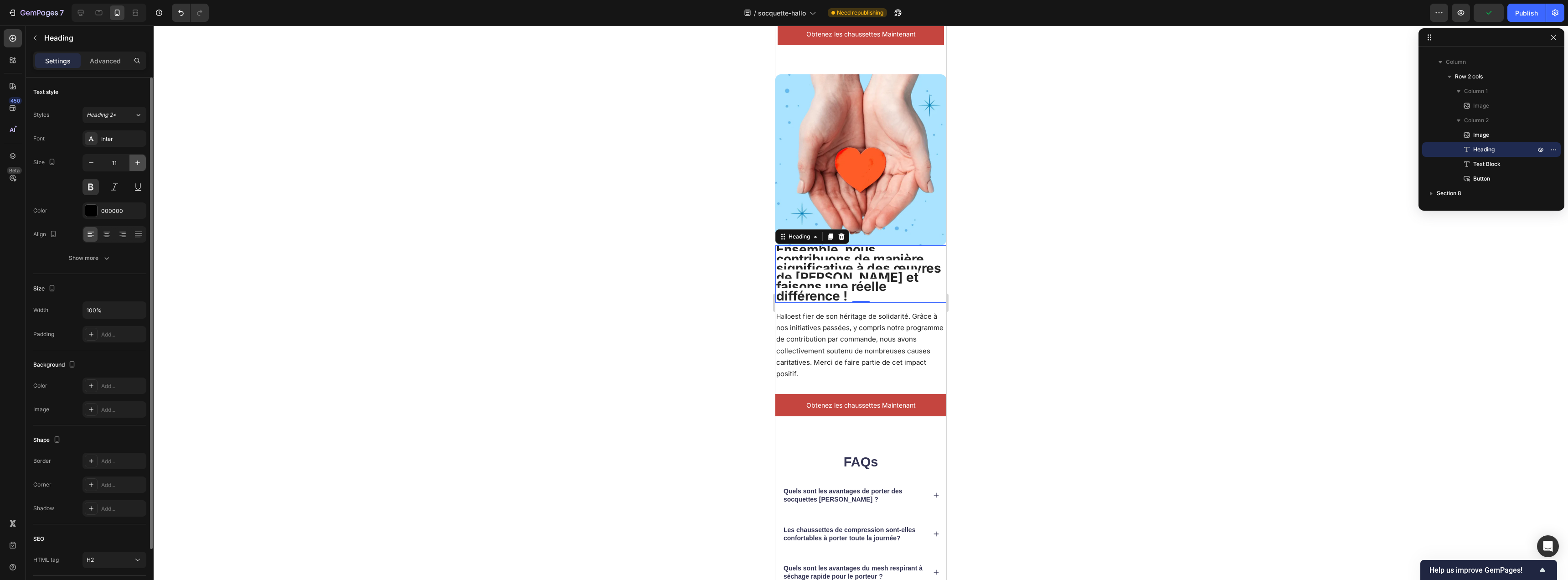
click at [137, 164] on icon "button" at bounding box center [138, 163] width 9 height 9
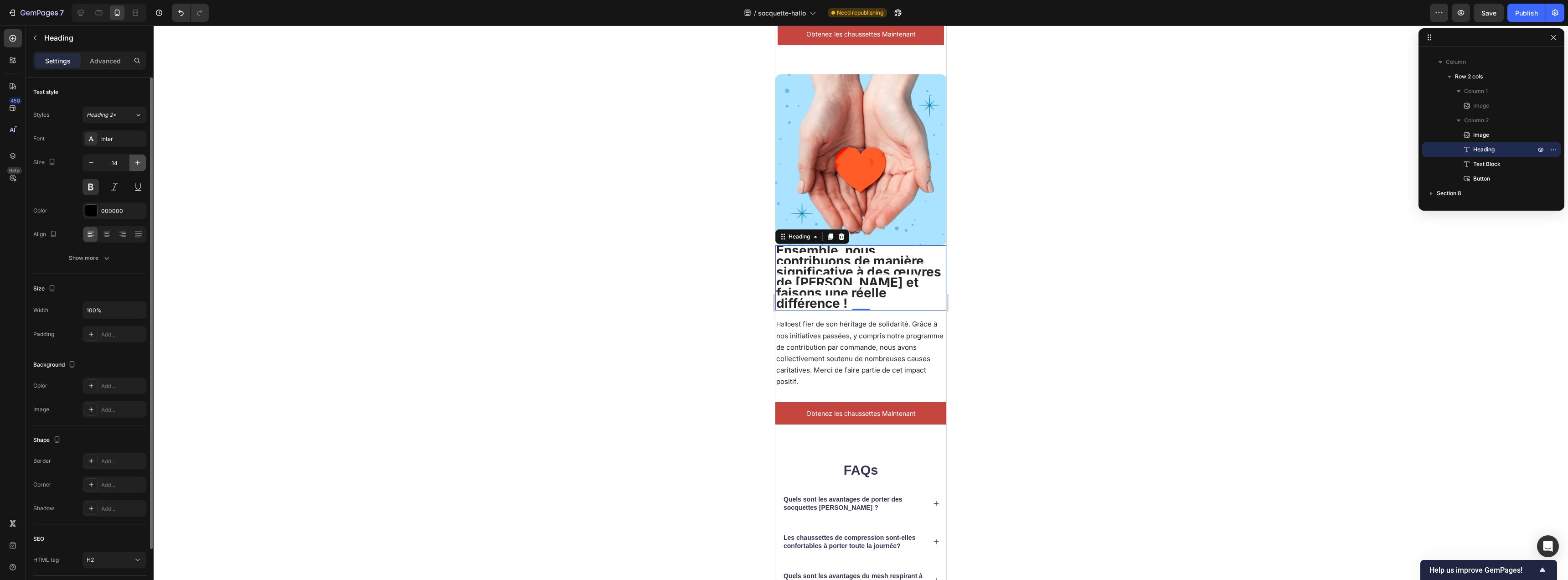
click at [137, 164] on icon "button" at bounding box center [138, 163] width 9 height 9
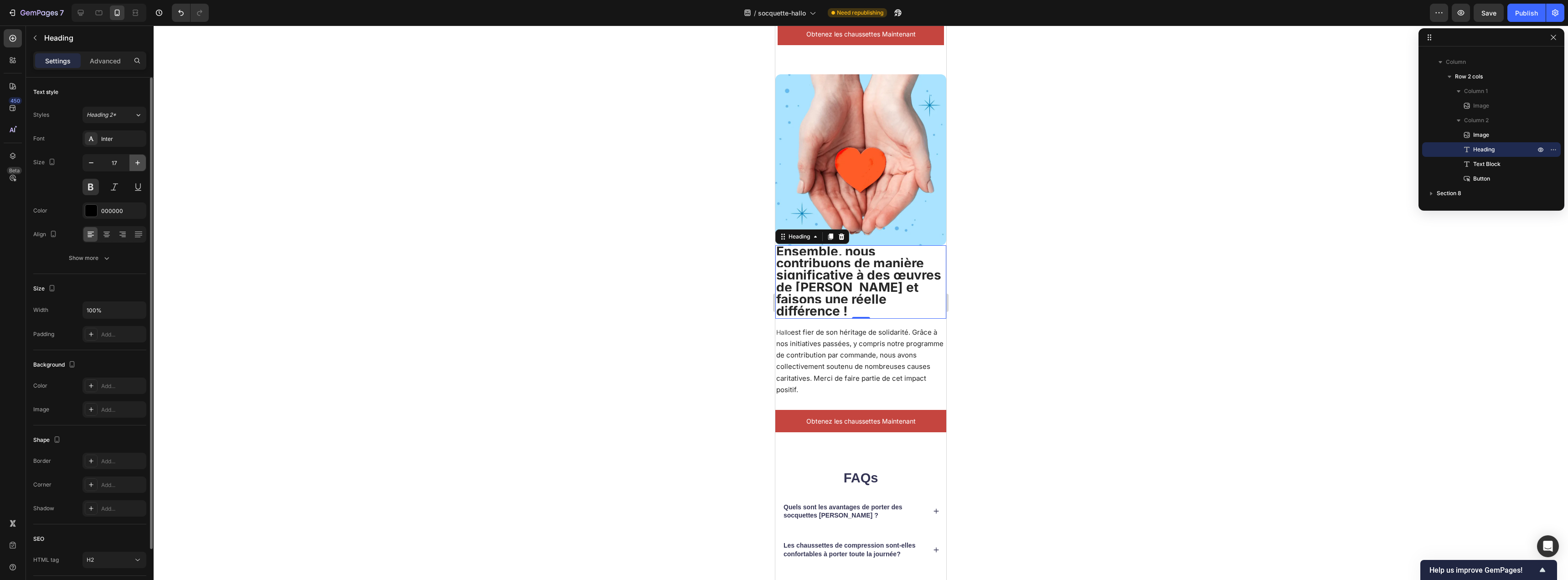
click at [137, 164] on icon "button" at bounding box center [138, 163] width 9 height 9
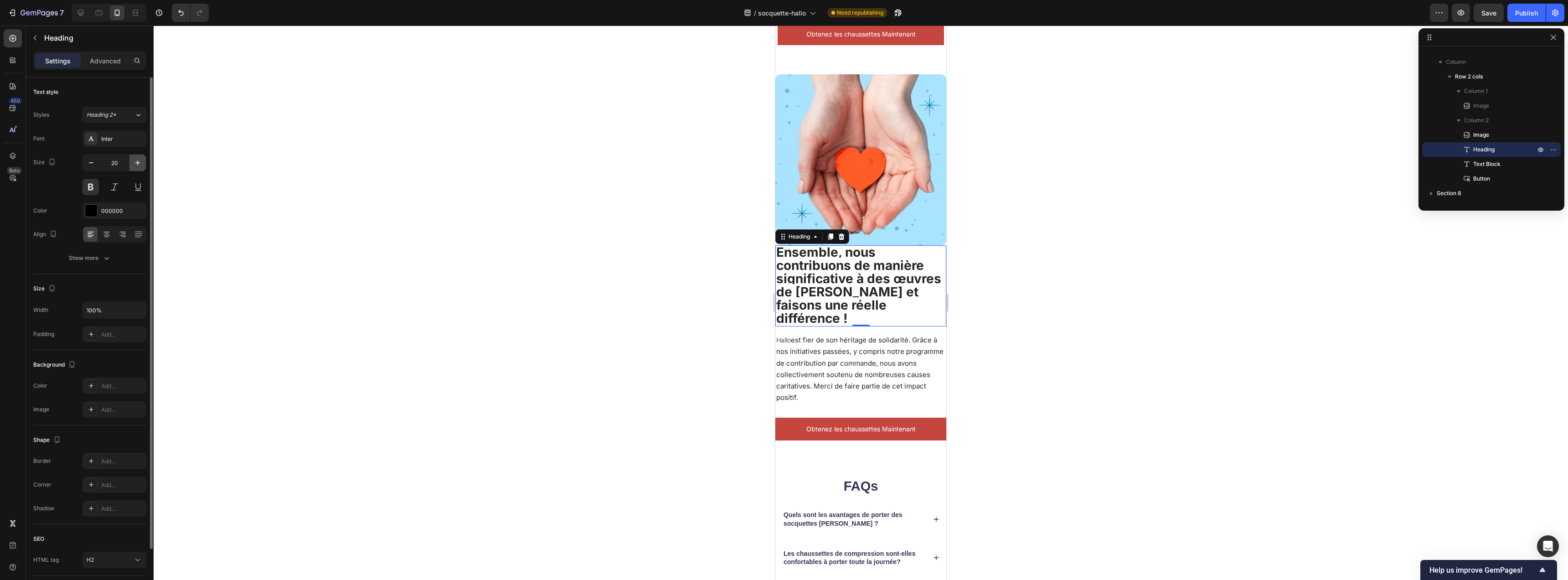
click at [137, 164] on icon "button" at bounding box center [138, 163] width 9 height 9
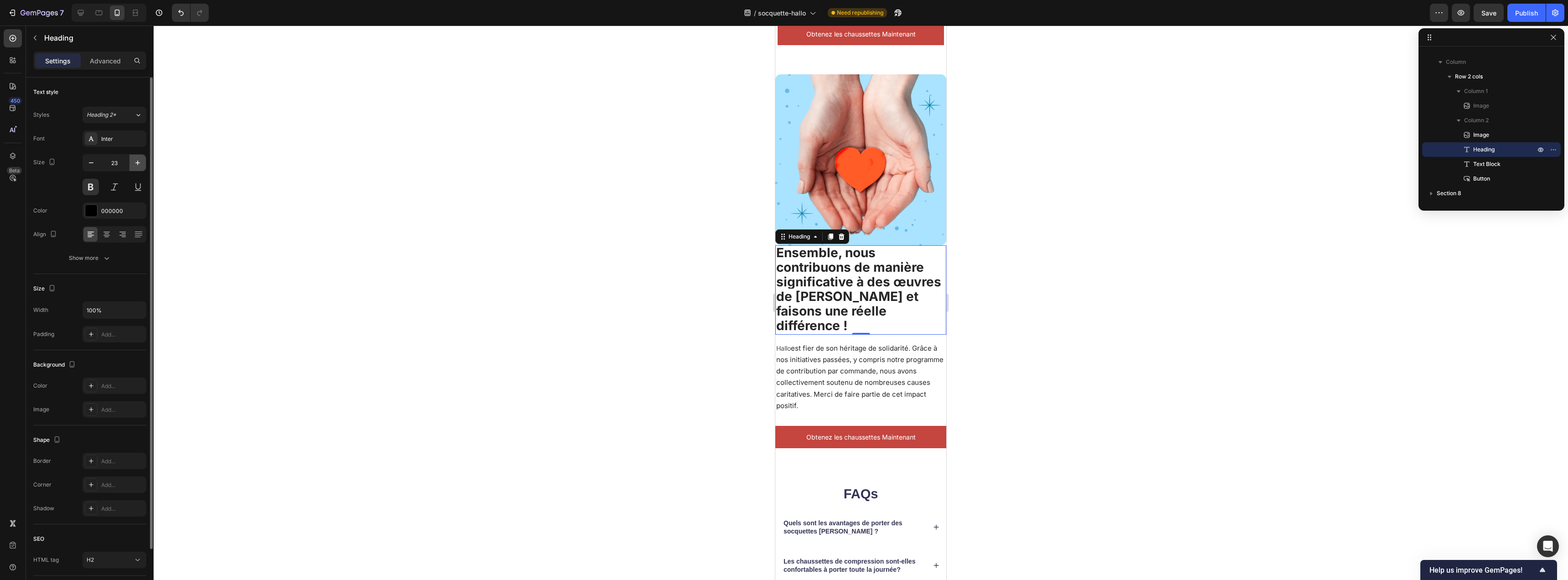
click at [135, 165] on icon "button" at bounding box center [138, 163] width 9 height 9
type input "25"
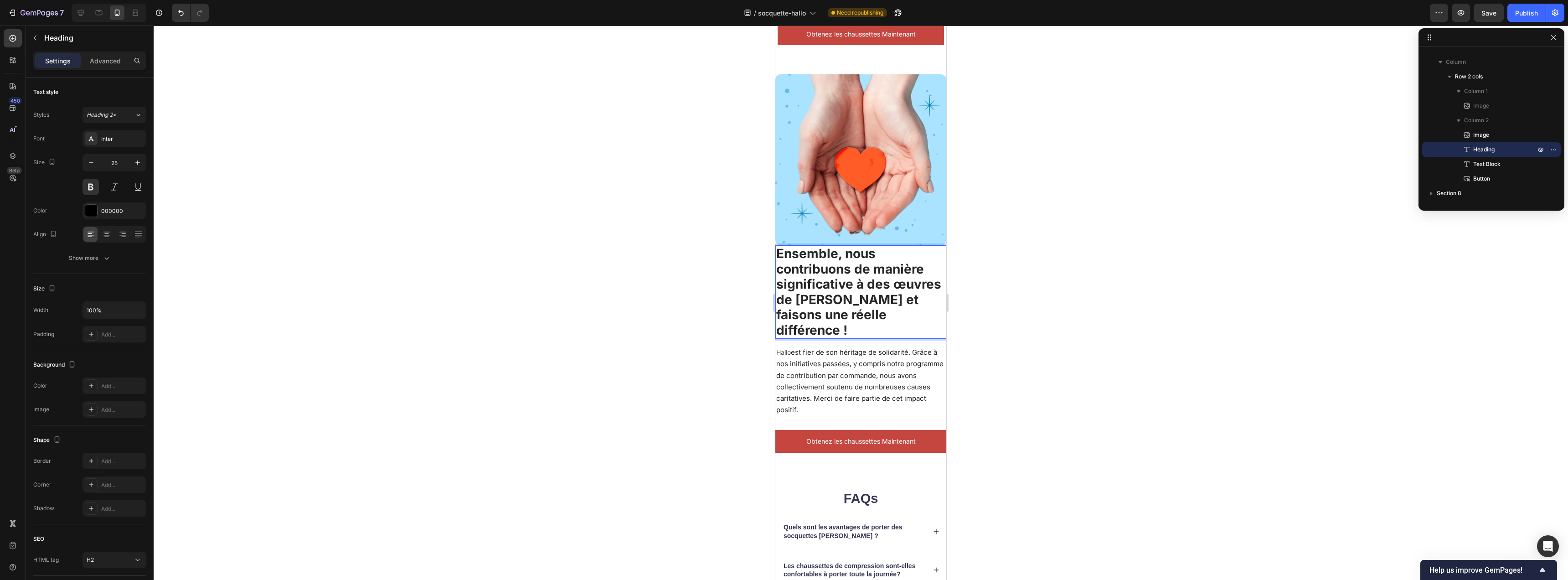
click at [895, 303] on p "Ensemble, nous contribuons de manière significative à des œuvres de [PERSON_NAM…" at bounding box center [861, 292] width 169 height 92
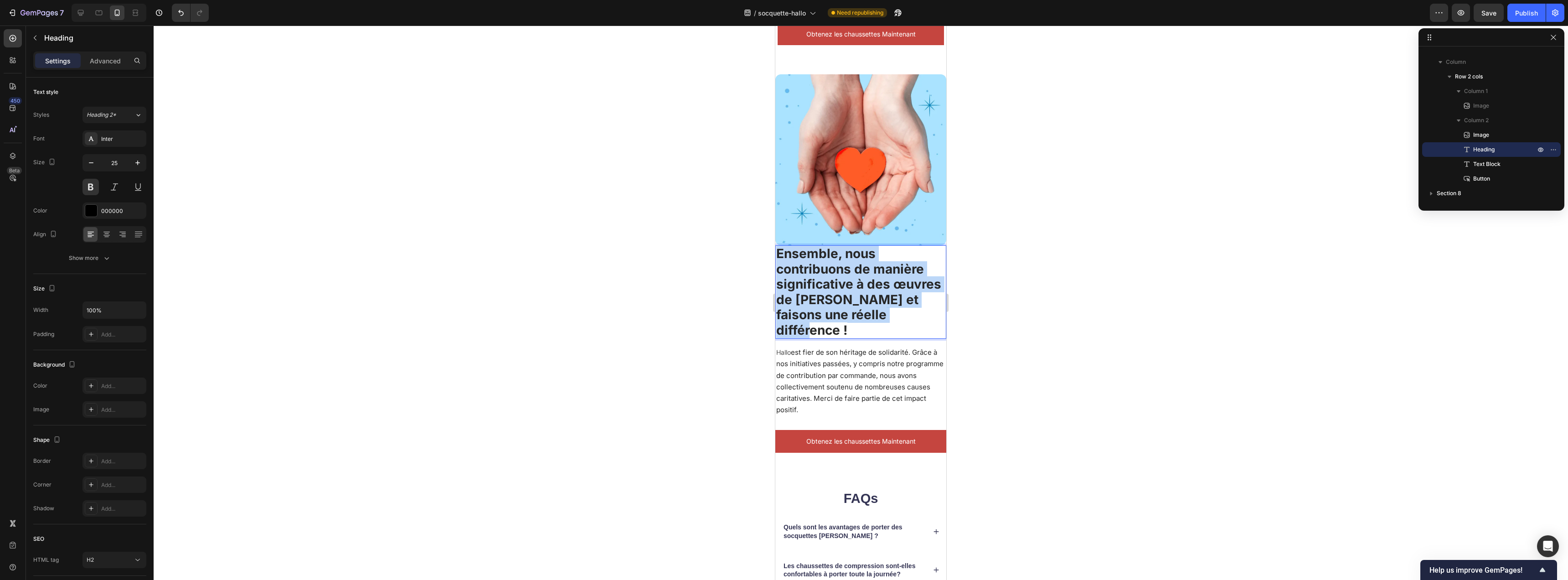
click at [895, 303] on p "Ensemble, nous contribuons de manière significative à des œuvres de [PERSON_NAM…" at bounding box center [861, 292] width 169 height 92
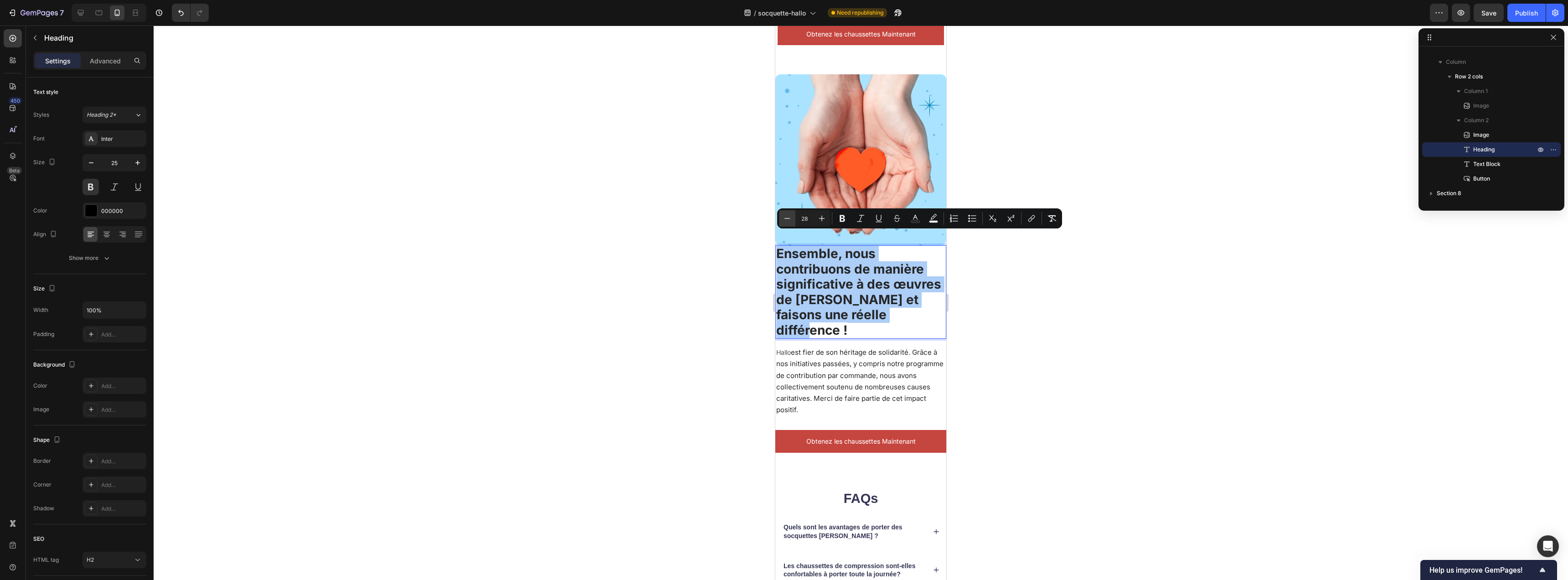
click at [793, 219] on button "Minus" at bounding box center [787, 218] width 16 height 16
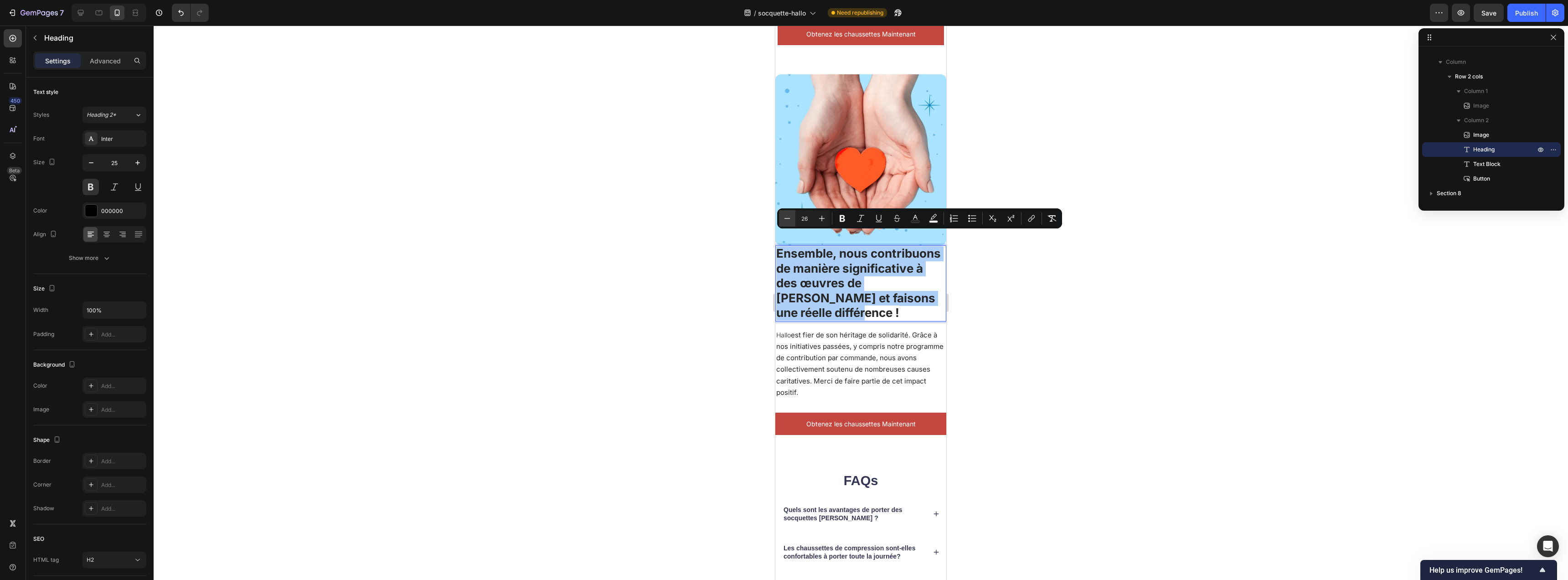
click at [793, 219] on button "Minus" at bounding box center [787, 218] width 16 height 16
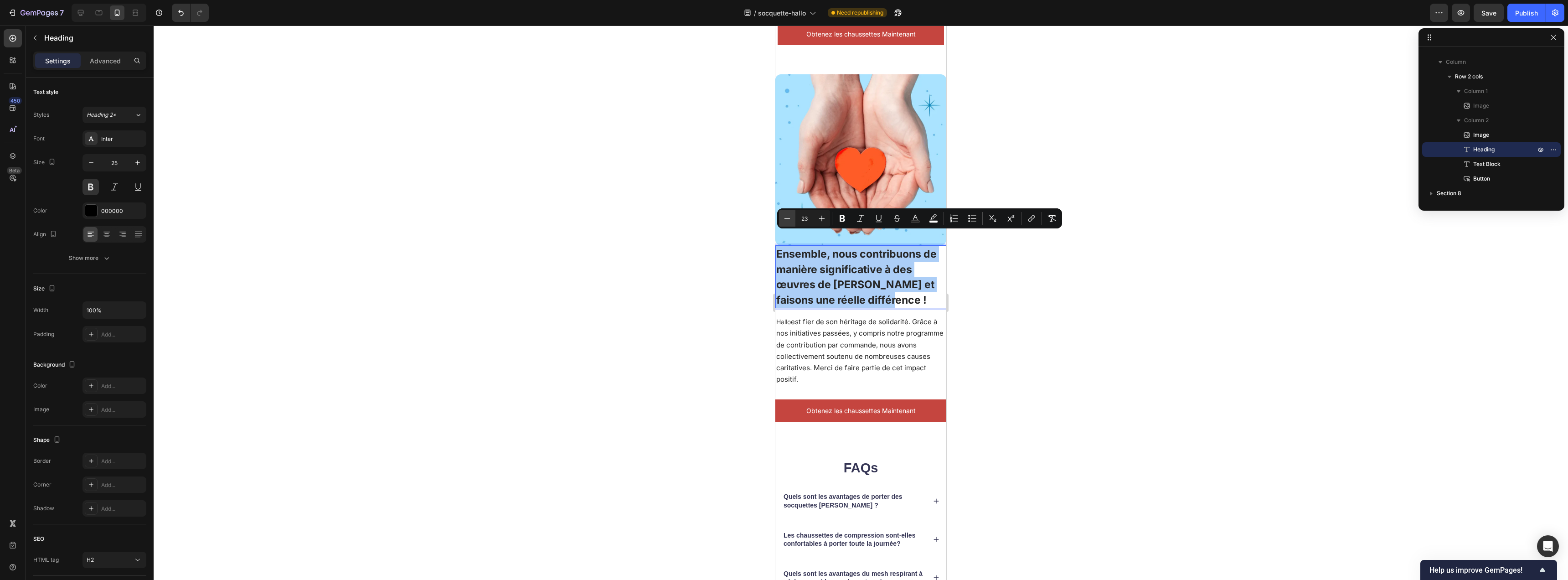
click at [793, 219] on button "Minus" at bounding box center [787, 218] width 16 height 16
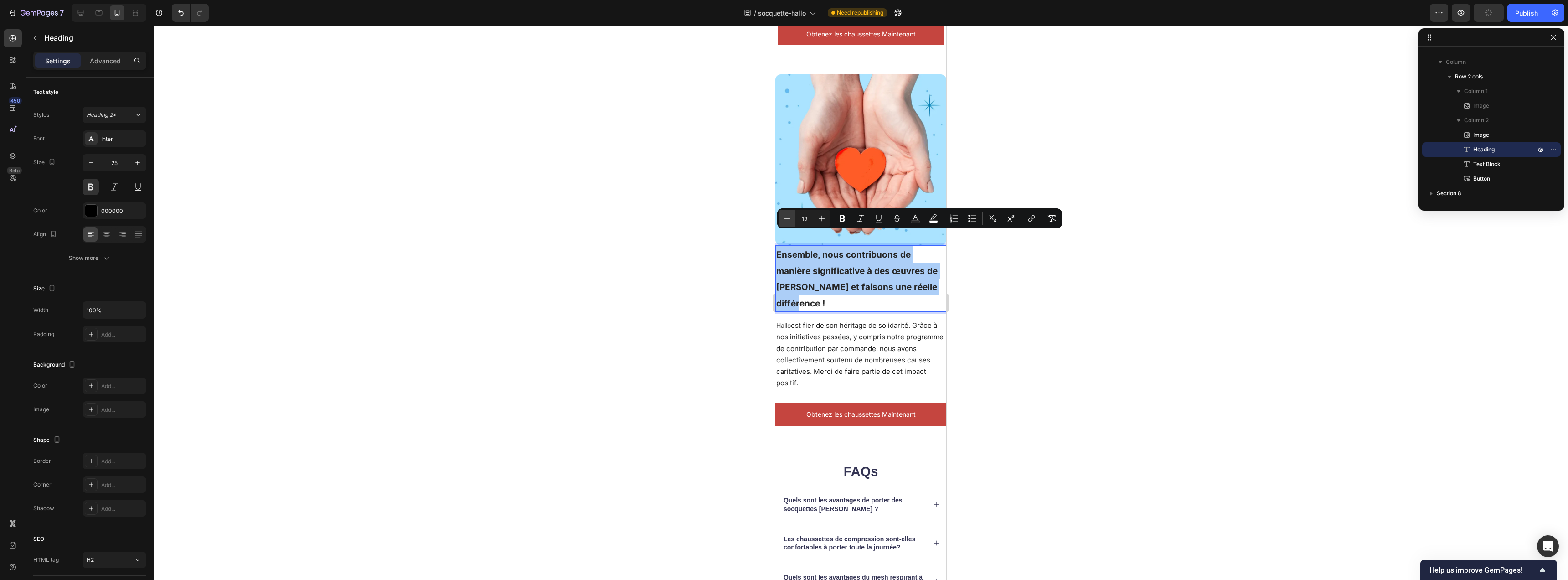
click at [793, 219] on button "Minus" at bounding box center [787, 218] width 16 height 16
type input "18"
click at [872, 280] on p "Ensemble, nous contribuons de manière significative à des œuvres de [PERSON_NAM…" at bounding box center [861, 279] width 169 height 65
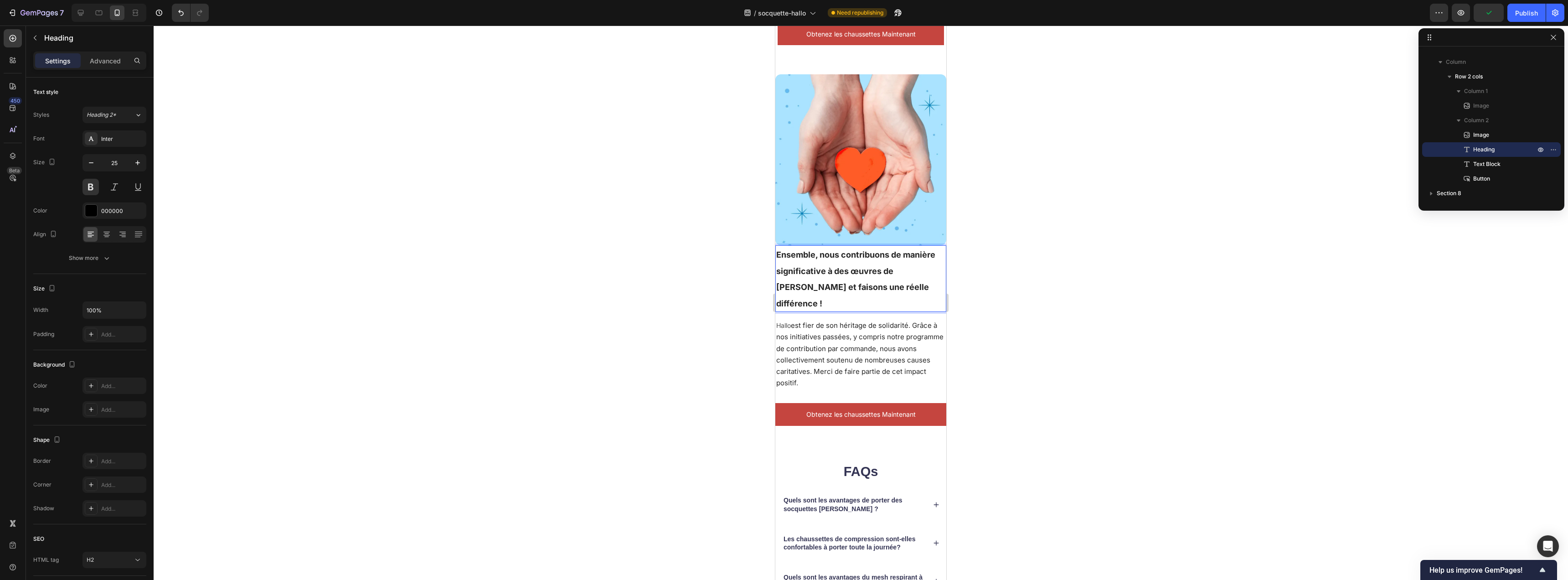
click at [910, 273] on p "Ensemble, nous contribuons de manière significative à des œuvres de [PERSON_NAM…" at bounding box center [861, 279] width 169 height 65
click at [871, 399] on div "Image Image Ensemble, nous contribuons de manière significative à des œuvres de…" at bounding box center [860, 253] width 171 height 358
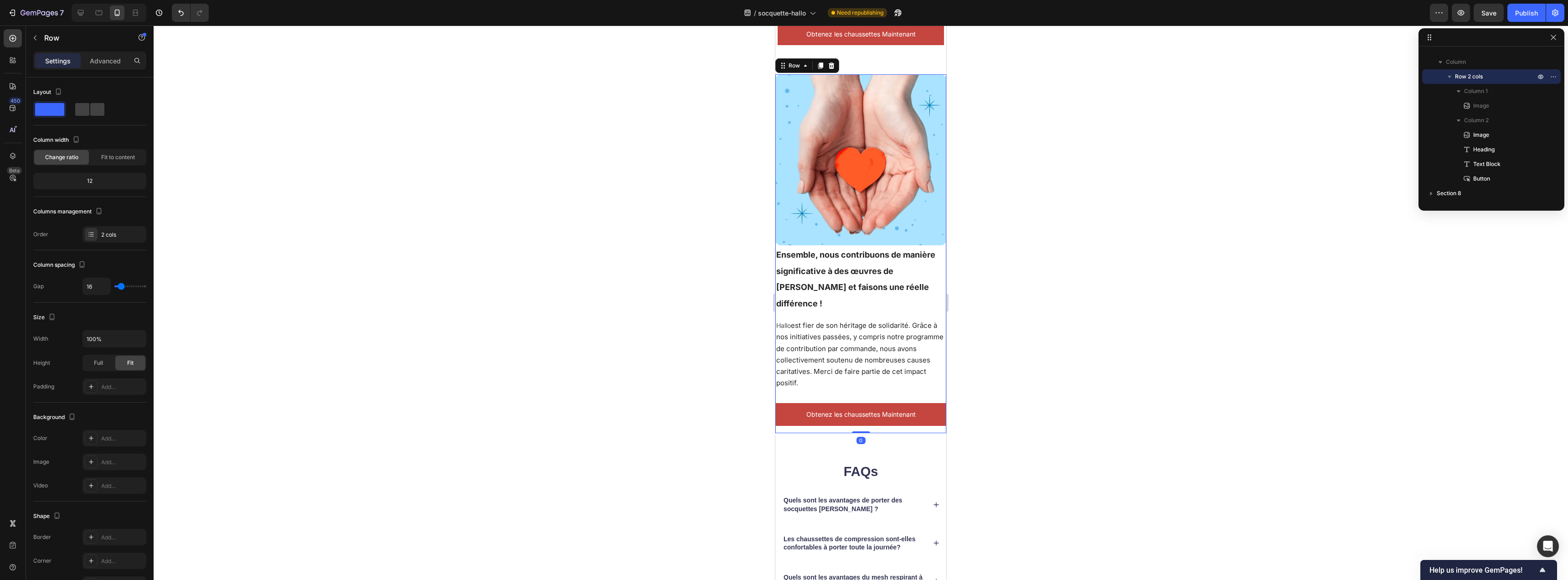
click at [109, 68] on div "Settings Advanced" at bounding box center [89, 61] width 113 height 18
click at [109, 66] on div "Advanced" at bounding box center [106, 61] width 46 height 15
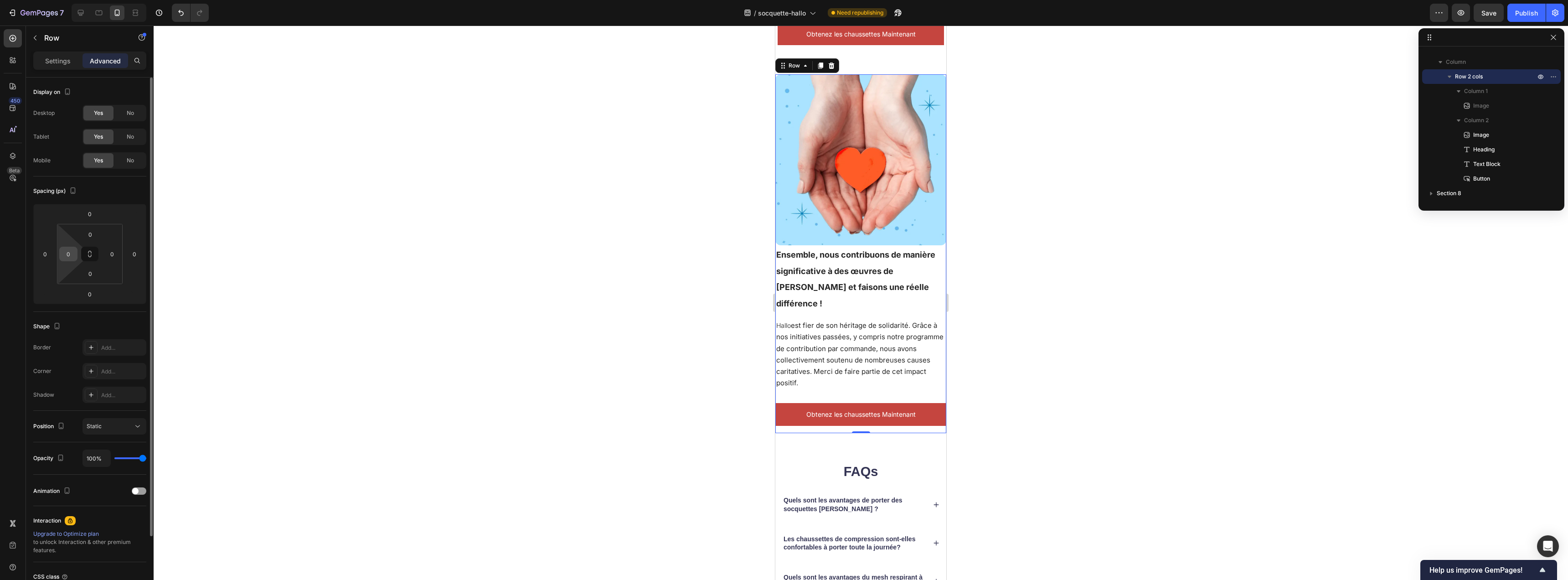
click at [78, 0] on html "7 Version history / socquette-hallo Need republishing Preview Save Publish 450 …" at bounding box center [784, 0] width 1568 height 0
click at [72, 254] on input "0" at bounding box center [68, 254] width 13 height 13
click at [73, 255] on input "0" at bounding box center [68, 254] width 13 height 13
type input "5"
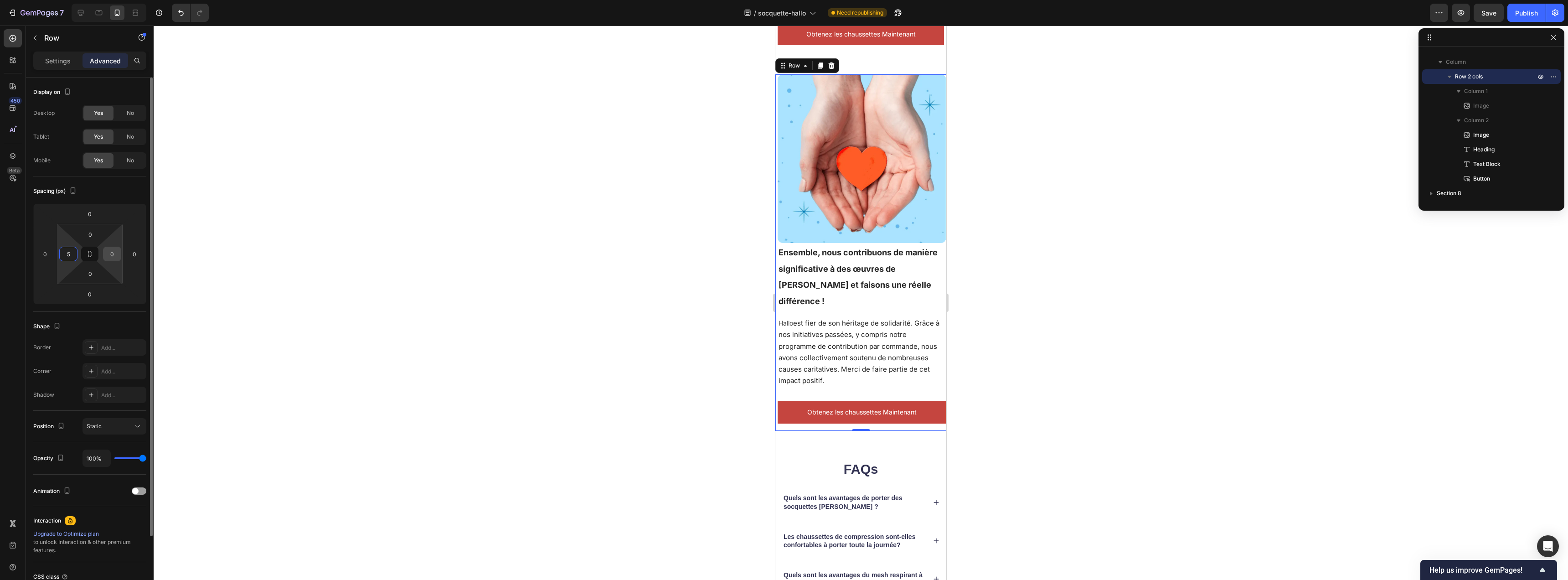
click at [117, 254] on input "0" at bounding box center [112, 254] width 13 height 13
type input "5"
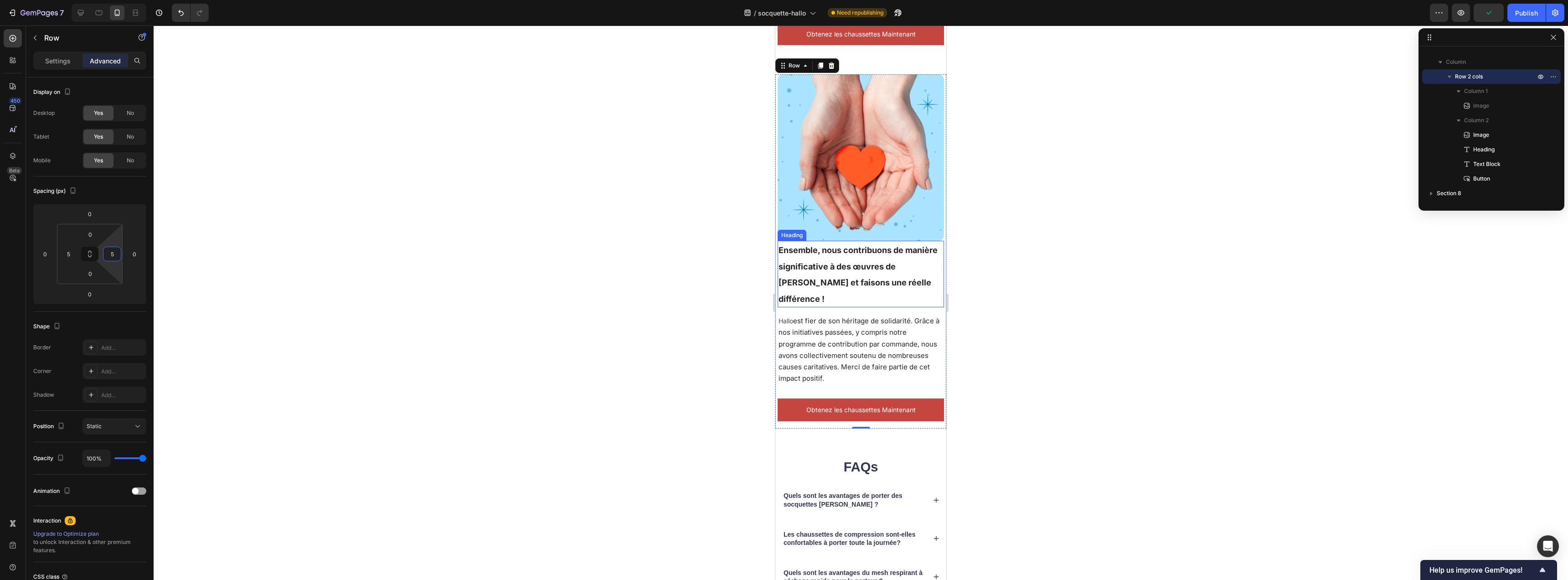
click at [858, 265] on span "Ensemble, nous contribuons de manière significative à des œuvres de [PERSON_NAM…" at bounding box center [858, 274] width 159 height 58
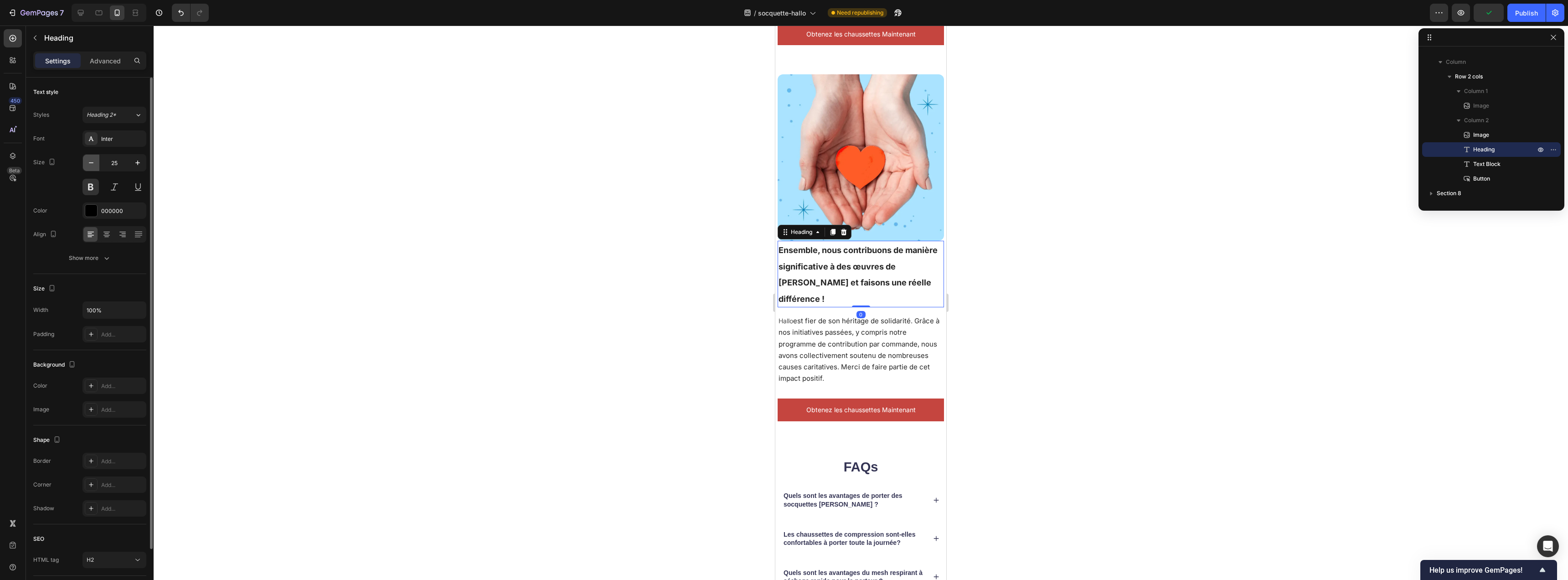
click at [94, 162] on icon "button" at bounding box center [91, 163] width 9 height 9
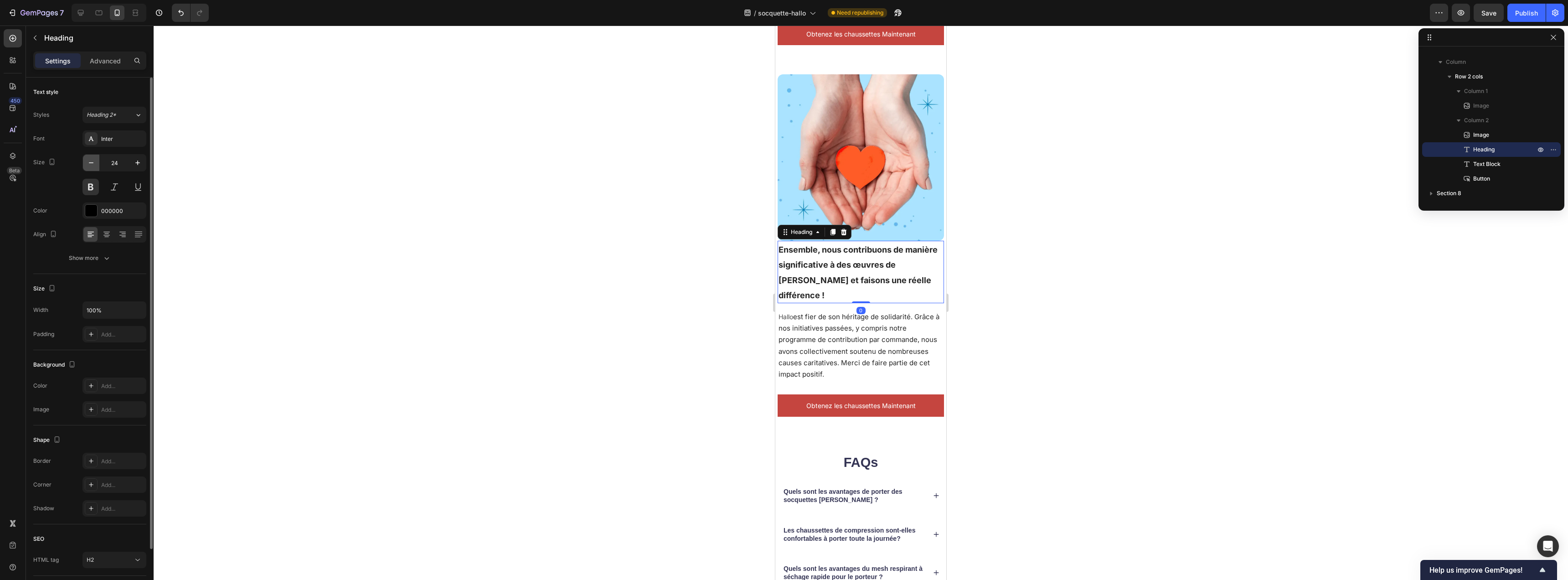
click at [94, 162] on icon "button" at bounding box center [91, 163] width 9 height 9
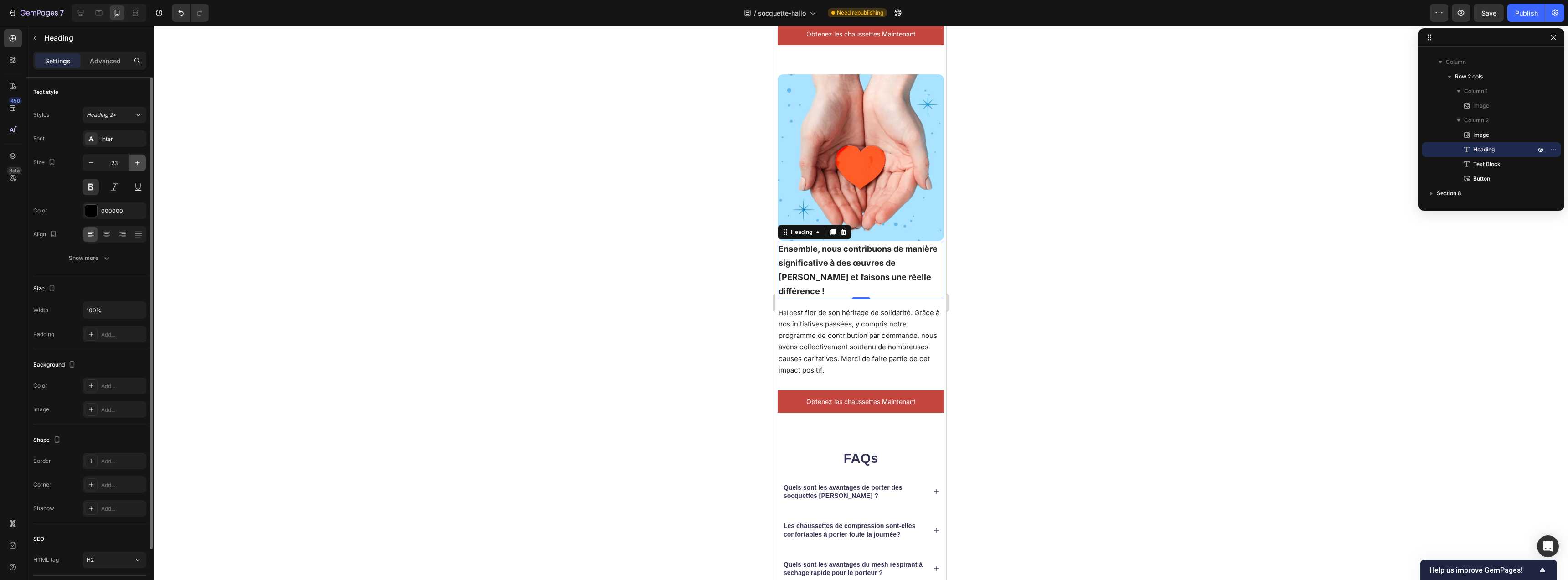
click at [134, 163] on icon "button" at bounding box center [138, 163] width 9 height 9
type input "24"
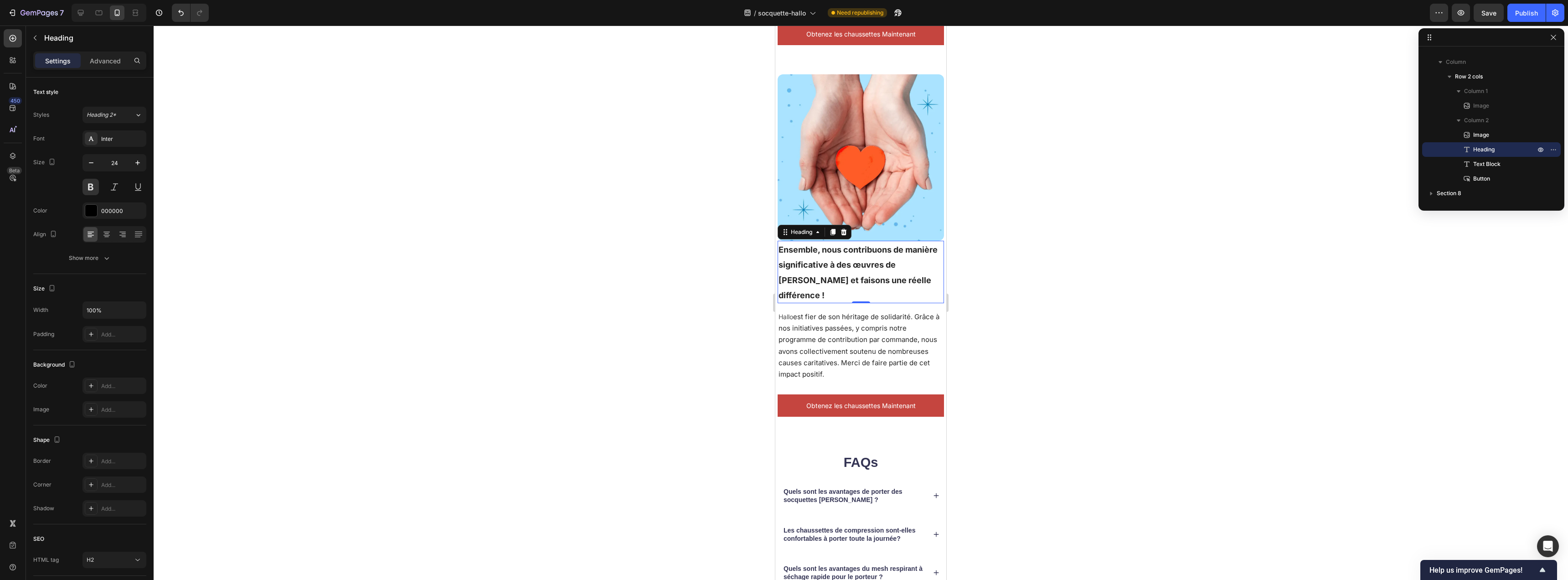
click at [632, 274] on div at bounding box center [861, 303] width 1414 height 554
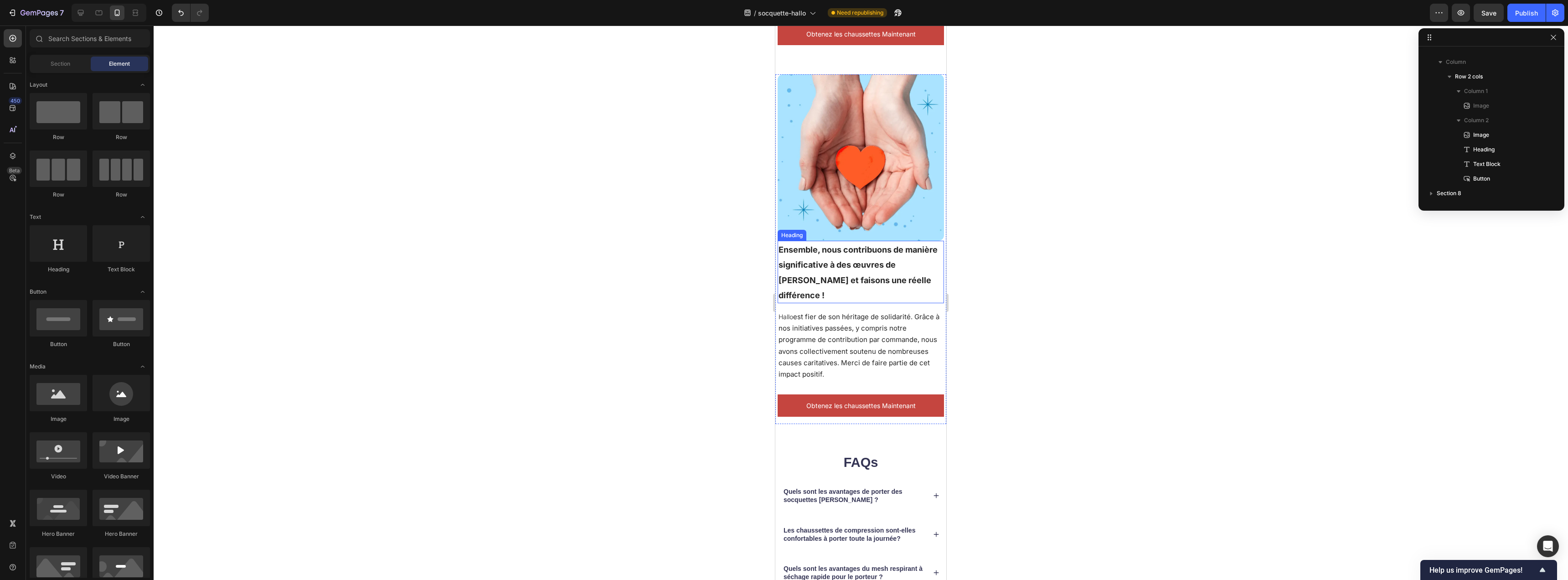
click at [893, 283] on p "⁠⁠⁠⁠⁠⁠⁠ Ensemble, nous contribuons de manière significative à des œuvres de cha…" at bounding box center [861, 272] width 164 height 61
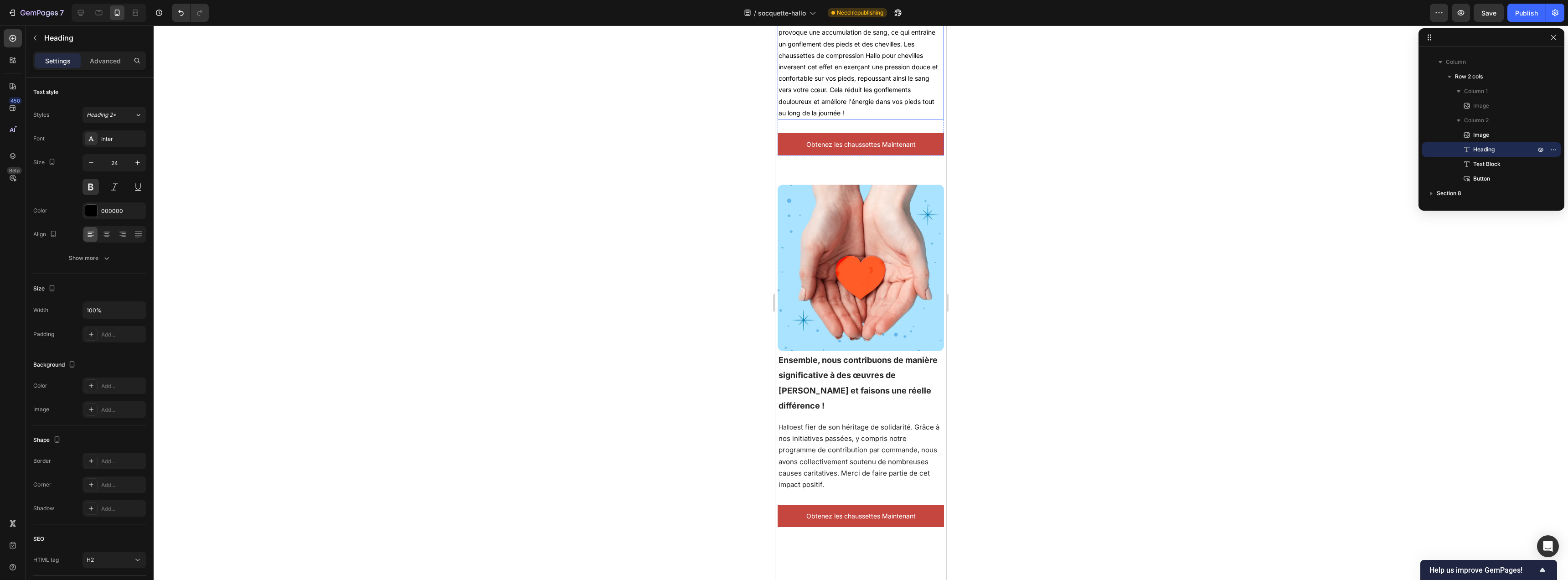
scroll to position [1743, 0]
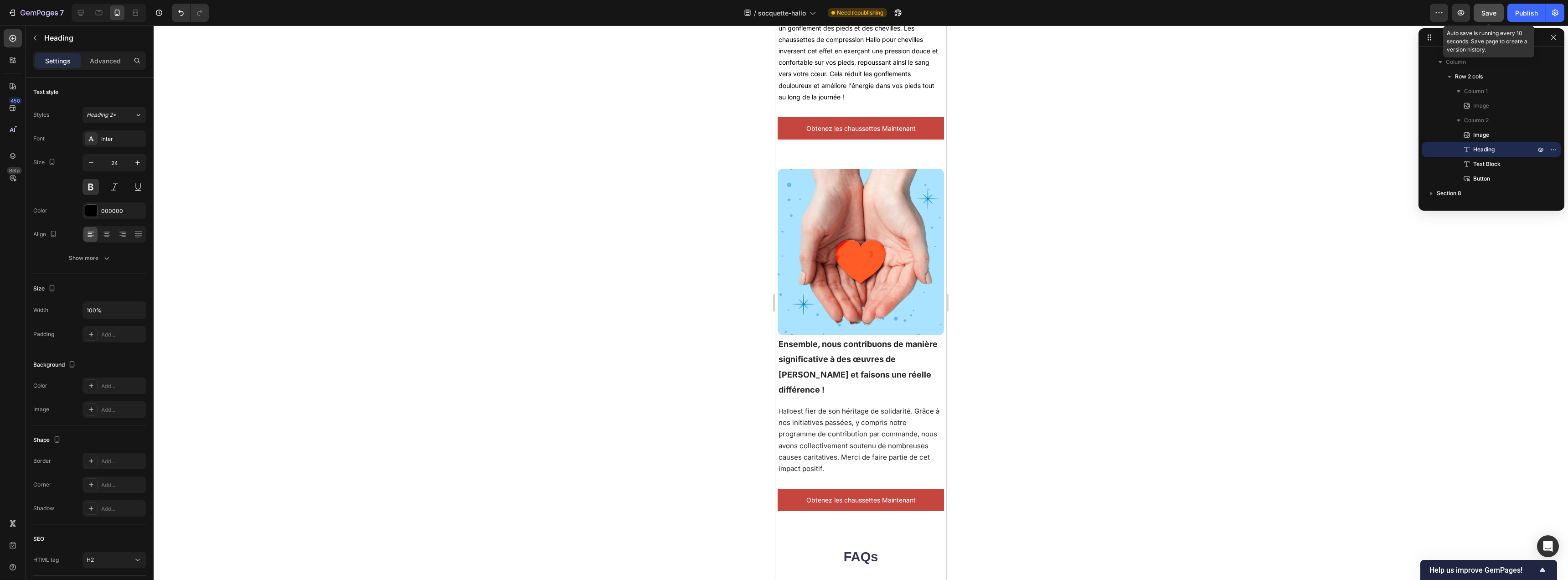
click at [1496, 14] on span "Save" at bounding box center [1489, 13] width 15 height 7
click at [80, 11] on icon at bounding box center [81, 13] width 9 height 9
type input "28"
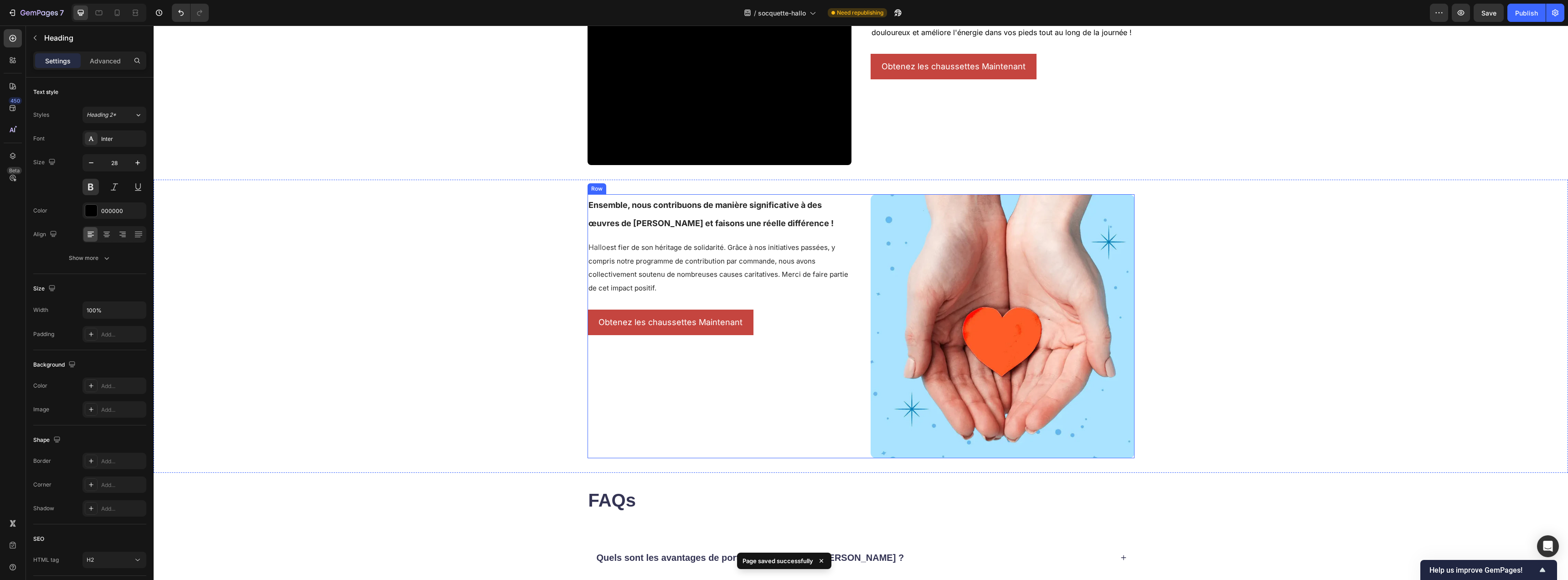
scroll to position [1554, 0]
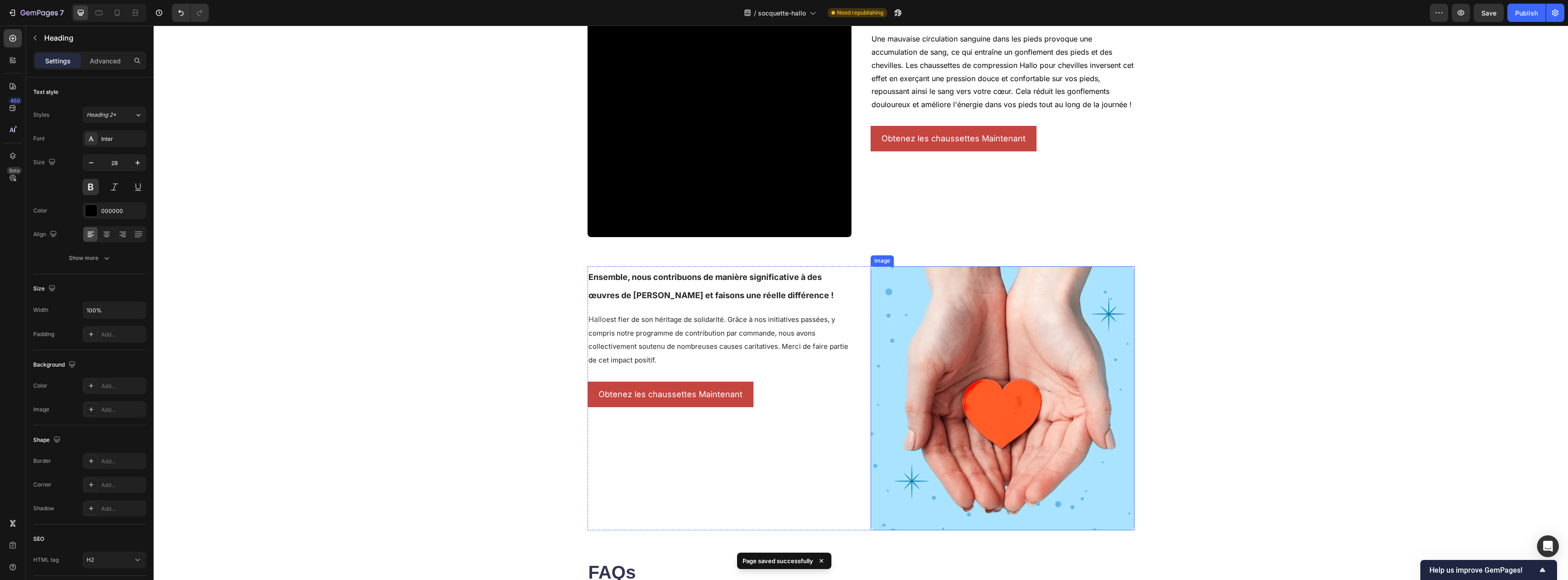
click at [1032, 371] on img at bounding box center [1002, 398] width 264 height 264
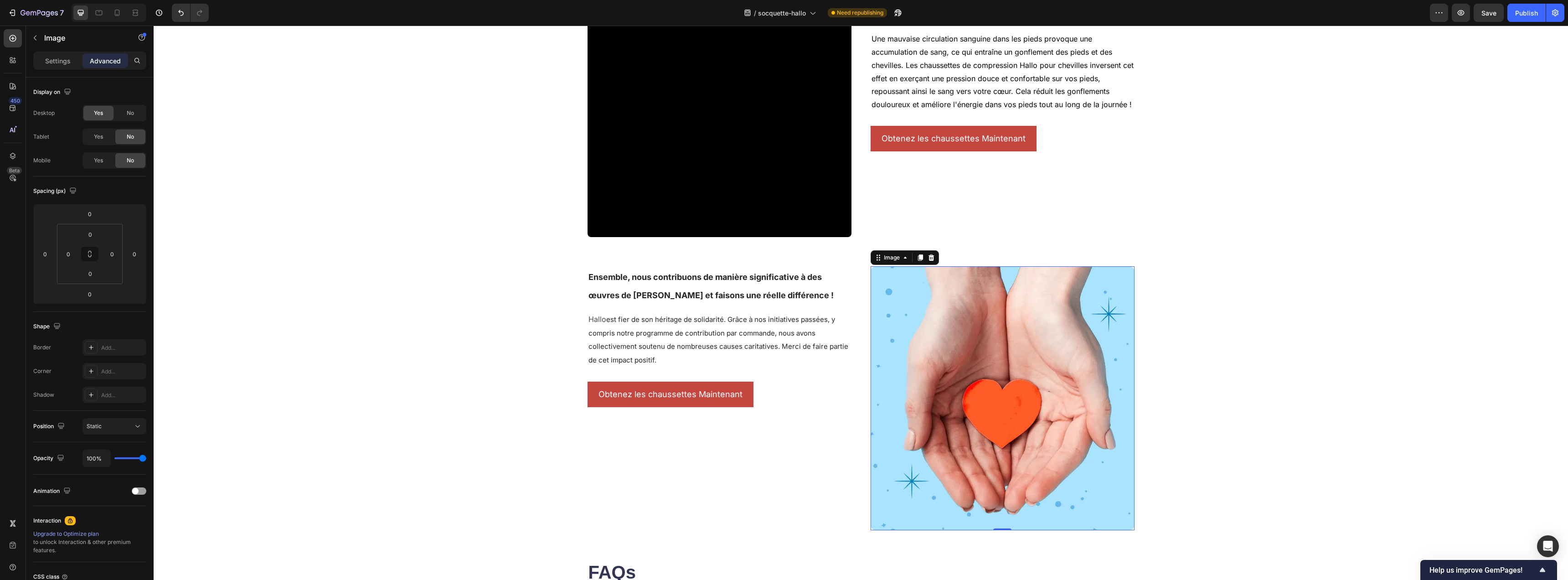
click at [913, 282] on img at bounding box center [1002, 398] width 264 height 264
click at [61, 58] on p "Settings" at bounding box center [58, 61] width 26 height 10
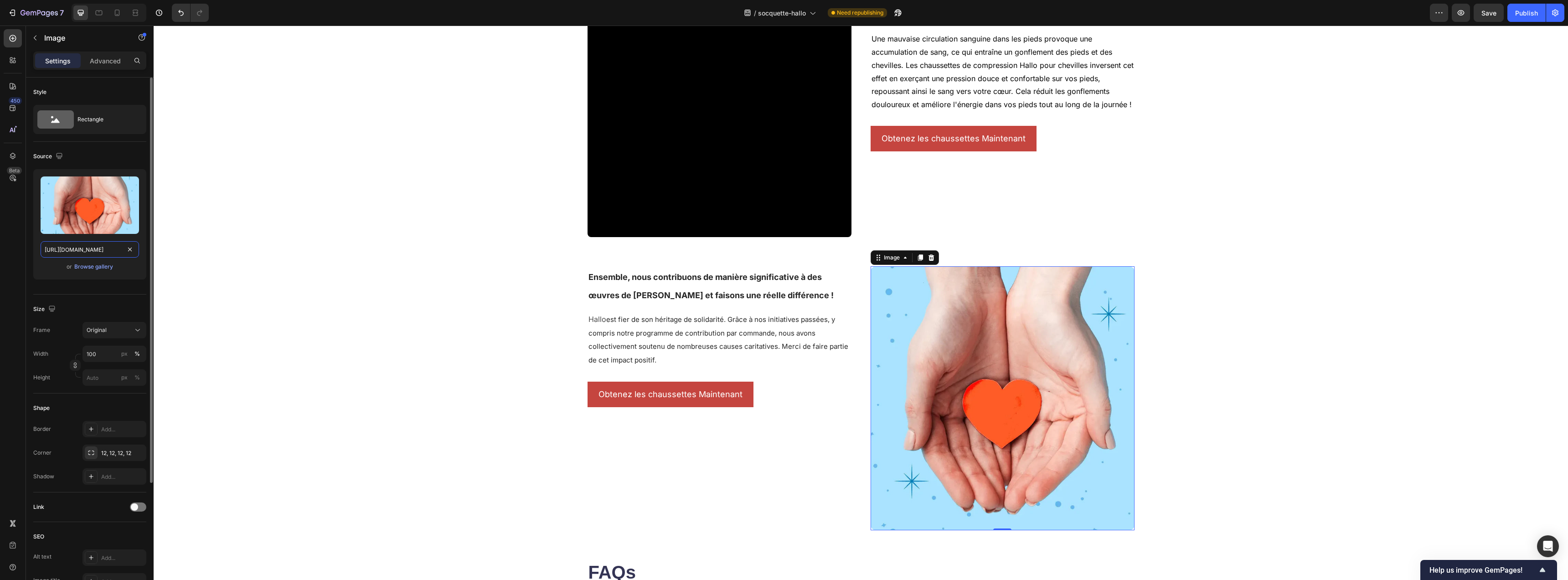
click at [89, 247] on input "[URL][DOMAIN_NAME]" at bounding box center [89, 249] width 98 height 16
click at [90, 246] on input "[URL][DOMAIN_NAME]" at bounding box center [89, 249] width 98 height 16
paste input "gempages_584109555860898373-a69078f1-b42c-421d-92b9-9d8078ca3363.png?v=17588915…"
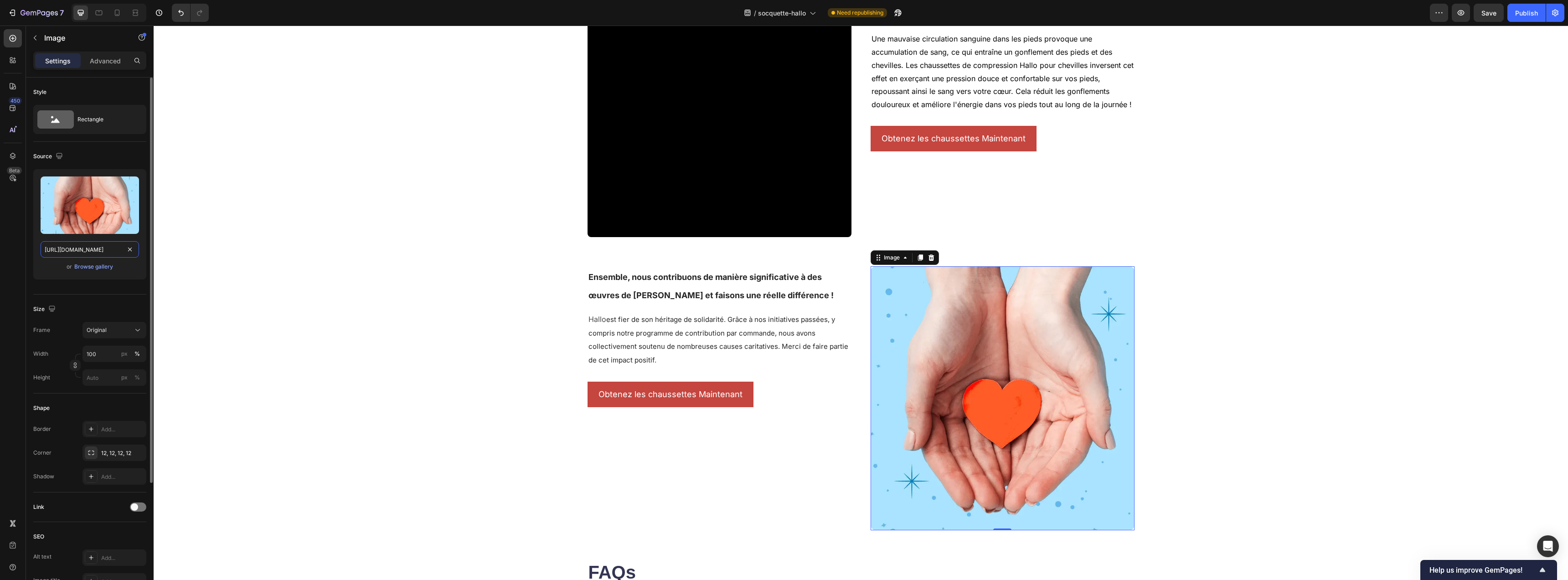
scroll to position [0, 323]
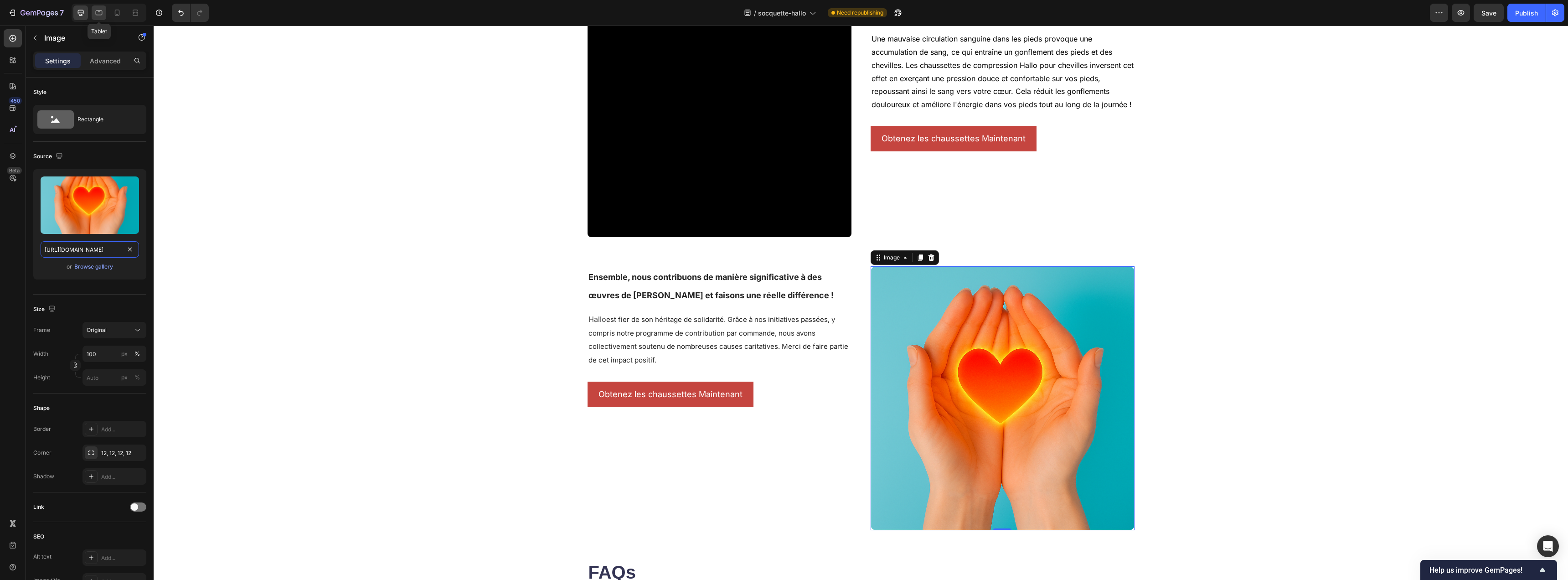
type input "[URL][DOMAIN_NAME]"
click at [97, 17] on icon at bounding box center [99, 13] width 9 height 9
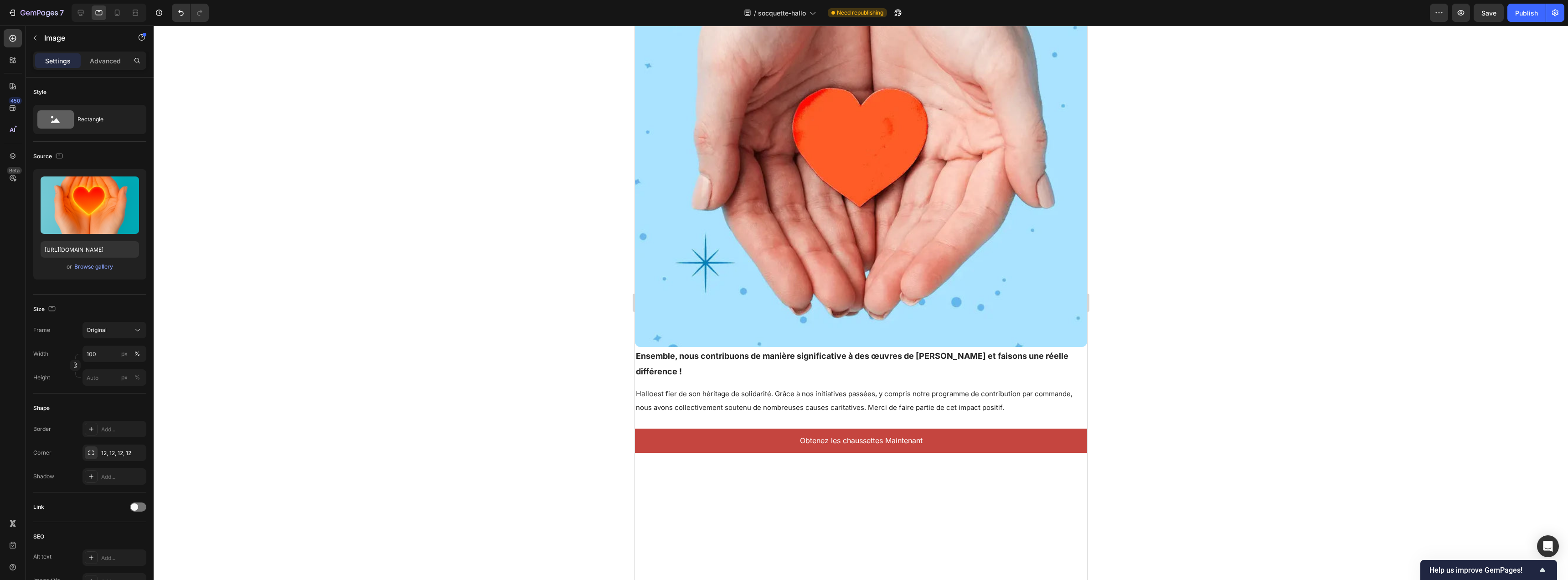
scroll to position [2435, 0]
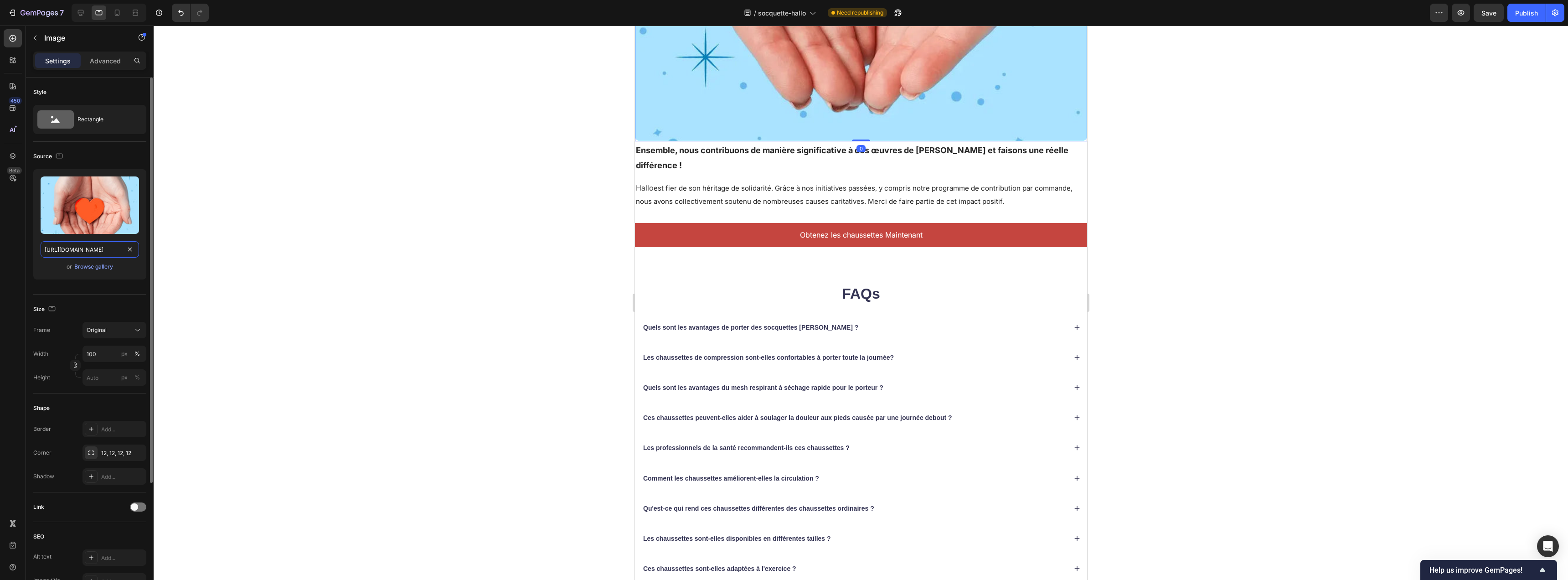
click at [83, 248] on input "[URL][DOMAIN_NAME]" at bounding box center [89, 249] width 98 height 16
click at [83, 247] on input "[URL][DOMAIN_NAME]" at bounding box center [89, 249] width 98 height 16
click at [82, 247] on input "[URL][DOMAIN_NAME]" at bounding box center [89, 249] width 98 height 16
paste input "gempages_584109555860898373-a69078f1-b42c-421d-92b9-9d8078ca3363.png?v=17588915…"
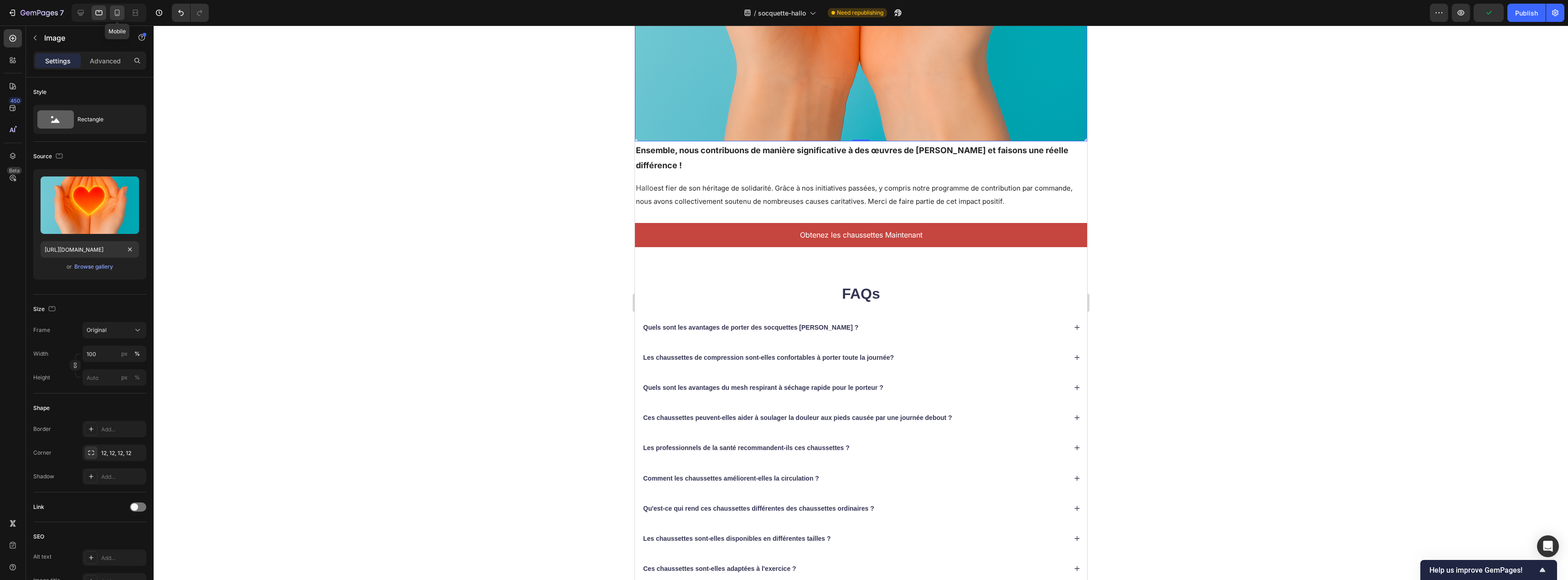
click at [121, 15] on icon at bounding box center [117, 13] width 9 height 9
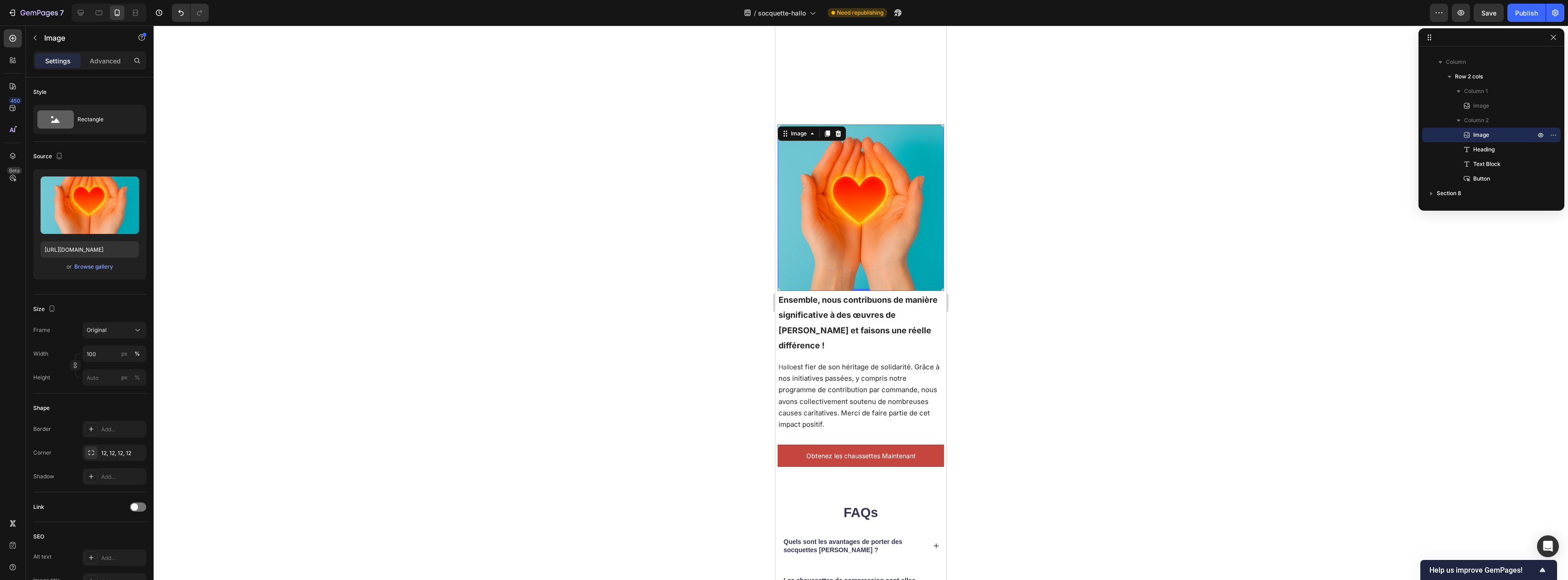
scroll to position [1997, 0]
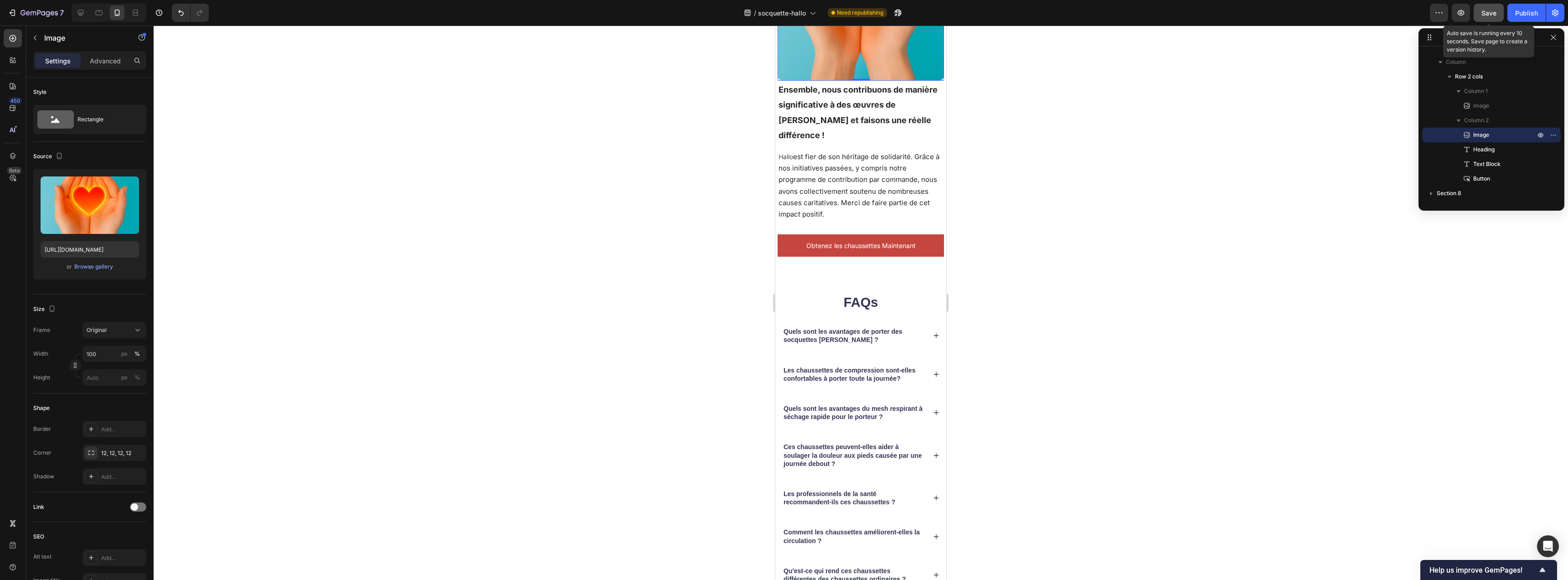
click at [1490, 18] on button "Save" at bounding box center [1489, 13] width 30 height 18
click at [87, 16] on div at bounding box center [81, 13] width 15 height 15
type input "[URL][DOMAIN_NAME]"
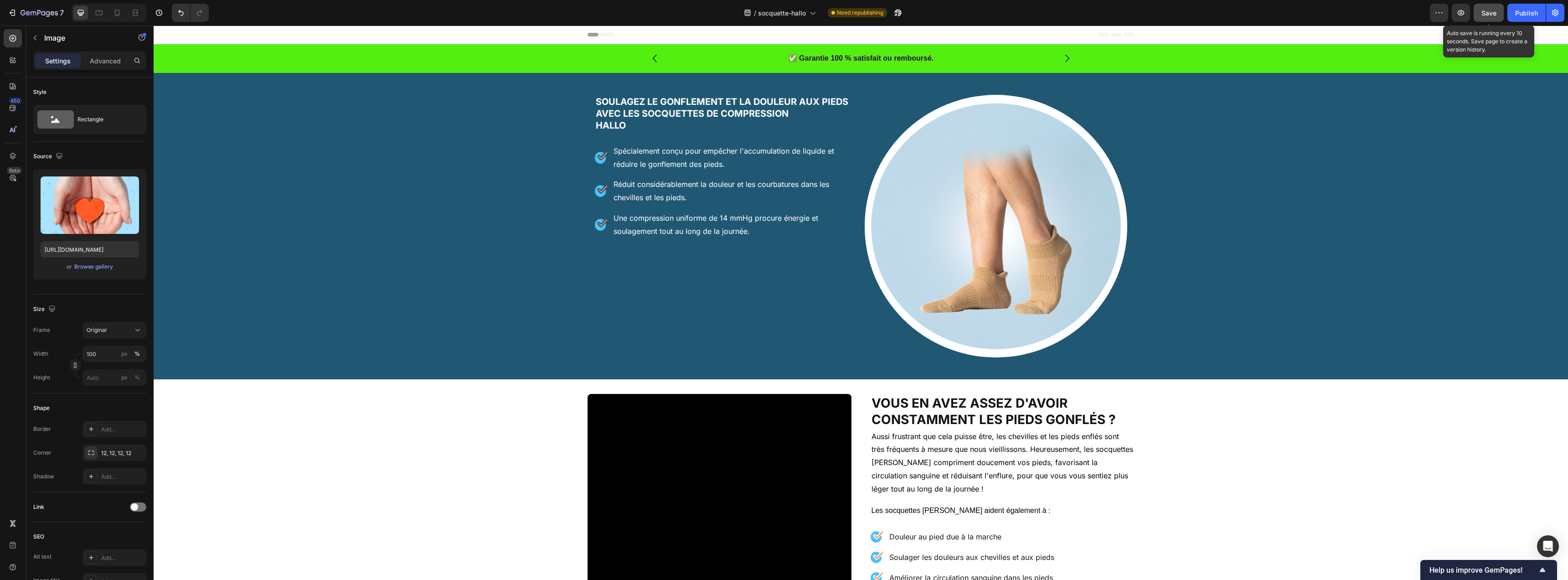
click at [1487, 15] on span "Save" at bounding box center [1489, 13] width 15 height 7
click at [1535, 18] on button "Publish" at bounding box center [1527, 13] width 38 height 18
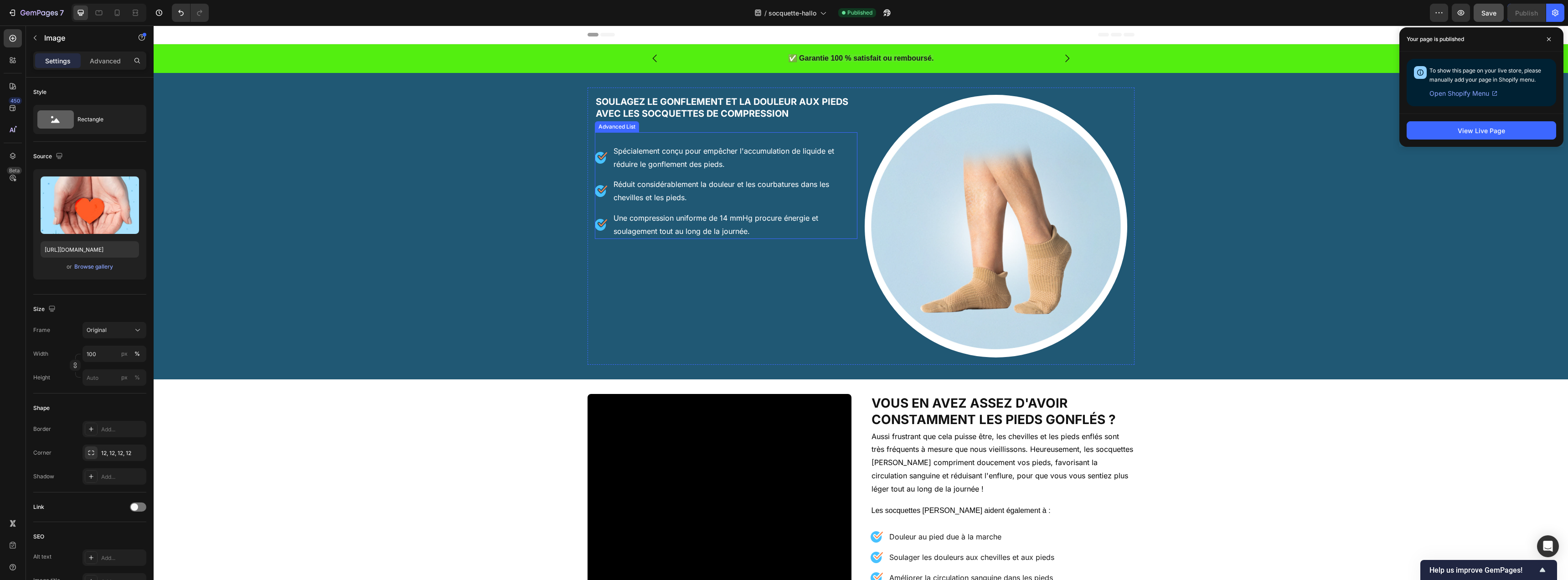
click at [771, 138] on div "Image Spécialement conçu pour empêcher l'accumulation de liquide et réduire le …" at bounding box center [726, 186] width 263 height 107
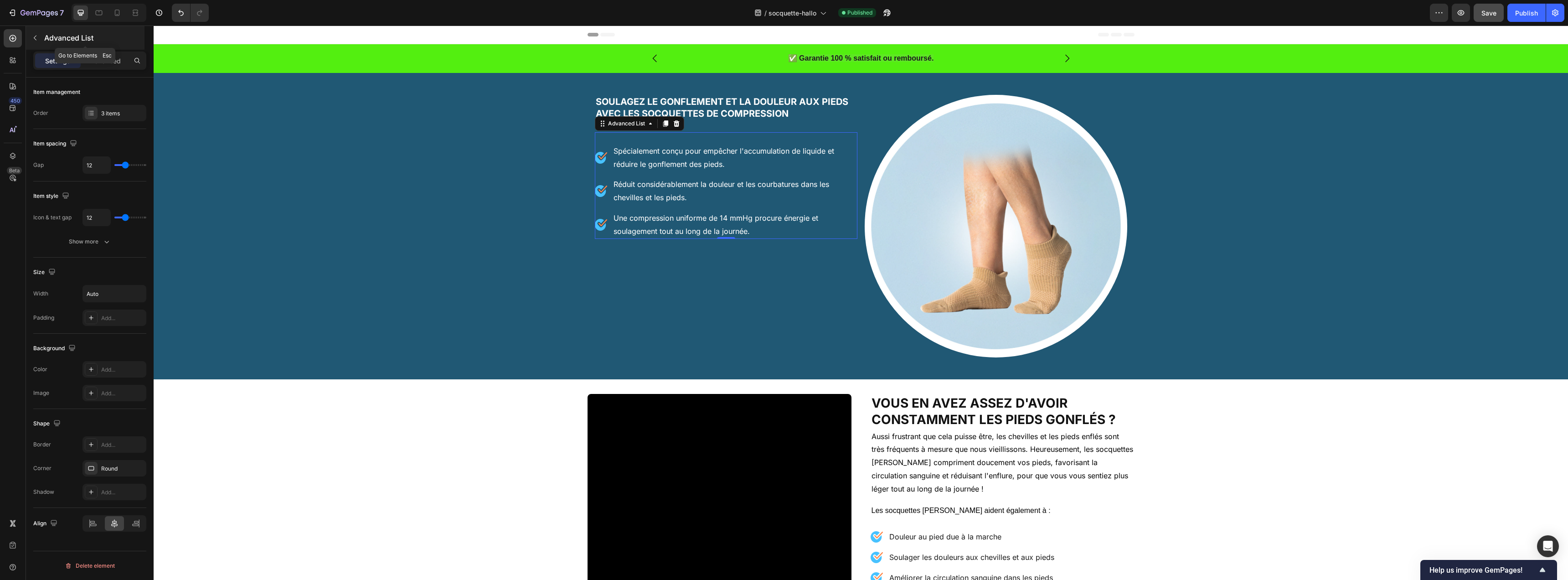
click at [44, 41] on p "Advanced List" at bounding box center [93, 38] width 98 height 11
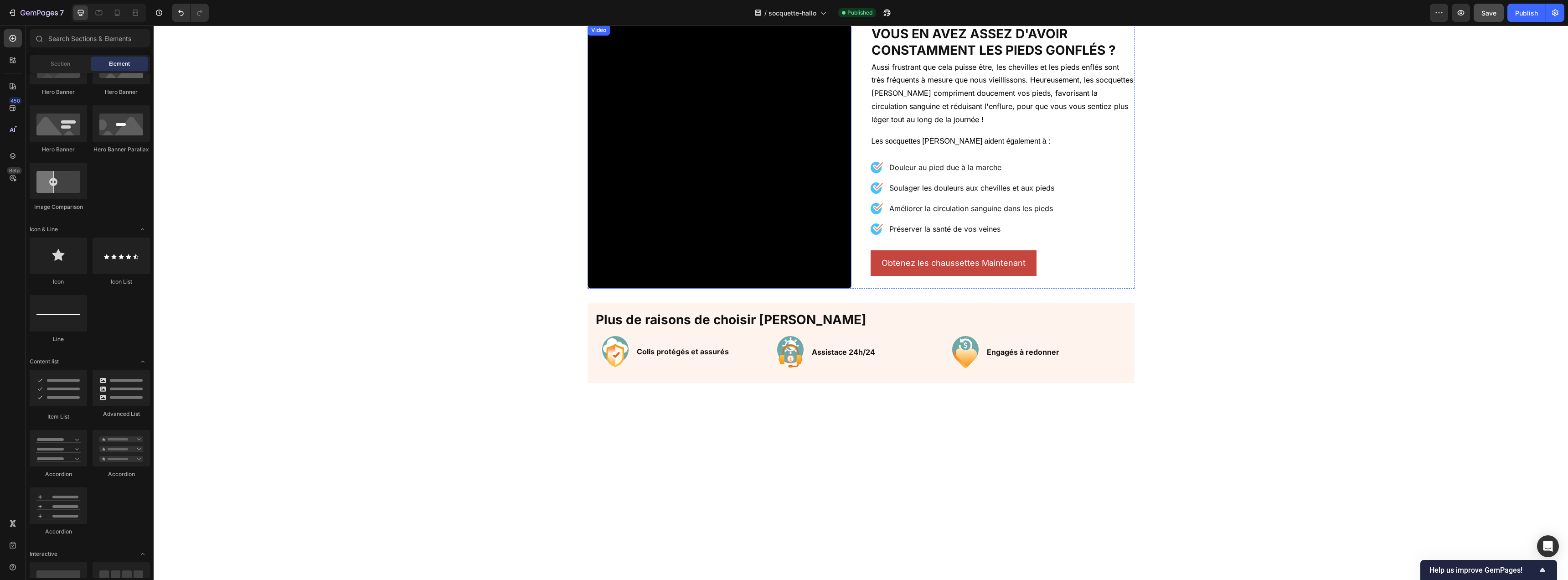
scroll to position [372, 0]
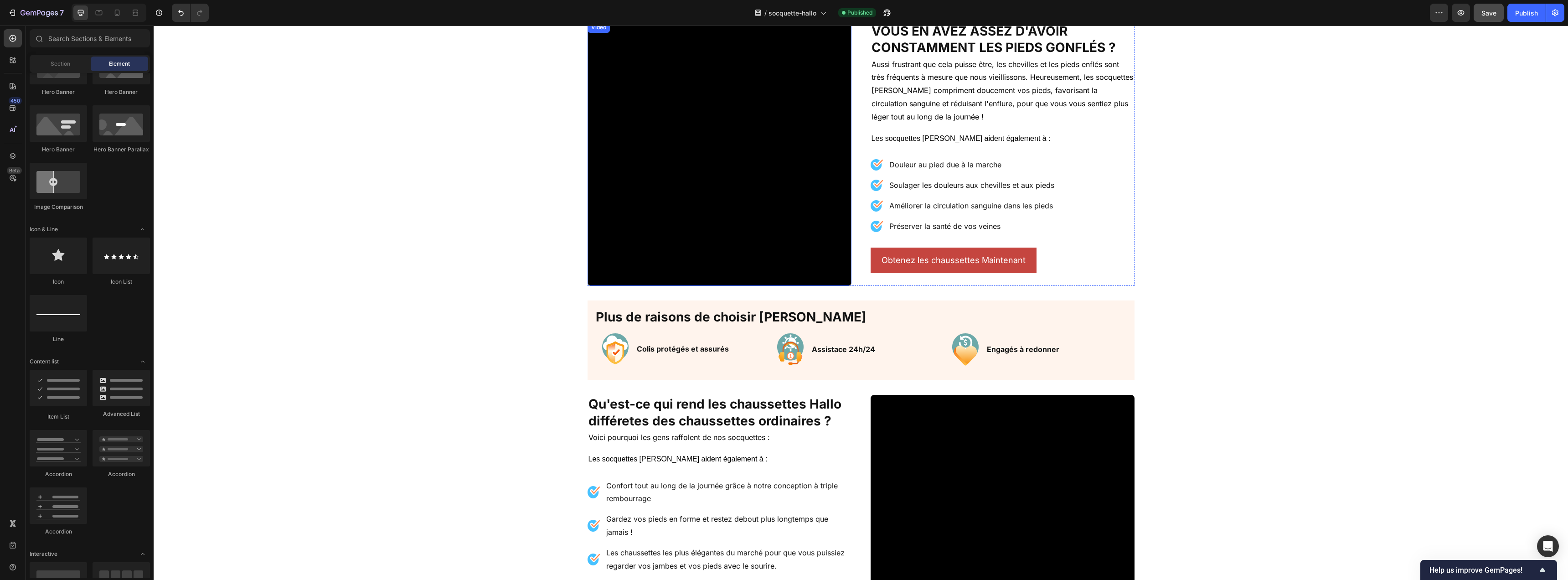
click at [652, 201] on video at bounding box center [719, 154] width 264 height 264
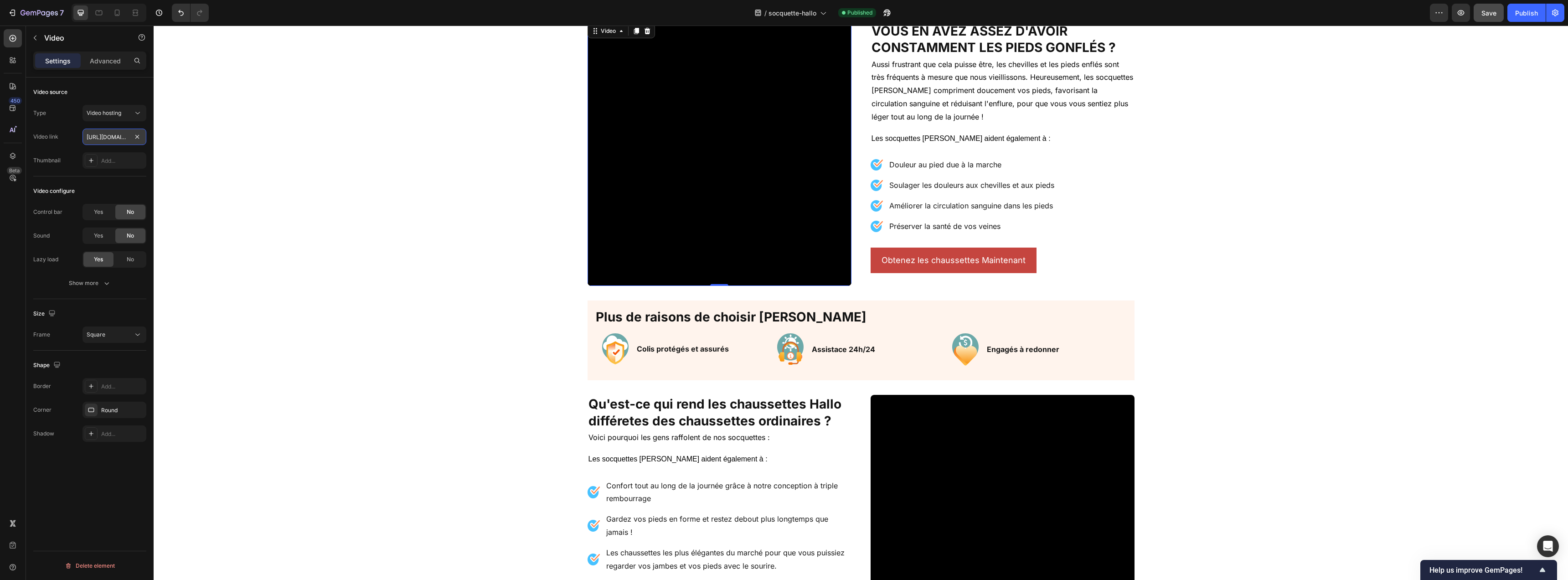
click at [104, 139] on input "[URL][DOMAIN_NAME]" at bounding box center [115, 137] width 64 height 16
paste input "4dd0c064a6f3445aa8664de765ee86d6"
type input "[URL][DOMAIN_NAME]"
drag, startPoint x: 385, startPoint y: 173, endPoint x: 407, endPoint y: 177, distance: 22.4
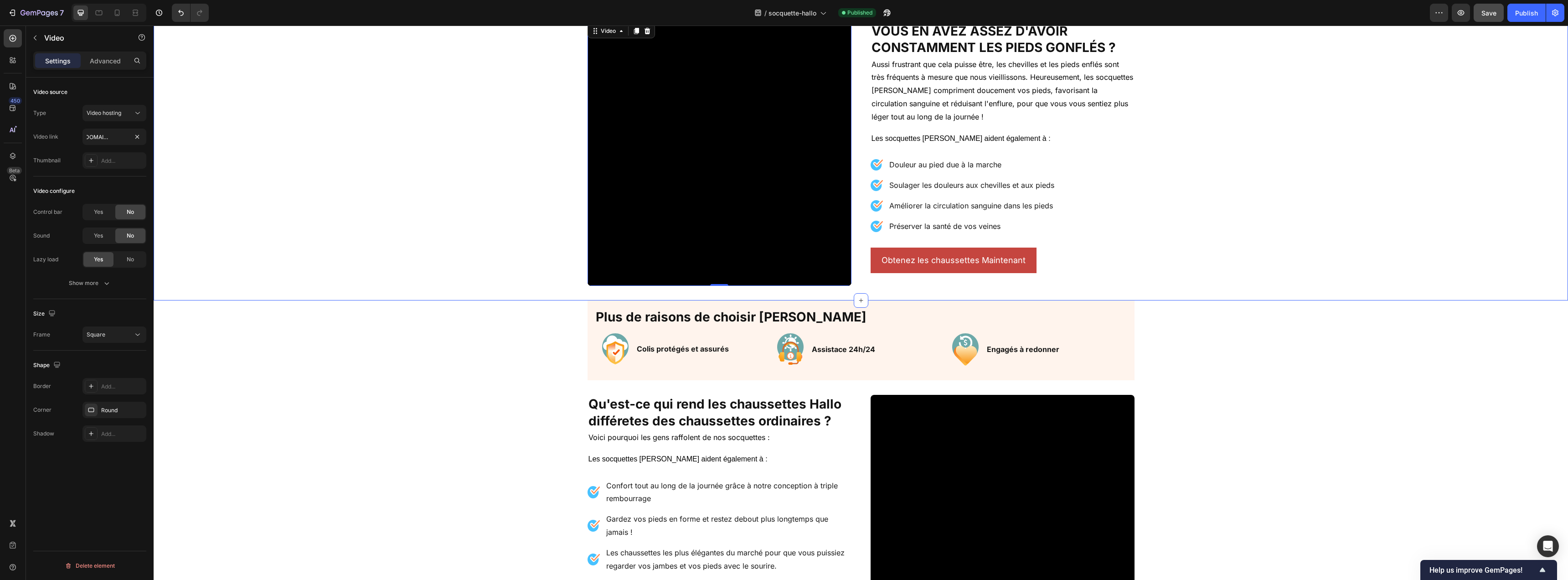
click at [385, 173] on div "Video 0 Vous en avez assez d'avoir constamment les pieds gonflés ? Heading Auss…" at bounding box center [861, 154] width 1414 height 264
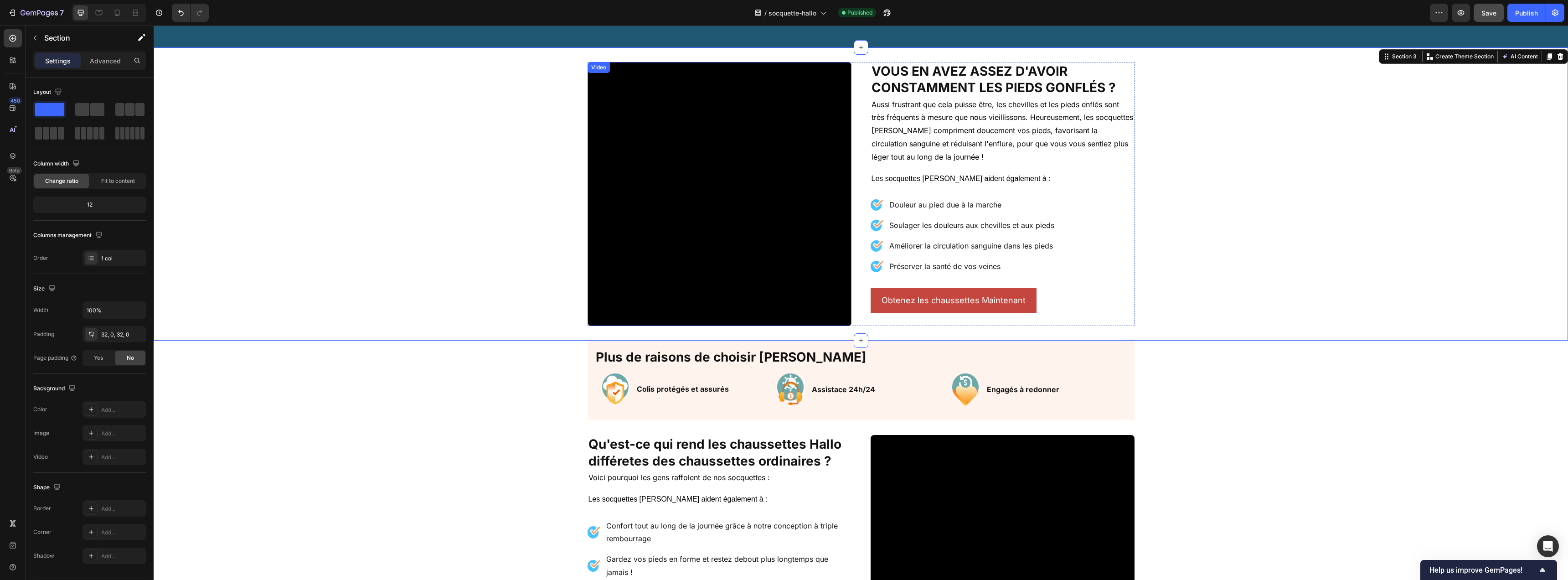
scroll to position [289, 0]
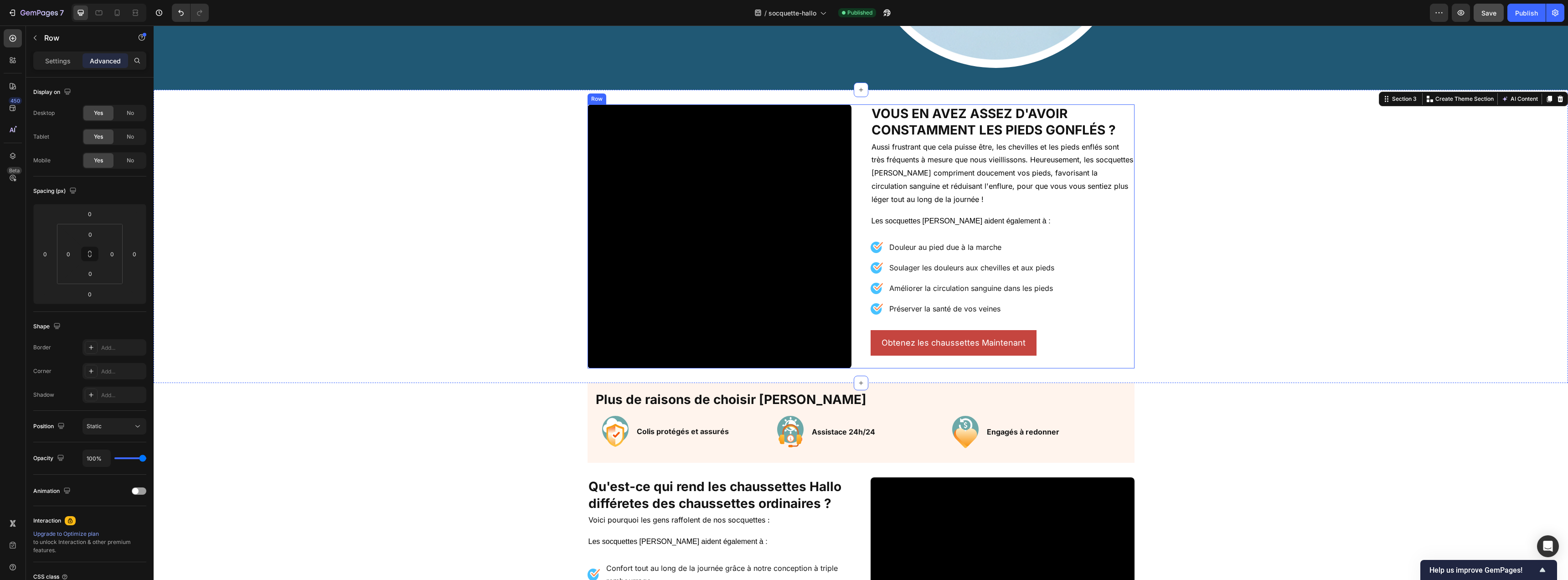
click at [860, 149] on div "Video Vous en avez assez d'avoir constamment les pieds gonflés ? Heading Aussi …" at bounding box center [861, 236] width 547 height 264
click at [71, 64] on div "Settings" at bounding box center [58, 61] width 46 height 15
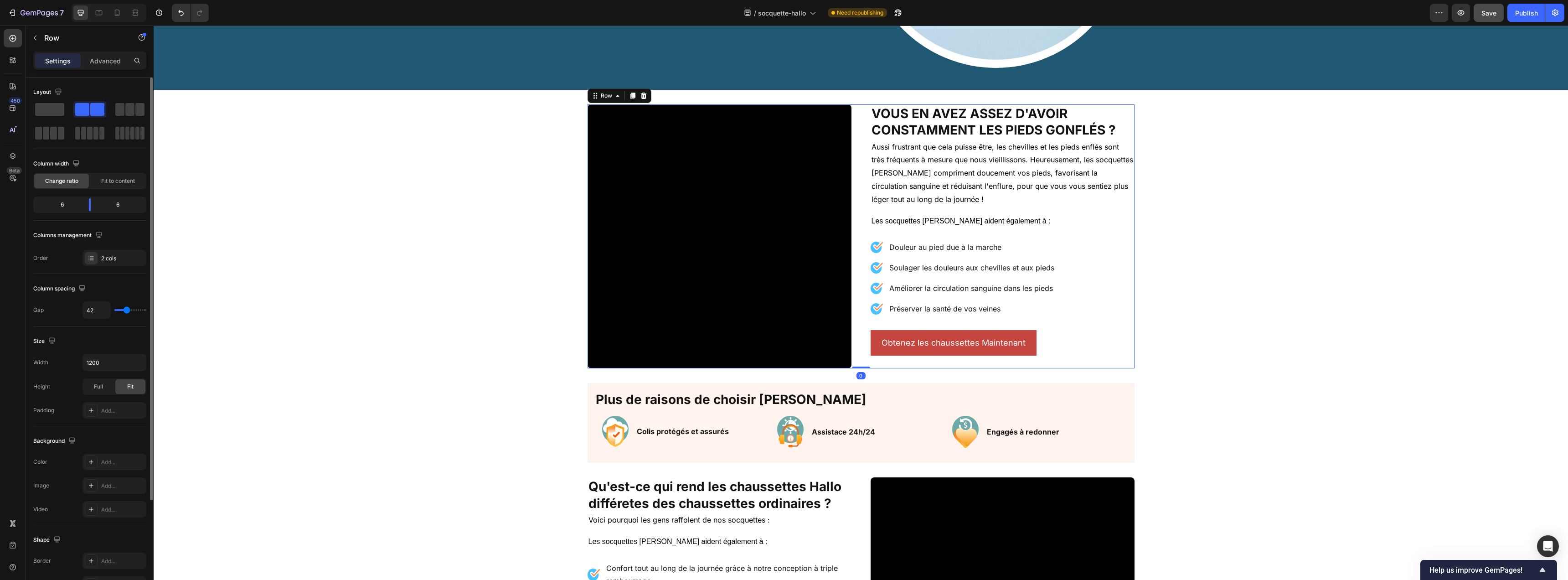
type input "37"
type input "36"
type input "34"
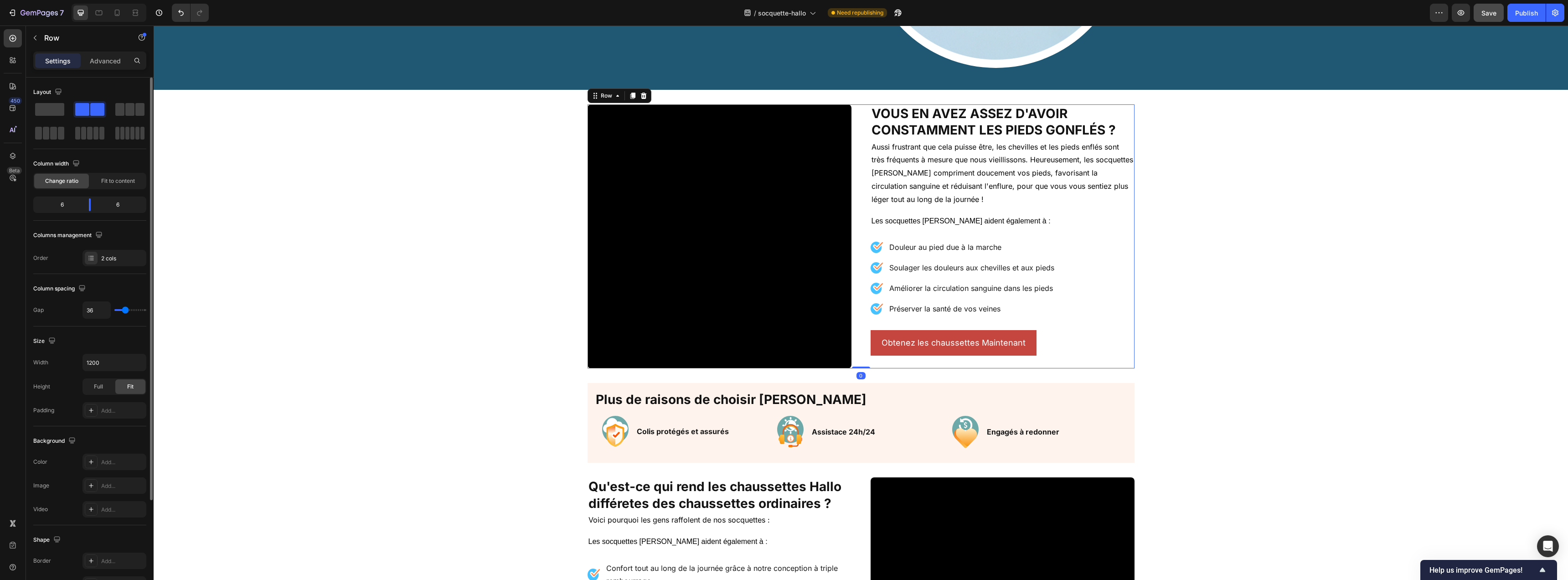
type input "34"
type input "32"
type input "31"
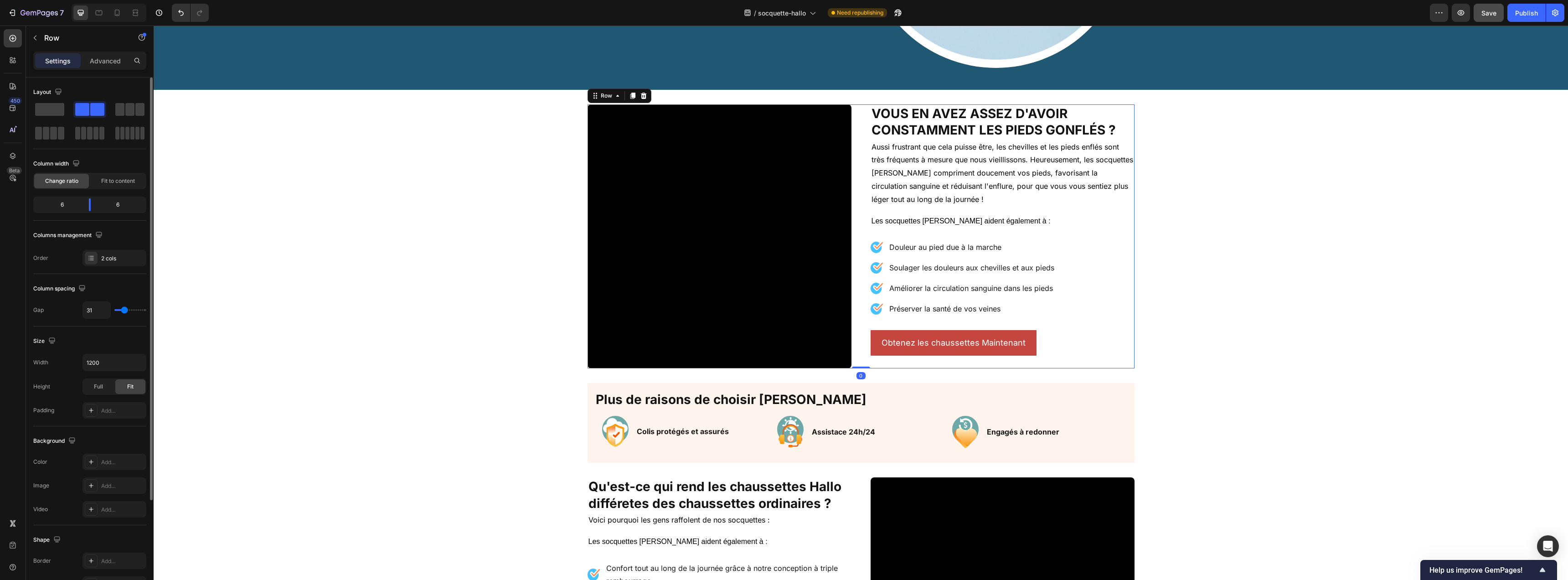
type input "29"
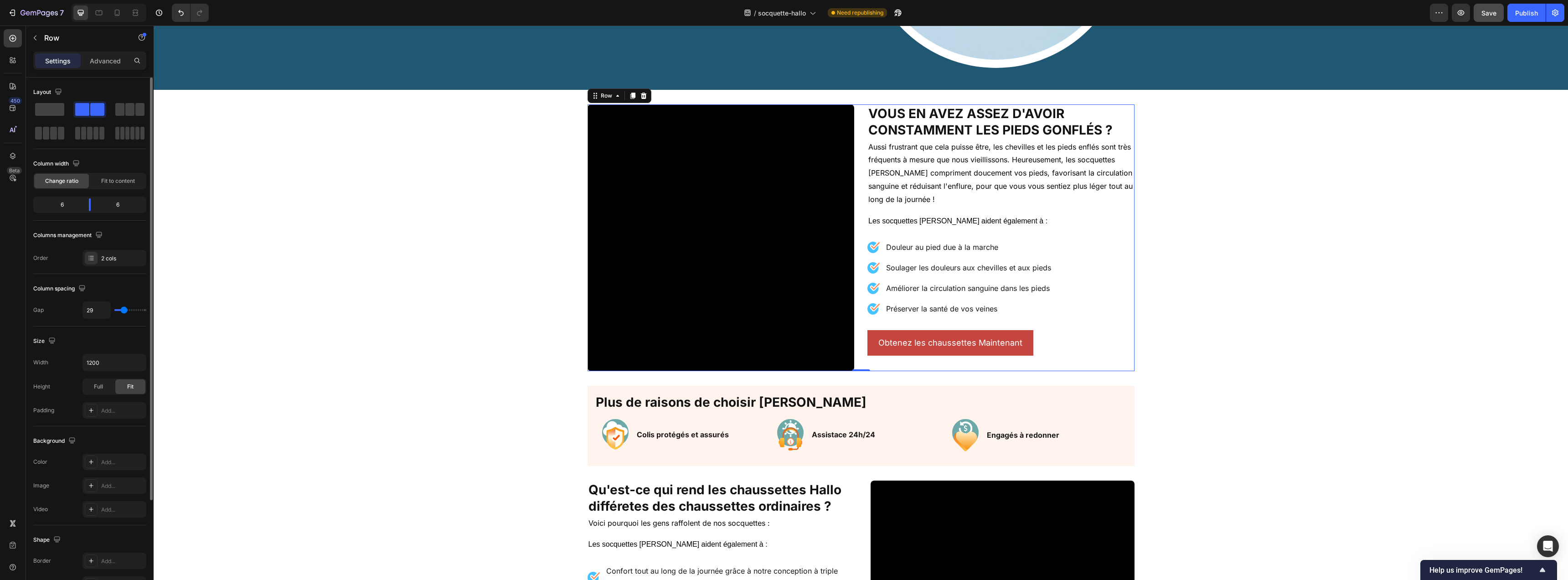
type input "28"
type input "27"
type input "26"
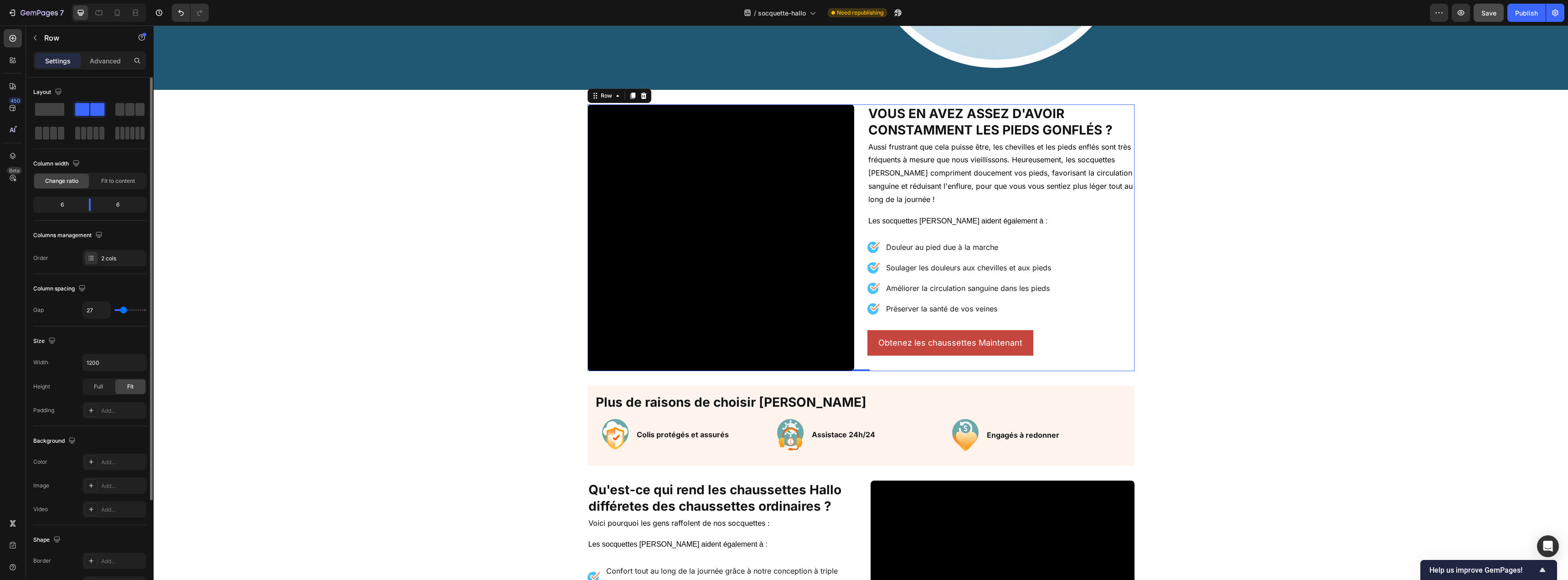
type input "26"
type input "25"
type input "24"
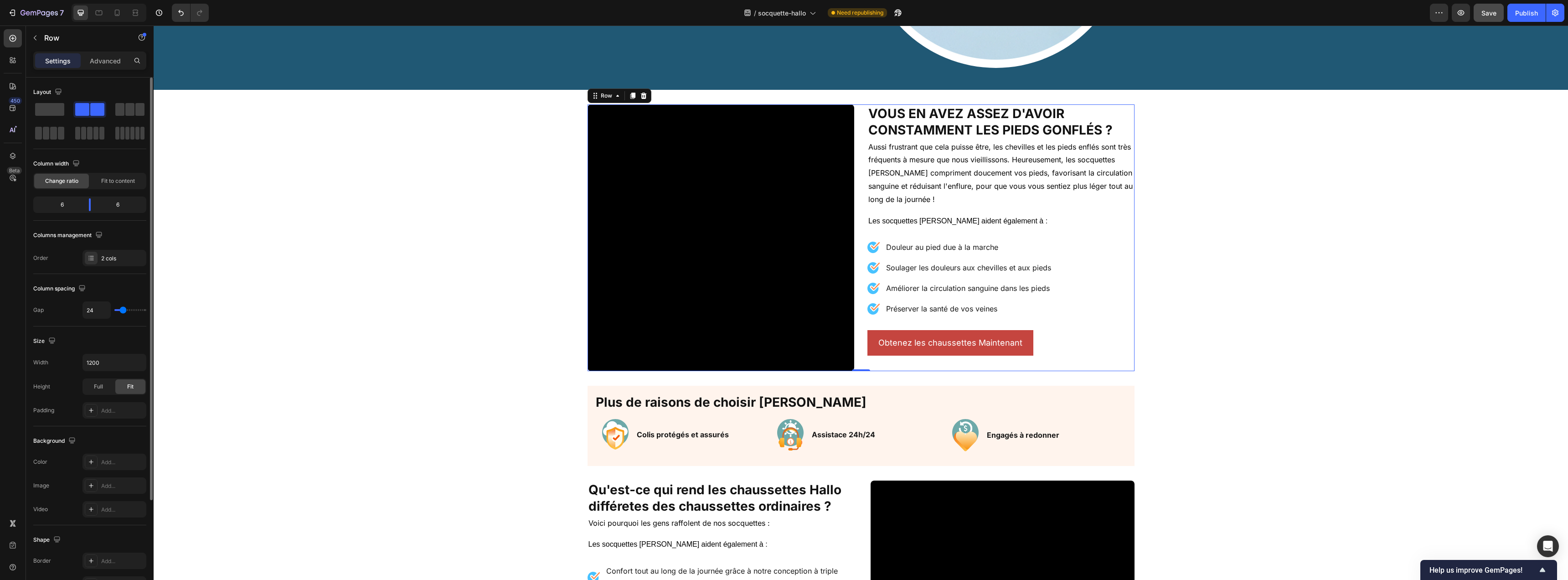
type input "22"
type input "20"
type input "19"
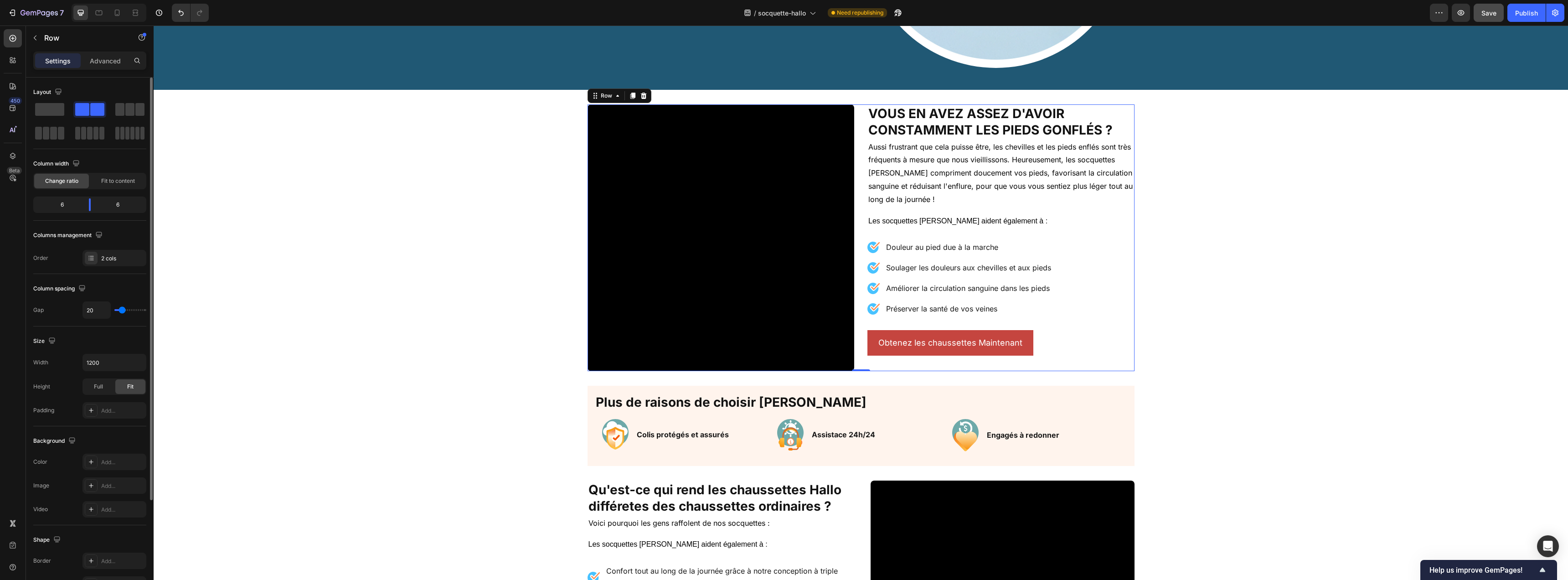
type input "19"
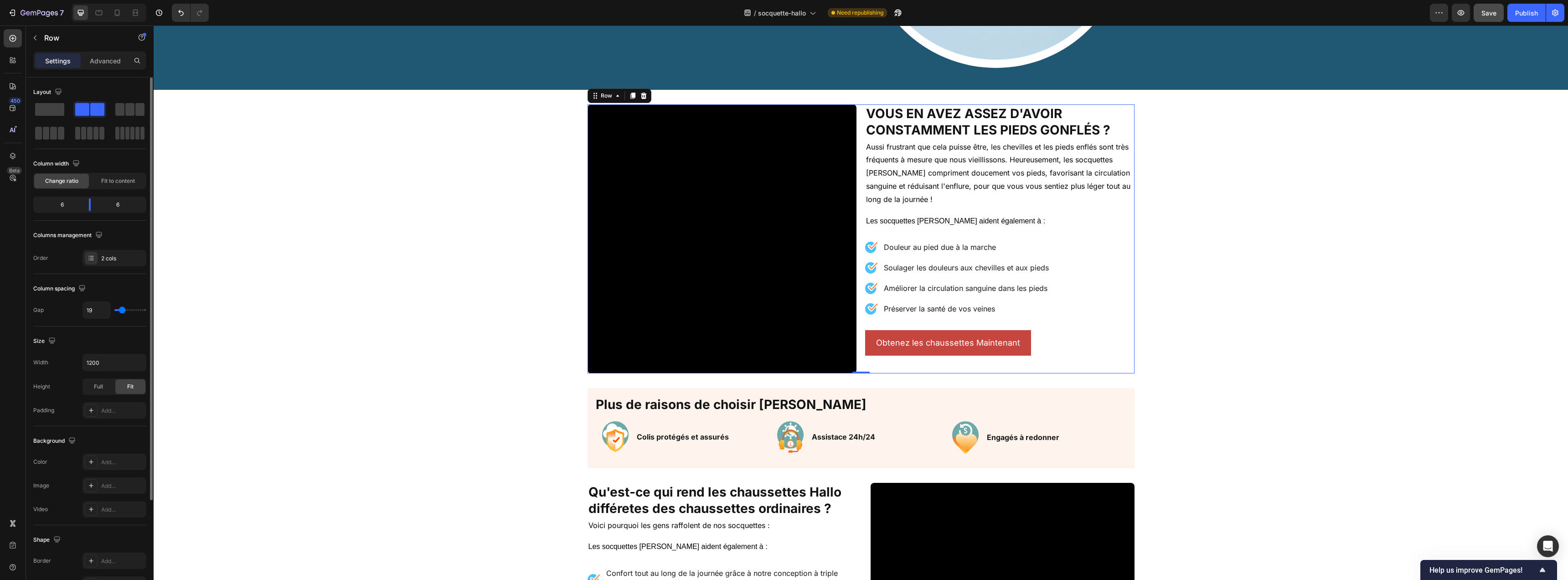
type input "20"
type input "22"
type input "23"
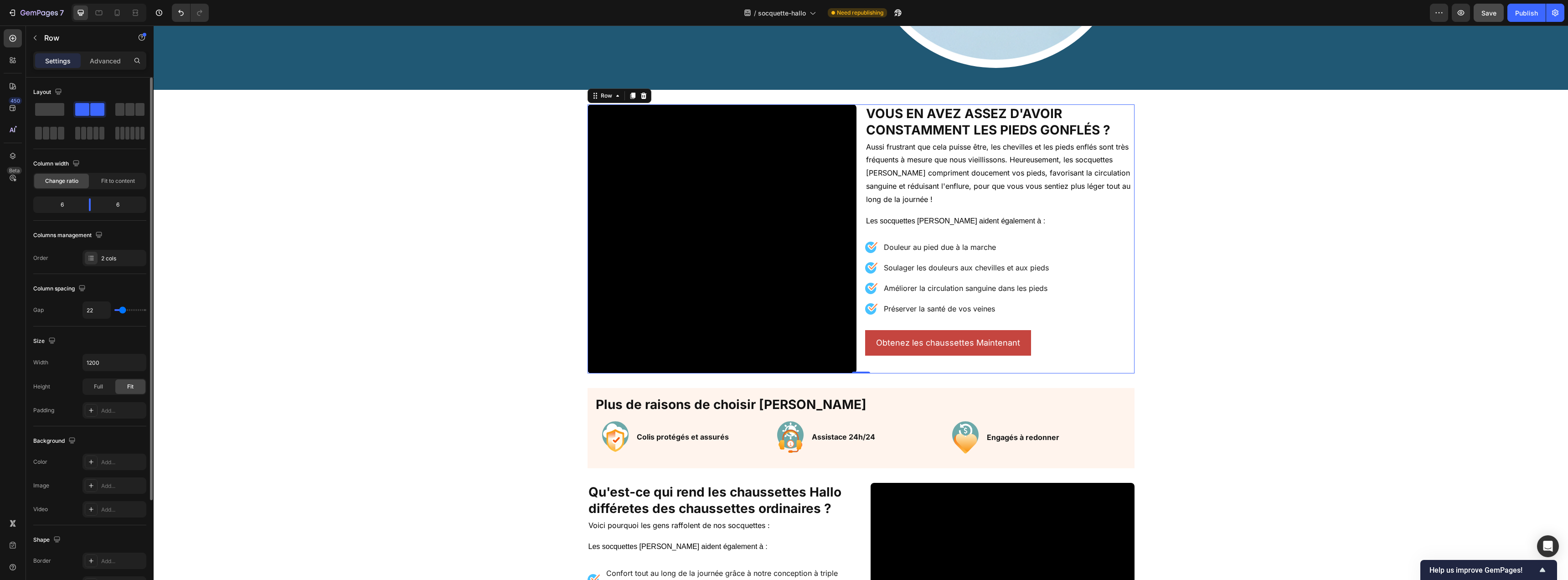
type input "23"
type input "25"
type input "27"
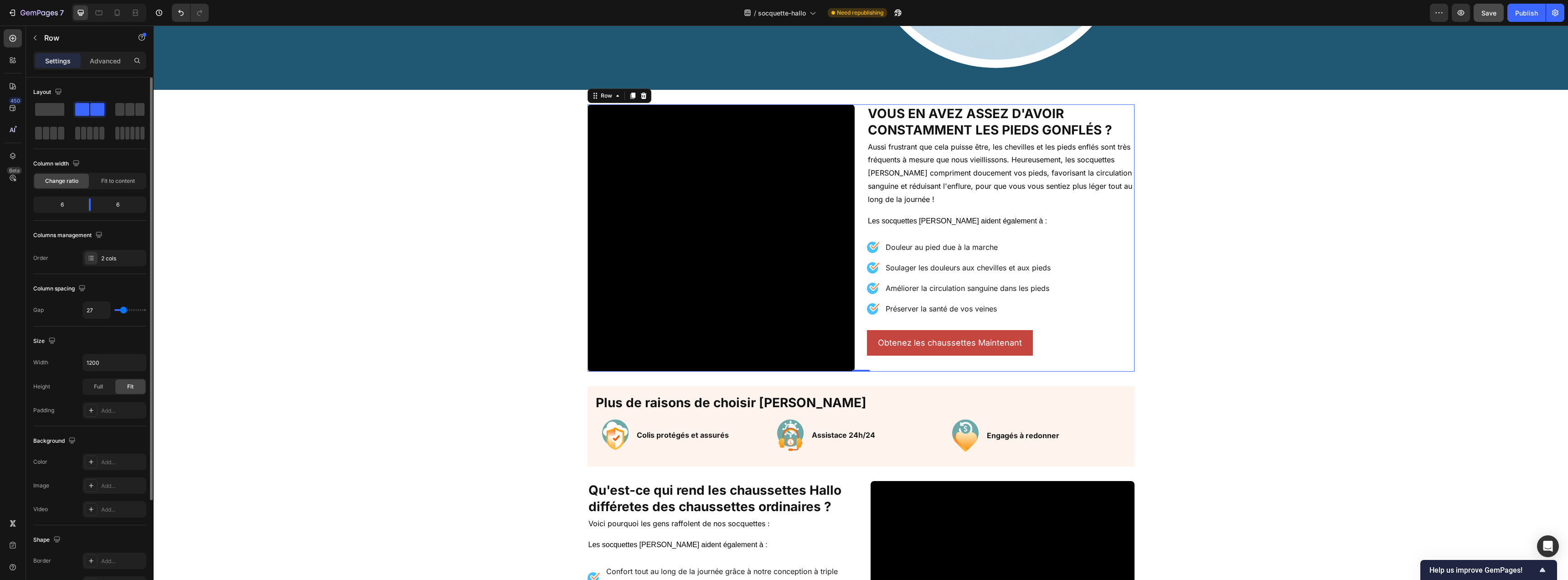
type input "28"
type input "30"
type input "31"
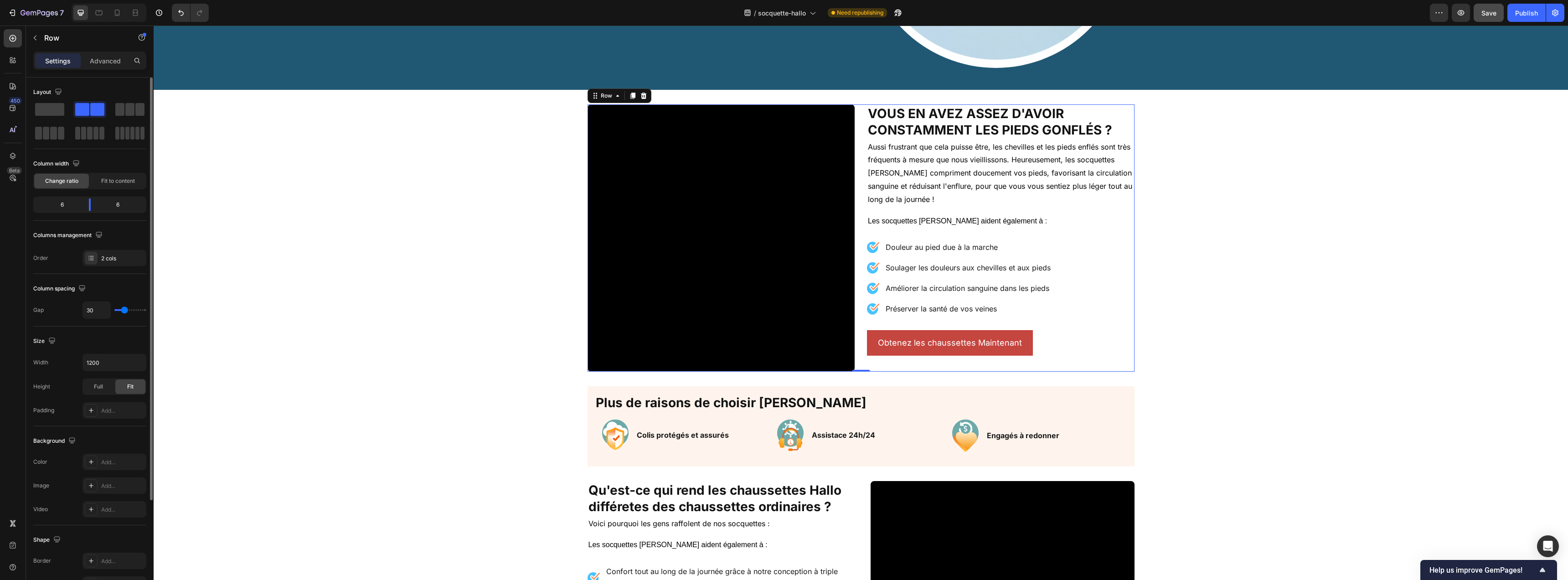
type input "31"
type input "30"
type input "29"
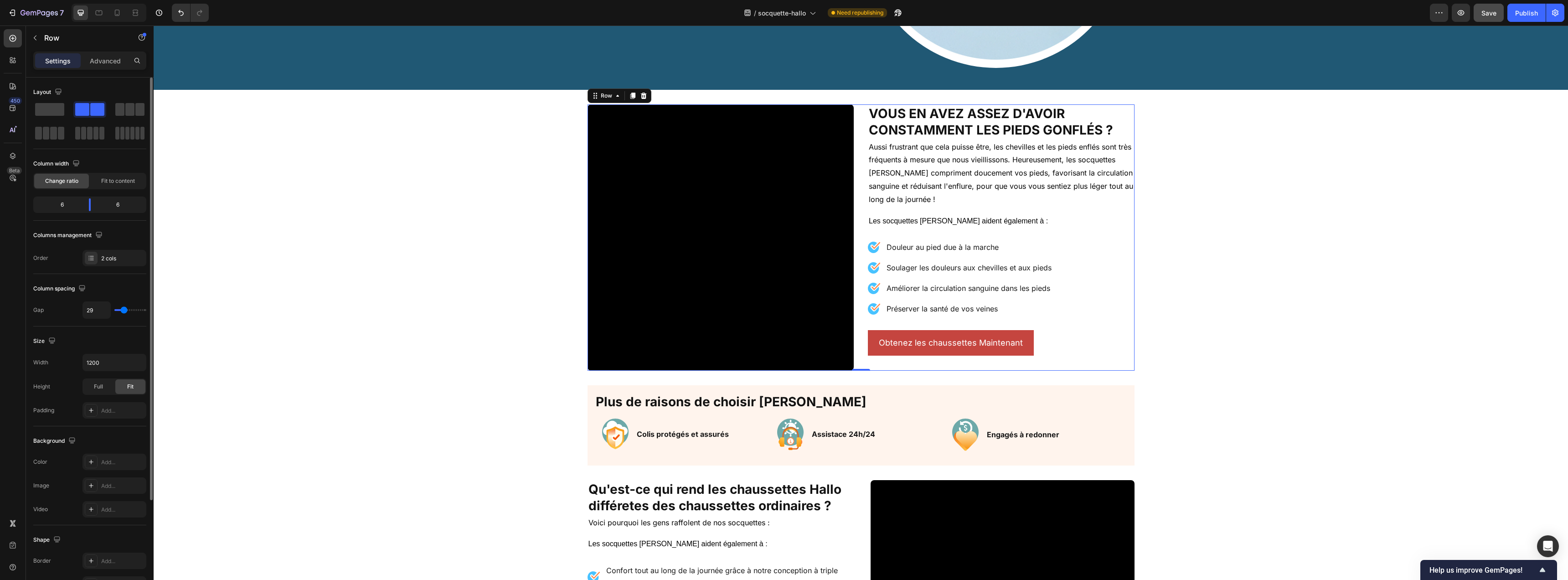
type input "28"
type input "27"
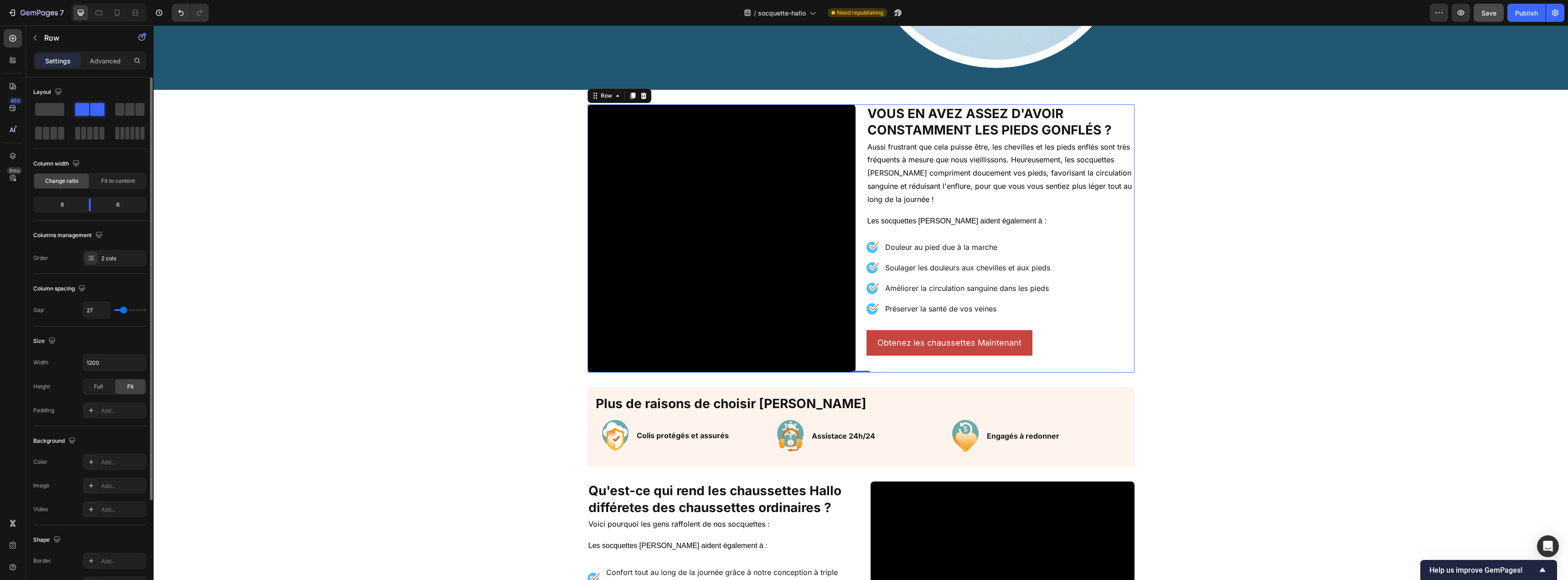
type input "24"
type input "23"
type input "22"
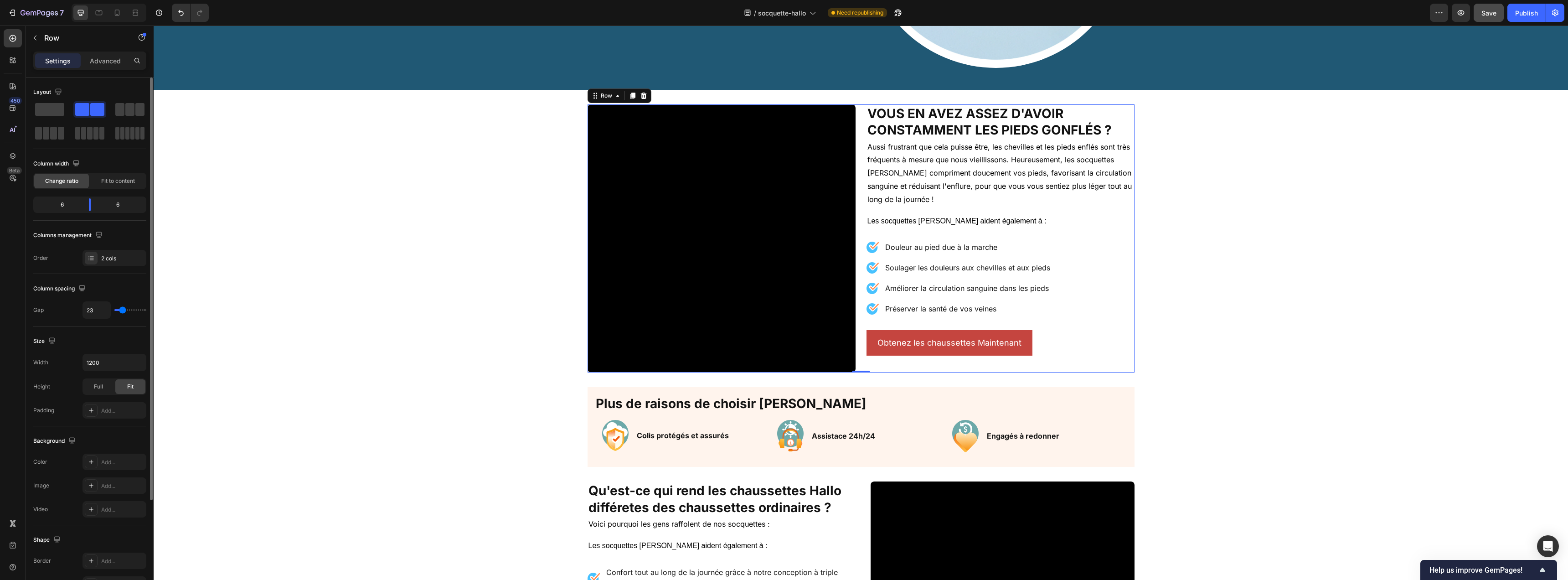
type input "22"
type input "20"
type input "19"
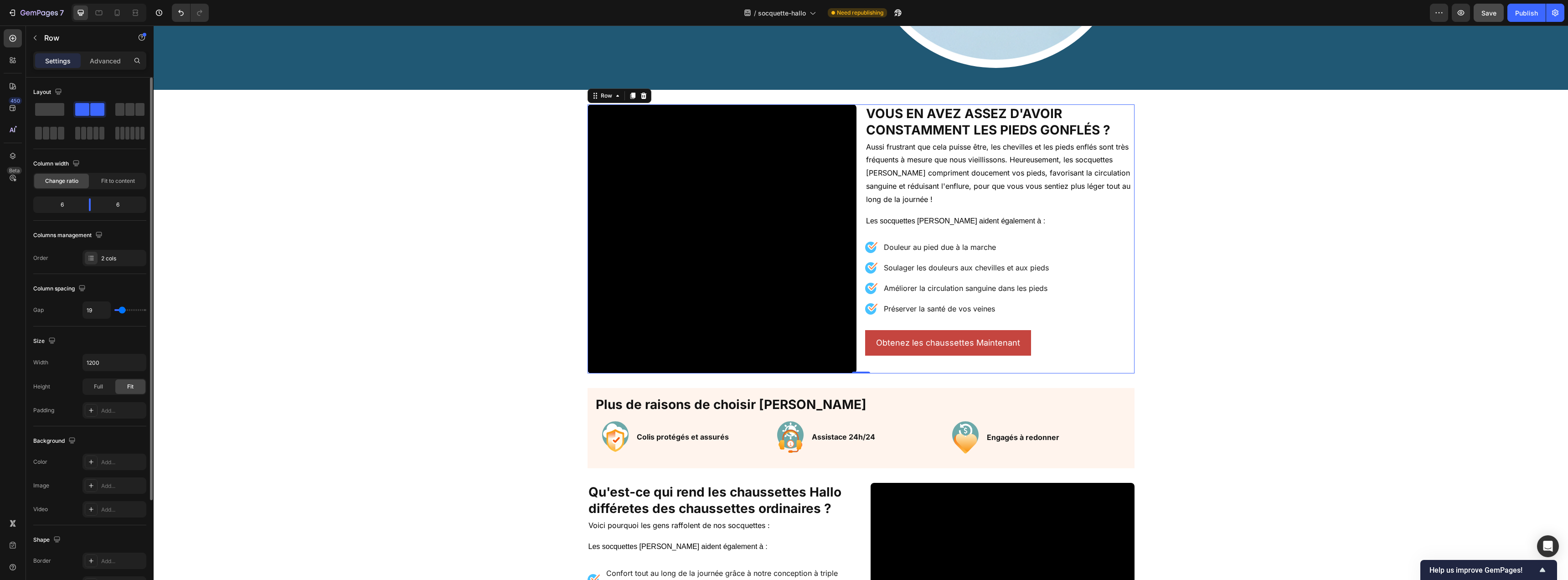
type input "18"
type input "15"
type input "14"
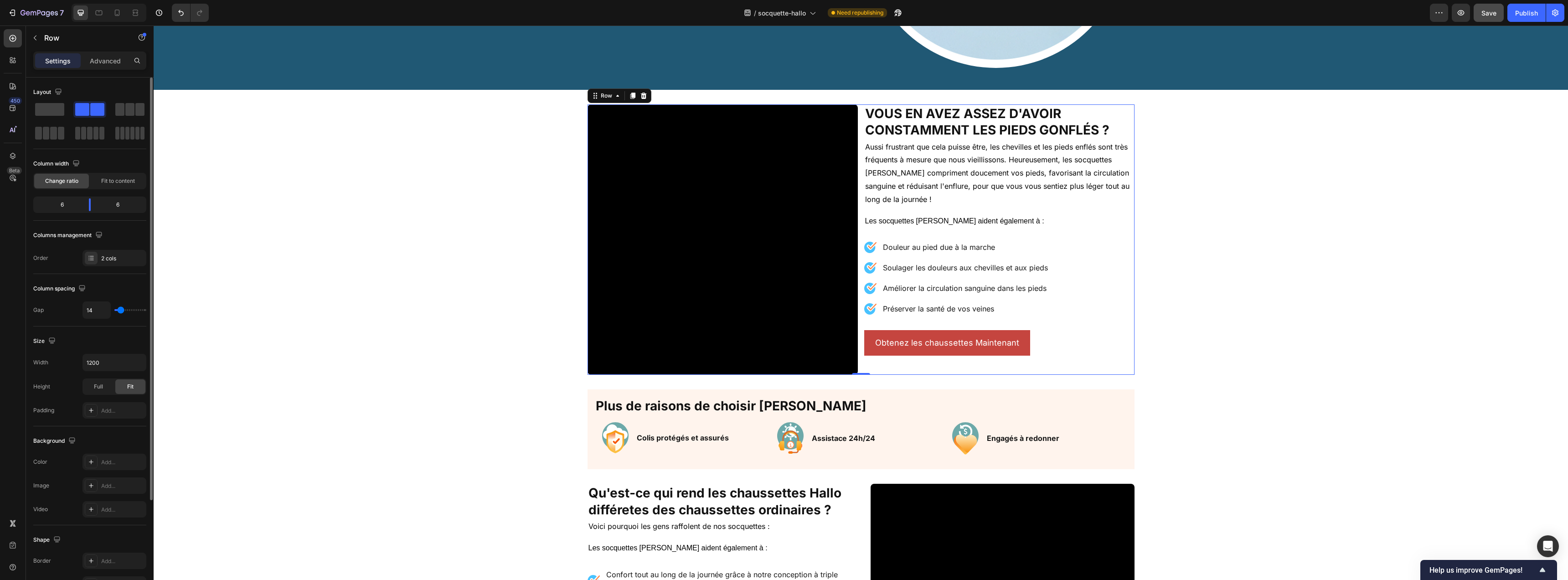
drag, startPoint x: 125, startPoint y: 310, endPoint x: 121, endPoint y: 311, distance: 4.1
type input "14"
click at [121, 311] on input "range" at bounding box center [130, 310] width 32 height 1
click at [1486, 13] on span "Save" at bounding box center [1489, 13] width 15 height 7
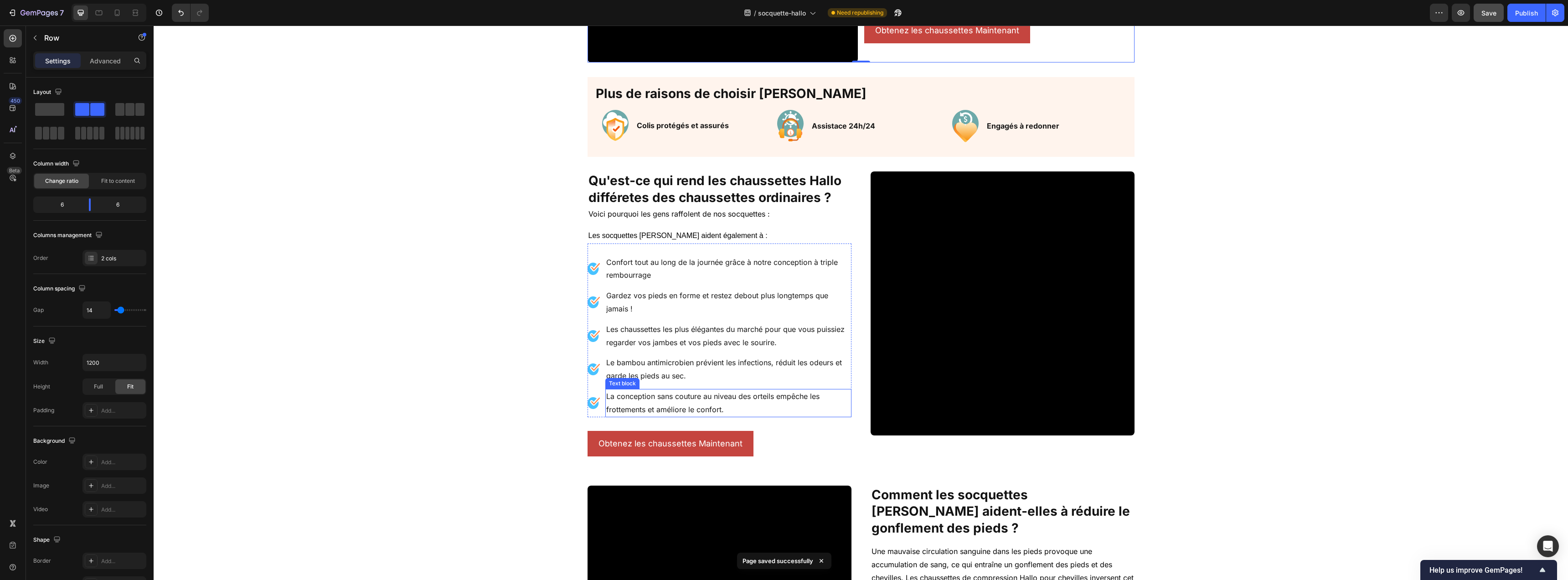
scroll to position [349, 0]
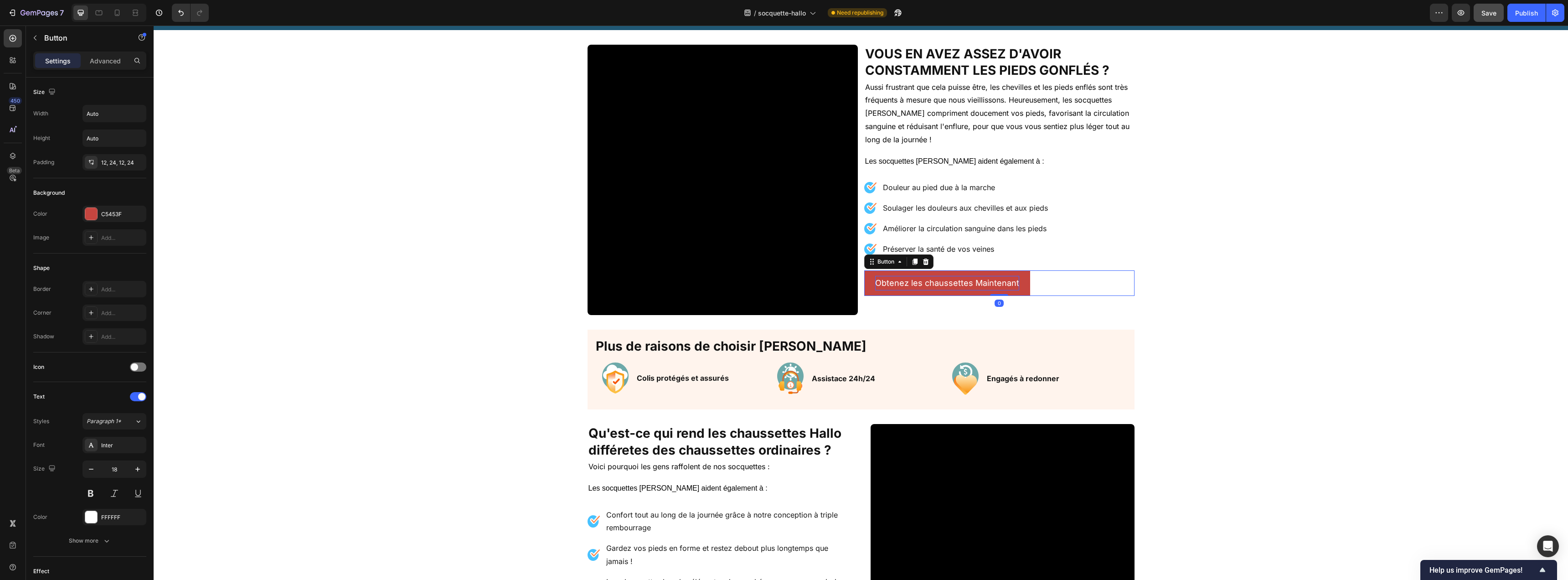
click at [924, 284] on p "Obtenez les chaussettes Maintenant" at bounding box center [947, 283] width 144 height 15
click at [1029, 282] on p "JE VEUX PROFITER DU SOULAGEMENT !" at bounding box center [955, 283] width 160 height 15
click at [1139, 313] on div "Video Vous en avez assez d'avoir constamment les pieds gonflés ? Heading Aussi …" at bounding box center [861, 179] width 1414 height 270
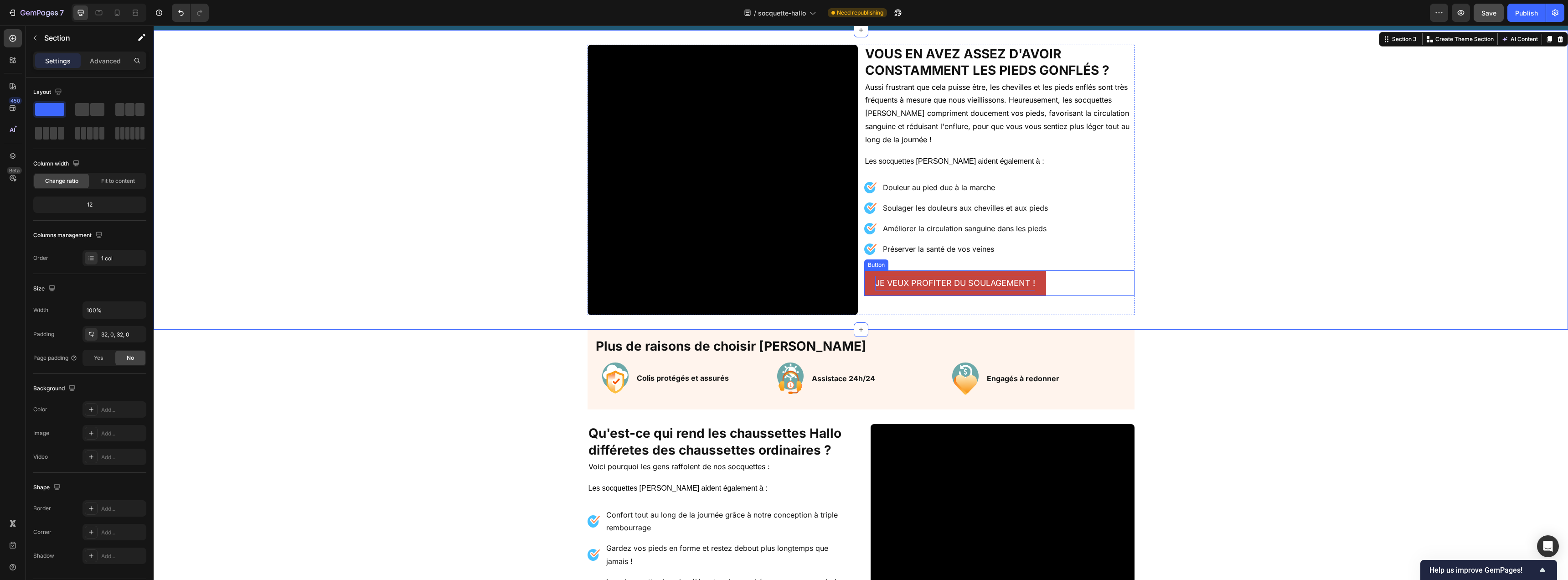
click at [1036, 291] on link "JE VEUX PROFITER DU SOULAGEMENT !" at bounding box center [956, 283] width 182 height 26
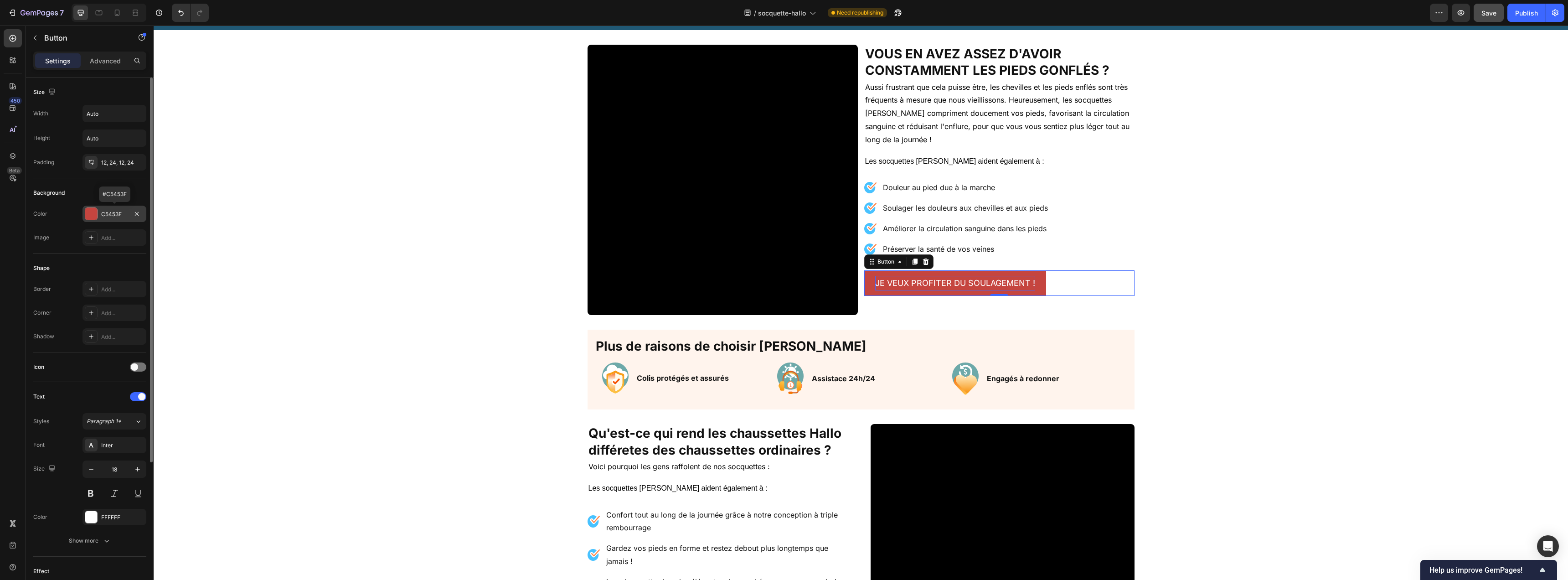
click at [88, 213] on div at bounding box center [91, 214] width 12 height 12
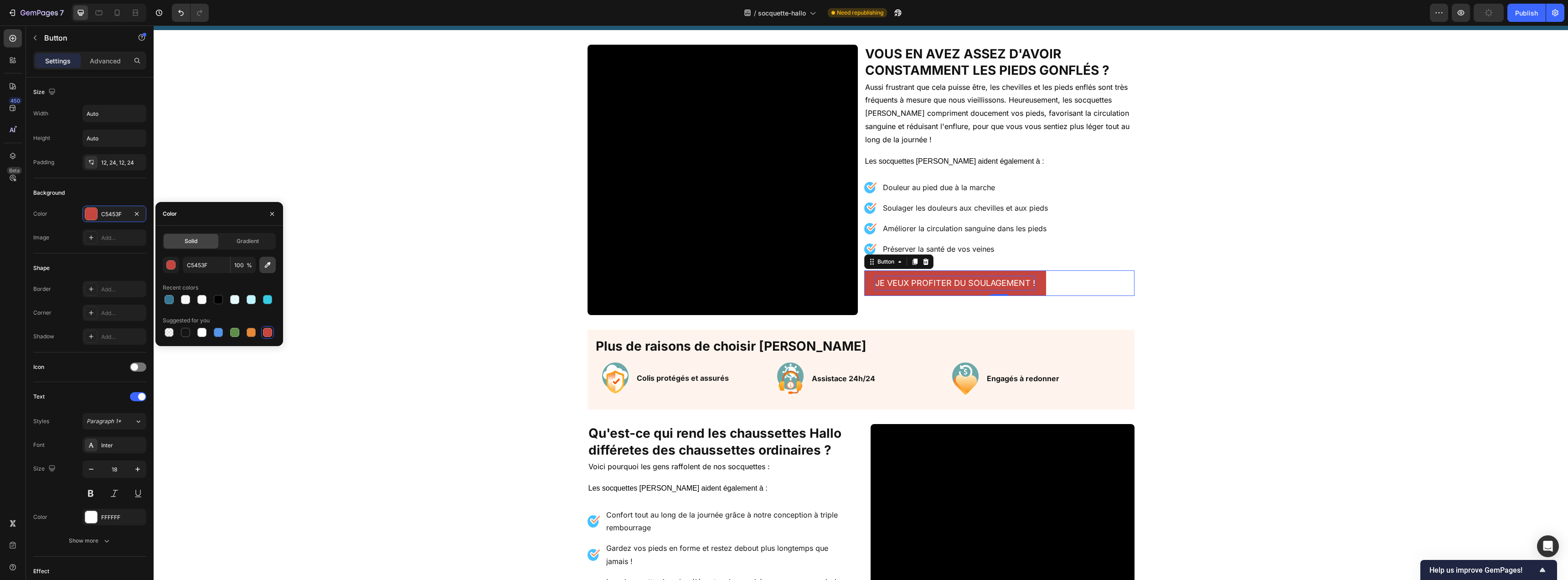
click at [267, 268] on icon "button" at bounding box center [268, 265] width 9 height 9
type input "F06057"
click at [171, 270] on button "button" at bounding box center [171, 265] width 16 height 16
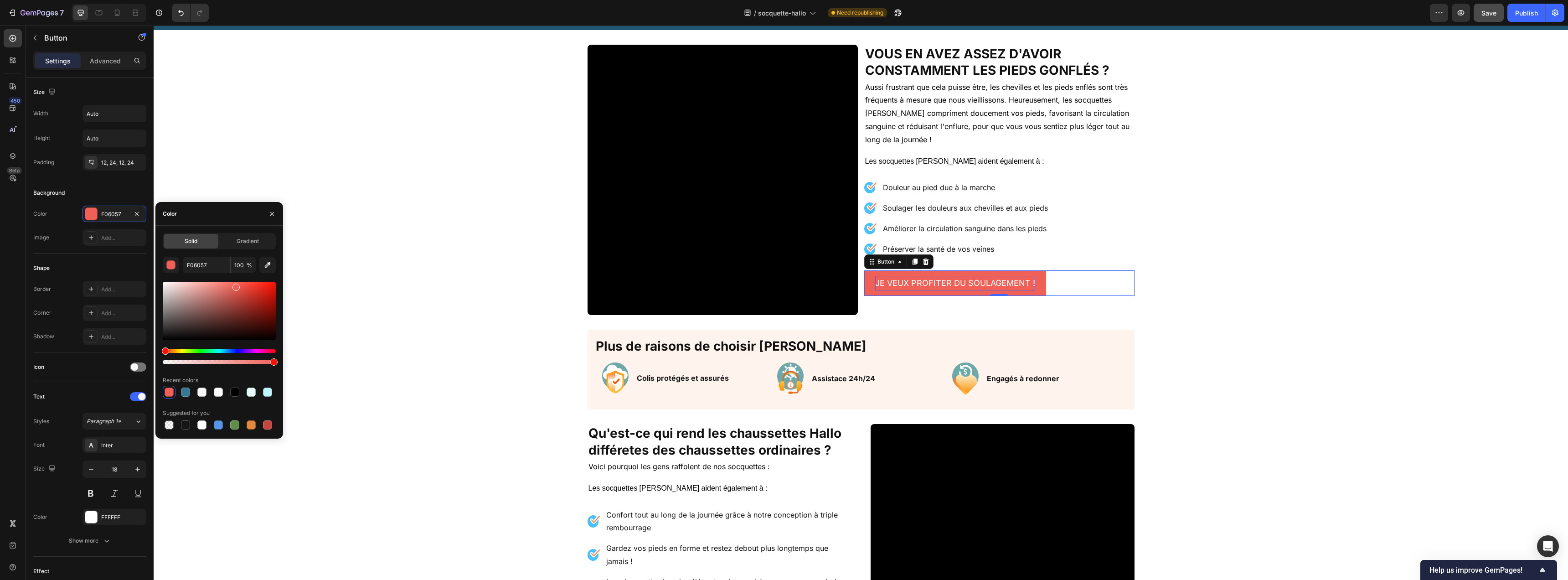
click at [218, 225] on div "Color" at bounding box center [219, 214] width 128 height 24
click at [201, 264] on input "F06057" at bounding box center [206, 265] width 47 height 16
click at [103, 256] on div "Shape Border Add... Corner Add... Shadow Add..." at bounding box center [89, 303] width 113 height 99
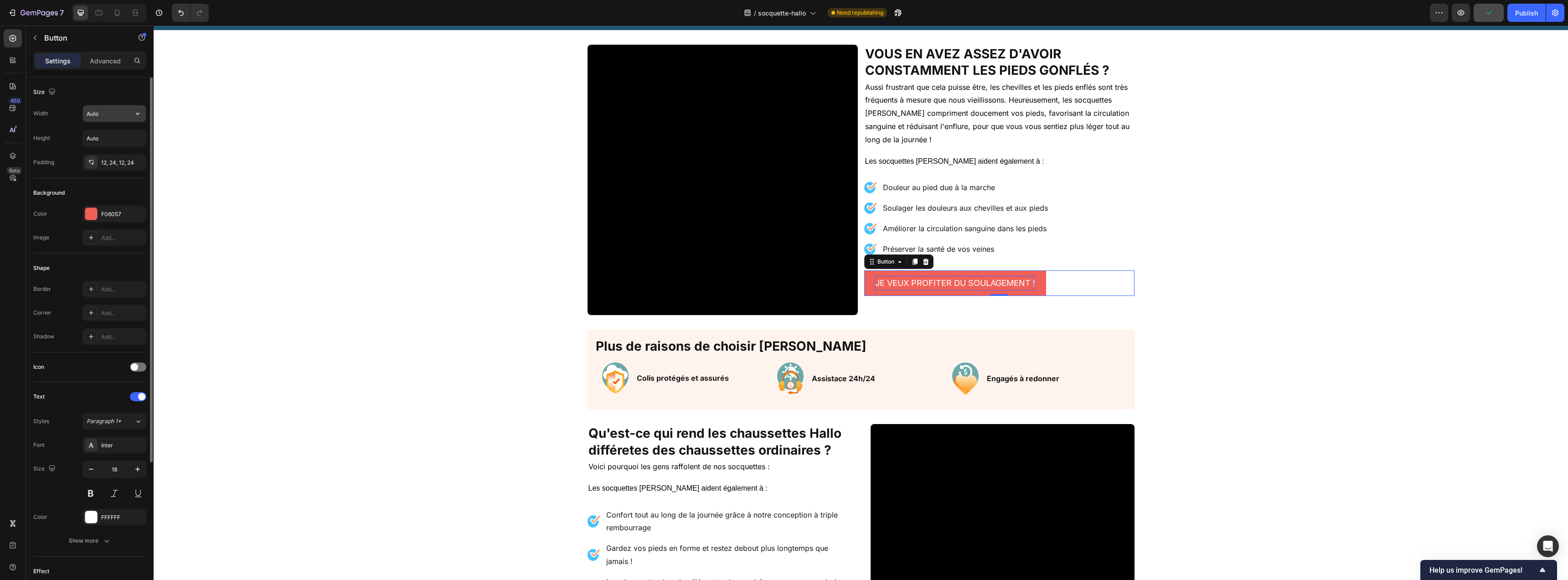
click at [101, 112] on input "Auto" at bounding box center [114, 113] width 63 height 16
click at [139, 112] on icon "button" at bounding box center [138, 113] width 9 height 9
click at [104, 156] on p "Full 100%" at bounding box center [112, 154] width 52 height 8
type input "100%"
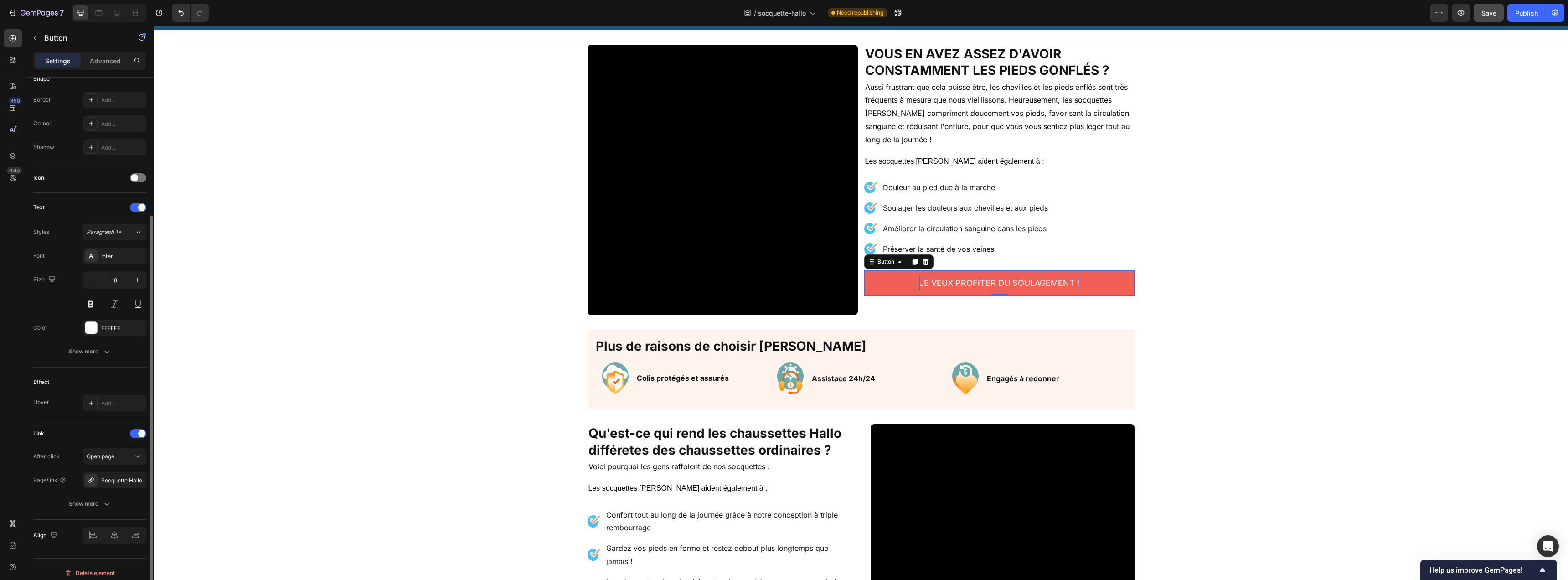
scroll to position [197, 0]
click at [88, 345] on div "Show more" at bounding box center [89, 344] width 42 height 9
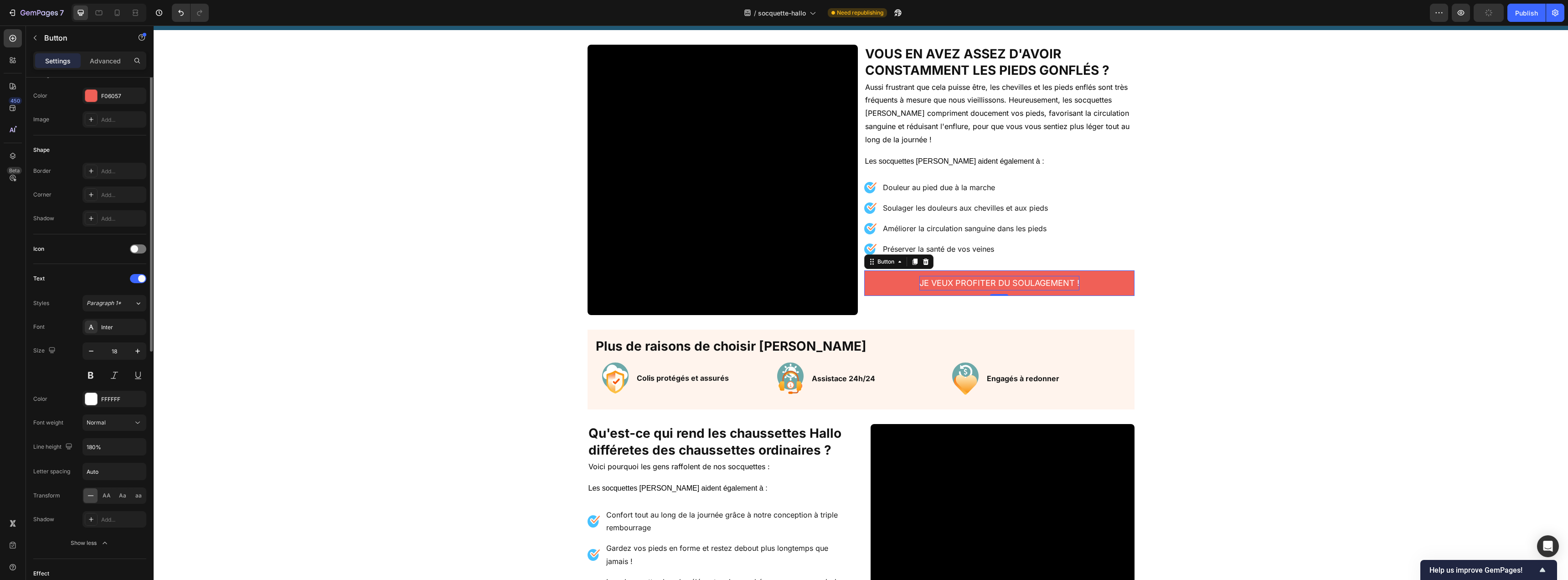
scroll to position [38, 0]
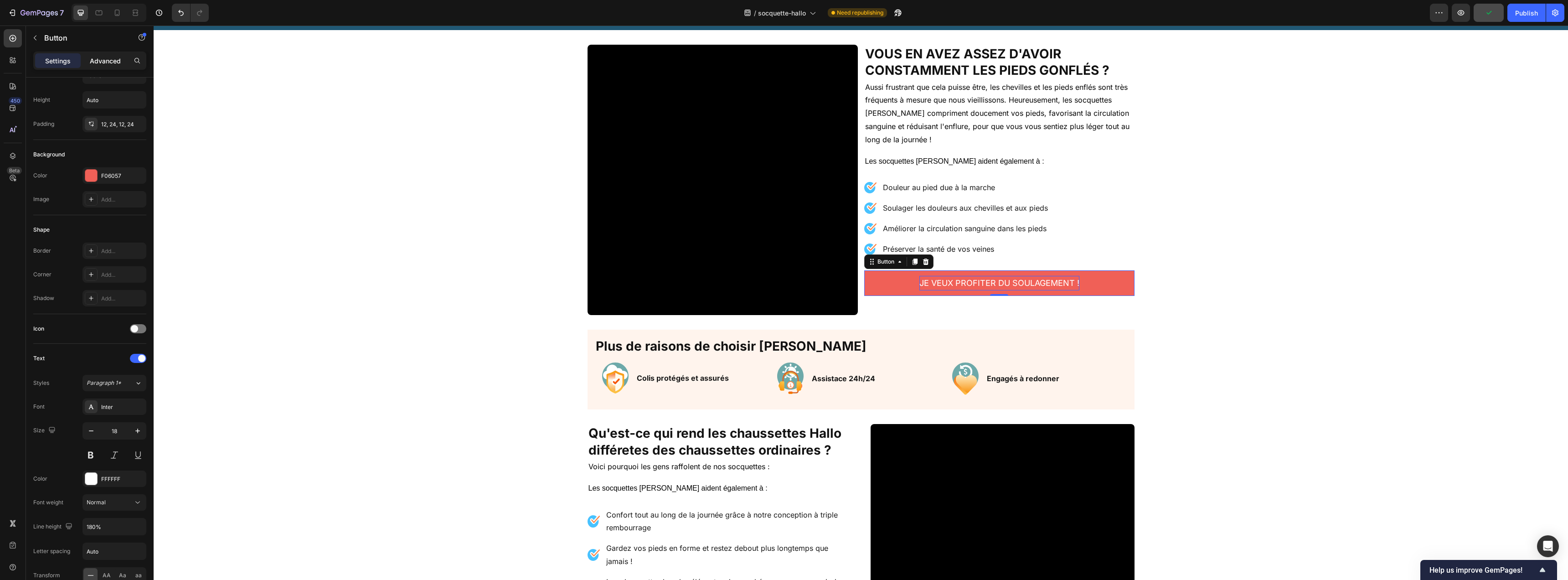
click at [98, 60] on p "Advanced" at bounding box center [105, 61] width 31 height 10
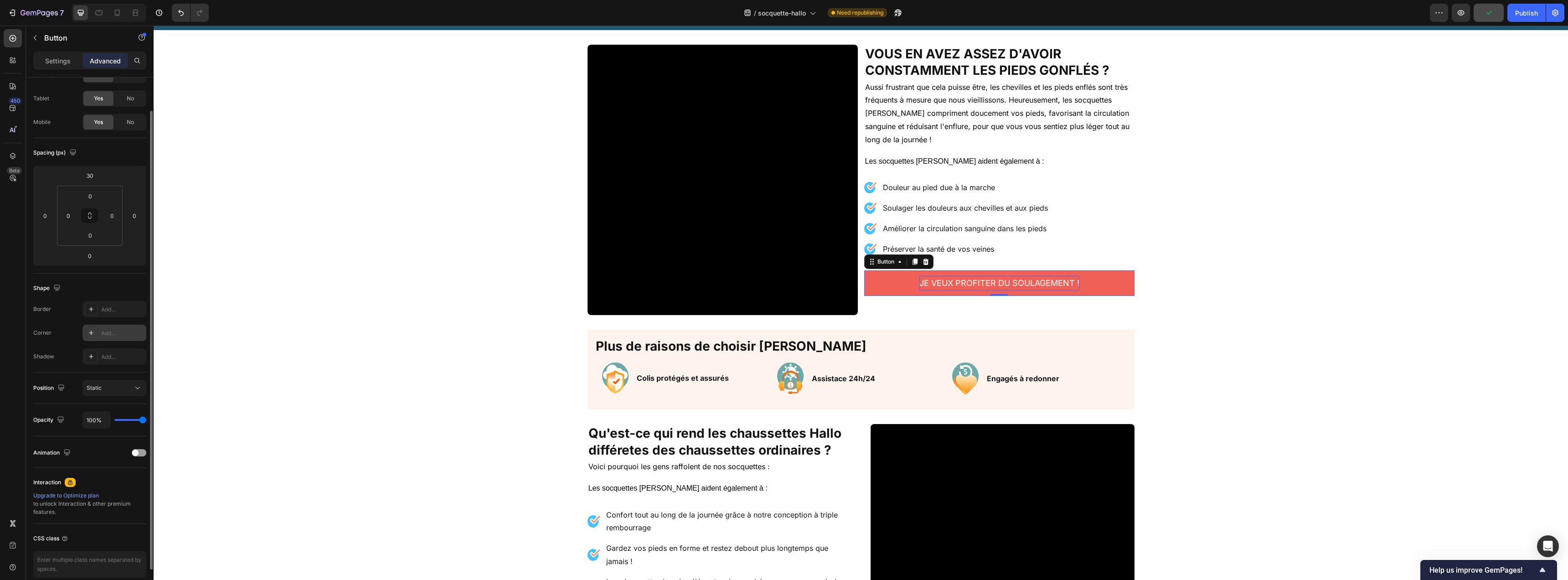
click at [89, 334] on icon at bounding box center [91, 333] width 7 height 7
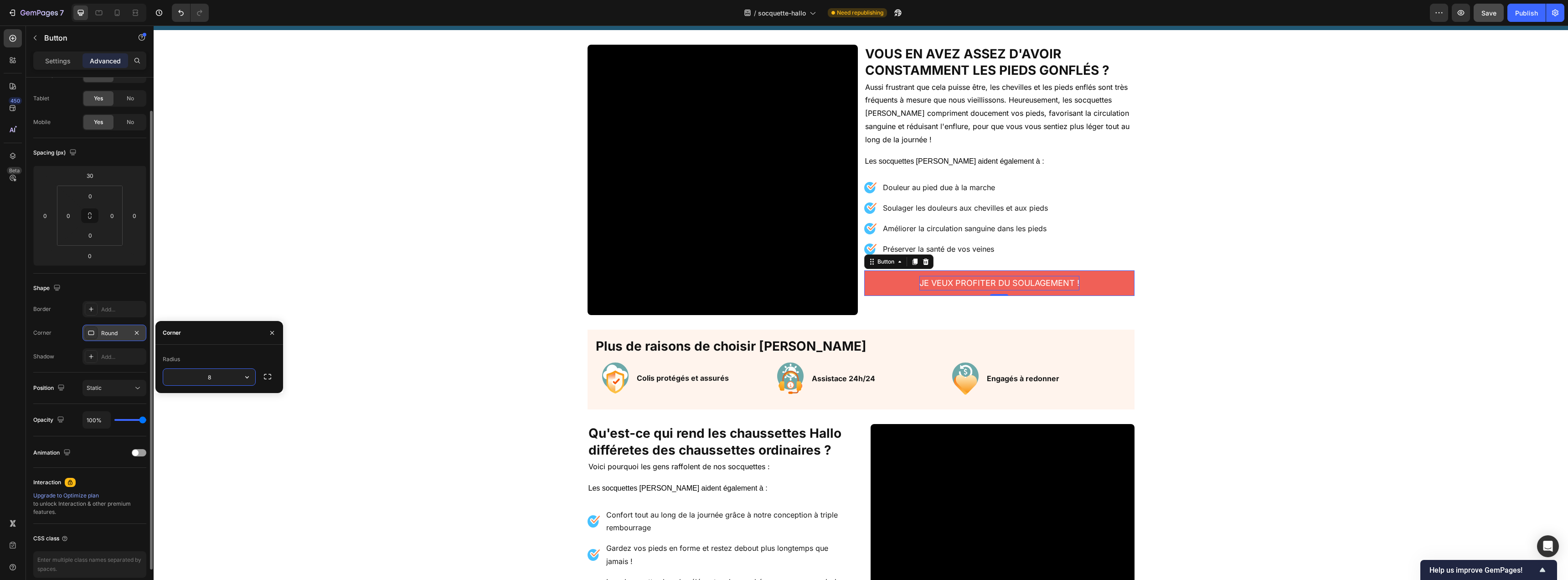
click at [223, 374] on input "8" at bounding box center [209, 377] width 92 height 16
click at [223, 374] on input "8" at bounding box center [209, 377] width 92 height 16
click at [223, 377] on input "15" at bounding box center [209, 377] width 92 height 16
type input "20"
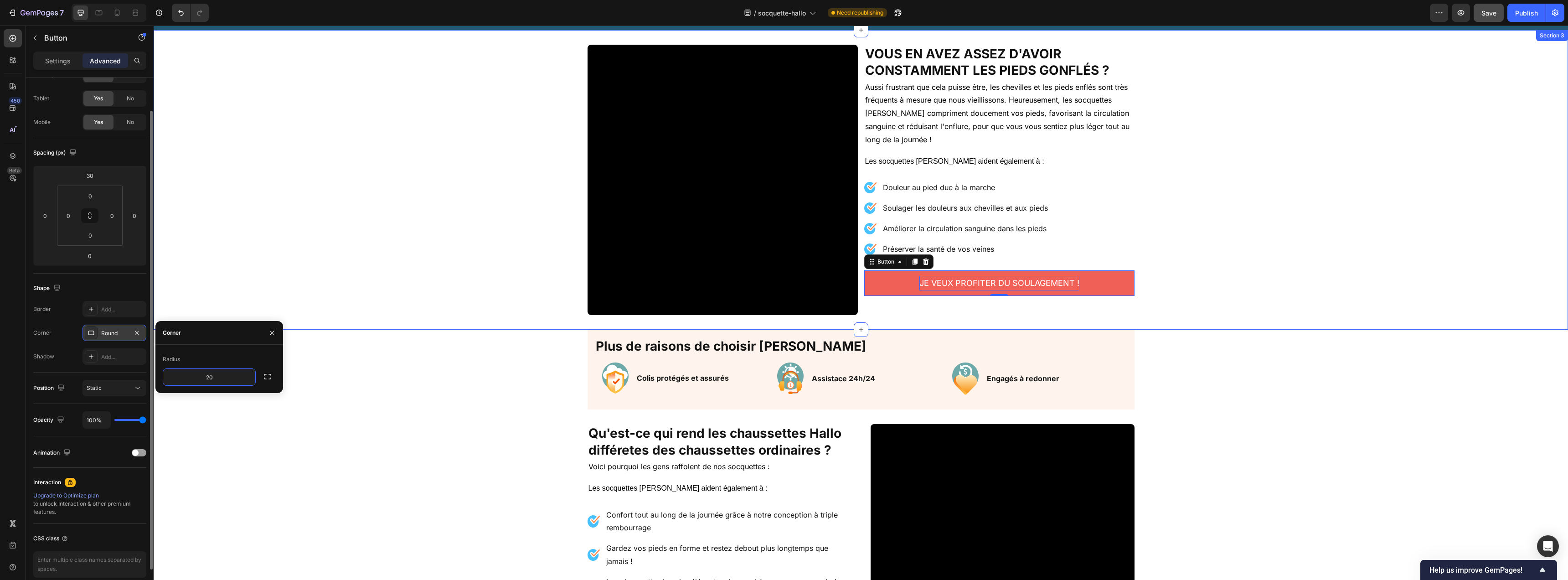
click at [618, 324] on div "Video Vous en avez assez d'avoir constamment les pieds gonflés ? Heading Aussi …" at bounding box center [861, 180] width 1414 height 300
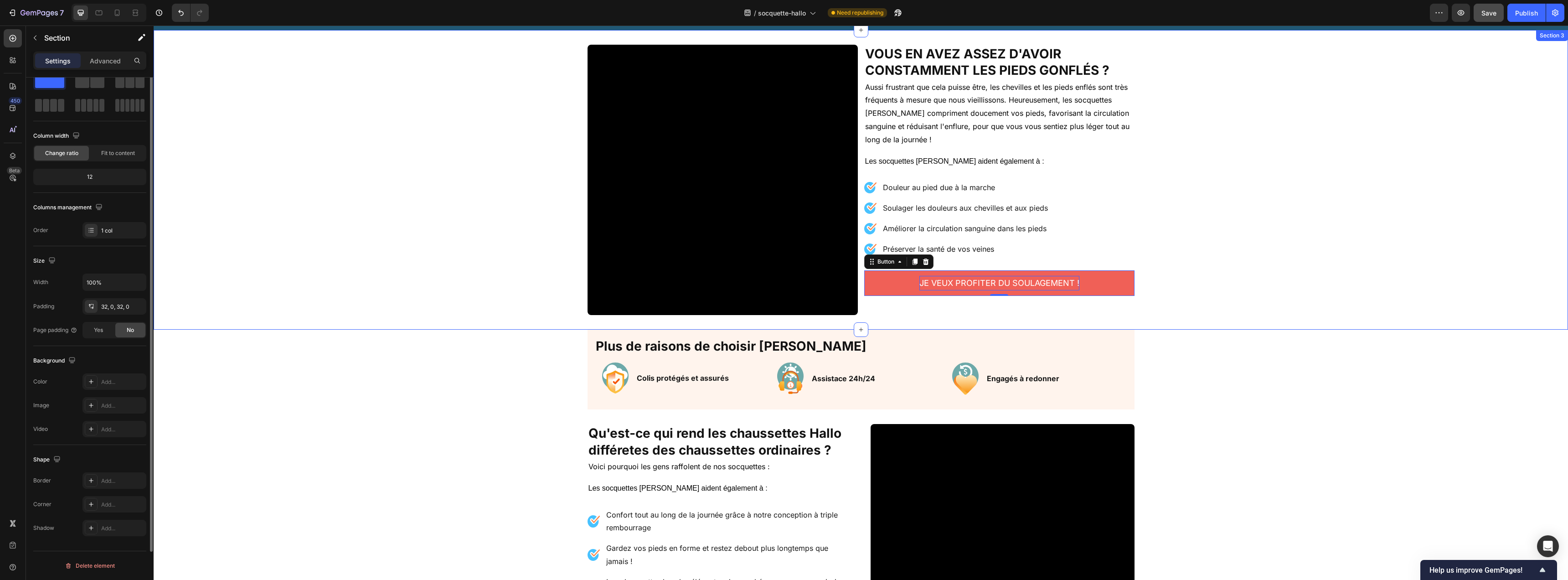
scroll to position [0, 0]
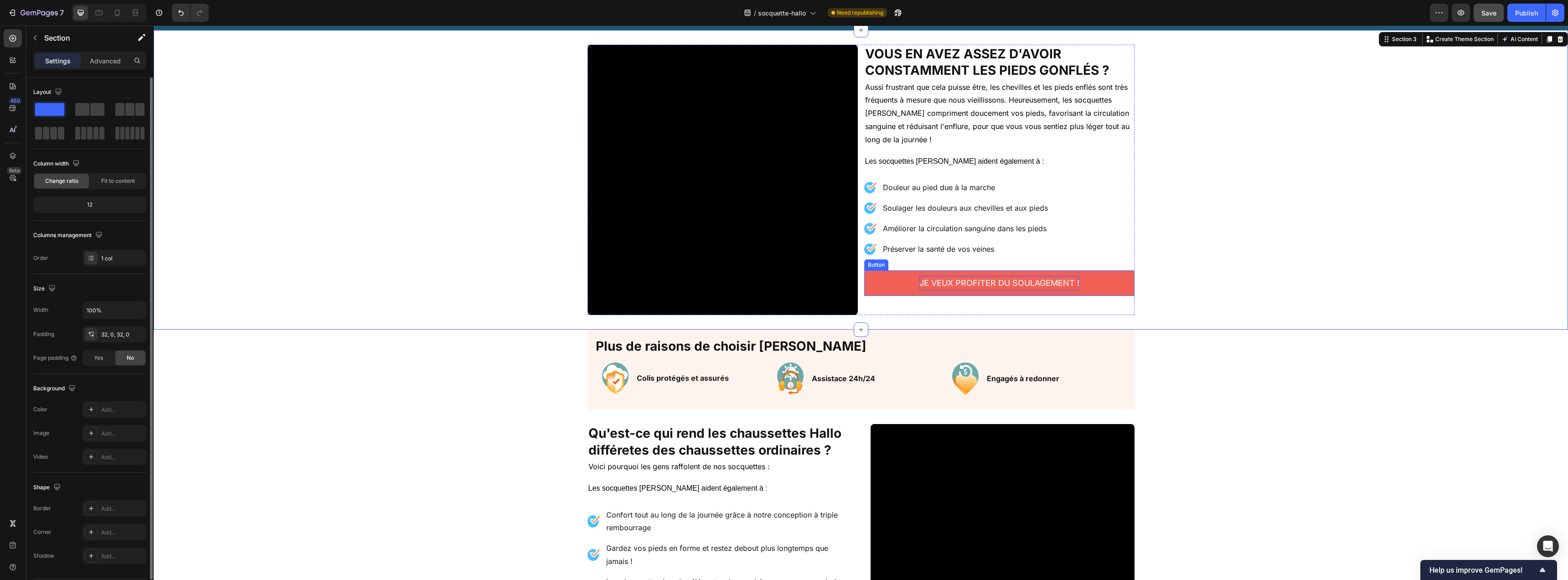
click at [922, 280] on p "JE VEUX PROFITER DU SOULAGEMENT !" at bounding box center [999, 283] width 160 height 15
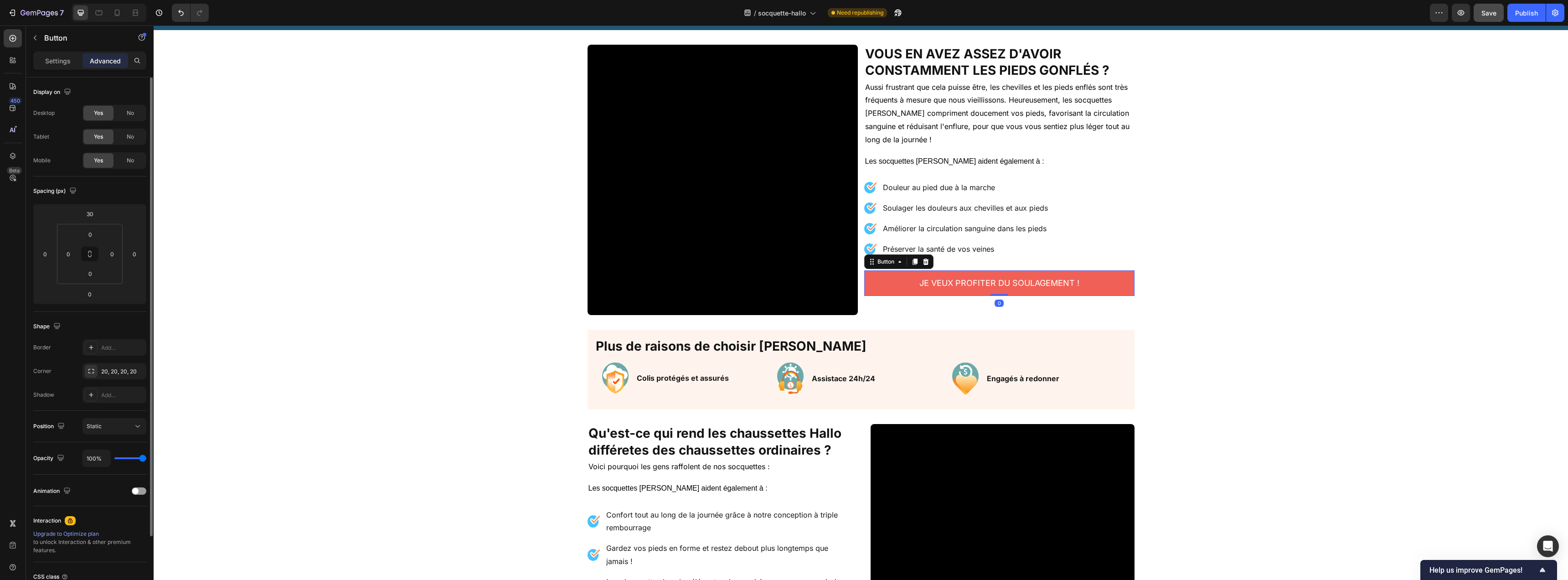
click at [898, 285] on link "JE VEUX PROFITER DU SOULAGEMENT !" at bounding box center [999, 283] width 270 height 26
click at [92, 375] on div at bounding box center [91, 371] width 13 height 13
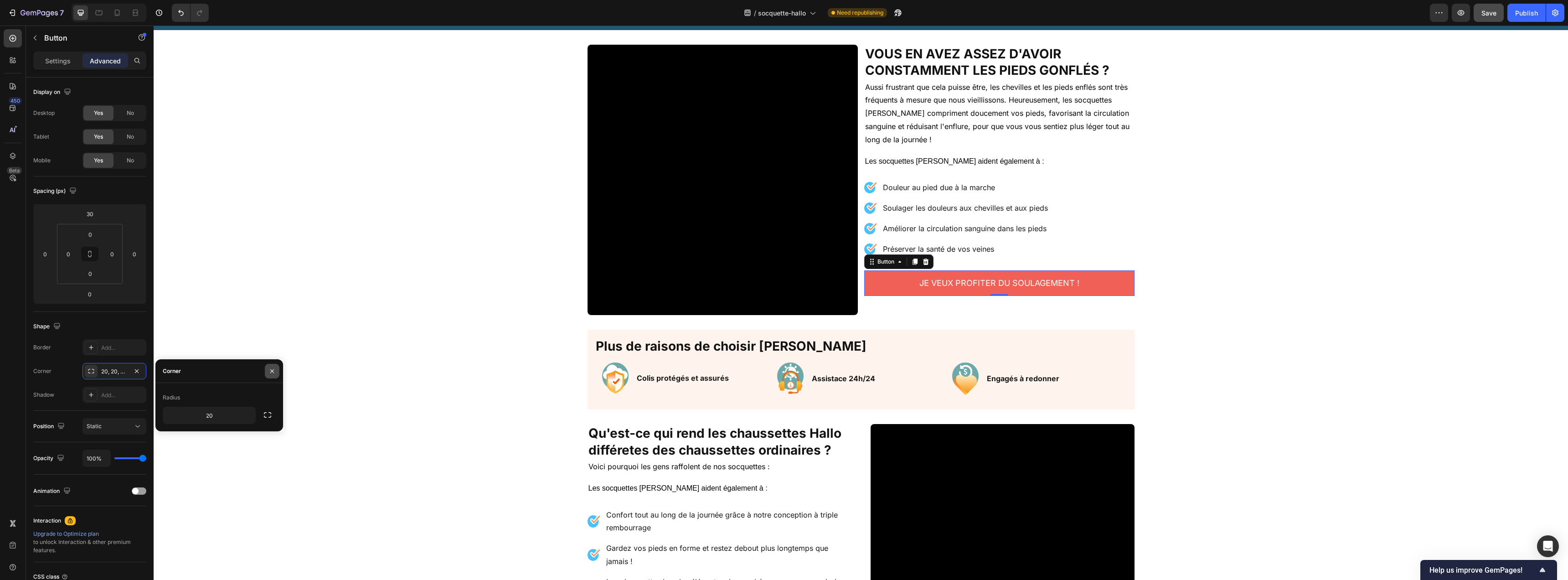
click at [269, 369] on icon "button" at bounding box center [272, 371] width 7 height 7
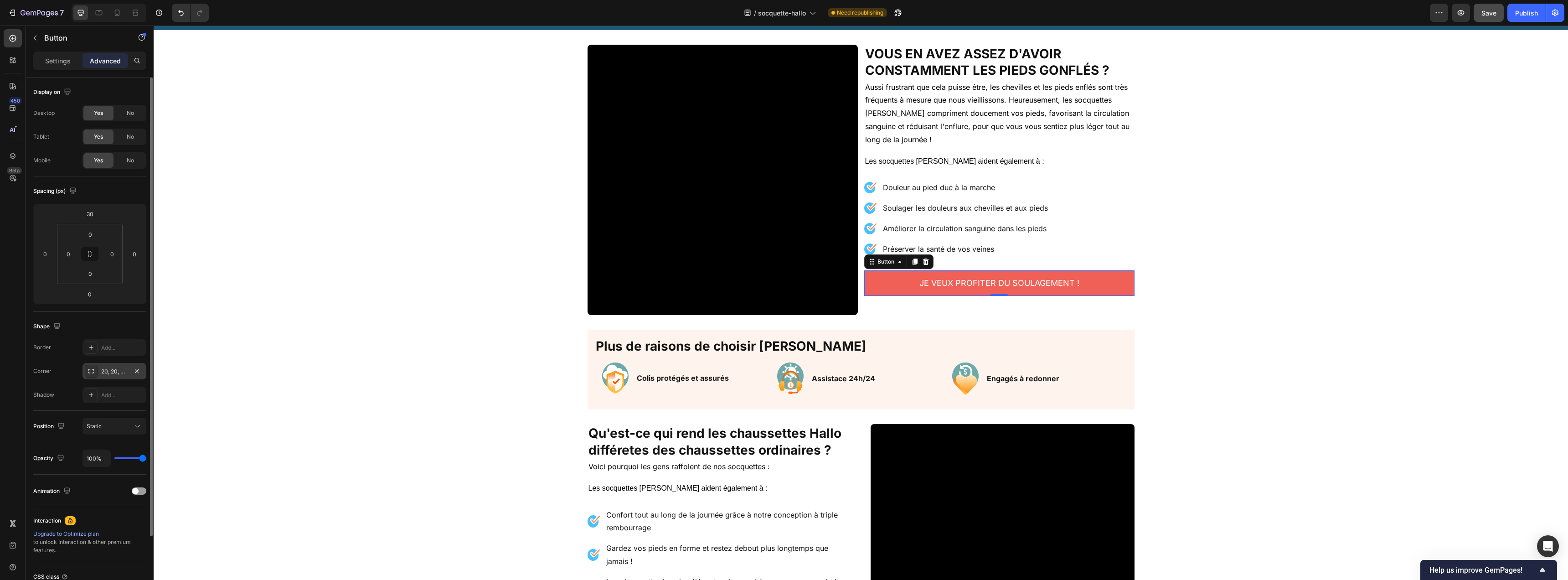
click at [115, 369] on div "20, 20, 20, 20" at bounding box center [115, 371] width 27 height 8
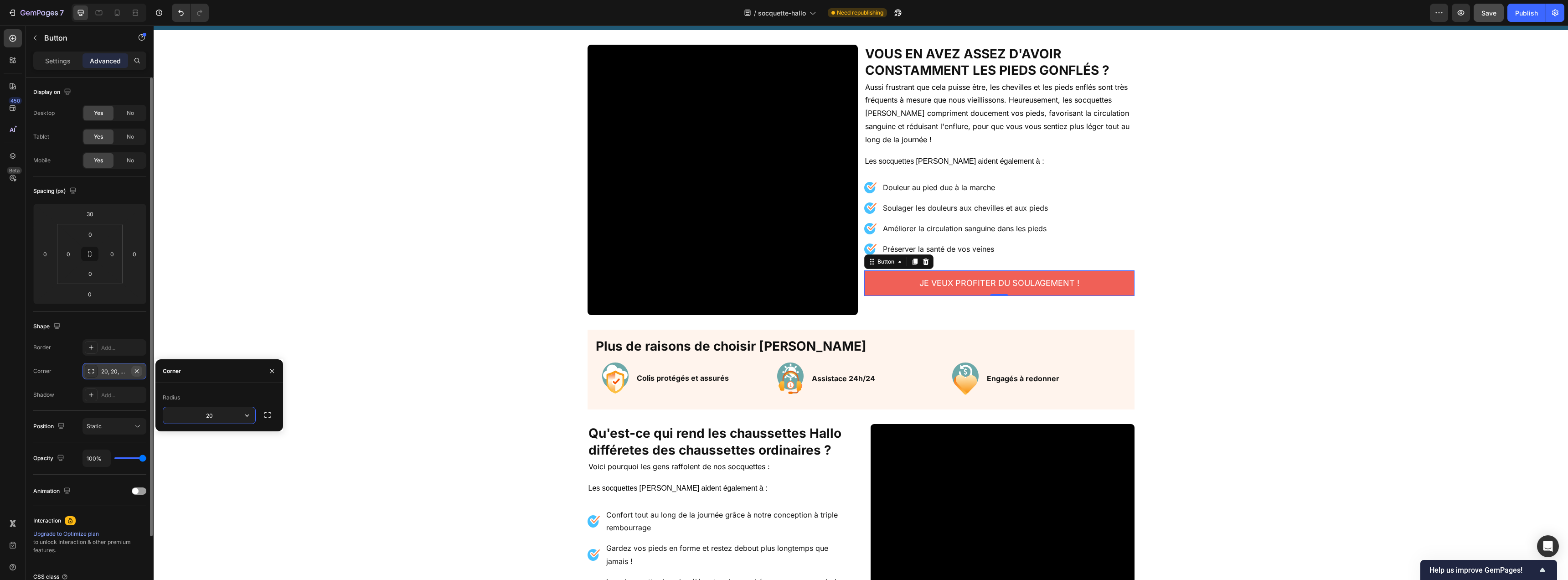
click at [136, 370] on icon "button" at bounding box center [136, 371] width 4 height 4
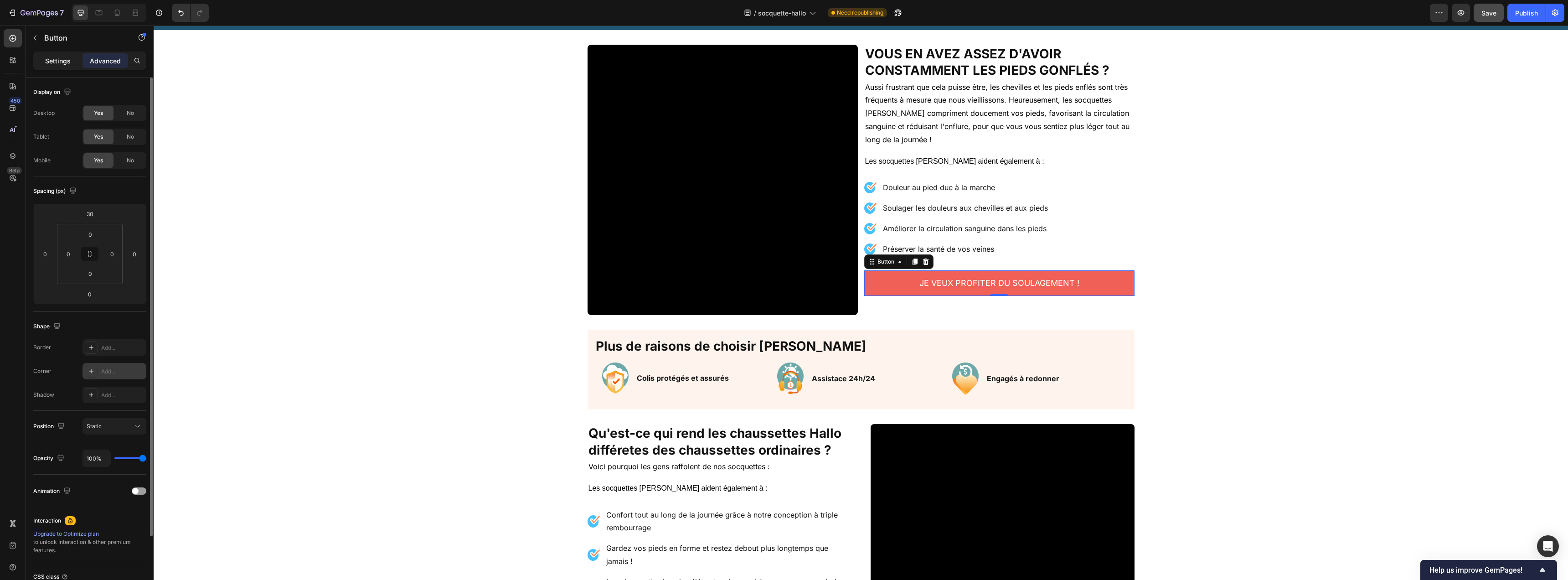
click at [56, 66] on div "Settings" at bounding box center [58, 61] width 46 height 15
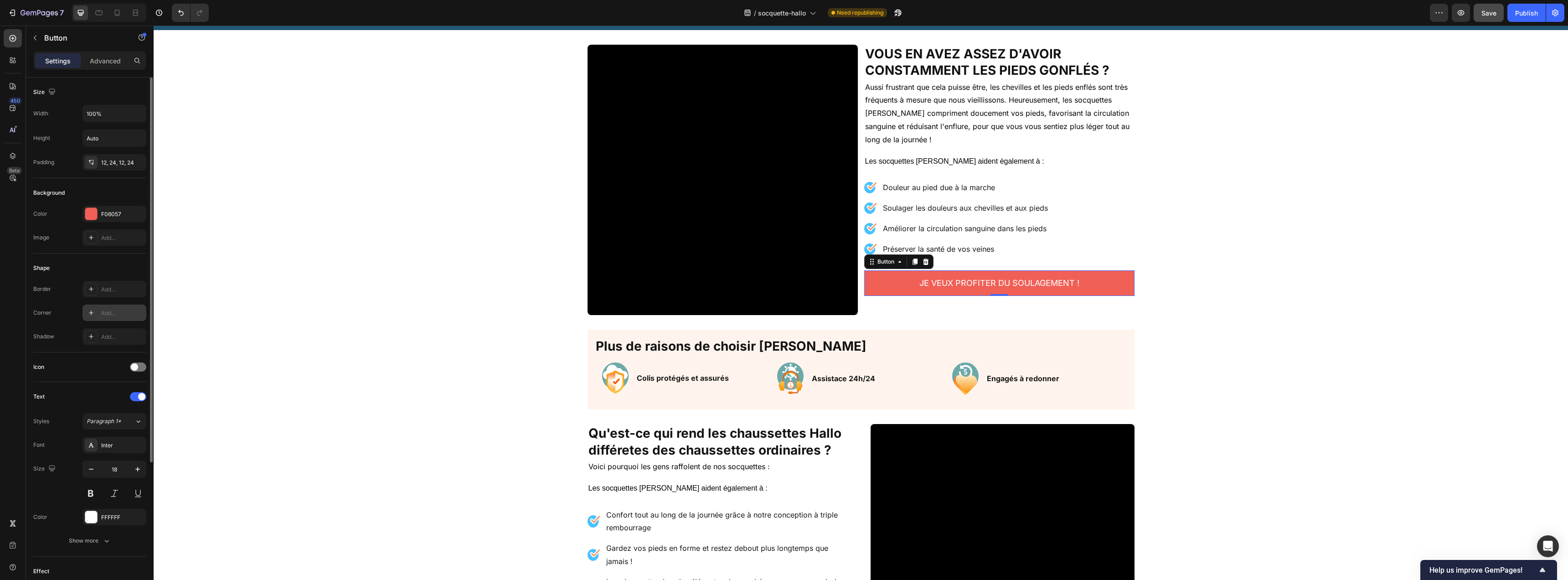
click at [87, 310] on icon at bounding box center [91, 313] width 7 height 7
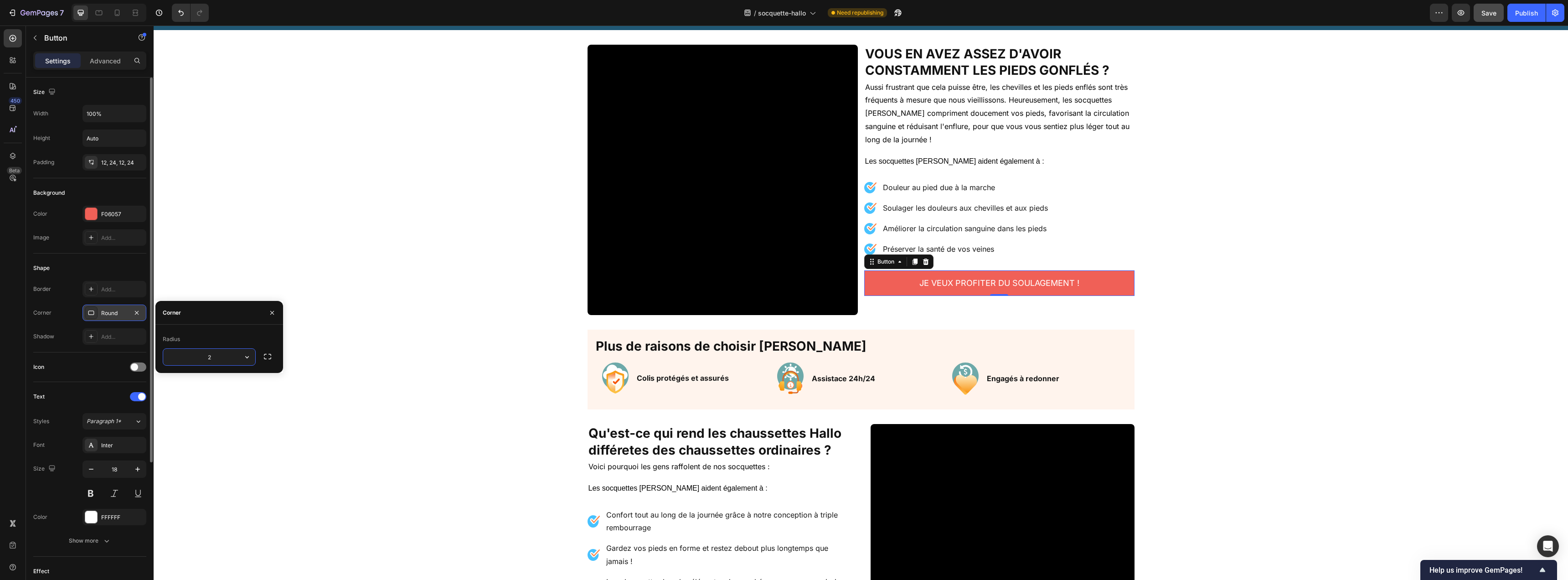
type input "20"
click at [86, 336] on div at bounding box center [91, 336] width 13 height 13
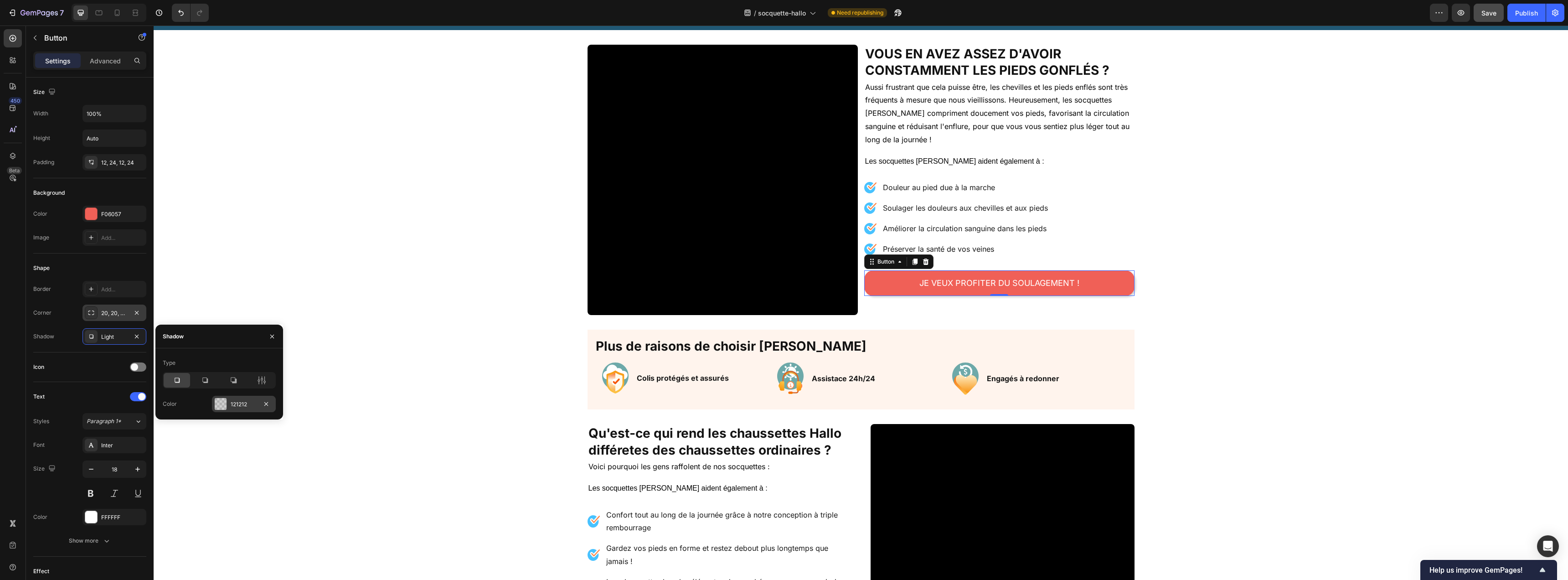
click at [219, 405] on div at bounding box center [220, 404] width 12 height 12
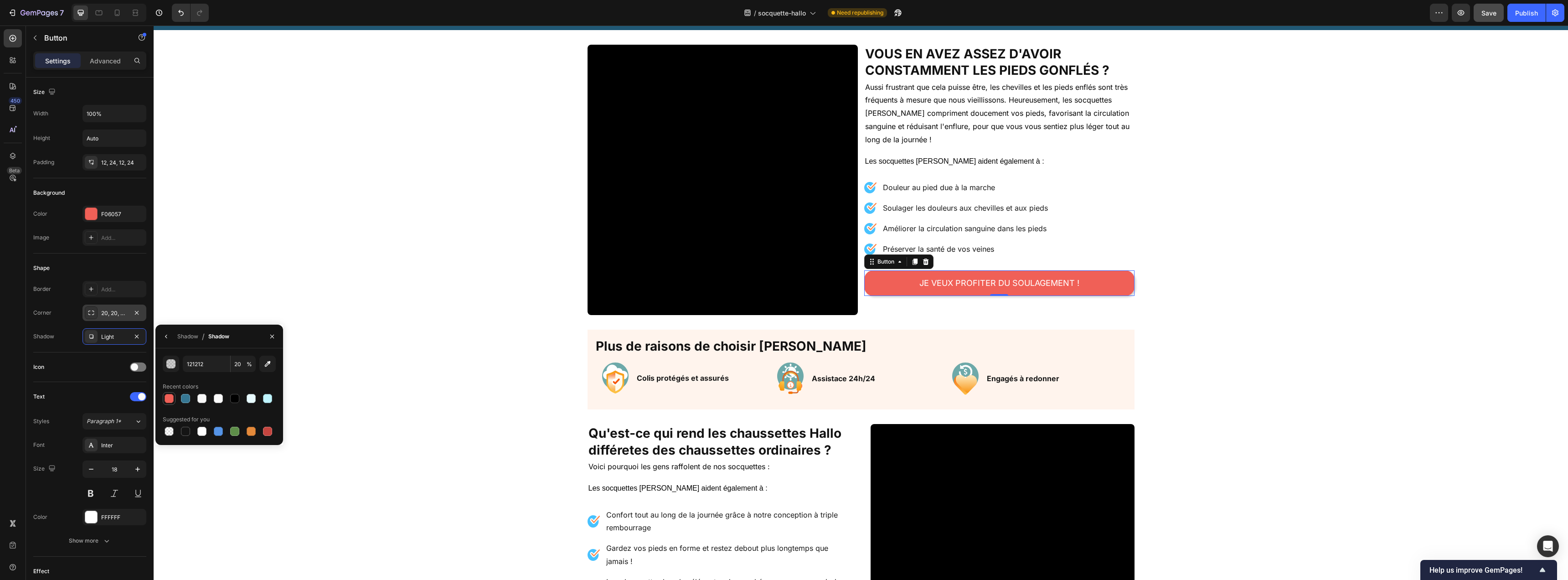
click at [168, 399] on div at bounding box center [169, 398] width 9 height 9
type input "F06057"
type input "100"
click at [166, 362] on div "button" at bounding box center [171, 364] width 9 height 9
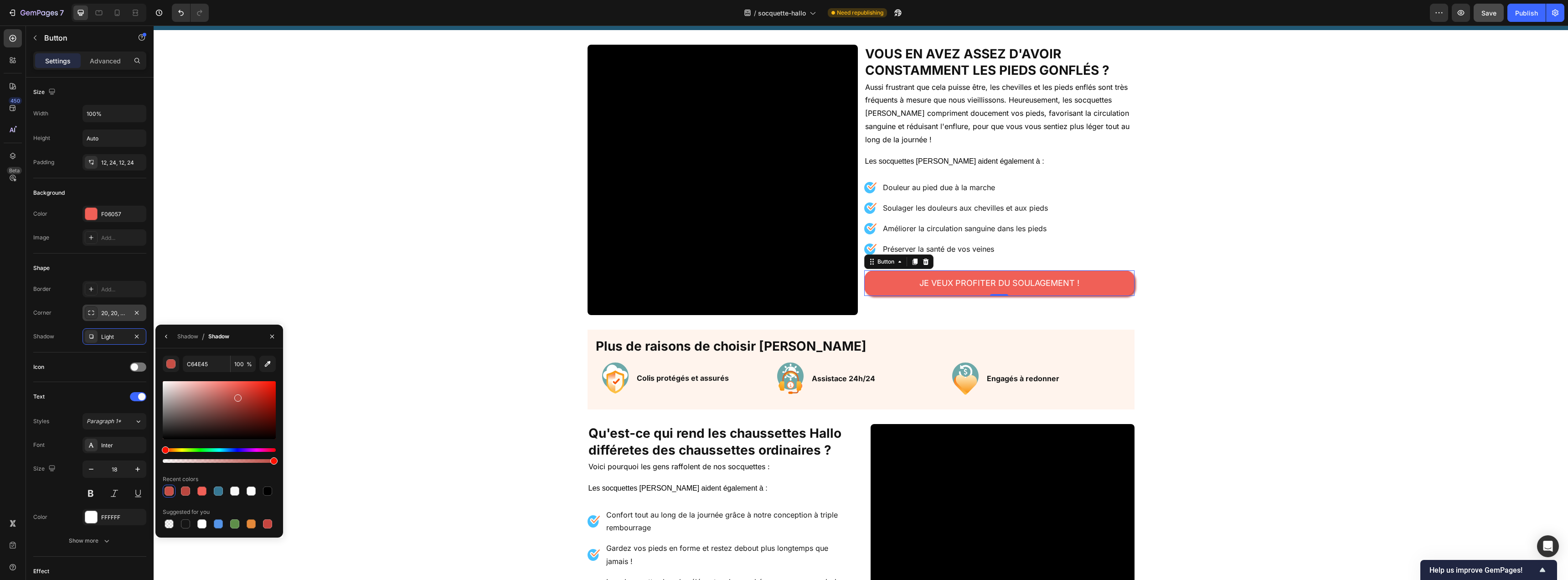
drag, startPoint x: 237, startPoint y: 389, endPoint x: 237, endPoint y: 396, distance: 7.0
click at [237, 396] on div at bounding box center [238, 398] width 7 height 7
type input "BC4A42"
click at [163, 336] on icon "button" at bounding box center [166, 337] width 7 height 7
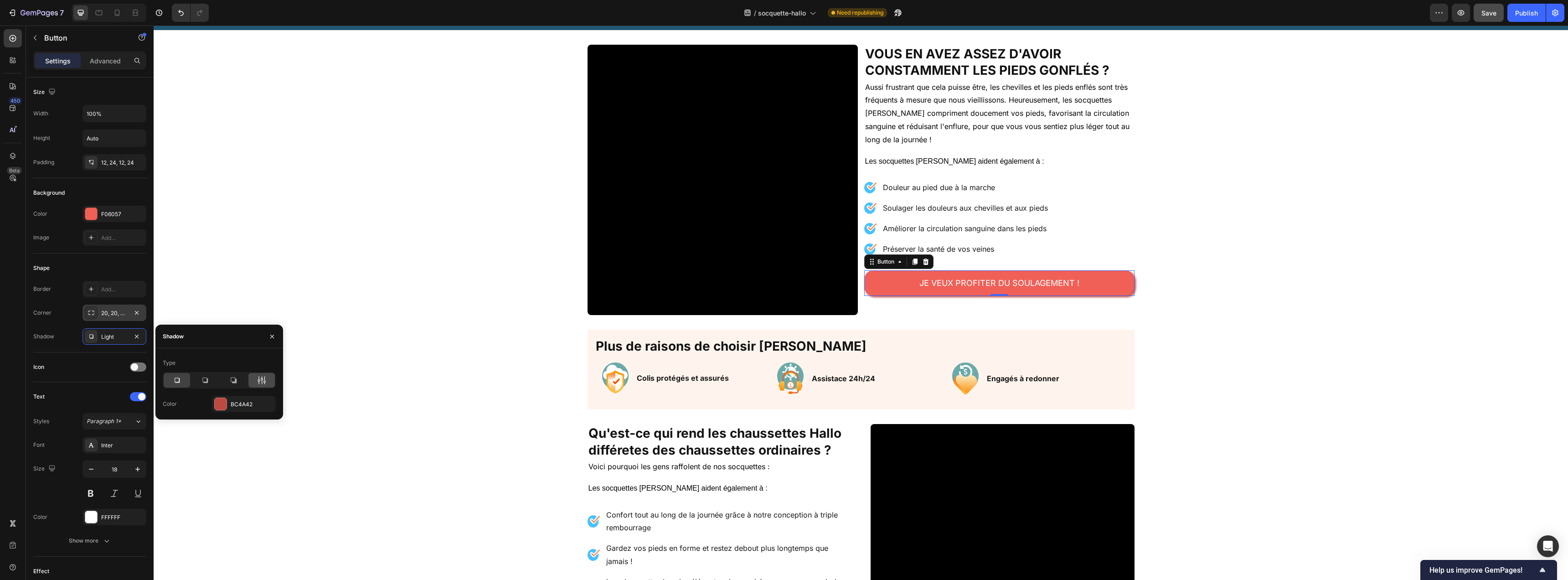
click at [260, 380] on icon at bounding box center [259, 380] width 2 height 8
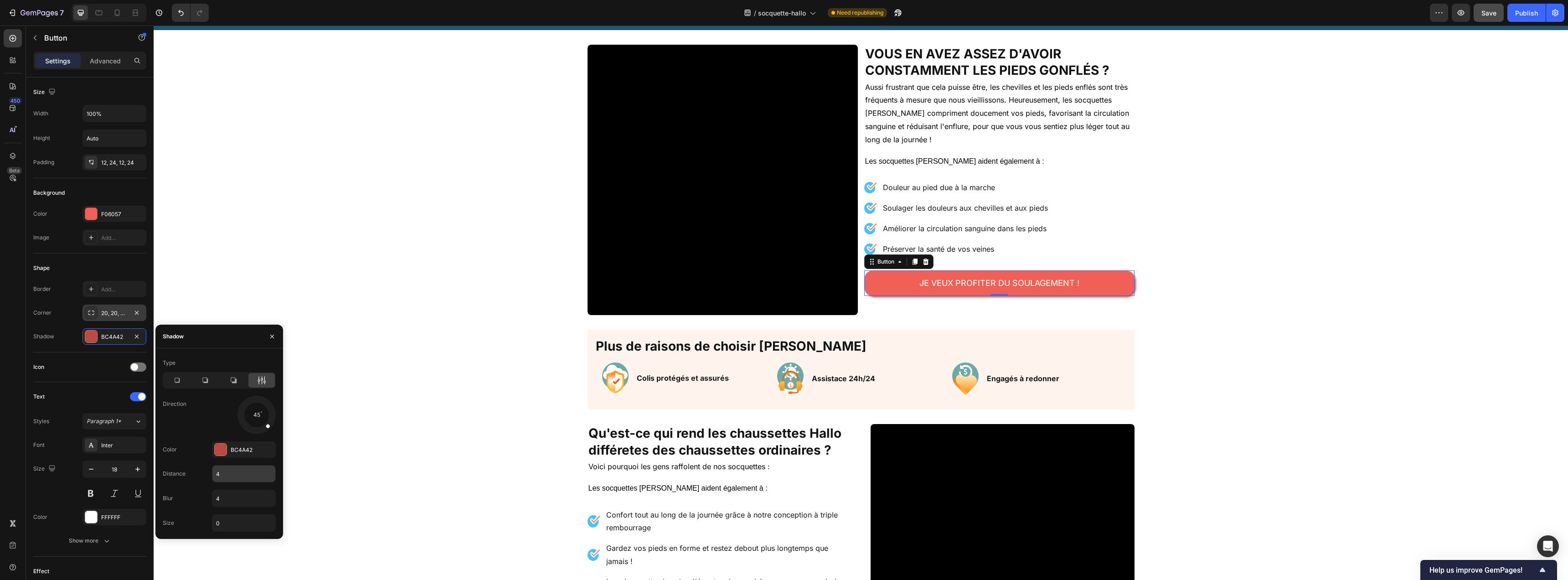
click at [231, 473] on input "4" at bounding box center [243, 473] width 63 height 16
click at [233, 473] on input "5" at bounding box center [243, 473] width 63 height 16
type input "7"
click at [234, 496] on input "4" at bounding box center [243, 499] width 63 height 16
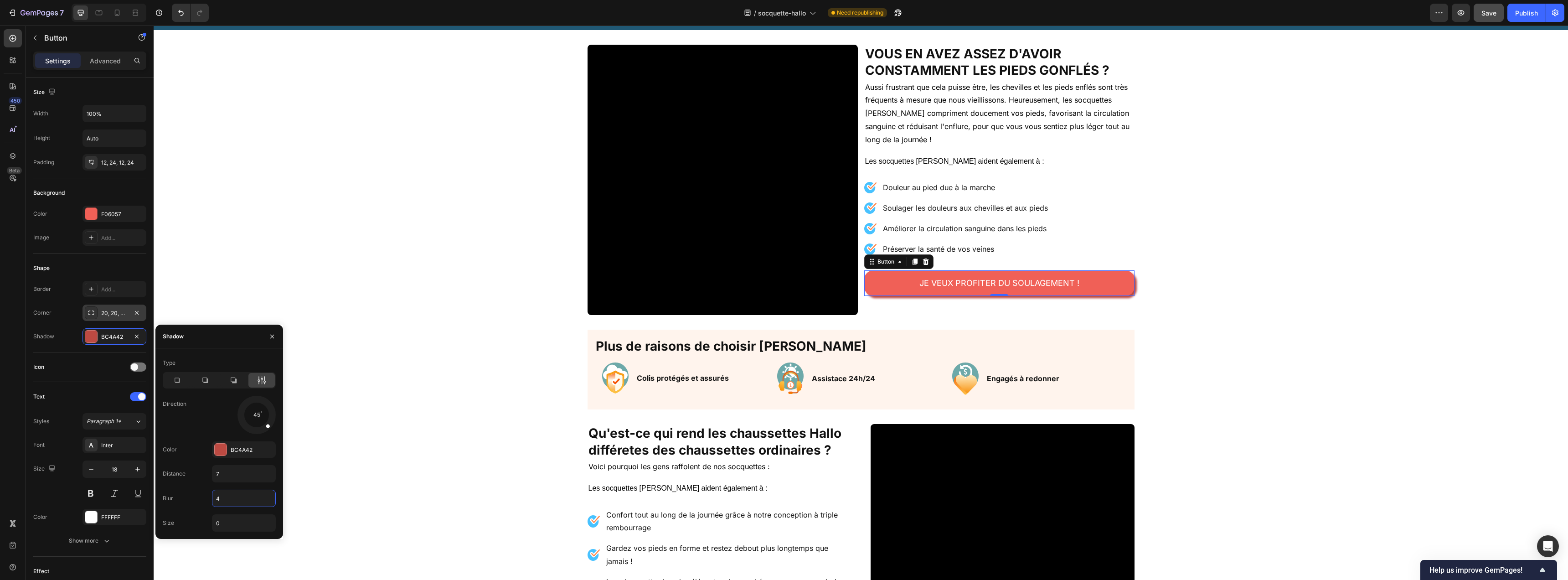
type input "2"
click at [1166, 286] on div "Video Vous en avez assez d'avoir constamment les pieds gonflés ? Heading Aussi …" at bounding box center [861, 179] width 1414 height 270
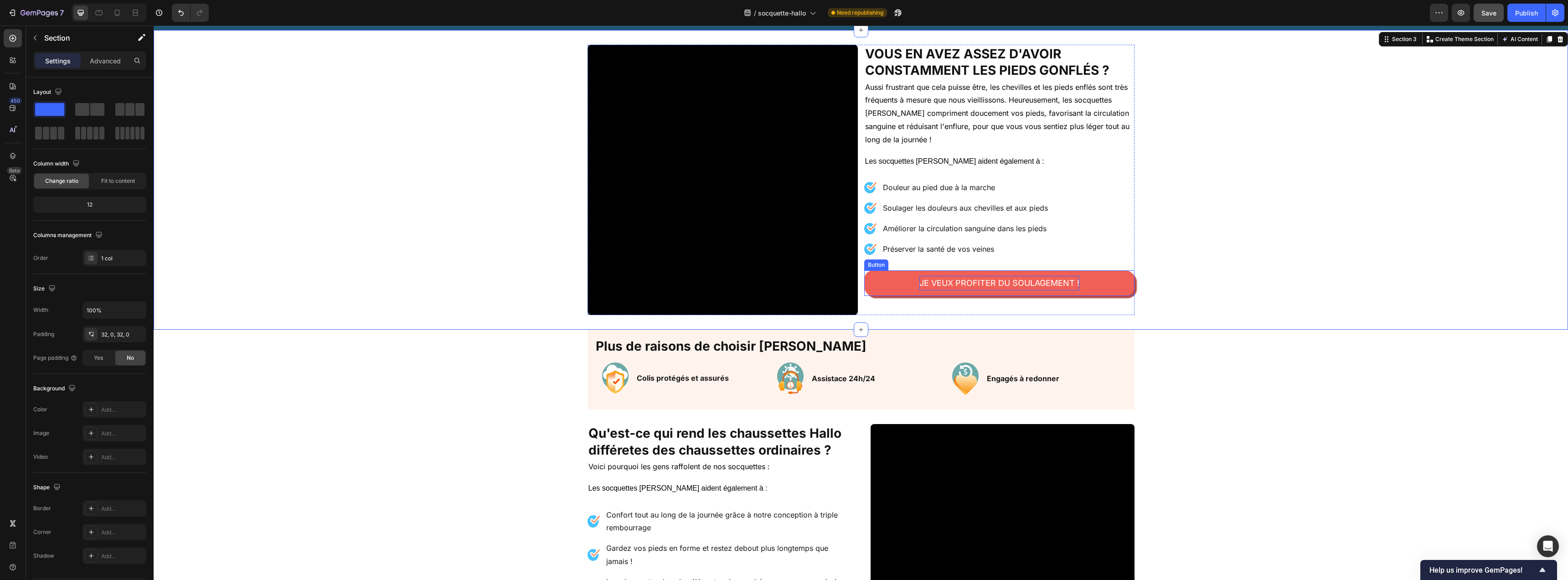
click at [922, 286] on p "JE VEUX PROFITER DU SOULAGEMENT !" at bounding box center [999, 283] width 160 height 15
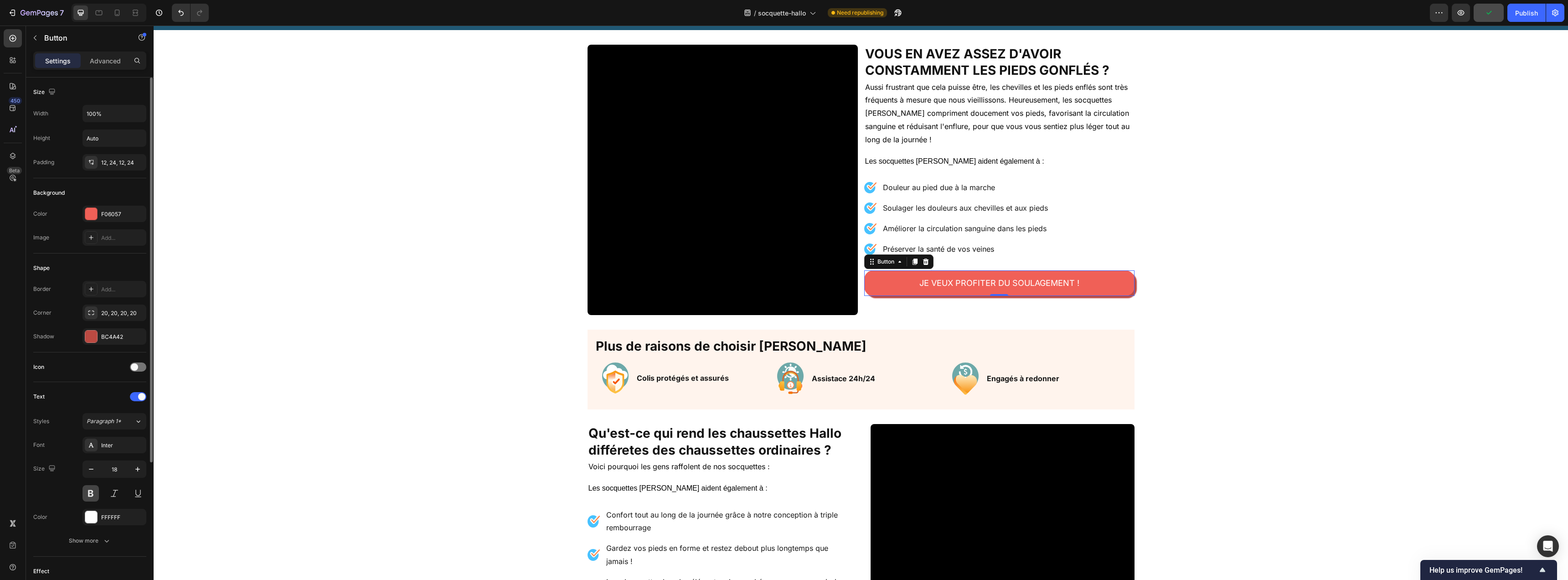
click at [95, 494] on button at bounding box center [91, 493] width 16 height 16
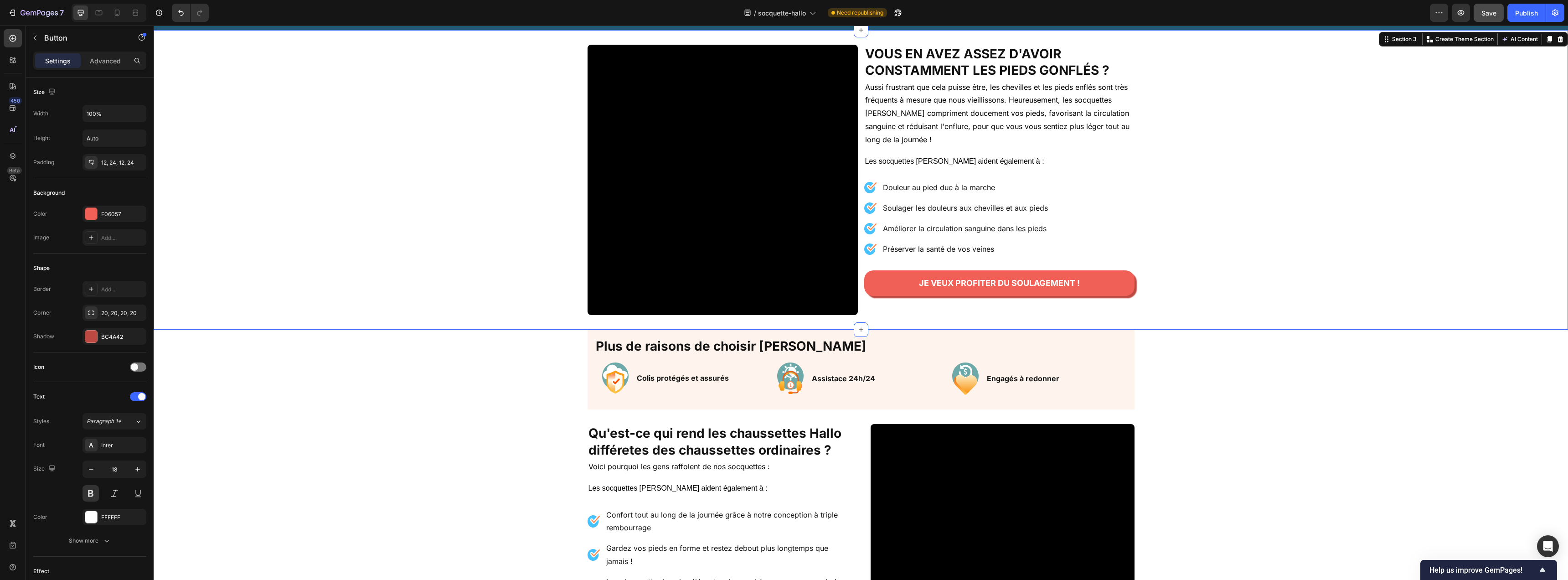
click at [1261, 285] on div "Video Vous en avez assez d'avoir constamment les pieds gonflés ? Heading Aussi …" at bounding box center [861, 179] width 1414 height 270
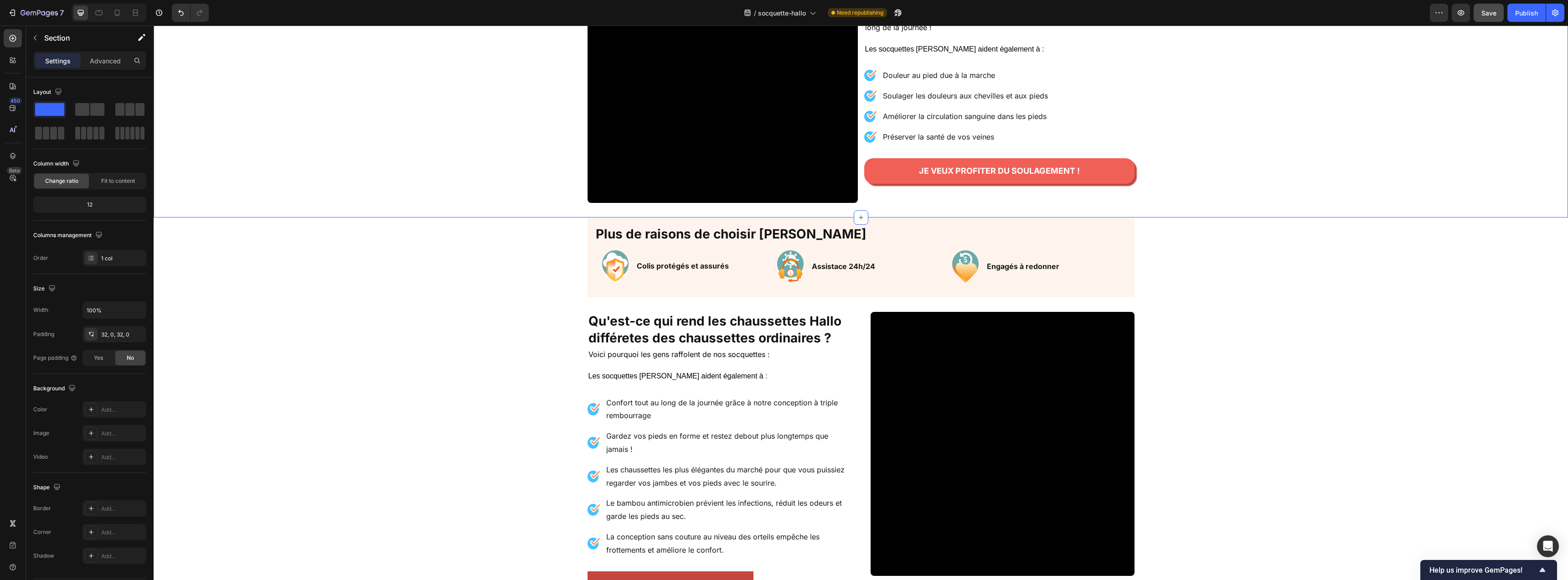
scroll to position [509, 0]
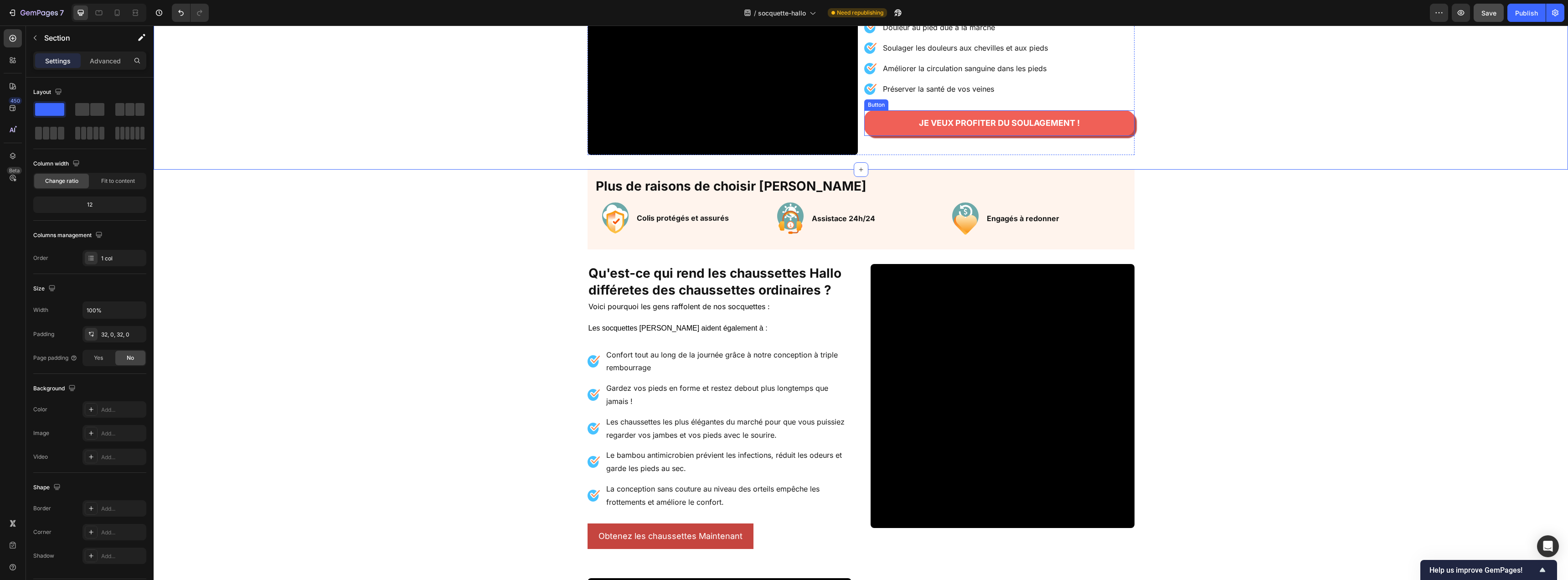
click at [872, 121] on link "JE VEUX PROFITER DU SOULAGEMENT !" at bounding box center [999, 123] width 270 height 26
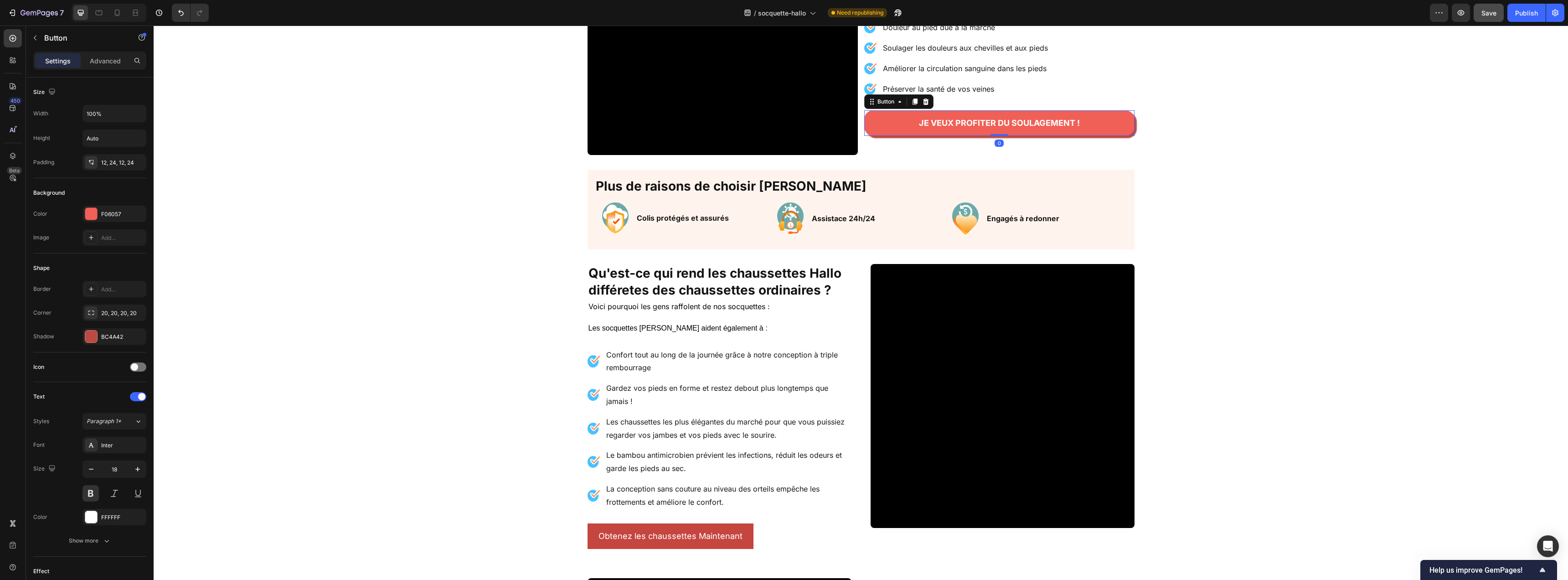
drag, startPoint x: 908, startPoint y: 101, endPoint x: 906, endPoint y: 111, distance: 10.2
click at [911, 101] on icon at bounding box center [915, 102] width 7 height 7
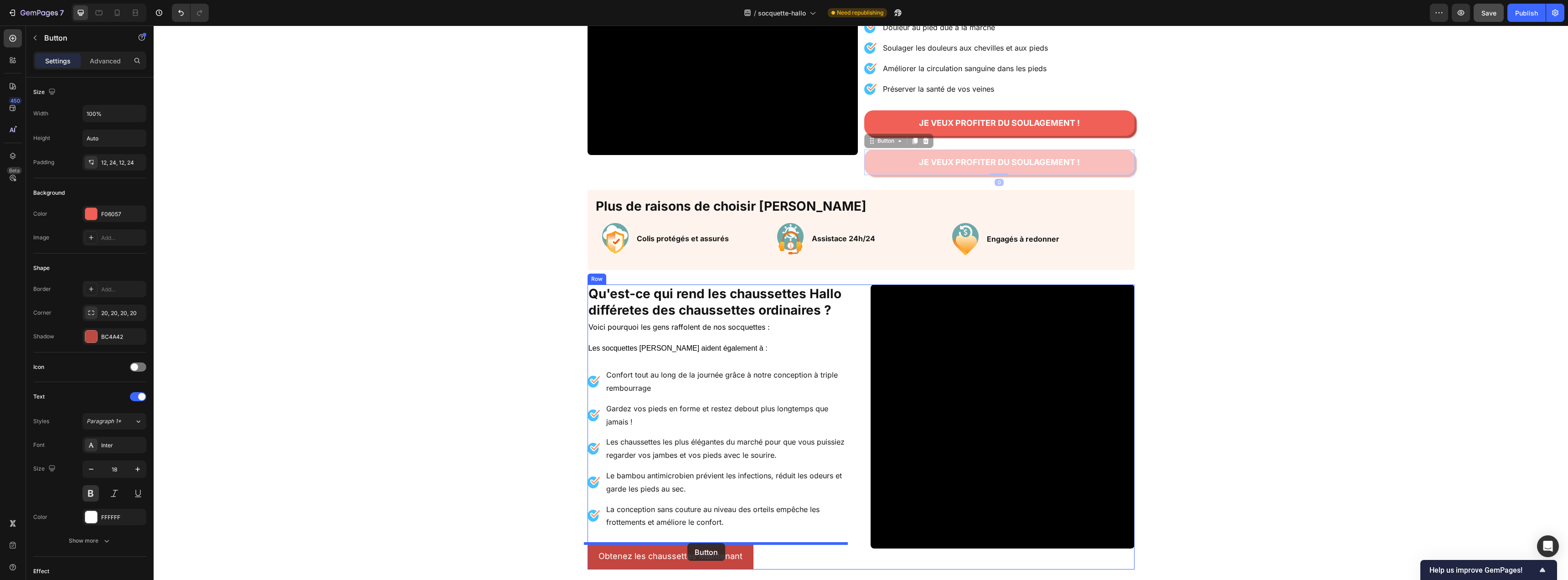
drag, startPoint x: 881, startPoint y: 143, endPoint x: 687, endPoint y: 543, distance: 444.6
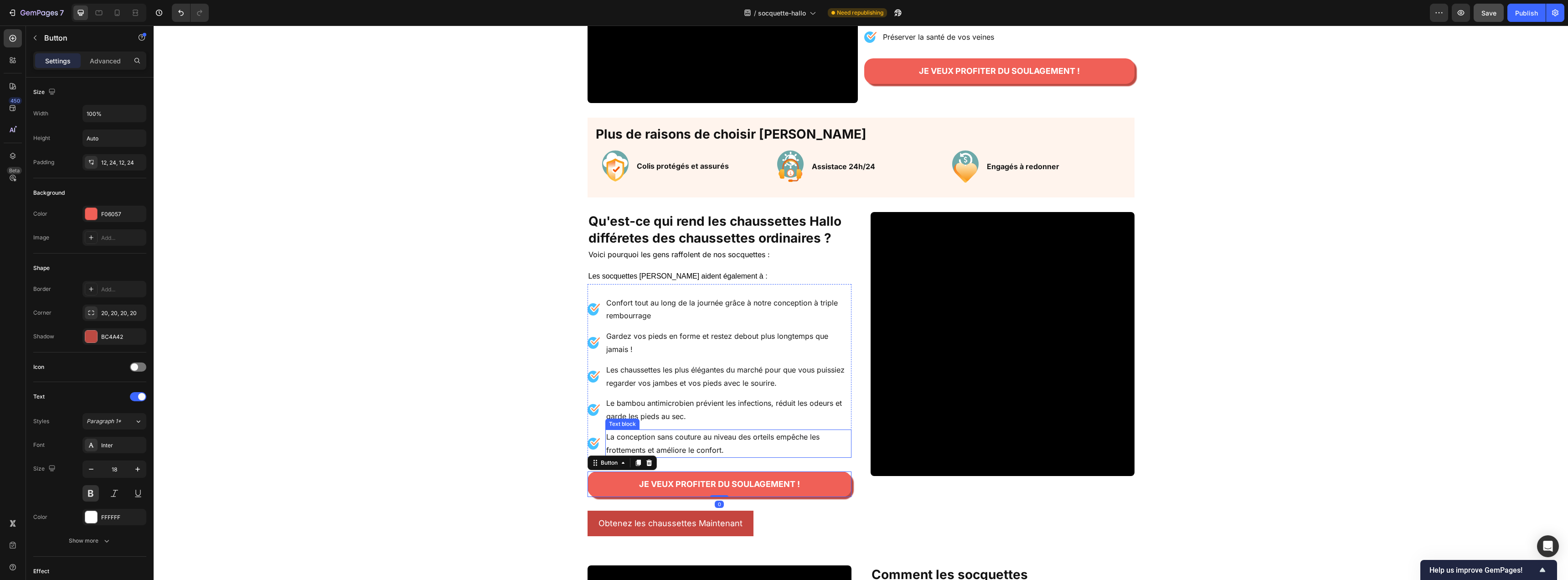
scroll to position [595, 0]
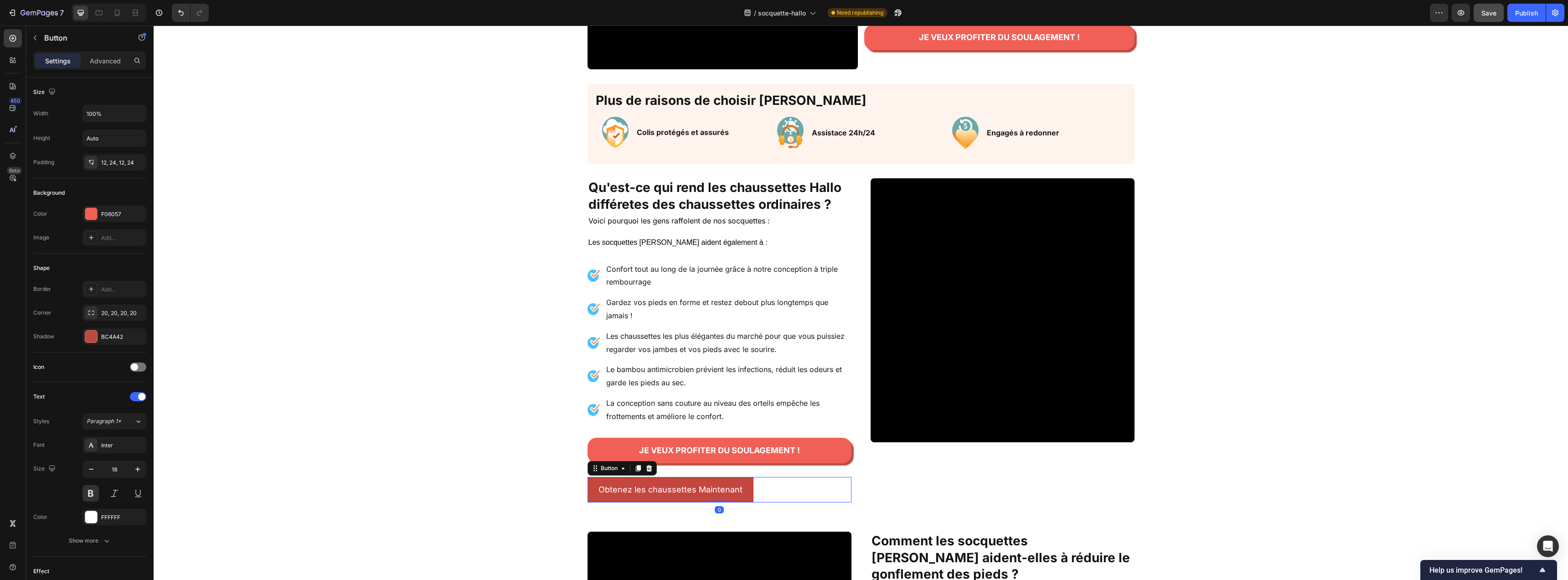
click at [766, 493] on div "Obtenez les chaussettes Maintenant Button 0" at bounding box center [719, 490] width 264 height 26
click at [648, 470] on icon at bounding box center [649, 468] width 7 height 7
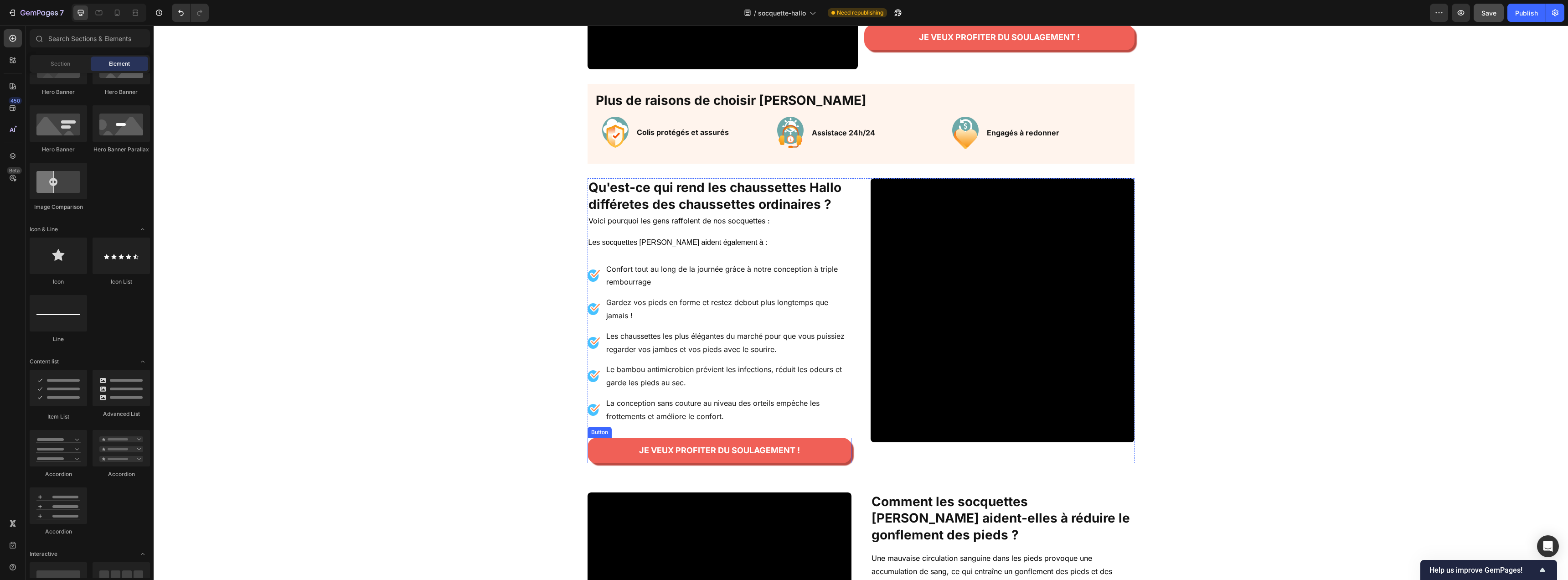
click at [598, 445] on link "JE VEUX PROFITER DU SOULAGEMENT !" at bounding box center [719, 451] width 264 height 26
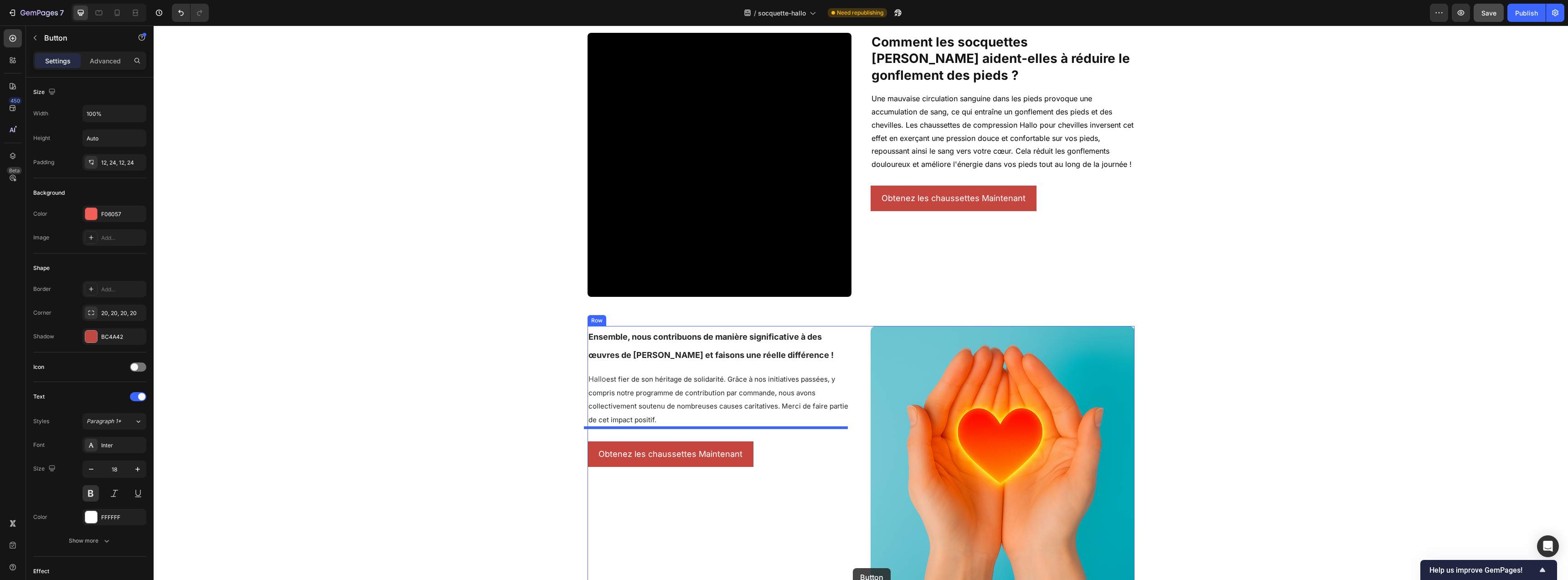
scroll to position [1061, 0]
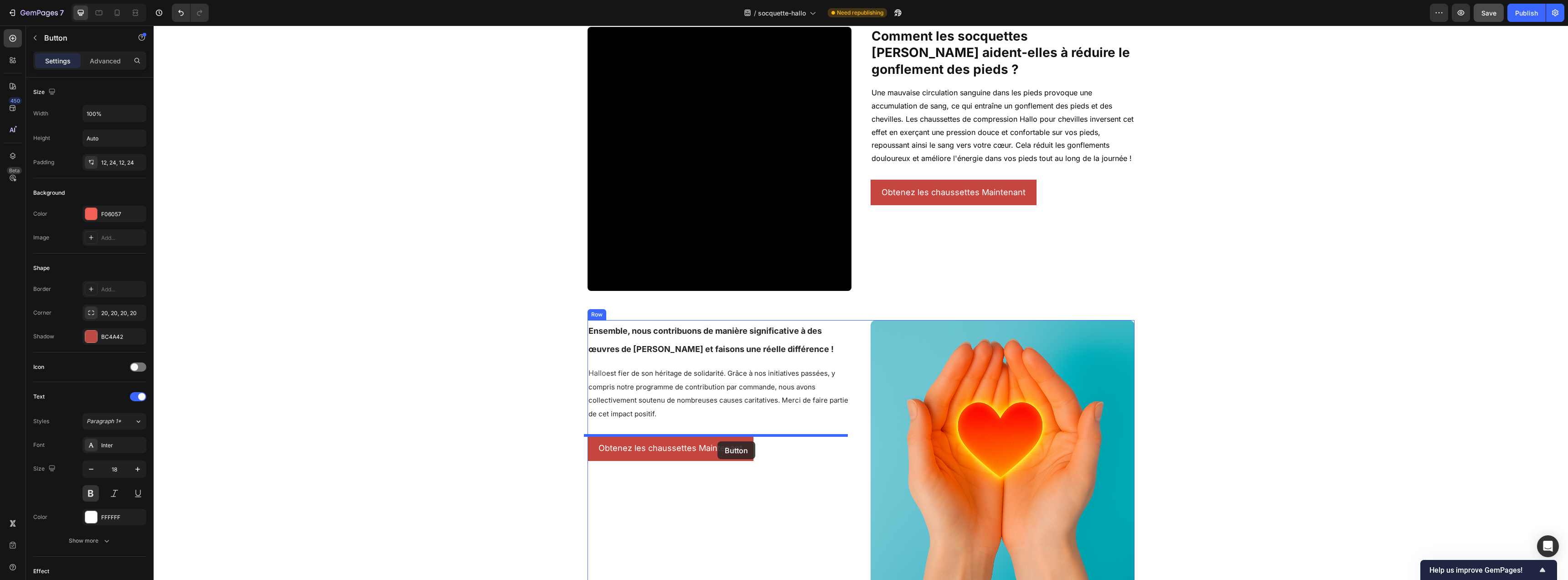
drag, startPoint x: 592, startPoint y: 431, endPoint x: 717, endPoint y: 442, distance: 125.5
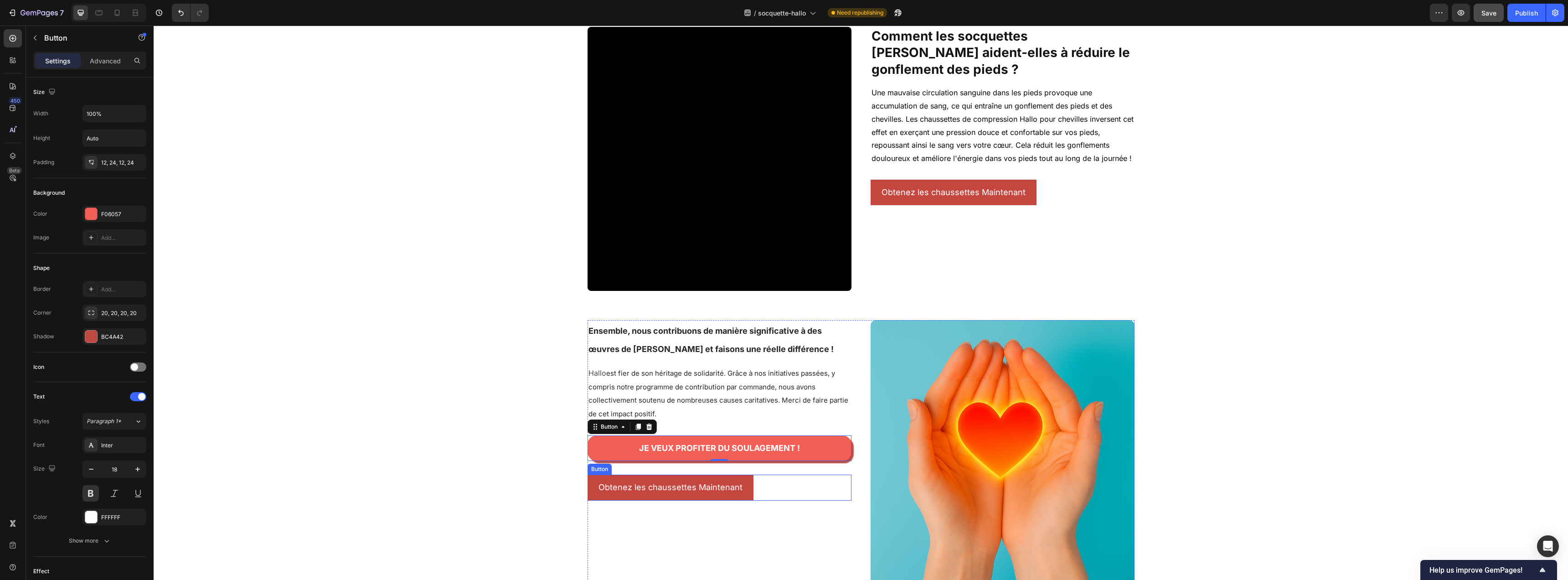
click at [753, 490] on div "Obtenez les chaussettes Maintenant [PERSON_NAME]" at bounding box center [719, 488] width 264 height 26
click at [646, 467] on icon at bounding box center [649, 466] width 6 height 7
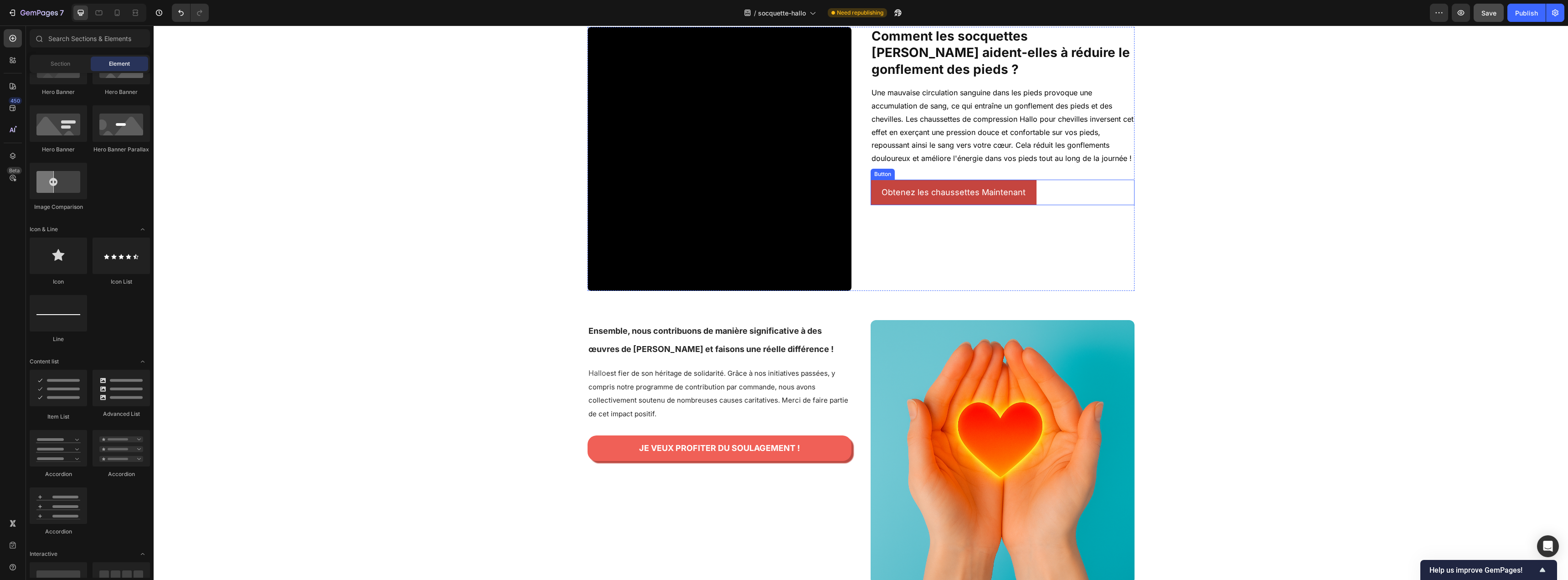
click at [1049, 180] on div "Obtenez les chaussettes Maintenant [PERSON_NAME]" at bounding box center [1002, 192] width 264 height 26
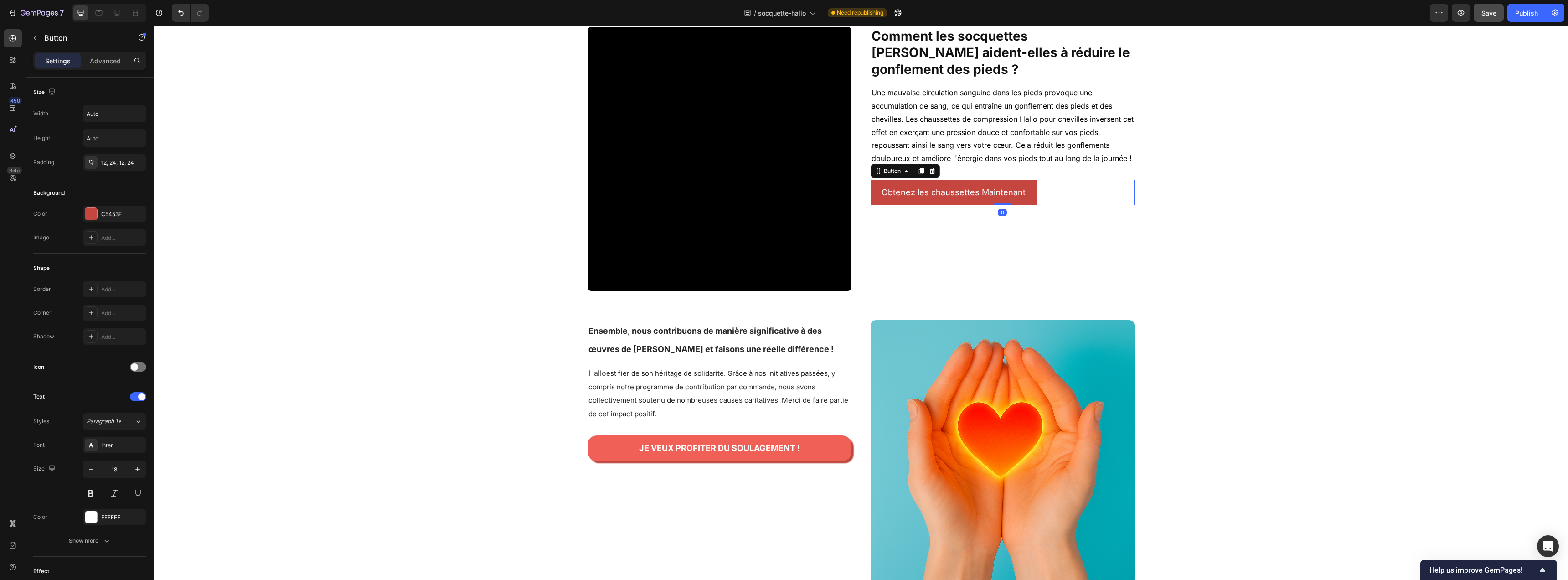
click at [931, 167] on icon at bounding box center [932, 171] width 7 height 7
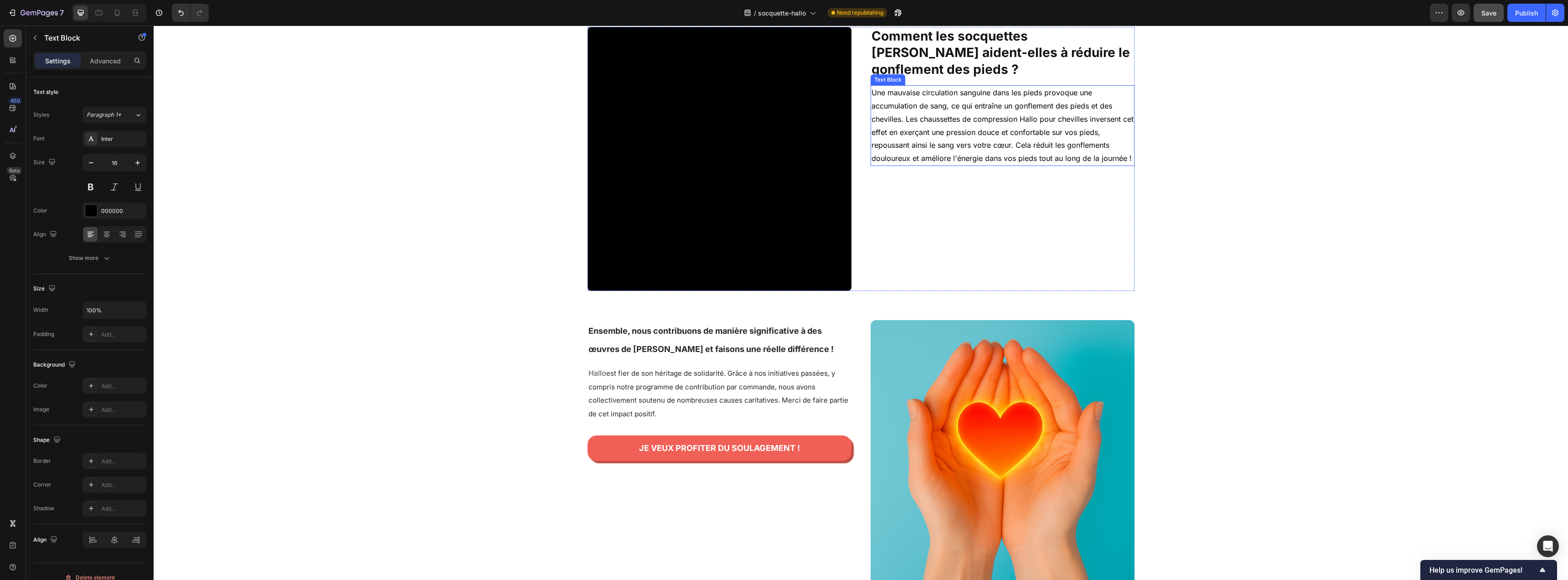
click at [905, 104] on p "Une mauvaise circulation sanguine dans les pieds provoque une accumulation de s…" at bounding box center [1002, 125] width 262 height 79
click at [903, 104] on p "Une mauvaise circulation sanguine dans les pieds provoque une accumulation de s…" at bounding box center [1002, 125] width 262 height 79
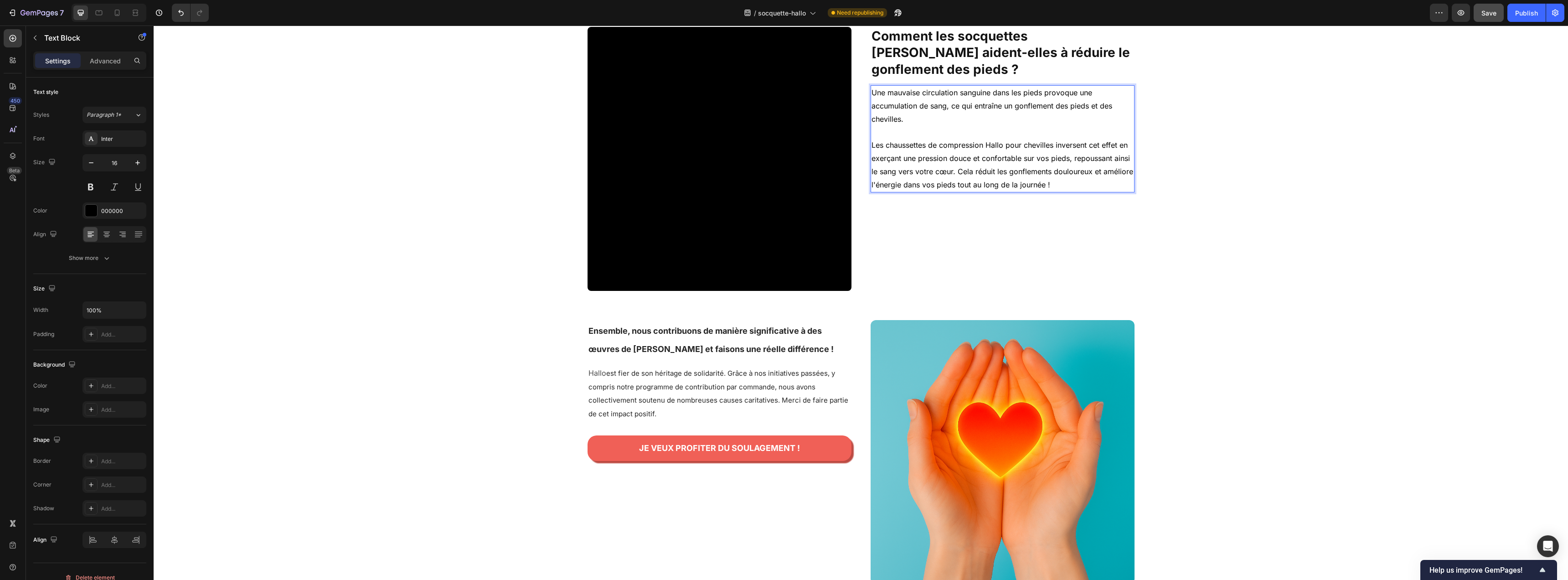
click at [953, 156] on p "Les chaussettes de compression Hallo pour chevilles inversent cet effet en exer…" at bounding box center [1002, 164] width 262 height 53
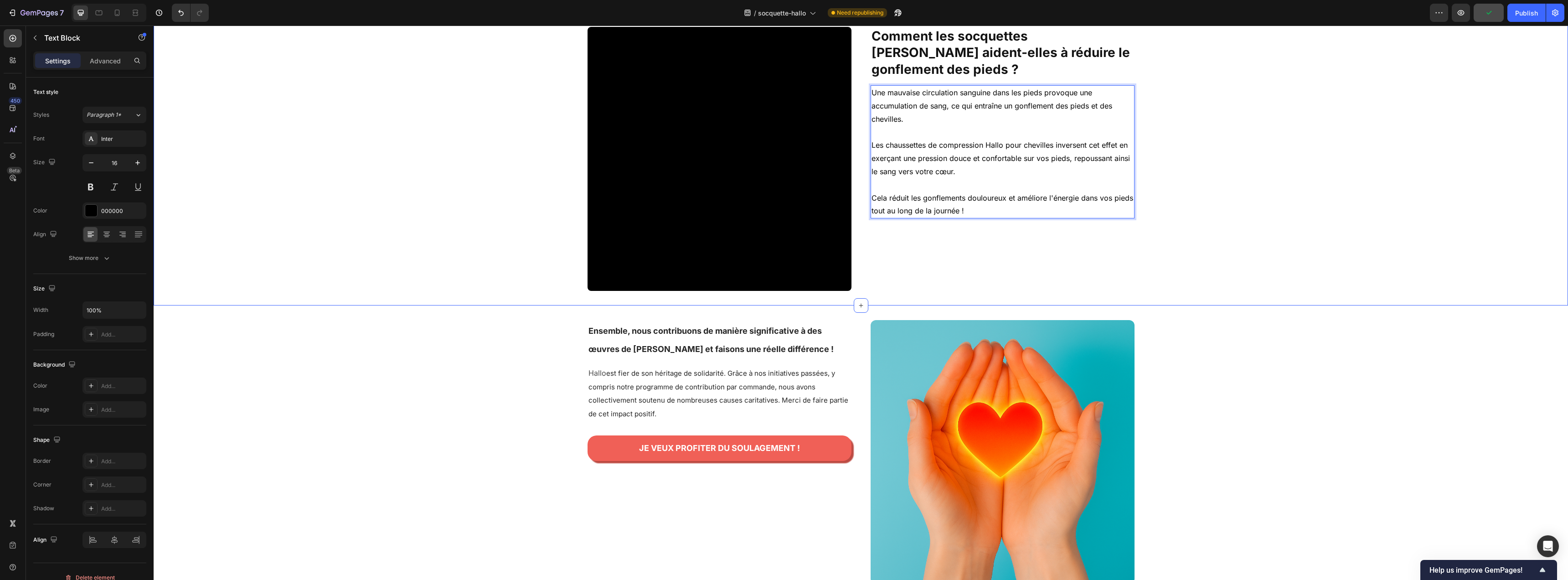
click at [1159, 194] on div "Video Comment les socquettes [PERSON_NAME] aident-elles à réduire le gonflement…" at bounding box center [861, 158] width 1414 height 264
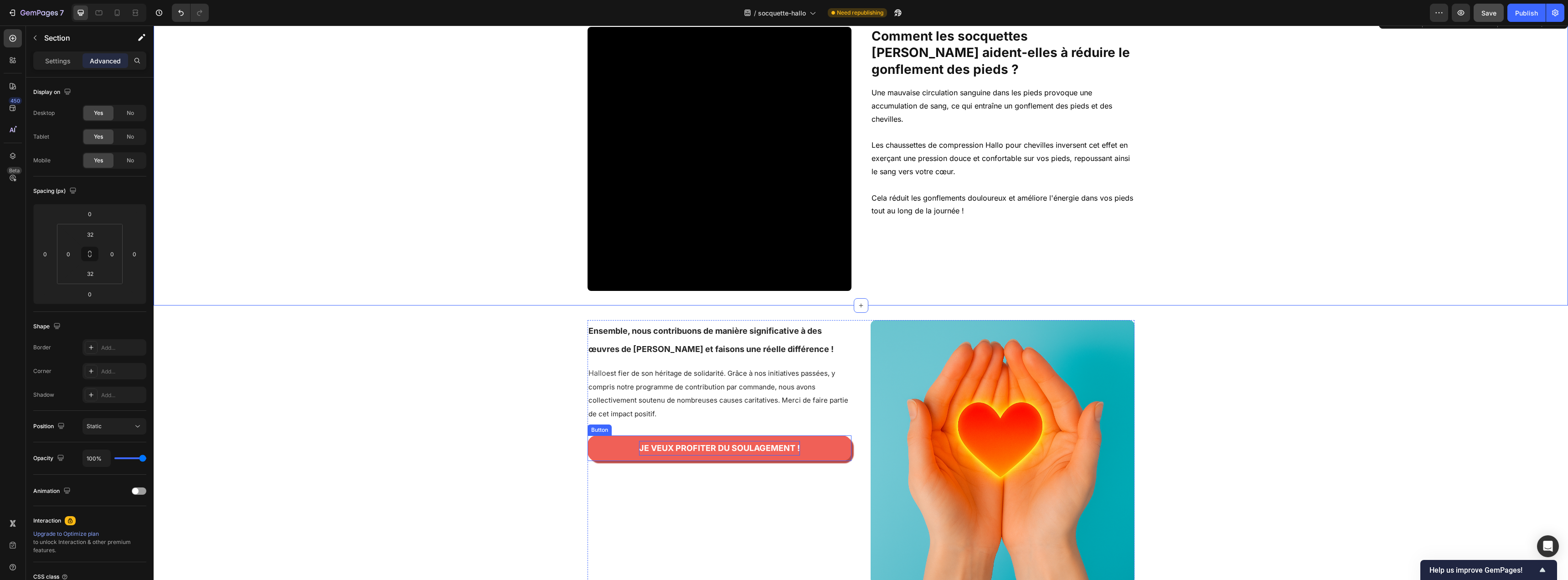
click at [695, 450] on p "JE VEUX PROFITER DU SOULAGEMENT !" at bounding box center [720, 448] width 161 height 15
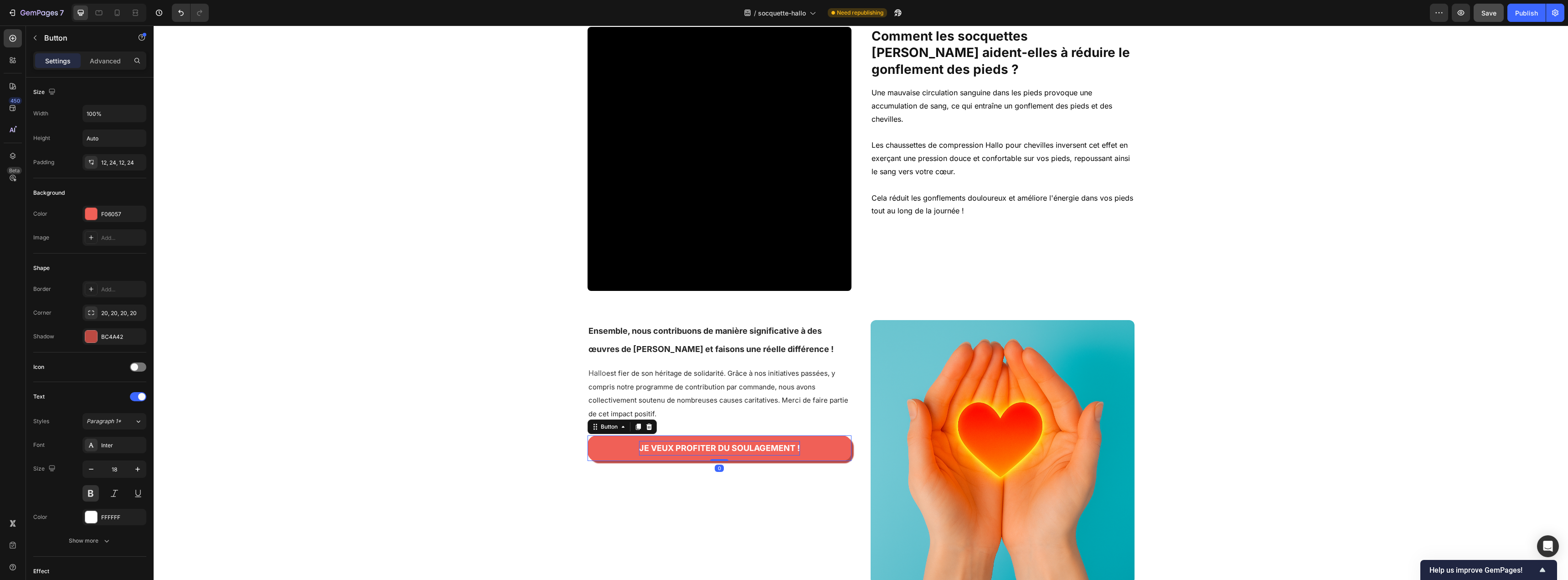
click at [692, 452] on p "JE VEUX PROFITER DU SOULAGEMENT !" at bounding box center [720, 448] width 161 height 15
click at [724, 530] on div "Image Ensemble, nous contribuons de manière significative à des œuvres de [PERS…" at bounding box center [719, 452] width 264 height 264
click at [635, 451] on p "oui, je veux essayer les socquettes HALLO" at bounding box center [720, 448] width 169 height 15
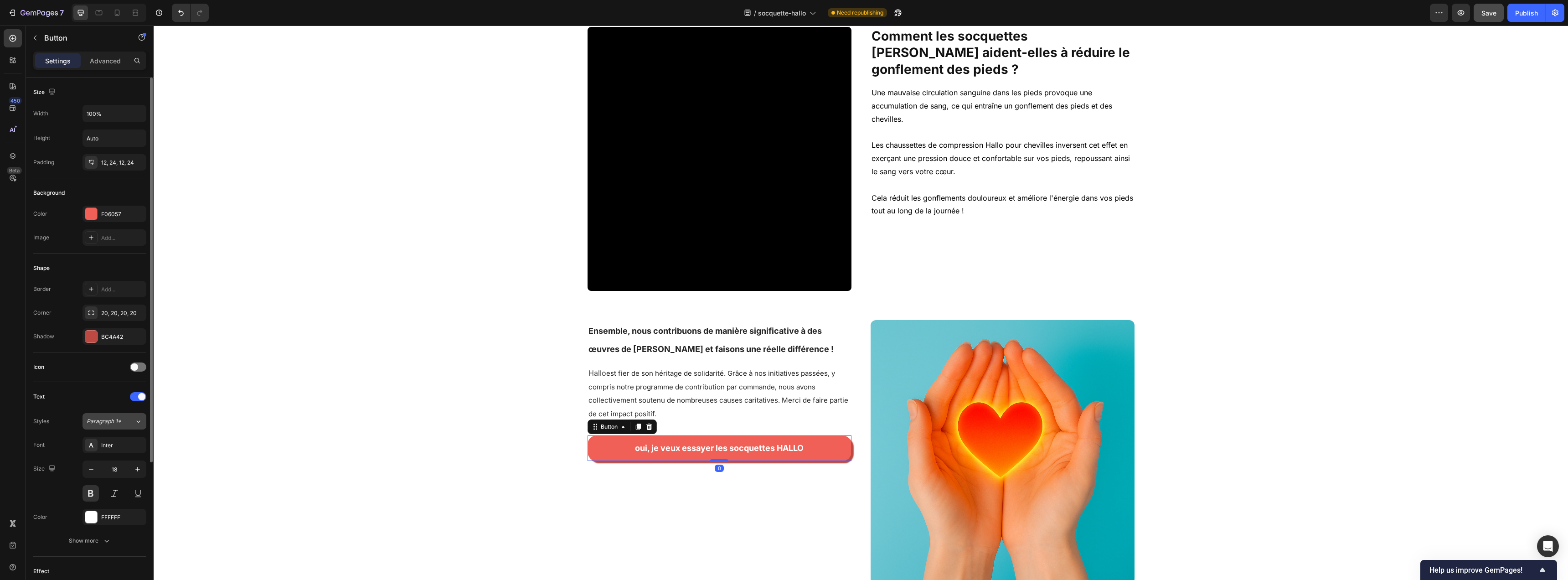
scroll to position [186, 0]
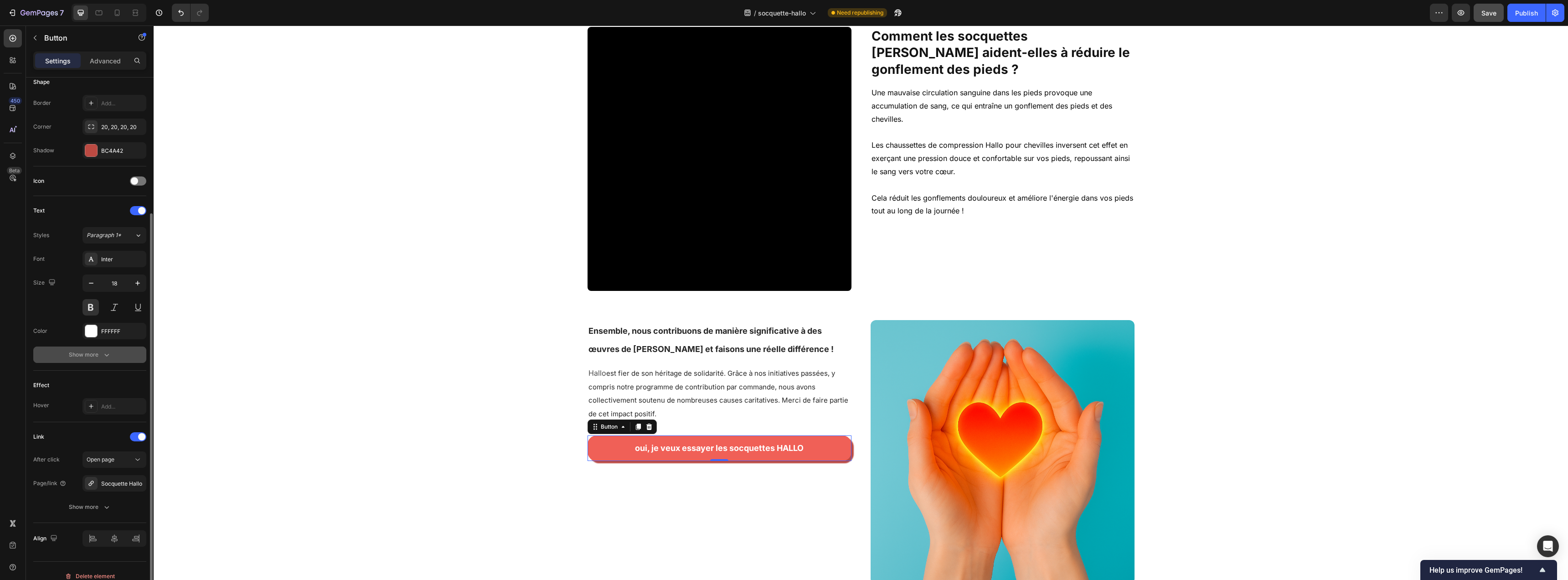
click at [97, 357] on div "Show more" at bounding box center [89, 354] width 42 height 9
click at [107, 427] on span "AA" at bounding box center [107, 428] width 8 height 8
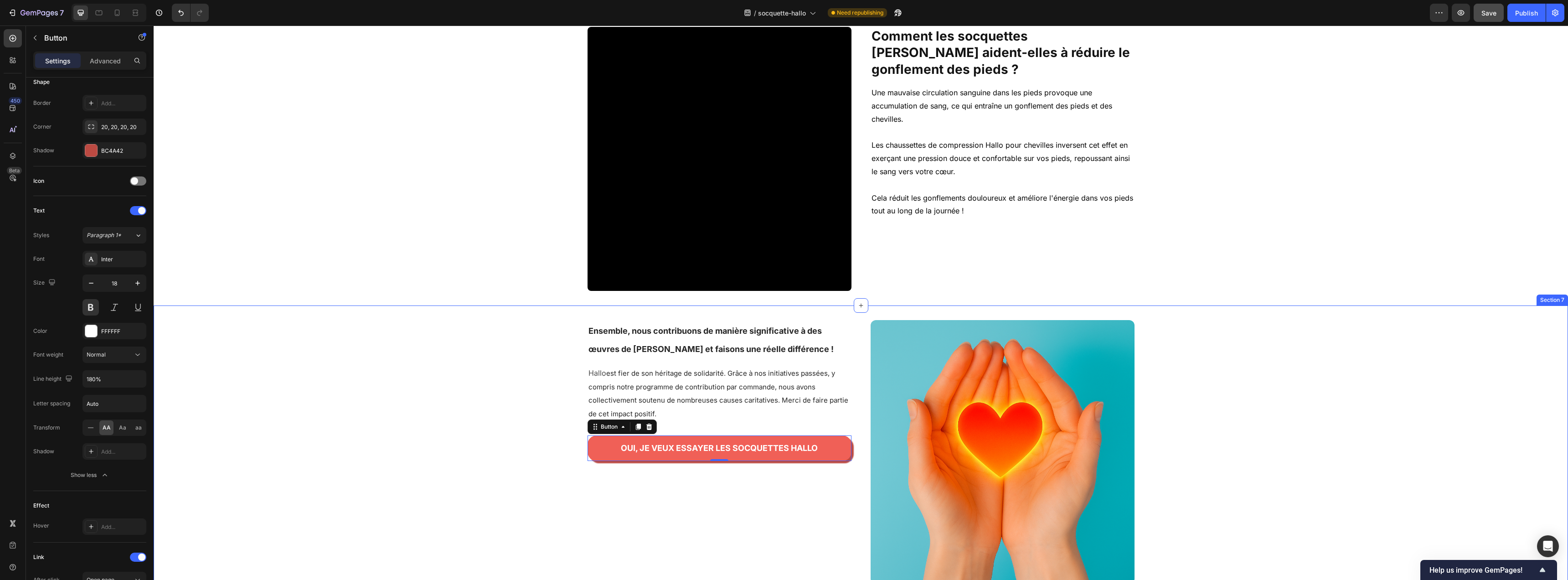
click at [495, 437] on div "Image Image Ensemble, nous contribuons de manière significative à des œuvres de…" at bounding box center [861, 452] width 1414 height 264
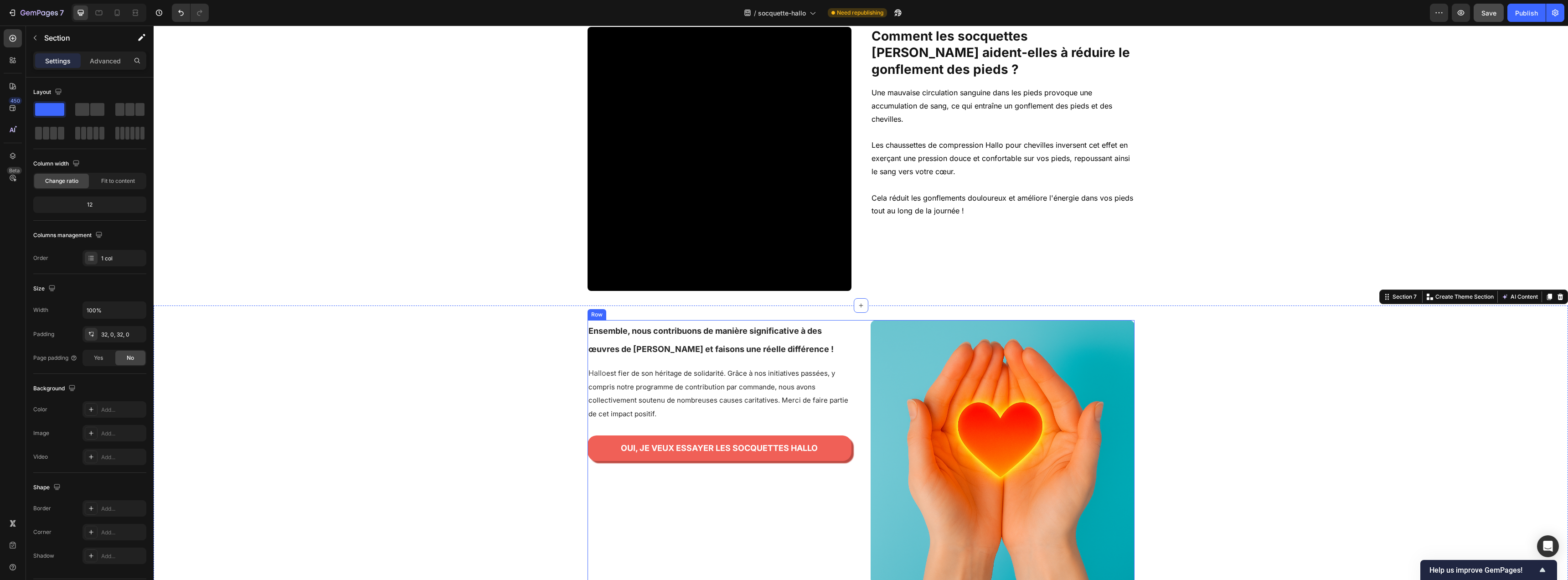
click at [734, 496] on div "Image Ensemble, nous contribuons de manière significative à des œuvres de [PERS…" at bounding box center [719, 452] width 264 height 264
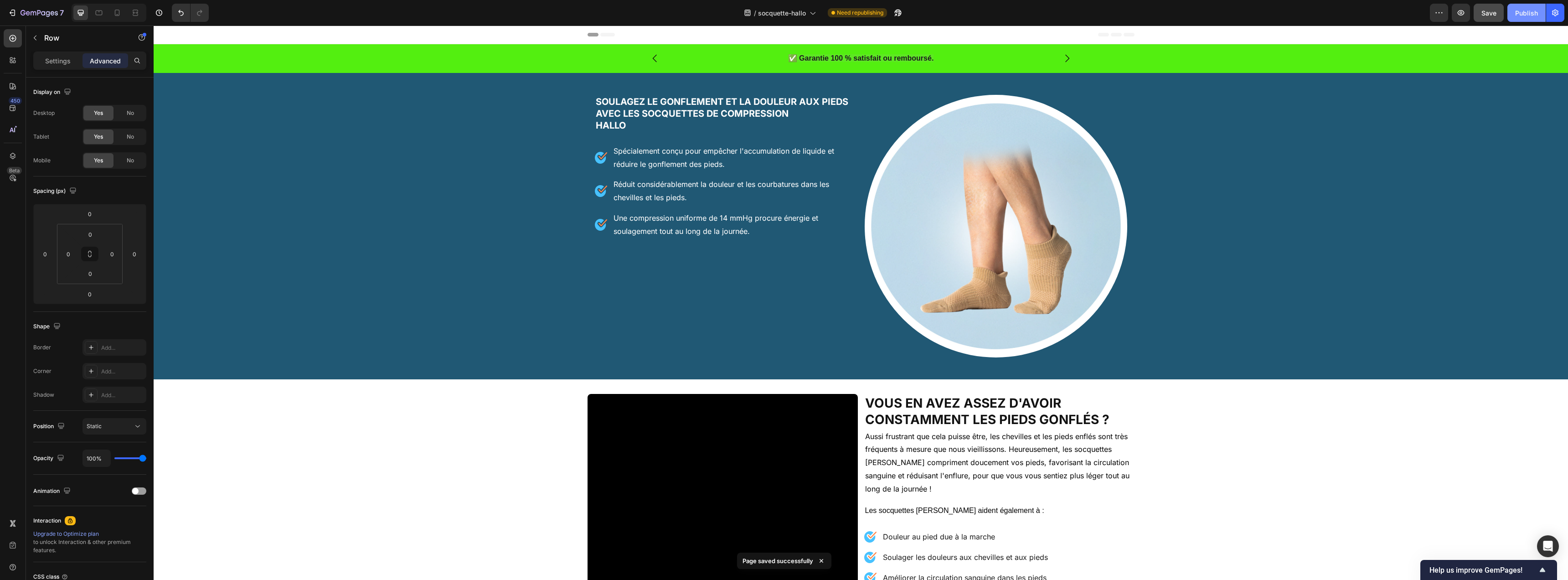
click at [1519, 15] on div "Publish" at bounding box center [1527, 13] width 23 height 10
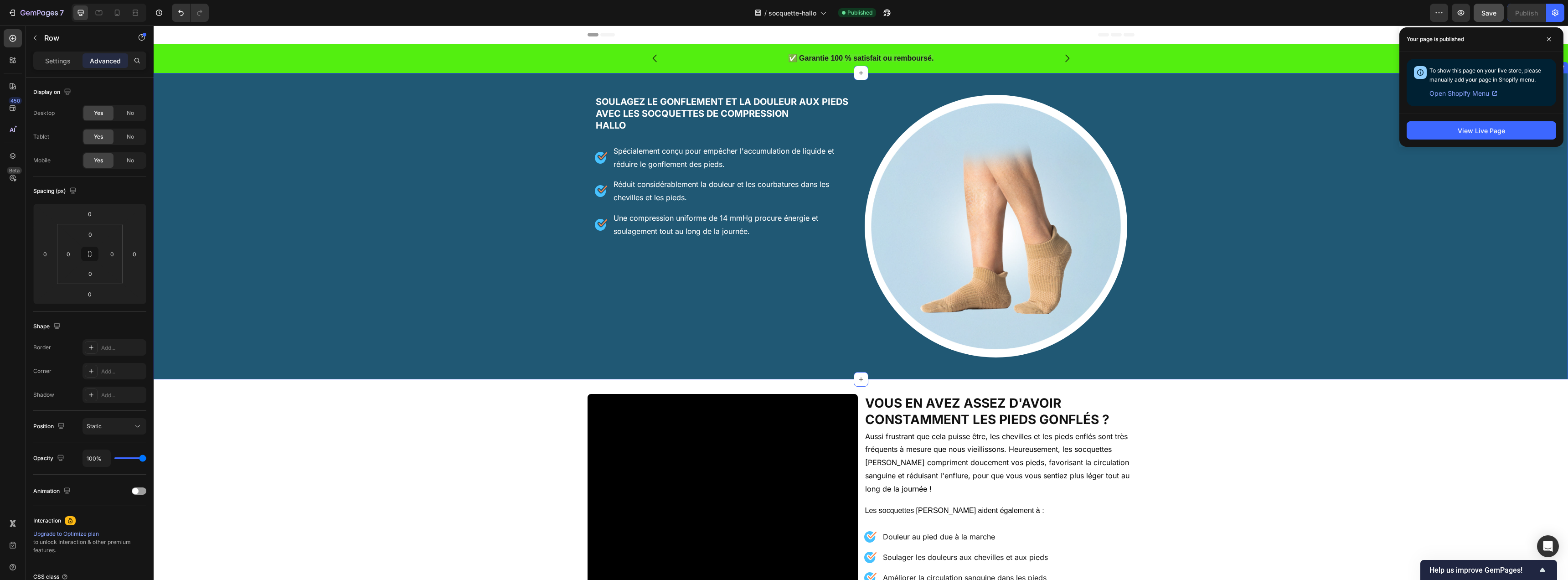
click at [1413, 225] on div "Image Soulagez le Gonflement et la Douleur aux Pieds avec les socquettes de Com…" at bounding box center [861, 226] width 1414 height 277
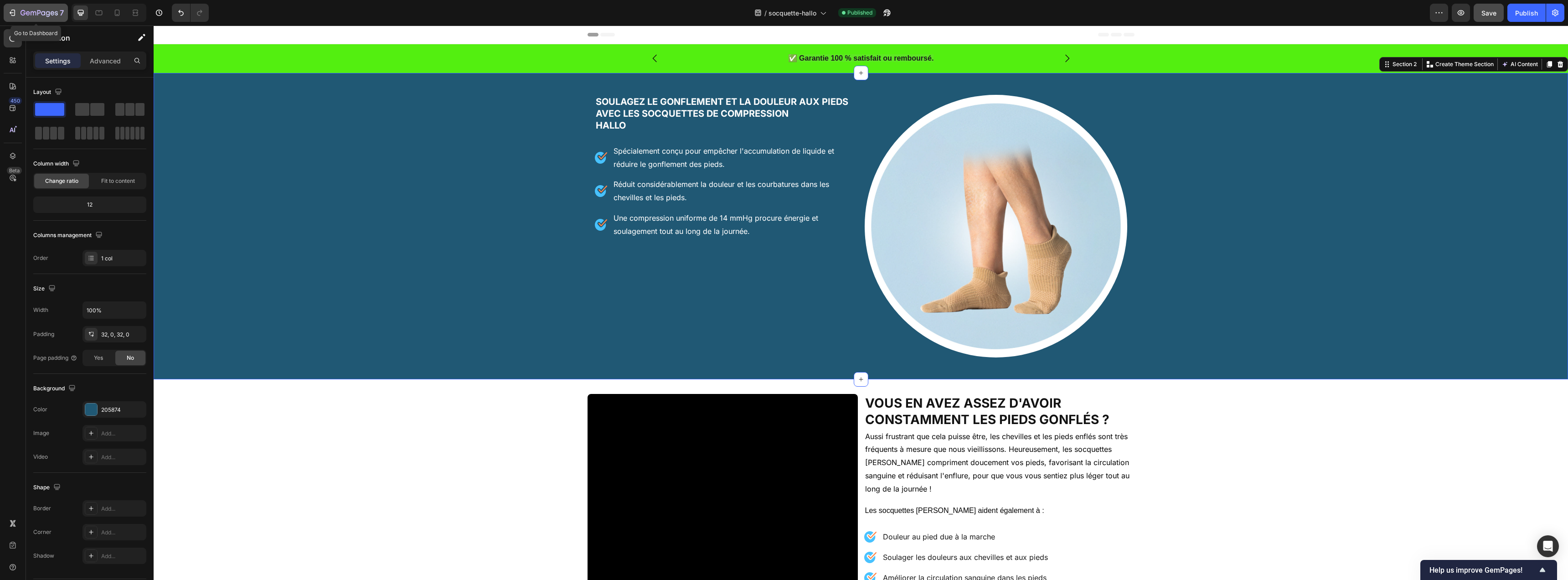
click at [33, 15] on icon "button" at bounding box center [39, 13] width 38 height 7
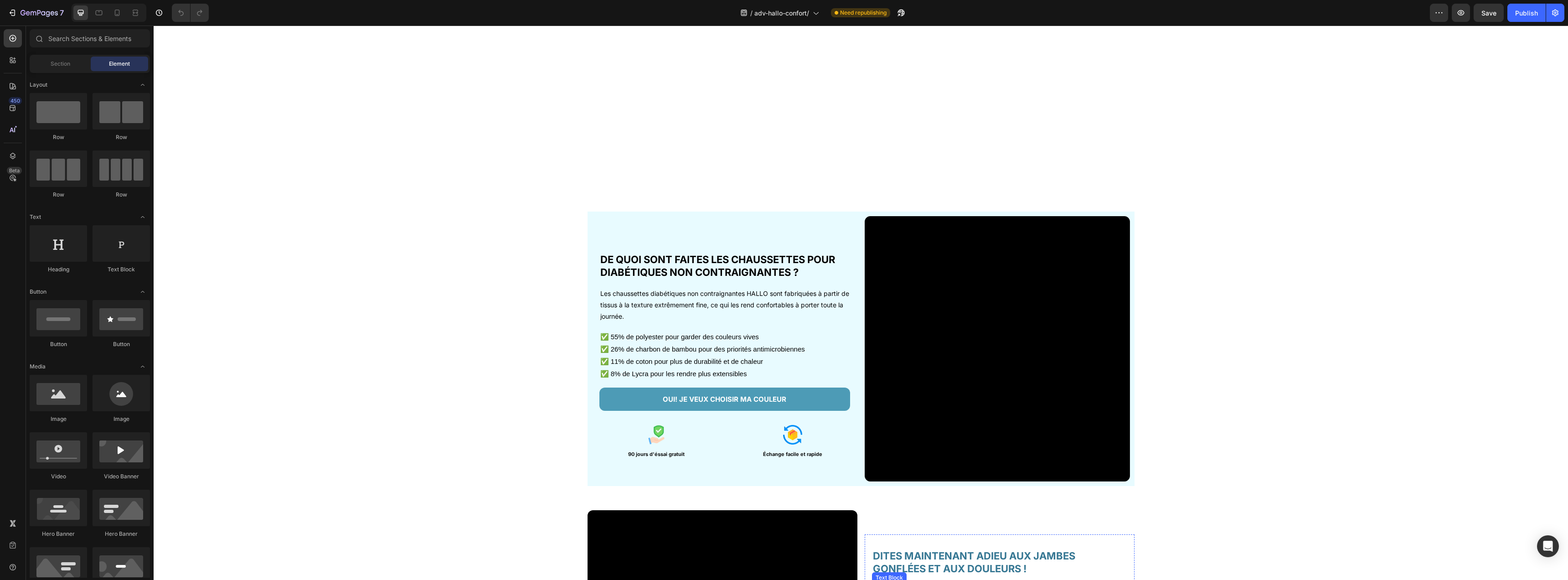
scroll to position [860, 0]
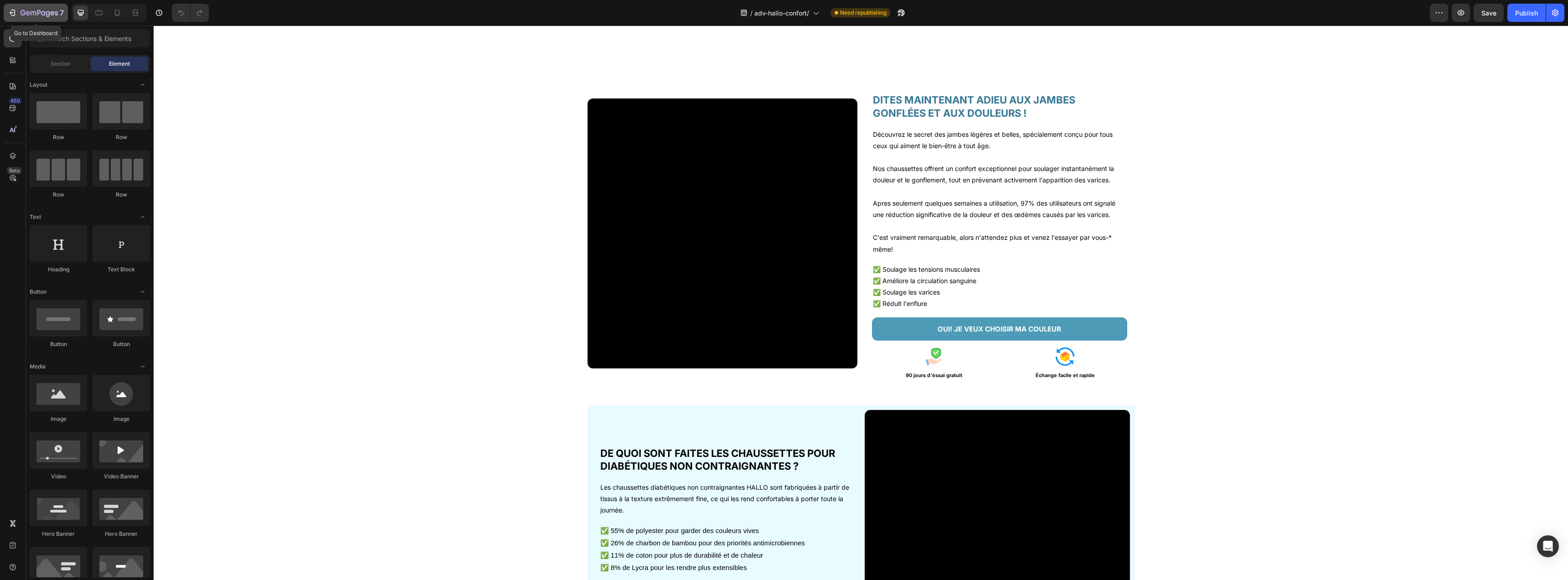
click at [50, 7] on div "7" at bounding box center [42, 13] width 44 height 11
